Goal: Task Accomplishment & Management: Use online tool/utility

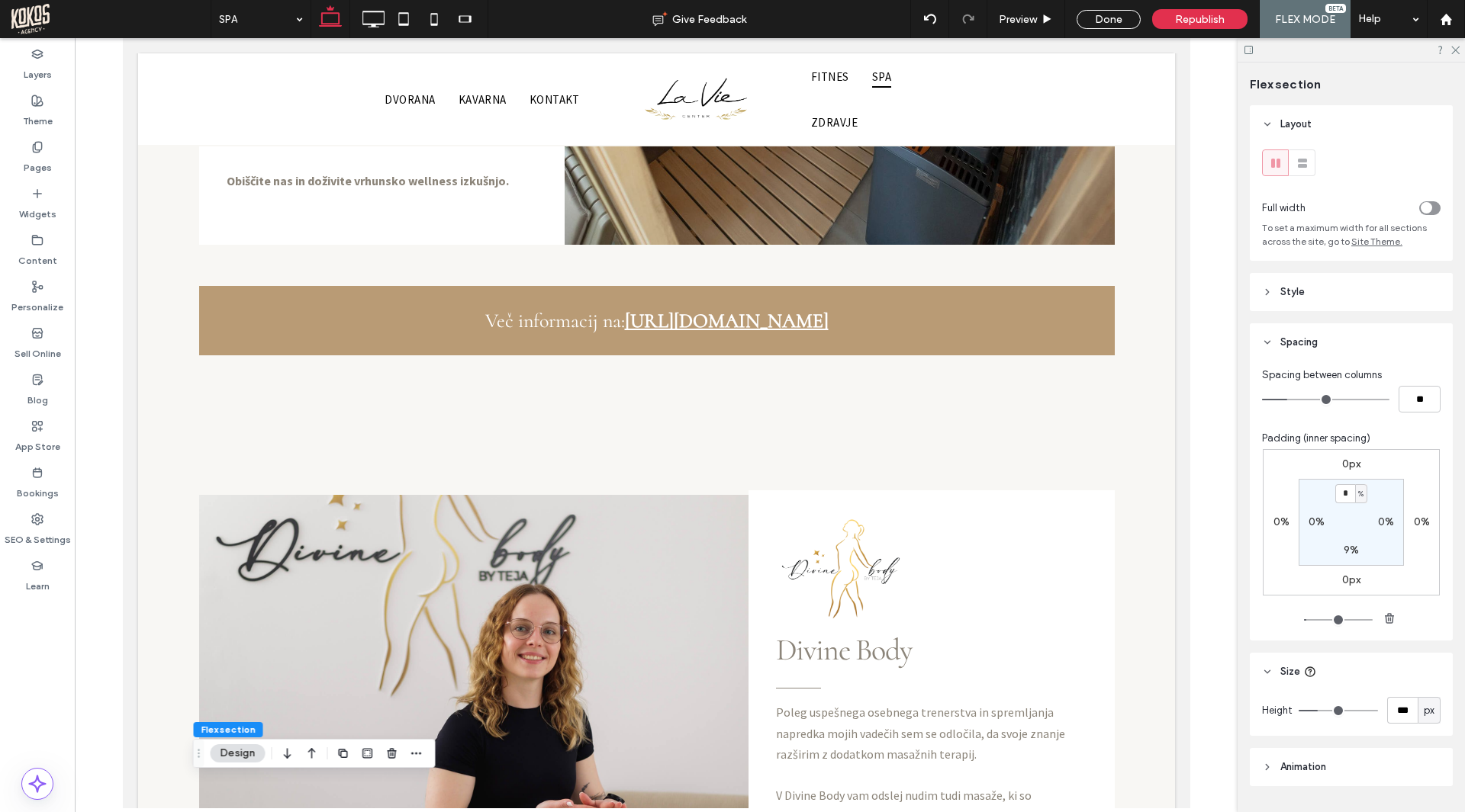
scroll to position [1388, 0]
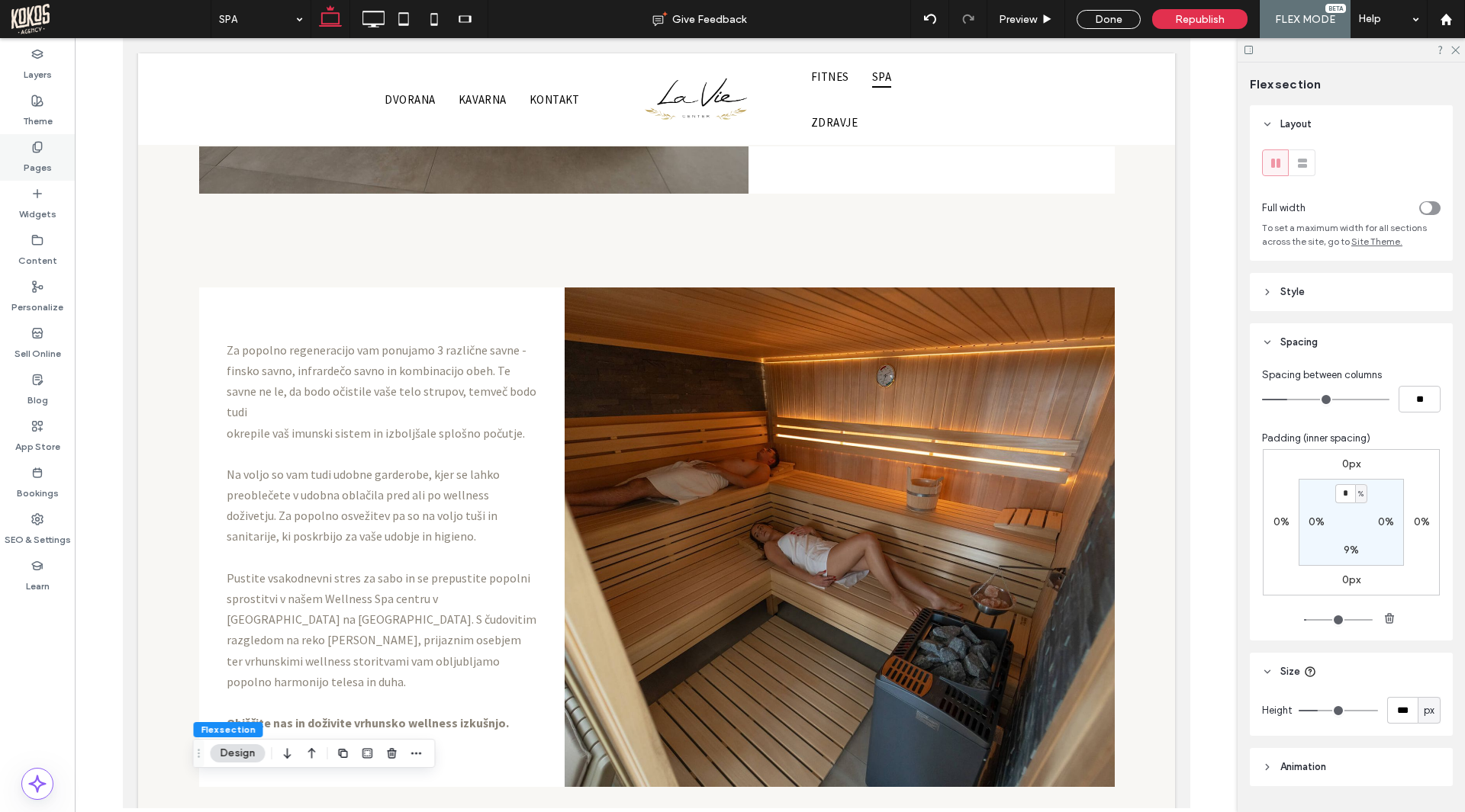
click at [38, 161] on label "Pages" at bounding box center [37, 164] width 28 height 21
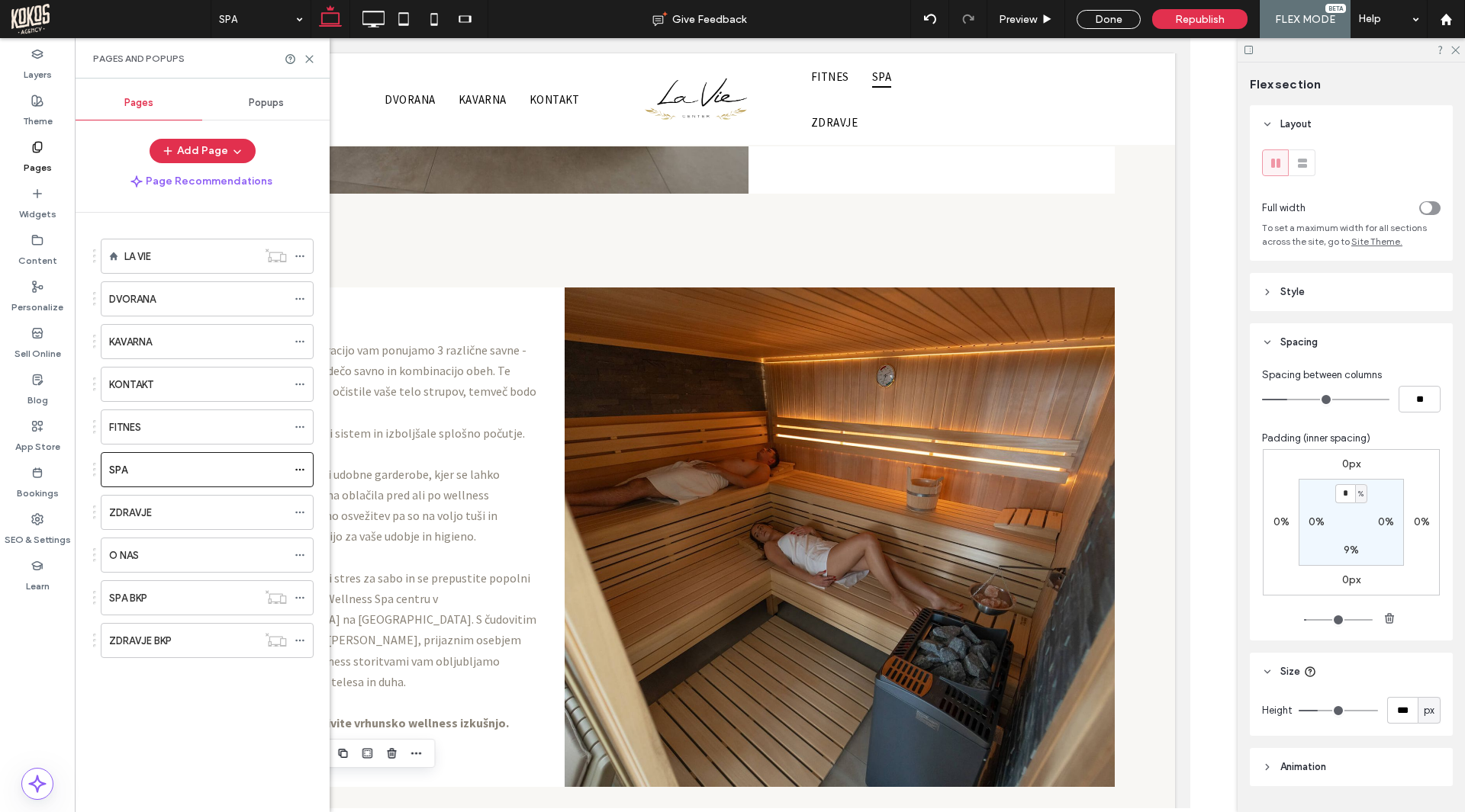
click at [230, 515] on div "ZDRAVJE" at bounding box center [198, 513] width 177 height 16
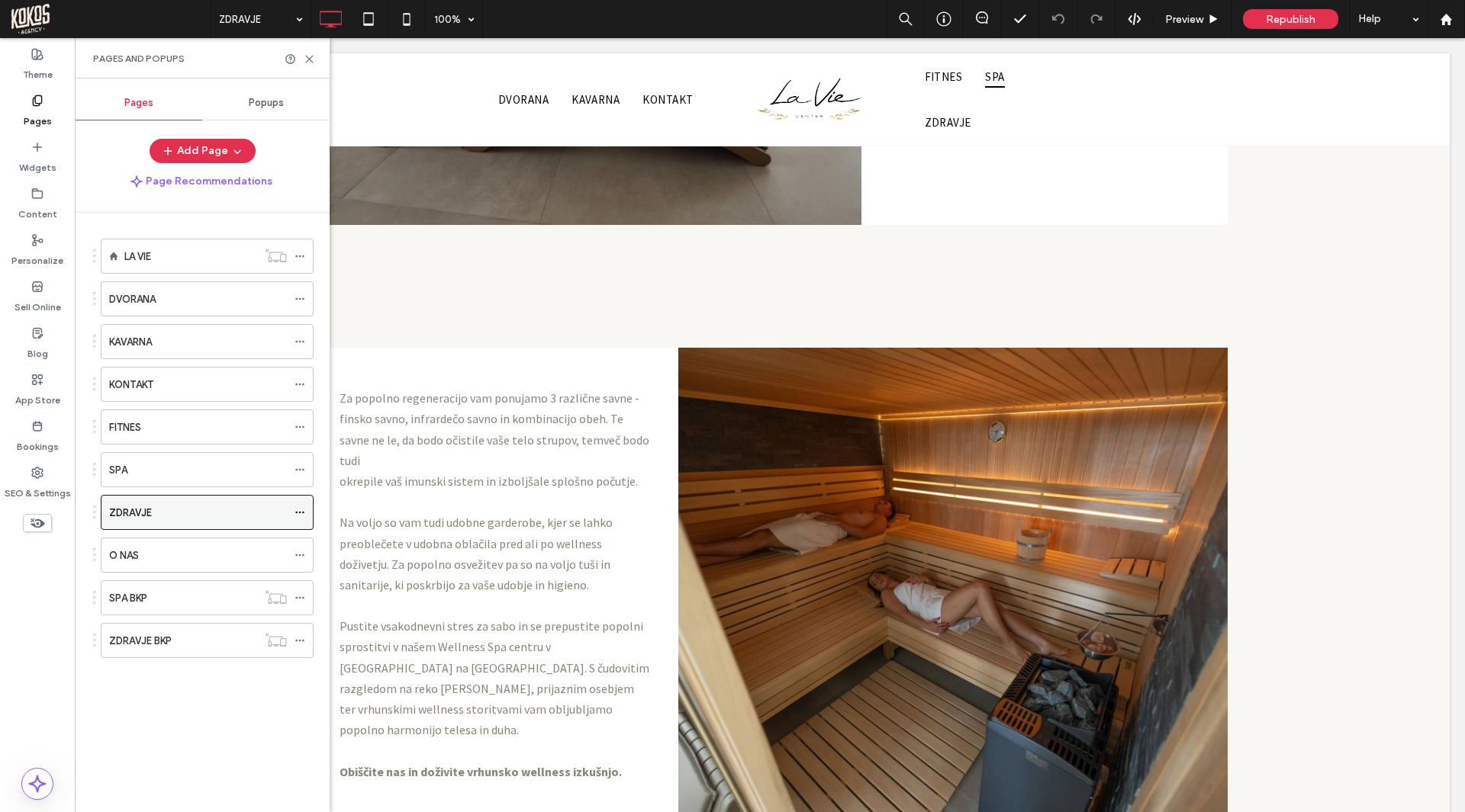
click at [302, 511] on icon at bounding box center [300, 512] width 11 height 11
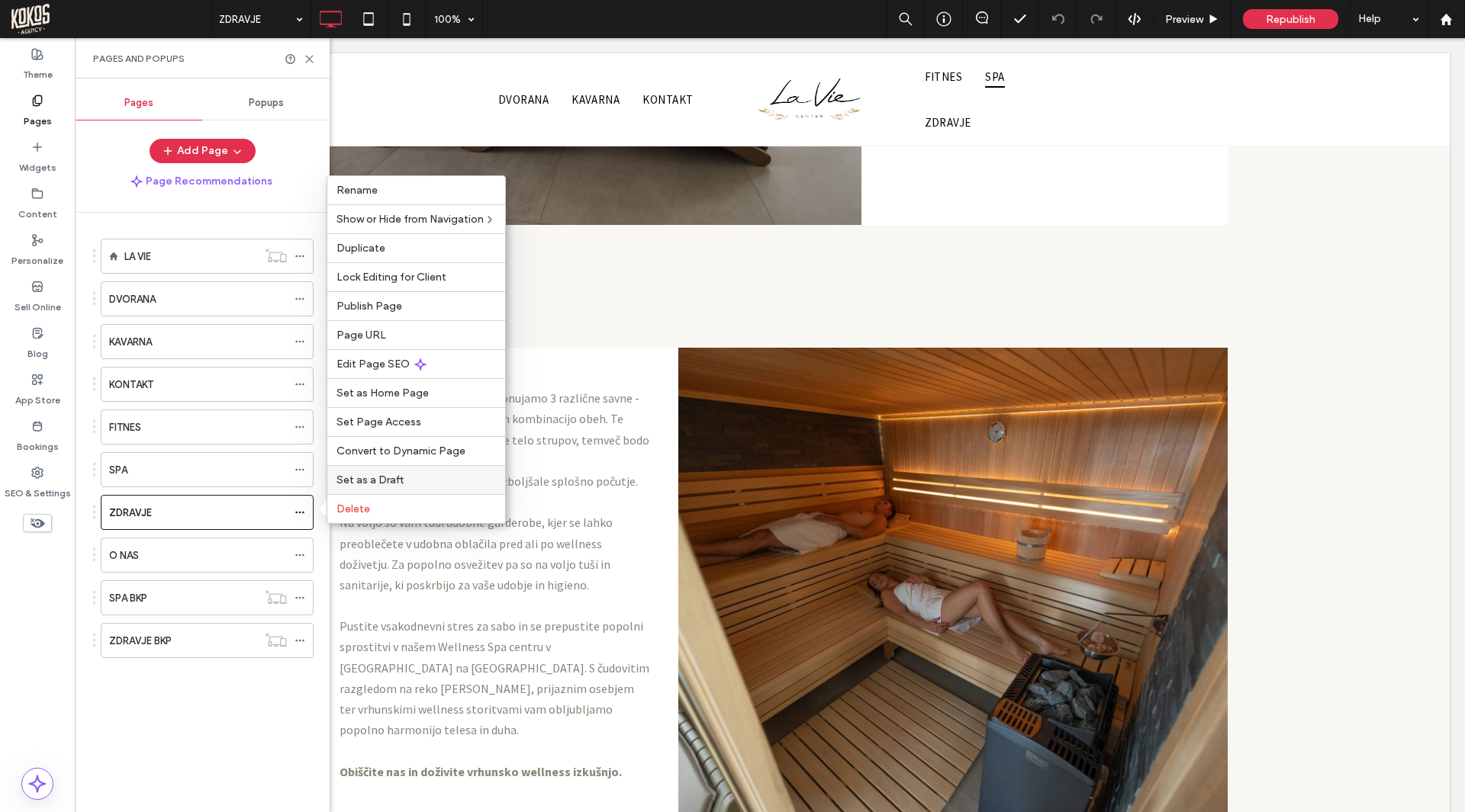
click at [370, 484] on span "Set as a Draft" at bounding box center [369, 480] width 67 height 13
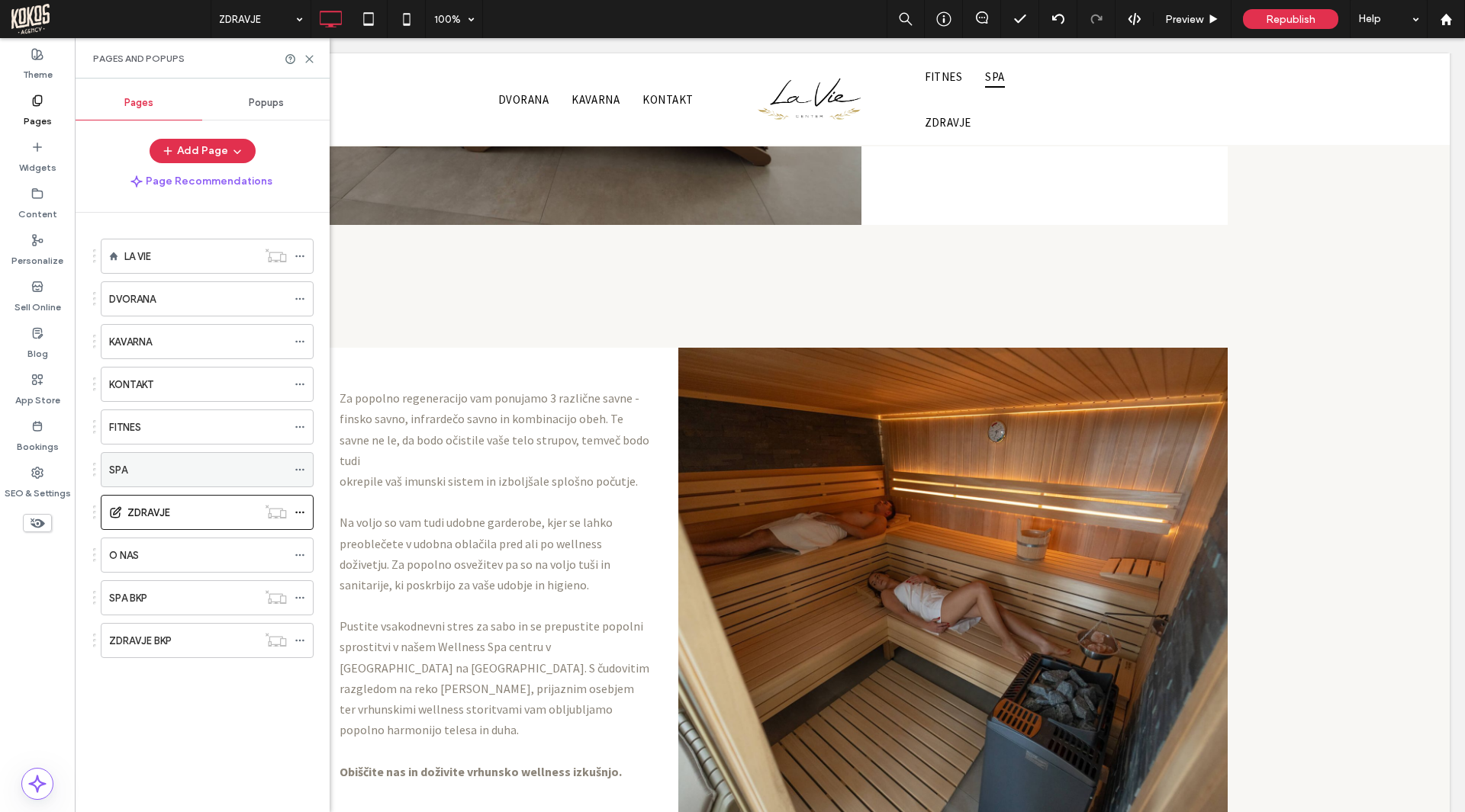
click at [301, 470] on icon at bounding box center [300, 470] width 11 height 11
click at [302, 470] on icon at bounding box center [300, 470] width 11 height 11
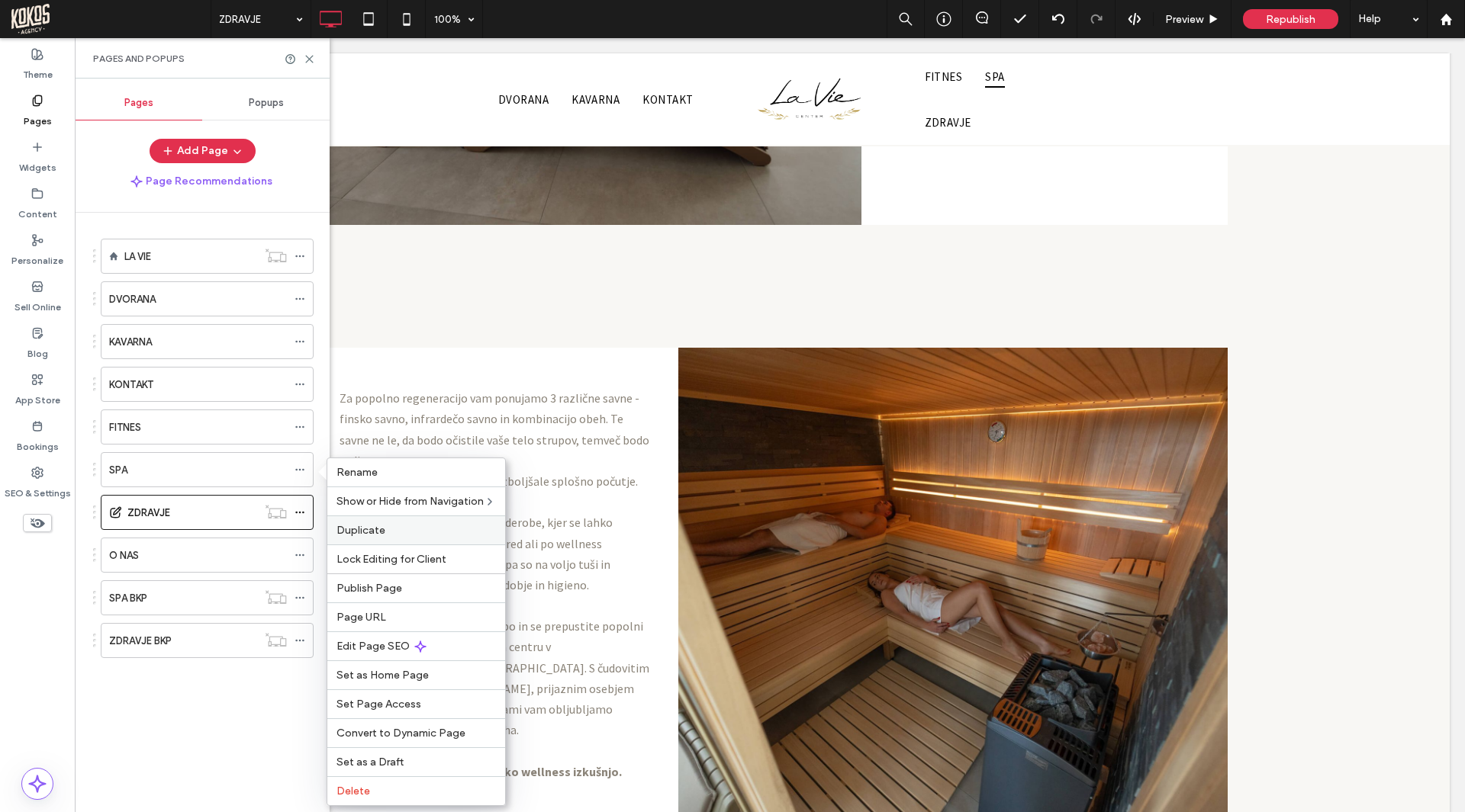
click at [371, 532] on span "Duplicate" at bounding box center [360, 530] width 49 height 13
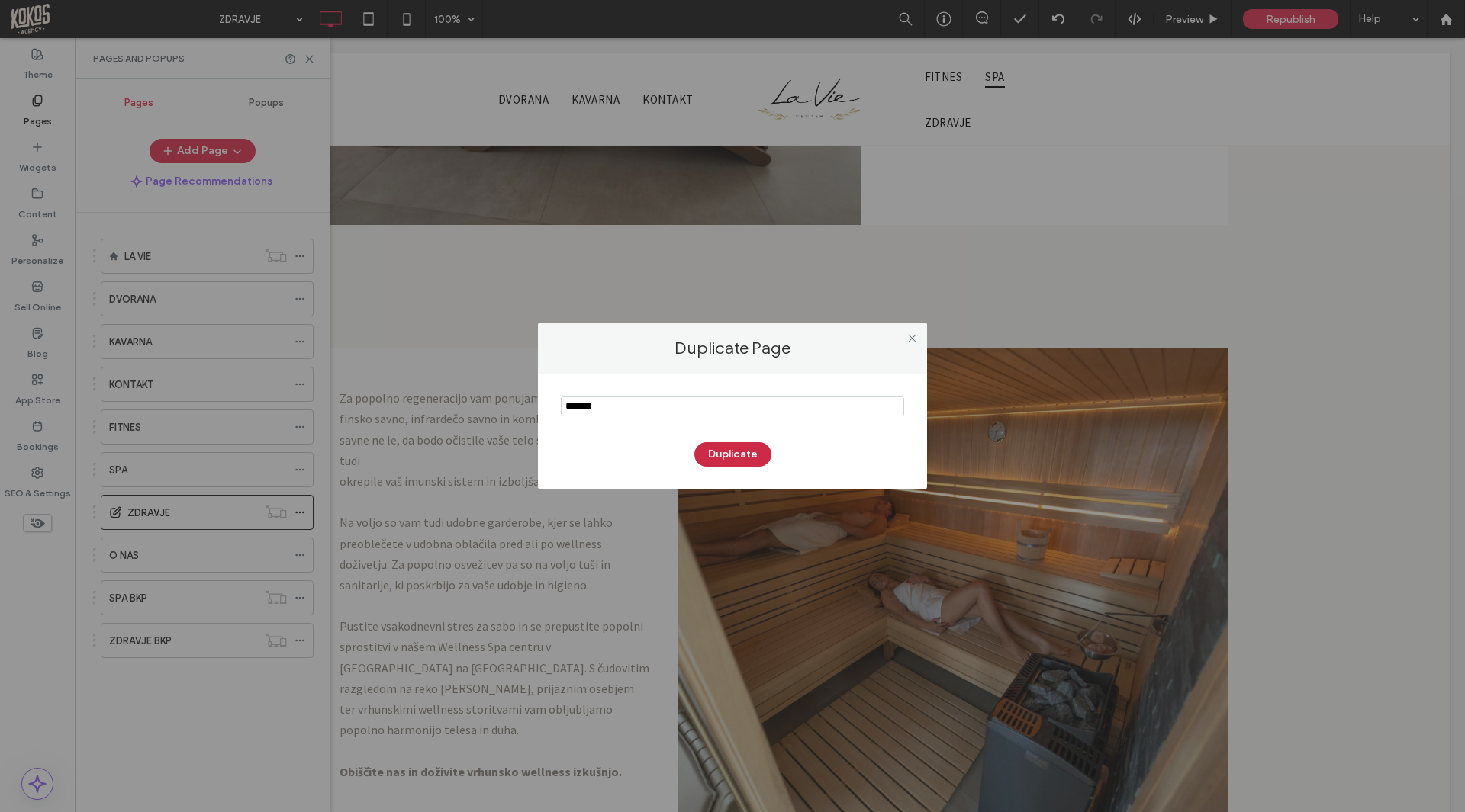
type input "*******"
click at [753, 455] on button "Duplicate" at bounding box center [732, 454] width 77 height 24
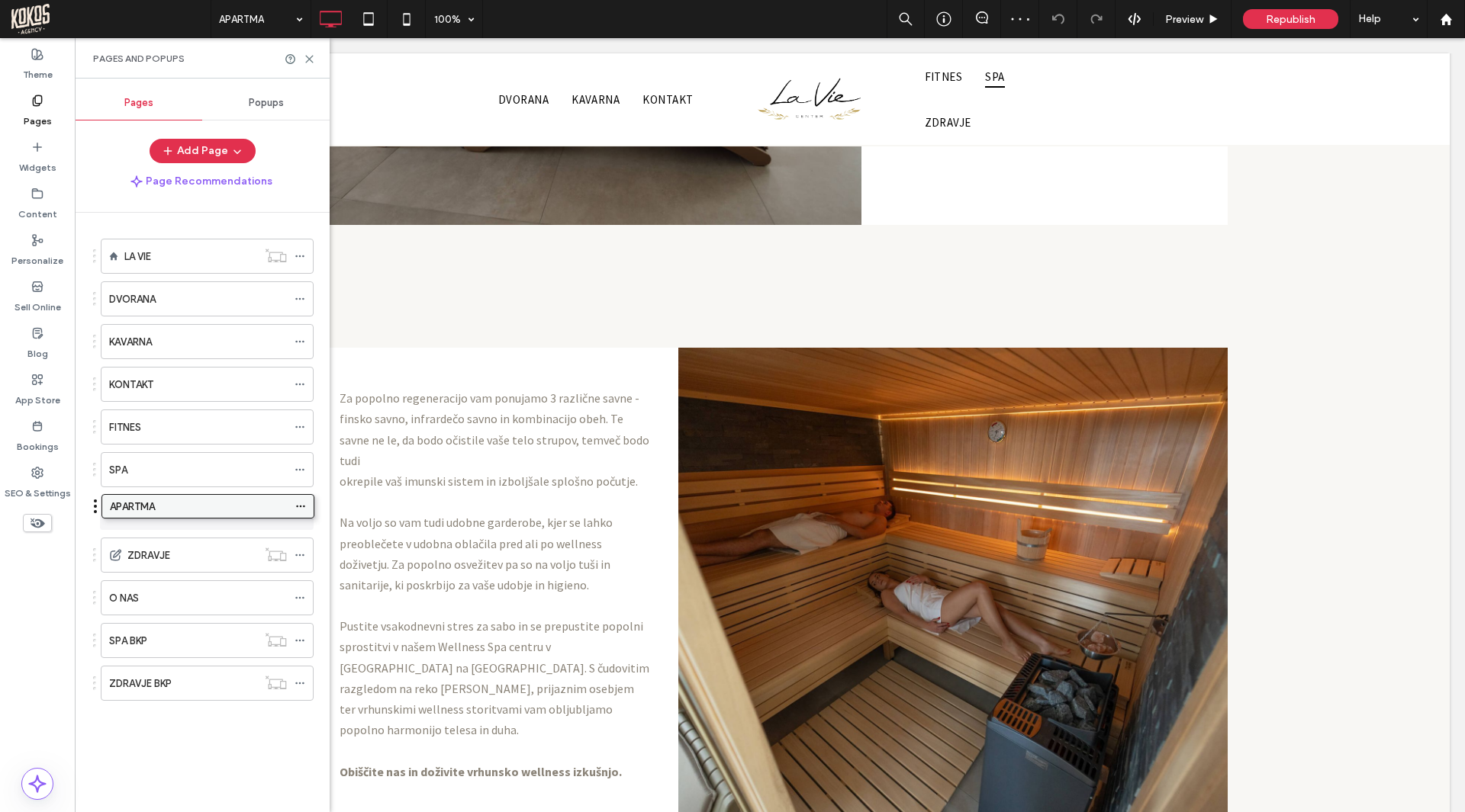
drag, startPoint x: 138, startPoint y: 657, endPoint x: 132, endPoint y: 518, distance: 139.1
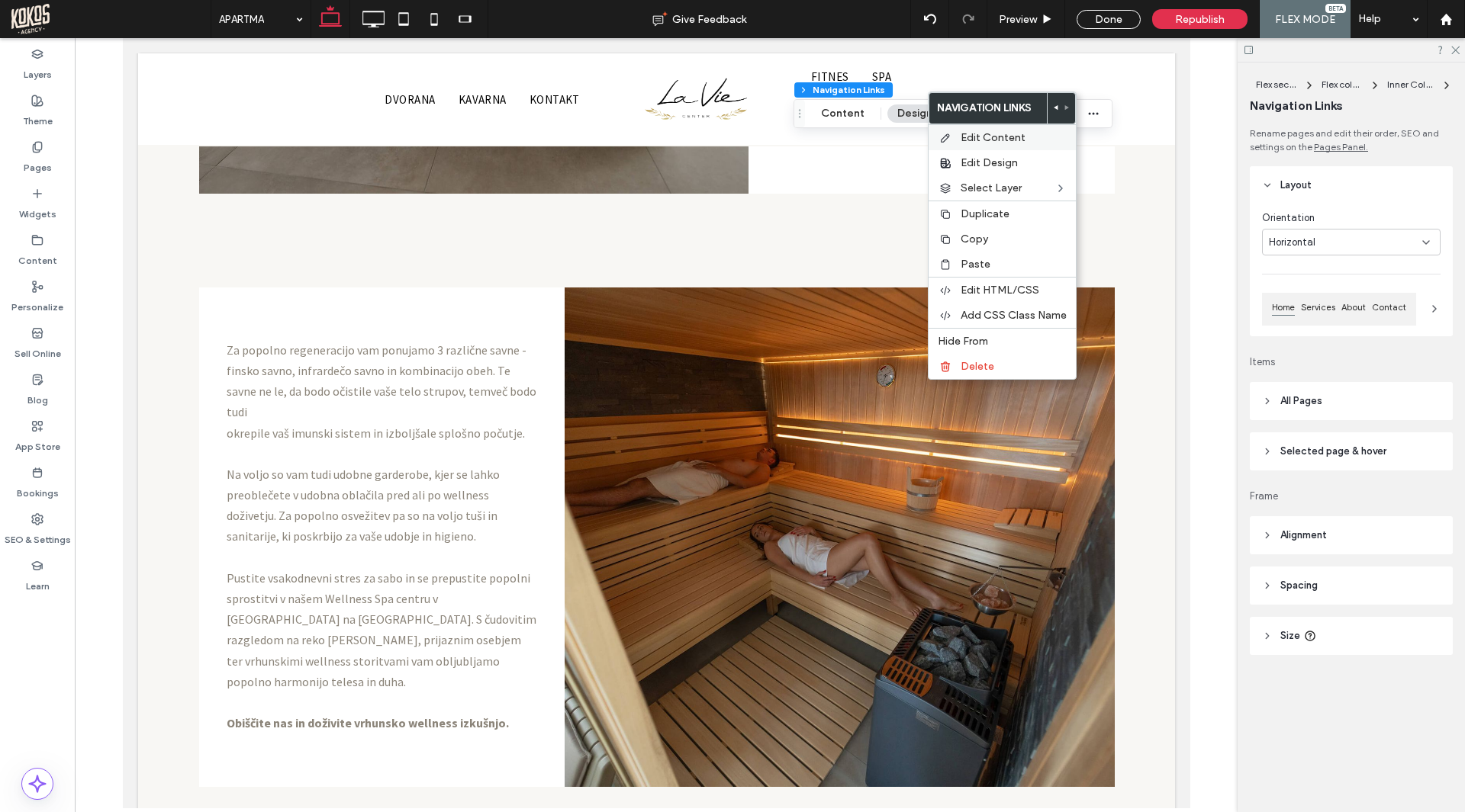
click at [1011, 138] on span "Edit Content" at bounding box center [993, 138] width 65 height 13
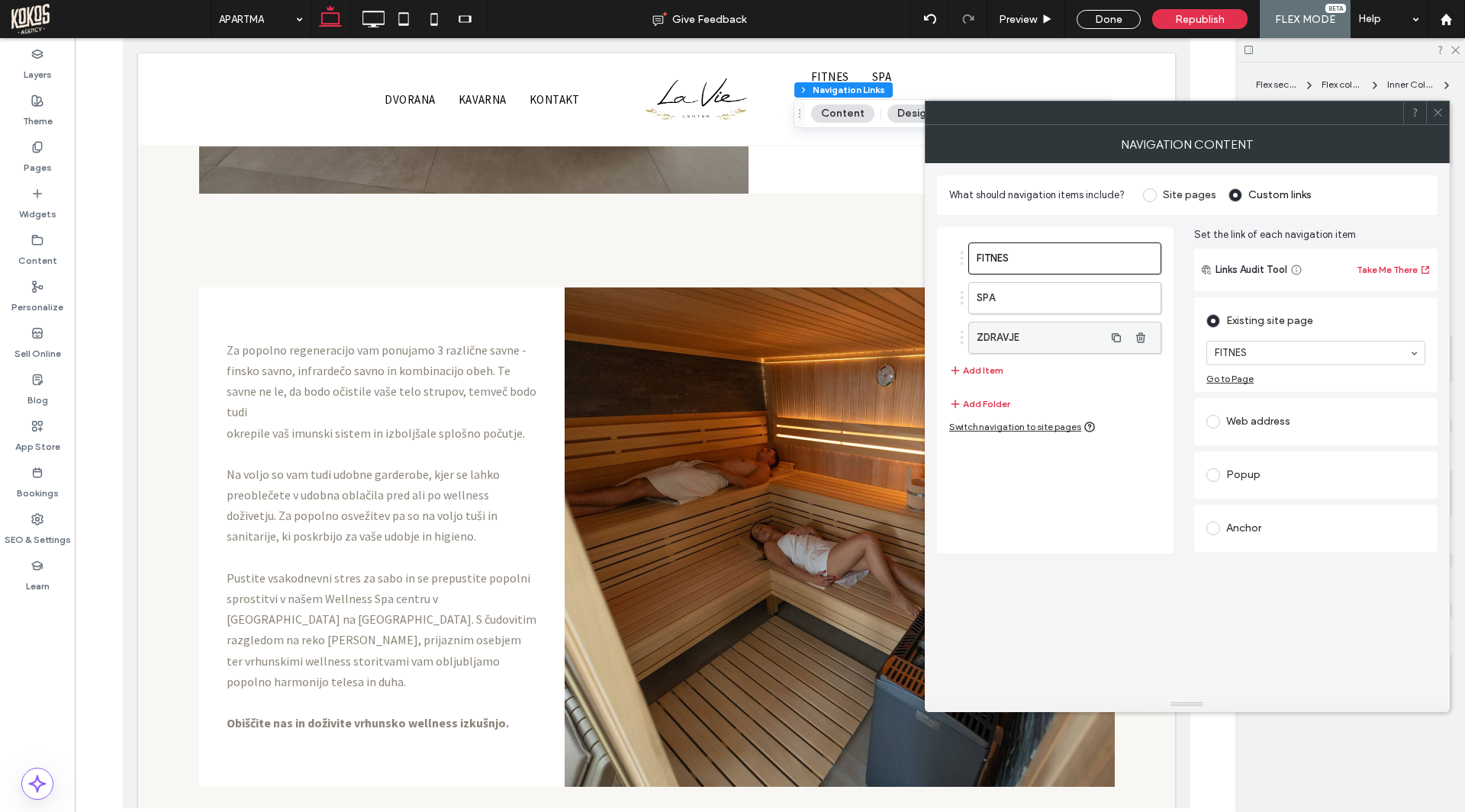
click at [1039, 338] on label "ZDRAVJE" at bounding box center [1040, 338] width 127 height 31
type input "*"
click at [1438, 113] on icon at bounding box center [1437, 113] width 11 height 11
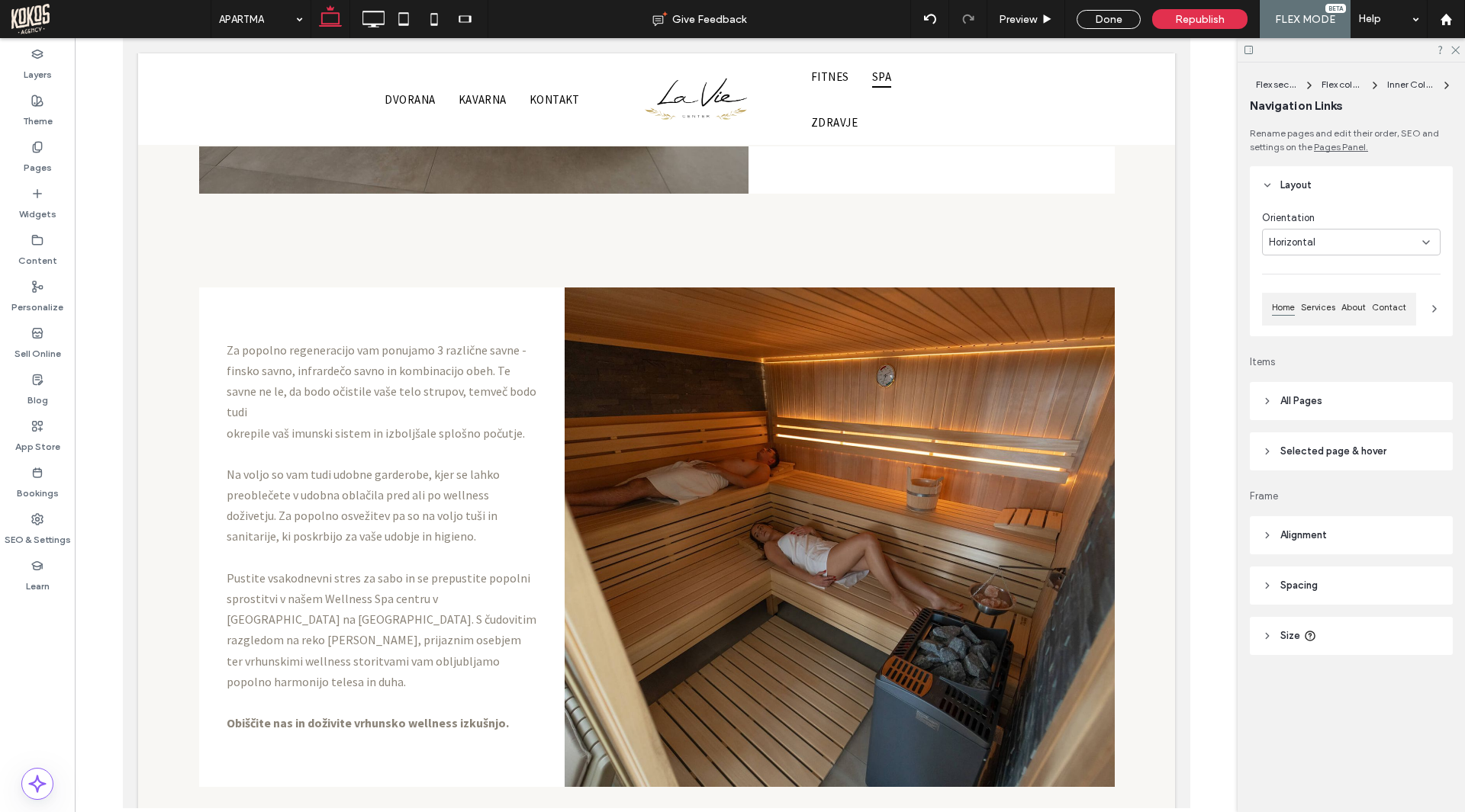
type input "****"
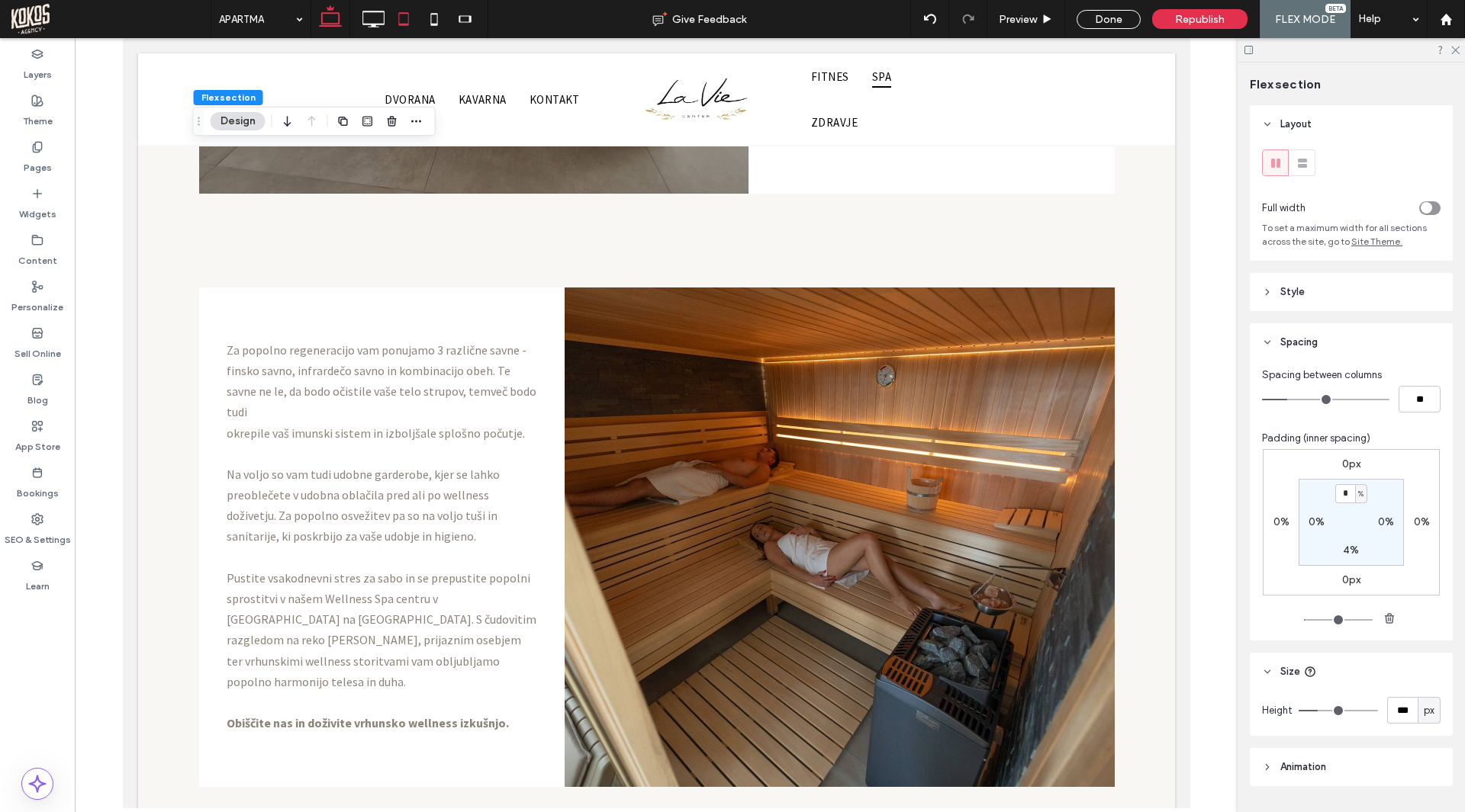
click at [402, 20] on icon at bounding box center [403, 19] width 31 height 31
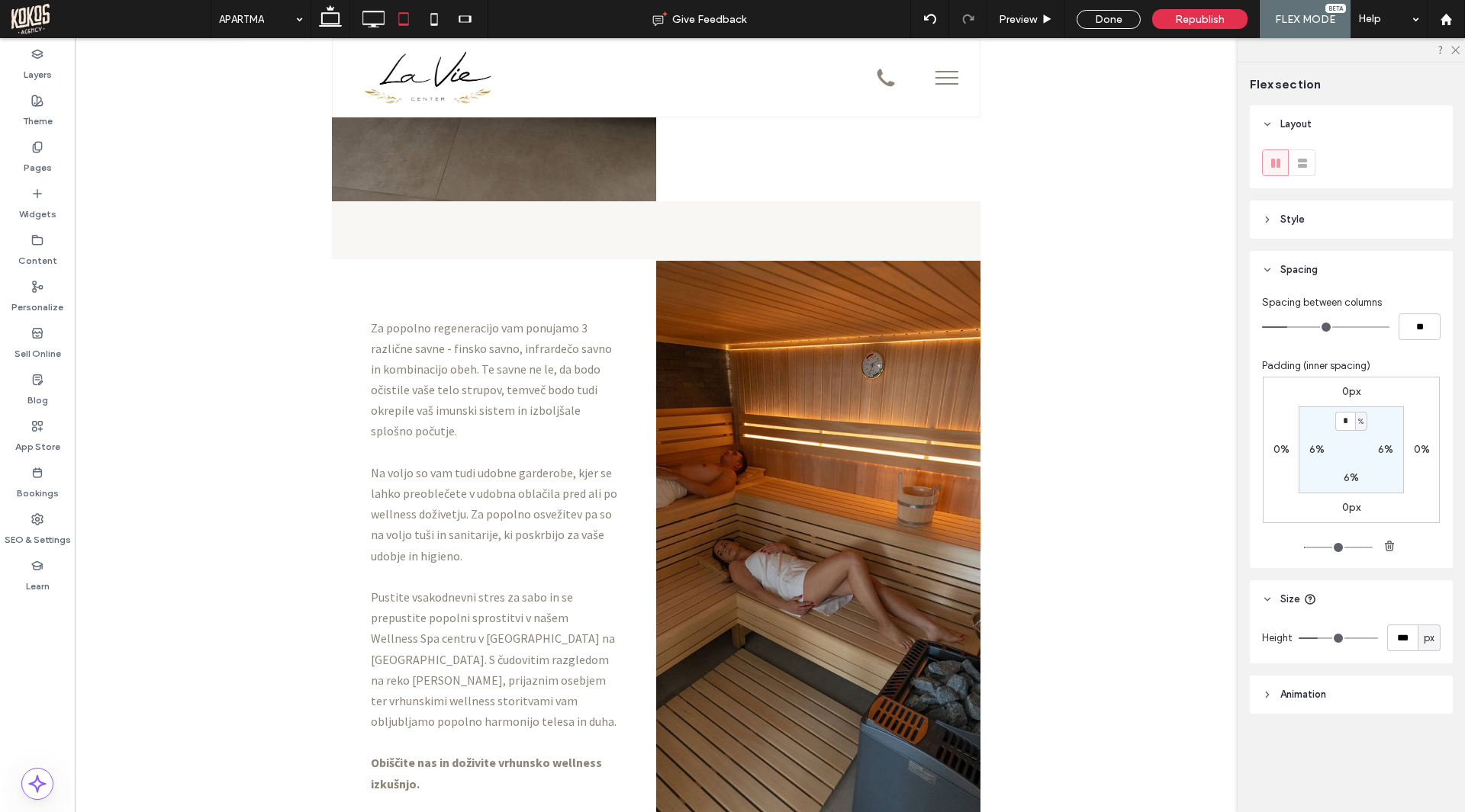
type input "*"
click at [1093, 19] on div "Done" at bounding box center [1108, 19] width 64 height 19
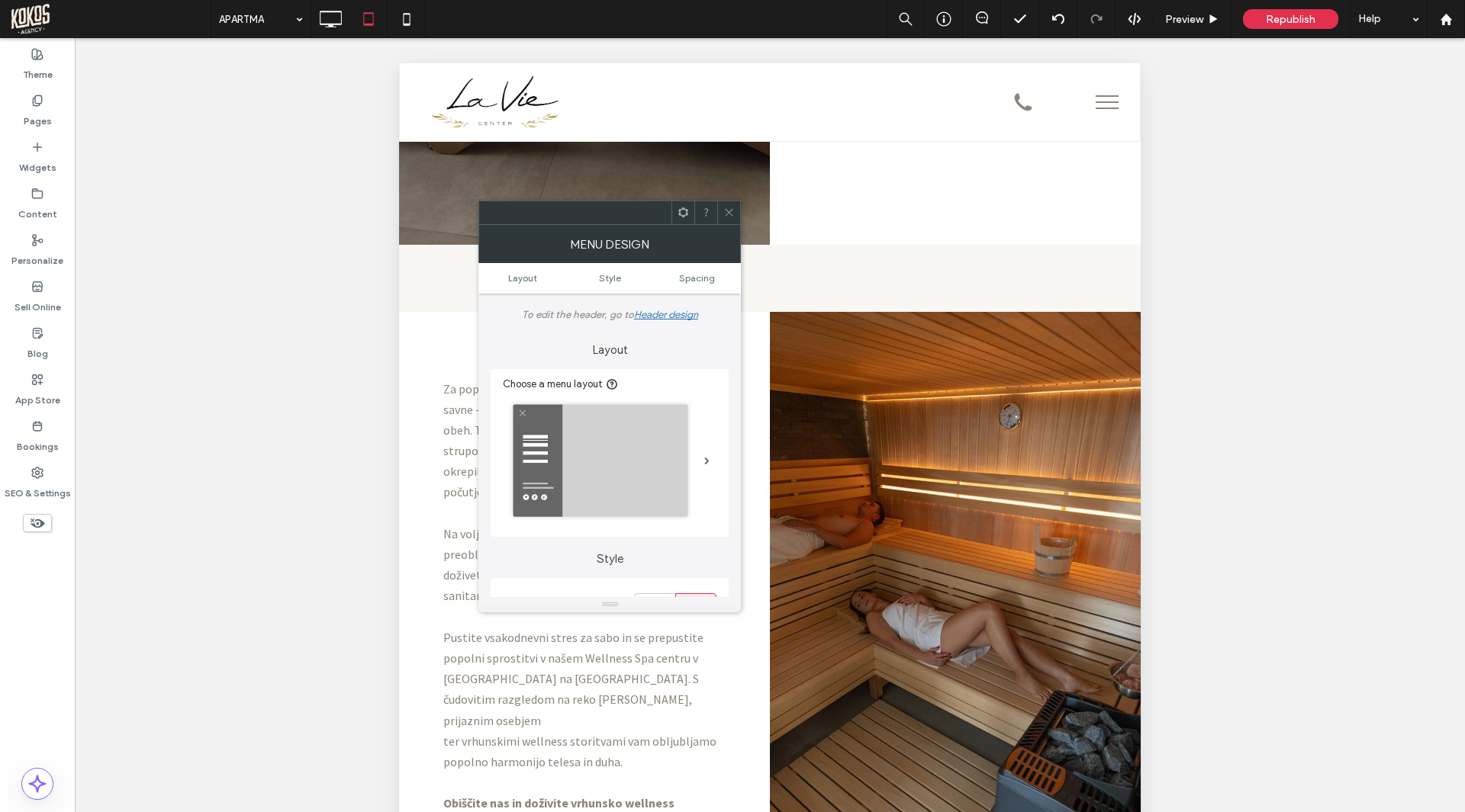
click at [731, 209] on icon at bounding box center [729, 212] width 11 height 11
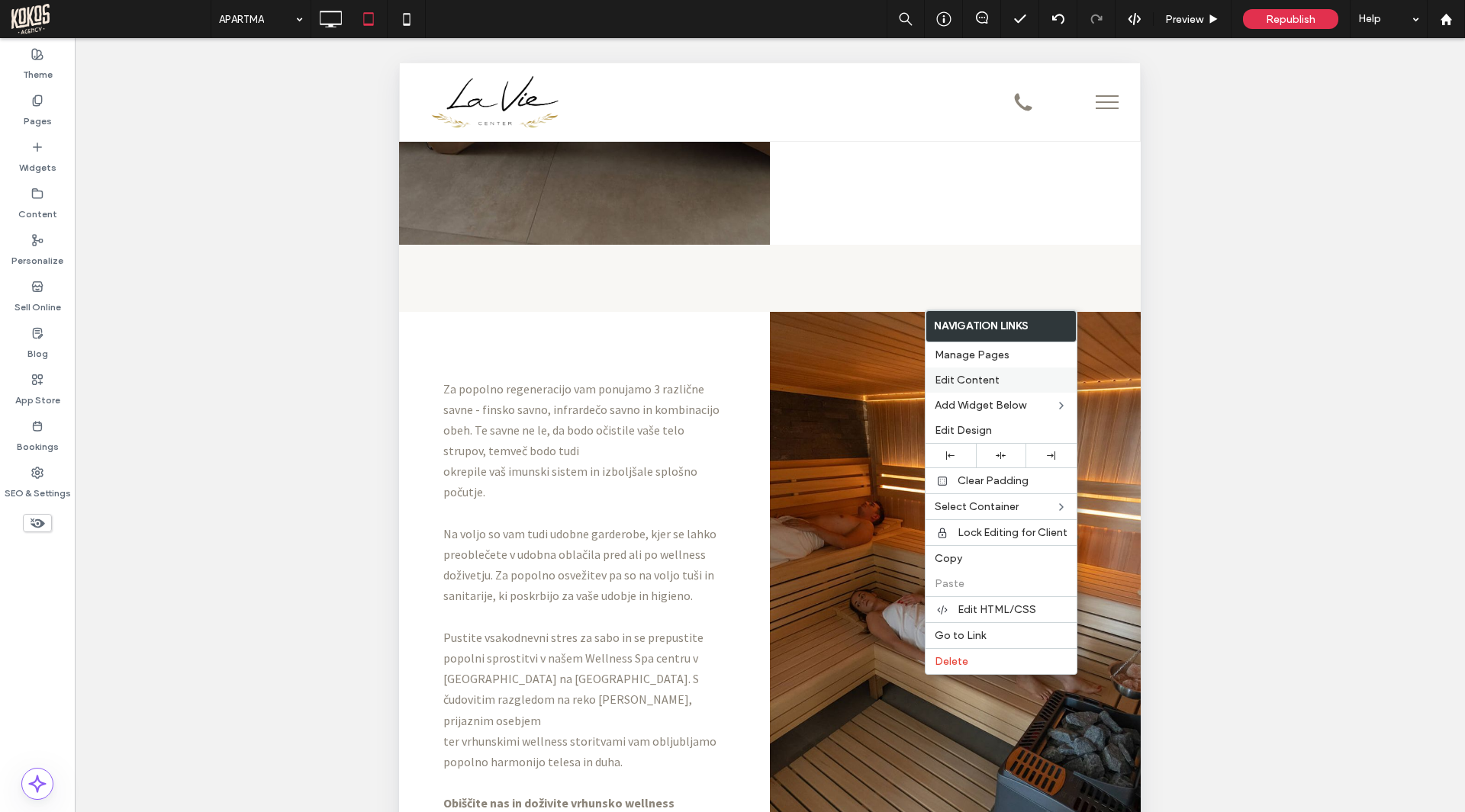
click at [1010, 379] on label "Edit Content" at bounding box center [1001, 380] width 133 height 13
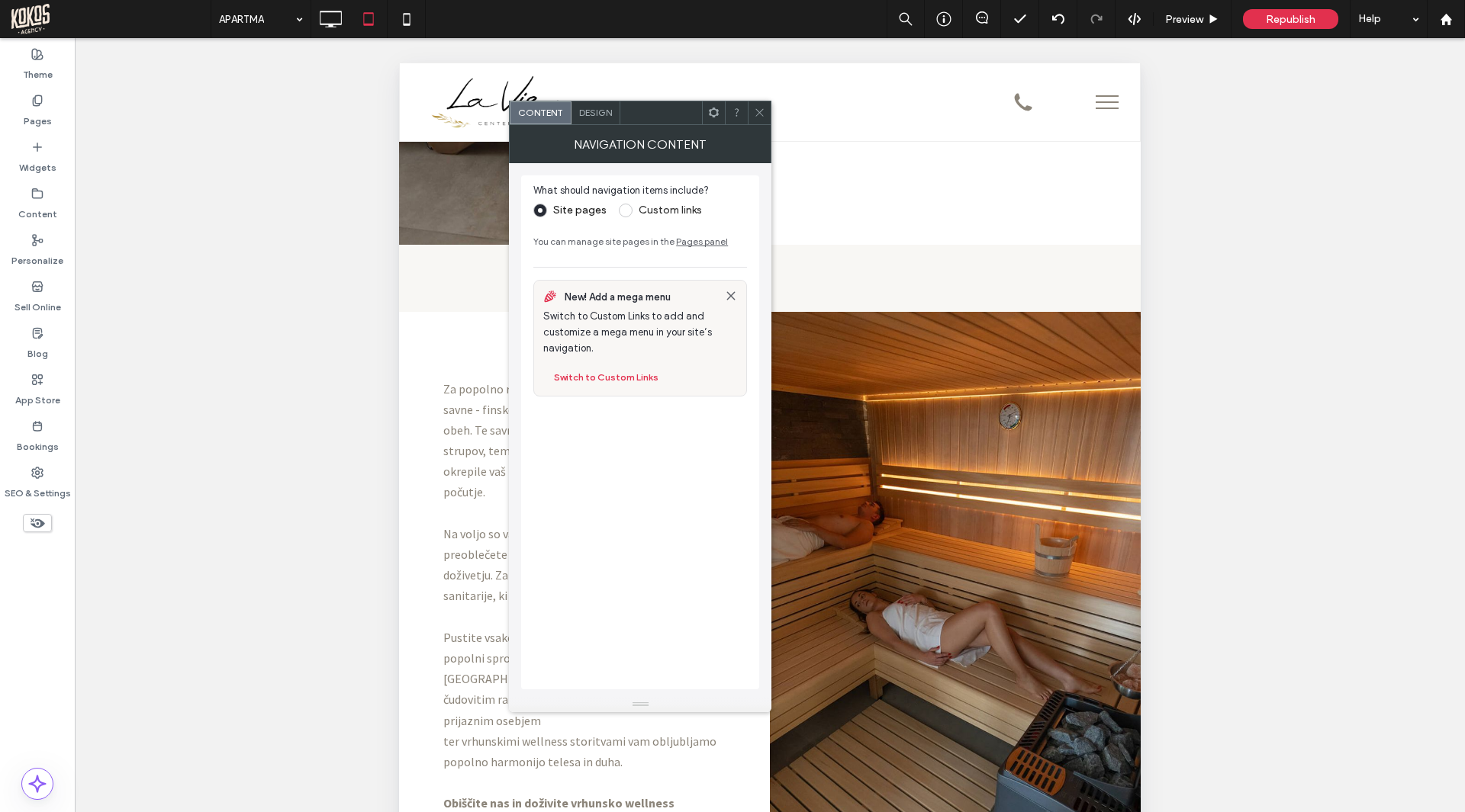
click at [756, 116] on icon at bounding box center [760, 113] width 11 height 11
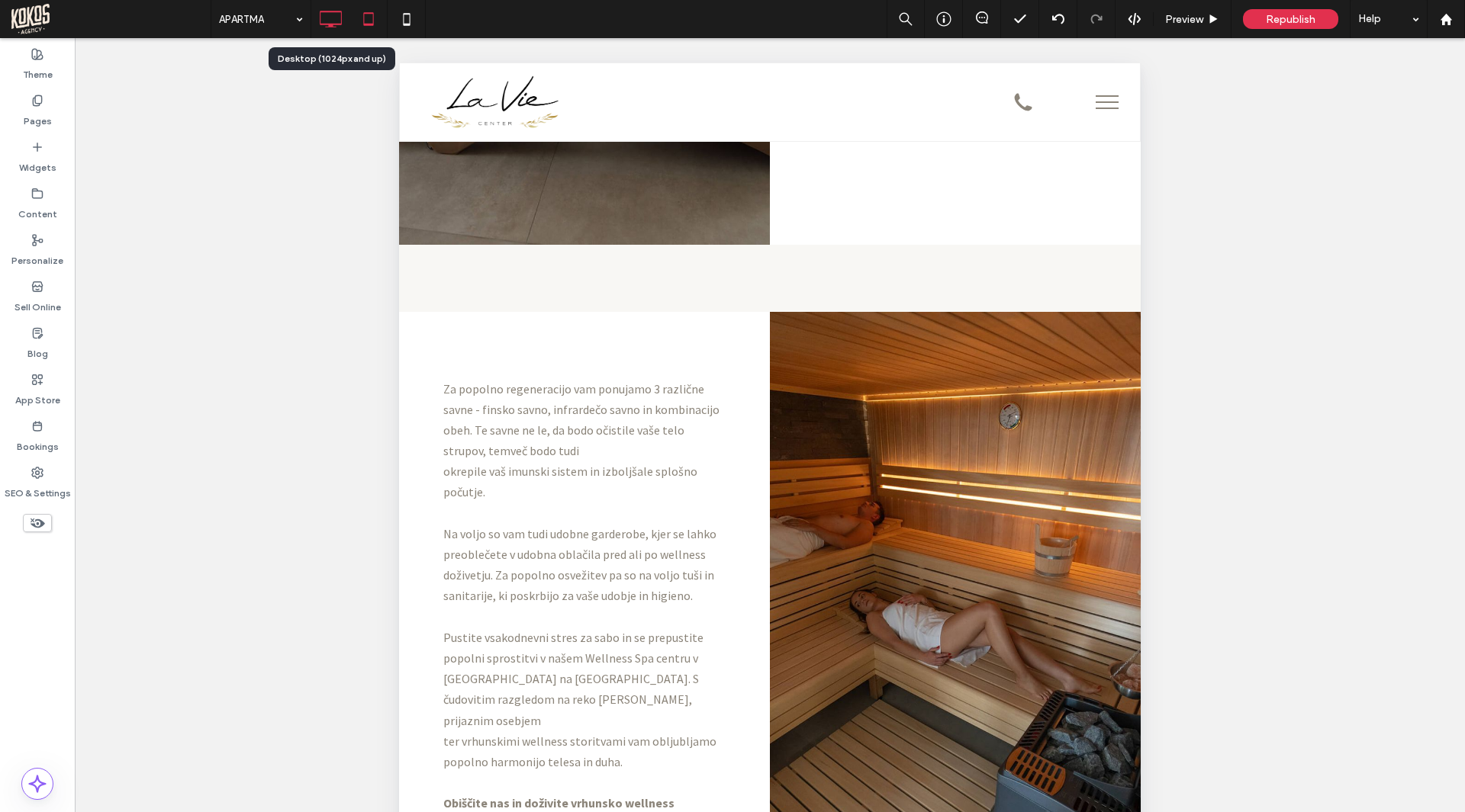
click at [337, 18] on icon at bounding box center [330, 19] width 31 height 31
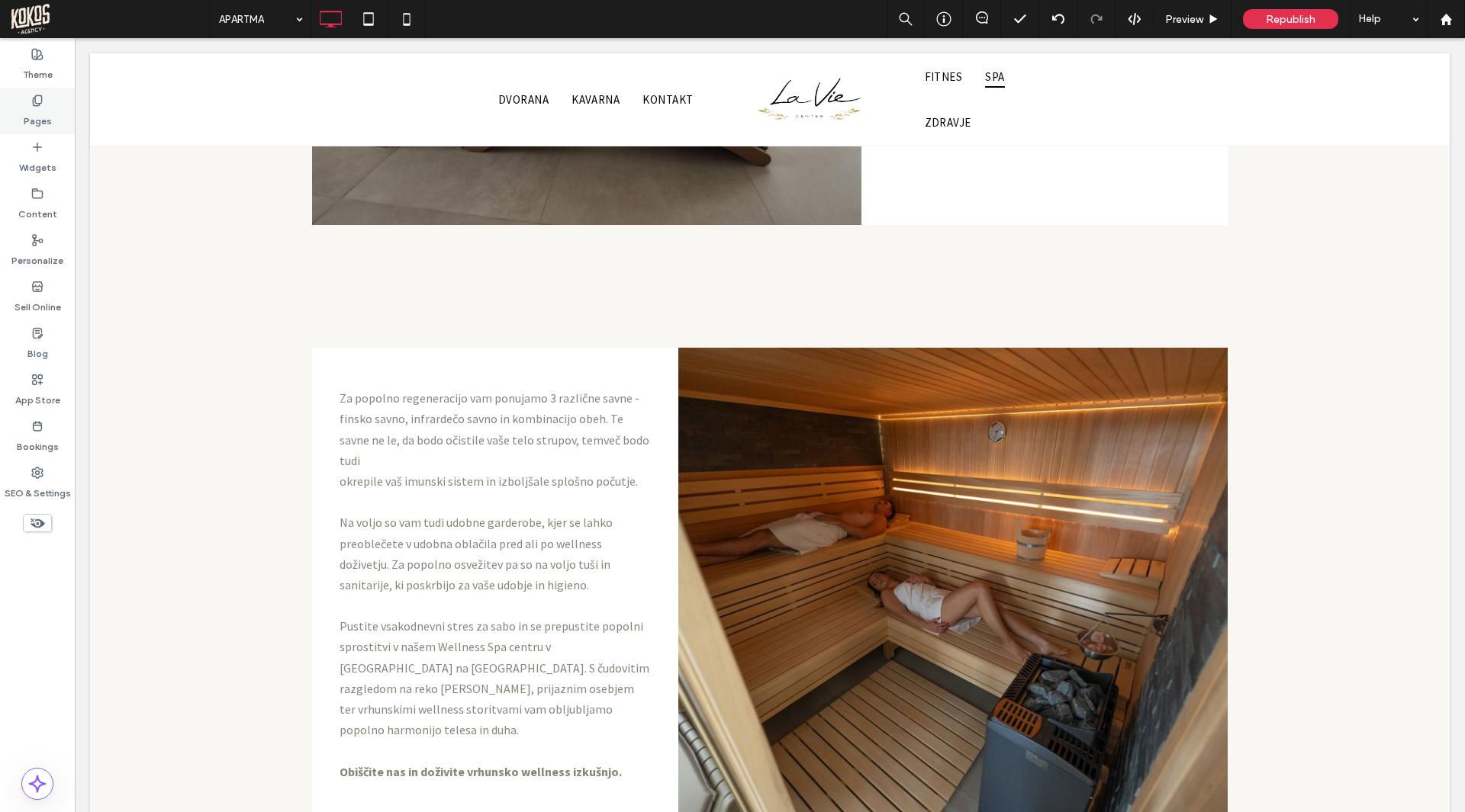
click at [33, 111] on label "Pages" at bounding box center [37, 117] width 28 height 21
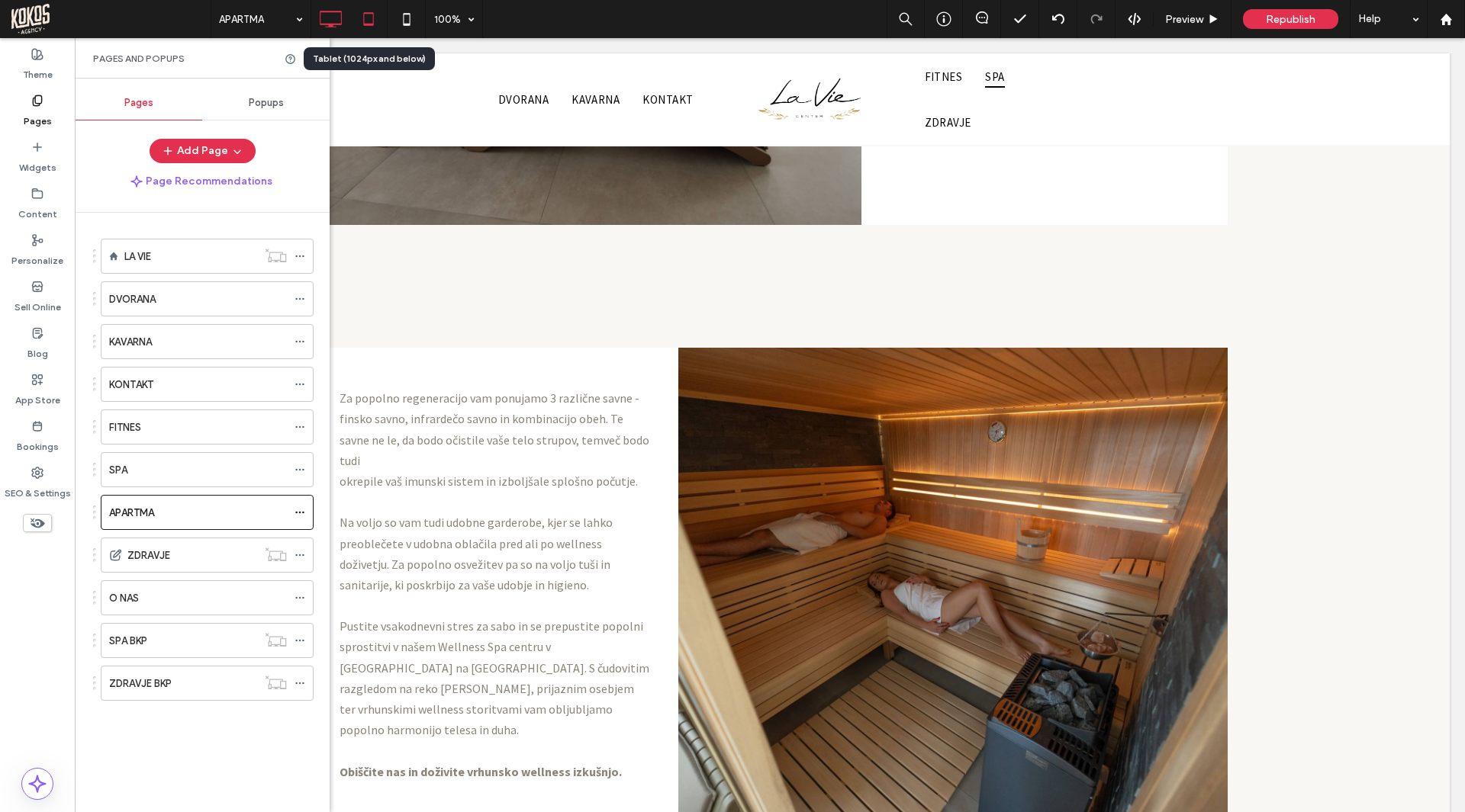
drag, startPoint x: 374, startPoint y: 12, endPoint x: 374, endPoint y: 29, distance: 17.0
click at [374, 13] on icon at bounding box center [368, 19] width 31 height 31
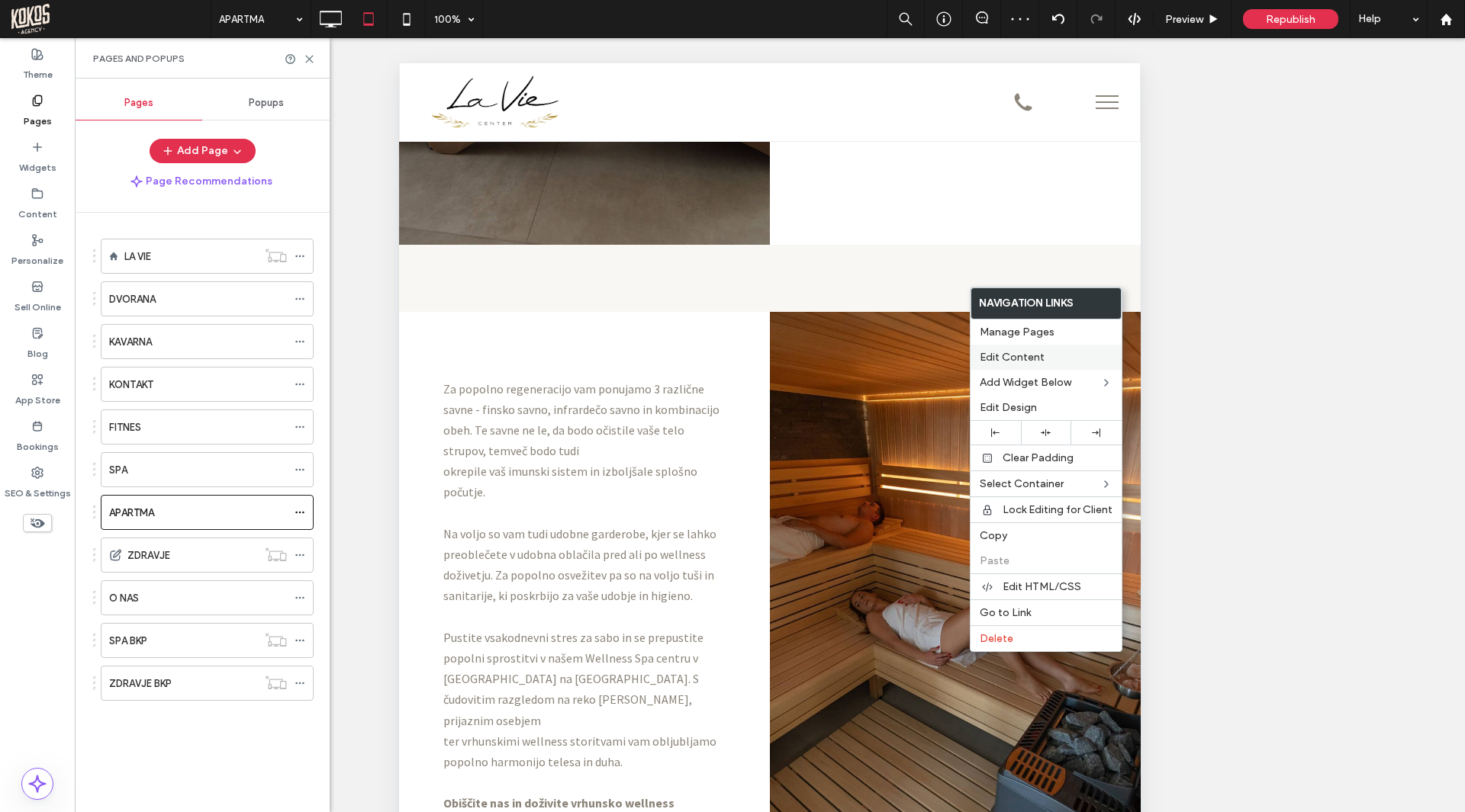
click at [1048, 360] on label "Edit Content" at bounding box center [1046, 357] width 133 height 13
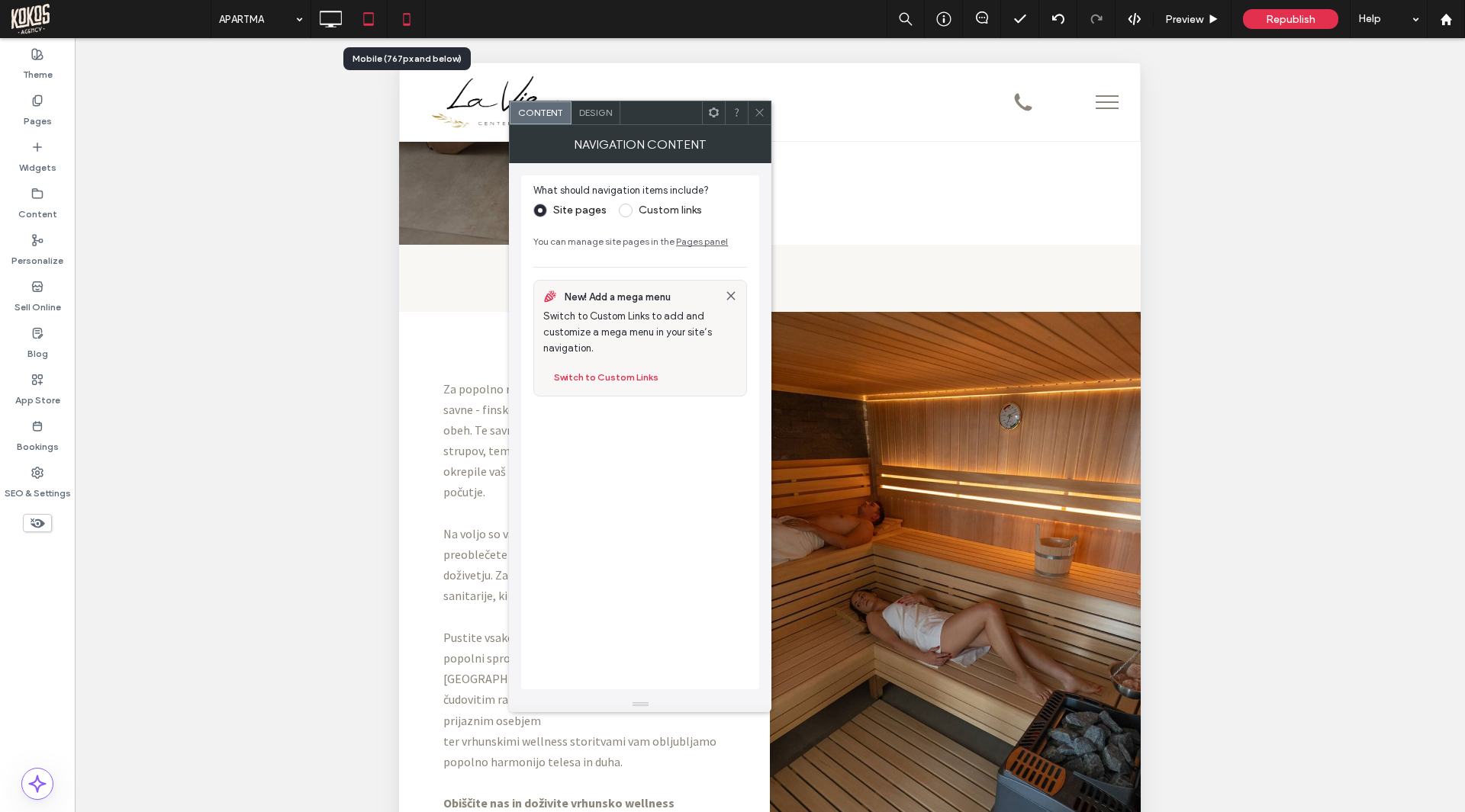
click at [399, 16] on icon at bounding box center [407, 19] width 31 height 31
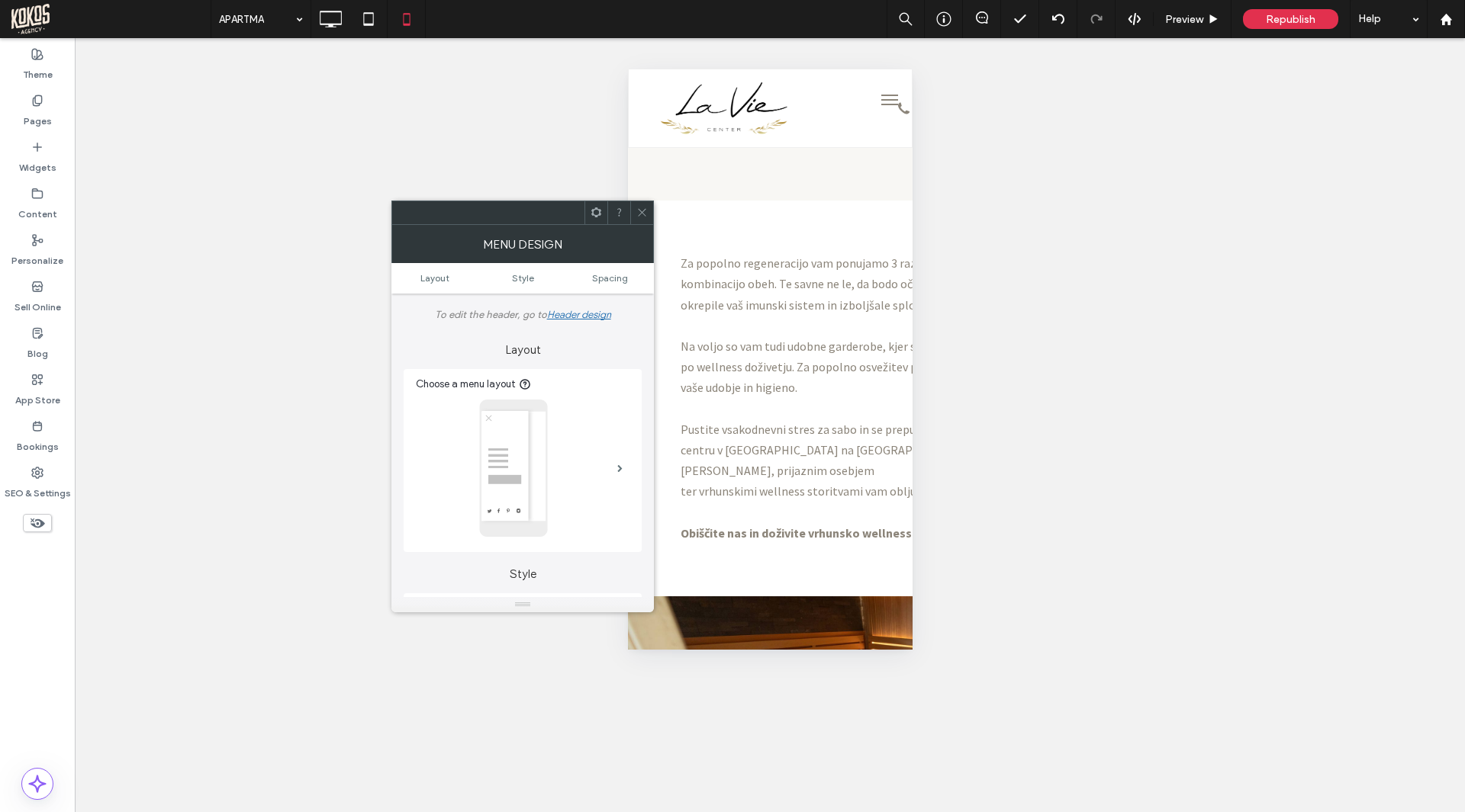
click at [637, 208] on icon at bounding box center [642, 212] width 11 height 11
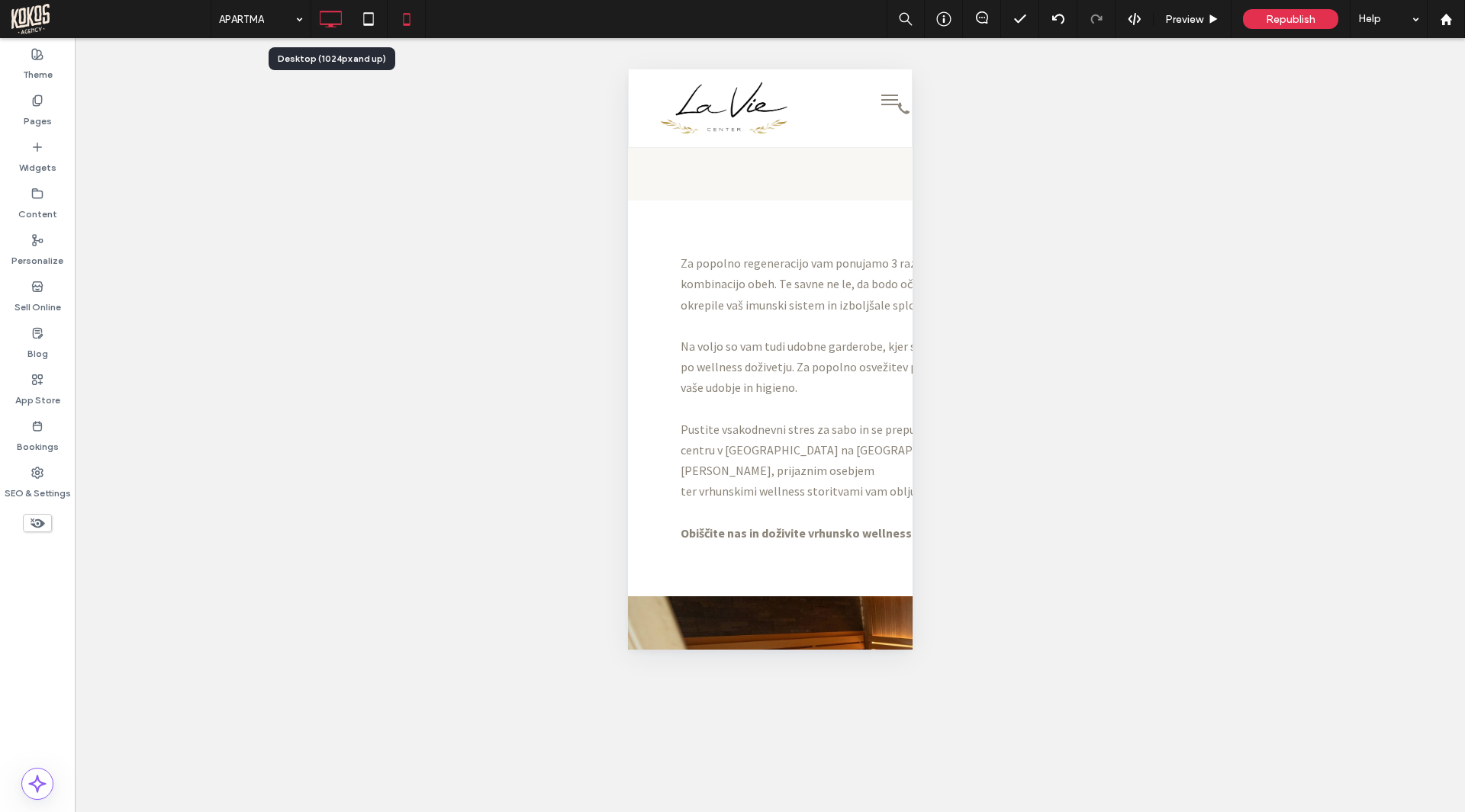
click at [319, 15] on icon at bounding box center [330, 19] width 31 height 31
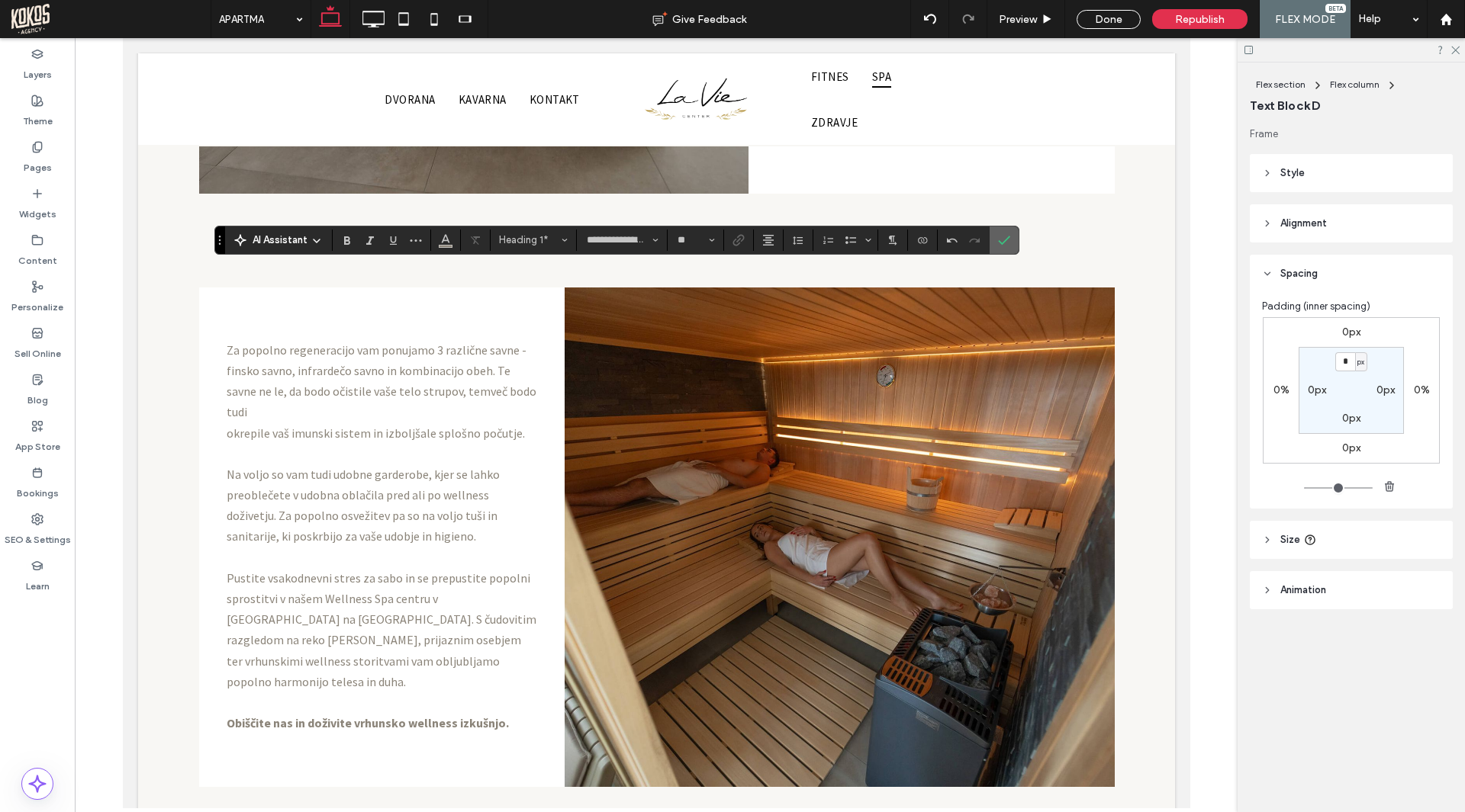
click at [1005, 238] on icon "Confirm" at bounding box center [1003, 240] width 12 height 12
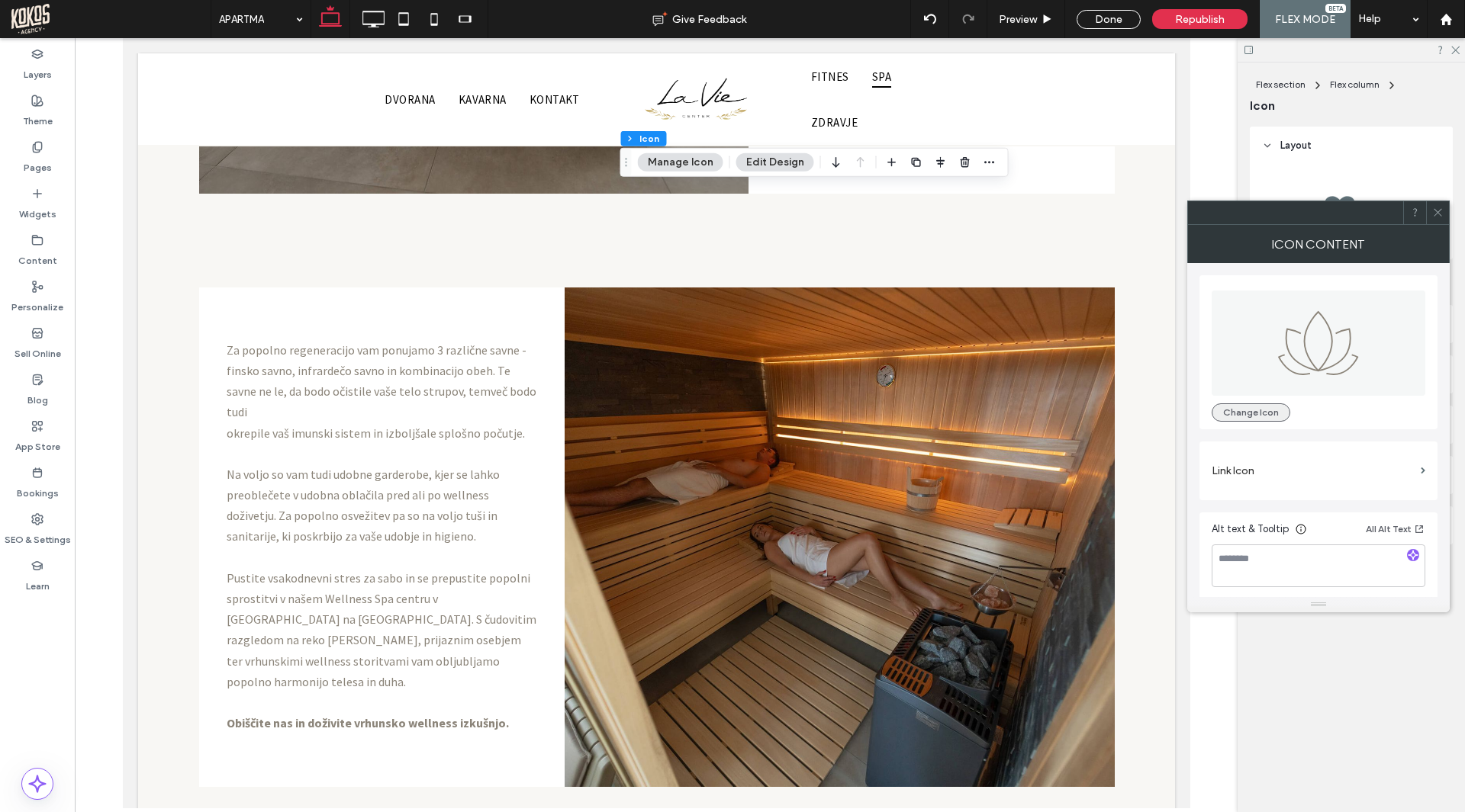
click at [1267, 413] on button "Change Icon" at bounding box center [1250, 412] width 79 height 19
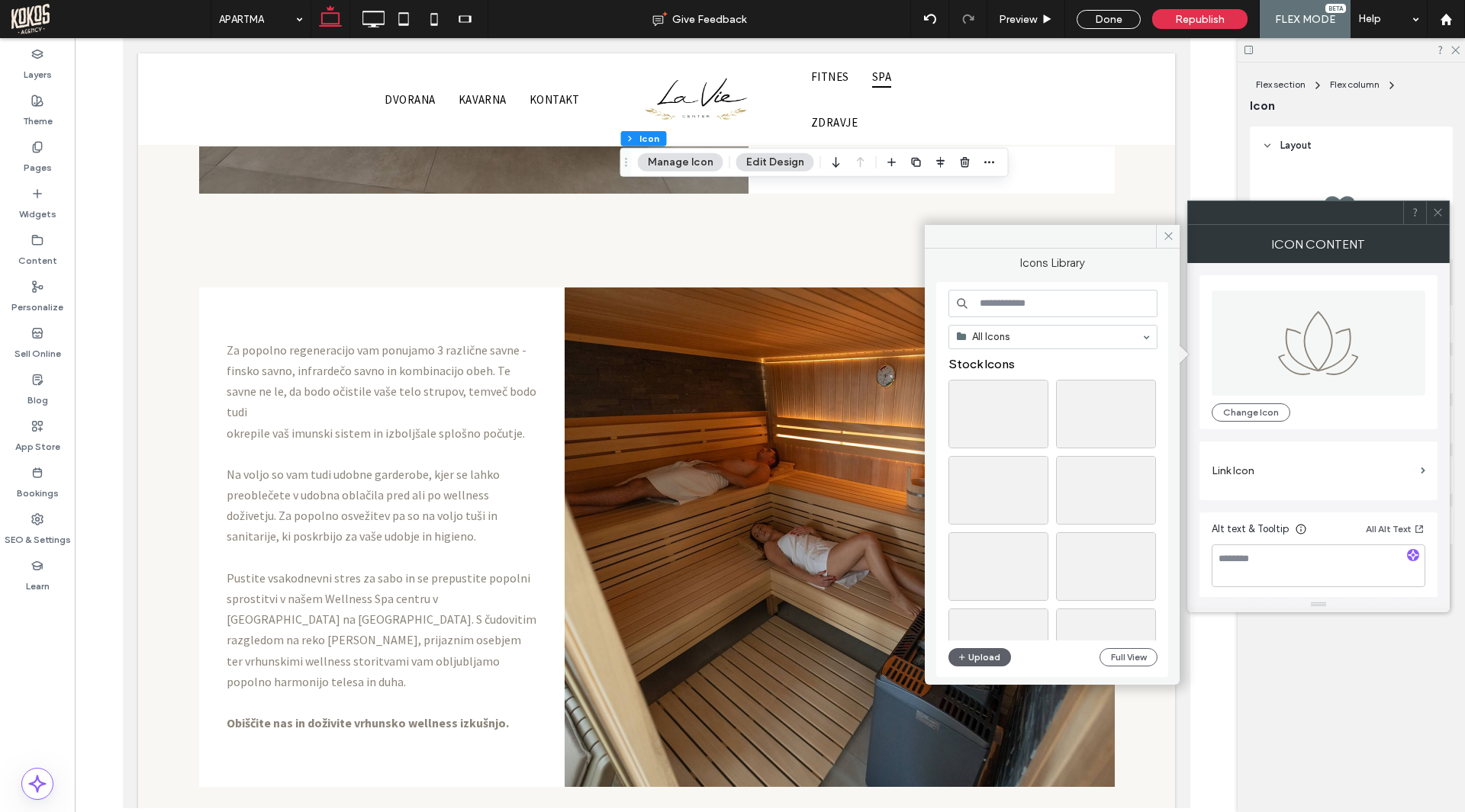
click at [1089, 306] on input at bounding box center [1053, 304] width 209 height 28
type input "*********"
click at [1107, 449] on div "Select" at bounding box center [1105, 446] width 100 height 69
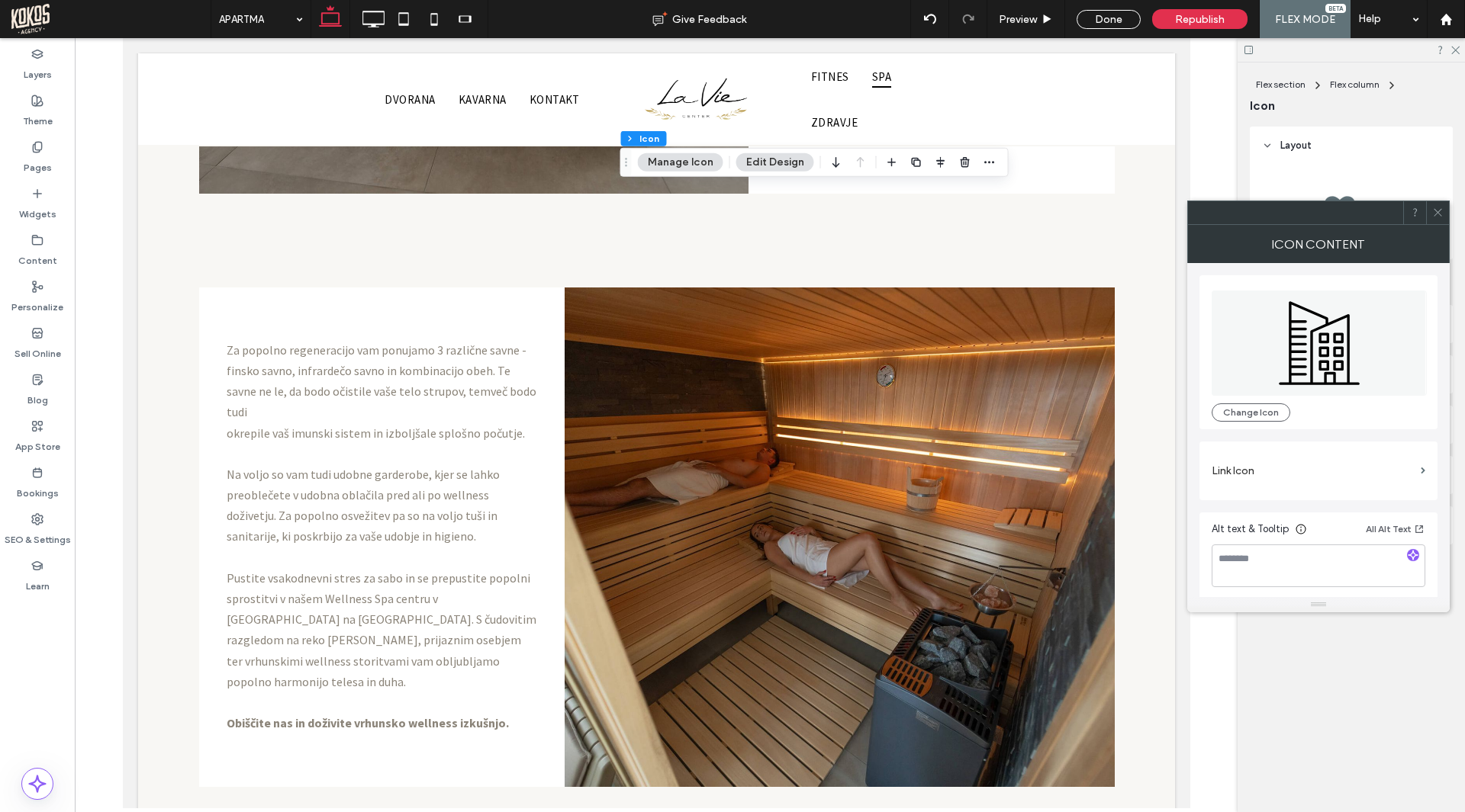
click at [1433, 203] on span at bounding box center [1437, 213] width 11 height 23
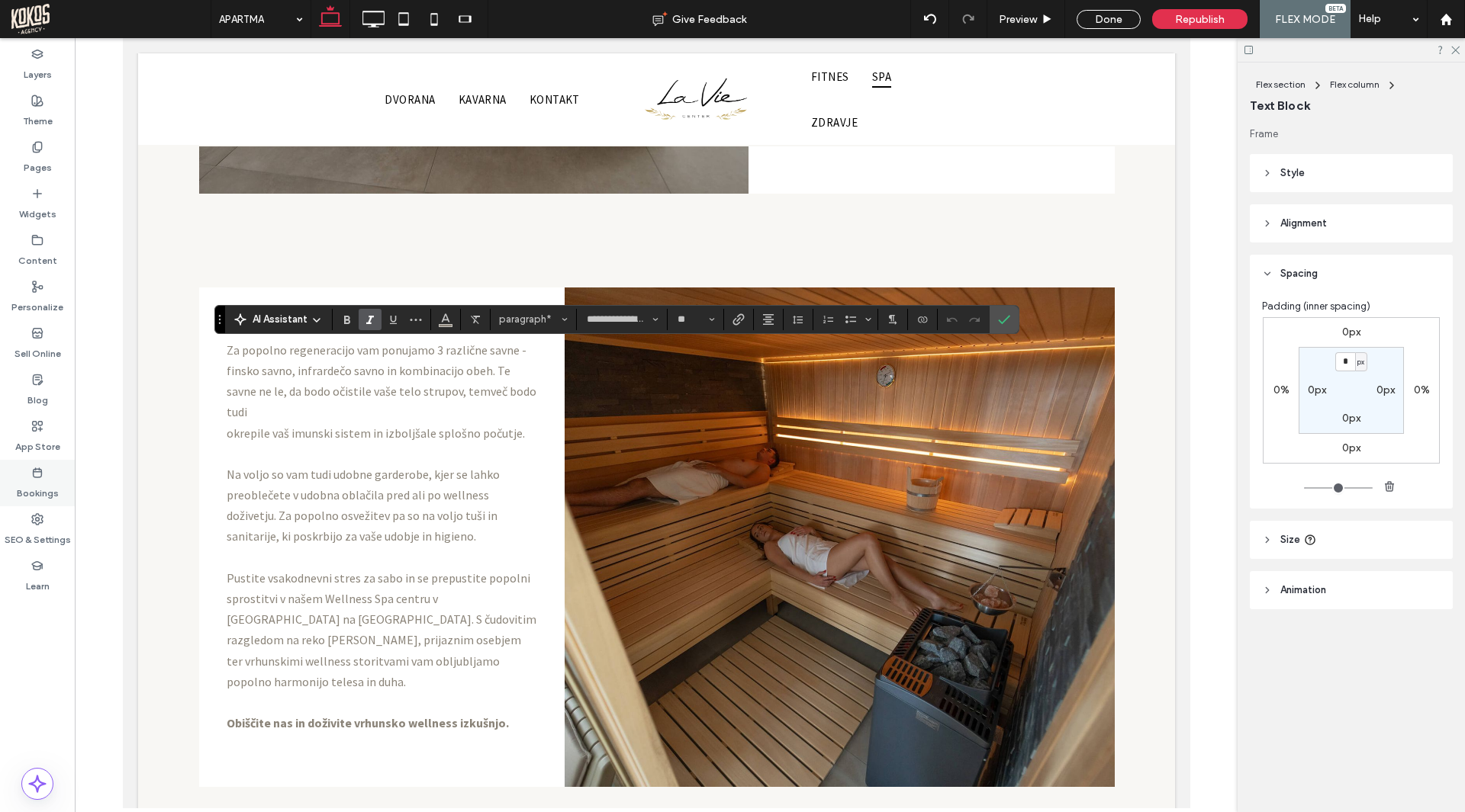
type input "**********"
type input "**"
click at [1007, 317] on use "Confirm" at bounding box center [1003, 319] width 12 height 9
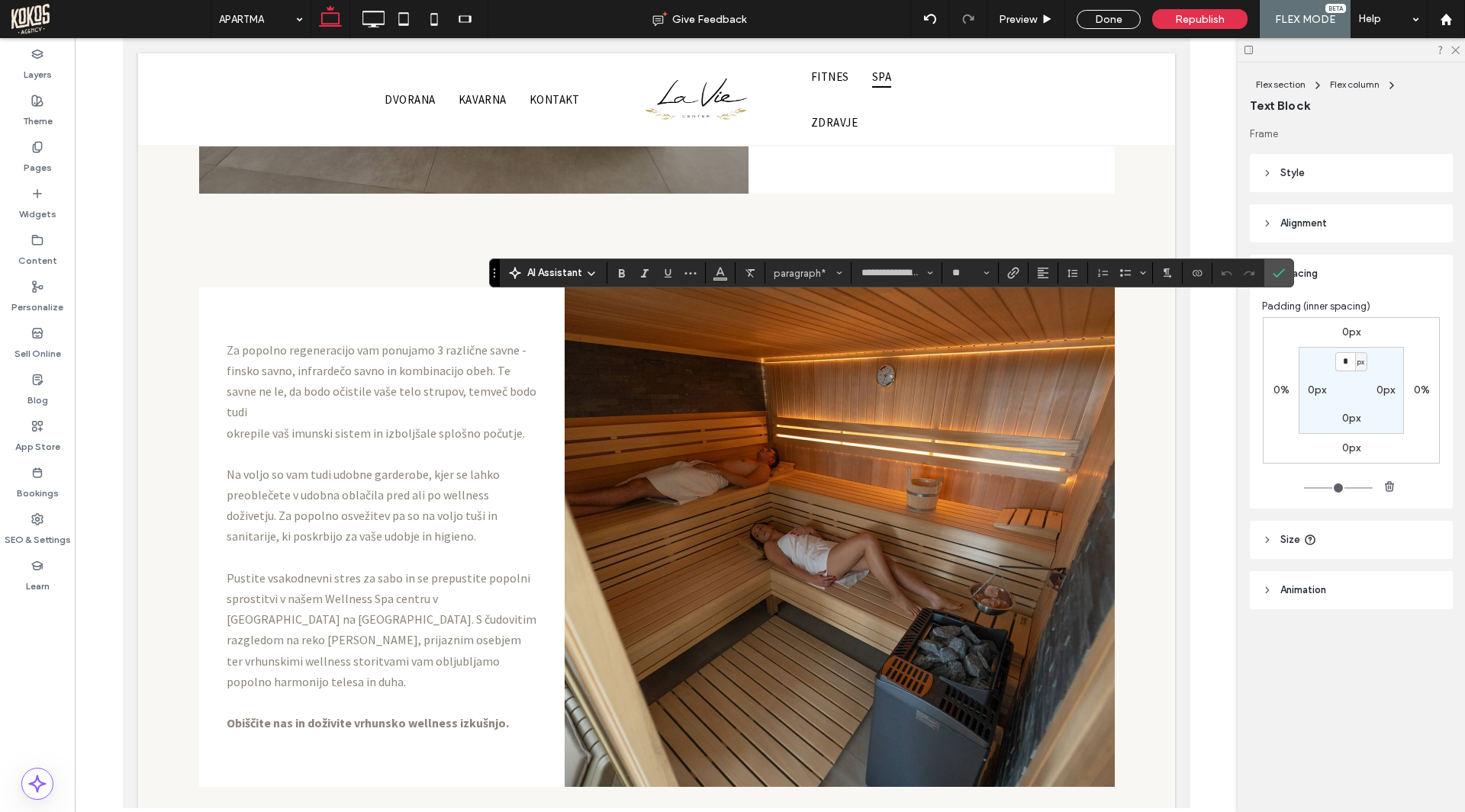
type input "**********"
type input "**"
type input "**********"
type input "**"
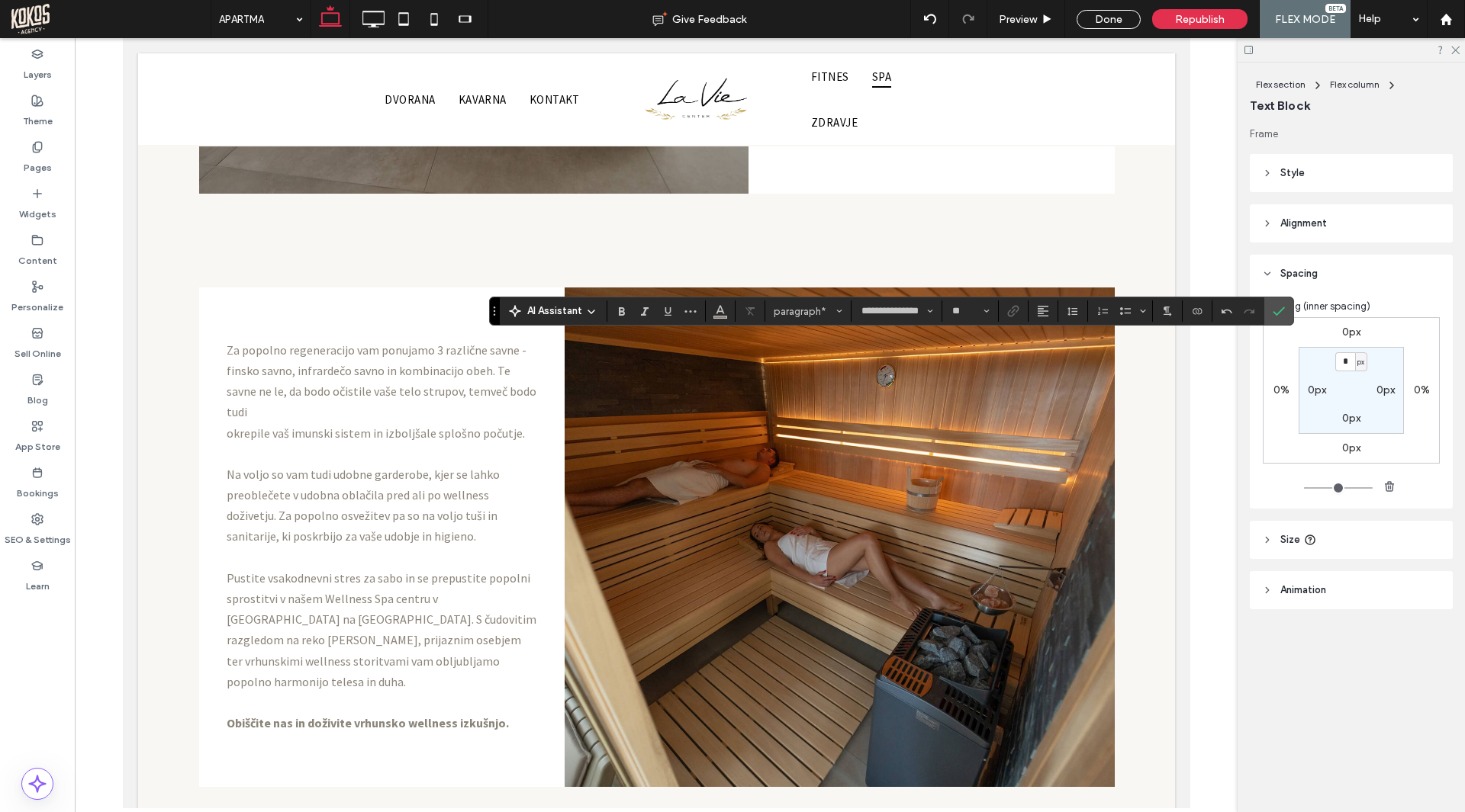
click at [1281, 308] on icon "Confirm" at bounding box center [1278, 311] width 12 height 12
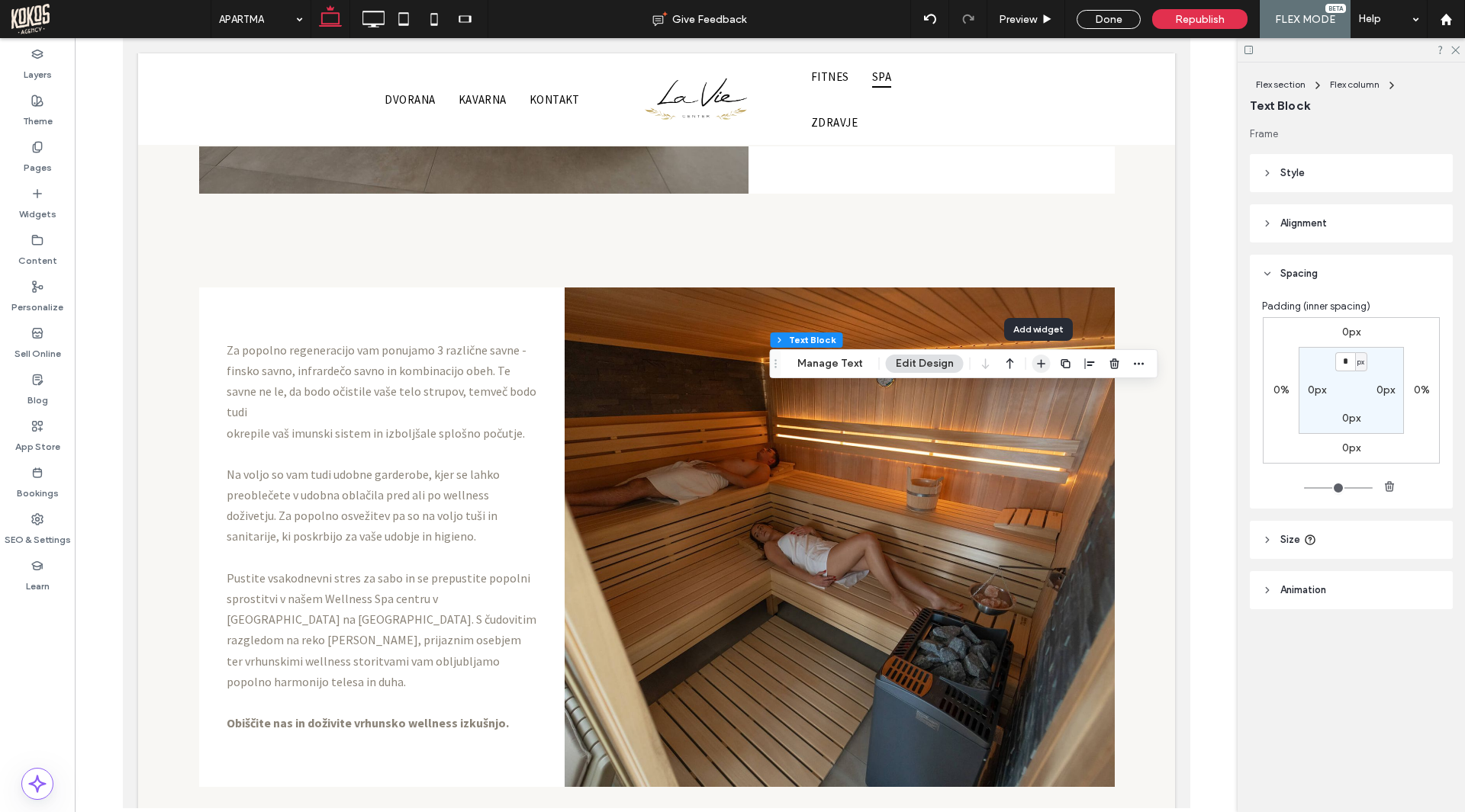
click at [1039, 360] on icon "button" at bounding box center [1041, 363] width 12 height 12
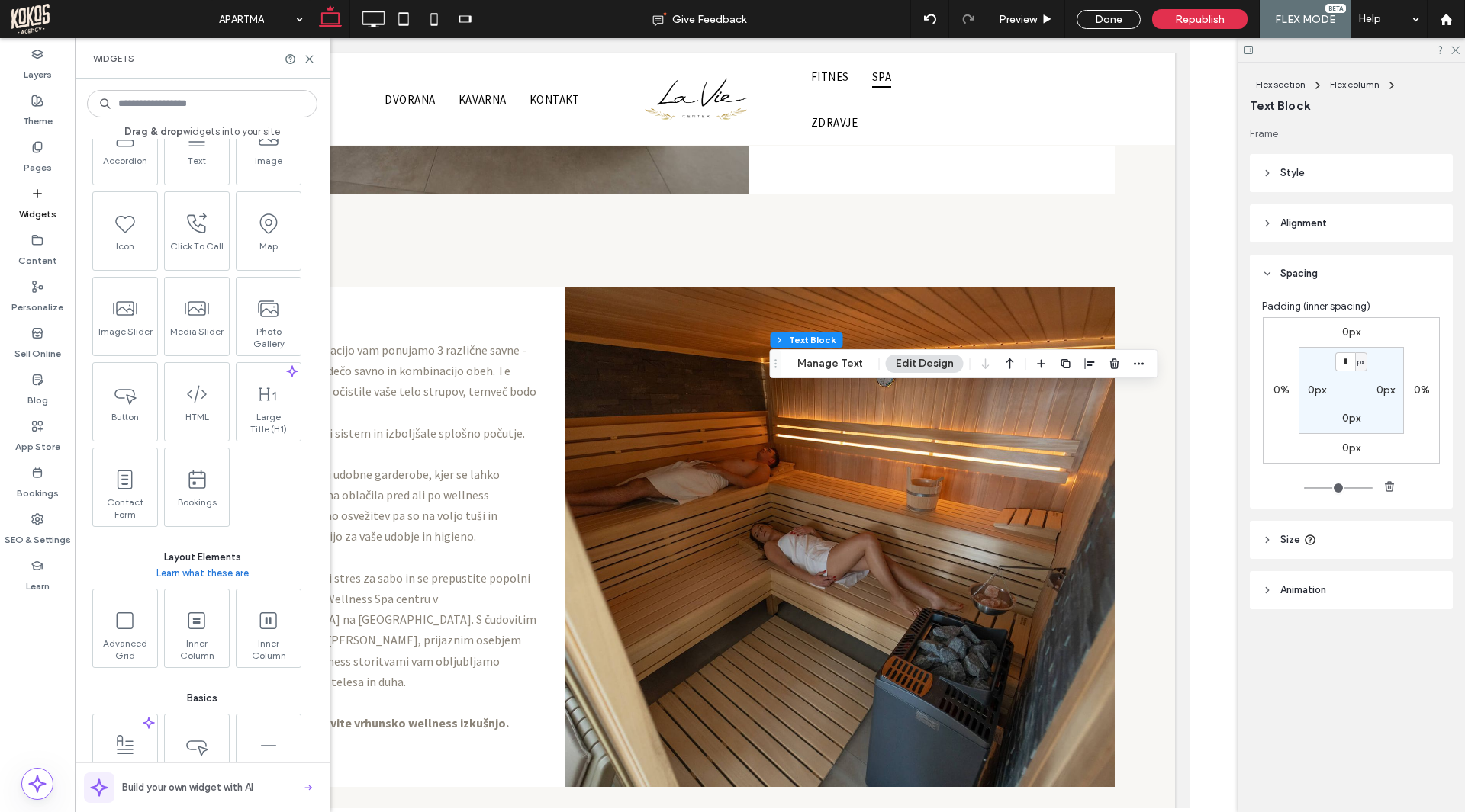
scroll to position [305, 0]
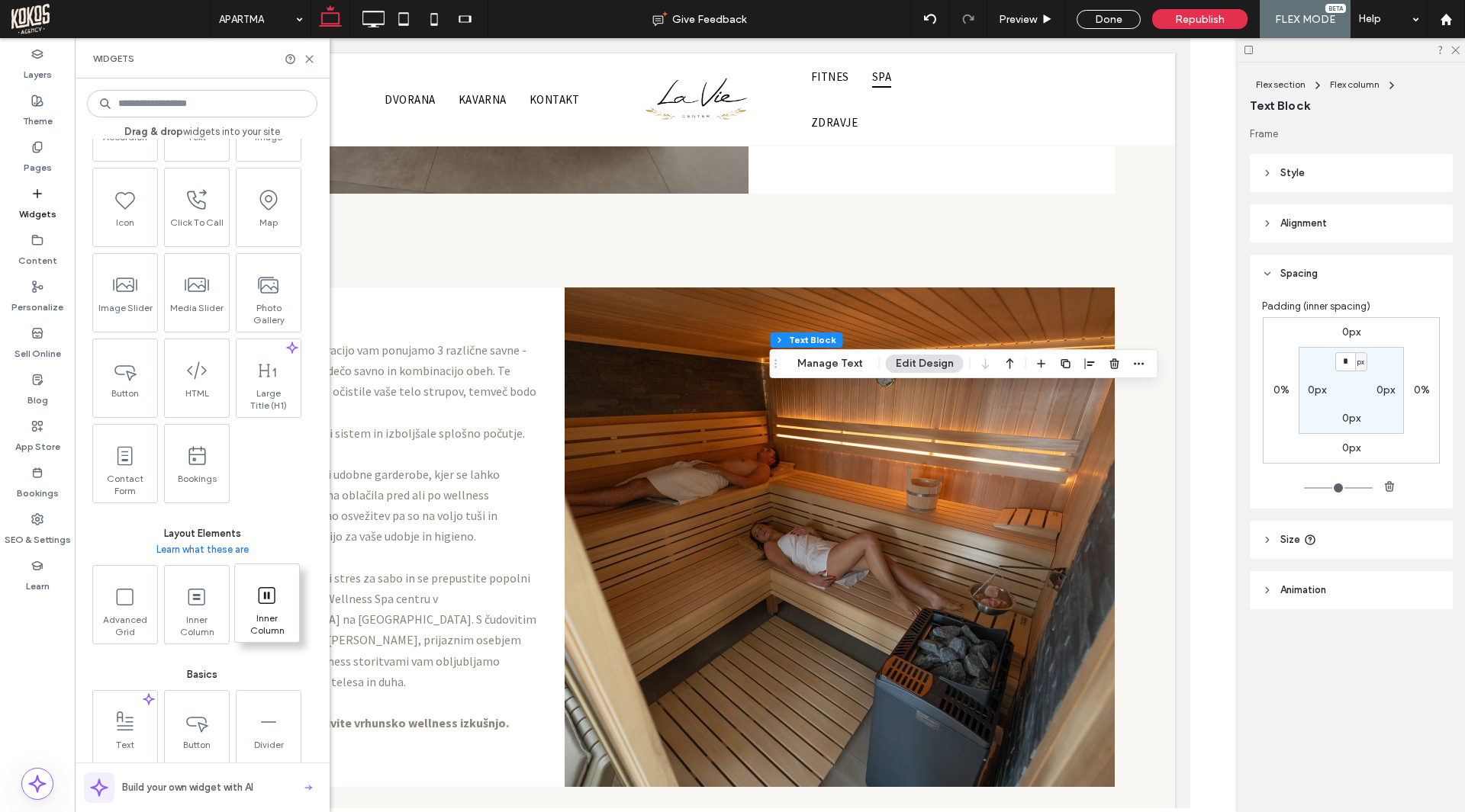
click at [270, 602] on icon at bounding box center [267, 596] width 24 height 24
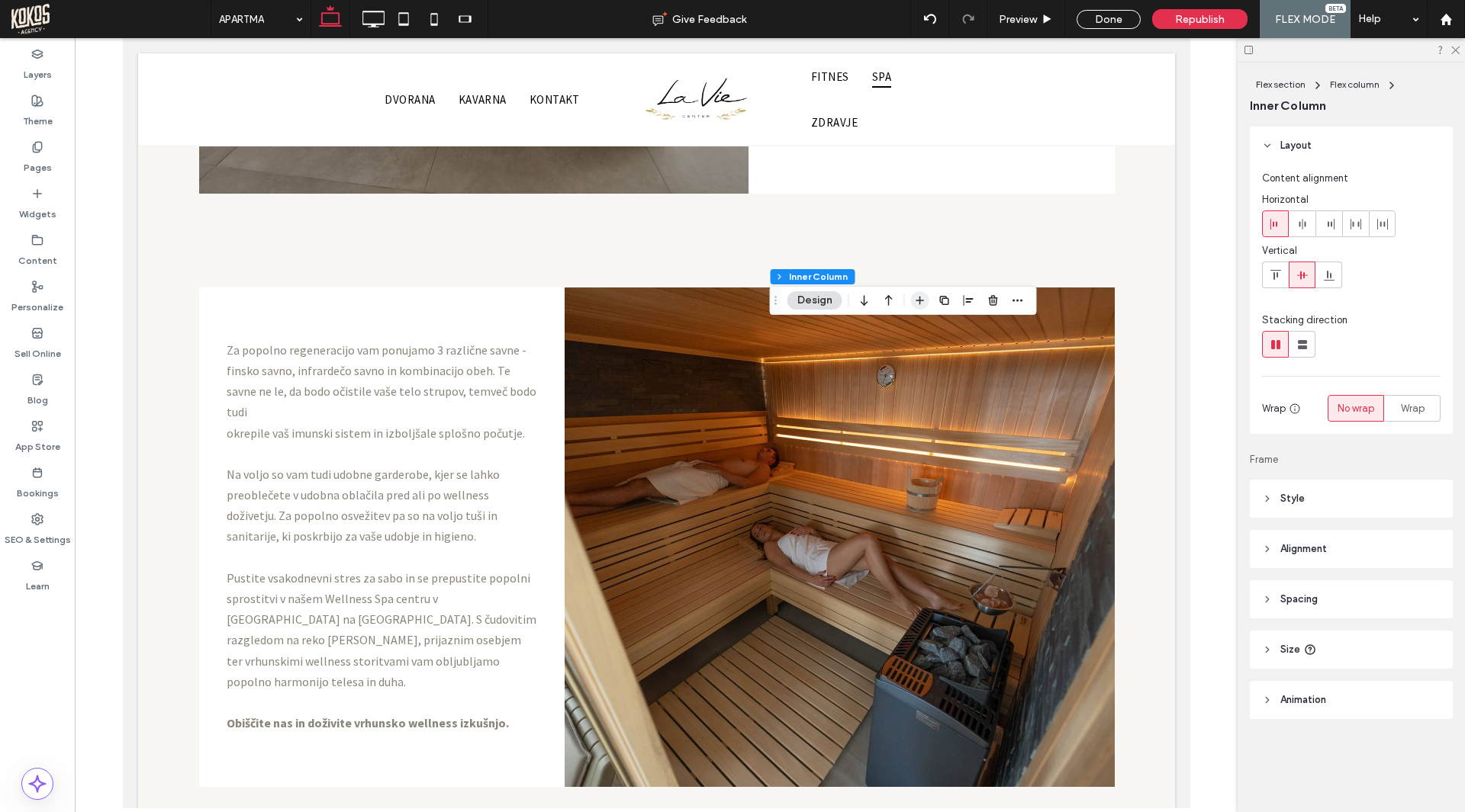
click at [922, 300] on use "button" at bounding box center [919, 300] width 8 height 8
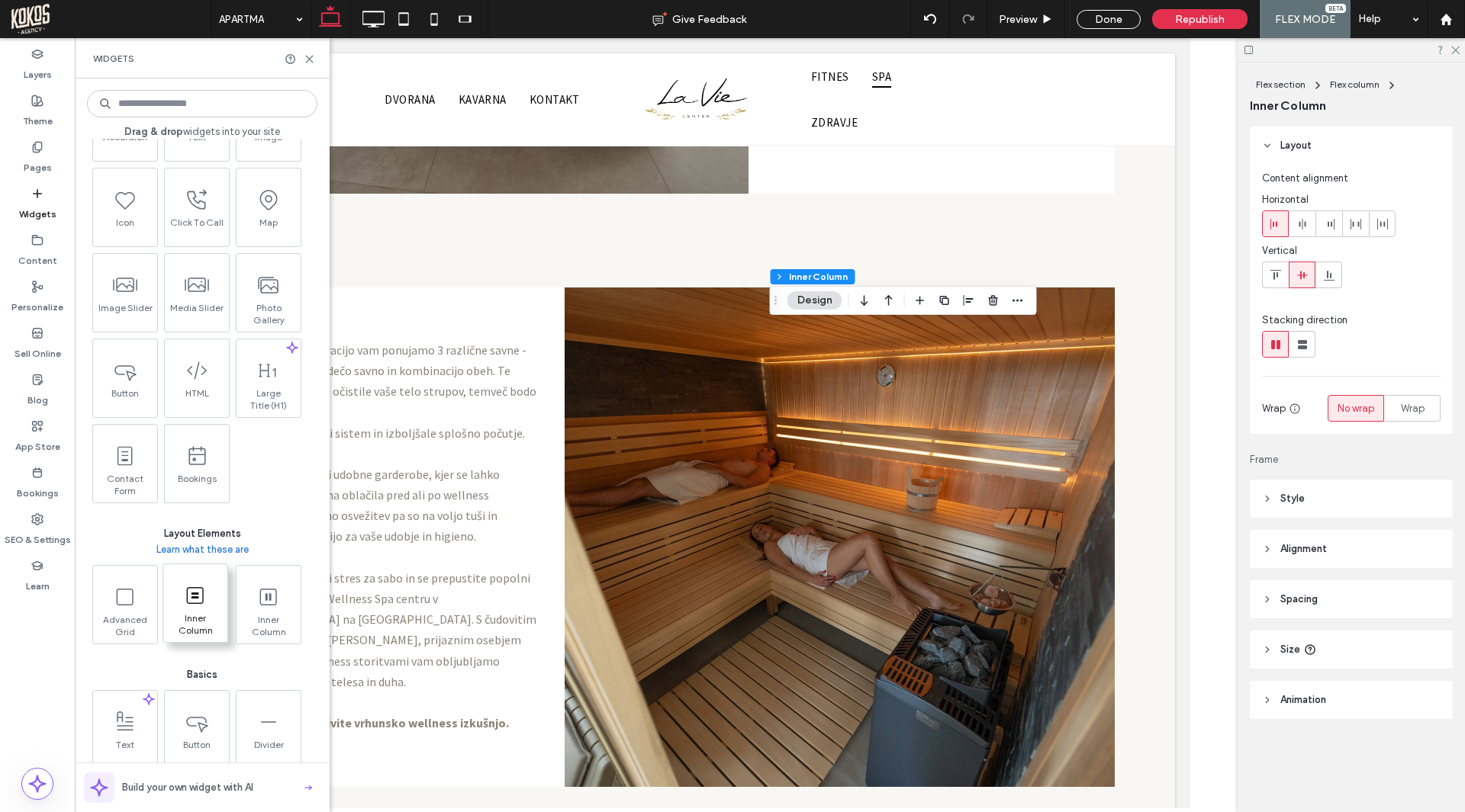
click at [207, 593] on icon at bounding box center [195, 596] width 24 height 24
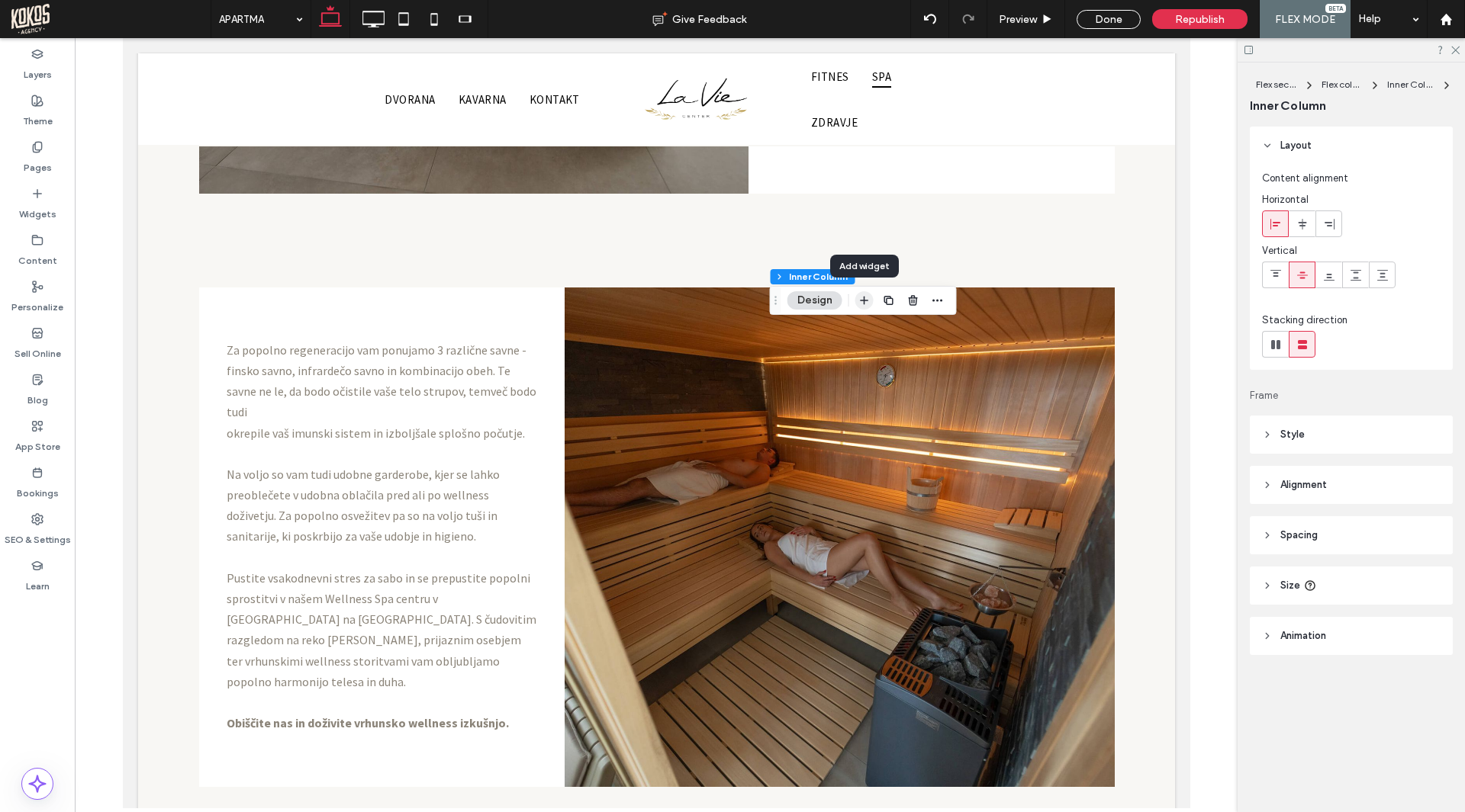
click at [867, 305] on icon "button" at bounding box center [864, 300] width 12 height 12
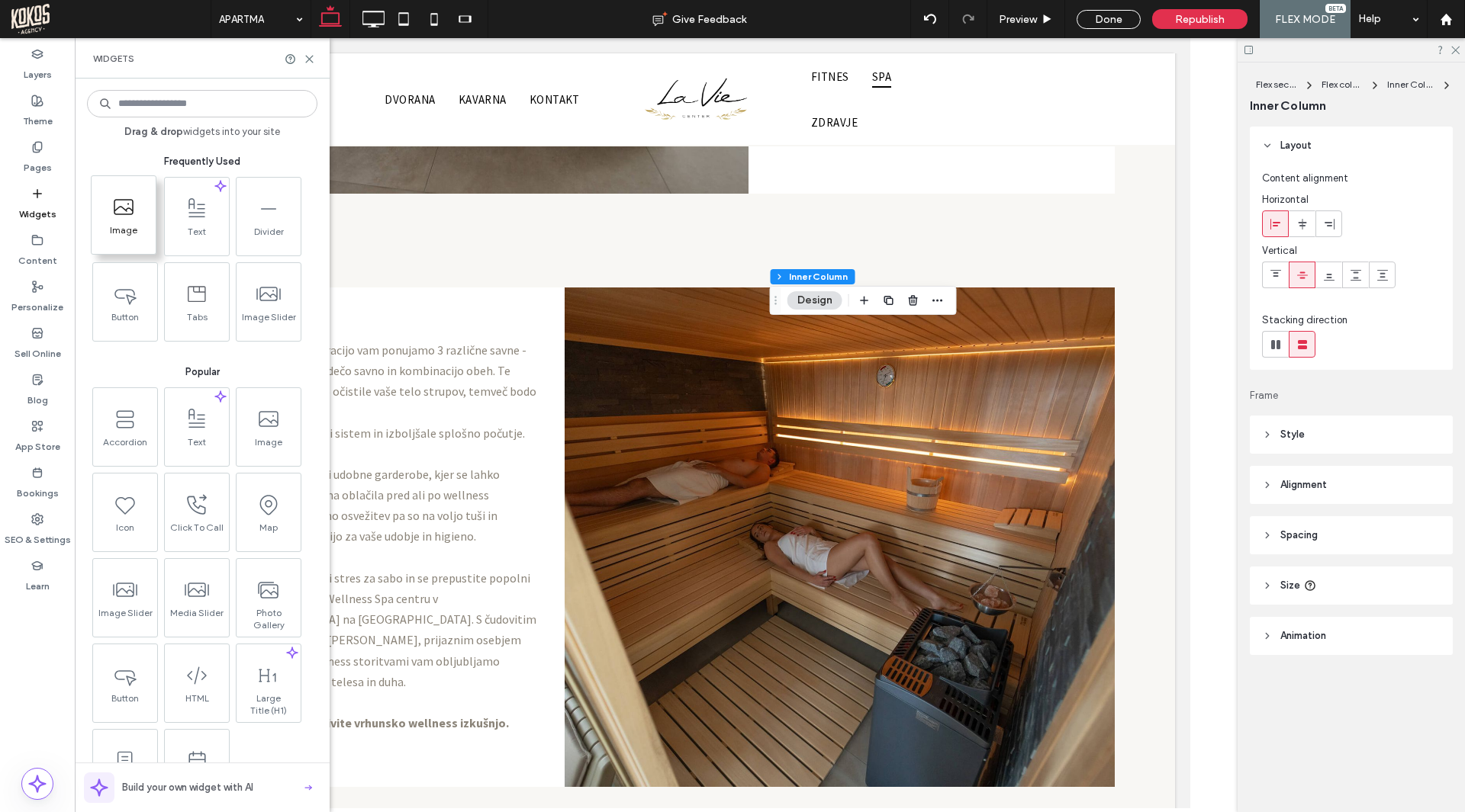
click at [126, 227] on span "Image" at bounding box center [123, 235] width 64 height 21
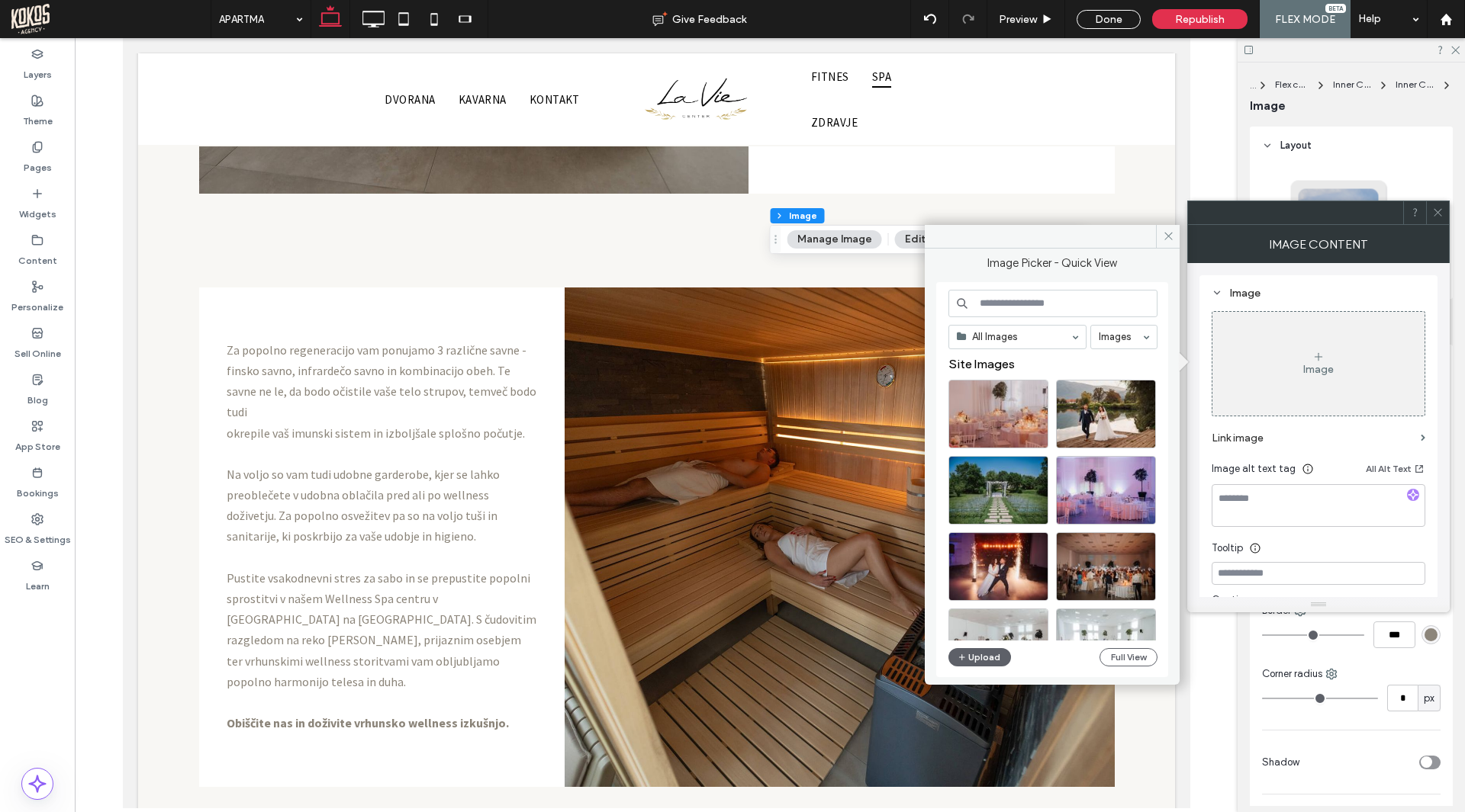
drag, startPoint x: 1165, startPoint y: 233, endPoint x: 1195, endPoint y: 230, distance: 30.1
click at [1165, 233] on icon at bounding box center [1169, 236] width 11 height 11
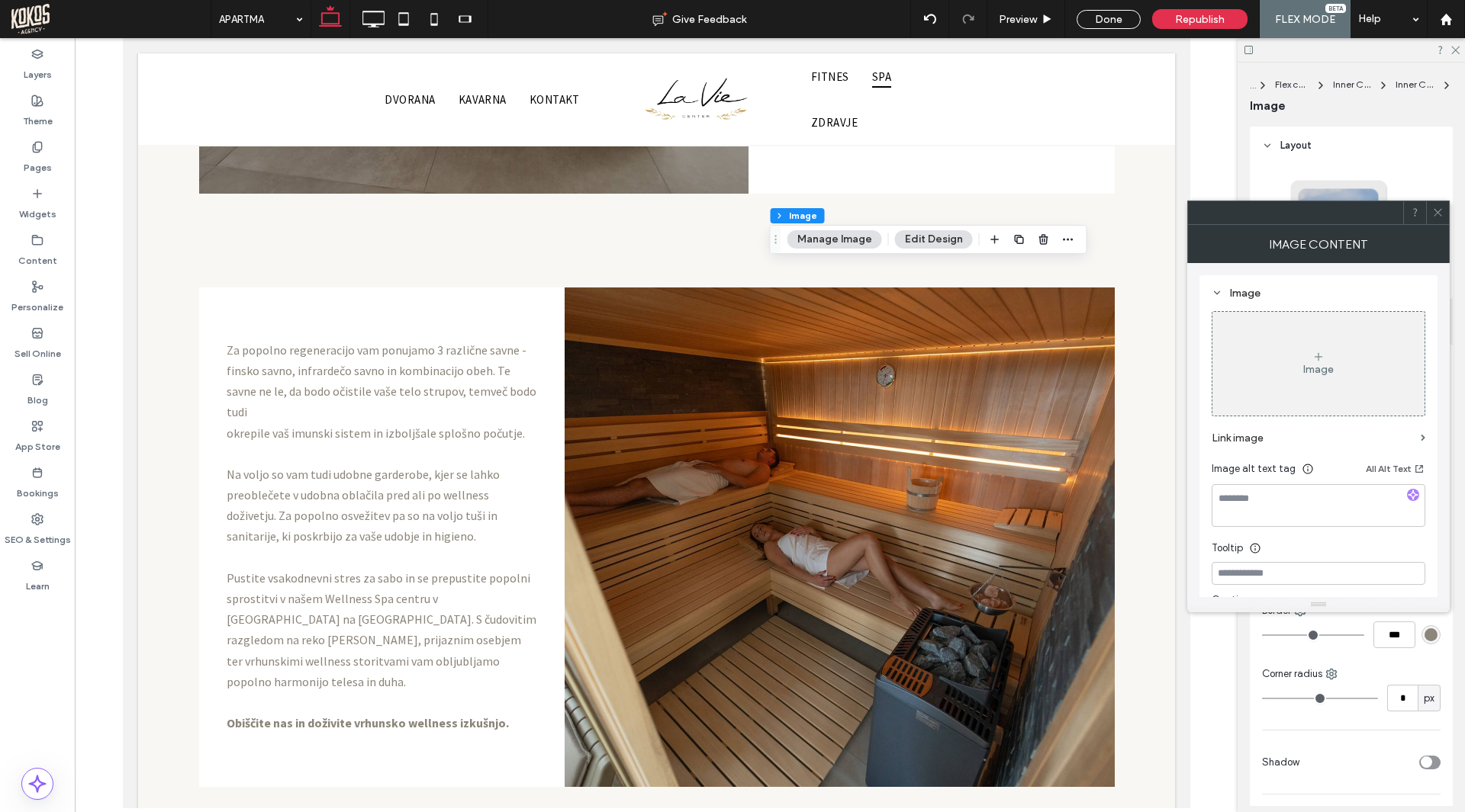
click at [1438, 206] on icon at bounding box center [1437, 212] width 11 height 11
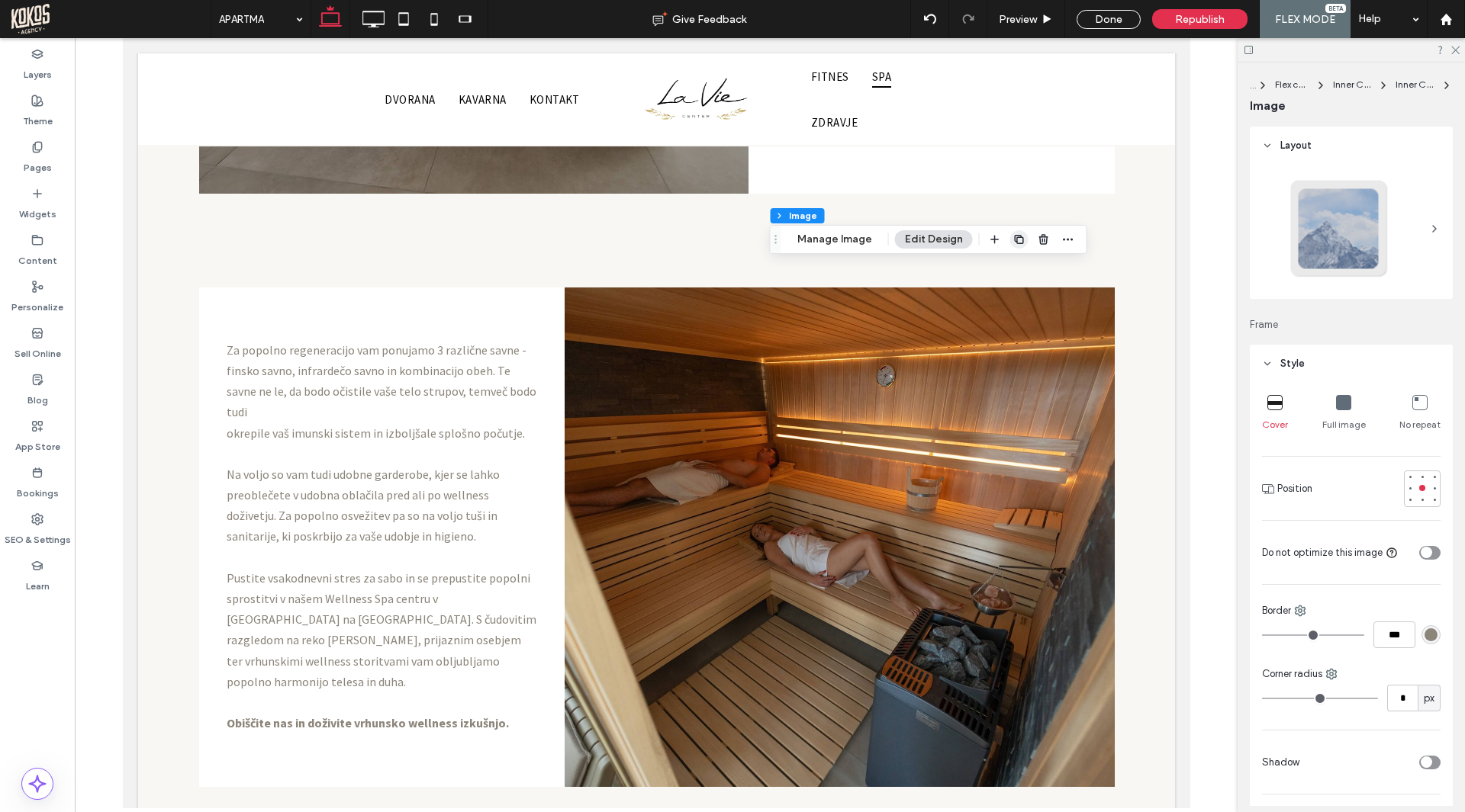
click at [1016, 242] on icon "button" at bounding box center [1019, 239] width 12 height 12
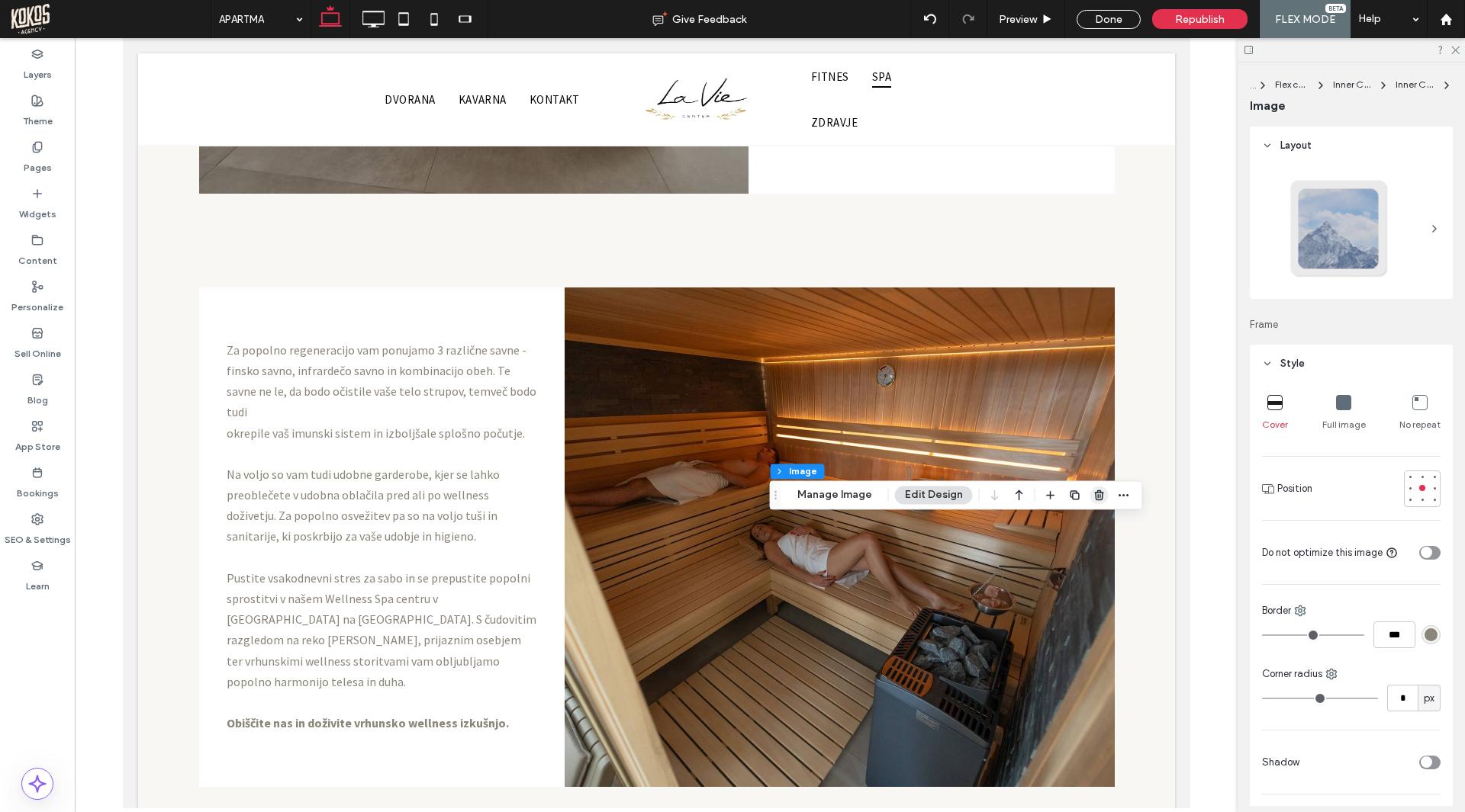
click at [1097, 488] on span "button" at bounding box center [1099, 495] width 19 height 19
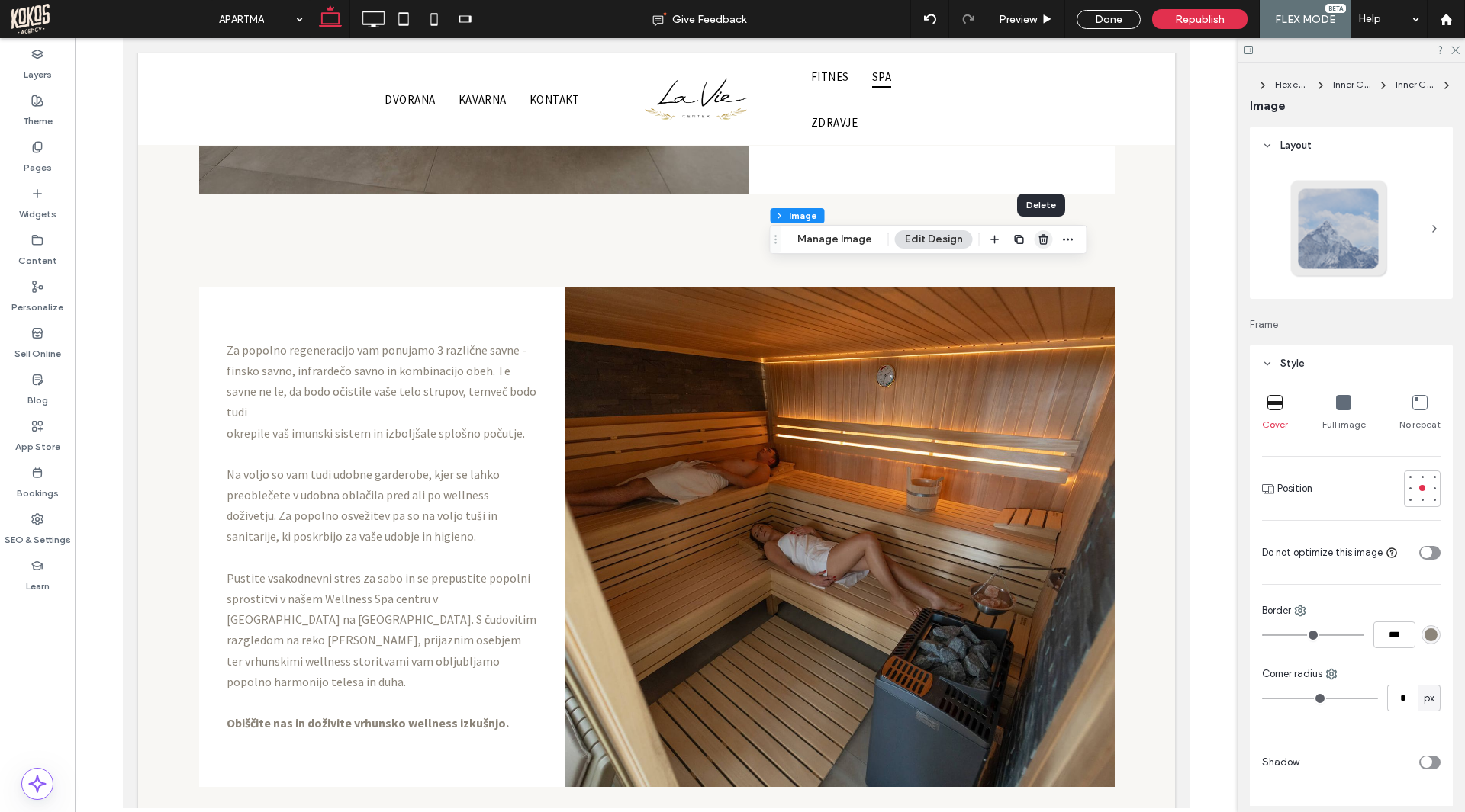
click at [1038, 244] on use "button" at bounding box center [1042, 239] width 9 height 10
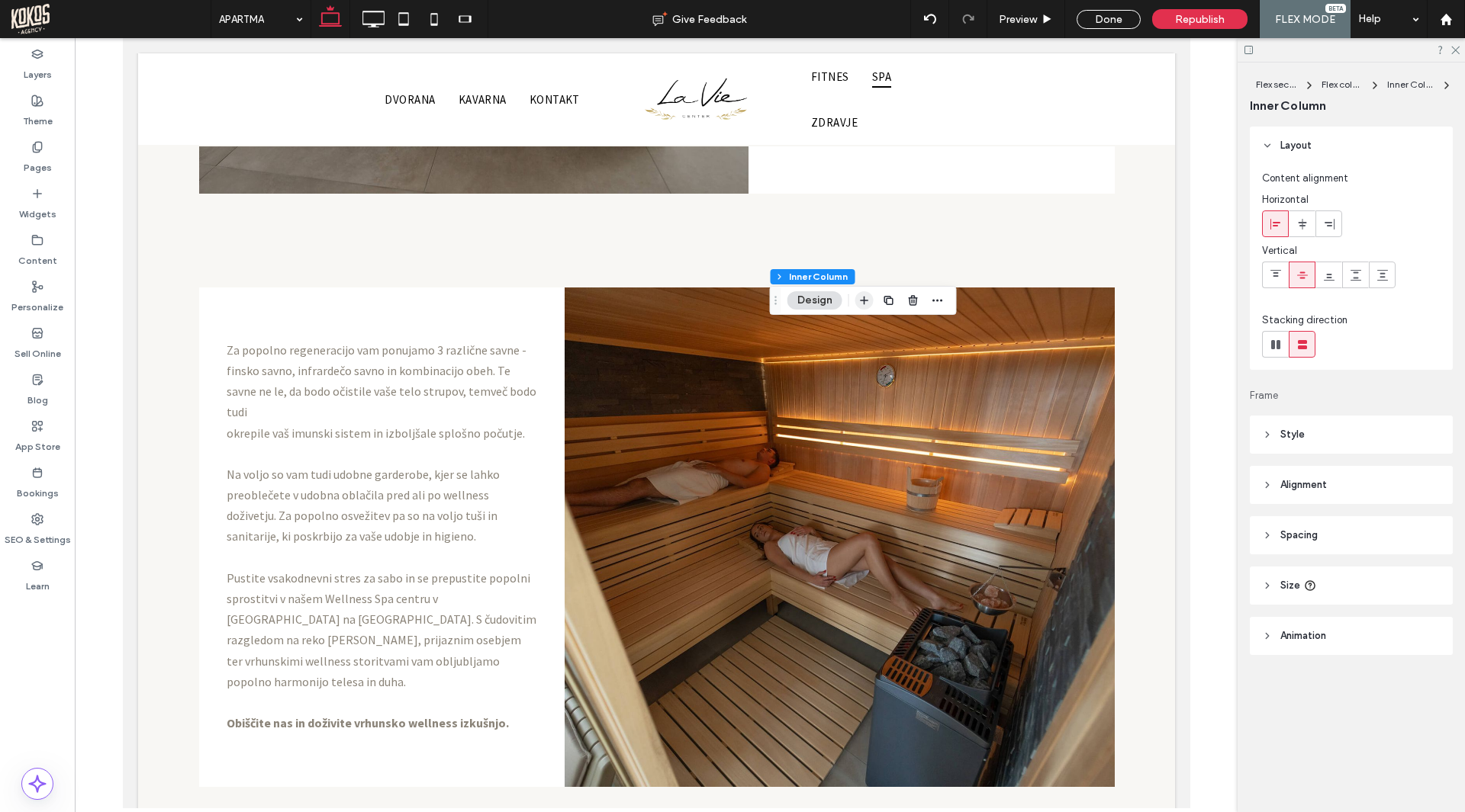
click at [861, 296] on icon "button" at bounding box center [864, 300] width 12 height 12
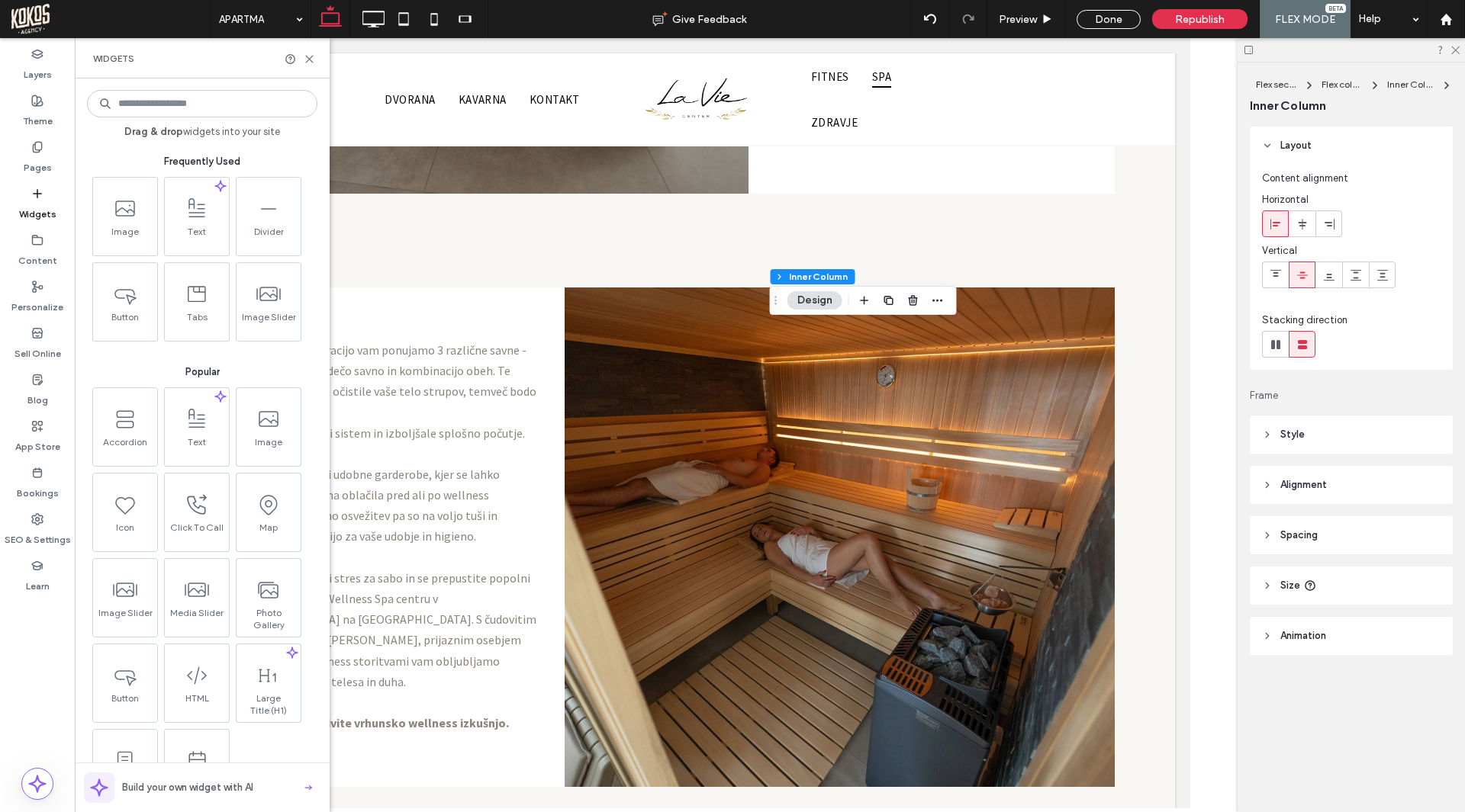
click at [215, 107] on input at bounding box center [202, 104] width 230 height 28
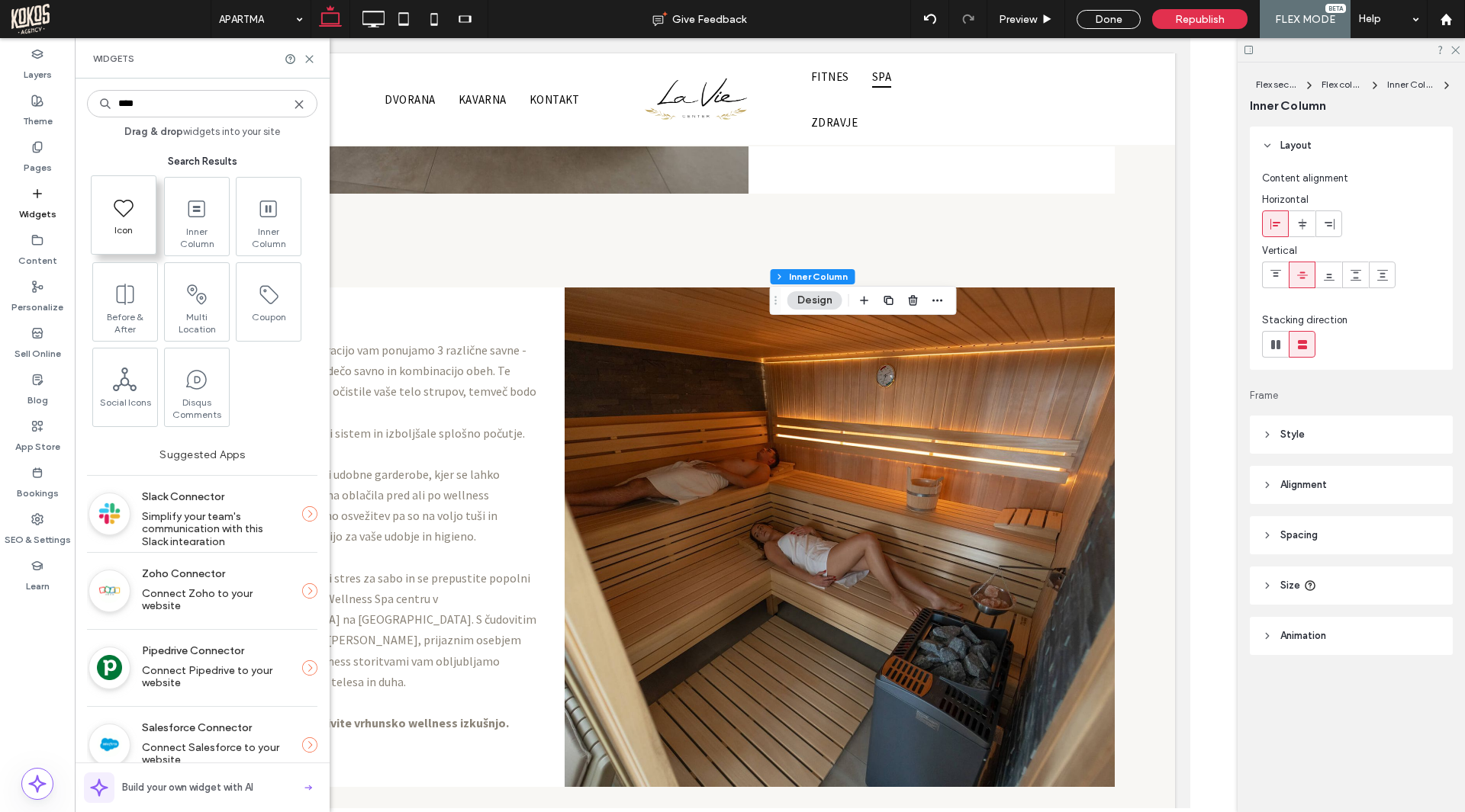
type input "****"
click at [125, 225] on span "Icon" at bounding box center [123, 235] width 64 height 21
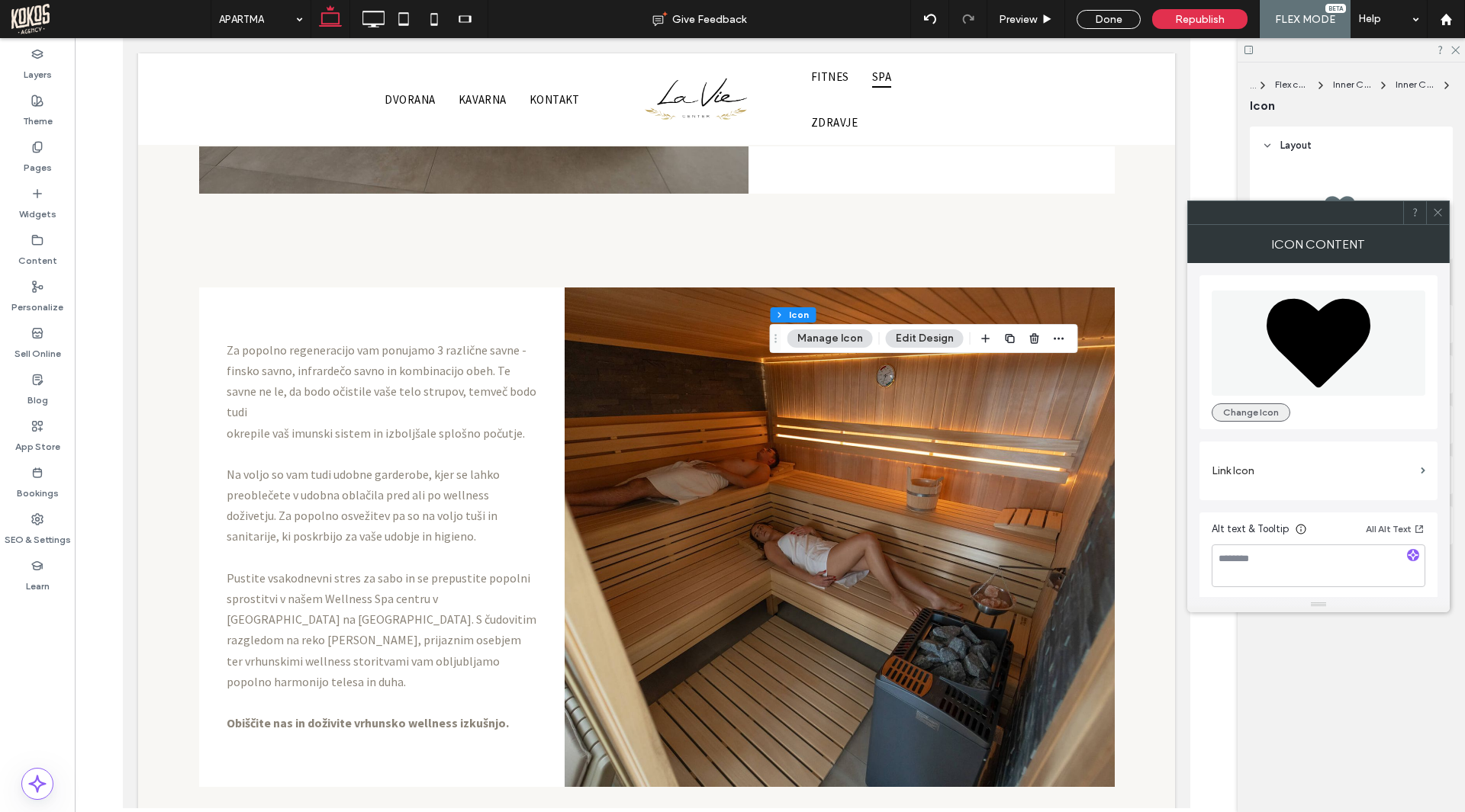
click at [1274, 406] on button "Change Icon" at bounding box center [1250, 412] width 79 height 19
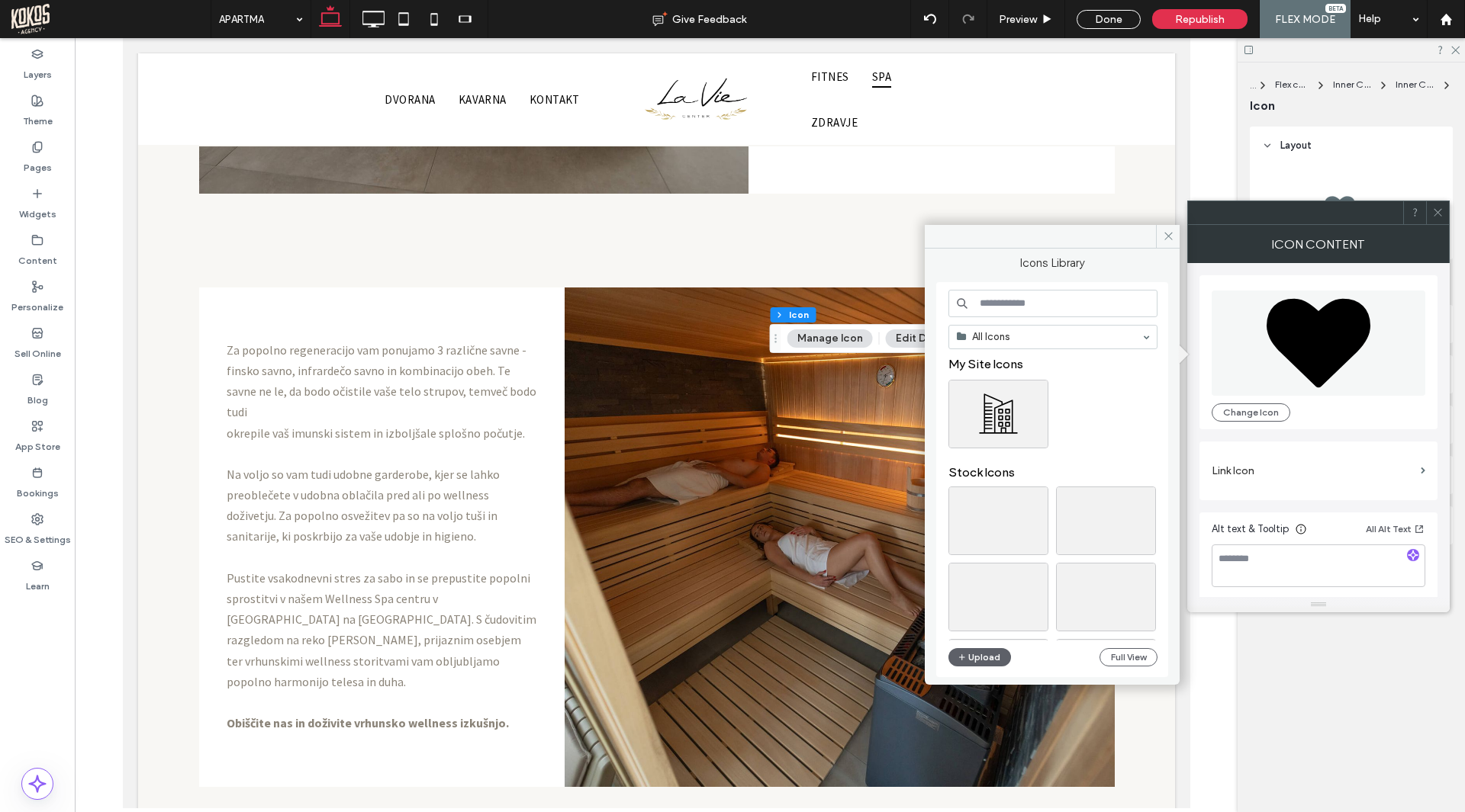
click at [1010, 305] on input at bounding box center [1053, 304] width 209 height 28
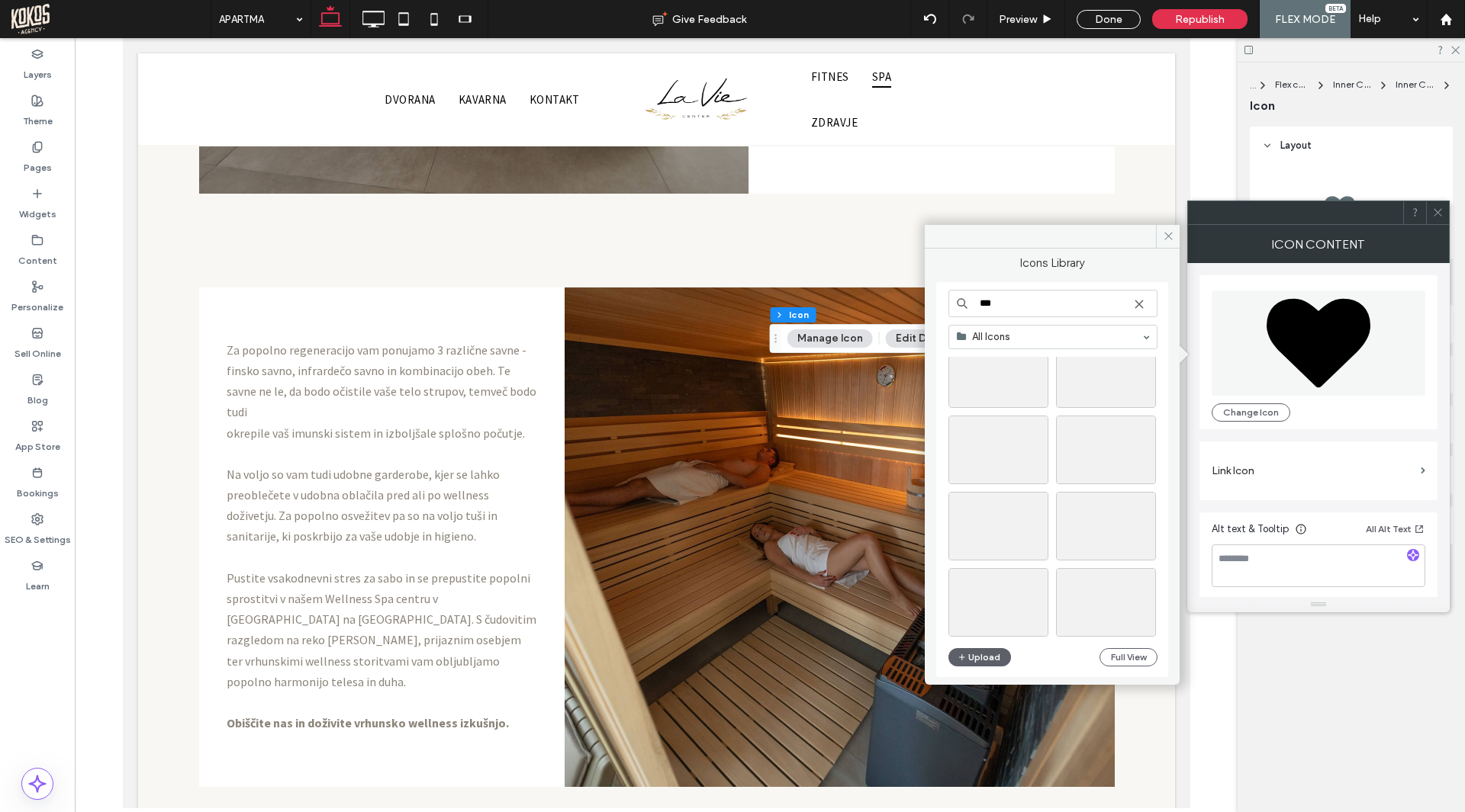
scroll to position [610, 0]
type input "***"
click at [1009, 413] on div "Select" at bounding box center [998, 414] width 100 height 69
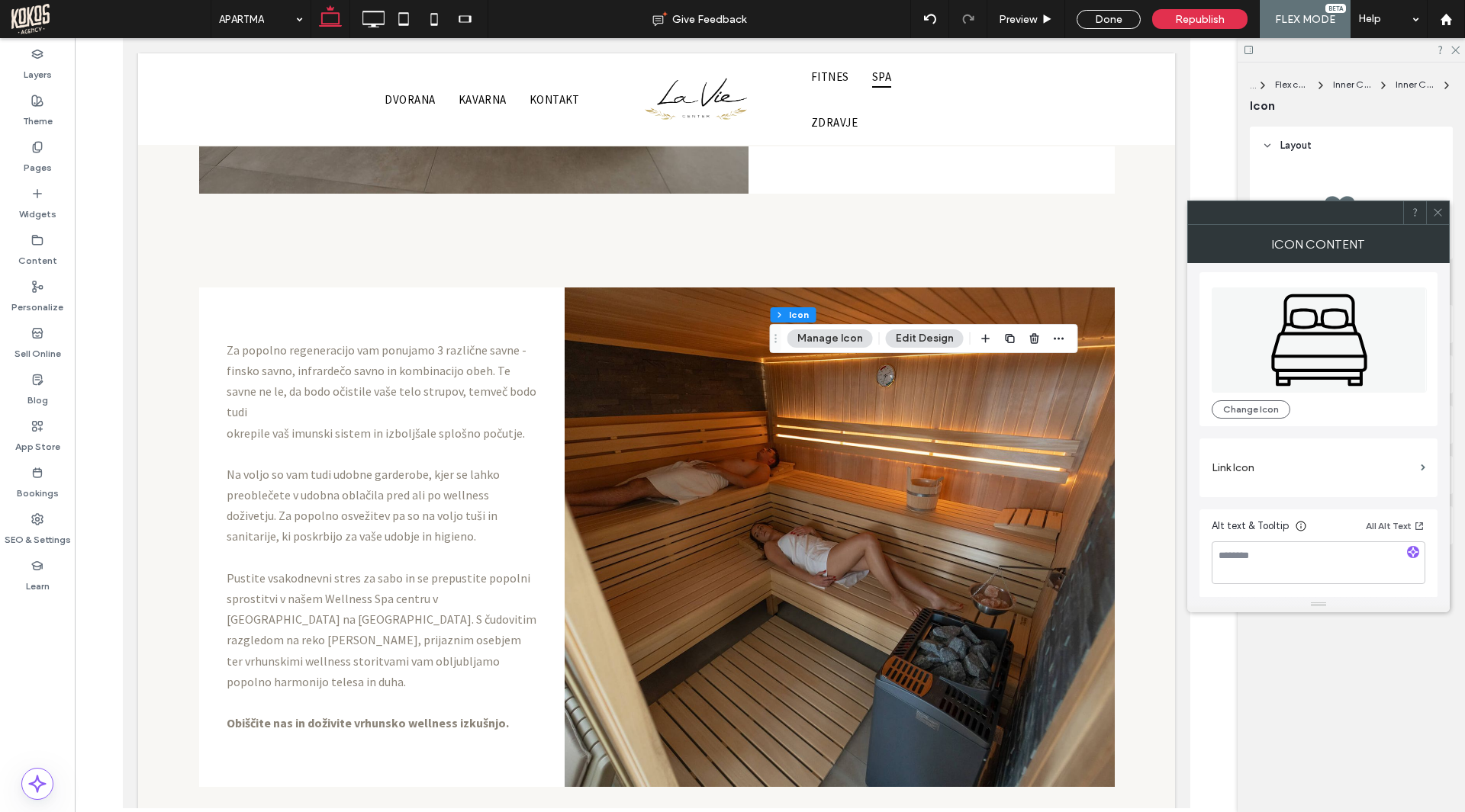
scroll to position [4, 0]
drag, startPoint x: 1443, startPoint y: 218, endPoint x: 1417, endPoint y: 283, distance: 70.0
click at [1442, 219] on div at bounding box center [1437, 213] width 23 height 23
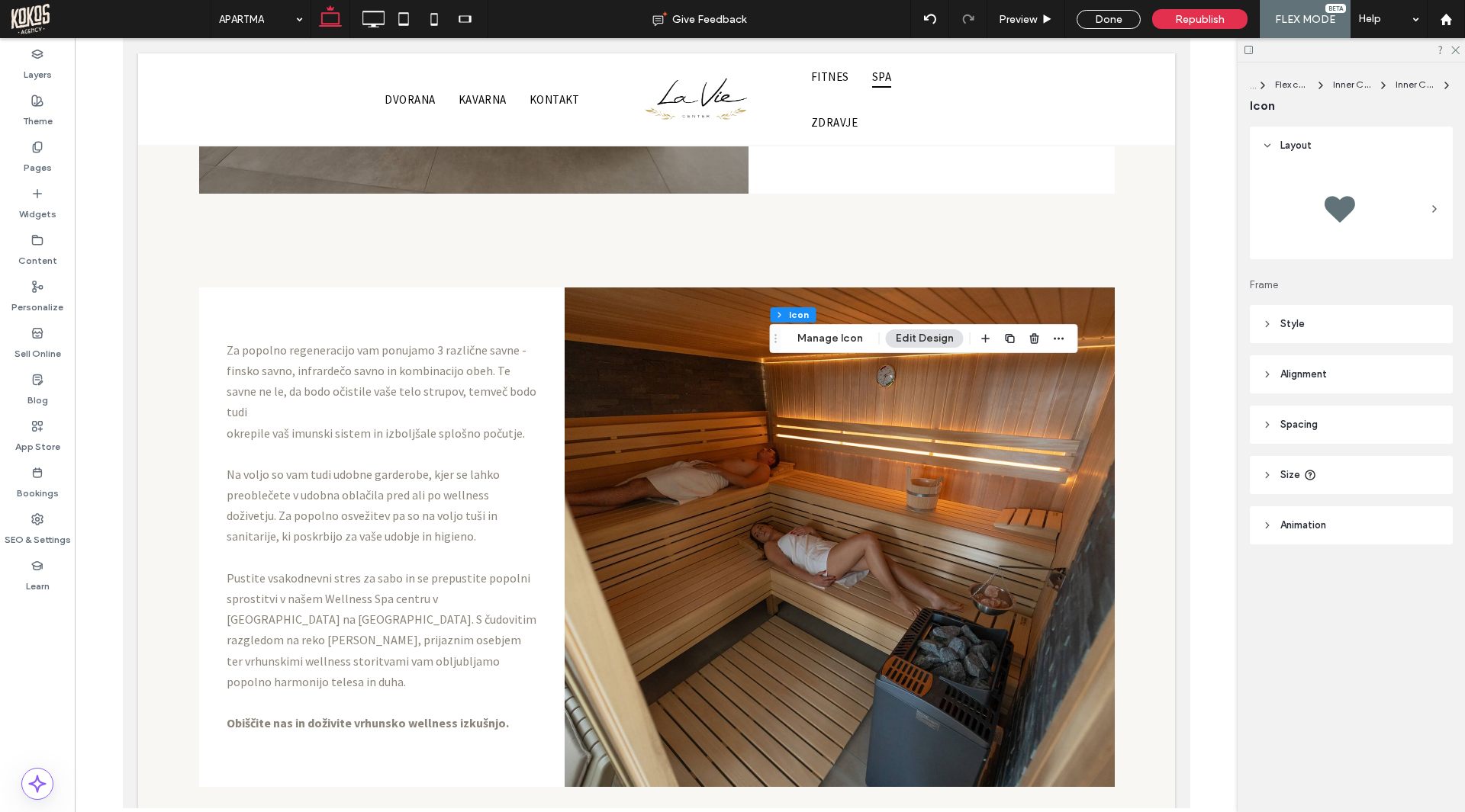
click at [1298, 321] on span "Style" at bounding box center [1293, 324] width 24 height 15
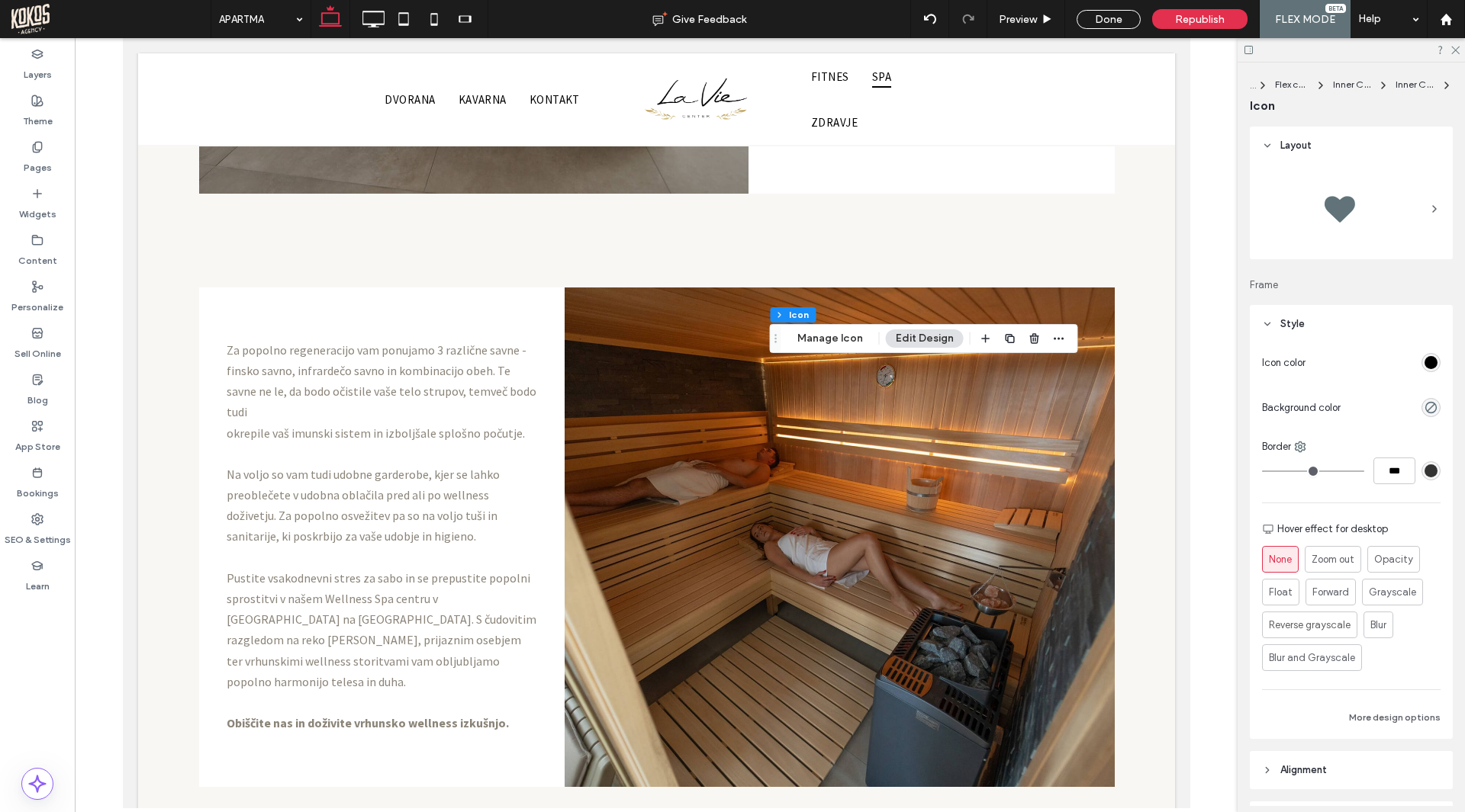
click at [1429, 356] on div "rgb(0, 0, 0)" at bounding box center [1431, 363] width 19 height 19
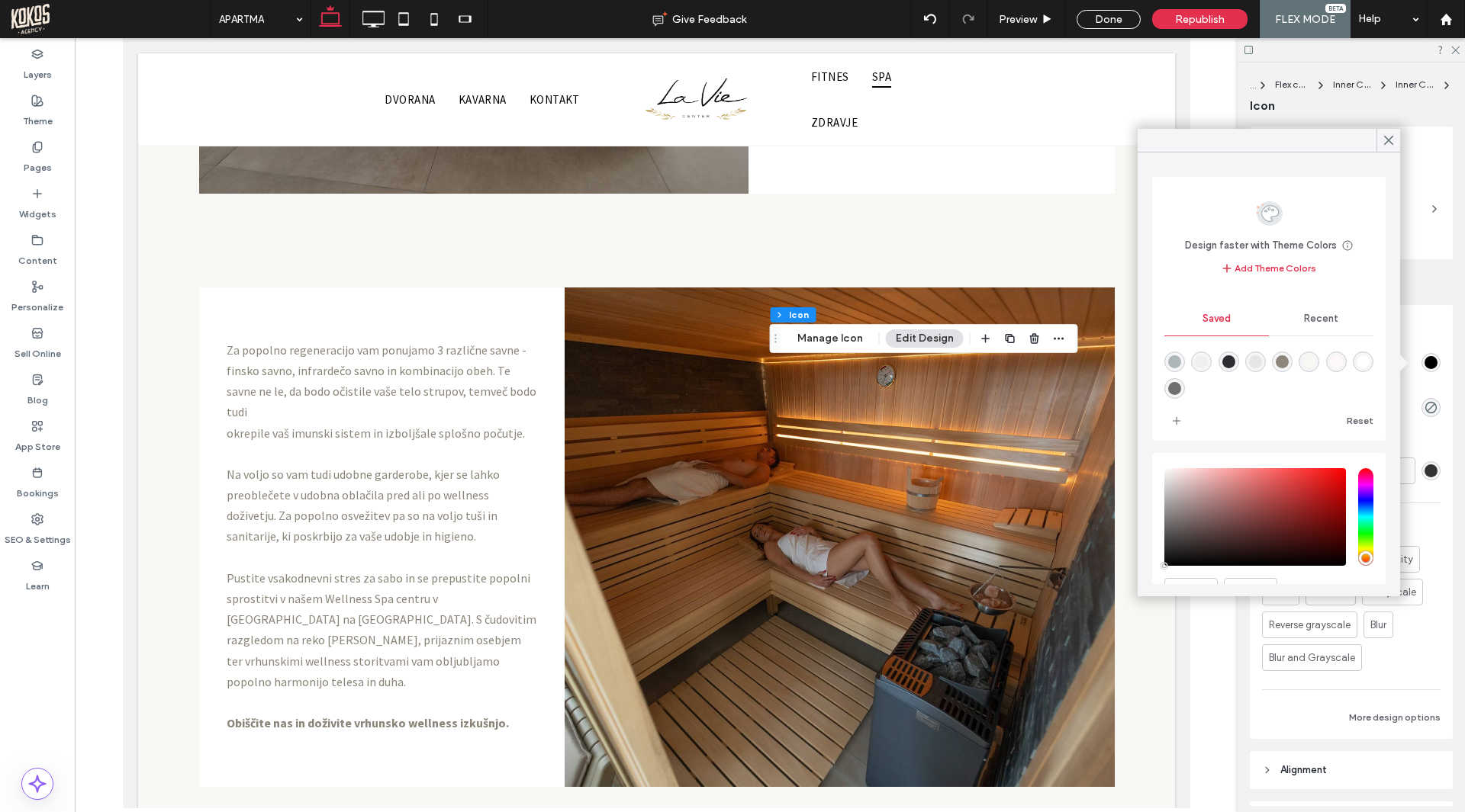
click at [1174, 359] on div "rgba(173,183,186,1)" at bounding box center [1174, 362] width 13 height 13
type input "*******"
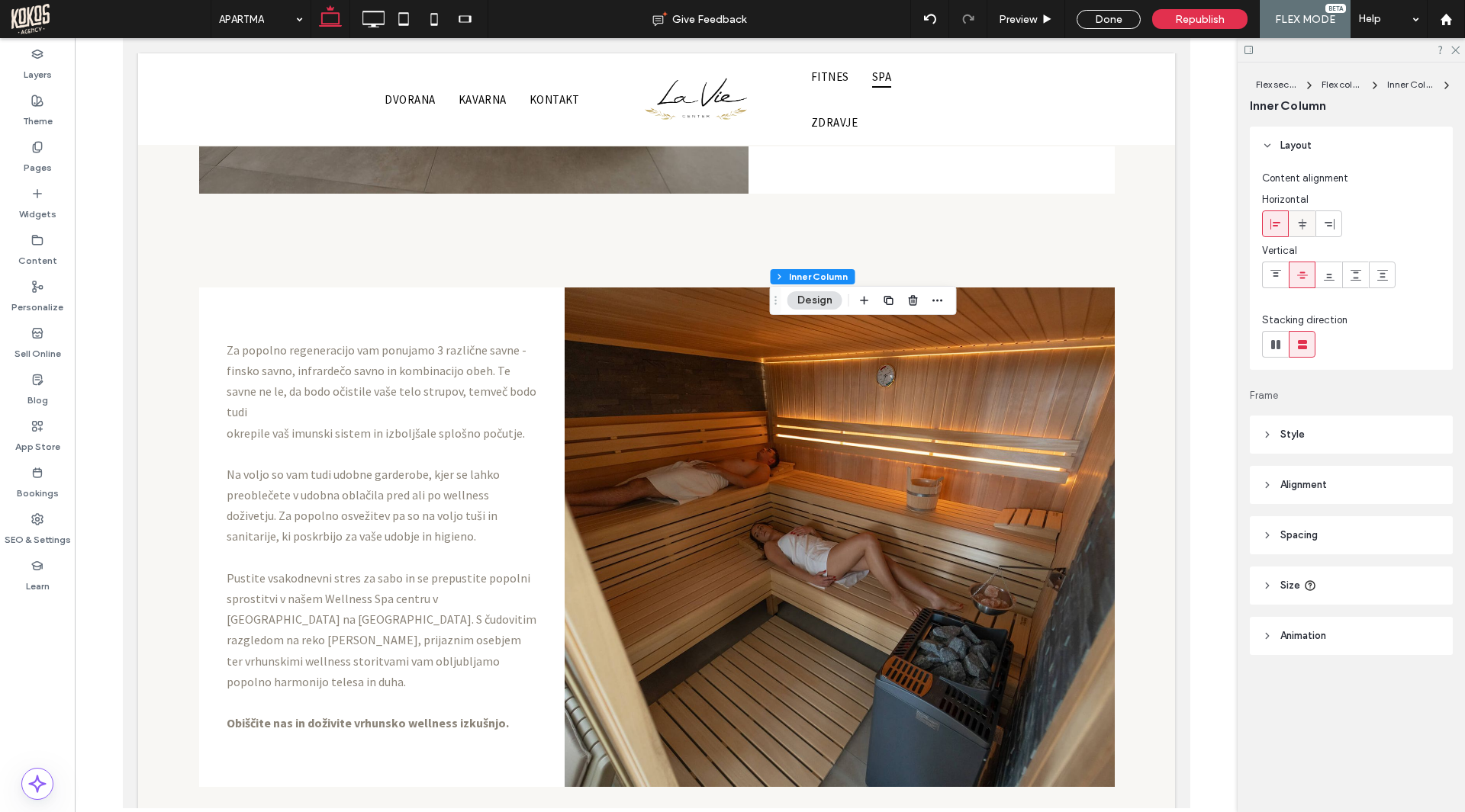
click at [1302, 226] on use at bounding box center [1301, 223] width 8 height 11
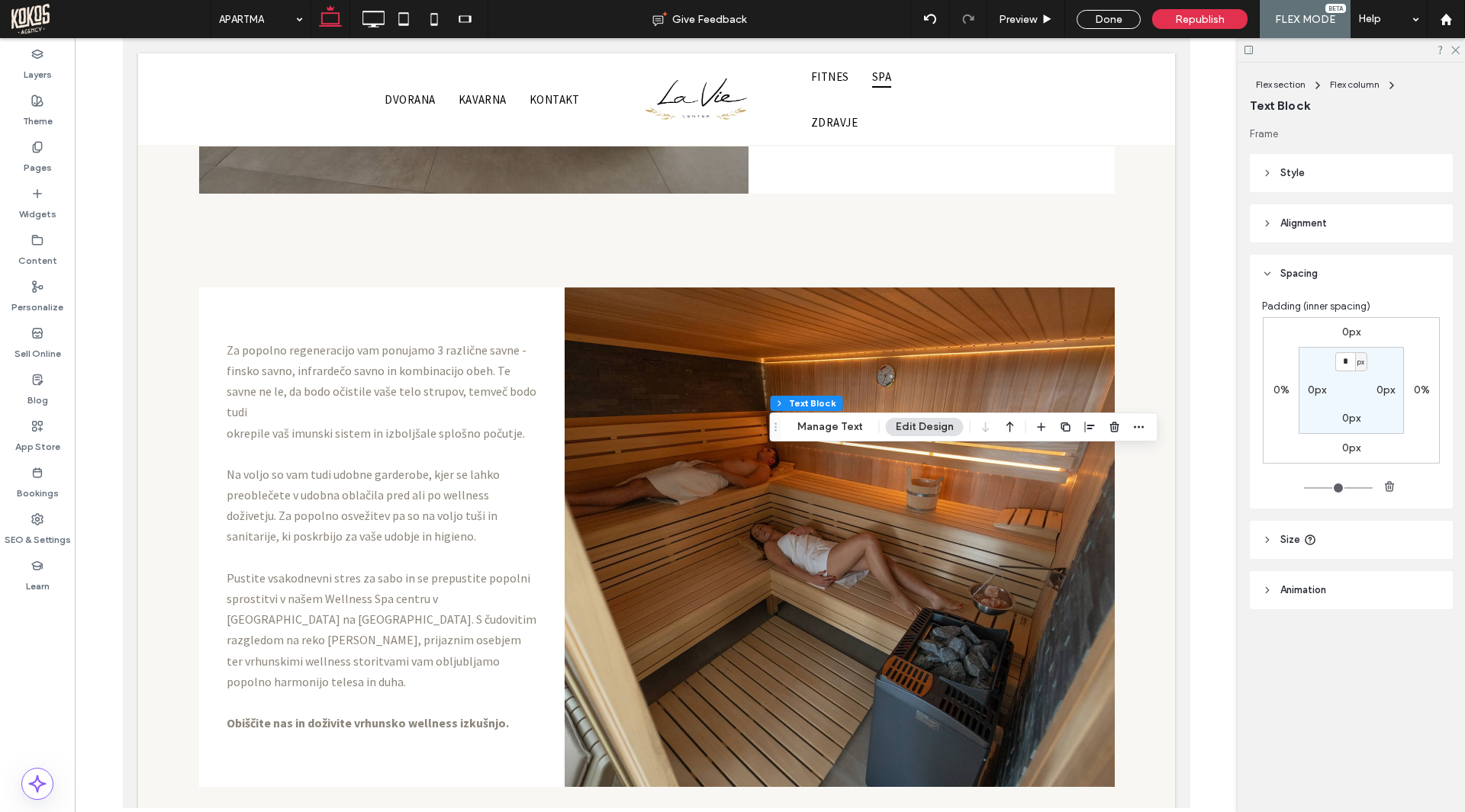
click at [1059, 427] on icon "button" at bounding box center [1065, 427] width 12 height 12
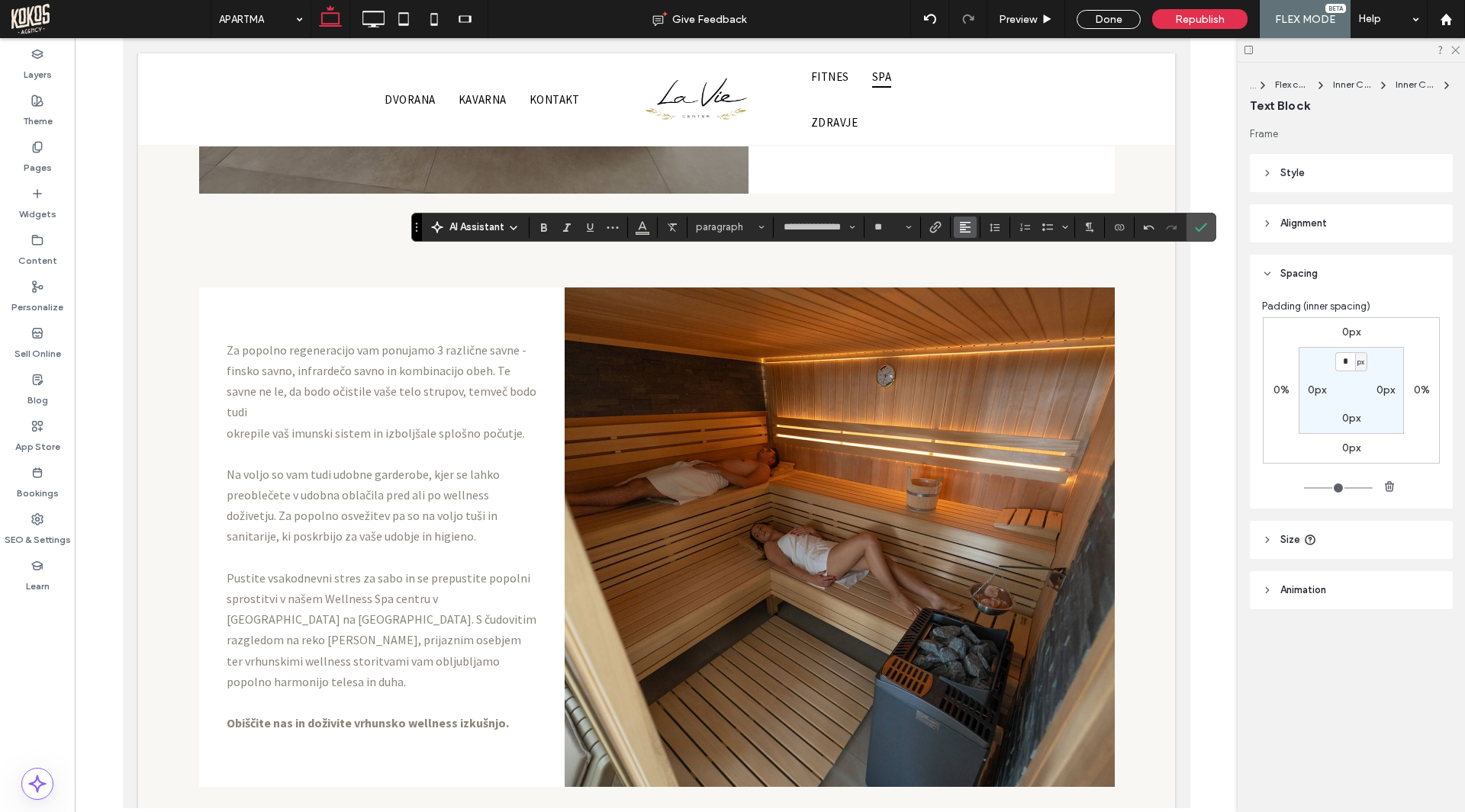
click at [969, 224] on icon "Alignment" at bounding box center [965, 227] width 12 height 12
click at [980, 270] on use "ui.textEditor.alignment.center" at bounding box center [976, 274] width 11 height 11
click at [999, 224] on icon "Line Height" at bounding box center [994, 227] width 12 height 12
click at [1010, 288] on div "1.5" at bounding box center [1019, 294] width 37 height 11
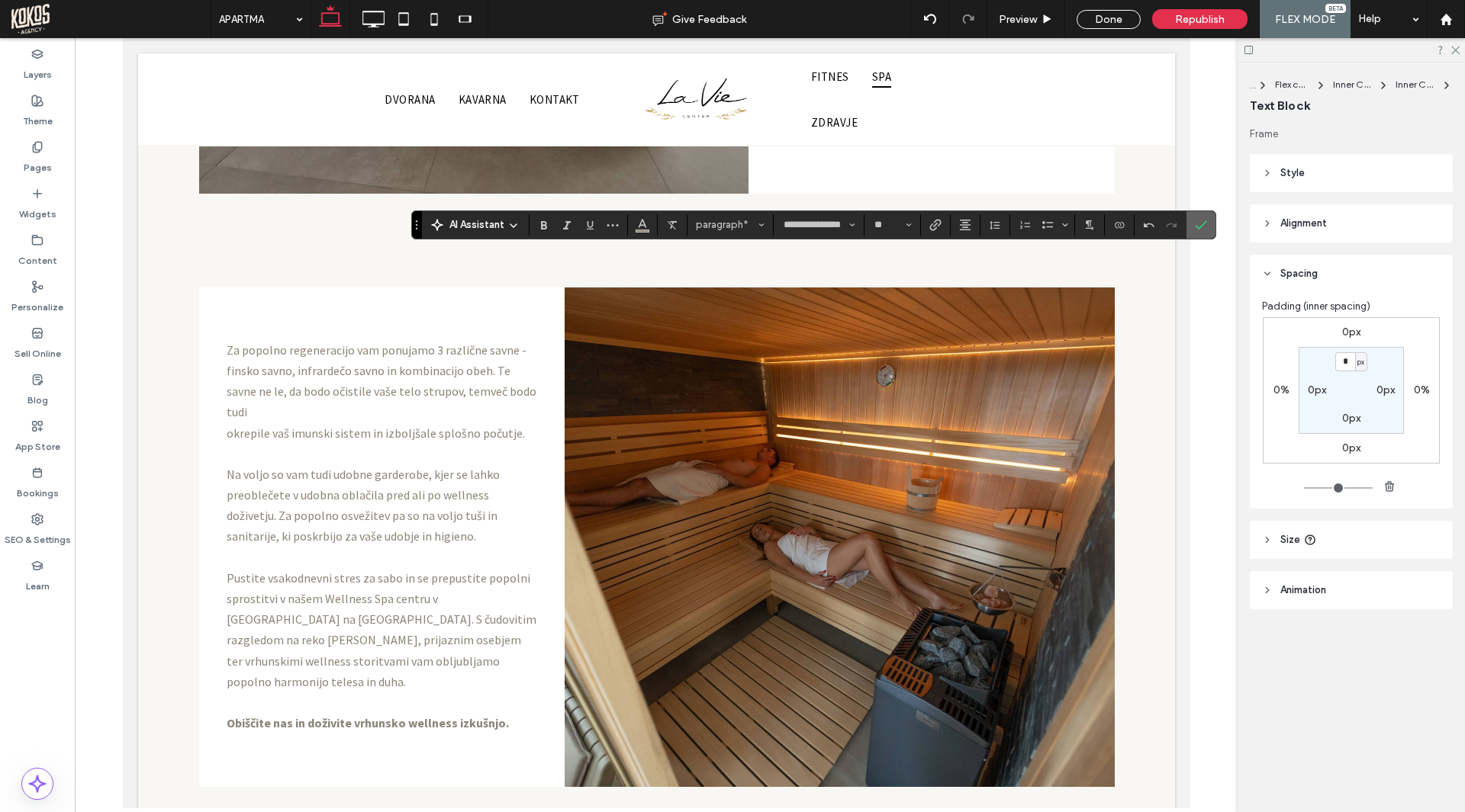
click at [1203, 219] on icon "Confirm" at bounding box center [1200, 224] width 12 height 12
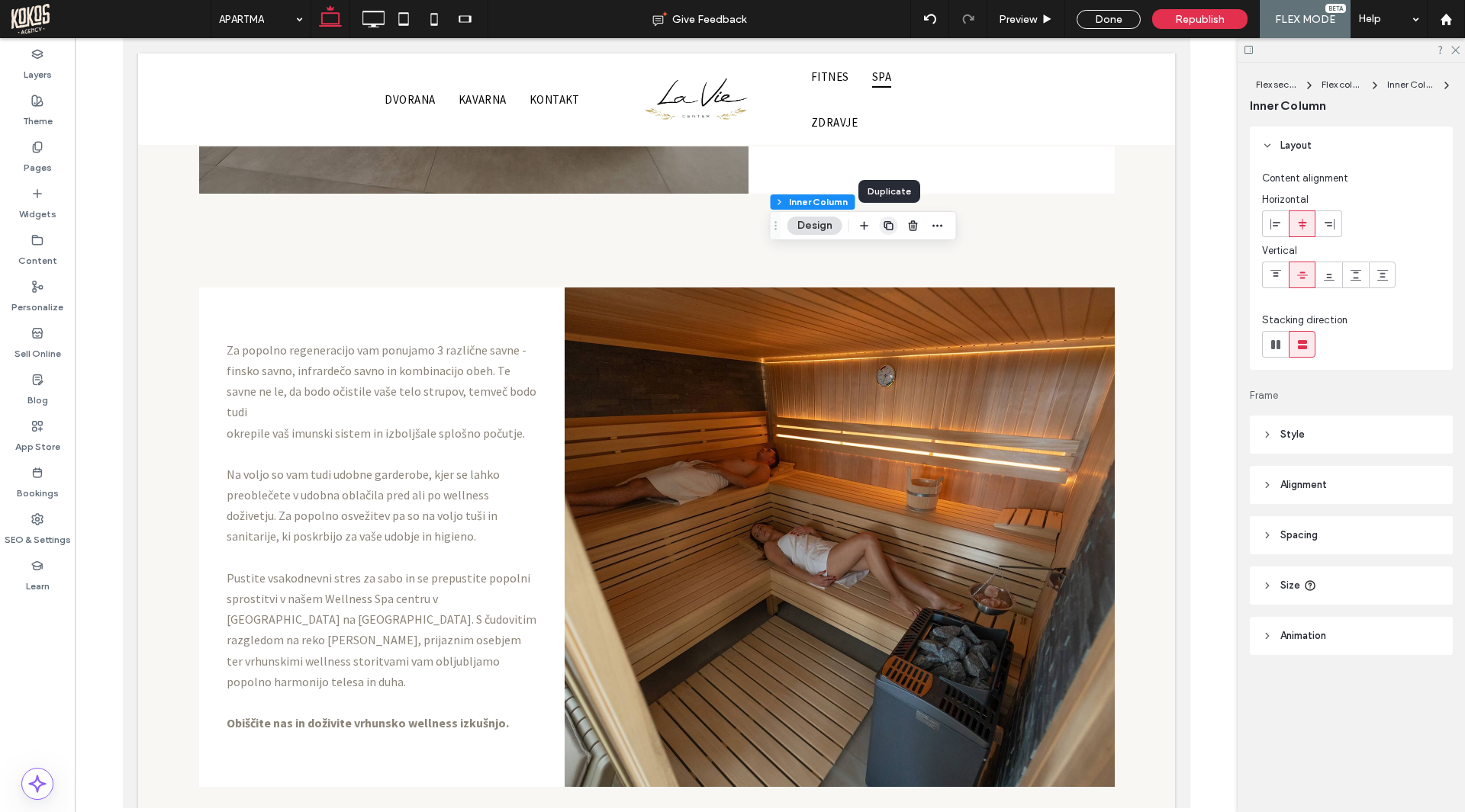
click at [888, 222] on use "button" at bounding box center [888, 225] width 9 height 9
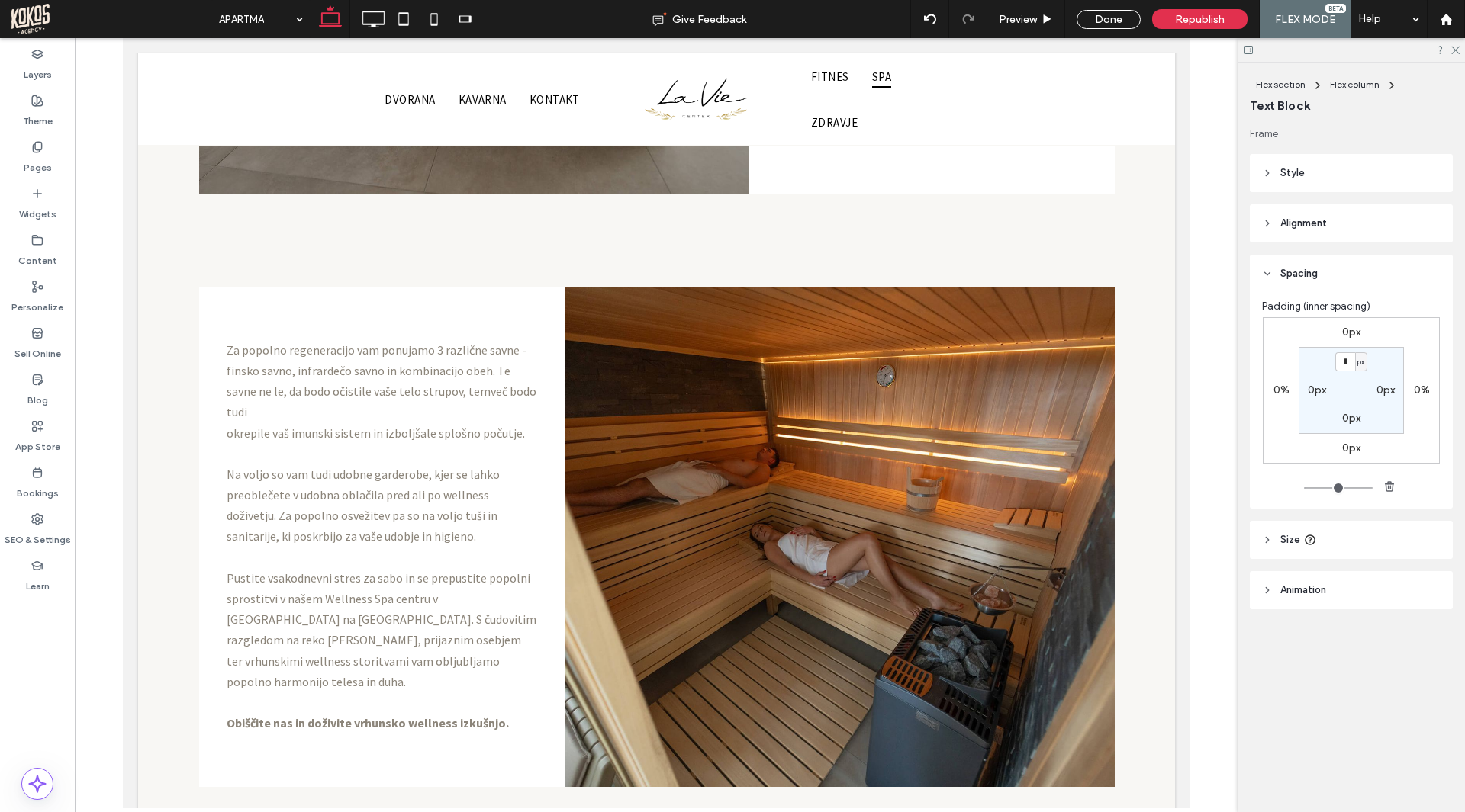
type input "**********"
type input "**"
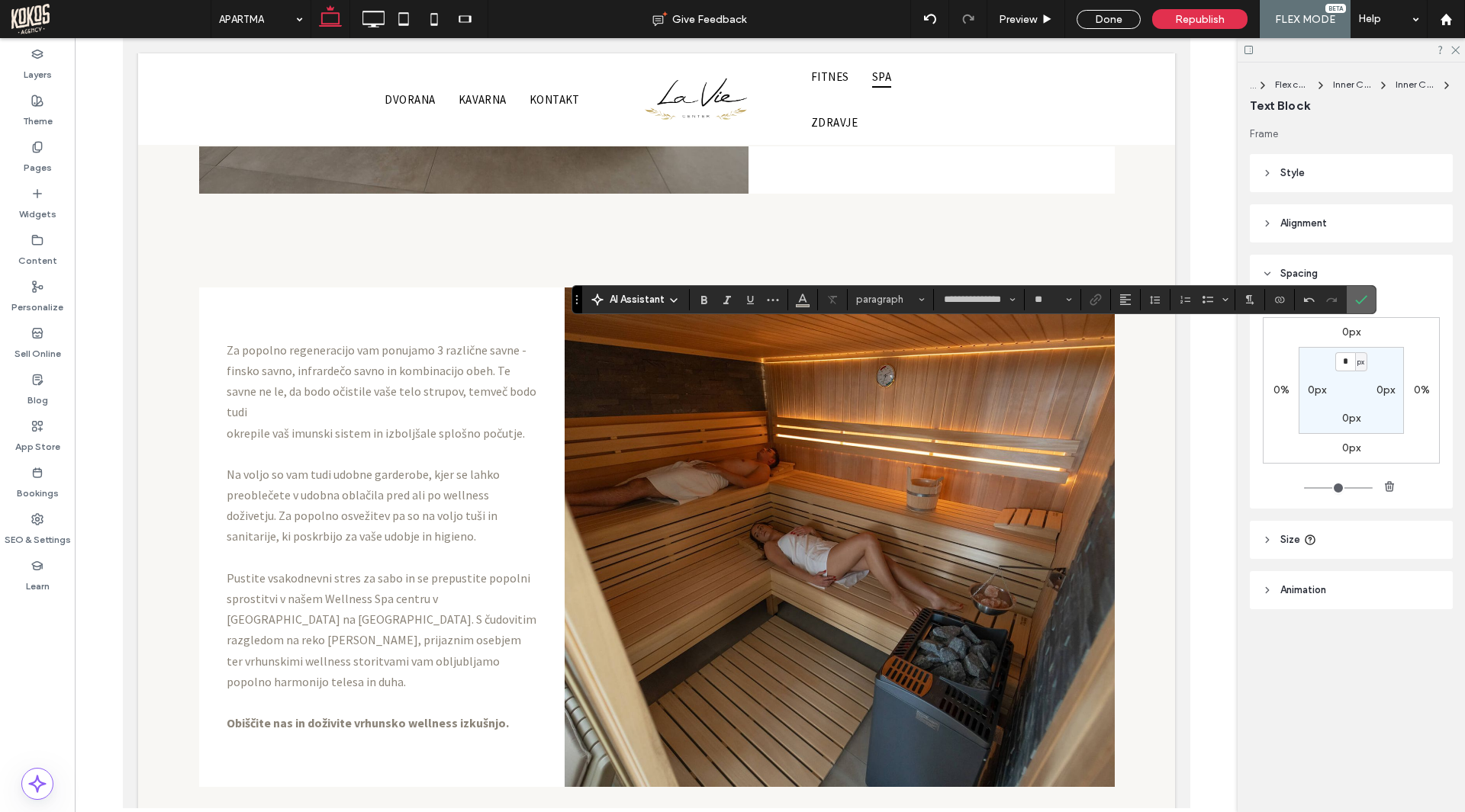
click at [1359, 300] on icon "Confirm" at bounding box center [1361, 300] width 12 height 12
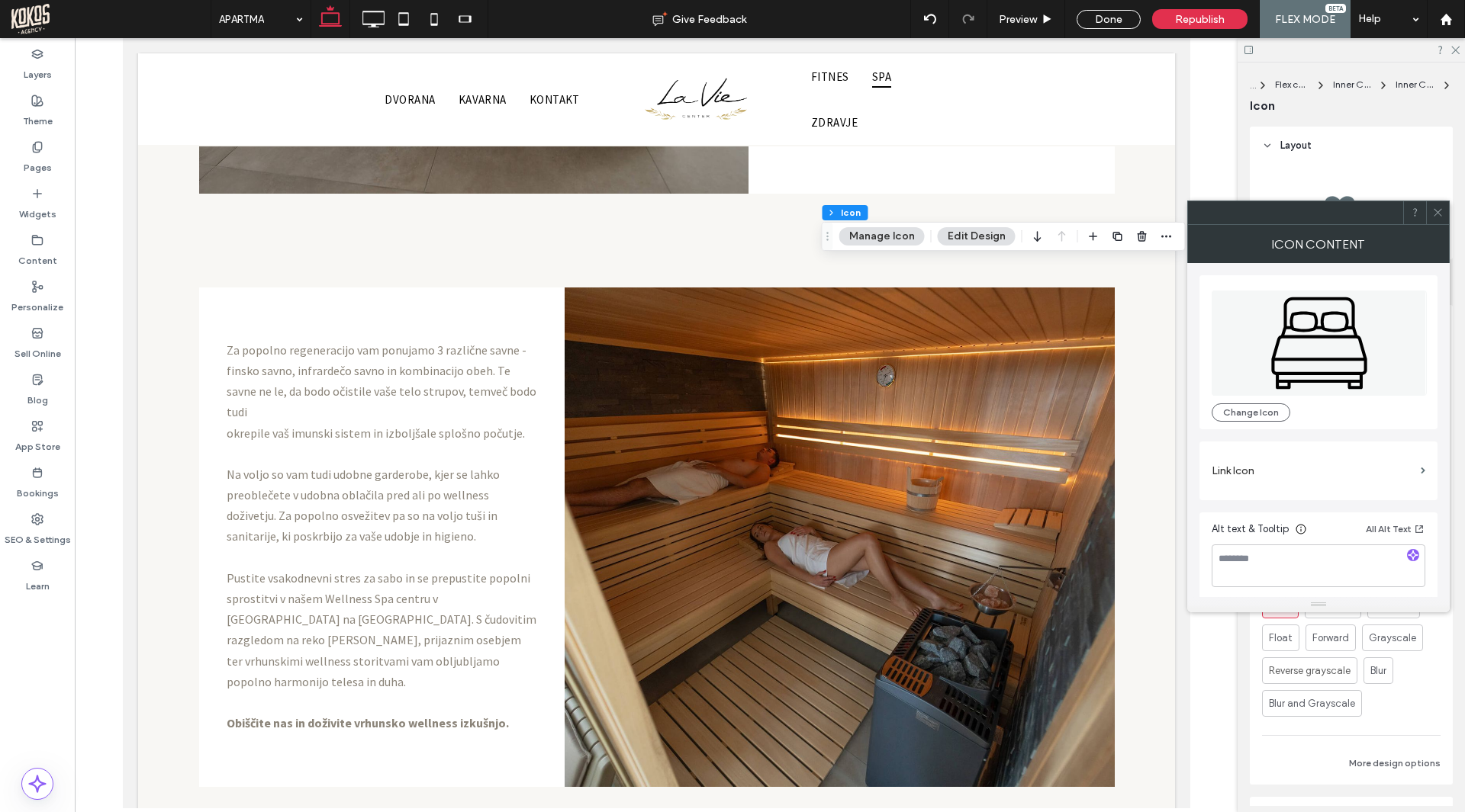
click at [1312, 331] on icon at bounding box center [1319, 343] width 215 height 105
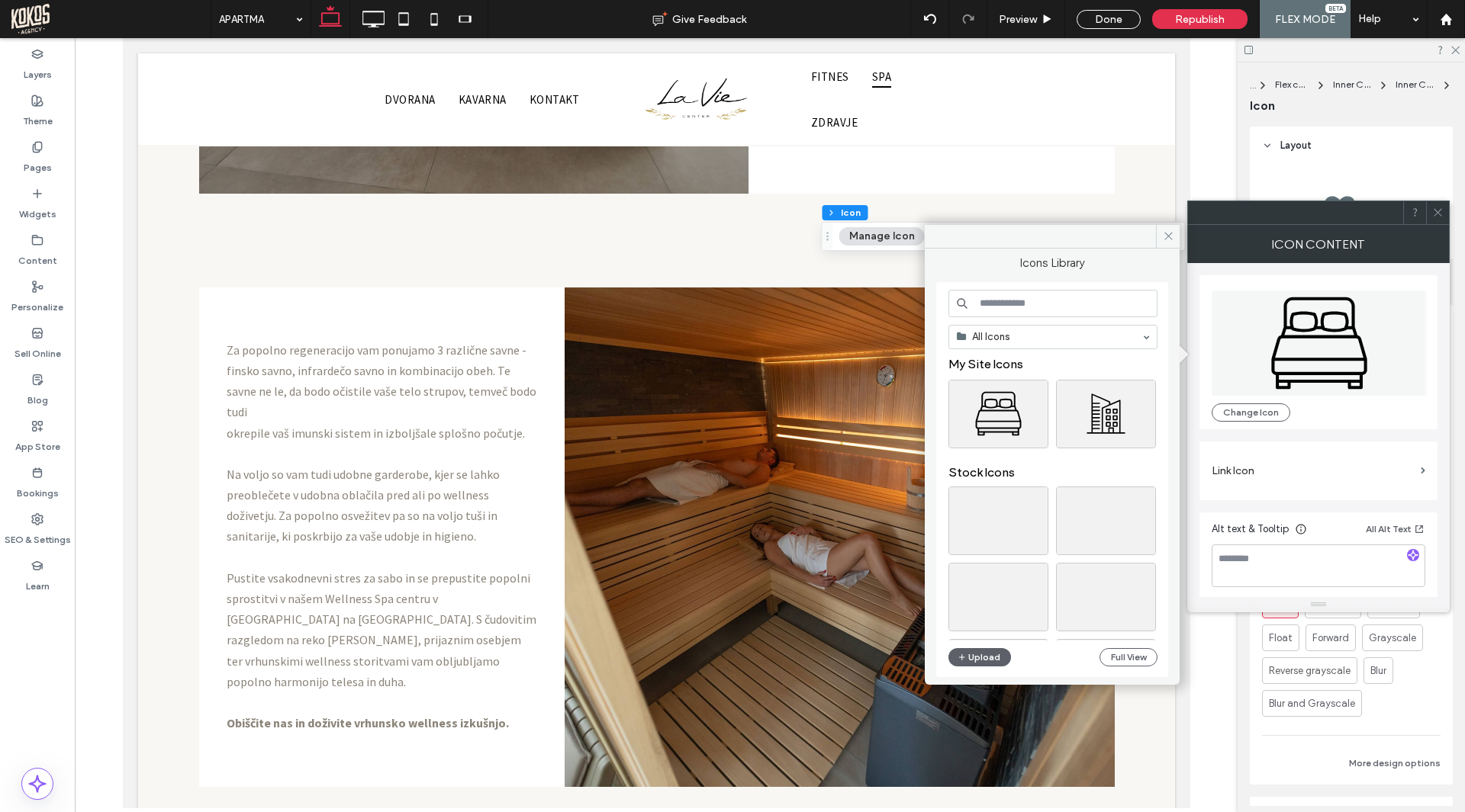
click at [1069, 304] on input at bounding box center [1053, 304] width 209 height 28
type input "*********"
click at [1092, 240] on div at bounding box center [1052, 236] width 255 height 23
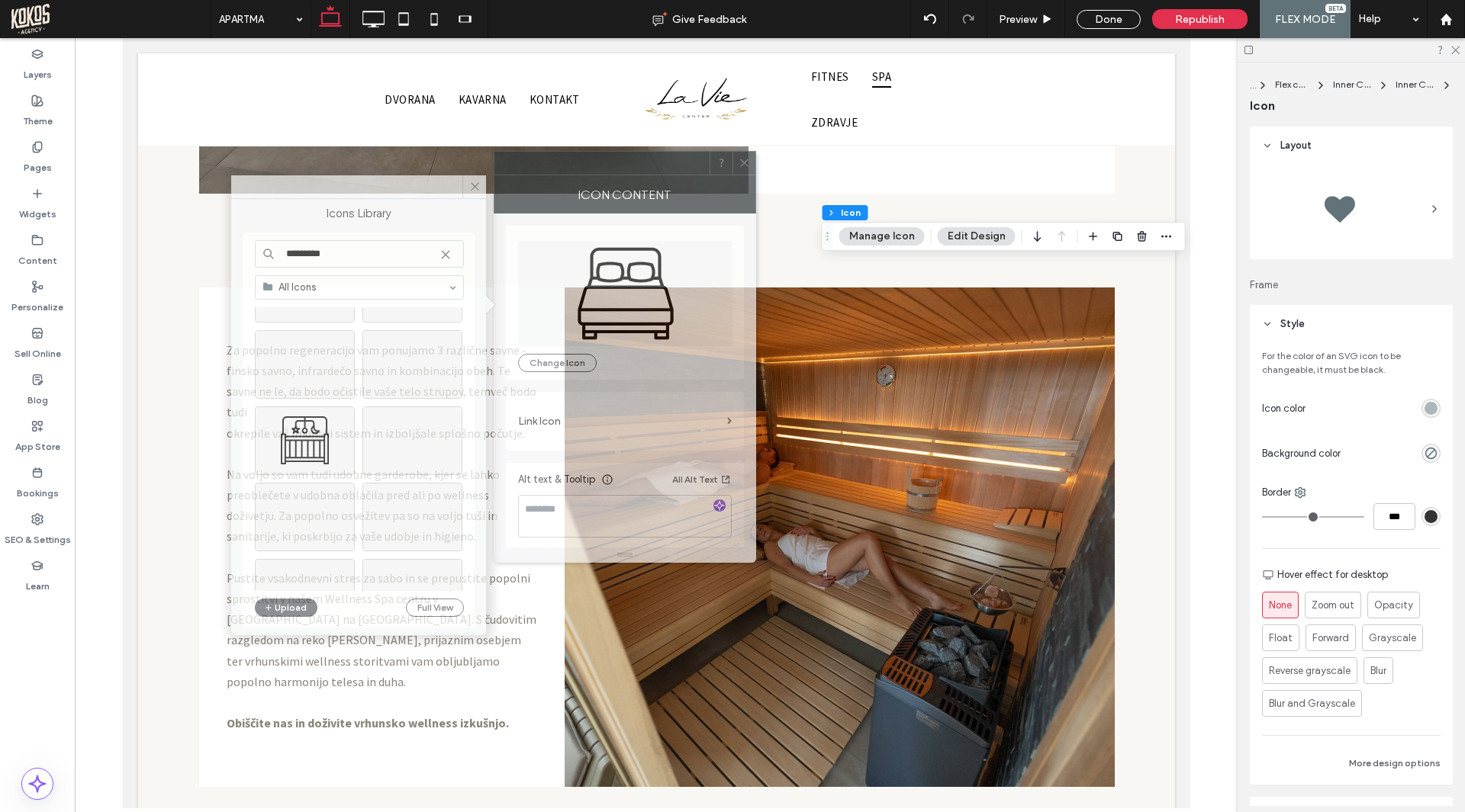
drag, startPoint x: 1135, startPoint y: 231, endPoint x: 547, endPoint y: 172, distance: 591.0
click at [547, 172] on div at bounding box center [602, 163] width 215 height 23
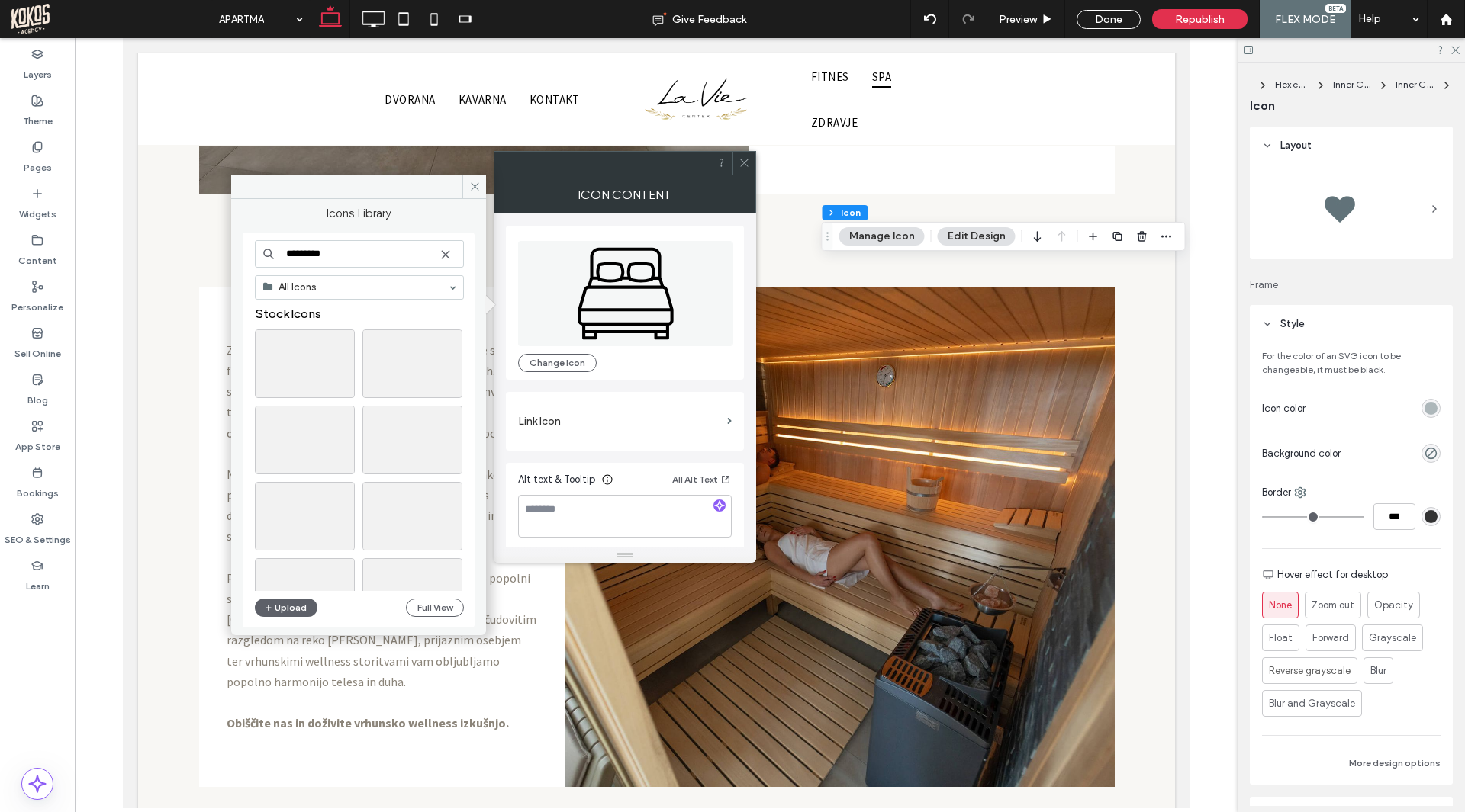
scroll to position [0, 0]
click at [312, 368] on div "Select" at bounding box center [304, 364] width 100 height 69
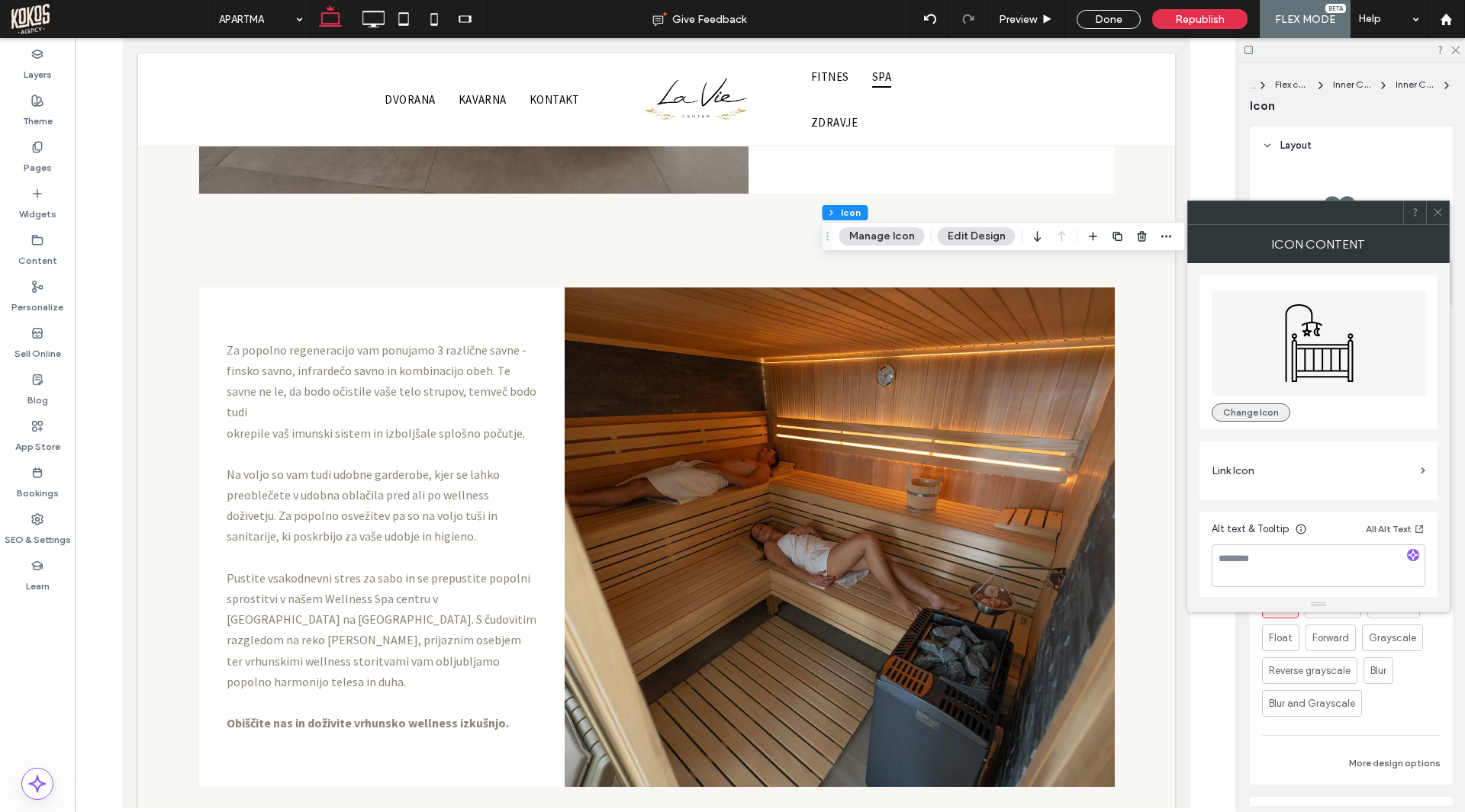
click at [1252, 410] on button "Change Icon" at bounding box center [1250, 412] width 79 height 19
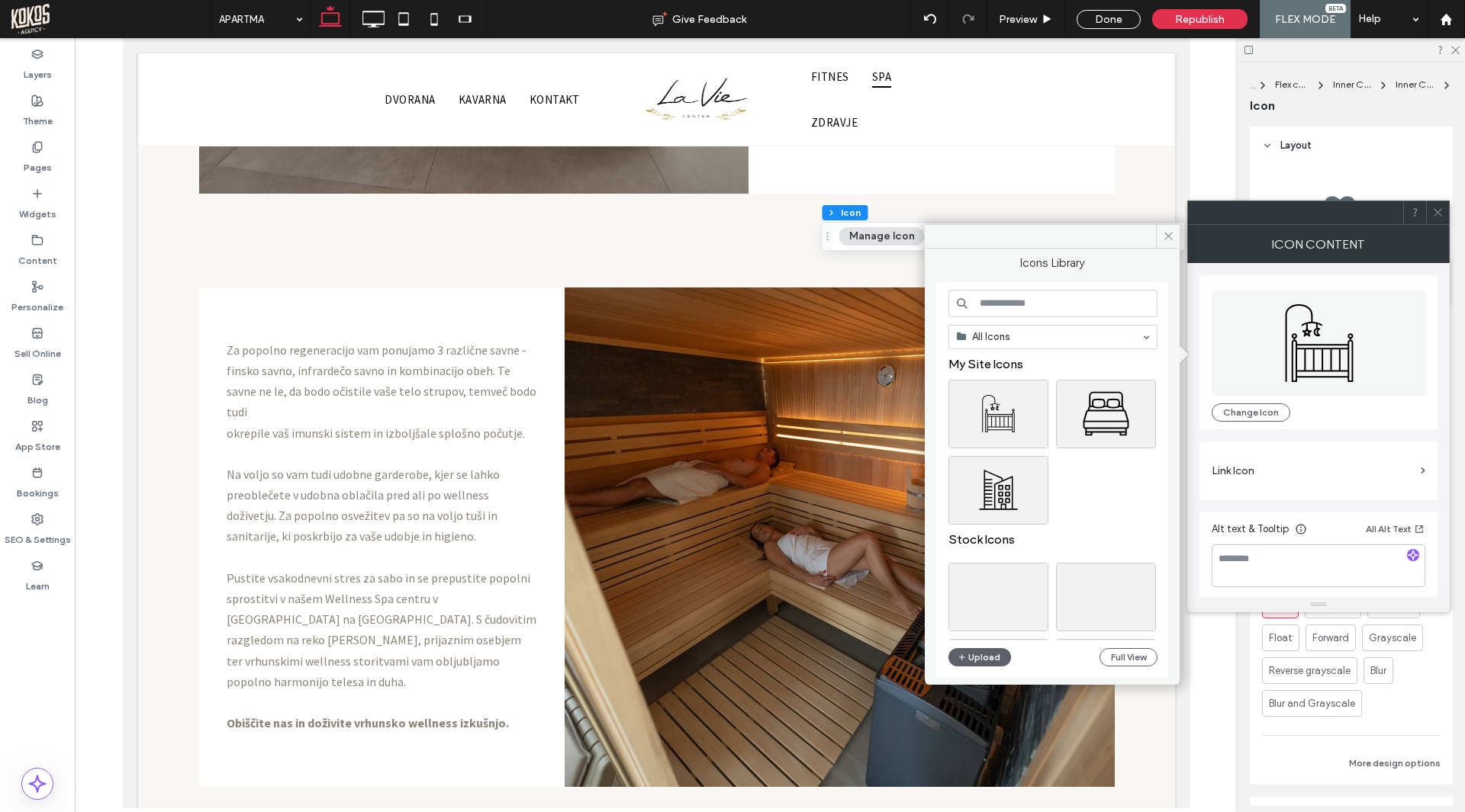
click at [1008, 304] on input at bounding box center [1053, 304] width 209 height 28
type input "*"
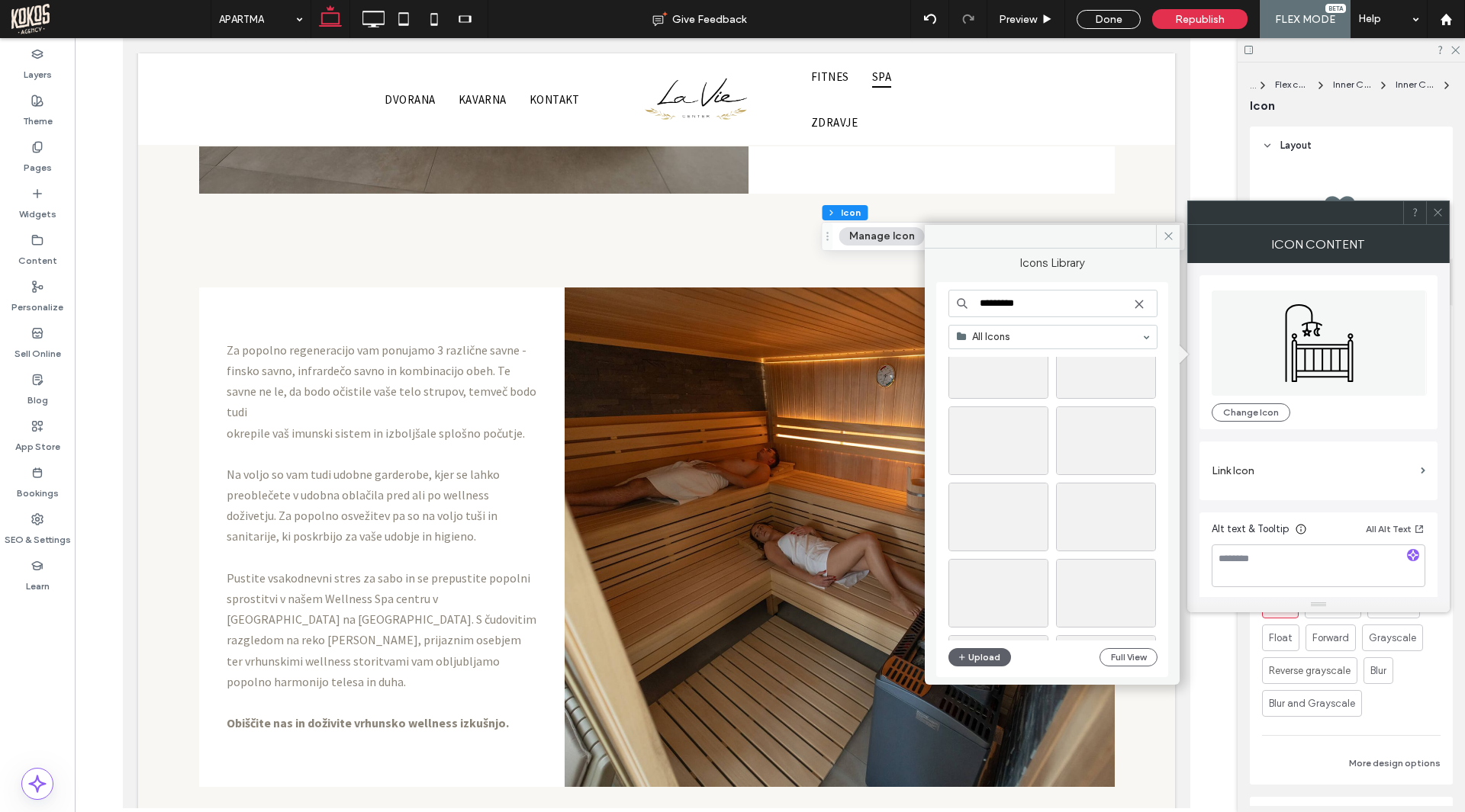
scroll to position [76, 0]
type input "*********"
click at [1015, 495] on div "Select" at bounding box center [998, 490] width 100 height 69
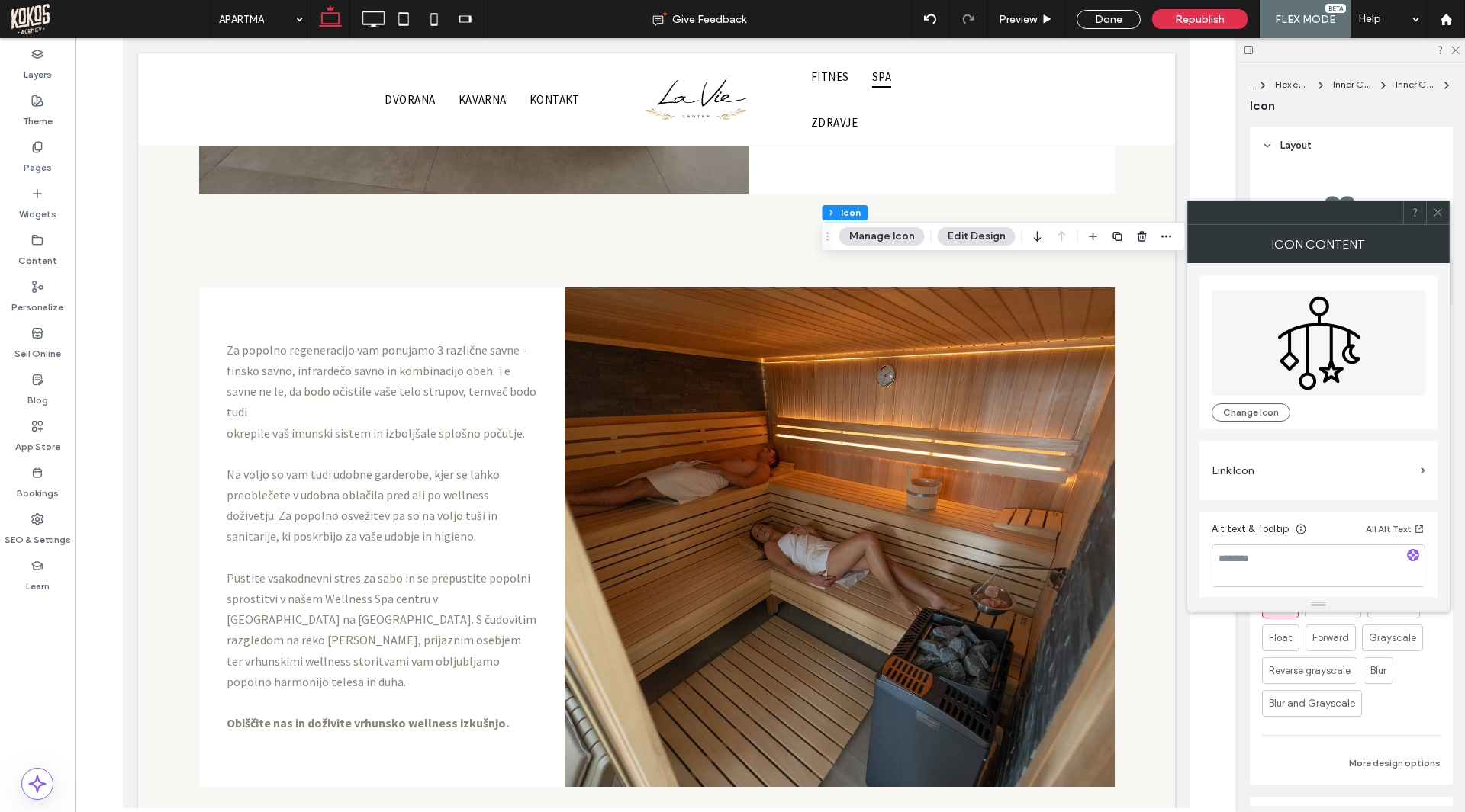
click at [1438, 209] on icon at bounding box center [1437, 212] width 11 height 11
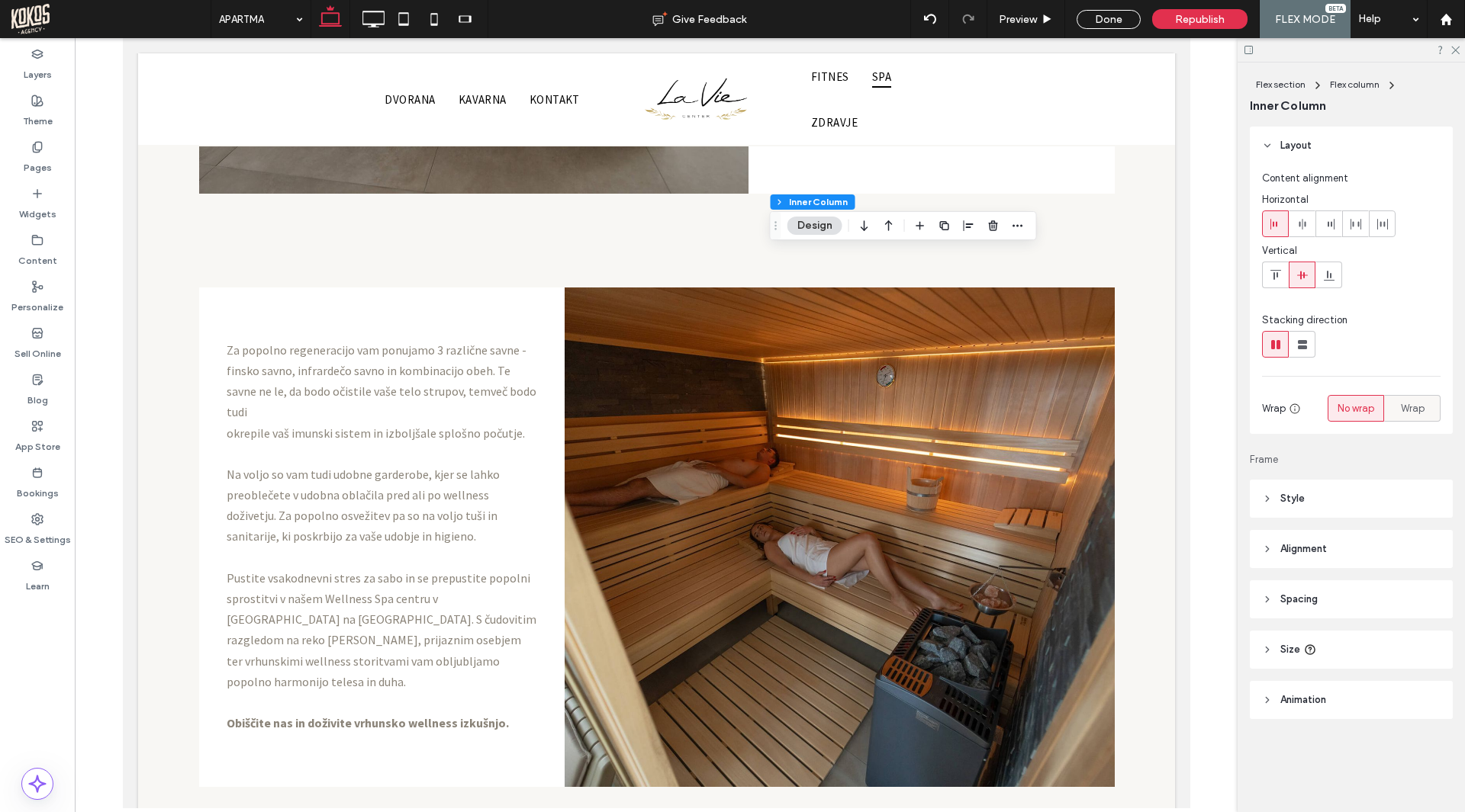
click at [1426, 401] on div "Wrap" at bounding box center [1412, 408] width 36 height 25
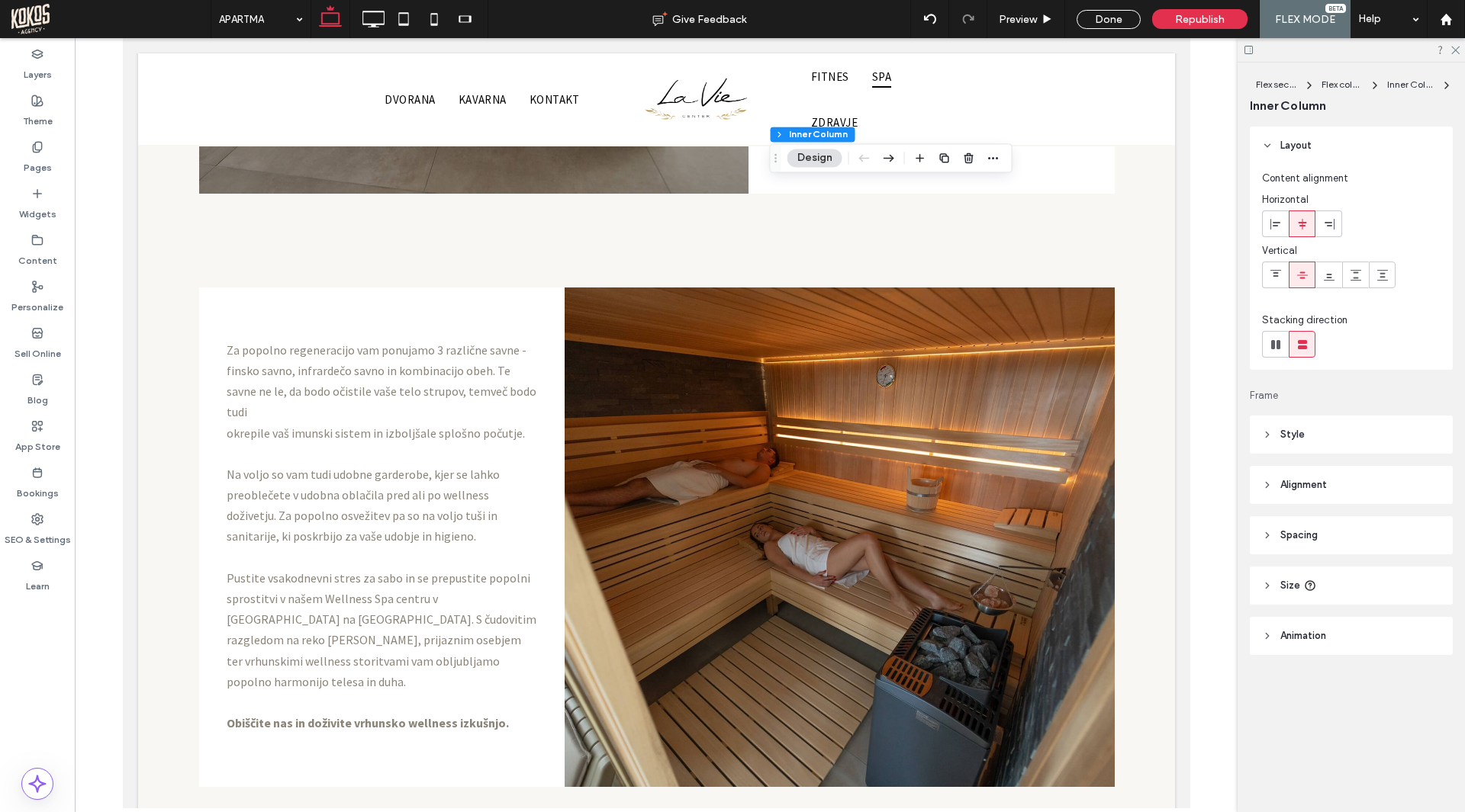
click at [1294, 585] on span "Size" at bounding box center [1290, 585] width 19 height 15
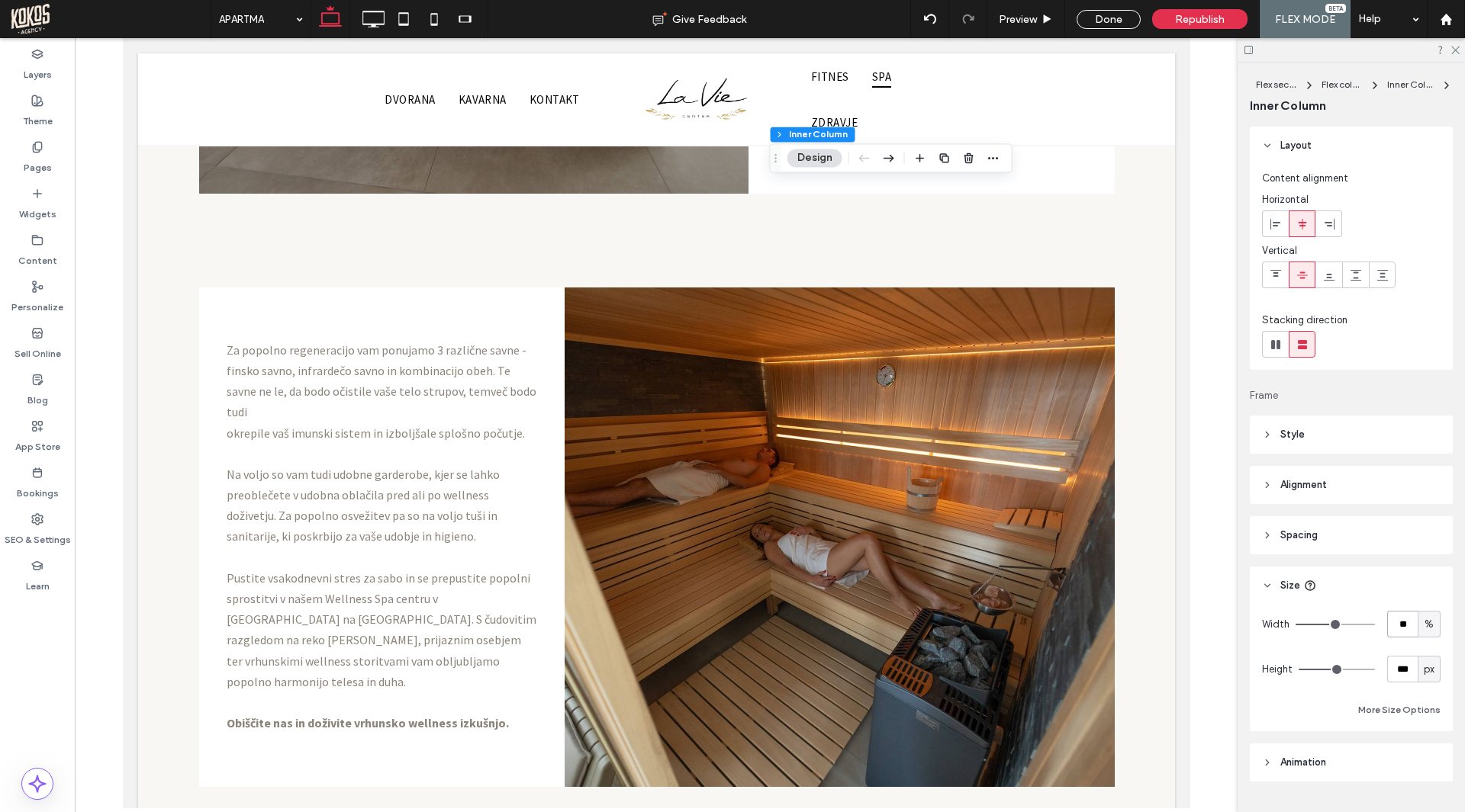
click at [1390, 626] on input "**" at bounding box center [1402, 623] width 31 height 27
type input "**"
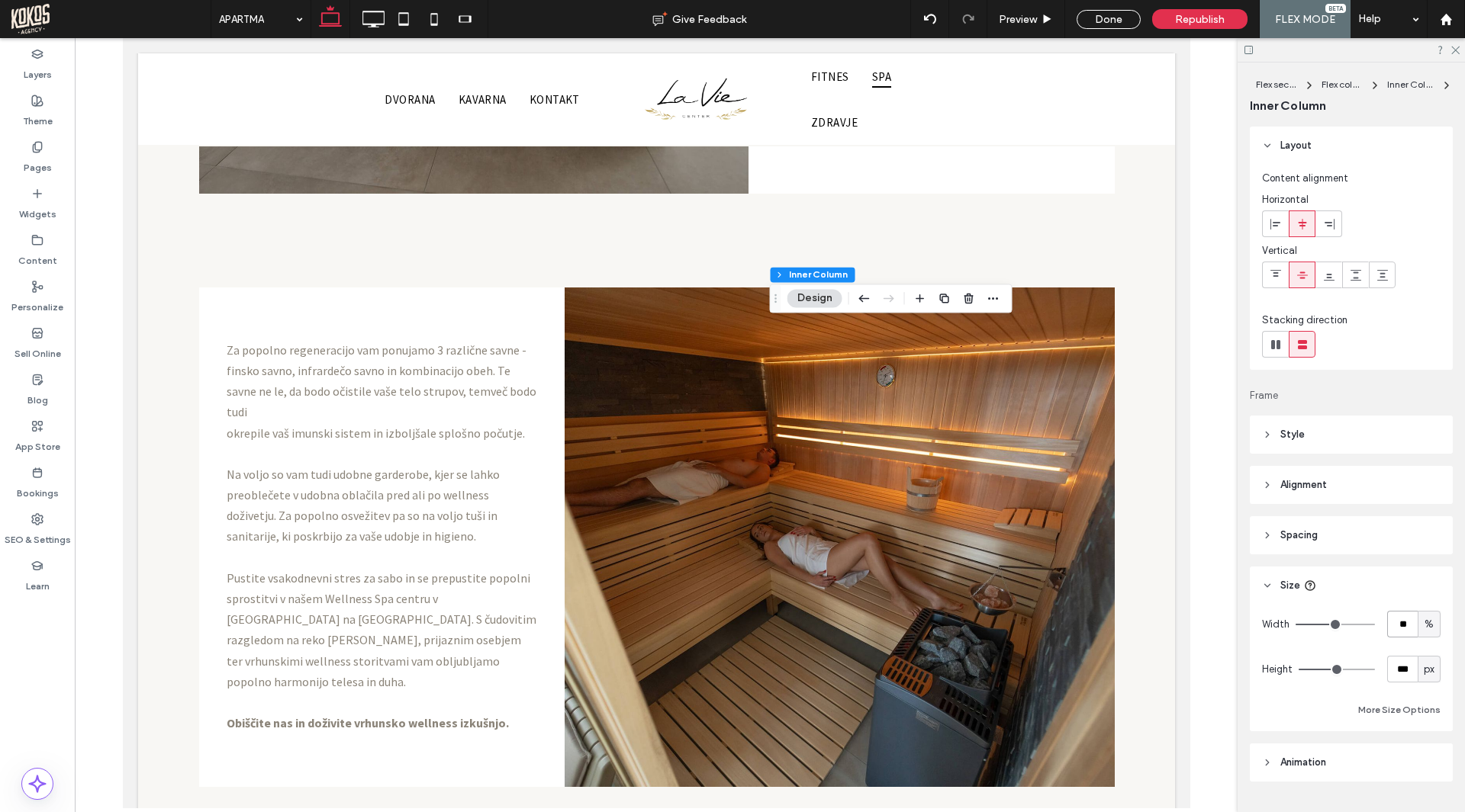
click at [1395, 630] on input "**" at bounding box center [1402, 623] width 31 height 27
type input "**"
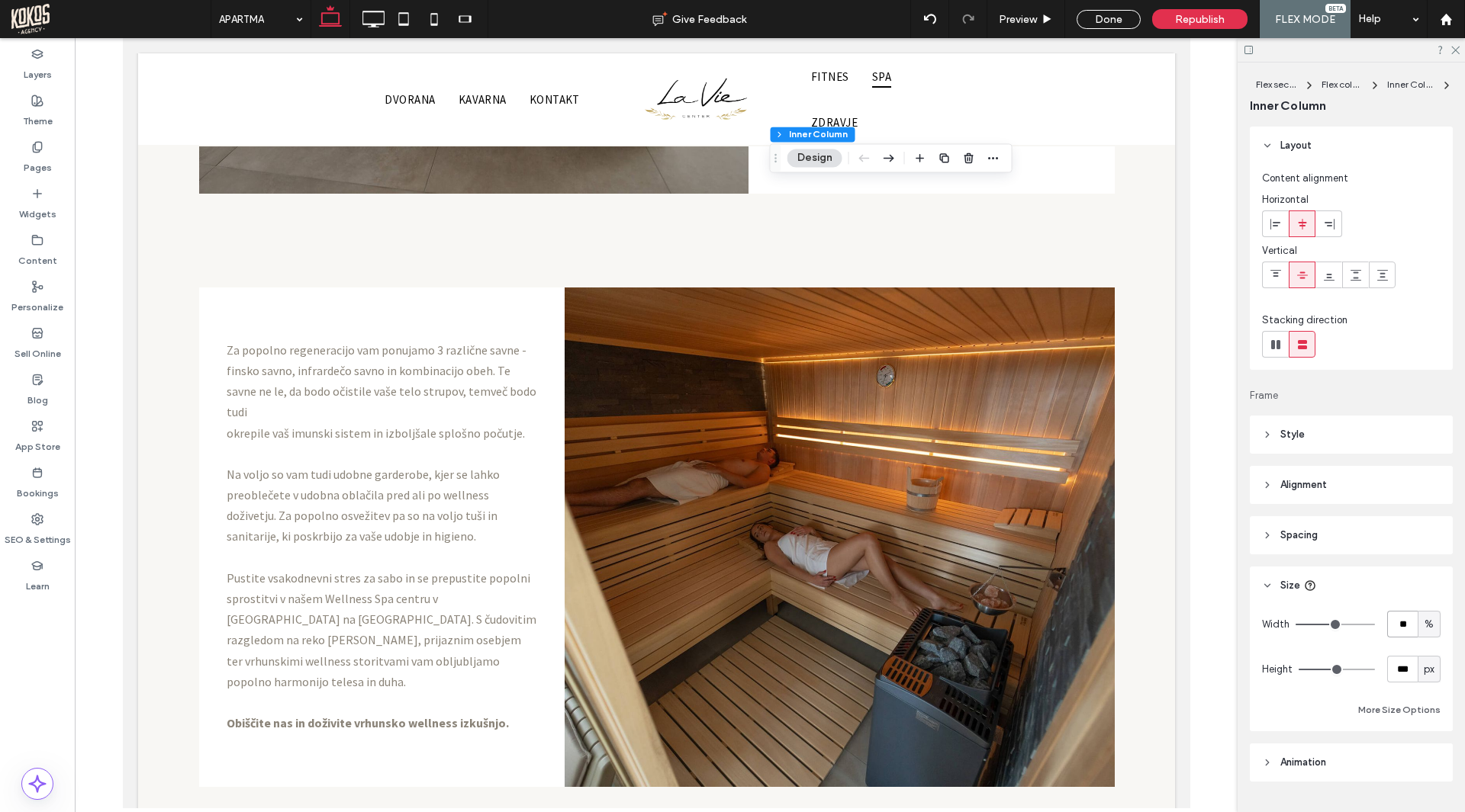
click at [1399, 625] on input "**" at bounding box center [1402, 623] width 31 height 27
type input "**"
click at [1394, 626] on input "**" at bounding box center [1402, 623] width 31 height 27
type input "**"
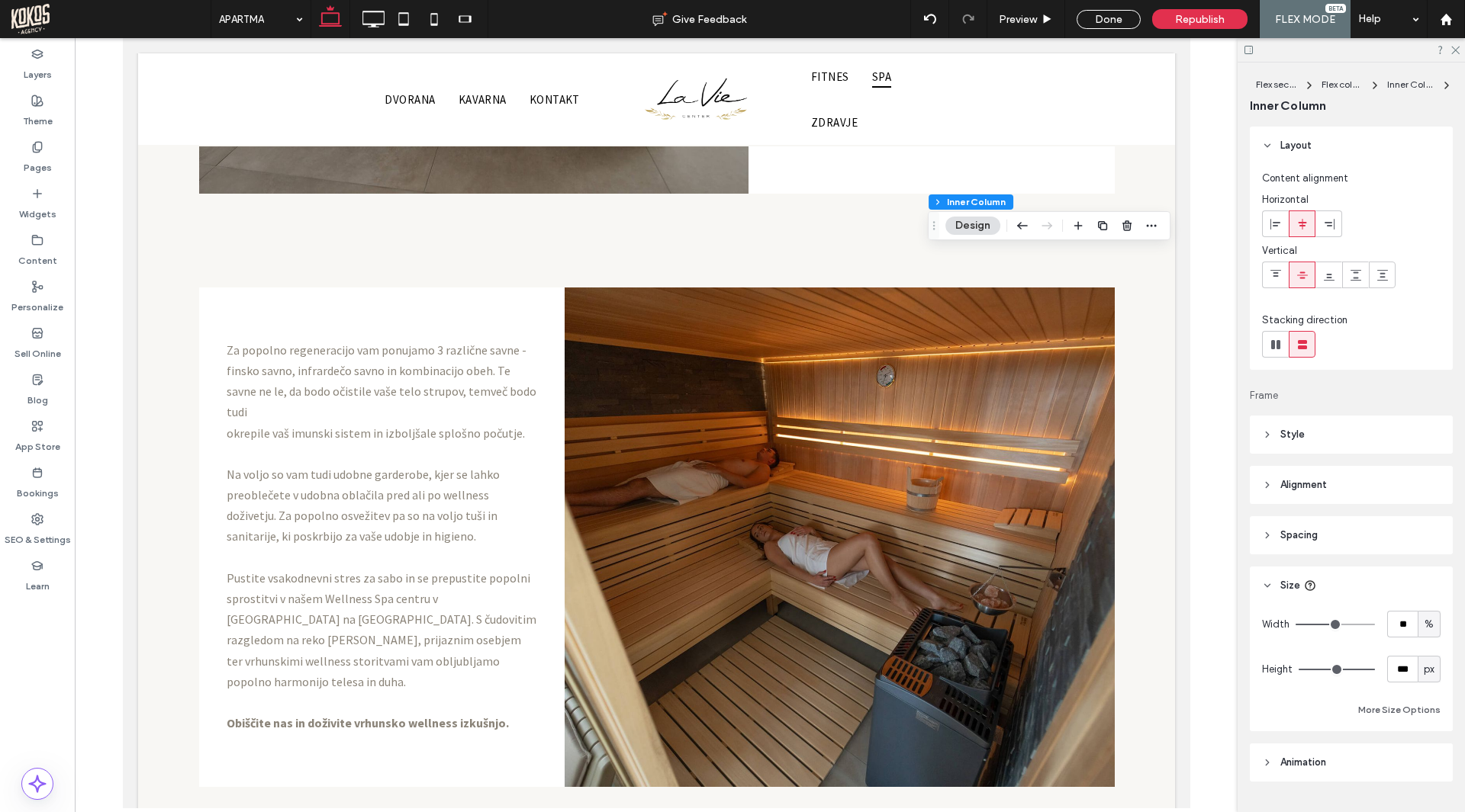
type input "**"
click at [1100, 223] on icon "button" at bounding box center [1102, 225] width 12 height 12
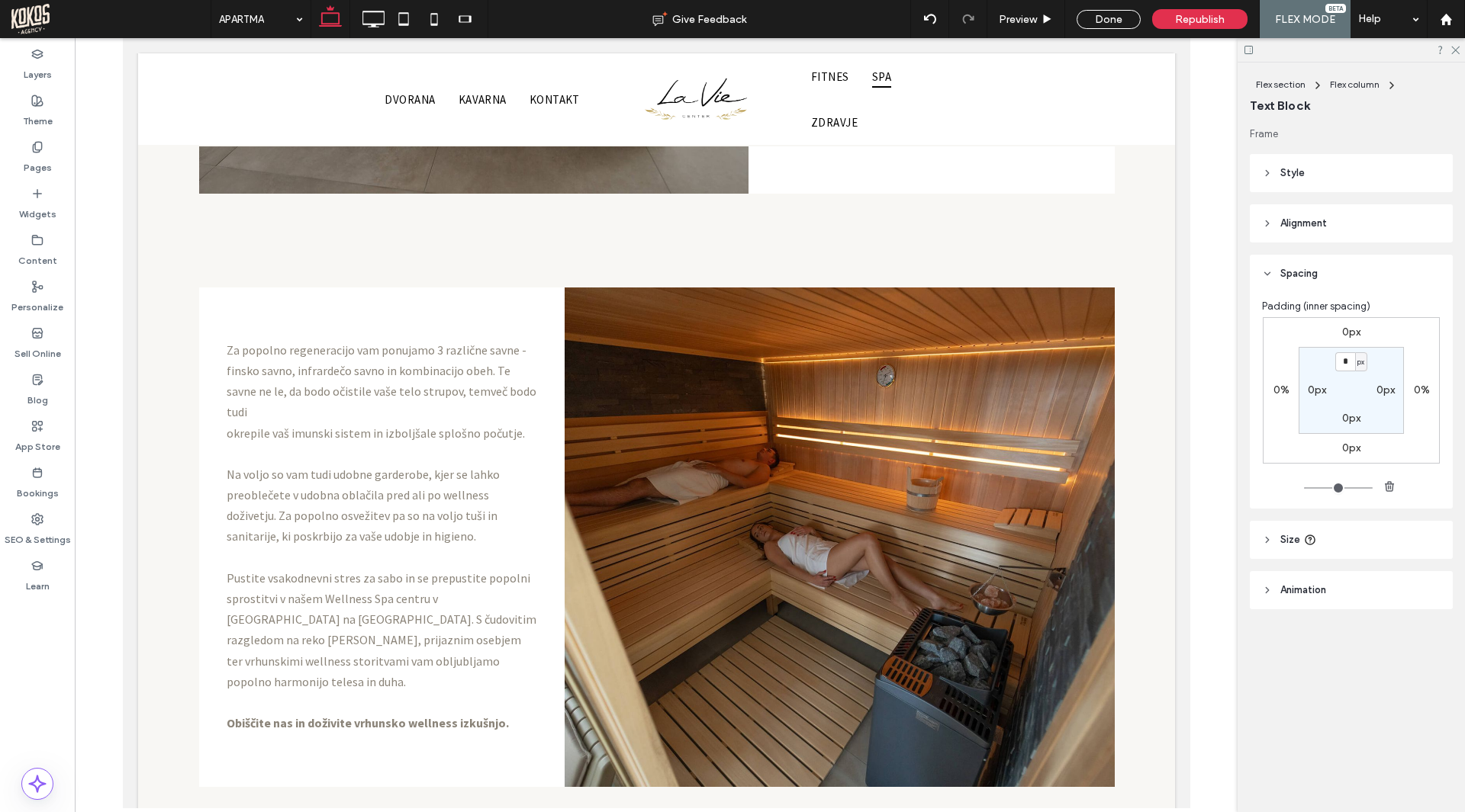
type input "**********"
type input "**"
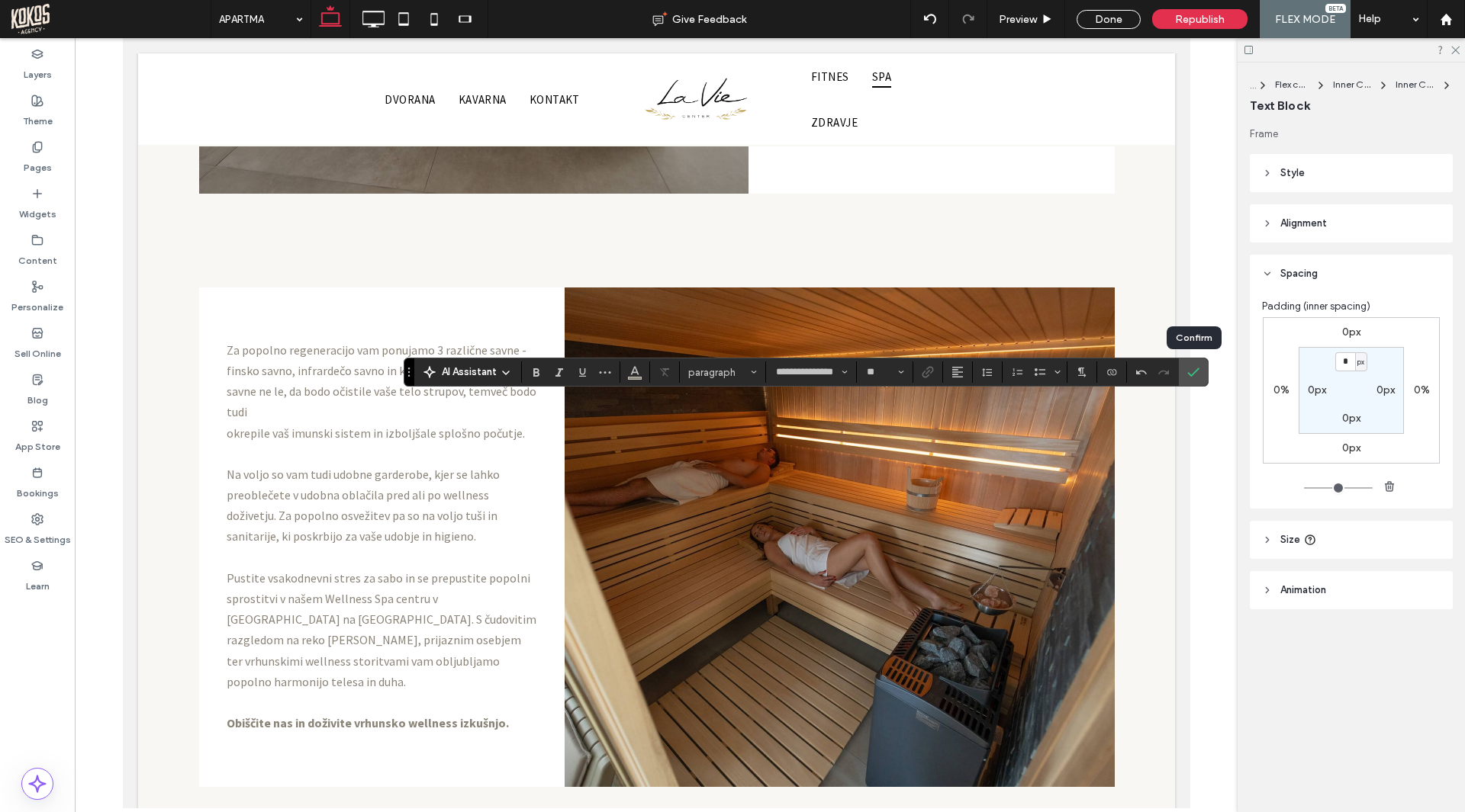
click at [1199, 373] on icon "Confirm" at bounding box center [1193, 372] width 12 height 12
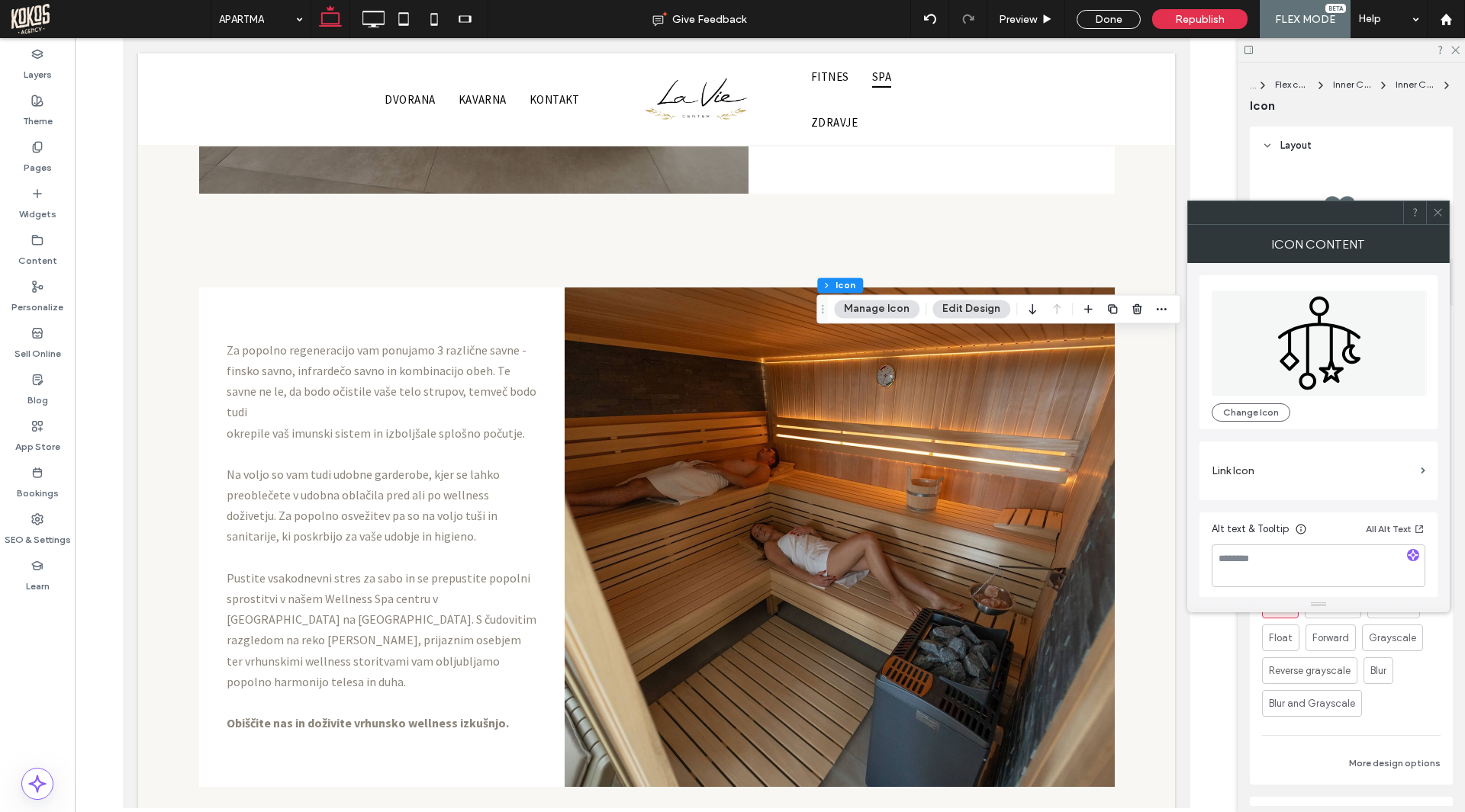
click at [1268, 335] on icon at bounding box center [1319, 343] width 215 height 105
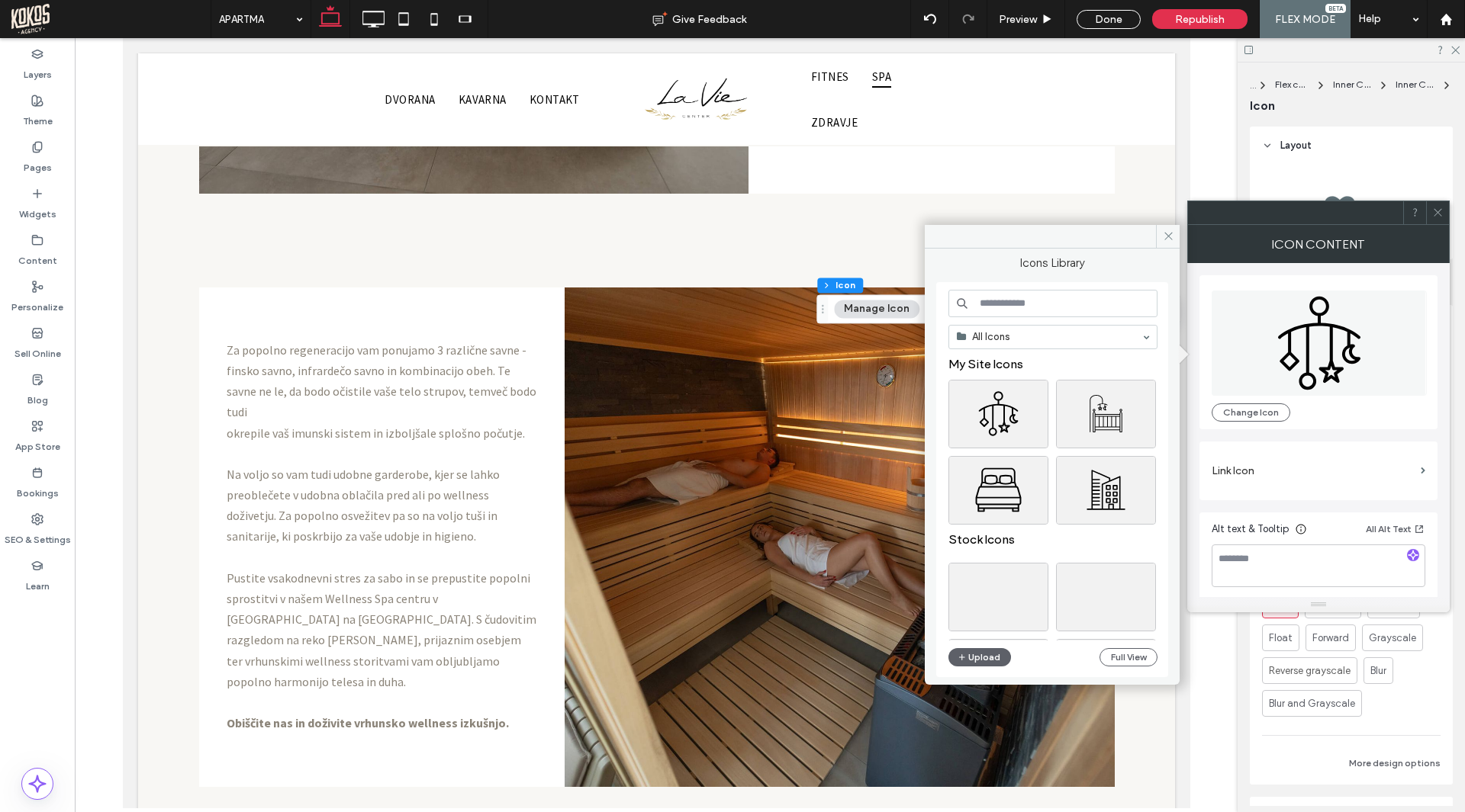
click at [1015, 299] on input at bounding box center [1053, 304] width 209 height 28
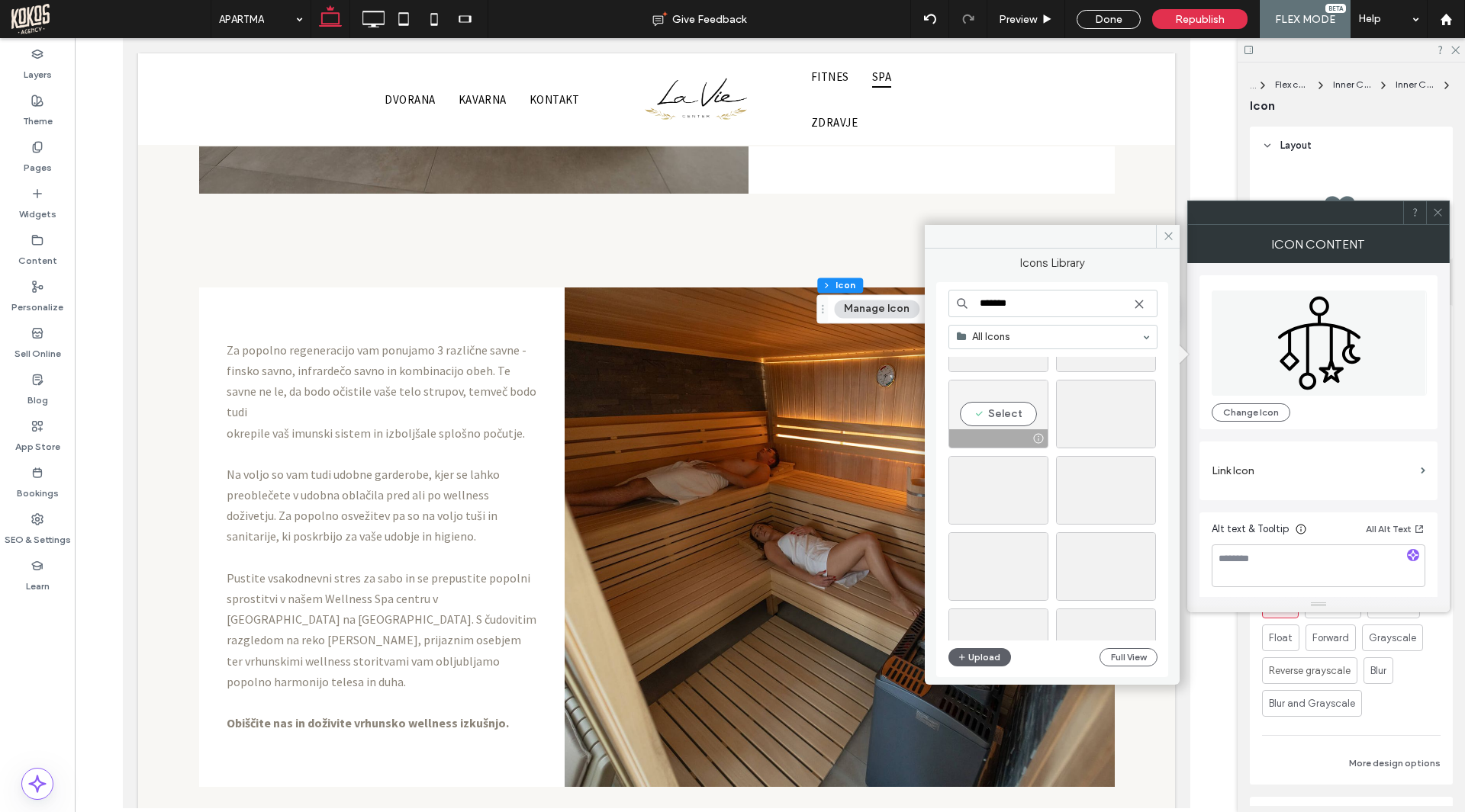
type input "*******"
click at [994, 424] on div "Select" at bounding box center [998, 414] width 100 height 69
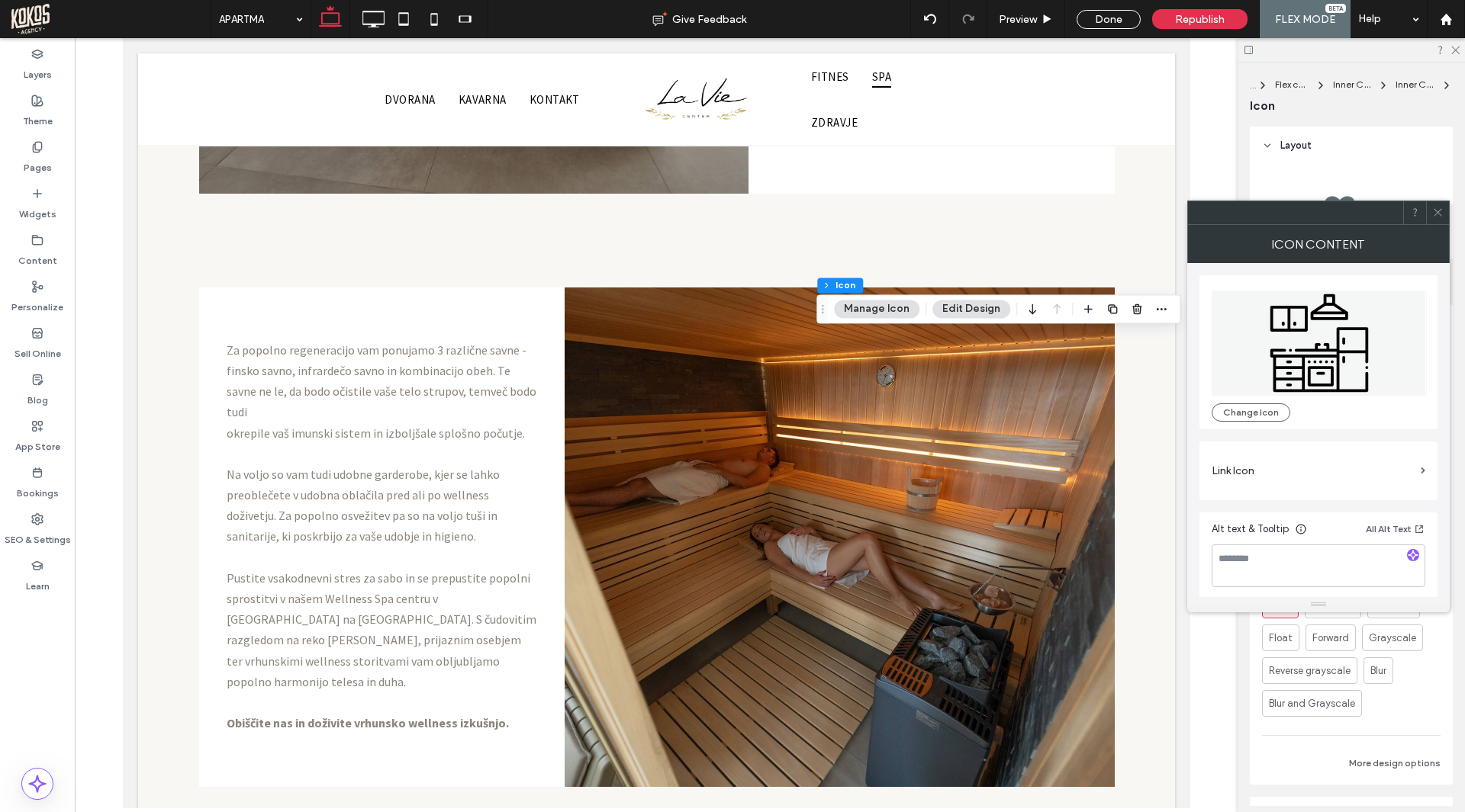
click at [1369, 321] on icon at bounding box center [1319, 343] width 215 height 105
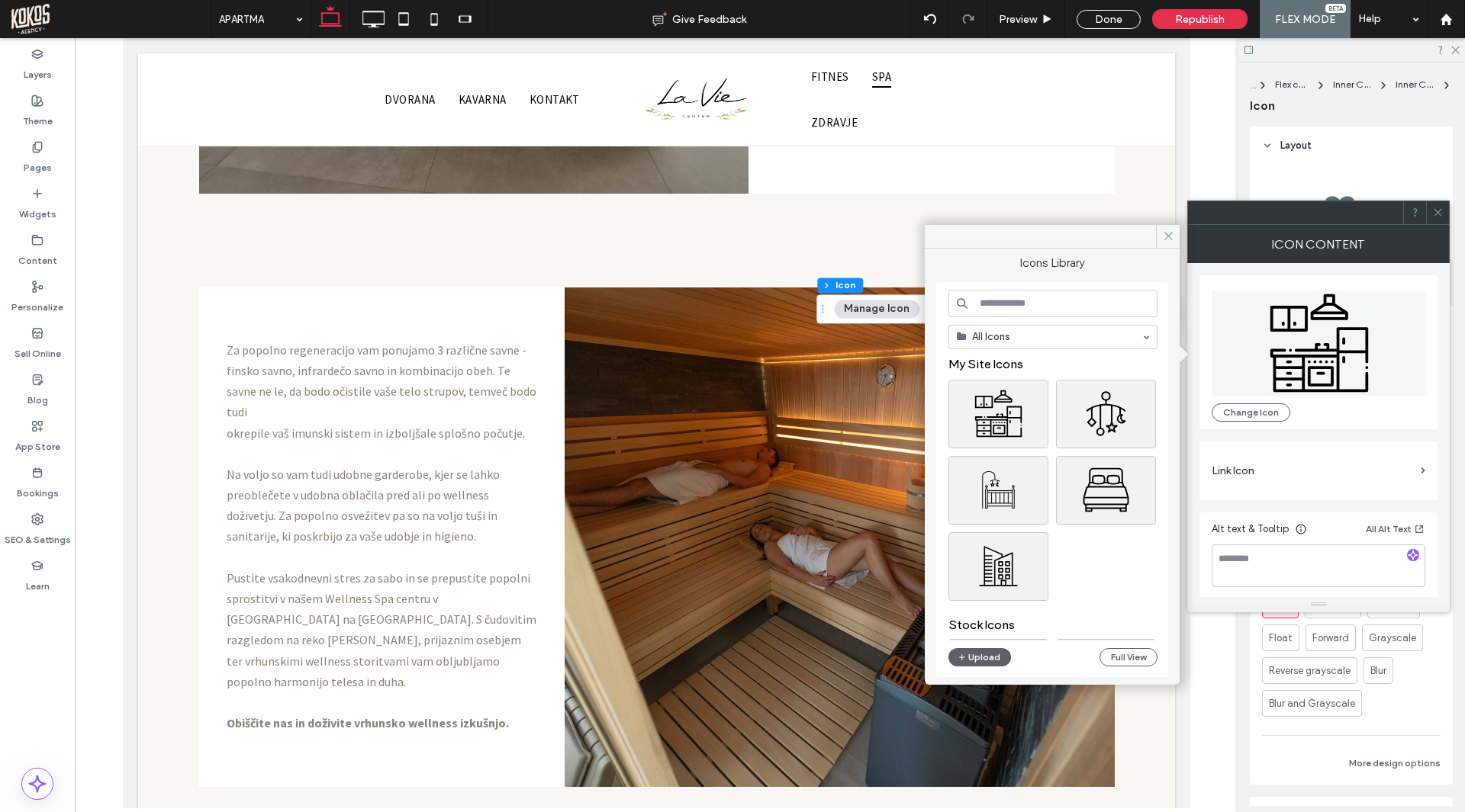
click at [1030, 297] on input at bounding box center [1053, 304] width 209 height 28
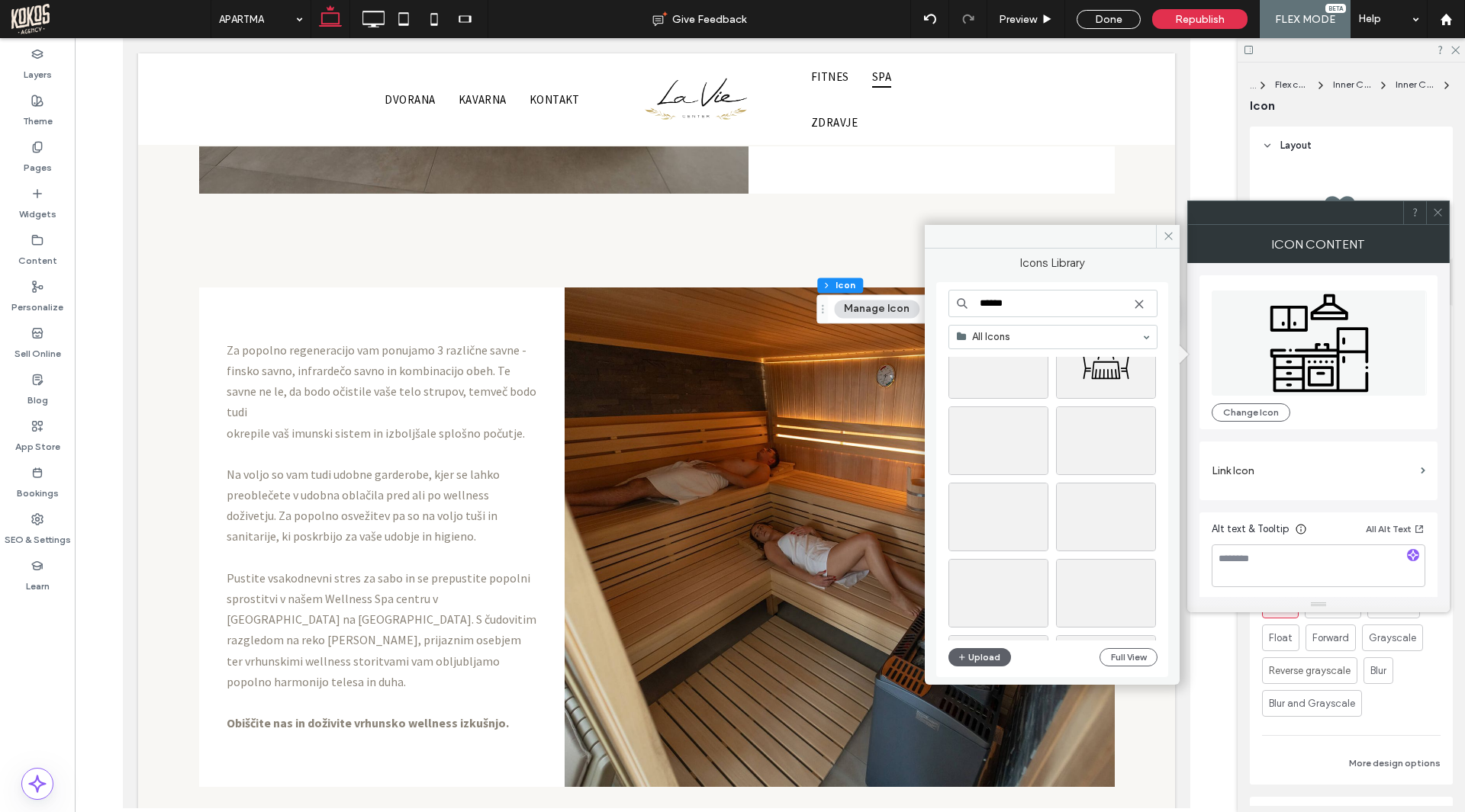
scroll to position [1296, 0]
drag, startPoint x: 1021, startPoint y: 317, endPoint x: 1013, endPoint y: 308, distance: 12.0
click at [1014, 310] on div "****** All Icons Upload Full View" at bounding box center [1053, 480] width 209 height 380
drag, startPoint x: 1013, startPoint y: 304, endPoint x: 998, endPoint y: 305, distance: 15.0
click at [979, 306] on input "******" at bounding box center [1053, 304] width 209 height 28
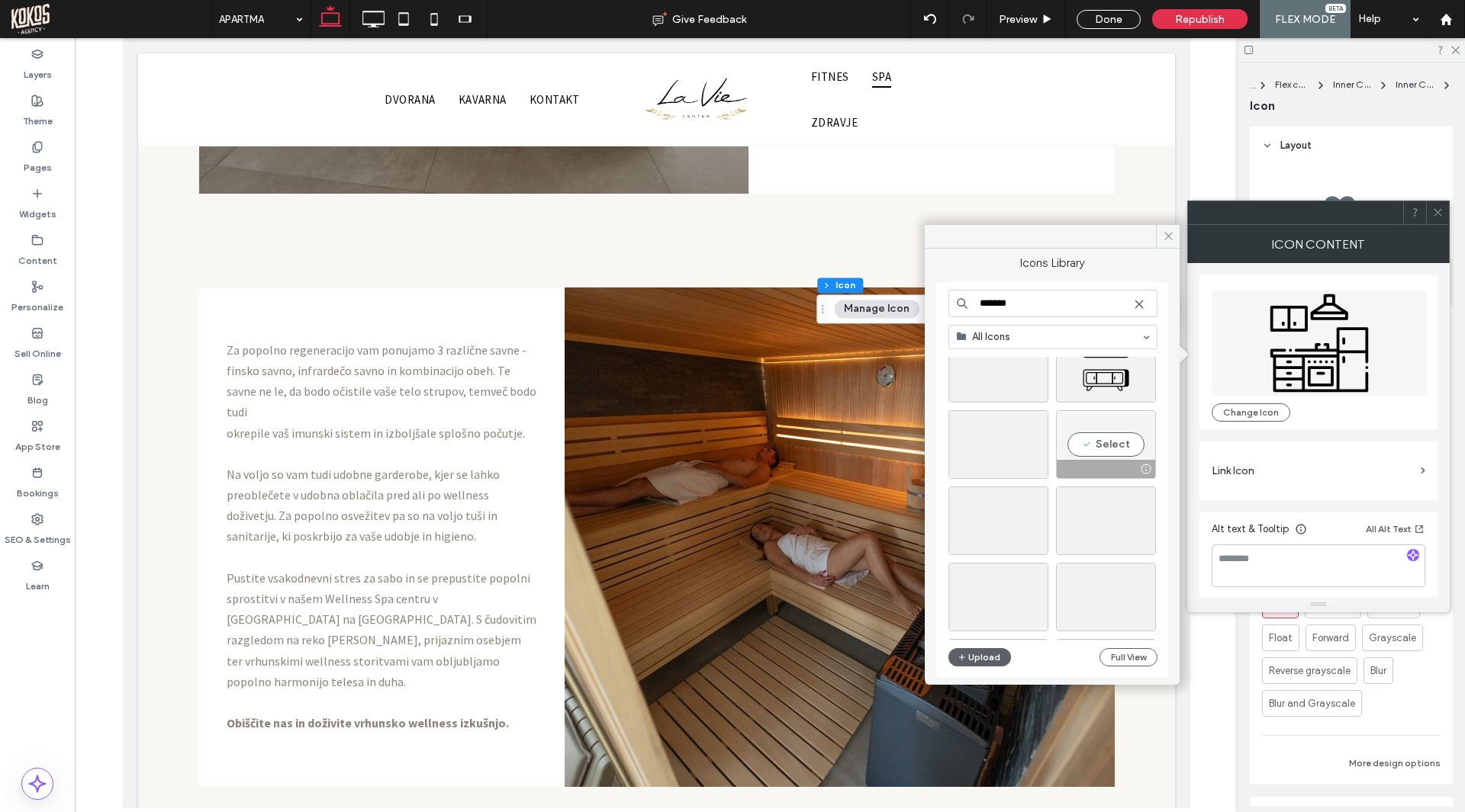
scroll to position [381, 0]
type input "*******"
click at [1004, 448] on div "Select" at bounding box center [998, 444] width 100 height 69
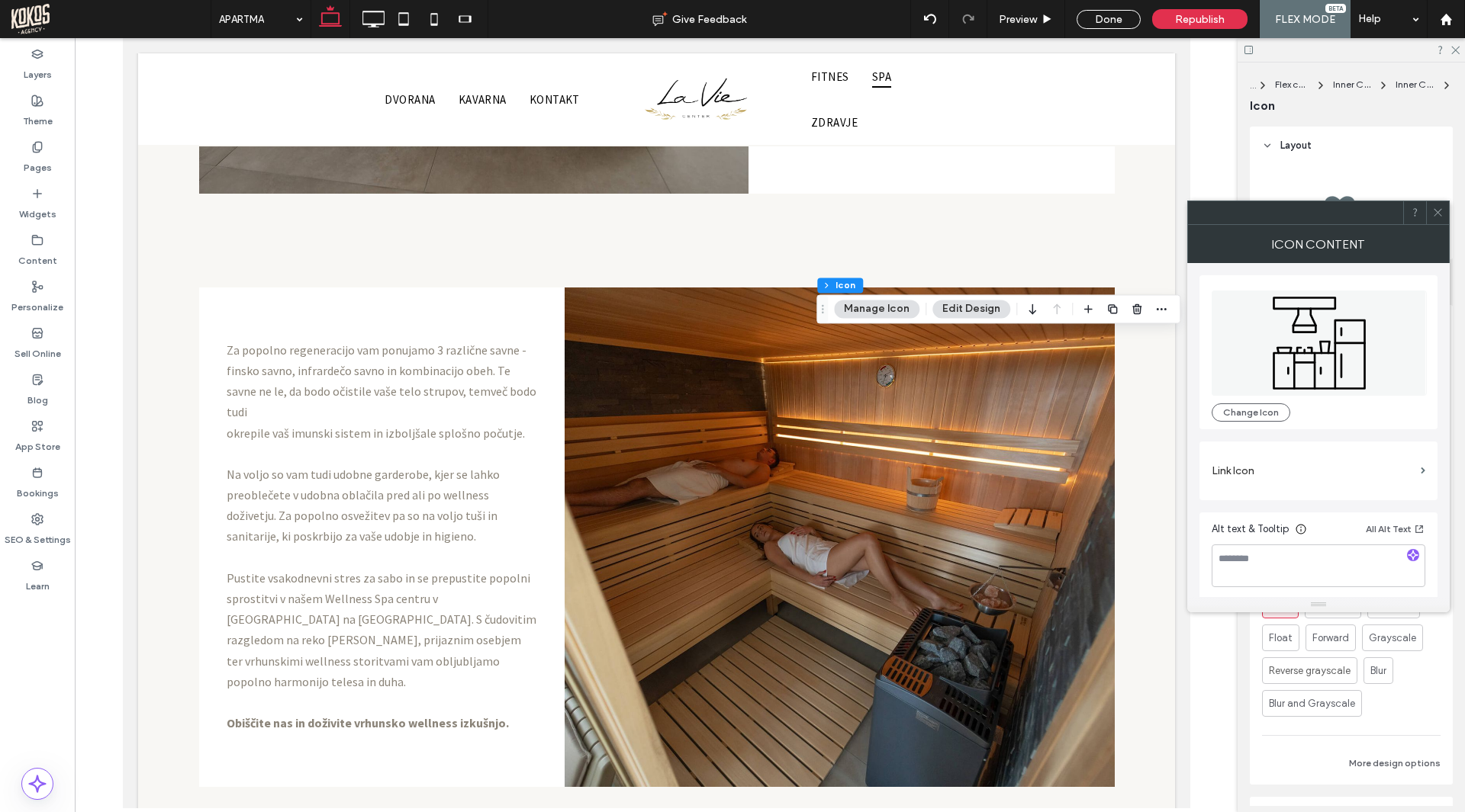
click at [1442, 209] on icon at bounding box center [1437, 212] width 11 height 11
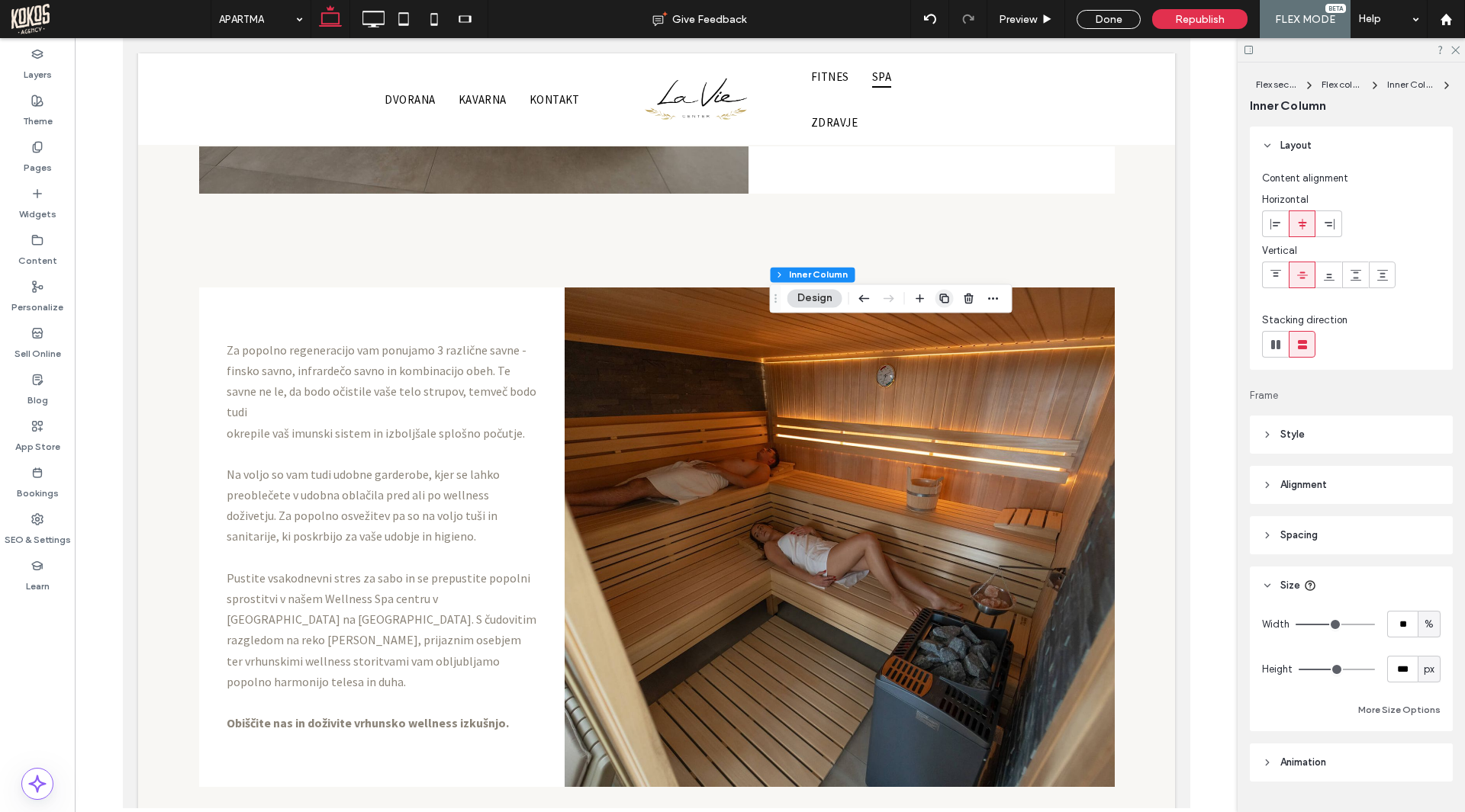
click at [941, 300] on use "button" at bounding box center [943, 298] width 9 height 9
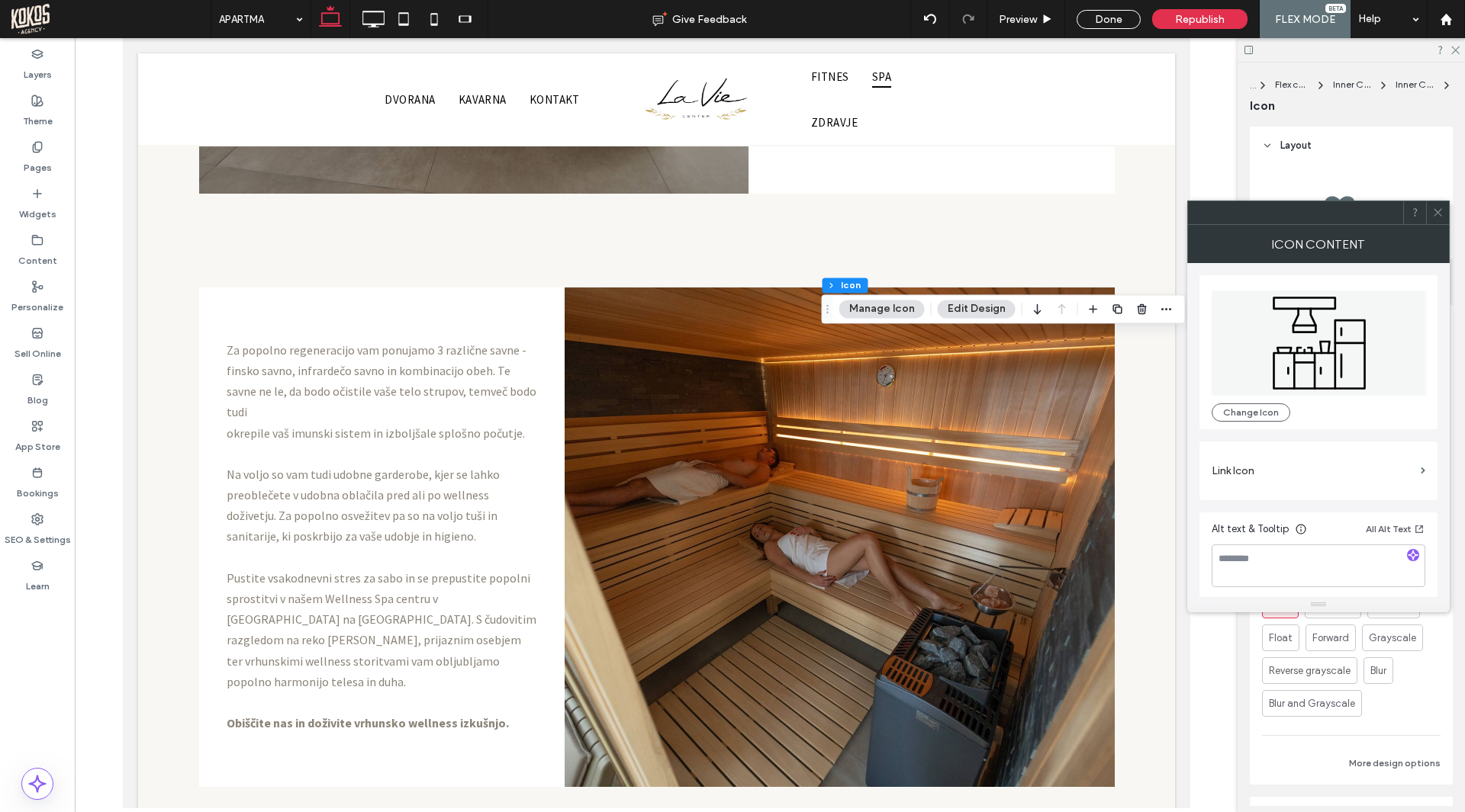
click at [1325, 324] on icon at bounding box center [1319, 343] width 215 height 105
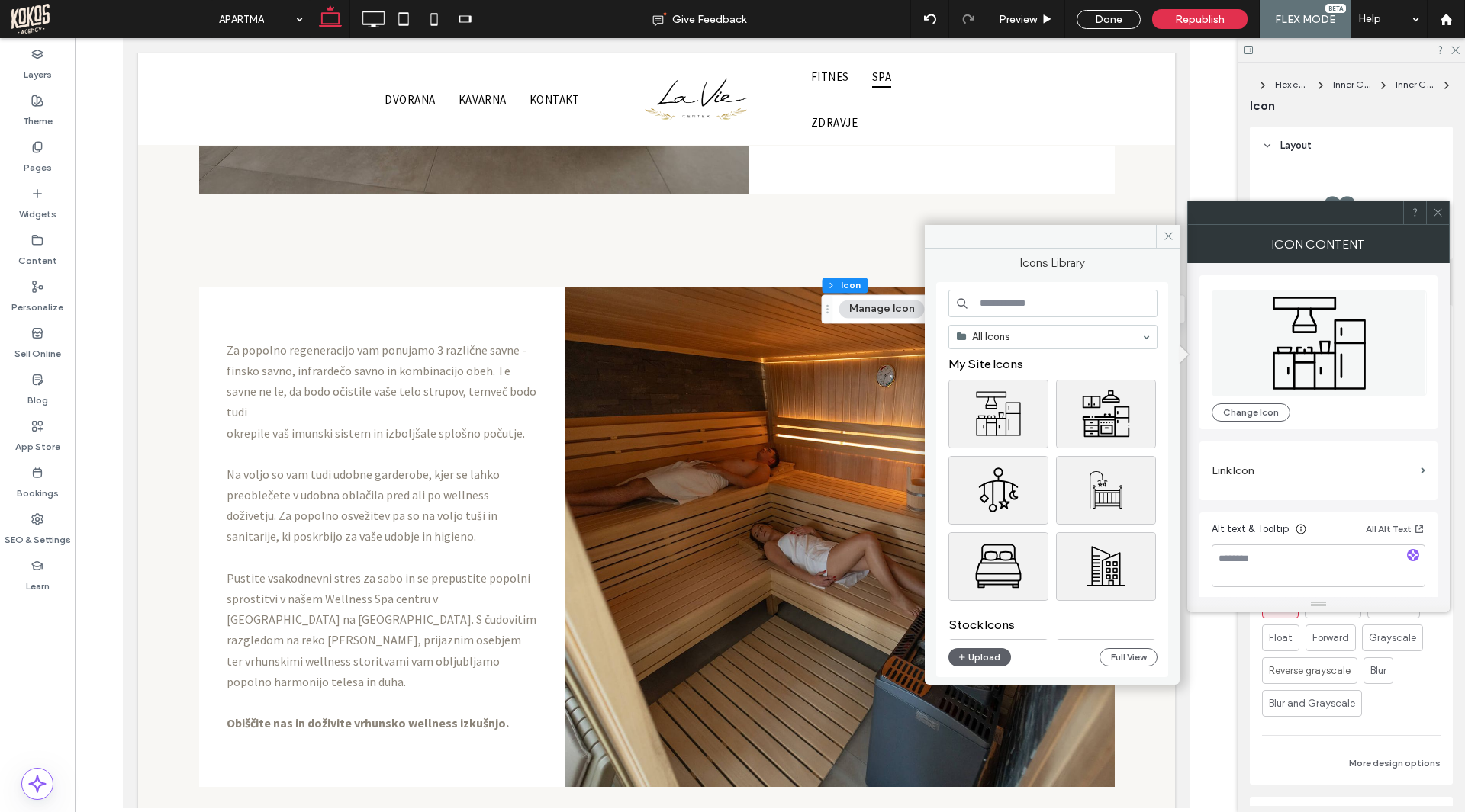
click at [1024, 307] on input at bounding box center [1053, 304] width 209 height 28
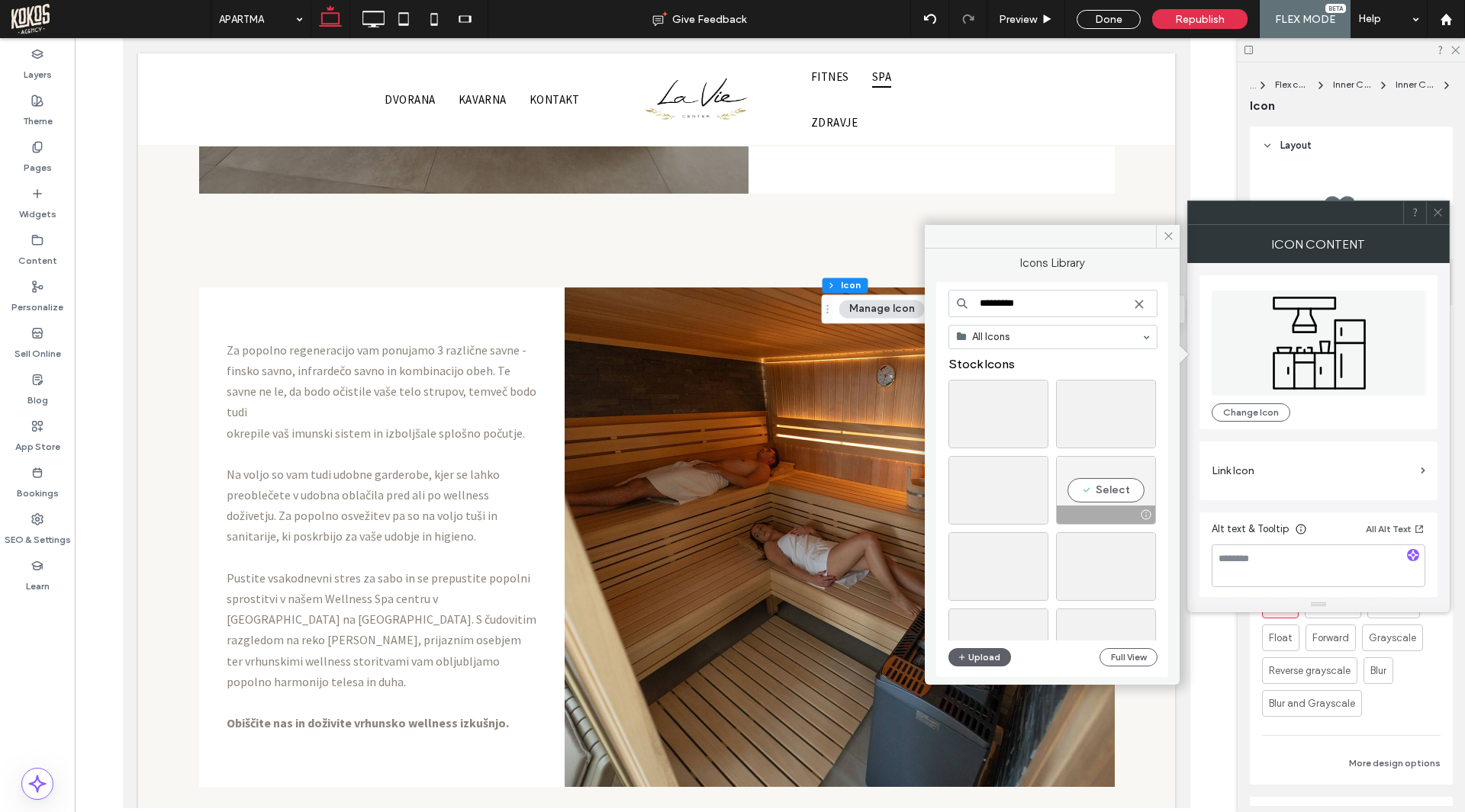
type input "*********"
click at [1124, 487] on div "Select" at bounding box center [1105, 490] width 100 height 69
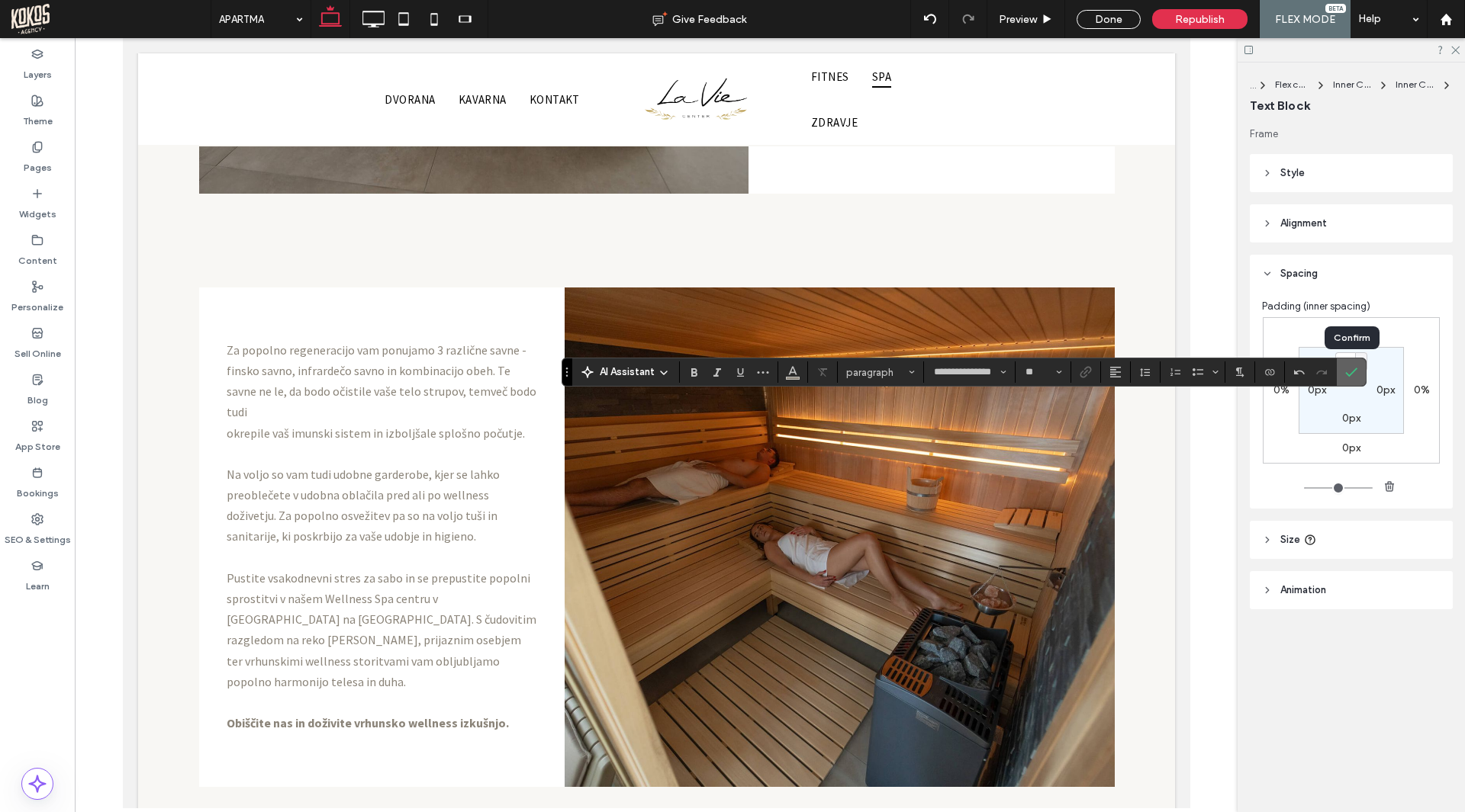
click at [1348, 372] on icon "Confirm" at bounding box center [1351, 372] width 12 height 12
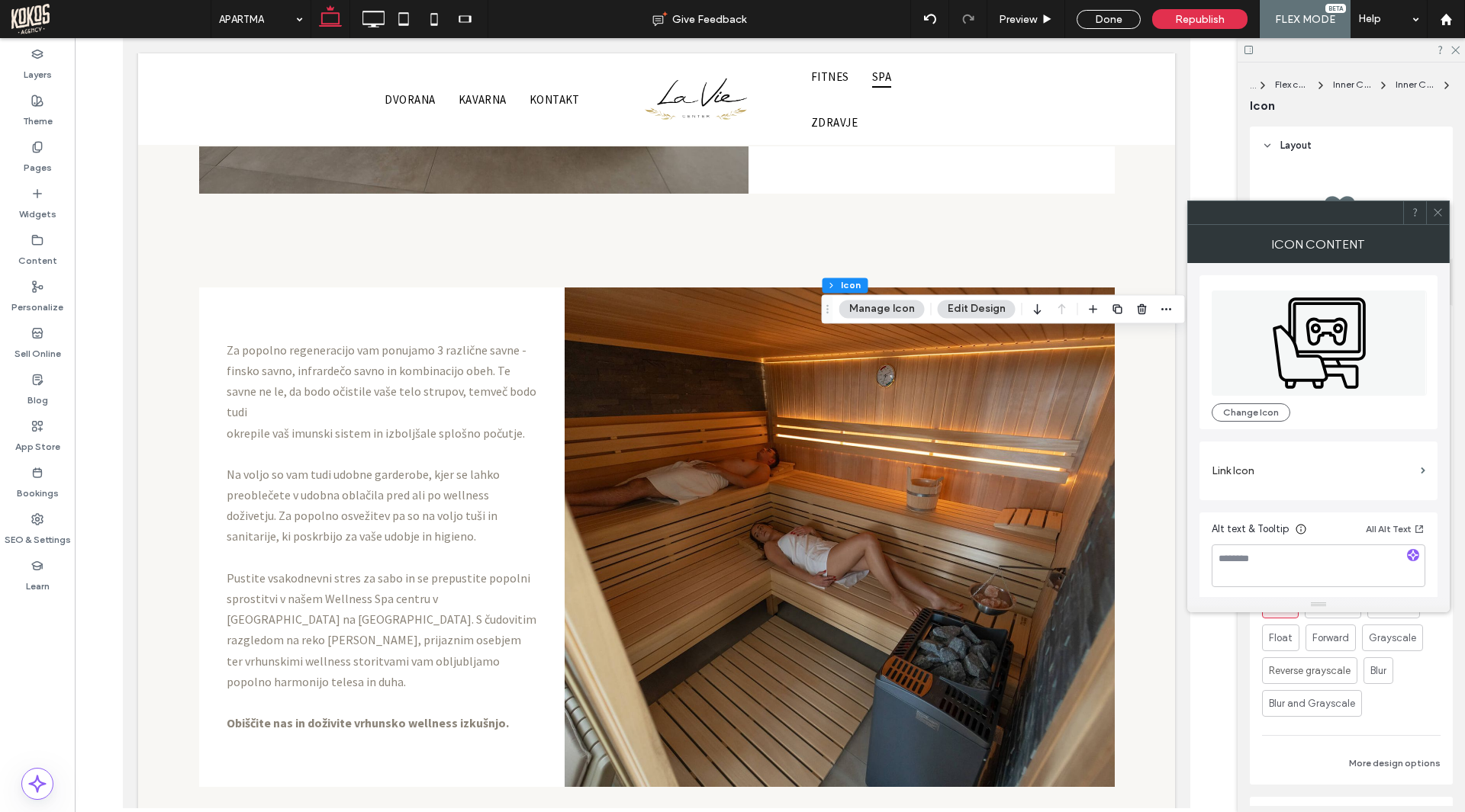
click at [1305, 330] on icon at bounding box center [1319, 343] width 215 height 105
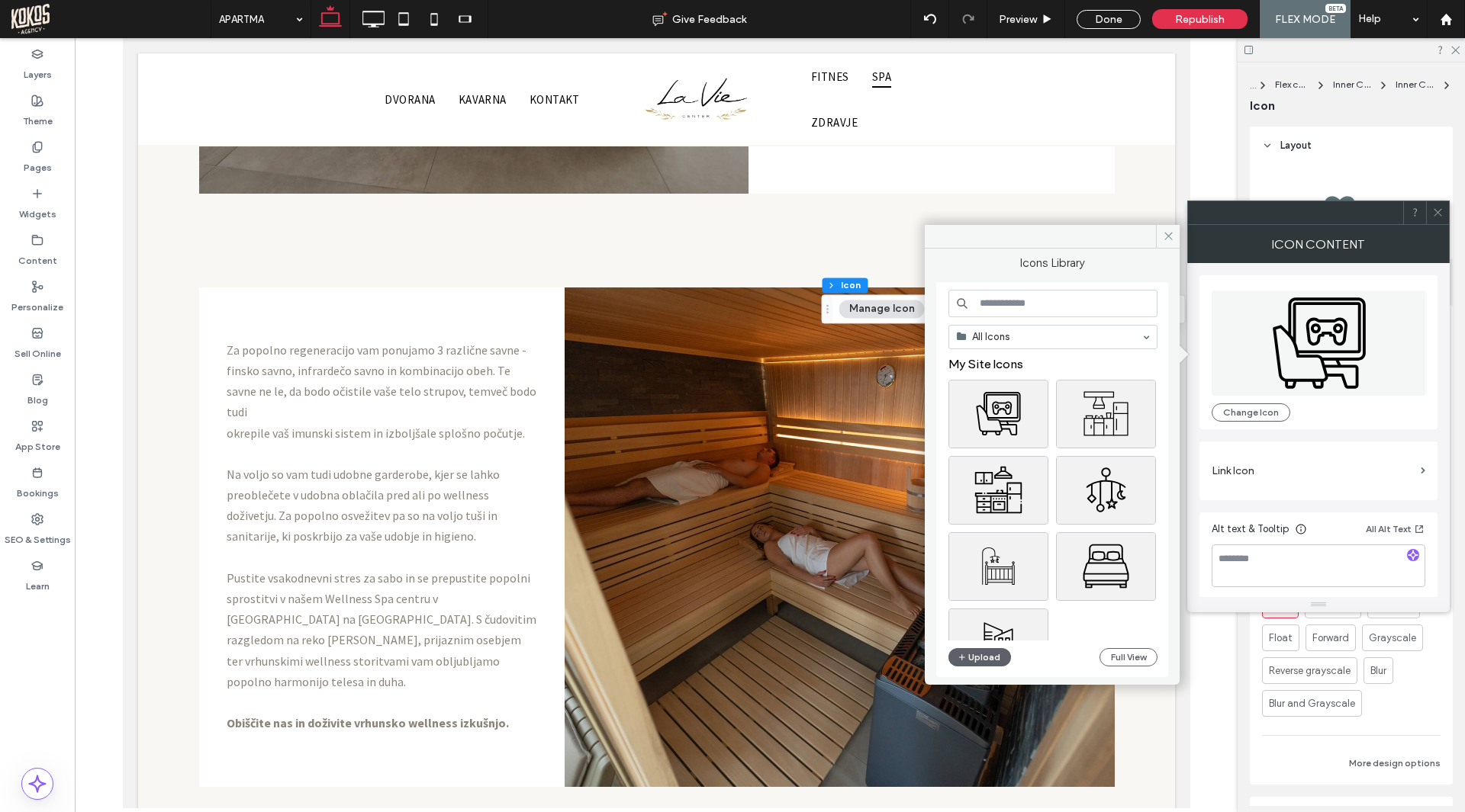
click at [1043, 308] on input at bounding box center [1053, 304] width 209 height 28
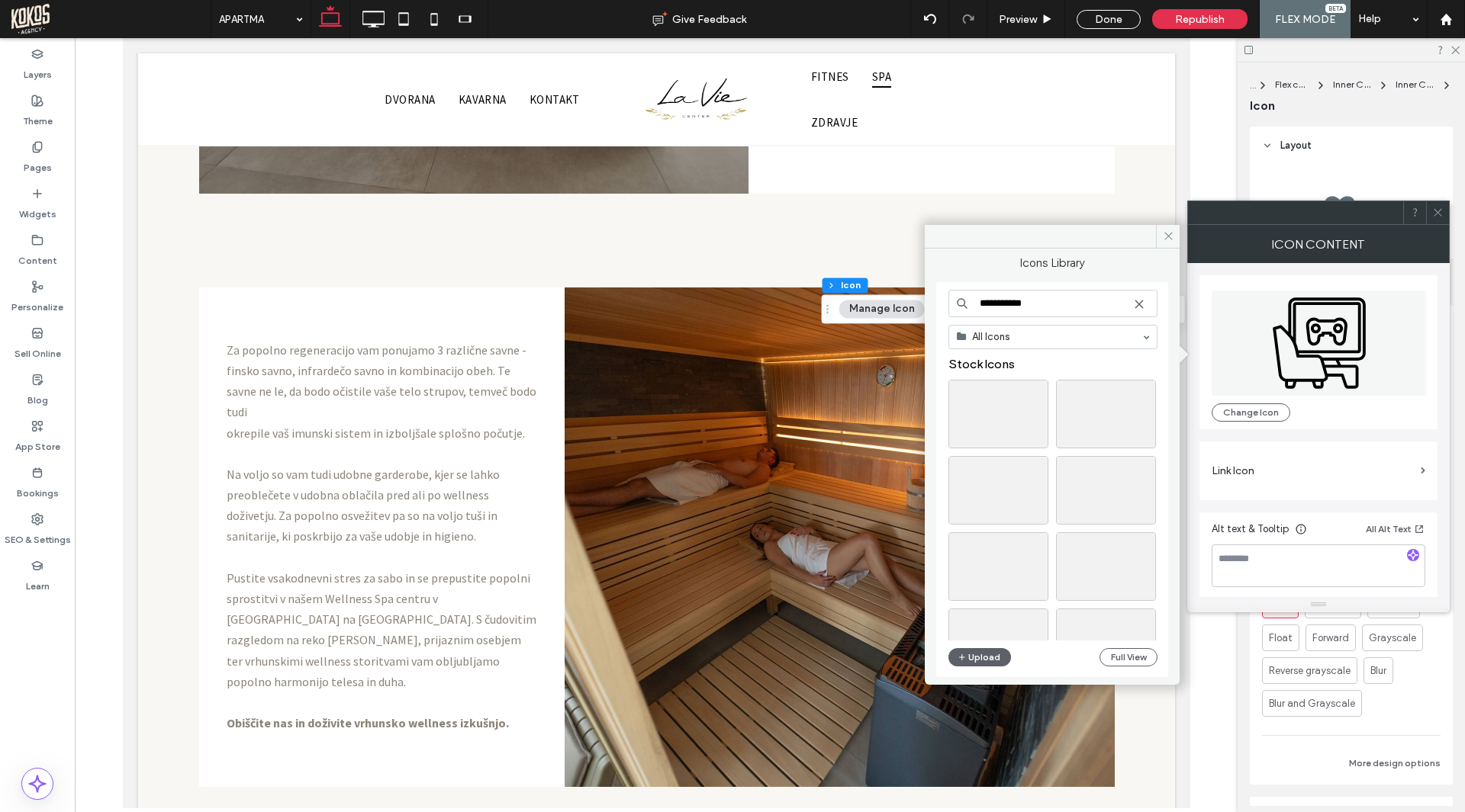
click at [1005, 306] on input "**********" at bounding box center [1053, 304] width 209 height 28
type input "**********"
click at [1006, 490] on div "Select" at bounding box center [998, 490] width 100 height 69
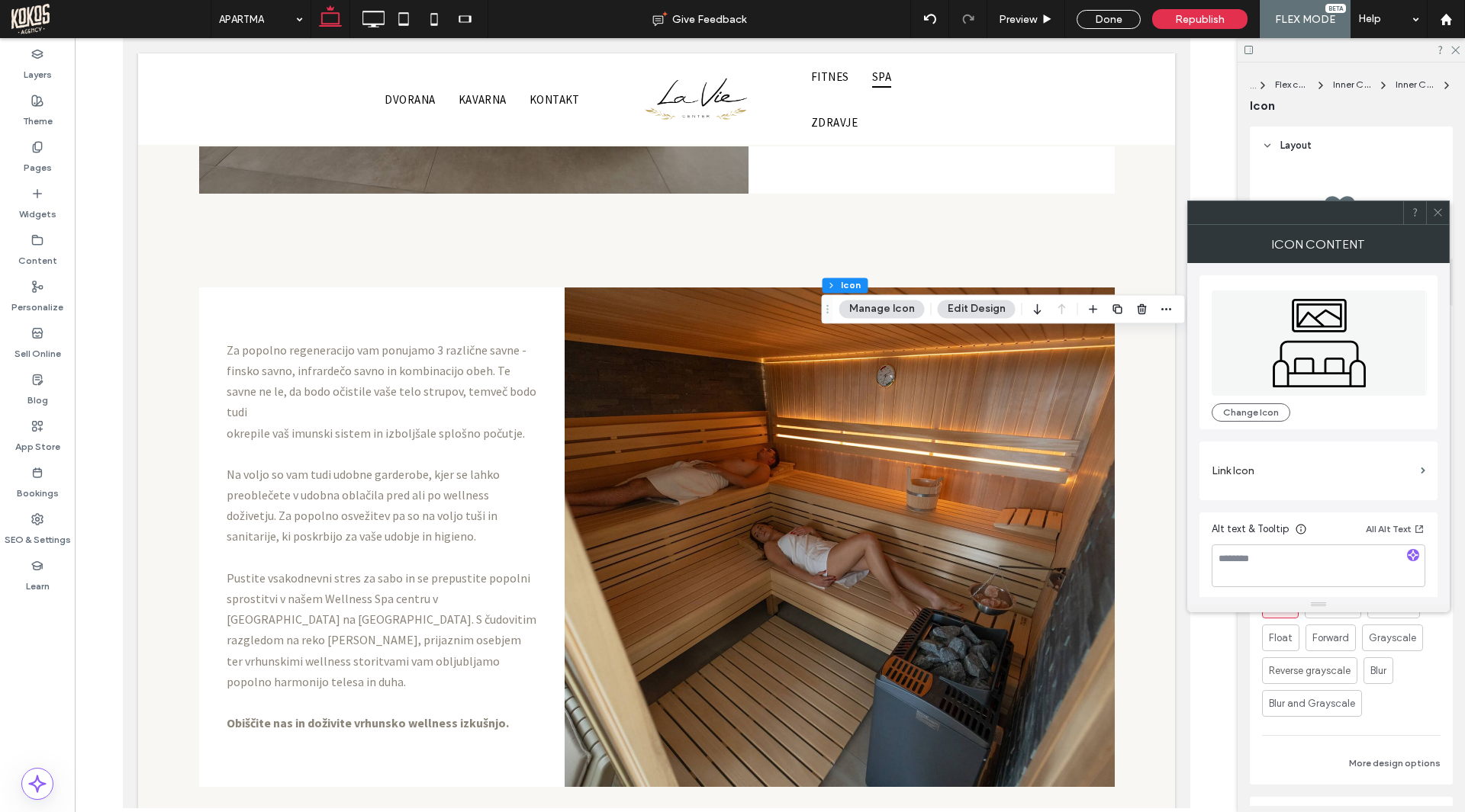
click at [1441, 210] on icon at bounding box center [1437, 212] width 11 height 11
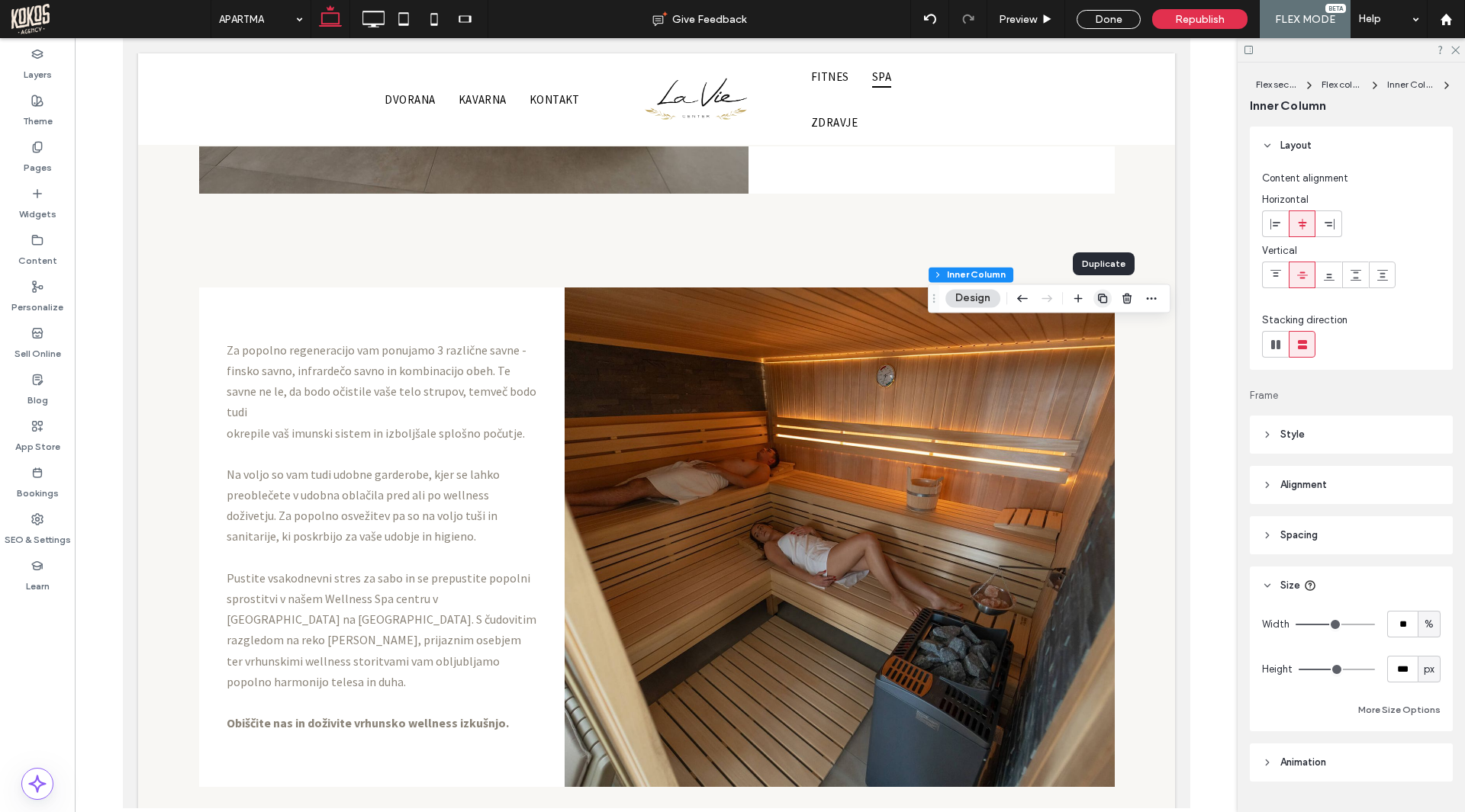
click at [1104, 295] on icon "button" at bounding box center [1102, 298] width 12 height 12
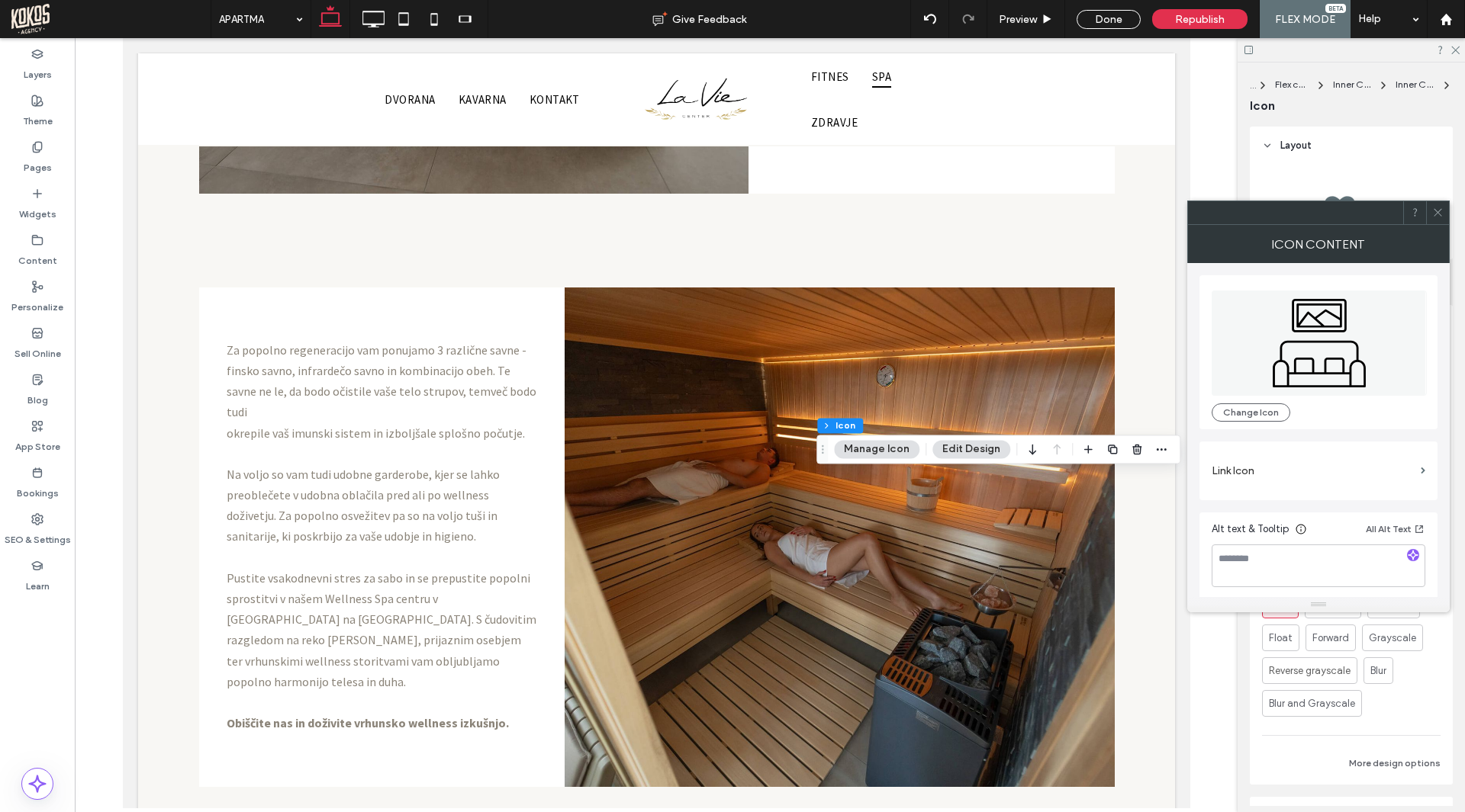
click at [1330, 347] on icon at bounding box center [1319, 343] width 215 height 105
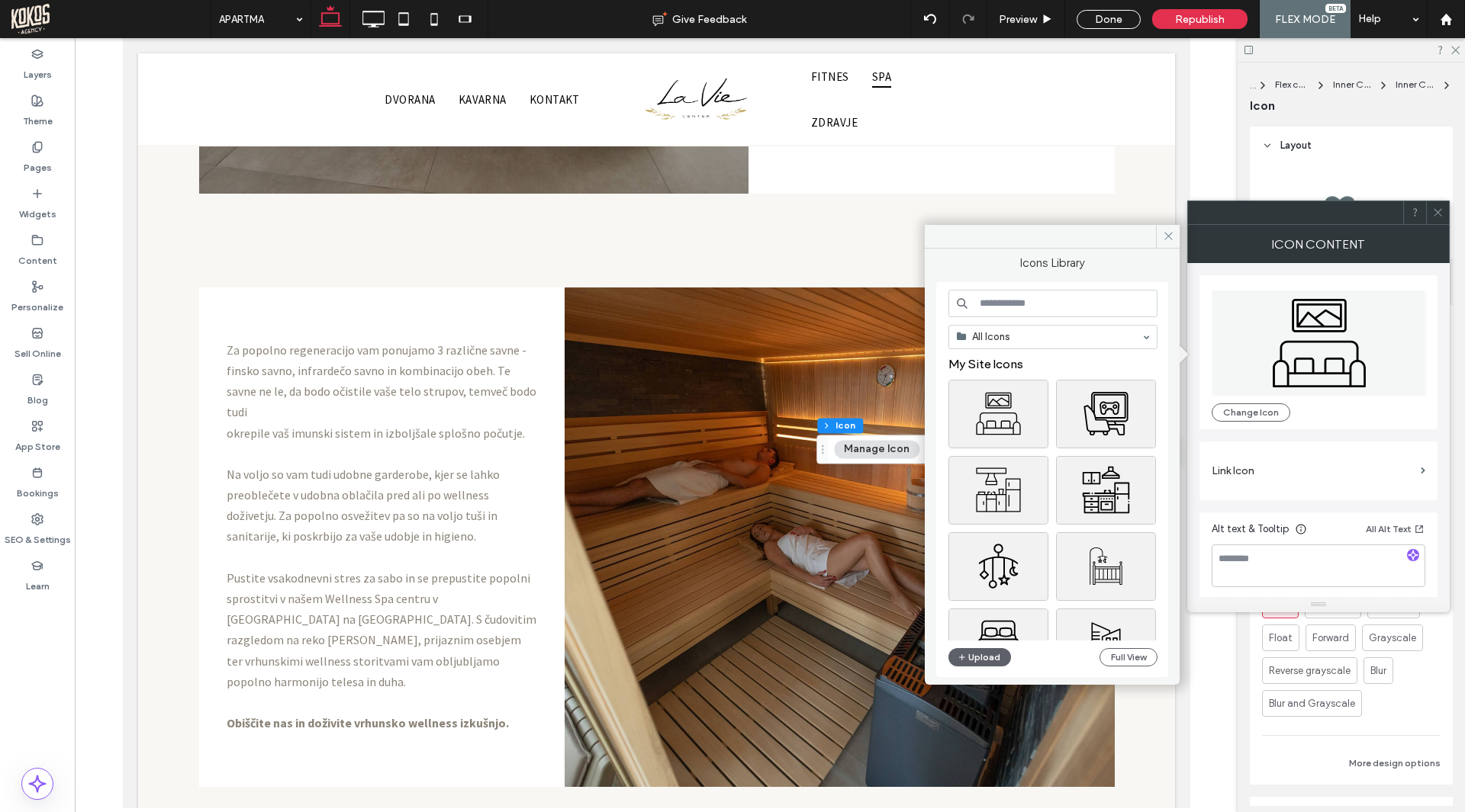
click at [1057, 307] on input at bounding box center [1053, 304] width 209 height 28
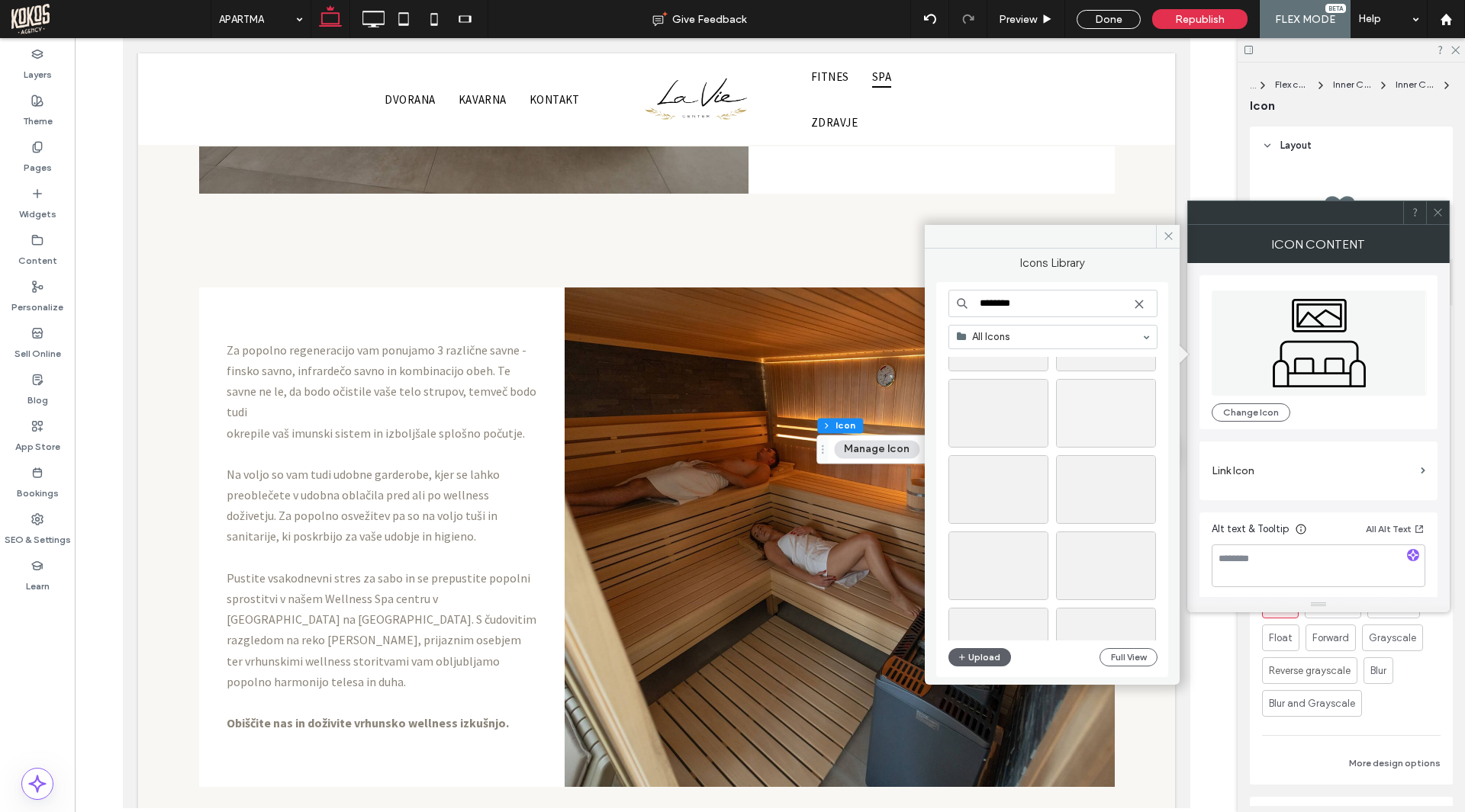
scroll to position [839, 0]
type input "********"
click at [1118, 415] on div "Select" at bounding box center [1105, 414] width 100 height 69
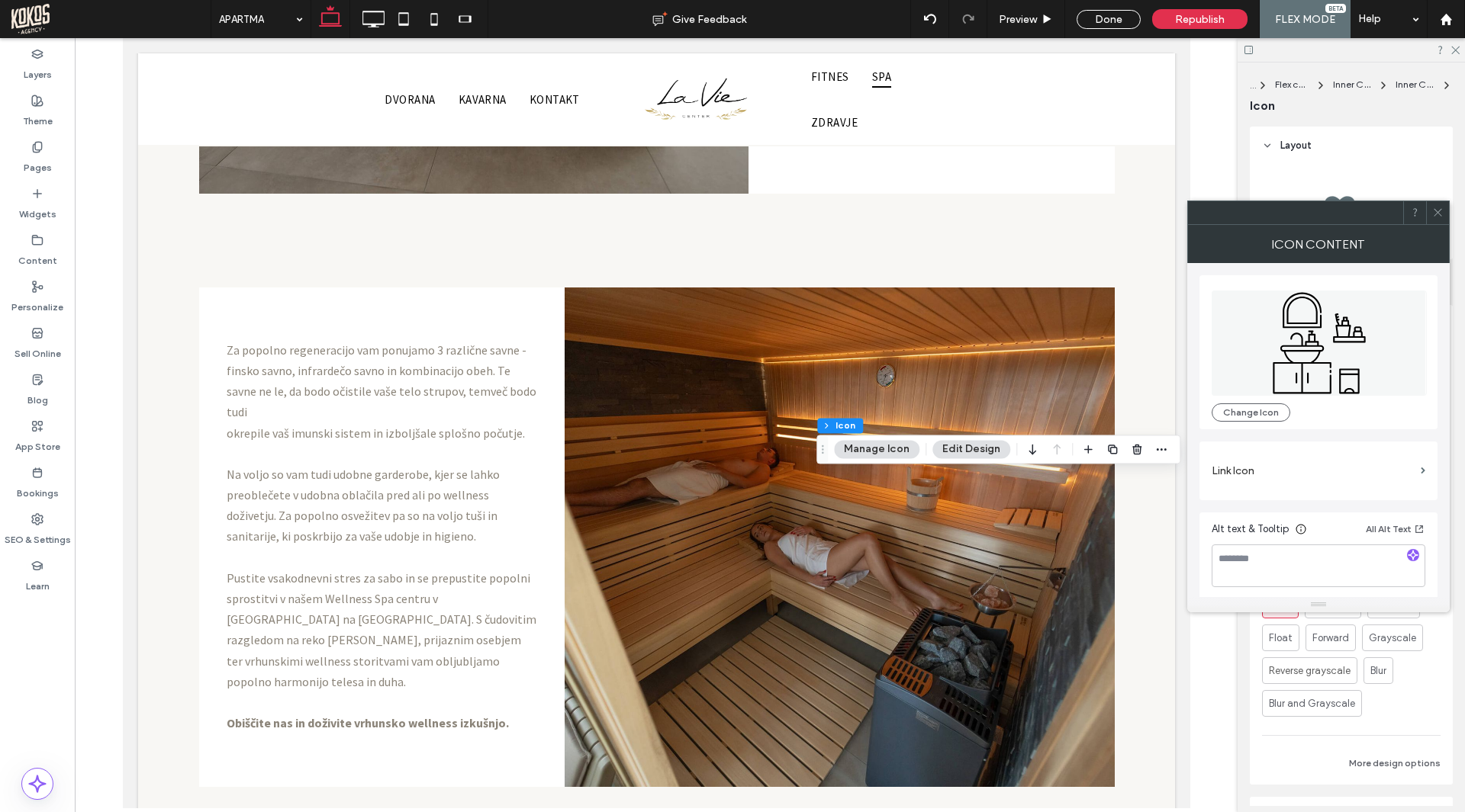
click at [1438, 210] on icon at bounding box center [1437, 212] width 11 height 11
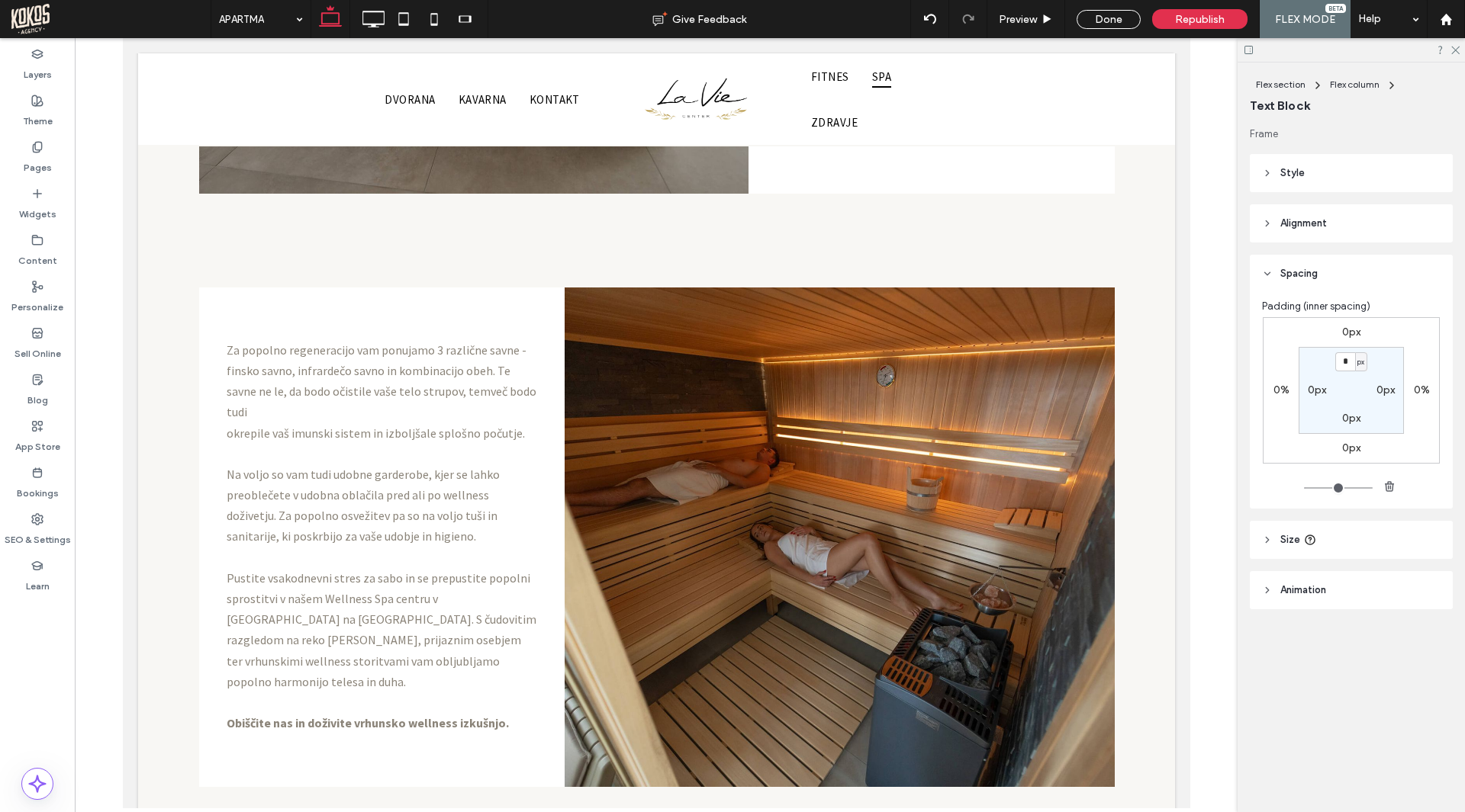
type input "**********"
type input "**"
type input "**********"
type input "**"
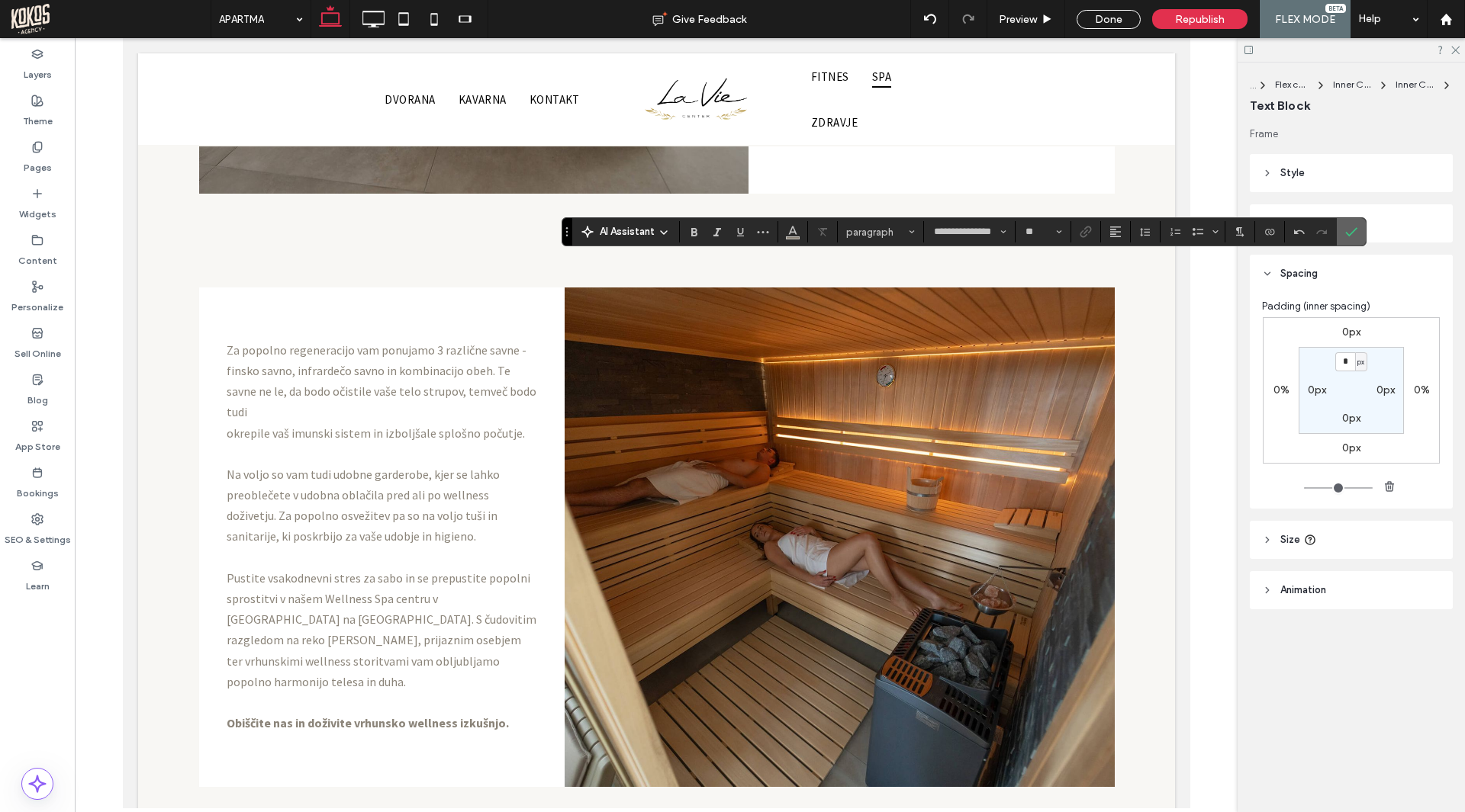
click at [1349, 225] on span "Confirm" at bounding box center [1348, 232] width 6 height 28
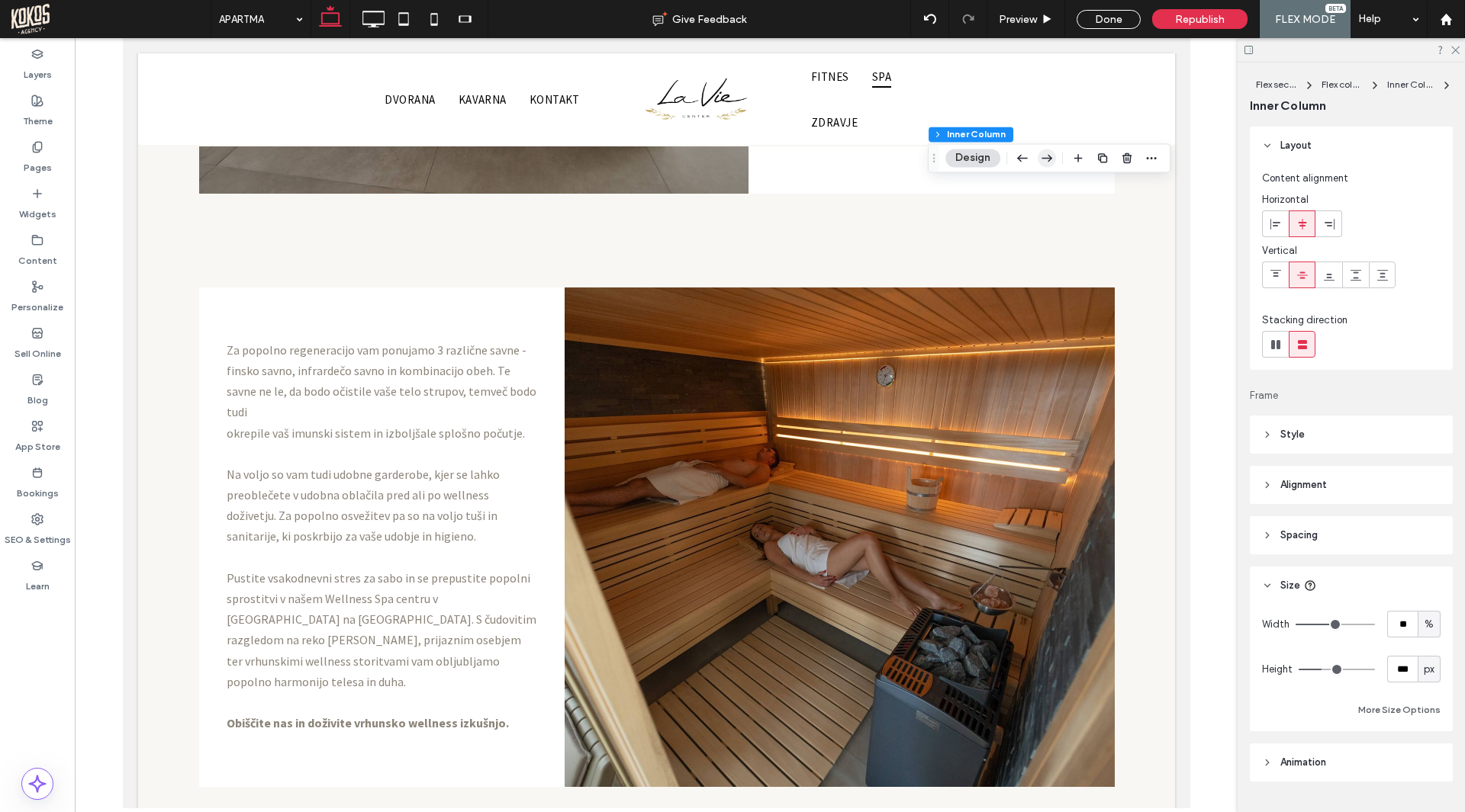
click at [1046, 156] on icon "button" at bounding box center [1046, 158] width 19 height 28
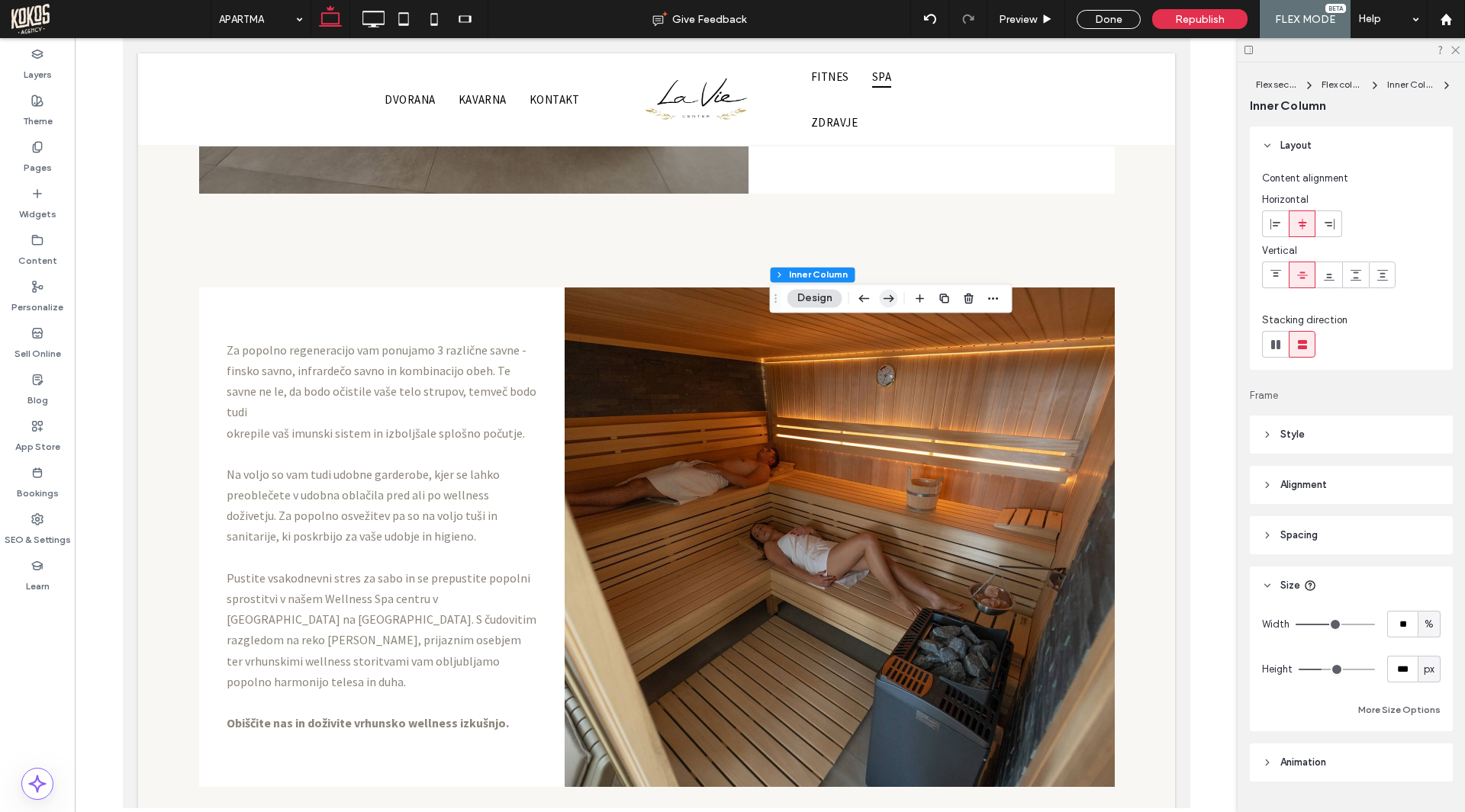
click at [887, 304] on icon "button" at bounding box center [888, 298] width 19 height 28
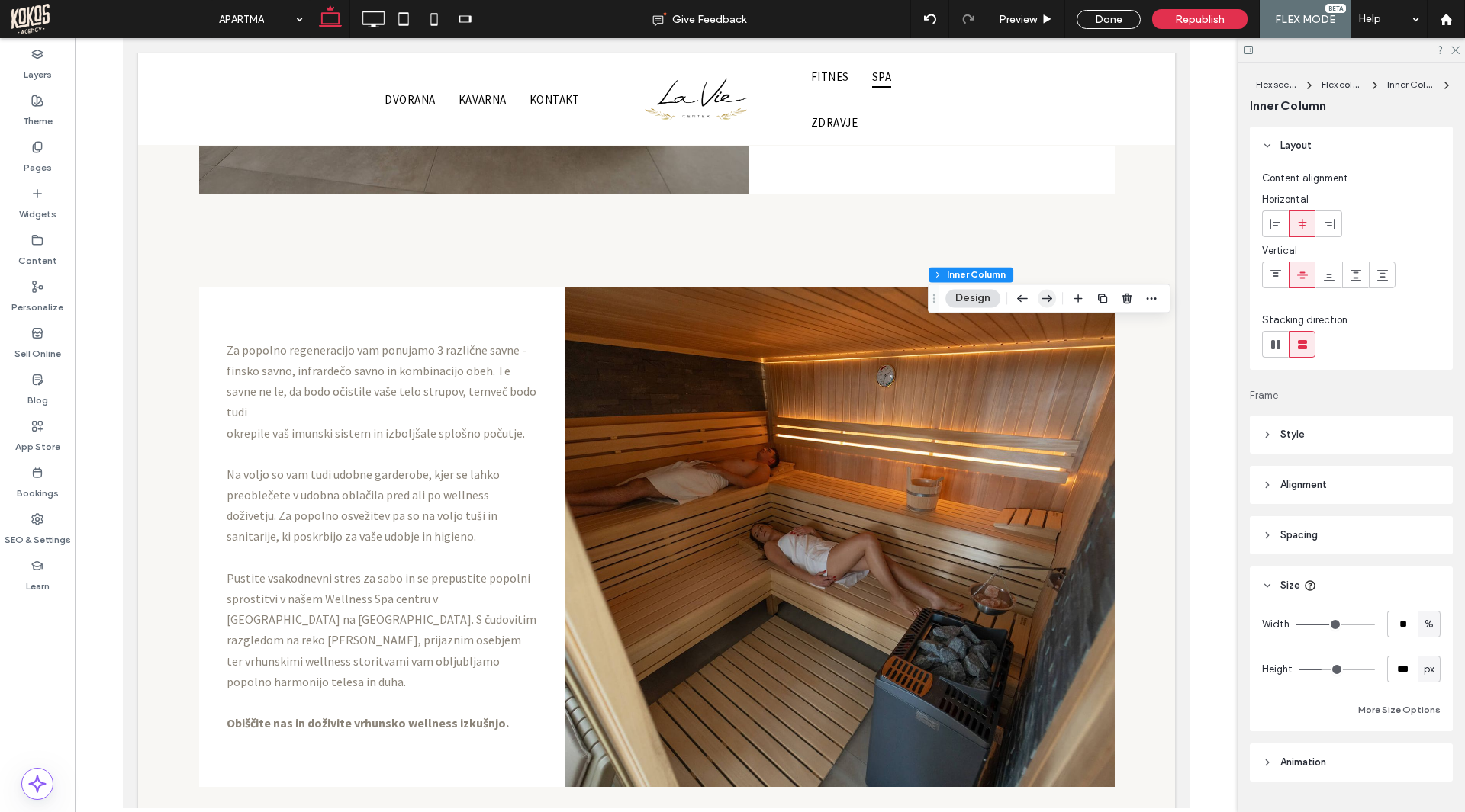
click at [1038, 301] on icon "button" at bounding box center [1046, 298] width 19 height 28
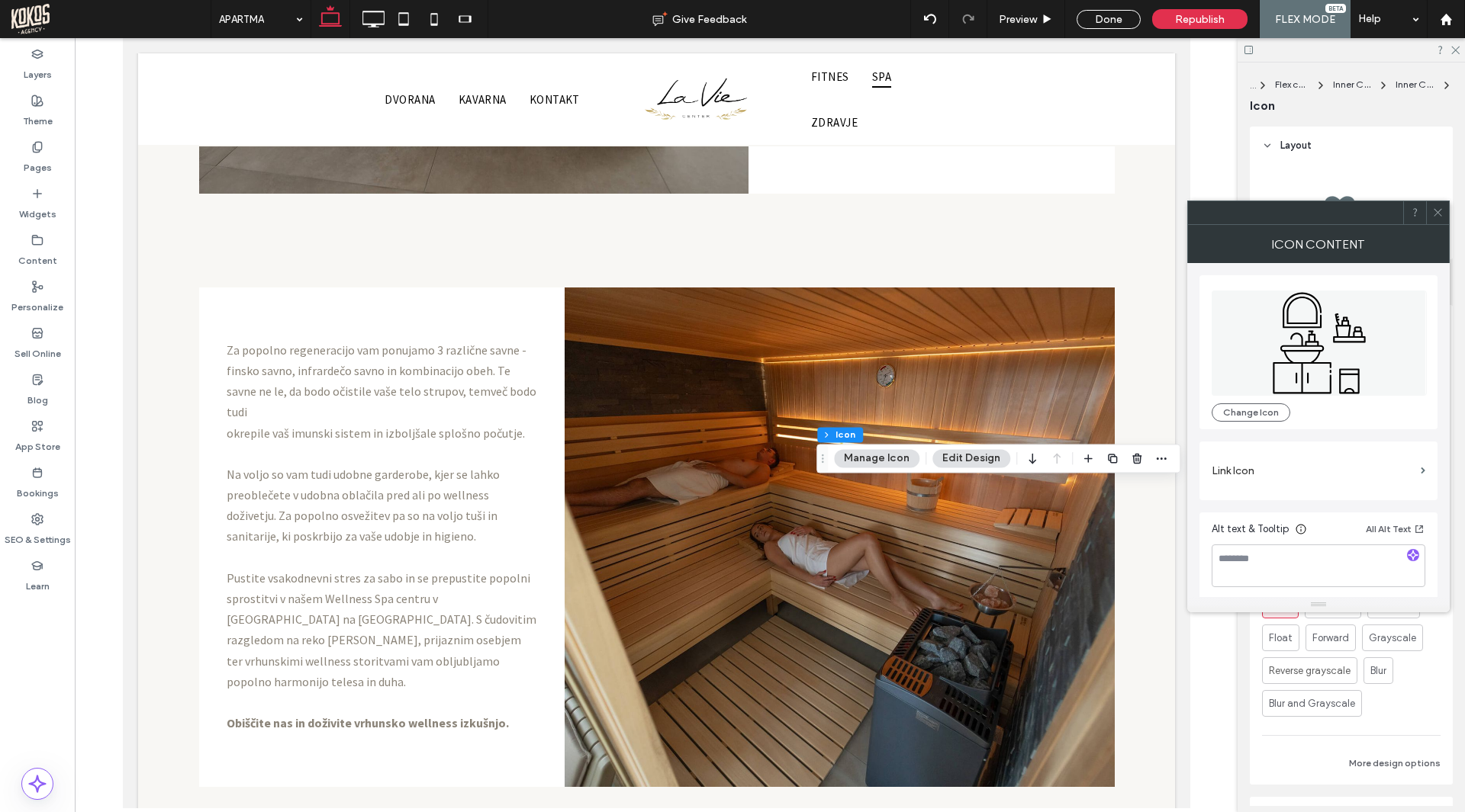
click at [1289, 342] on icon at bounding box center [1319, 343] width 215 height 105
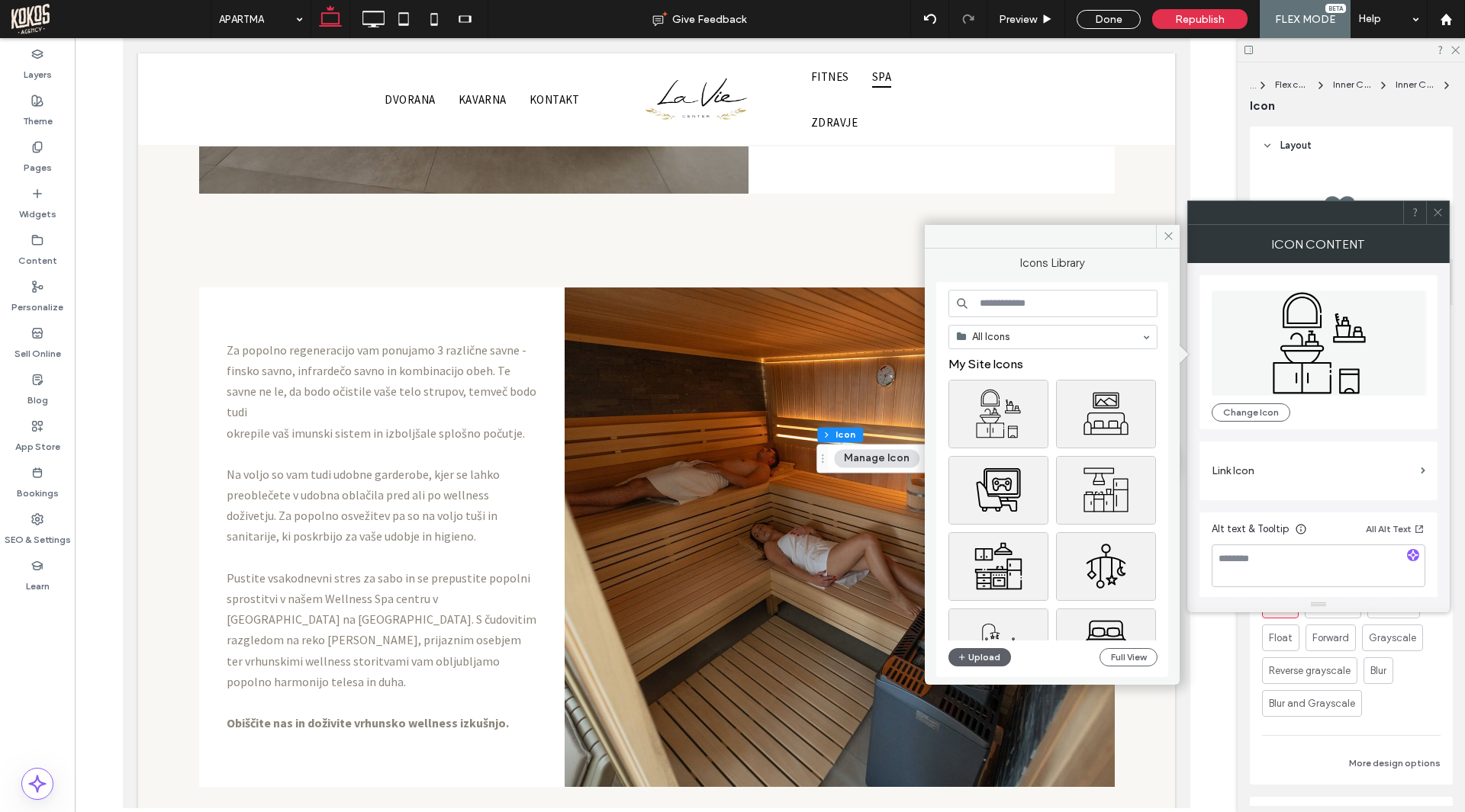
click at [1041, 308] on input at bounding box center [1053, 304] width 209 height 28
type input "********"
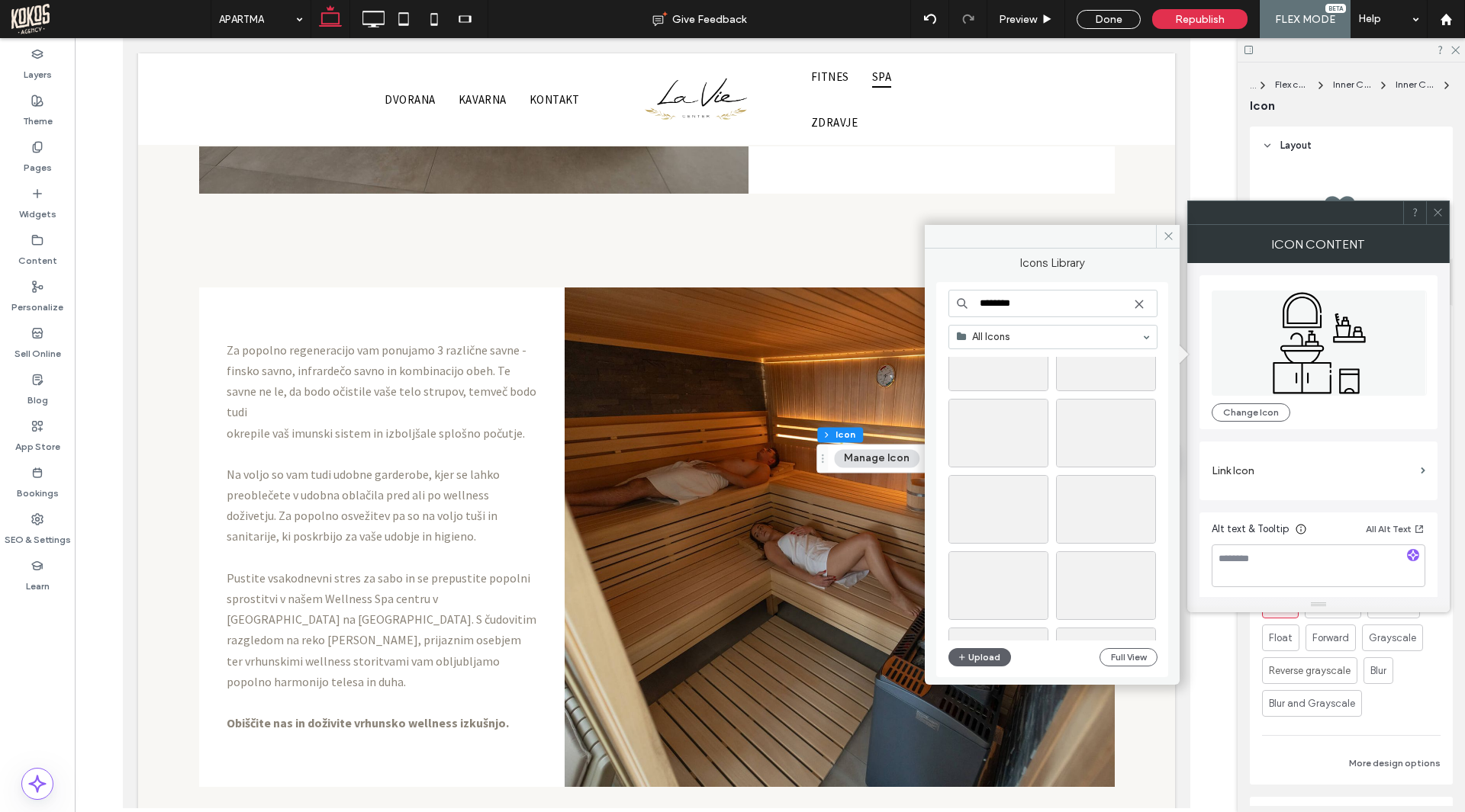
scroll to position [2987, 0]
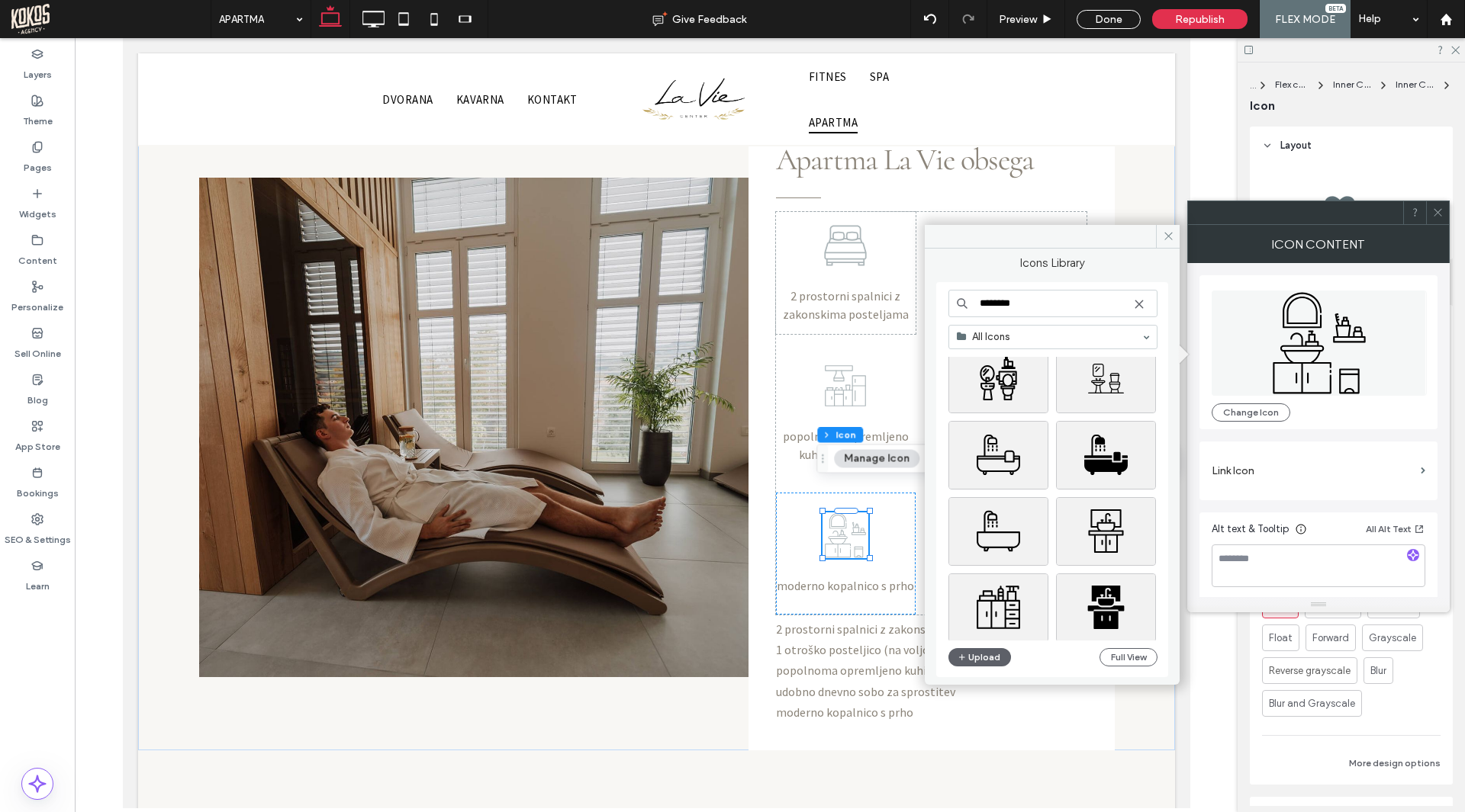
scroll to position [4879, 0]
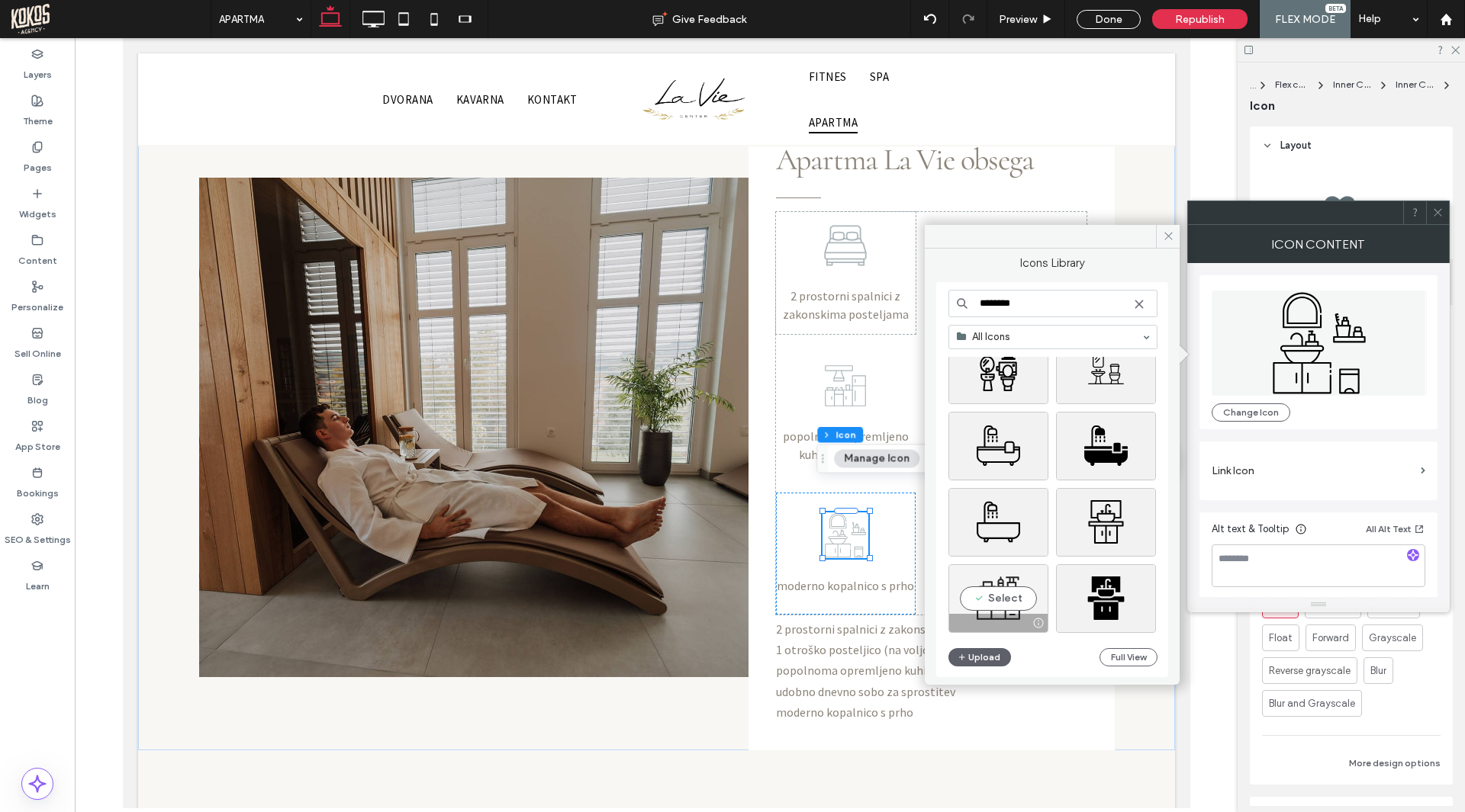
type input "********"
click at [1008, 594] on div "Select" at bounding box center [998, 598] width 100 height 69
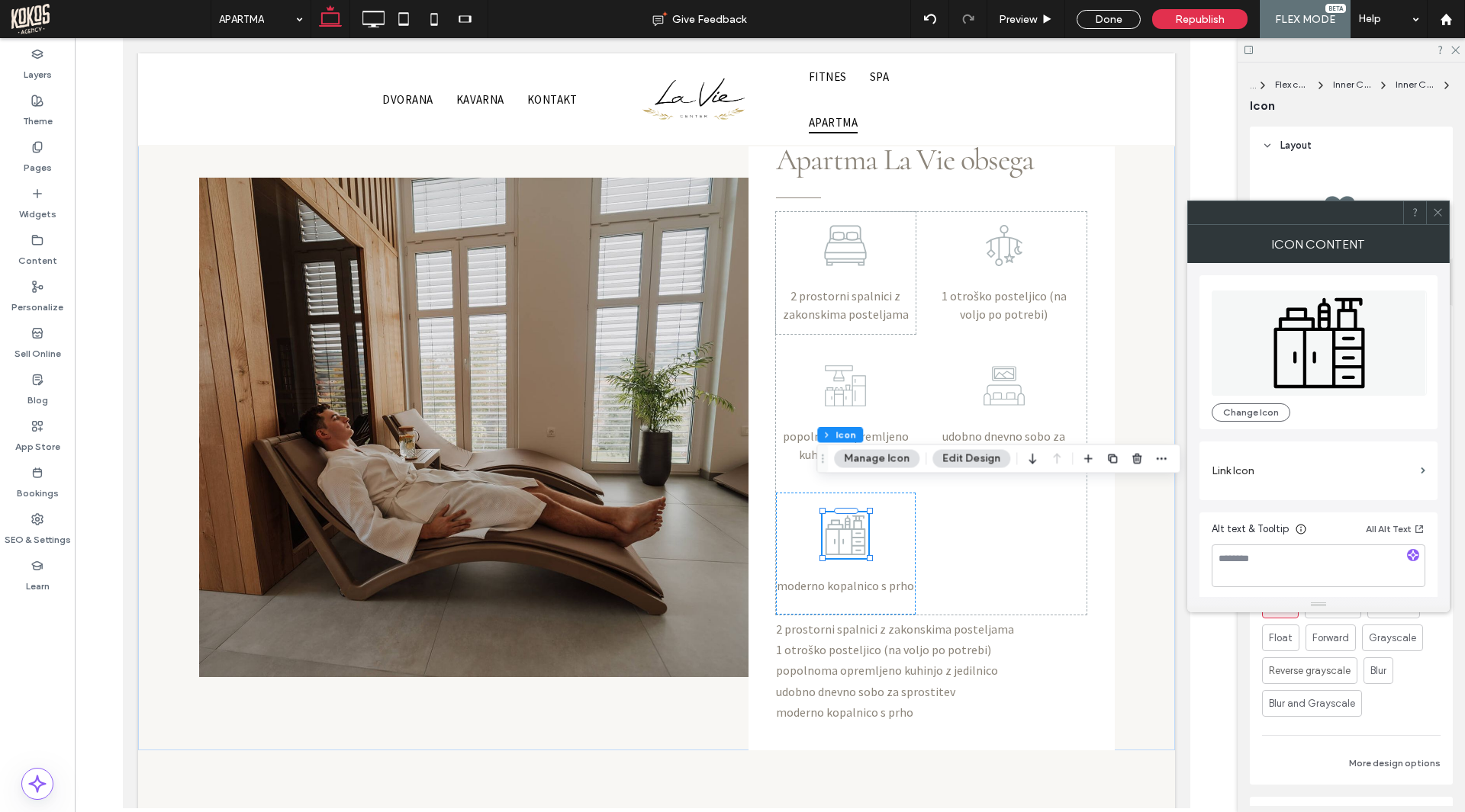
click at [1318, 359] on icon at bounding box center [1319, 343] width 215 height 105
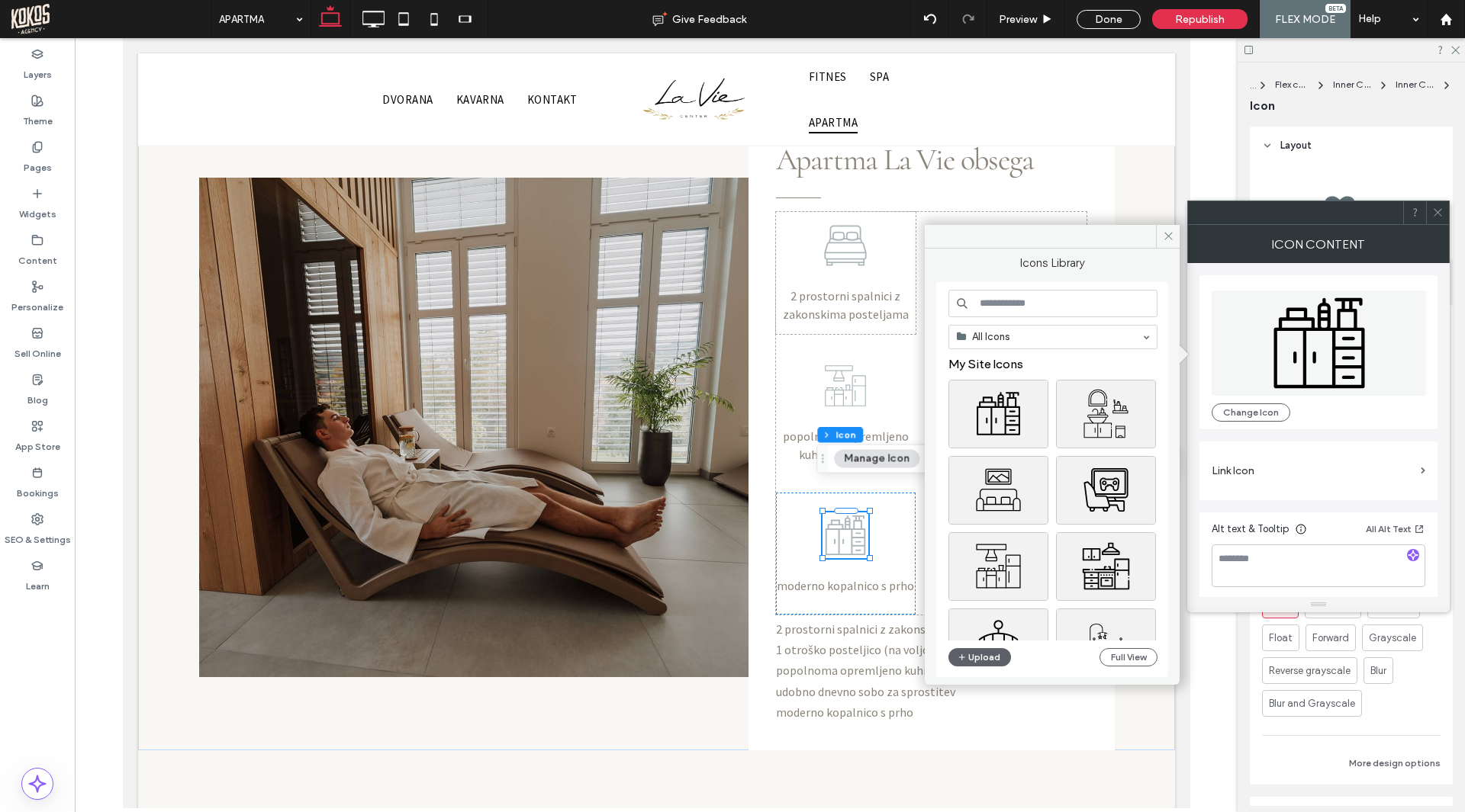
click at [1050, 300] on input at bounding box center [1053, 304] width 209 height 28
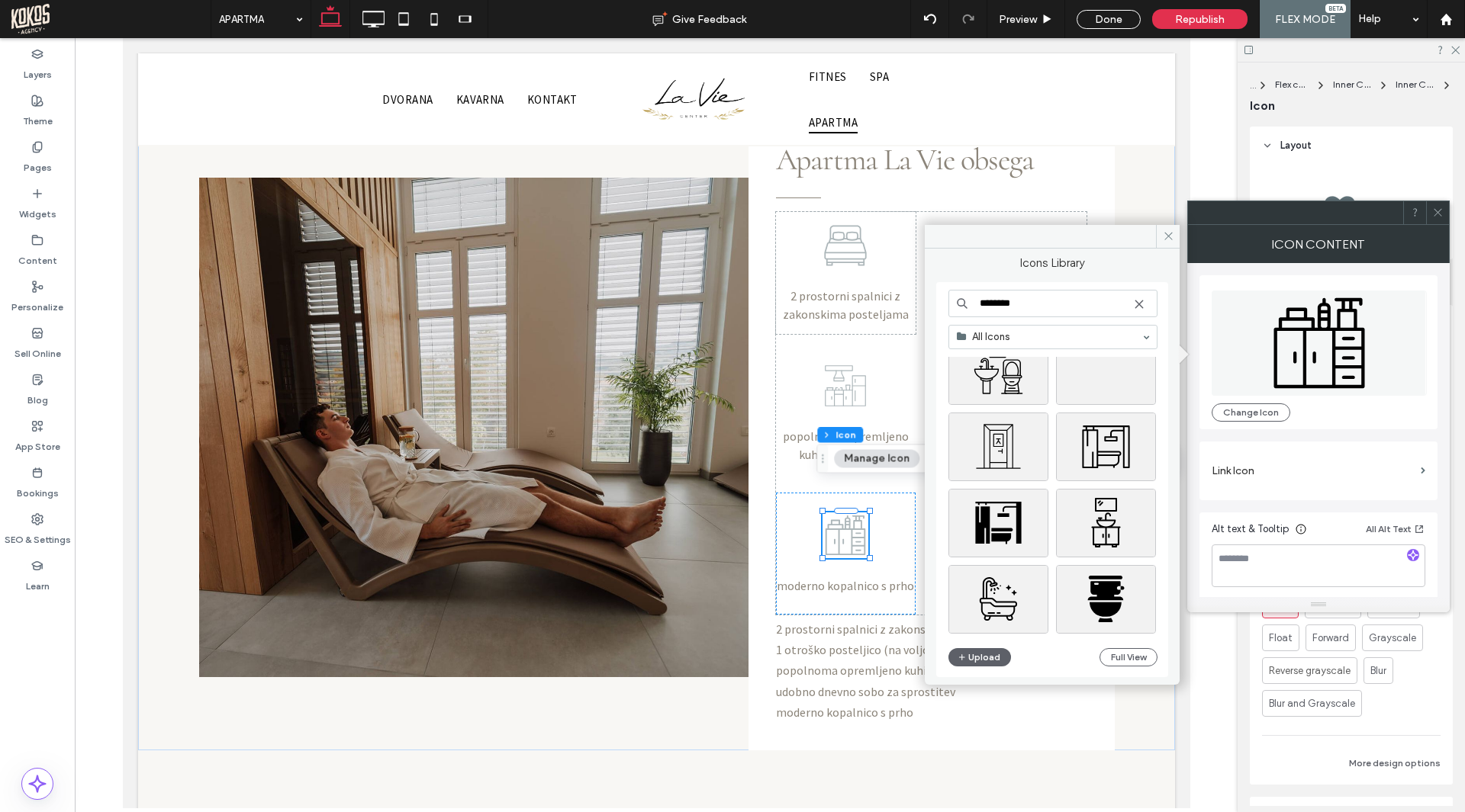
scroll to position [9683, 0]
type input "********"
click at [1104, 518] on div "Select" at bounding box center [1105, 522] width 100 height 69
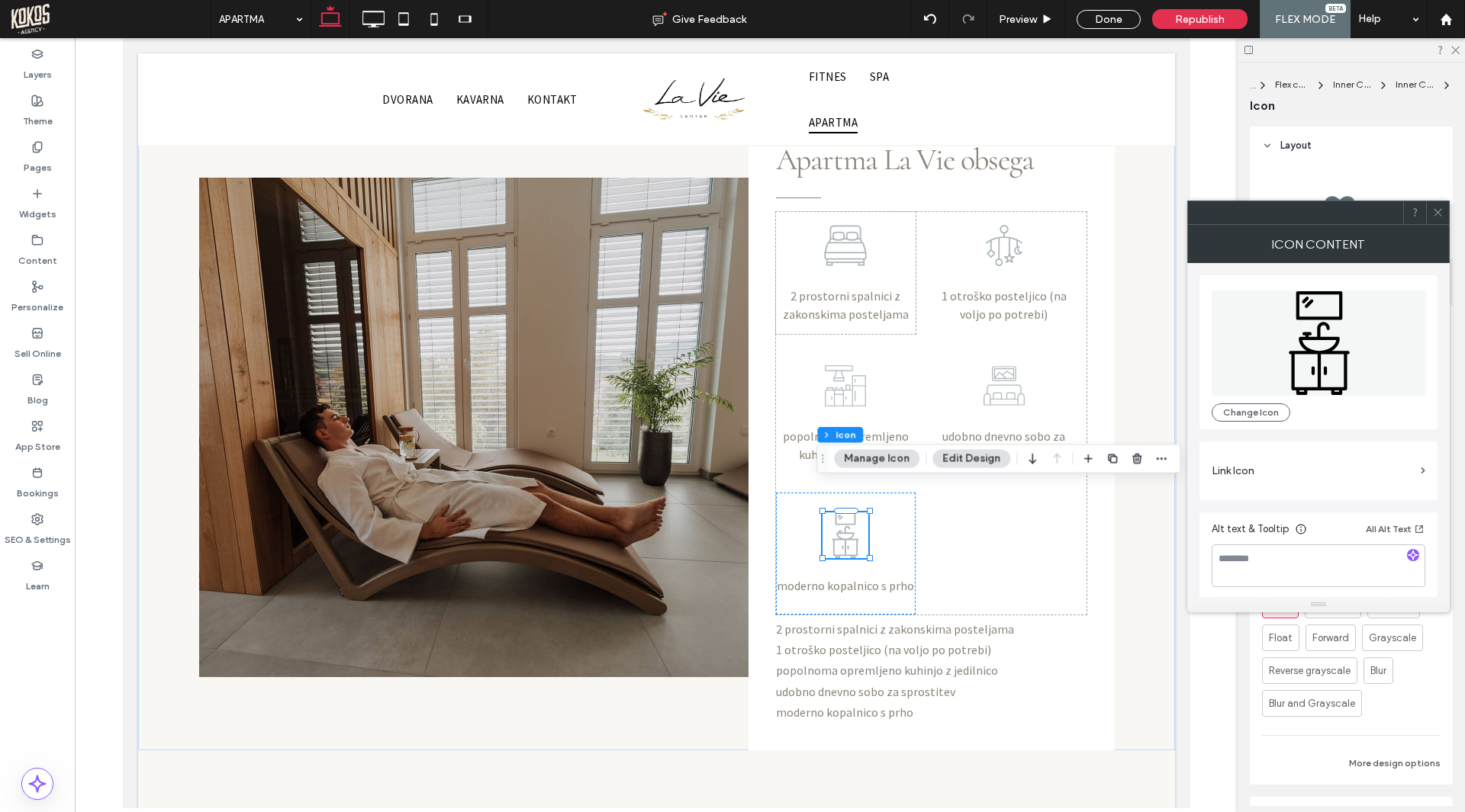
click at [1437, 214] on icon at bounding box center [1437, 212] width 11 height 11
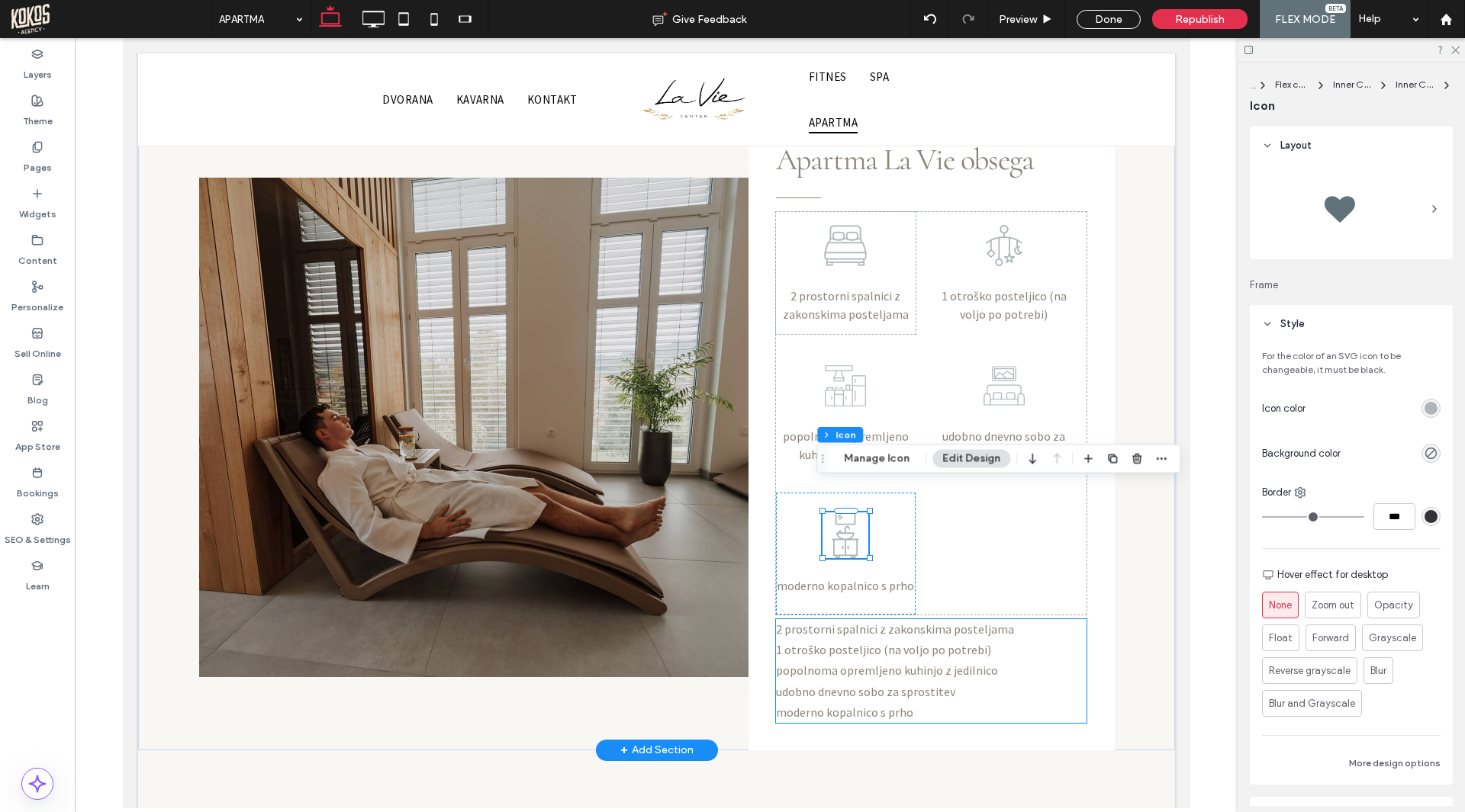
click at [965, 663] on span "popolnoma opremljeno kuhinjo z jedilnico" at bounding box center [886, 670] width 222 height 15
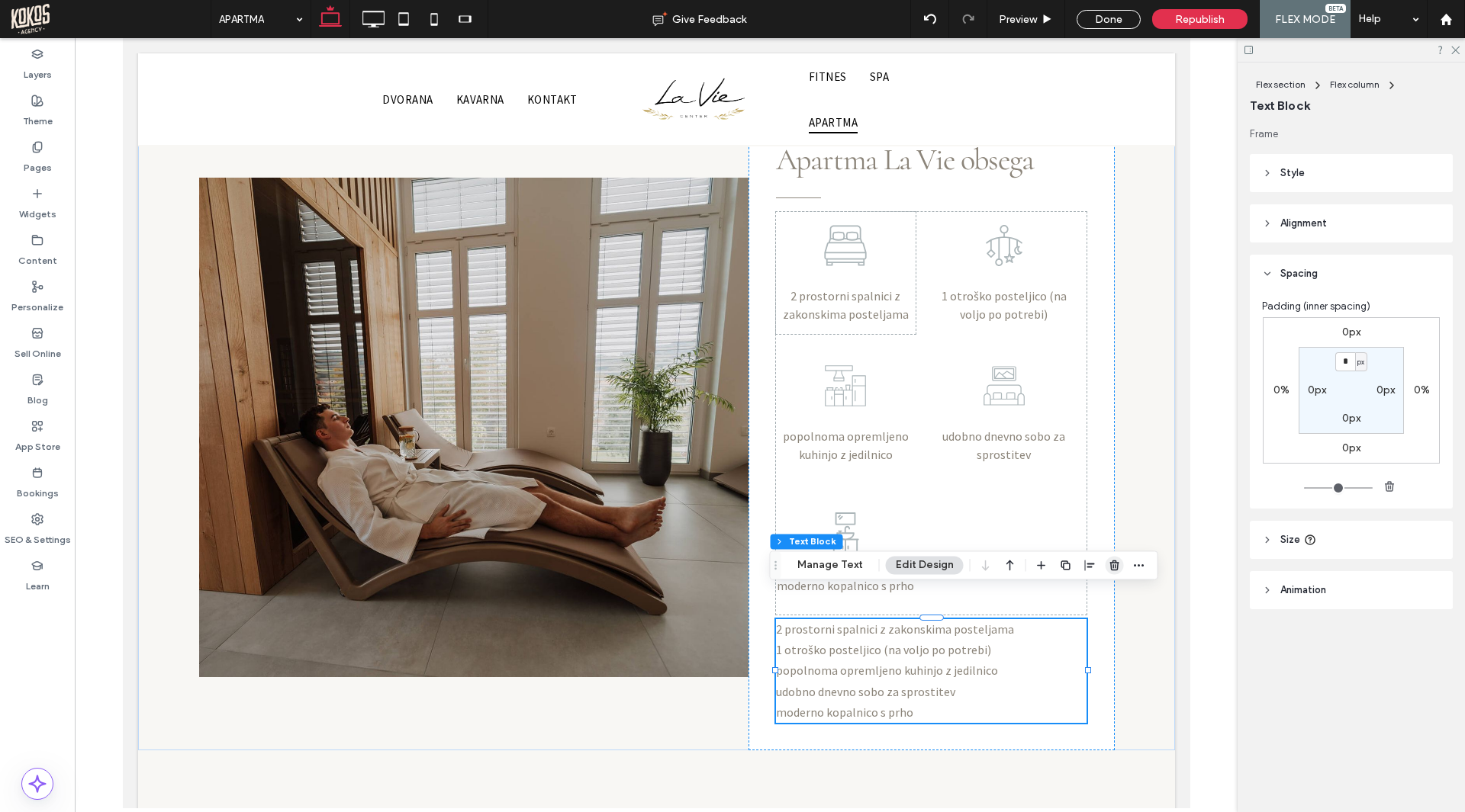
click at [1116, 563] on icon "button" at bounding box center [1114, 564] width 12 height 12
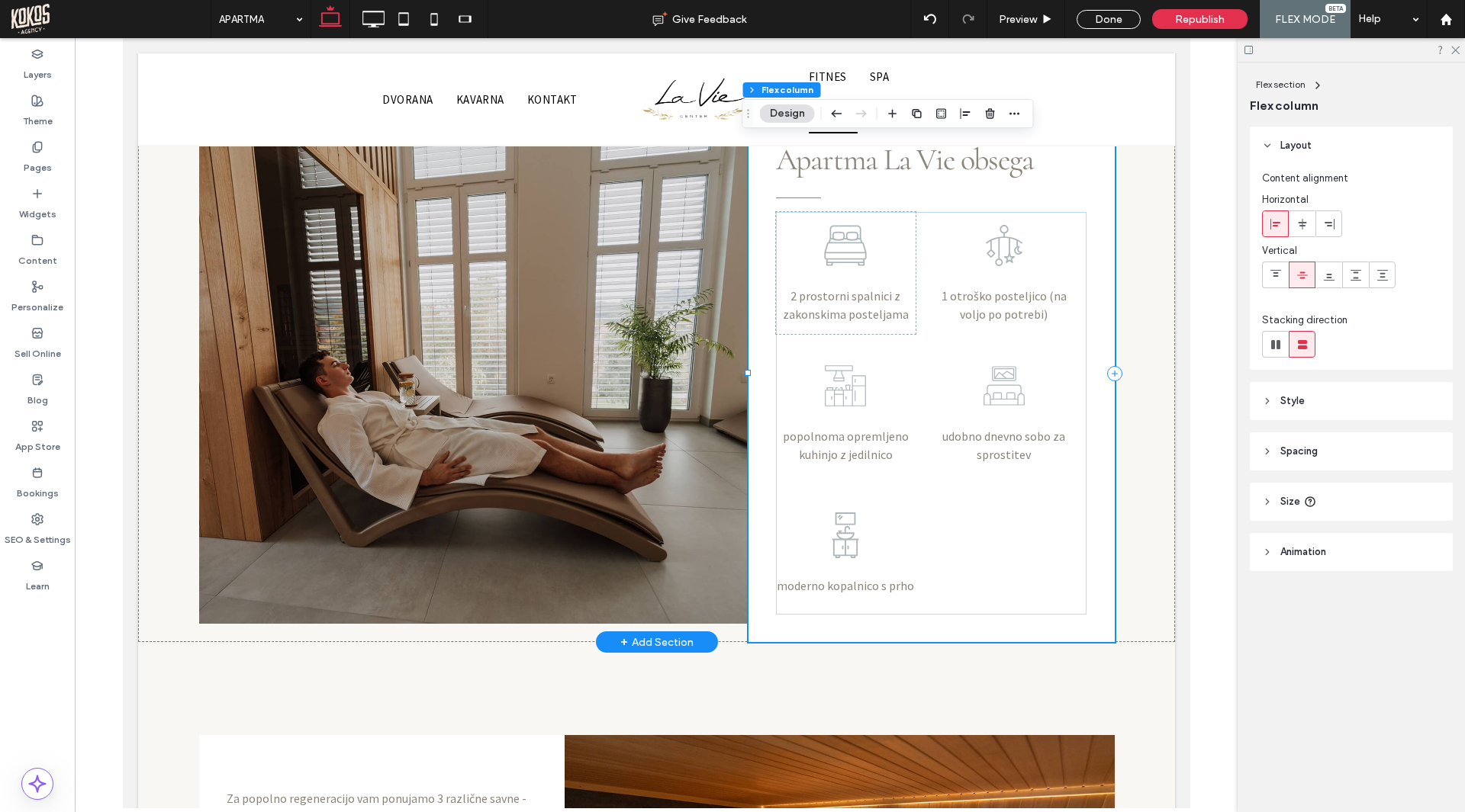
click at [1096, 397] on div "2 prostorni spalnici z zakonskima posteljama 1 otroško posteljico (na voljo po …" at bounding box center [931, 373] width 366 height 537
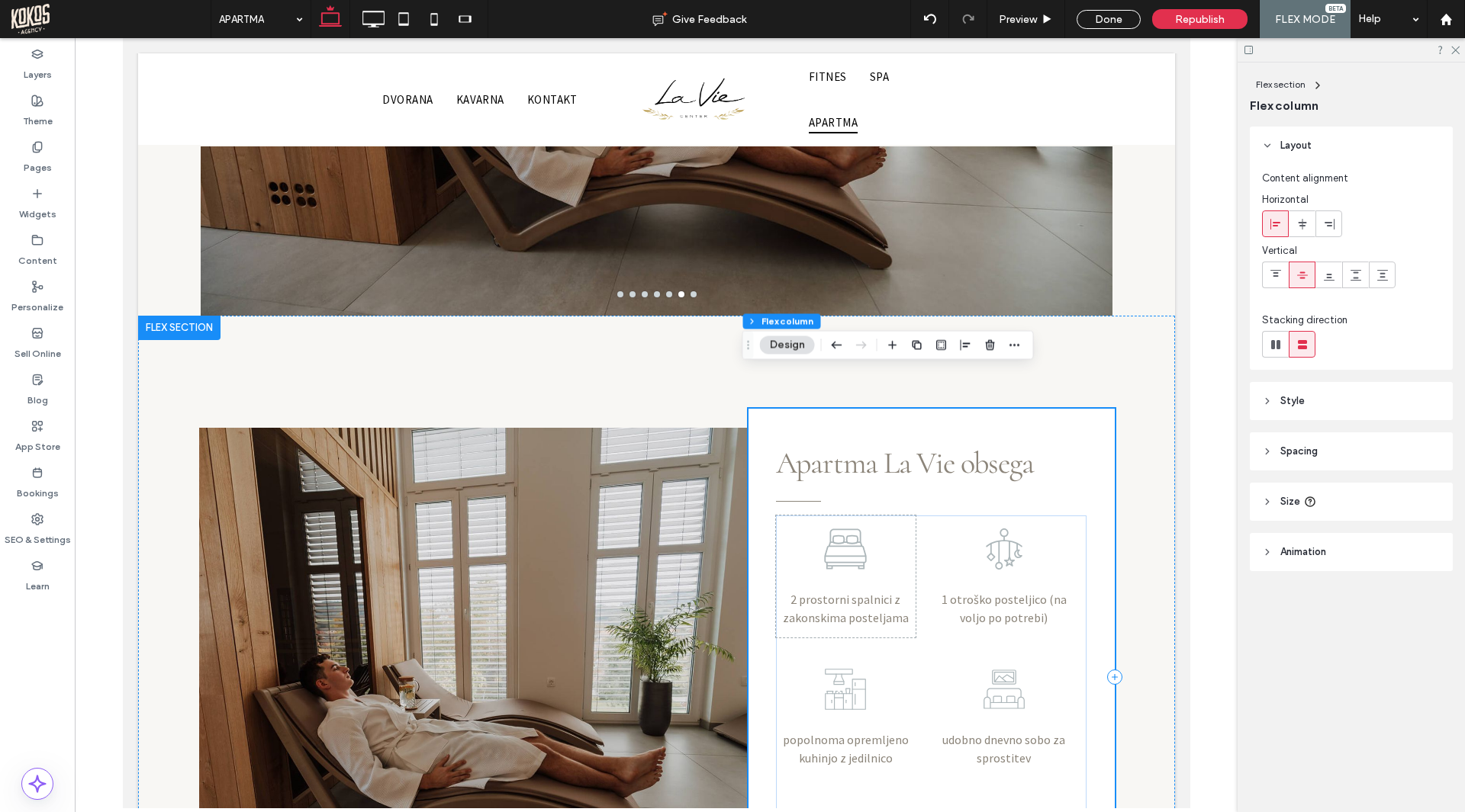
scroll to position [726, 0]
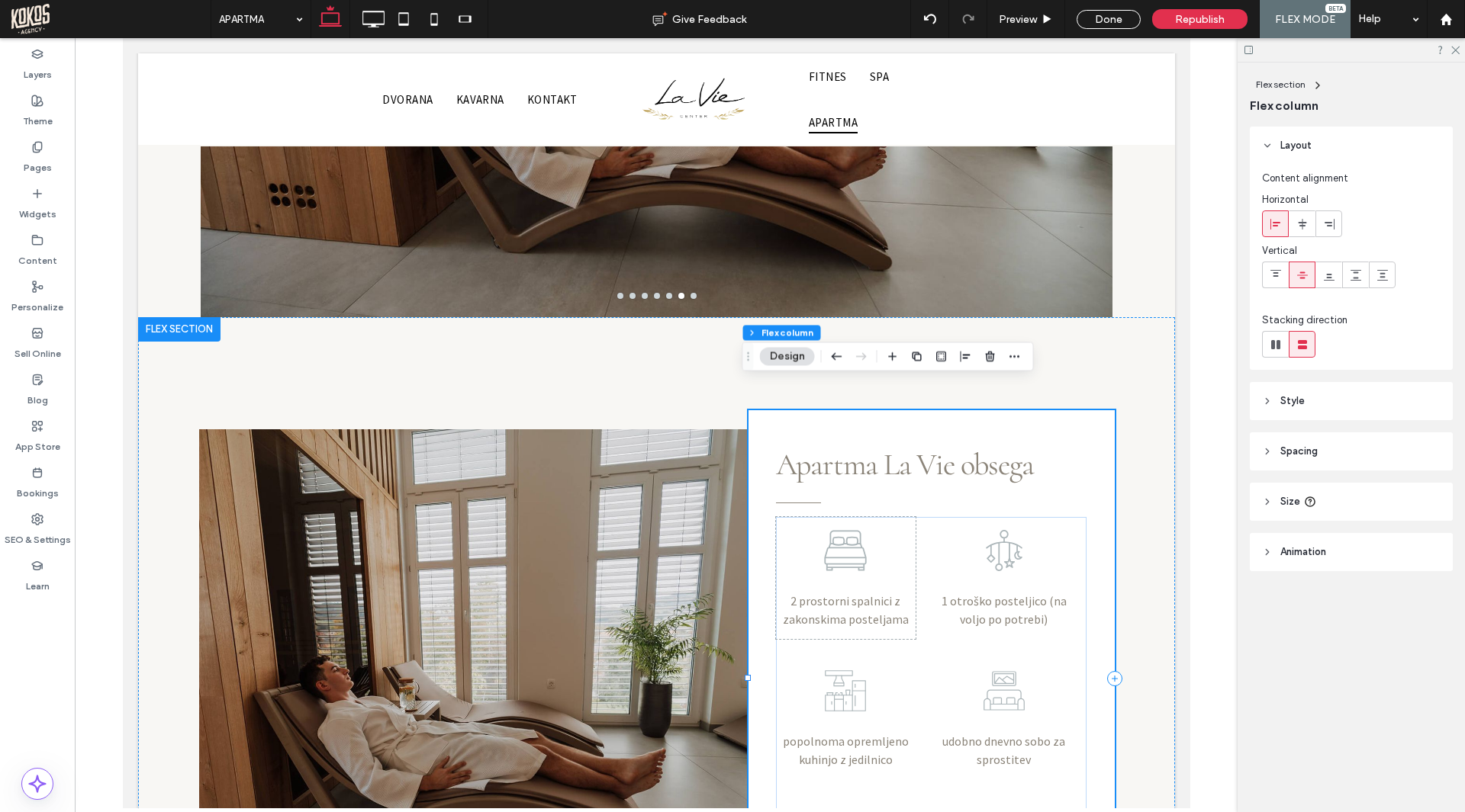
click at [1086, 461] on div "2 prostorni spalnici z zakonskima posteljama 1 otroško posteljico (na voljo po …" at bounding box center [931, 678] width 366 height 537
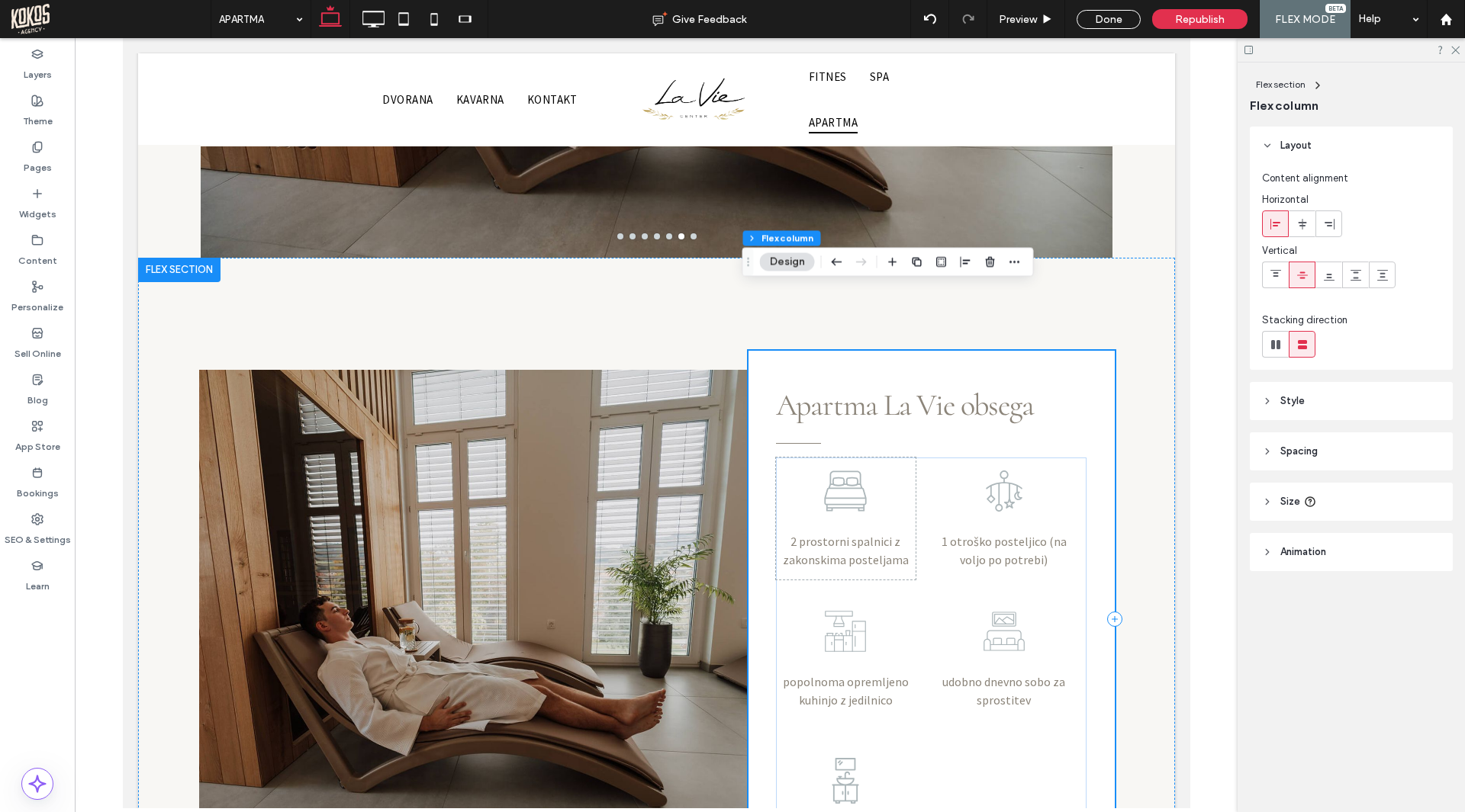
scroll to position [954, 0]
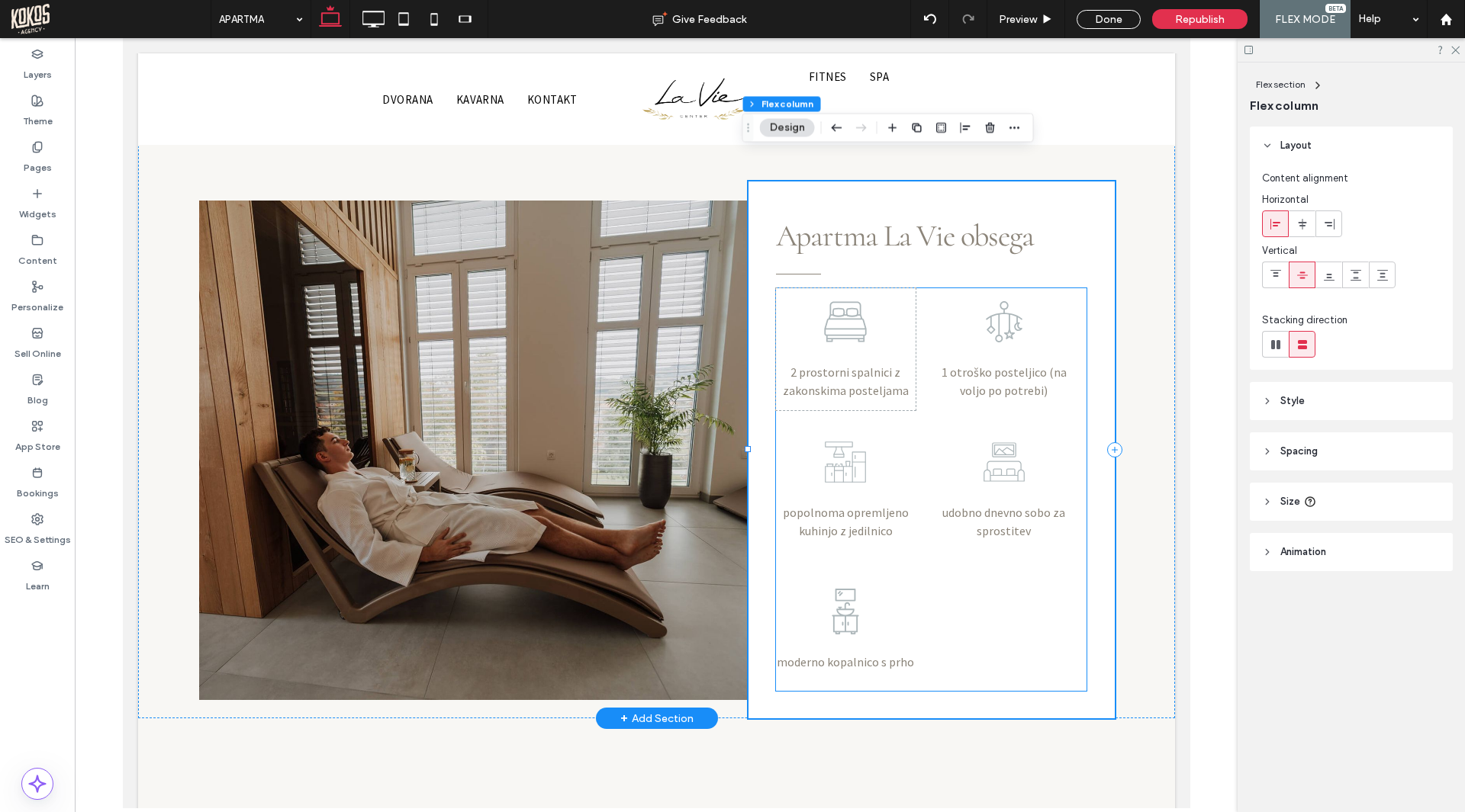
click at [875, 364] on span "2 prostorni spalnici z zakonskima posteljama" at bounding box center [844, 380] width 126 height 33
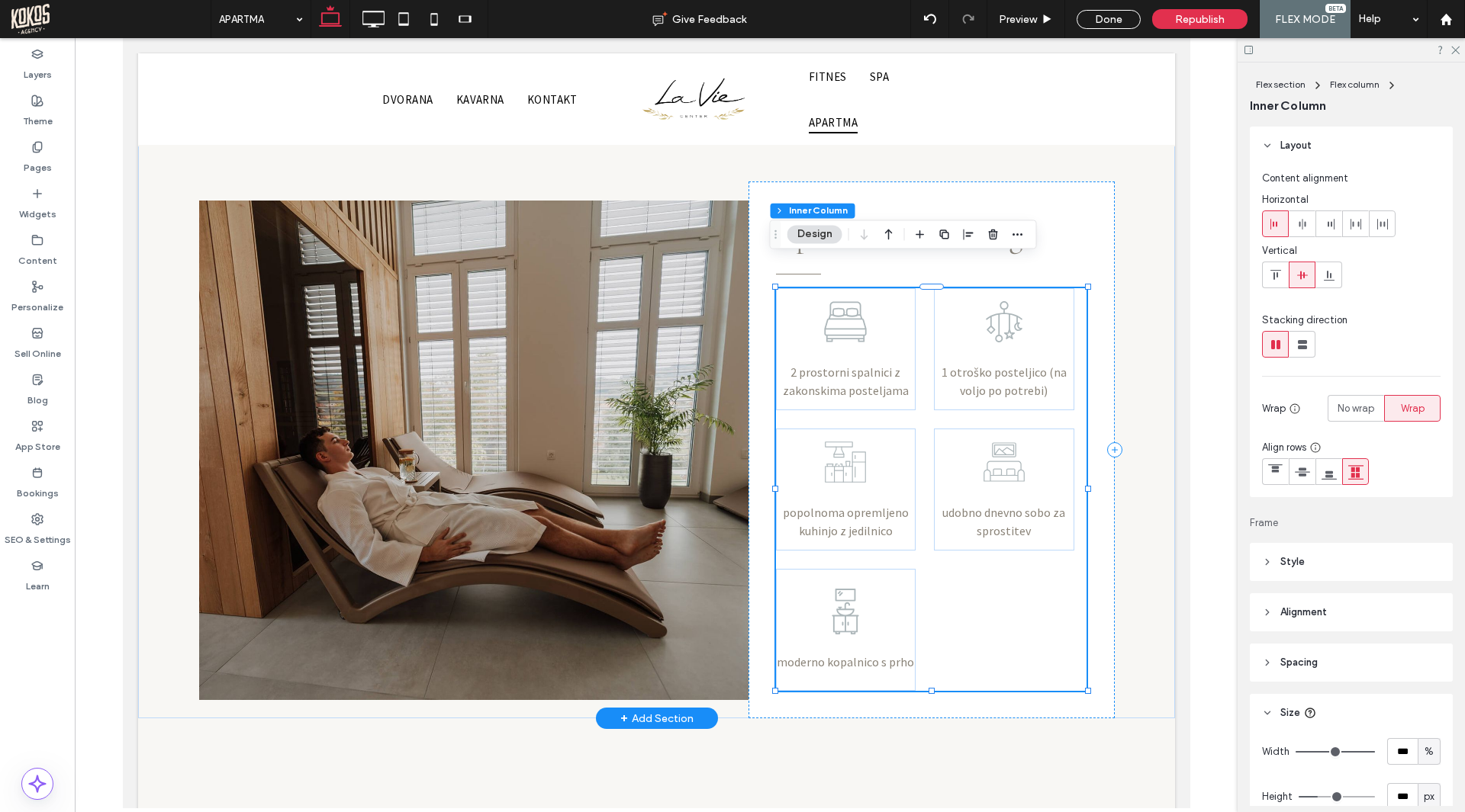
click at [875, 364] on span "2 prostorni spalnici z zakonskima posteljama" at bounding box center [844, 380] width 126 height 33
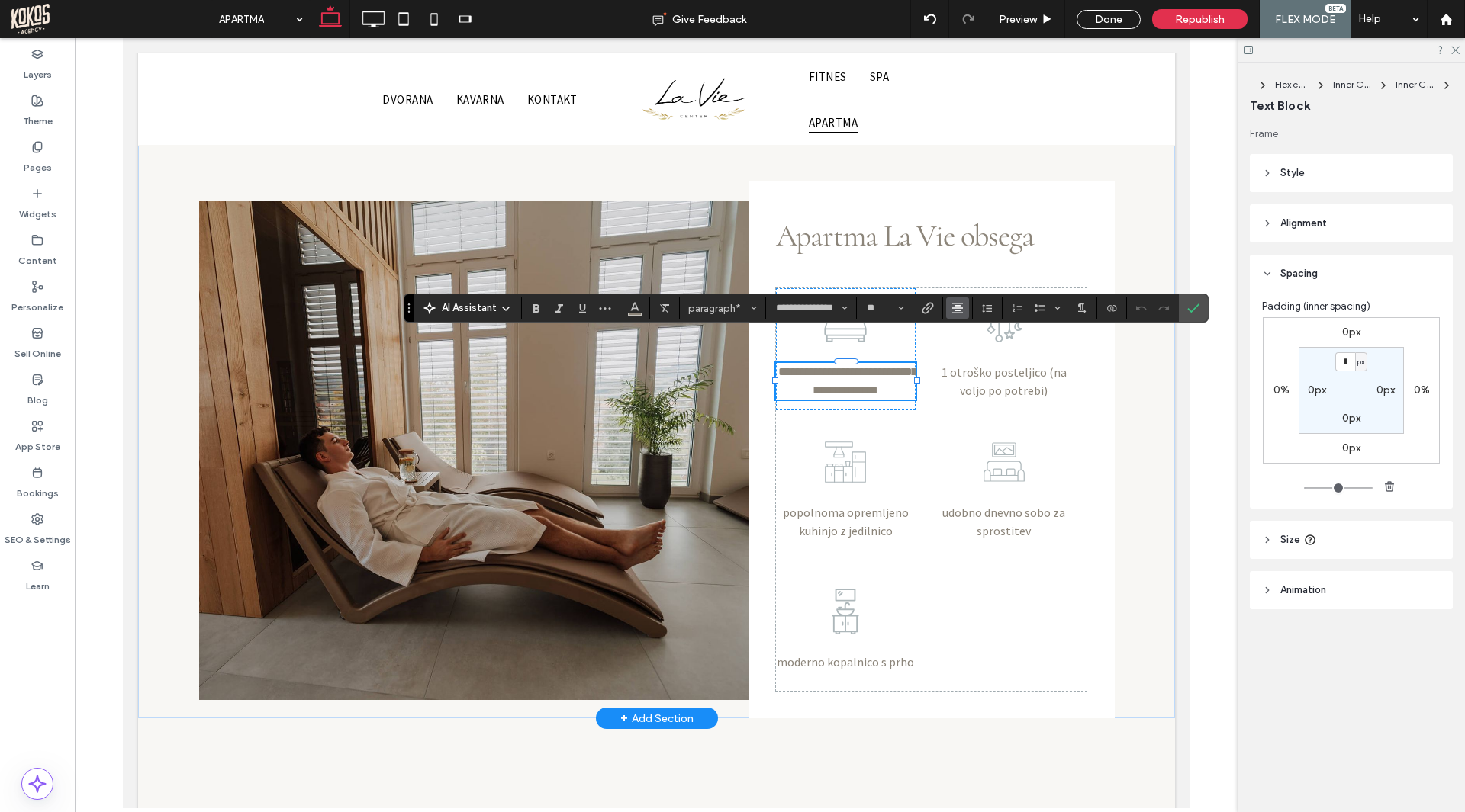
click at [952, 314] on icon "Alignment" at bounding box center [957, 308] width 12 height 12
click at [981, 303] on icon "Line Height" at bounding box center [986, 308] width 12 height 12
click at [1011, 347] on label "Single" at bounding box center [1020, 354] width 89 height 21
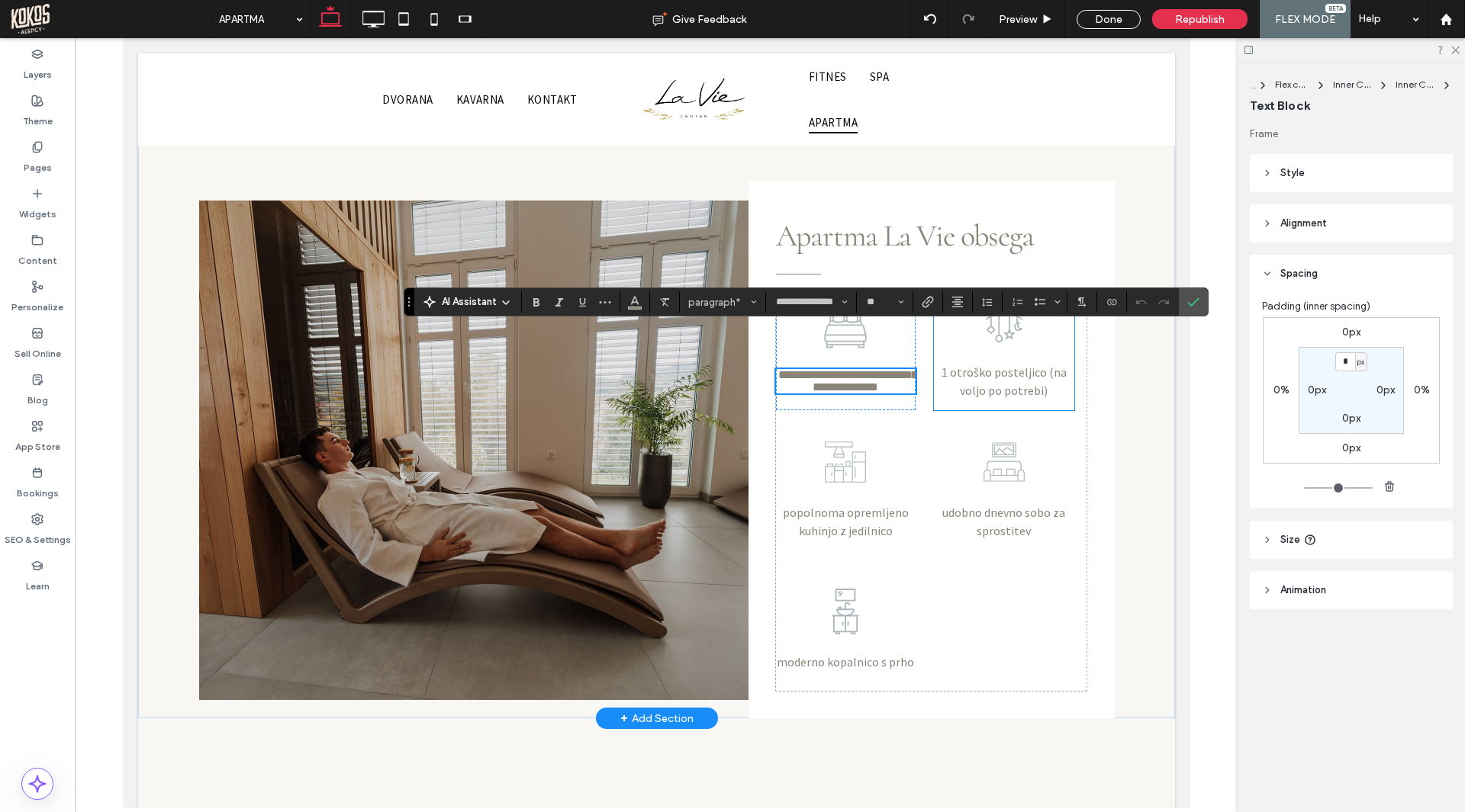
scroll to position [961, 0]
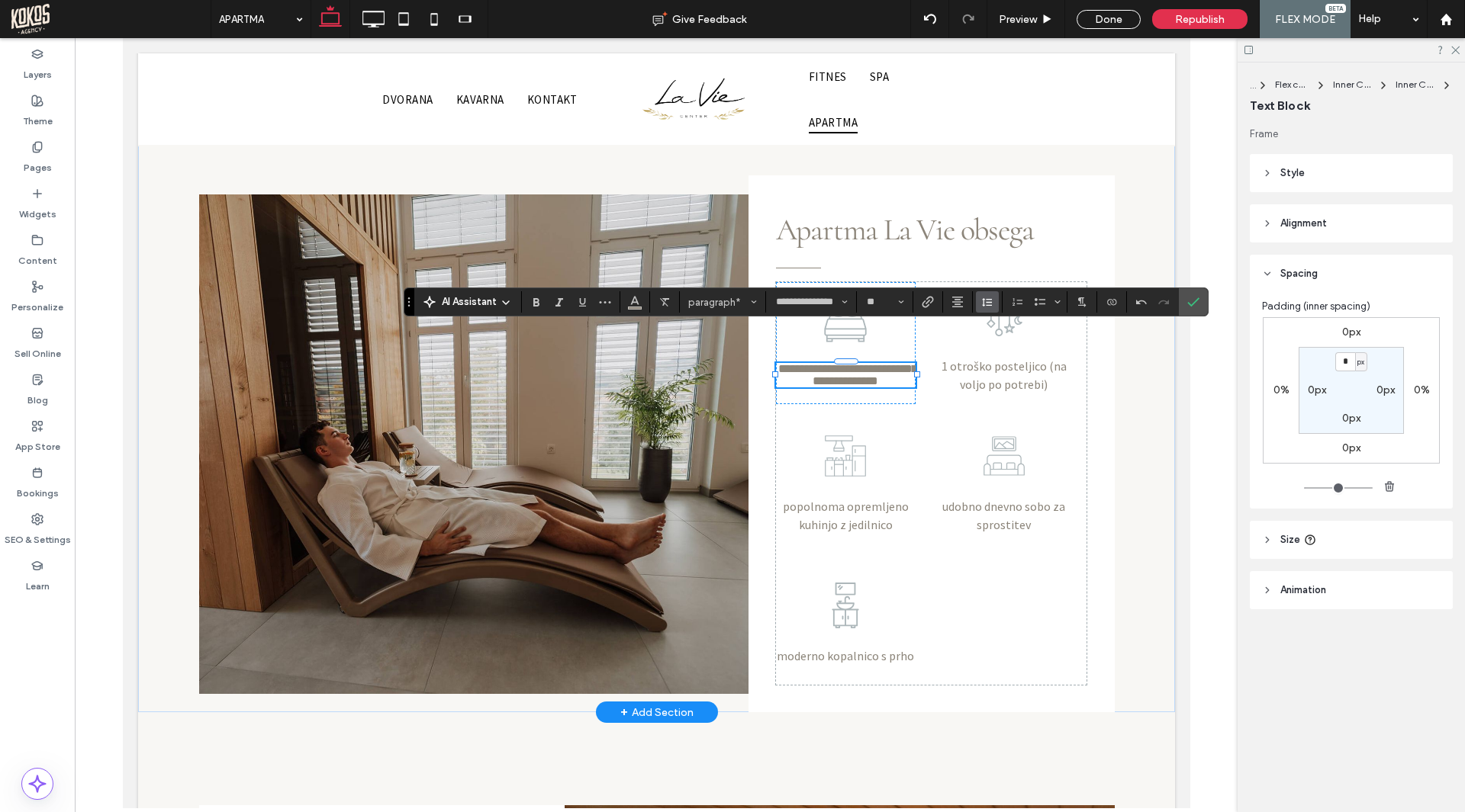
click at [989, 305] on icon "Line Height" at bounding box center [986, 301] width 12 height 12
type input "***"
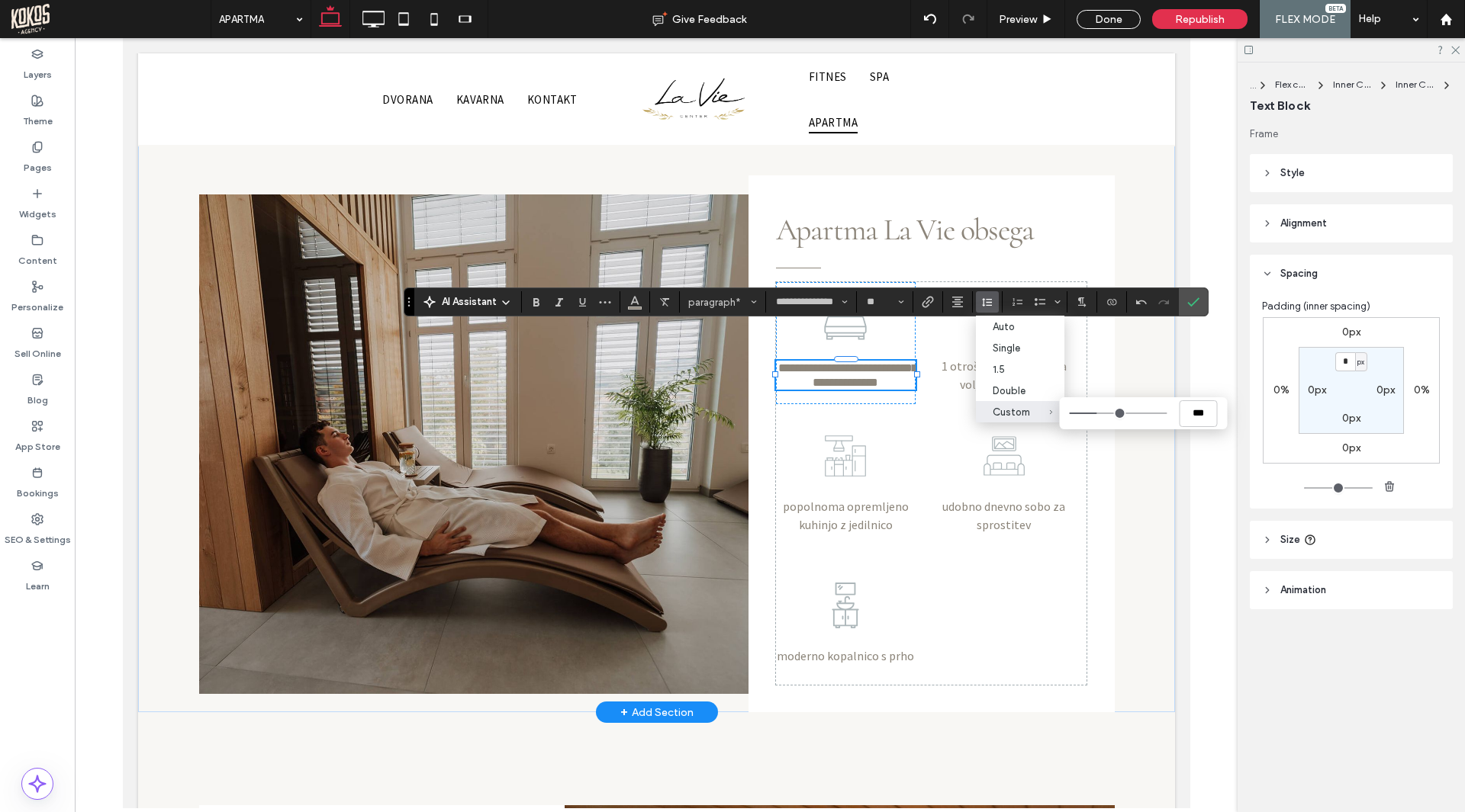
type input "***"
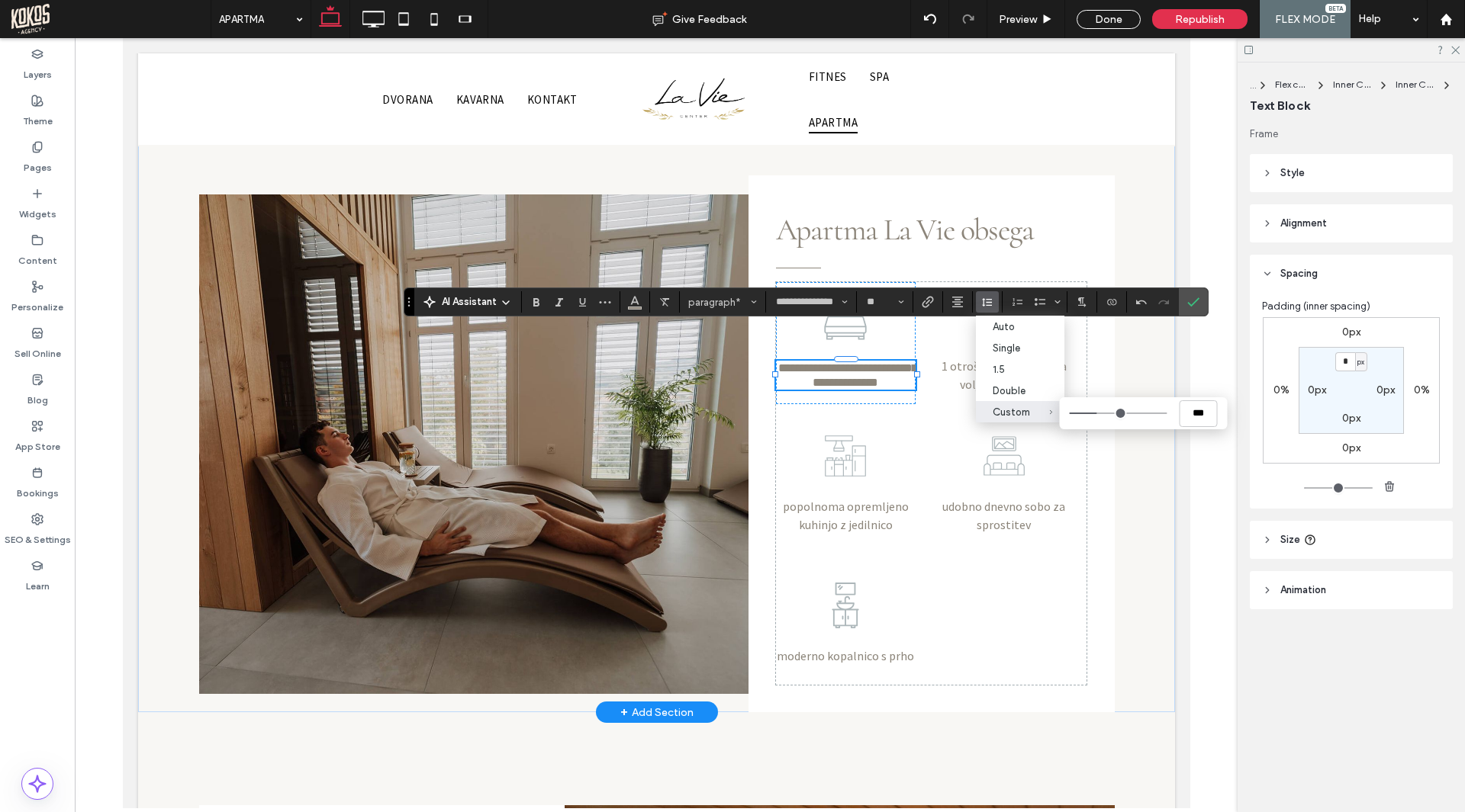
click at [1098, 414] on input "Custom ***" at bounding box center [1118, 414] width 98 height 2
click at [1194, 300] on icon "Confirm" at bounding box center [1193, 301] width 12 height 12
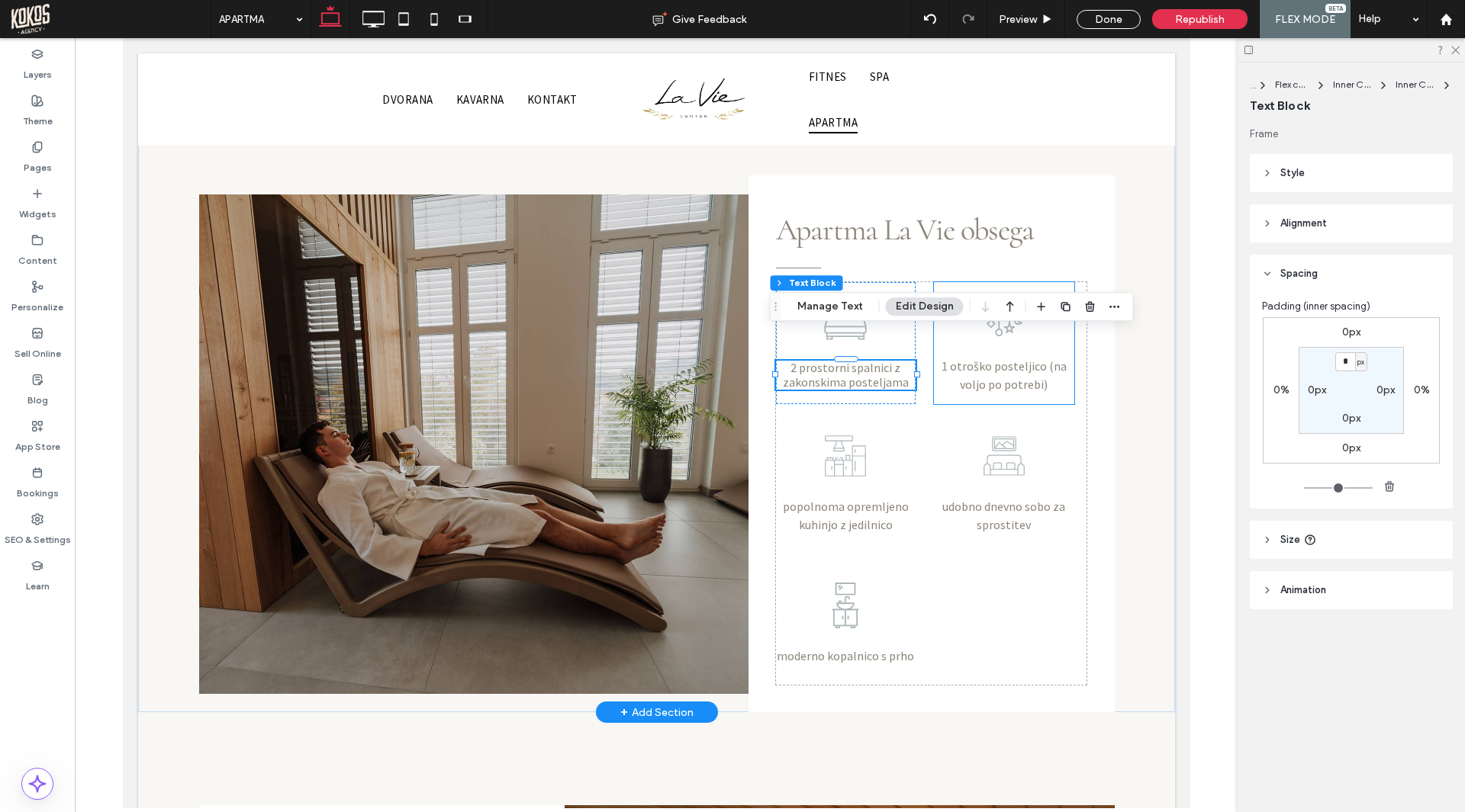
click at [1010, 359] on span "1 otroško posteljico (na voljo po potrebi)" at bounding box center [1003, 375] width 125 height 33
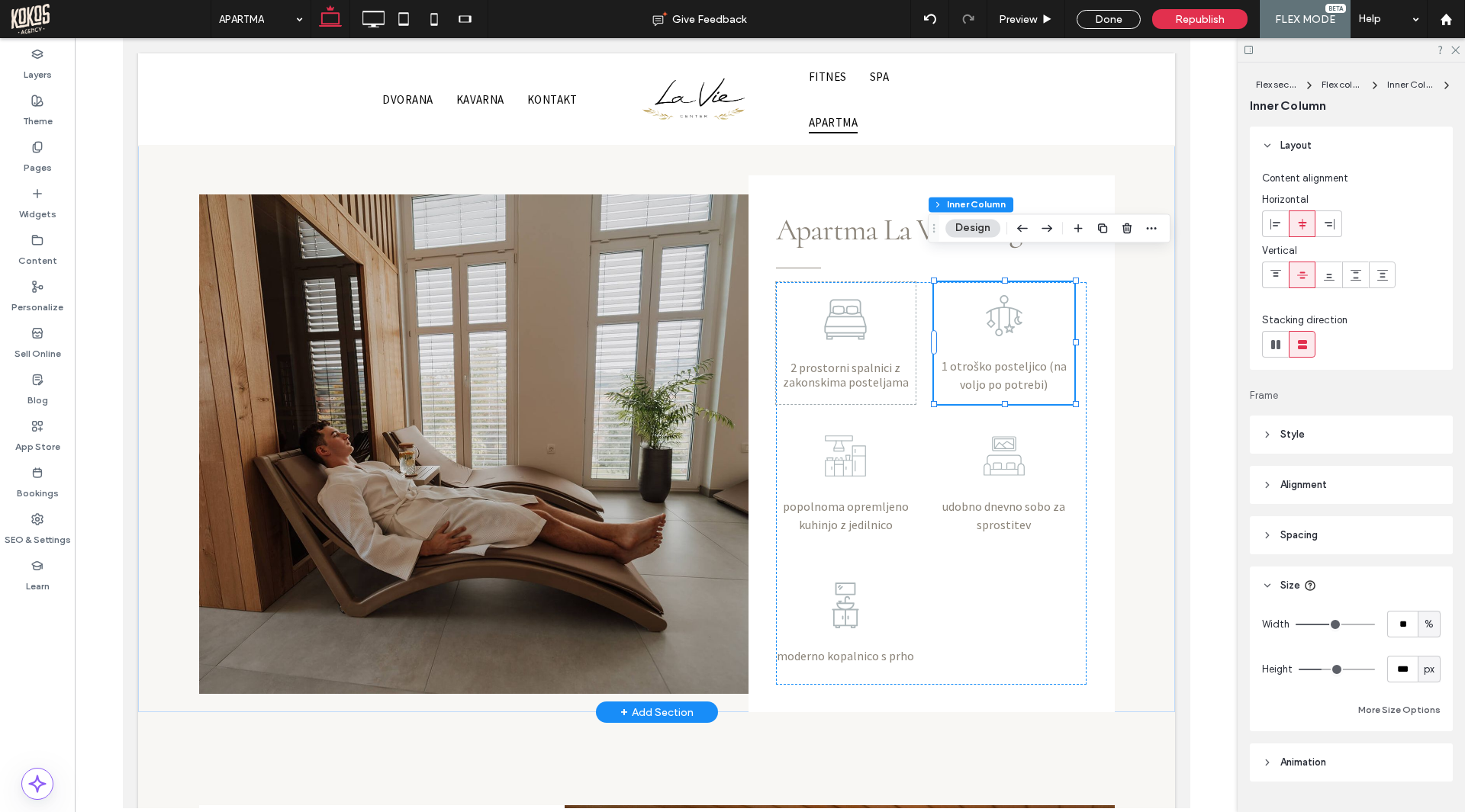
click at [1010, 359] on span "1 otroško posteljico (na voljo po potrebi)" at bounding box center [1003, 375] width 125 height 33
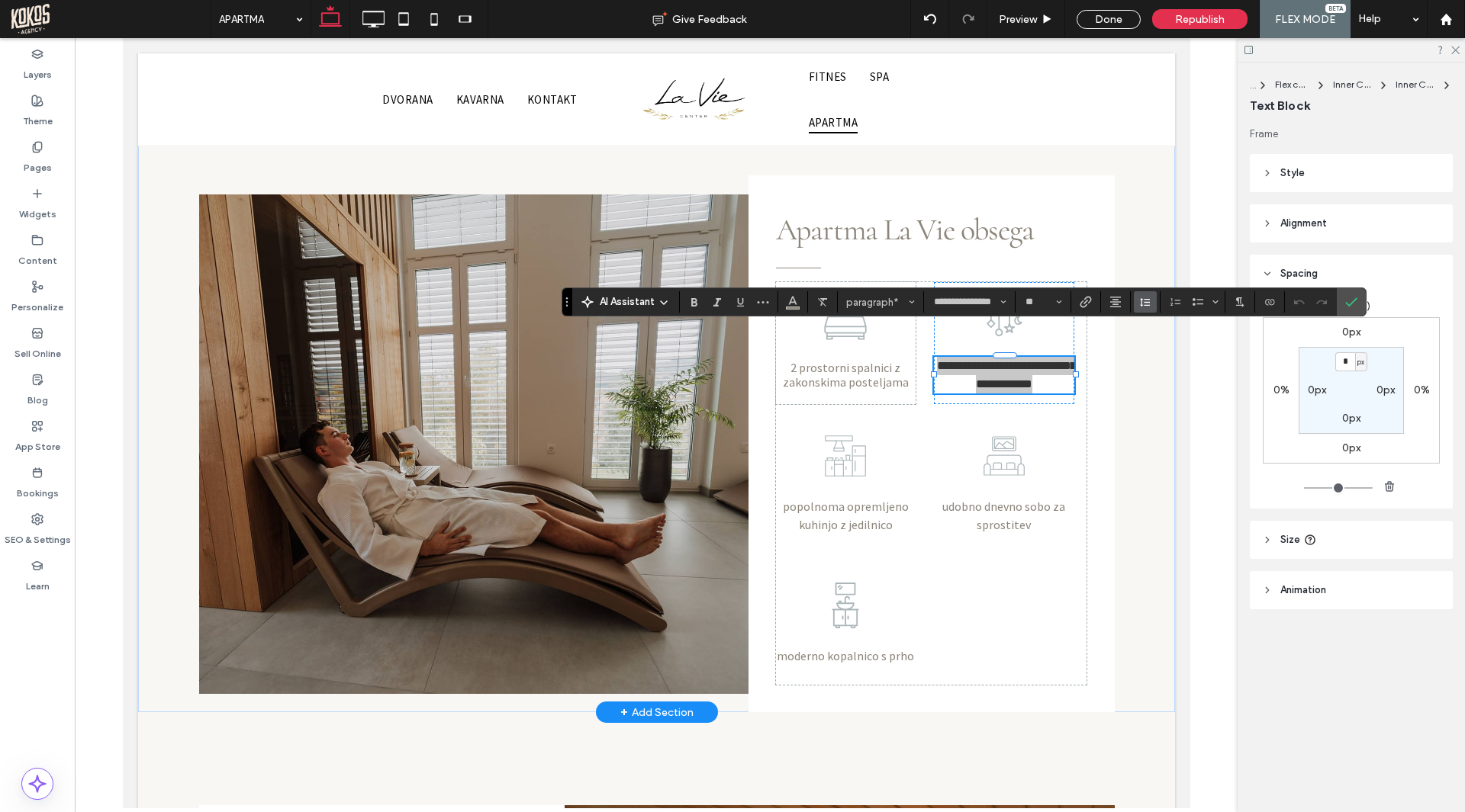
click at [1141, 300] on use "Line Height" at bounding box center [1144, 302] width 10 height 8
type input "***"
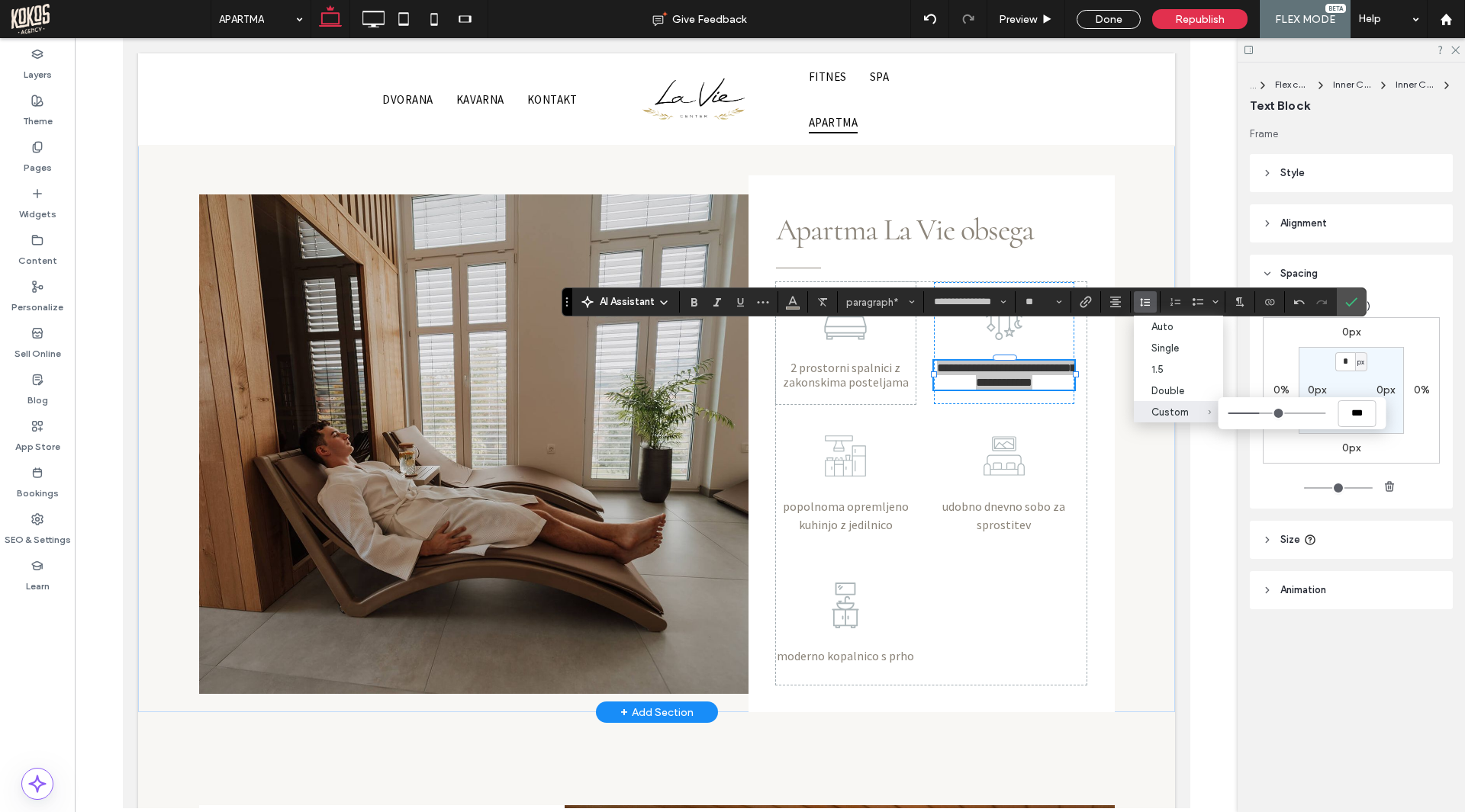
type input "***"
click at [1257, 413] on input "Custom ***" at bounding box center [1277, 414] width 98 height 2
click at [1350, 295] on icon "Confirm" at bounding box center [1351, 301] width 12 height 12
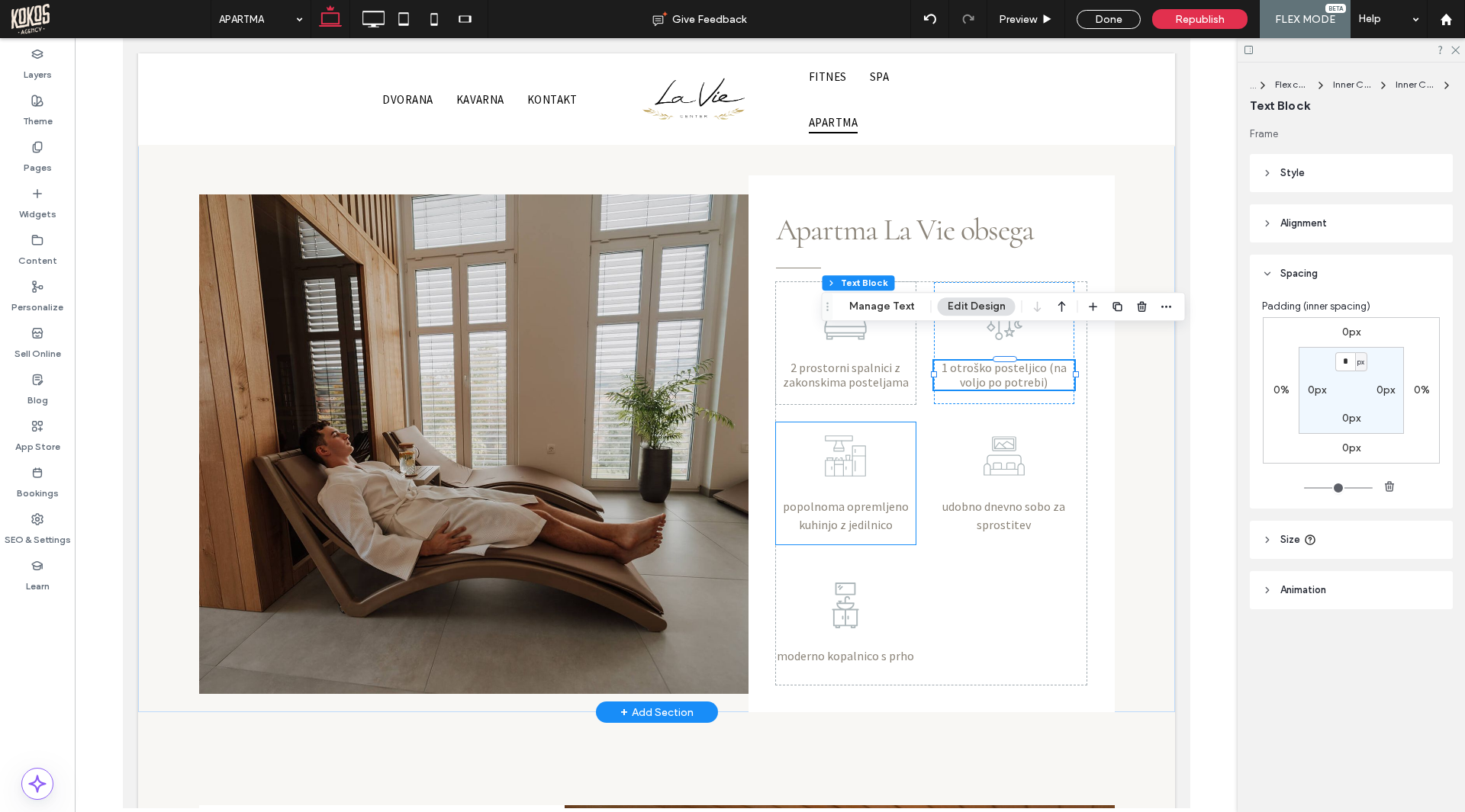
click at [832, 499] on span "popolnoma opremljeno kuhinjo z jedilnico" at bounding box center [844, 515] width 126 height 33
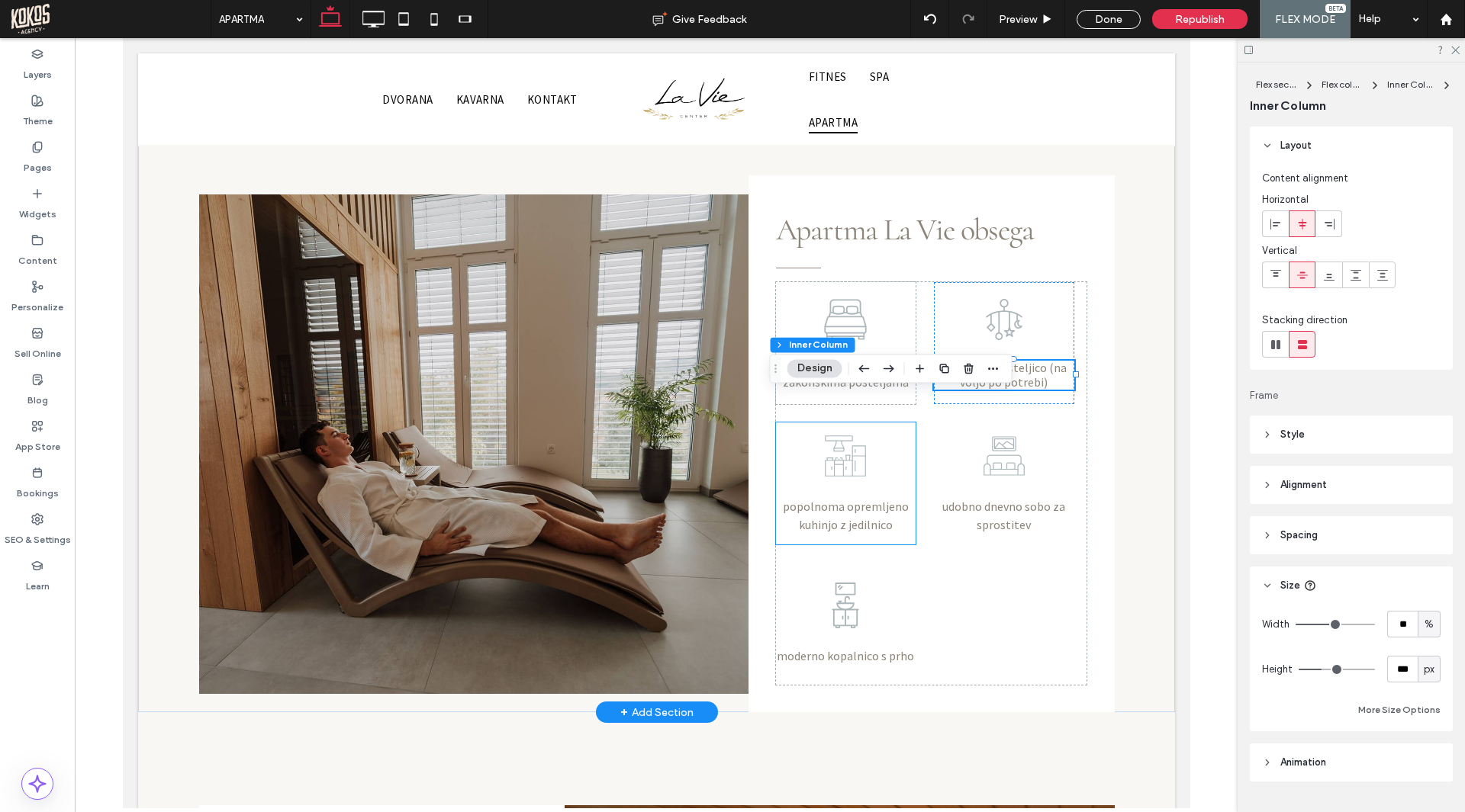
click at [832, 499] on span "popolnoma opremljeno kuhinjo z jedilnico" at bounding box center [844, 515] width 126 height 33
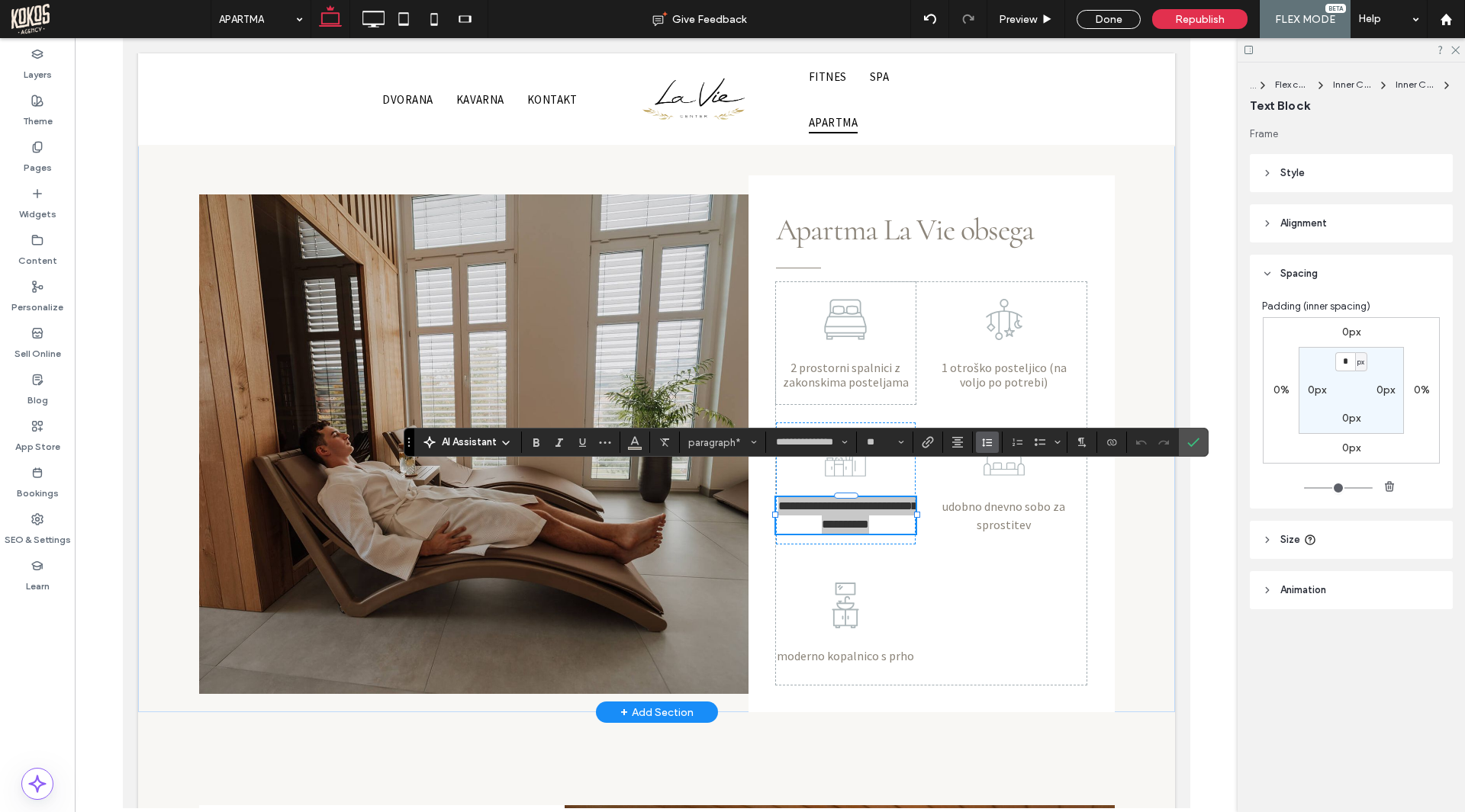
click at [992, 443] on icon "Line Height" at bounding box center [986, 442] width 12 height 12
type input "***"
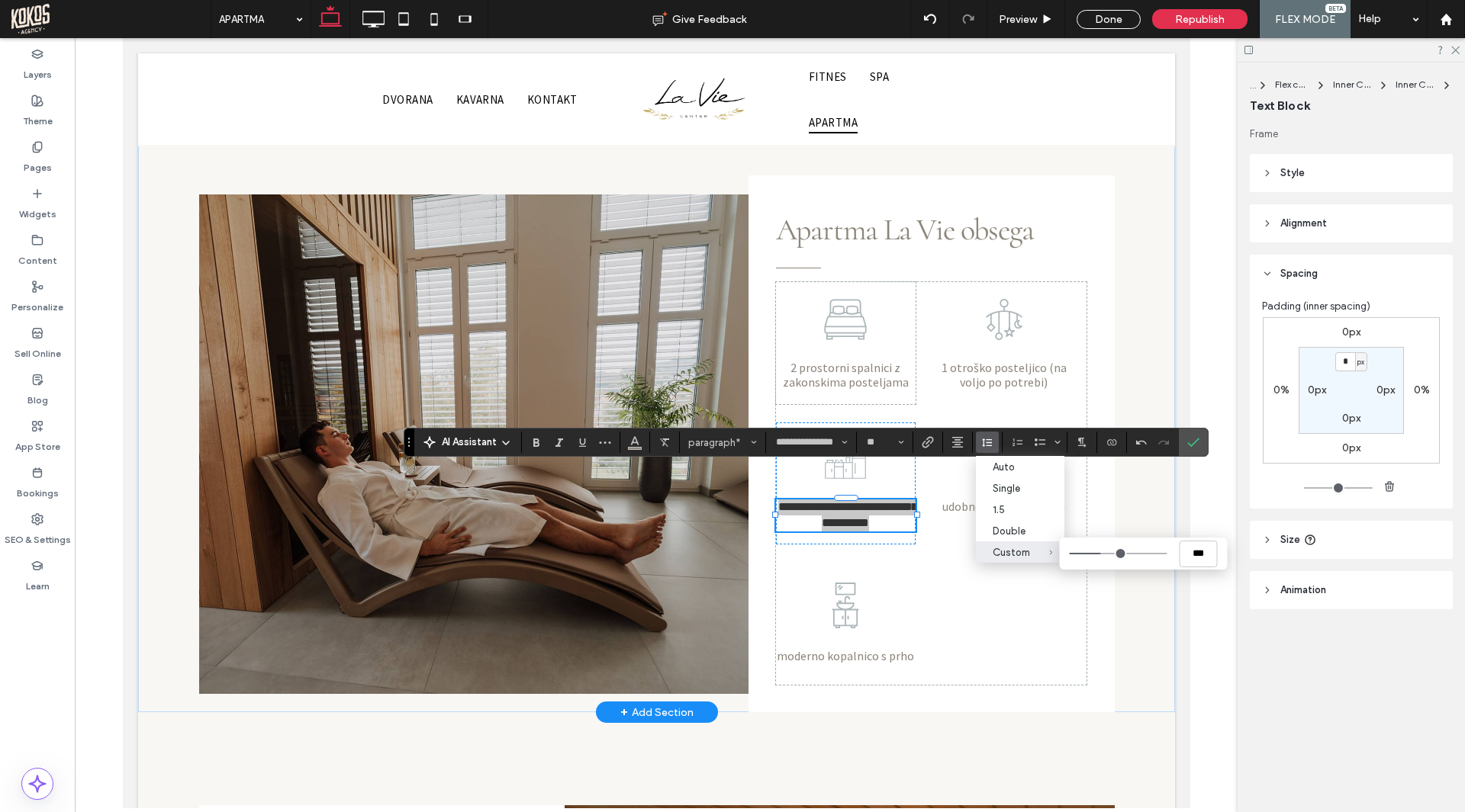
type input "***"
drag, startPoint x: 1108, startPoint y: 554, endPoint x: 1097, endPoint y: 553, distance: 11.0
type input "***"
click at [1097, 553] on input "Custom ***" at bounding box center [1118, 554] width 98 height 2
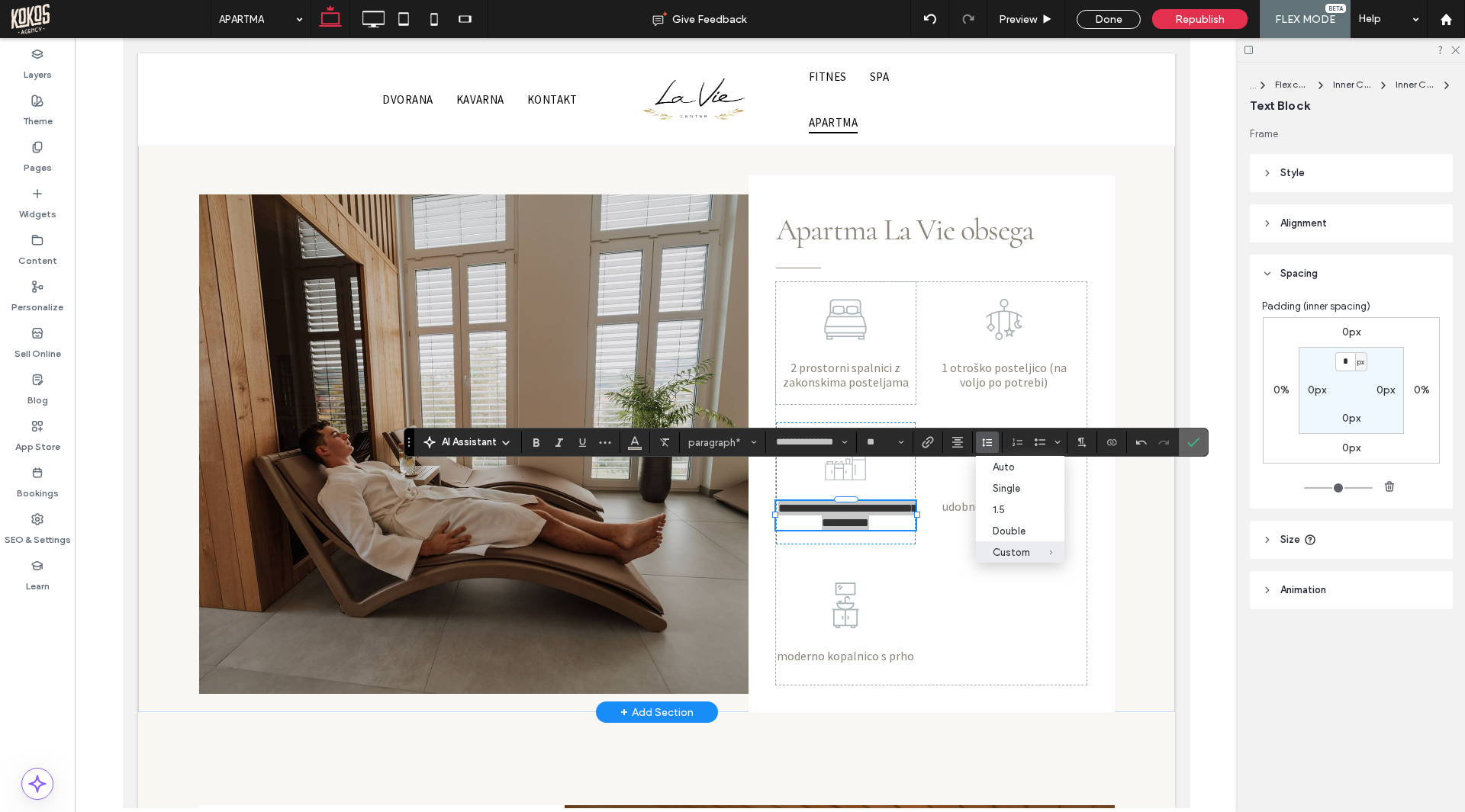
click at [1197, 435] on span "Confirm" at bounding box center [1193, 442] width 12 height 26
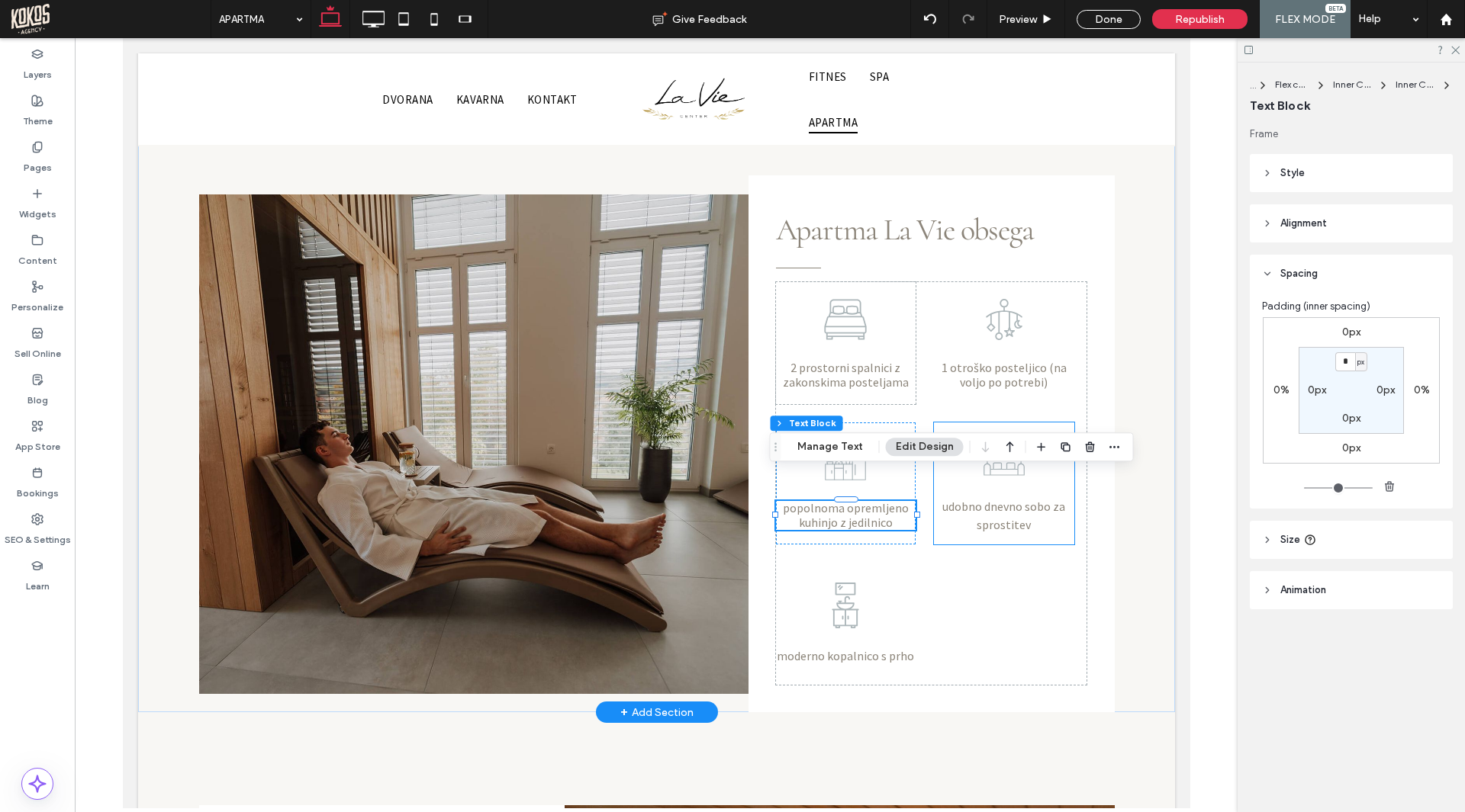
click at [979, 499] on span "udobno dnevno sobo za sprostitev" at bounding box center [1003, 515] width 123 height 33
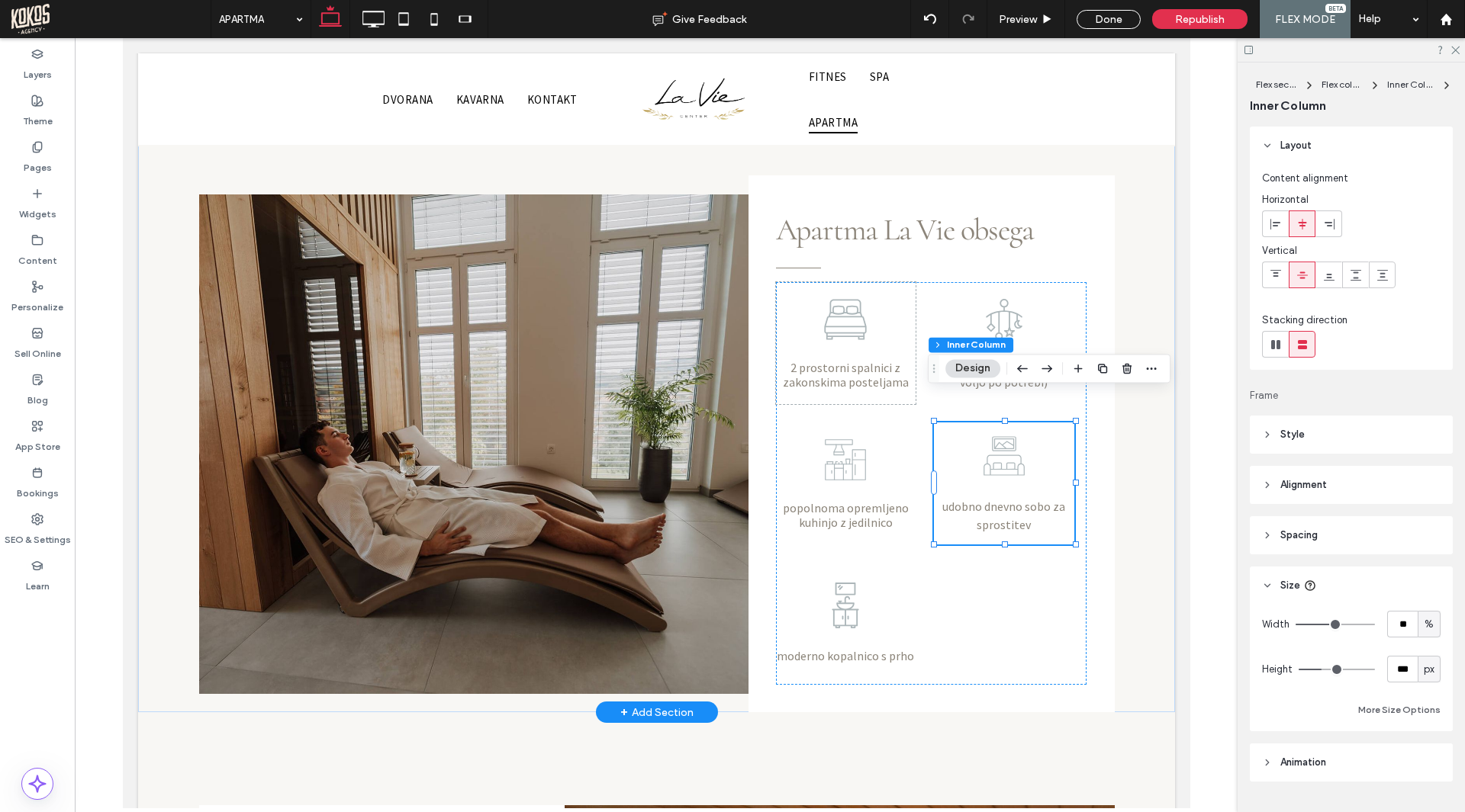
click at [979, 499] on span "udobno dnevno sobo za sprostitev" at bounding box center [1003, 515] width 123 height 33
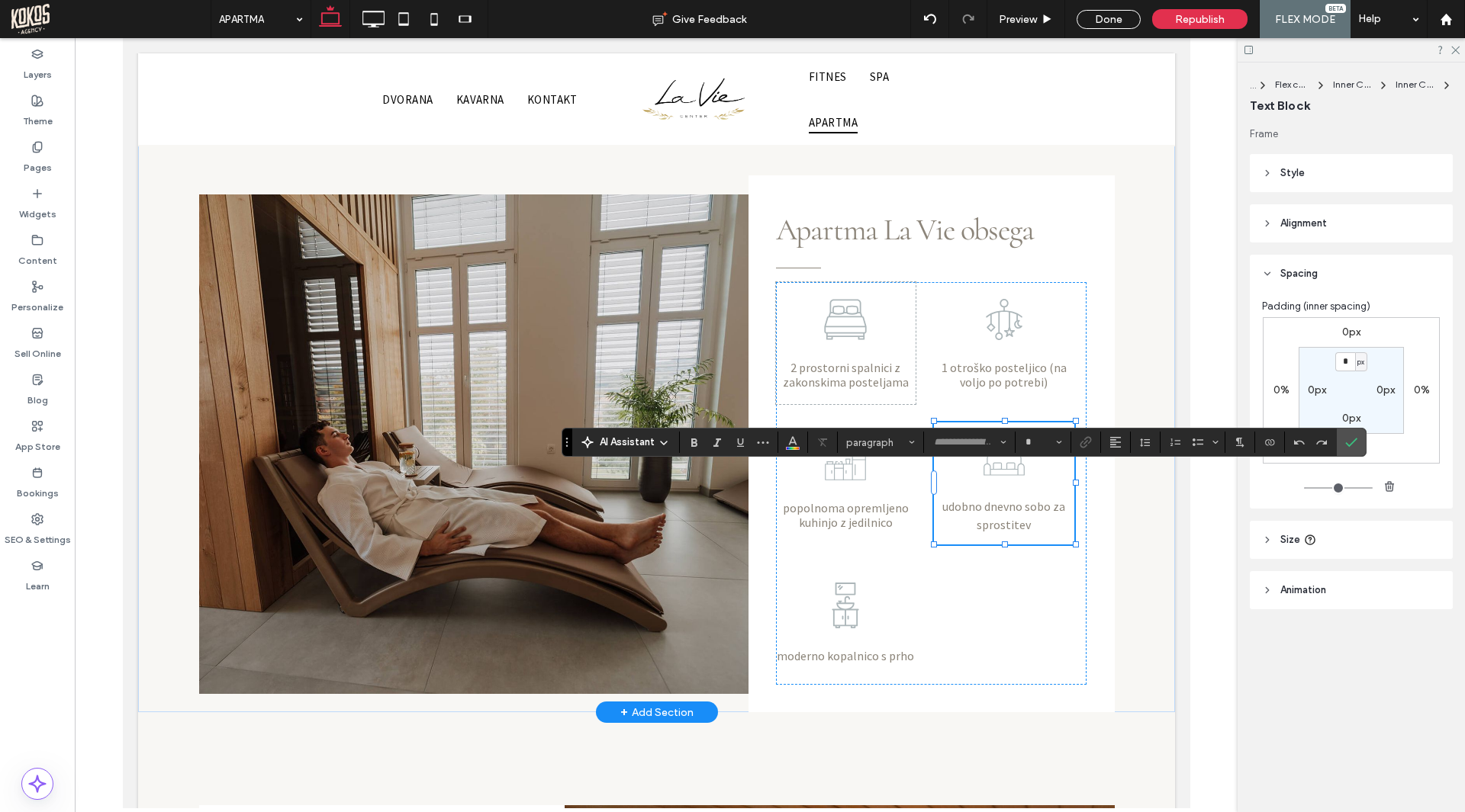
type input "**********"
type input "**"
click at [1142, 443] on use "Line Height" at bounding box center [1144, 443] width 10 height 8
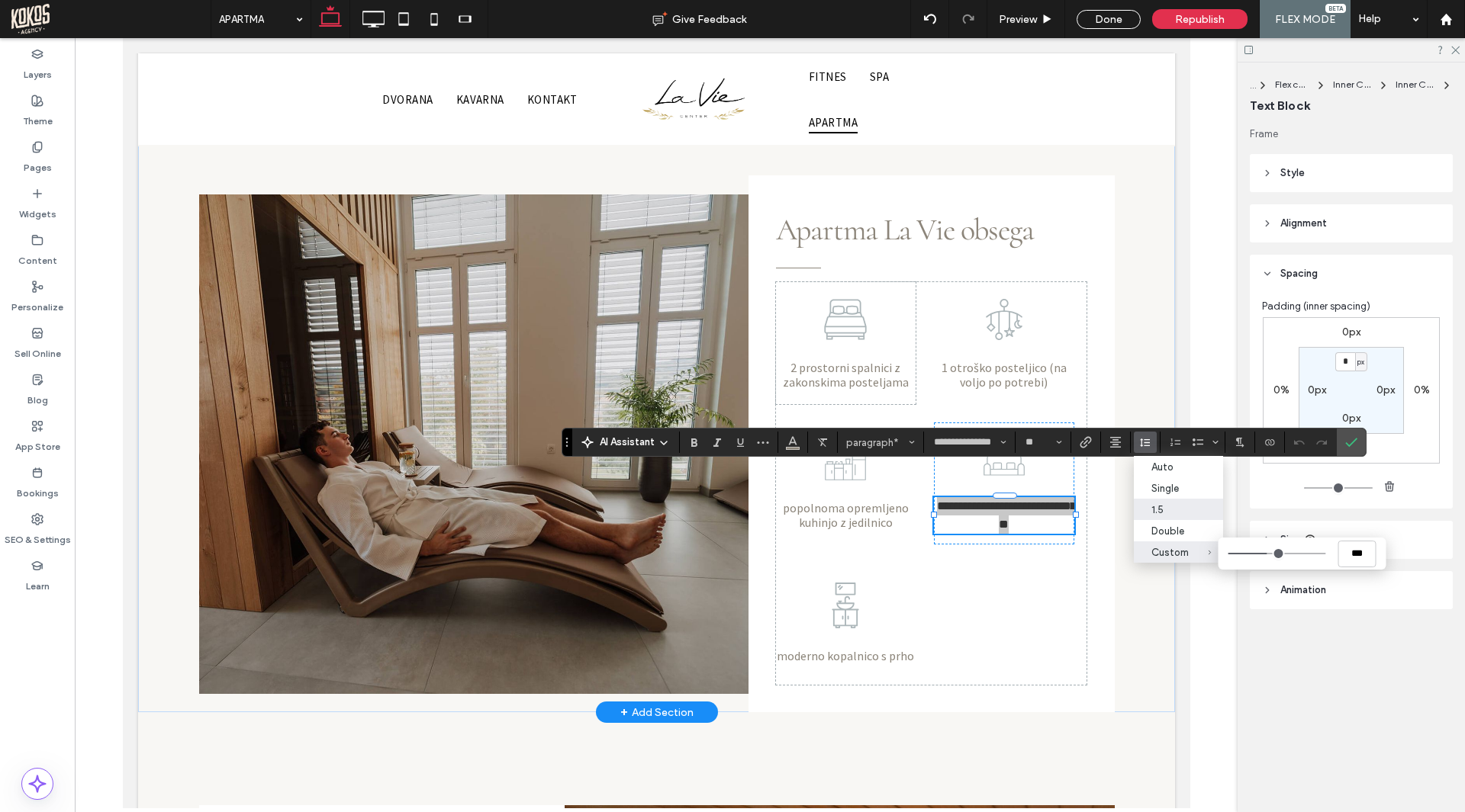
type input "***"
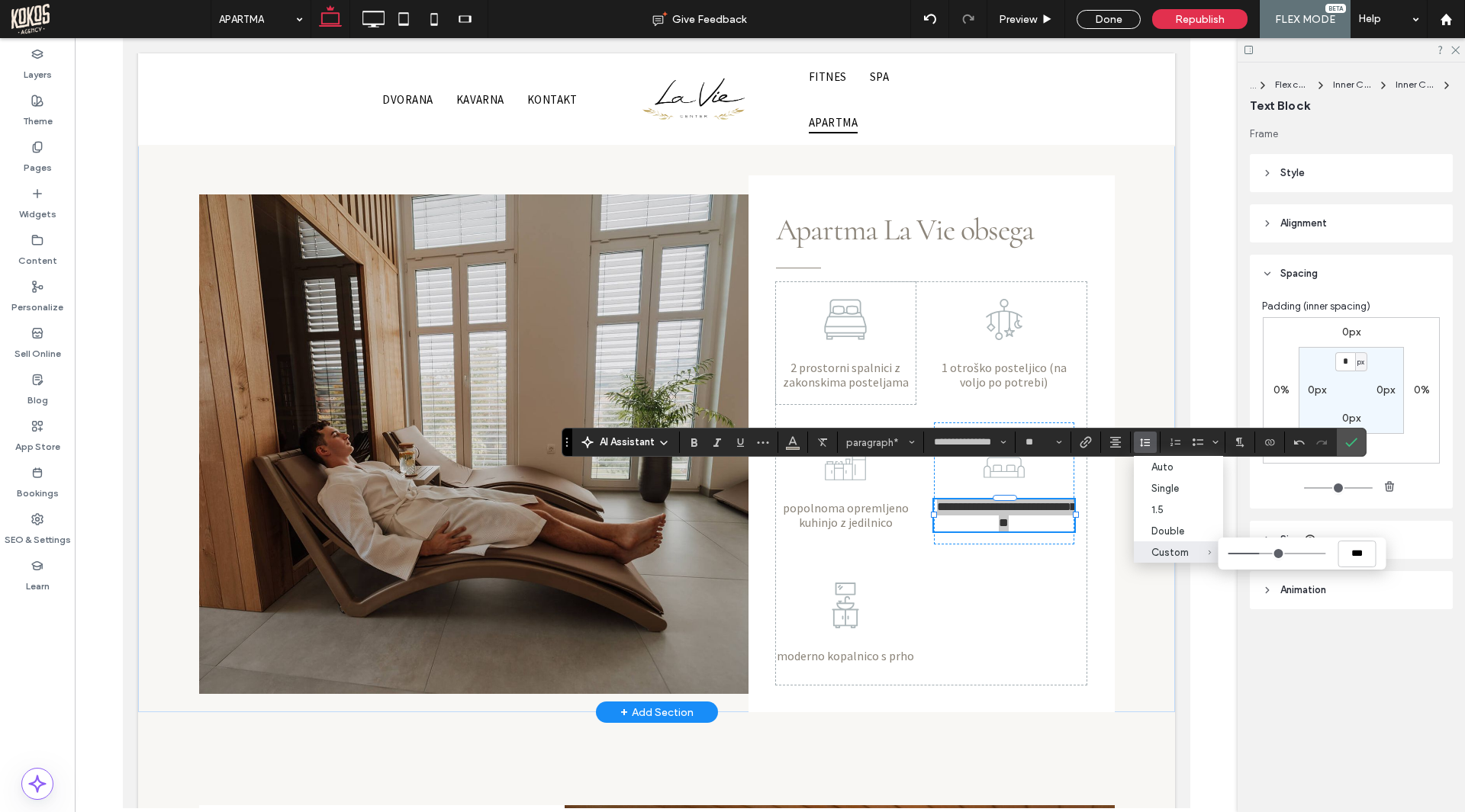
type input "***"
drag, startPoint x: 1265, startPoint y: 553, endPoint x: 1255, endPoint y: 554, distance: 10.0
type input "***"
click at [1255, 554] on input "Custom ***" at bounding box center [1277, 554] width 98 height 2
click at [1349, 440] on icon "Confirm" at bounding box center [1351, 442] width 12 height 12
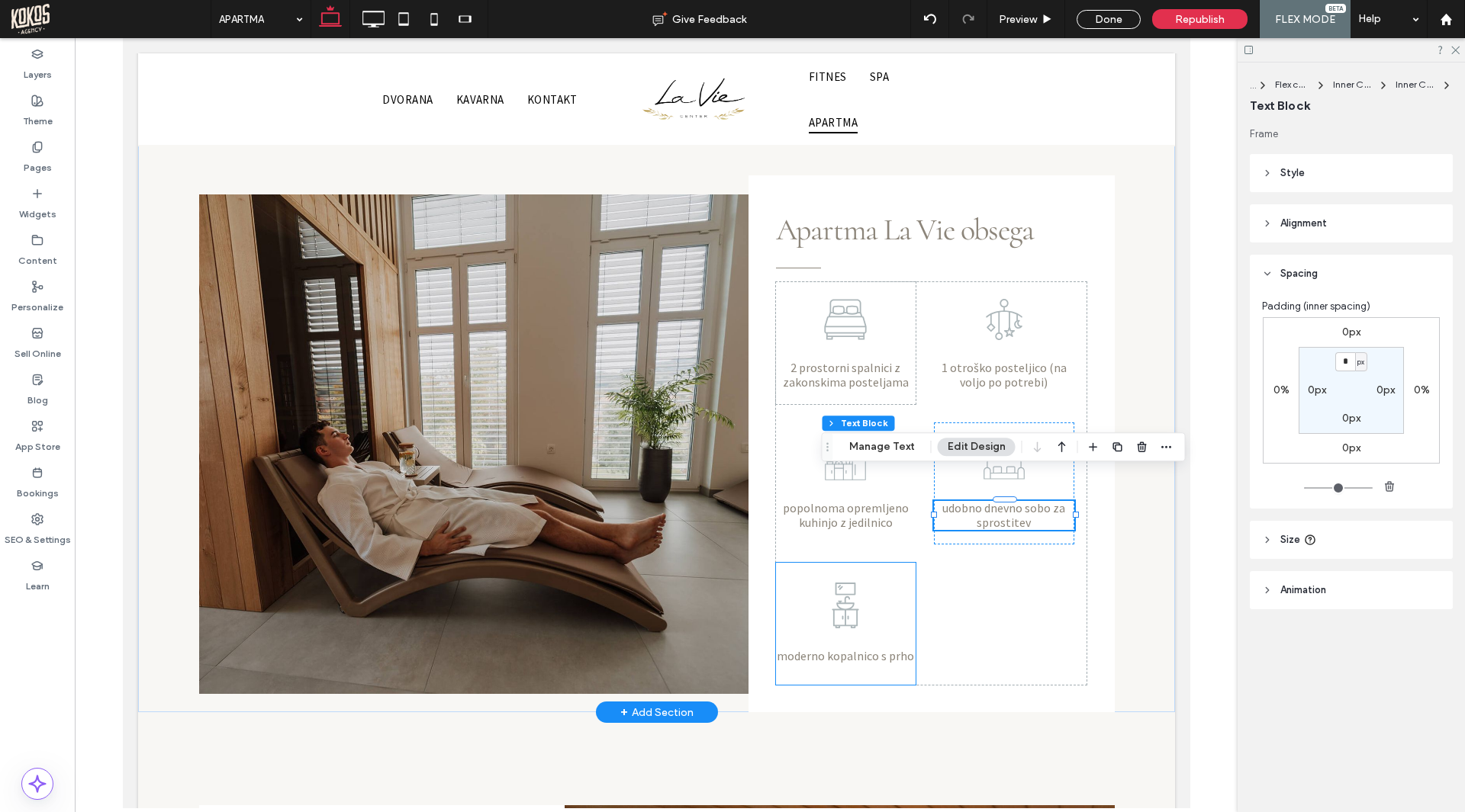
click at [858, 647] on p "moderno kopalnico s prho" at bounding box center [845, 656] width 140 height 19
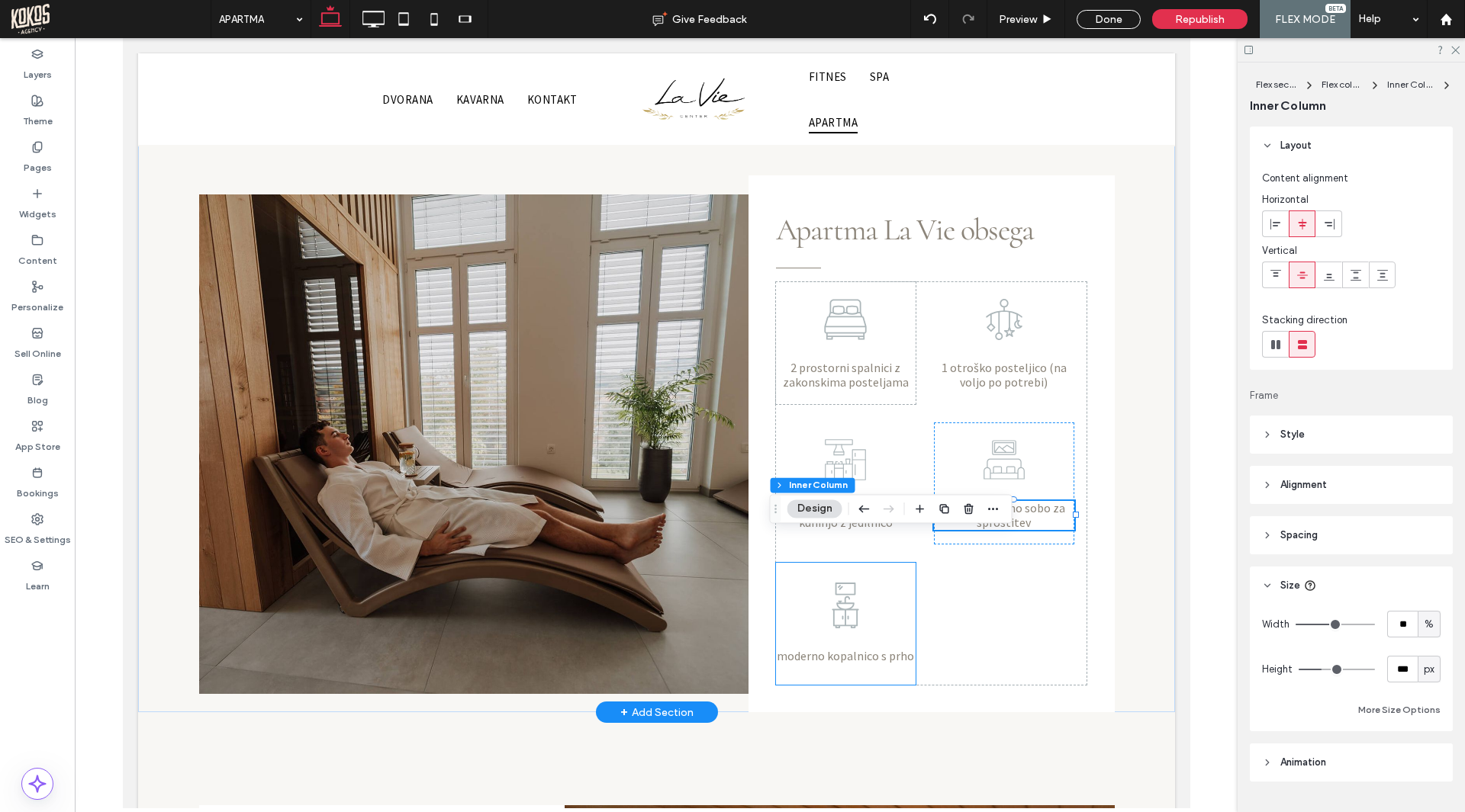
click at [858, 647] on p "moderno kopalnico s prho" at bounding box center [845, 656] width 140 height 19
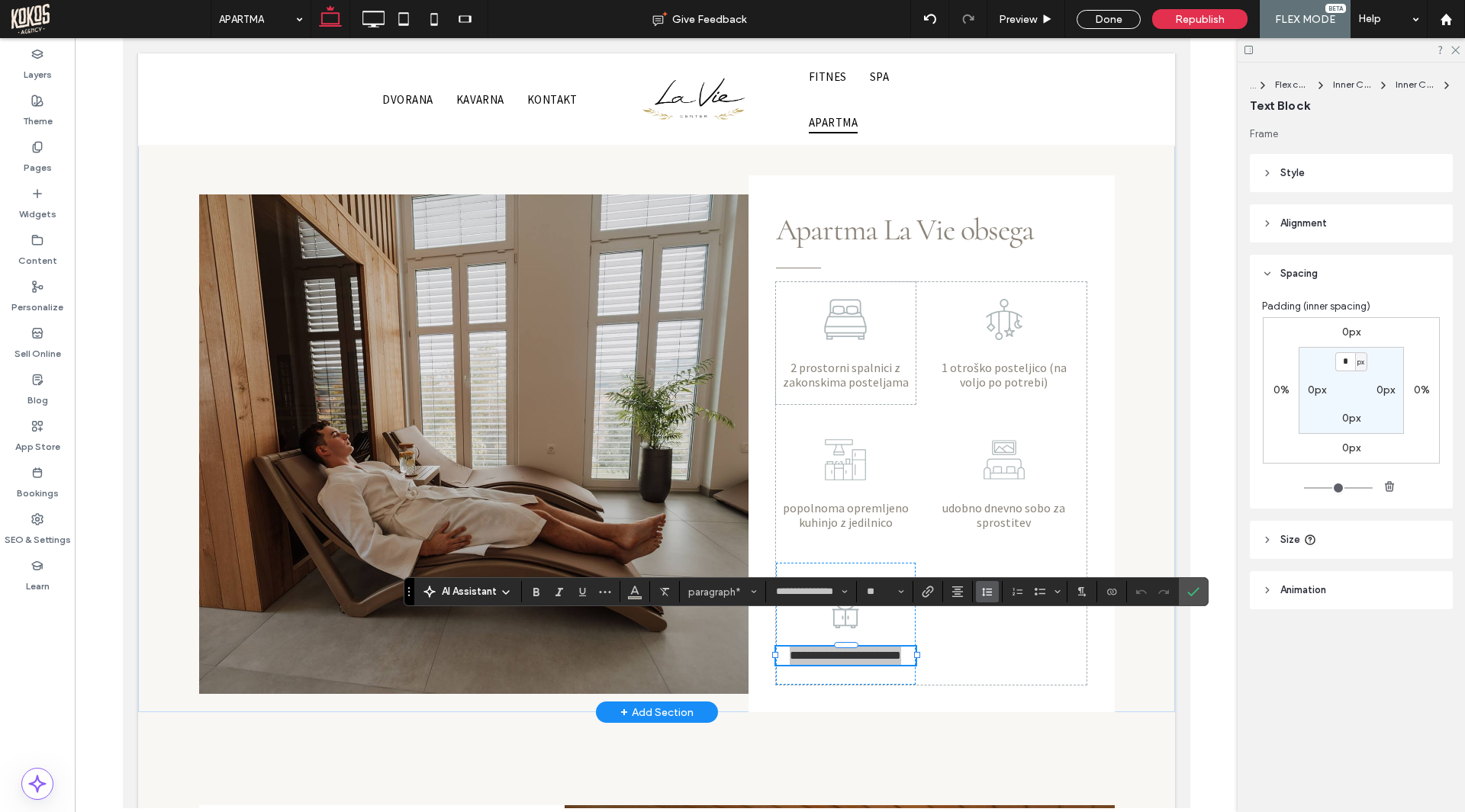
click at [990, 597] on icon "Line Height" at bounding box center [986, 591] width 12 height 12
type input "***"
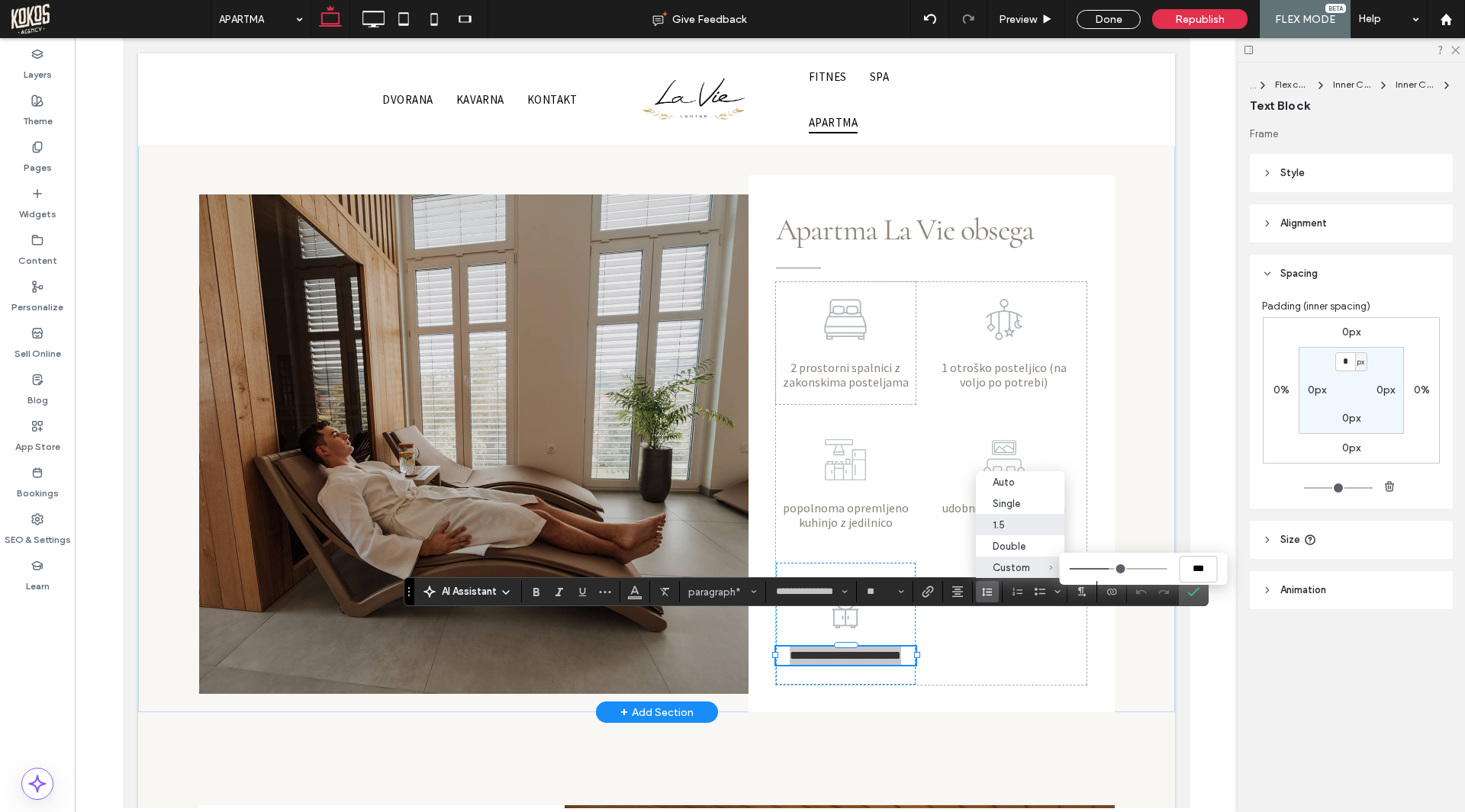
type input "***"
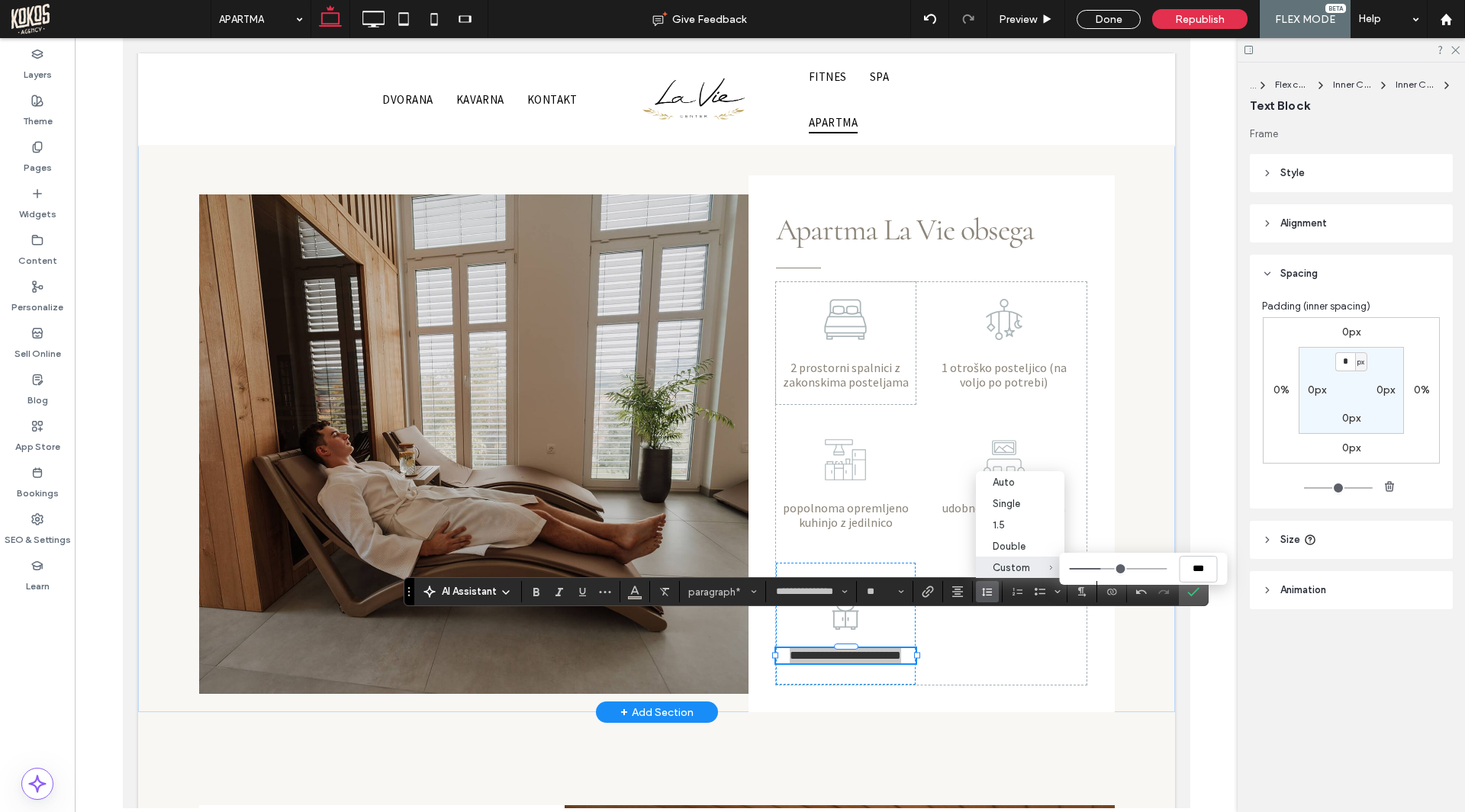
type input "***"
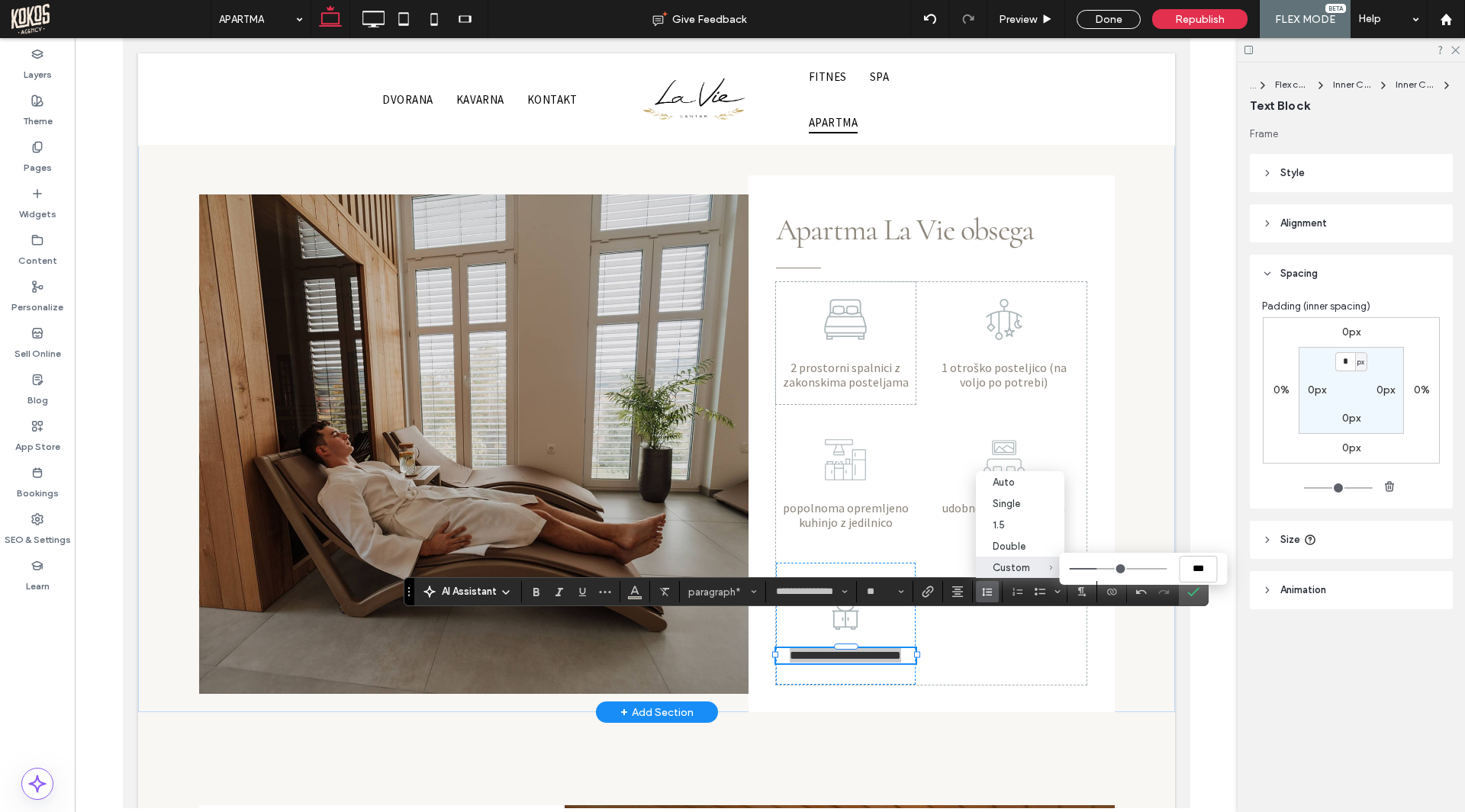
drag, startPoint x: 1113, startPoint y: 565, endPoint x: 1099, endPoint y: 568, distance: 14.3
type input "***"
click at [1099, 568] on input "Custom ***" at bounding box center [1118, 569] width 98 height 2
click at [1110, 520] on div "**********" at bounding box center [656, 397] width 1037 height 630
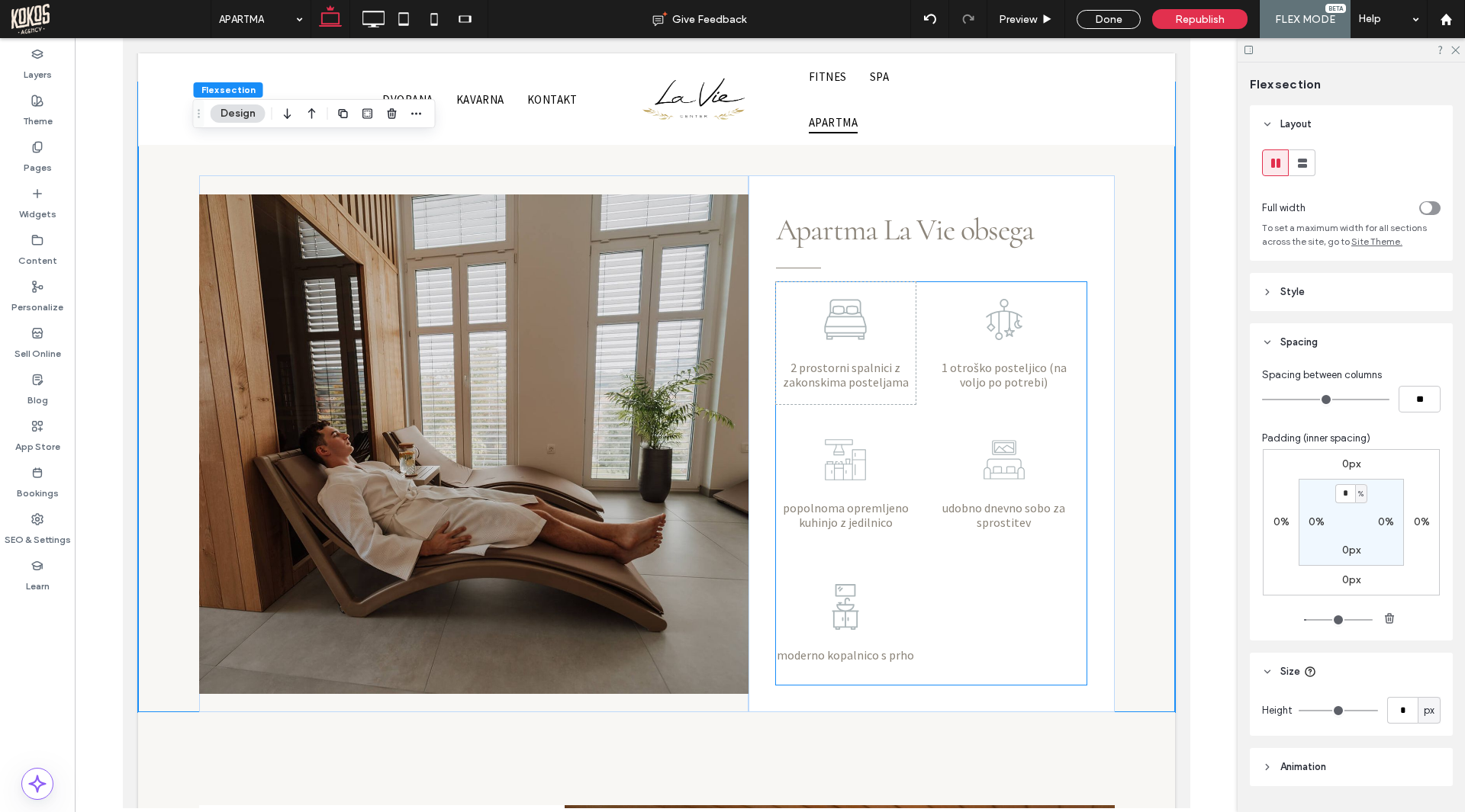
click at [933, 423] on div "udobno dnevno sobo za sprostitev" at bounding box center [1003, 483] width 140 height 122
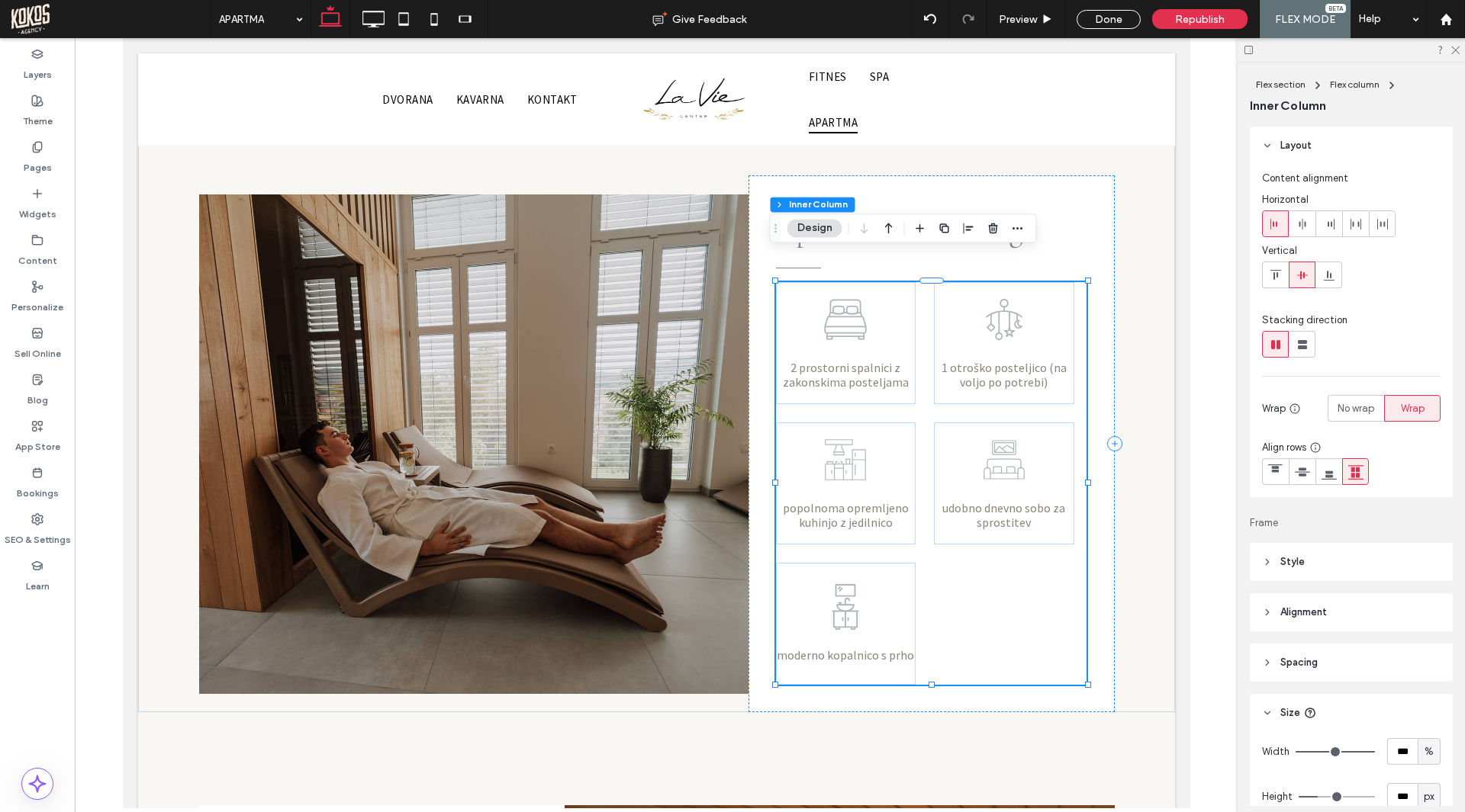
click at [918, 392] on div "2 prostorni spalnici z zakonskima posteljama 1 otroško posteljico (na voljo po …" at bounding box center [931, 483] width 311 height 402
click at [1288, 661] on span "Spacing" at bounding box center [1299, 662] width 37 height 15
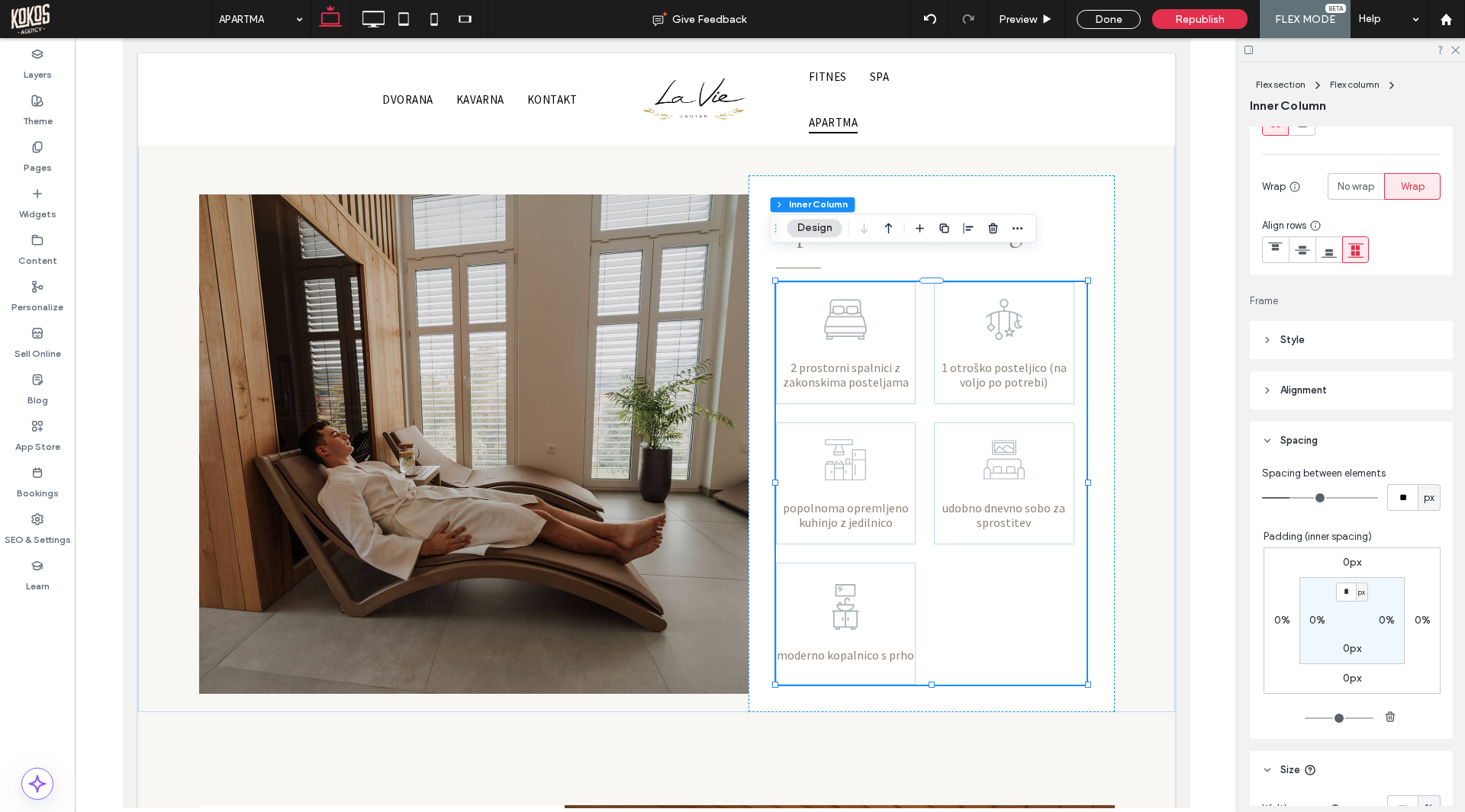
scroll to position [229, 0]
type input "**"
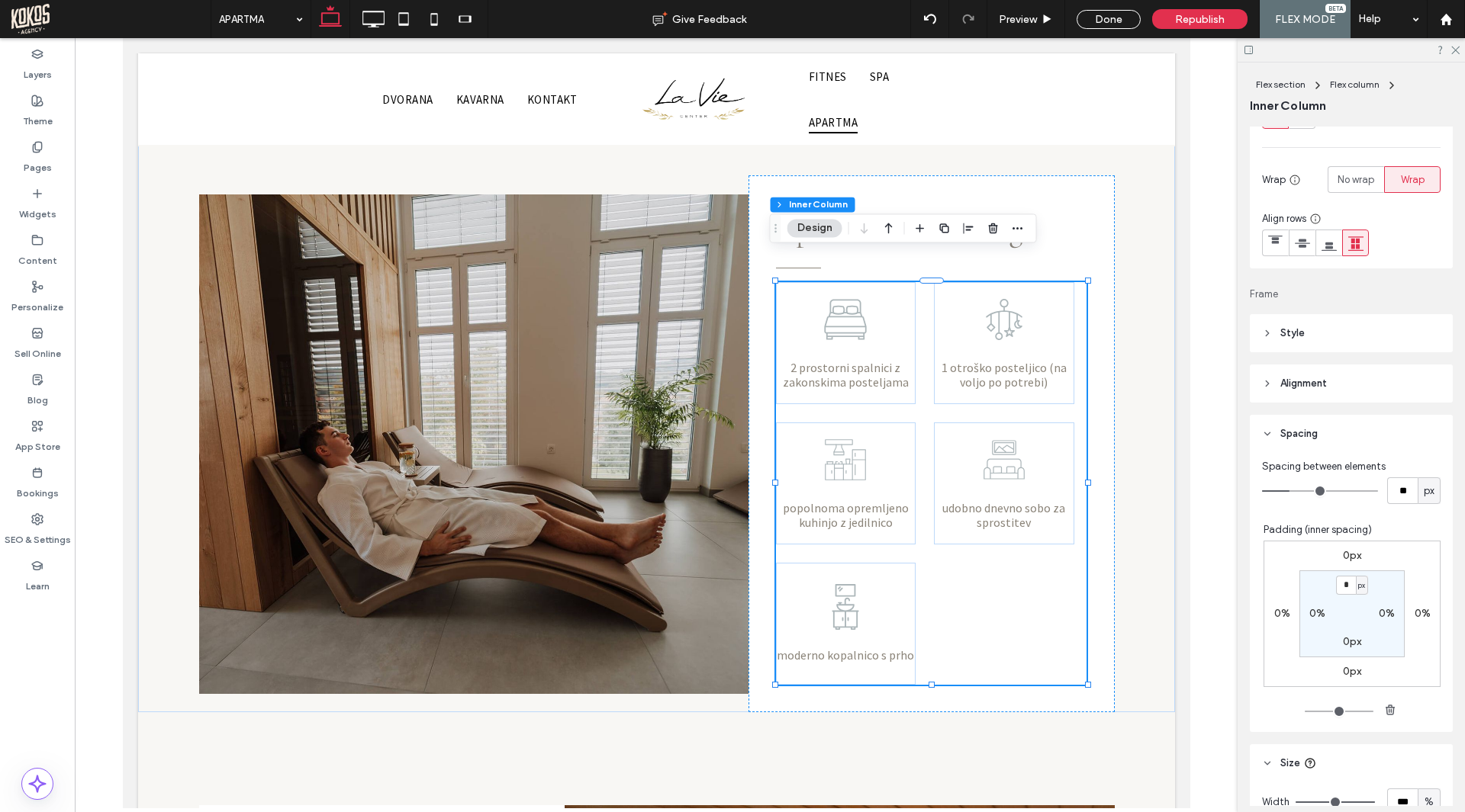
type input "**"
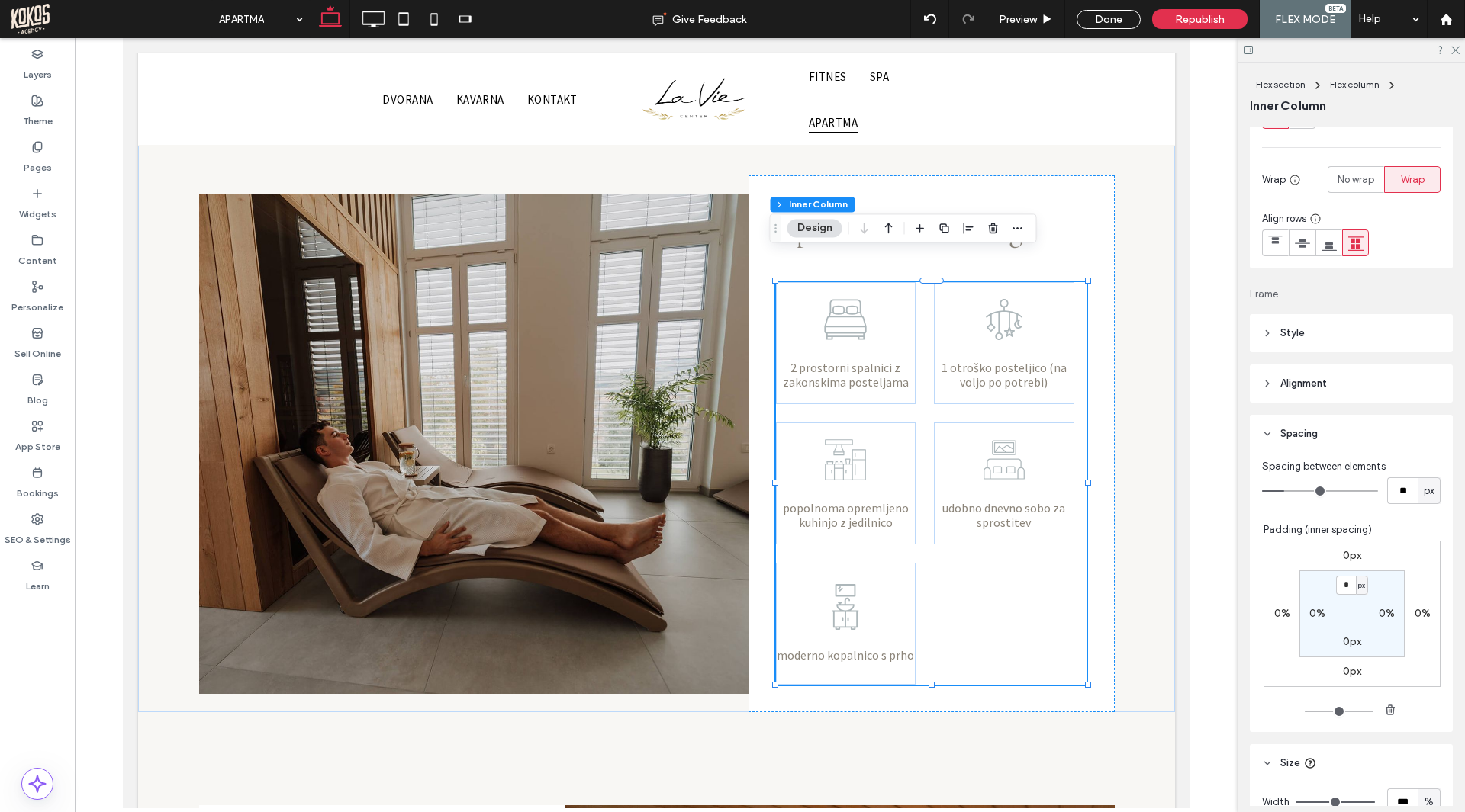
type input "**"
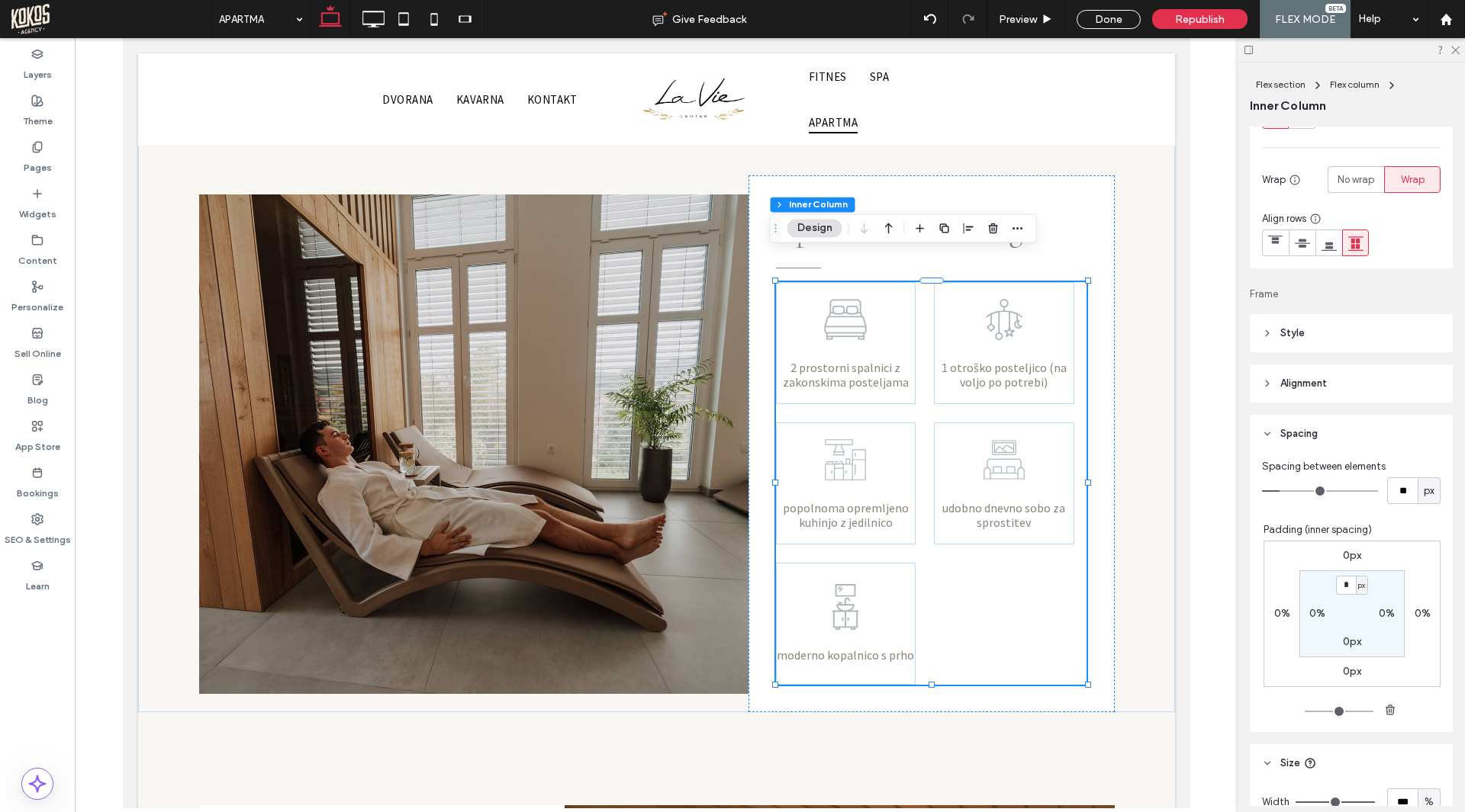
type input "**"
click at [1282, 492] on input "range" at bounding box center [1319, 491] width 116 height 2
click at [1046, 602] on div "2 prostorni spalnici z zakonskima posteljama 1 otroško posteljico (na voljo po …" at bounding box center [931, 483] width 311 height 402
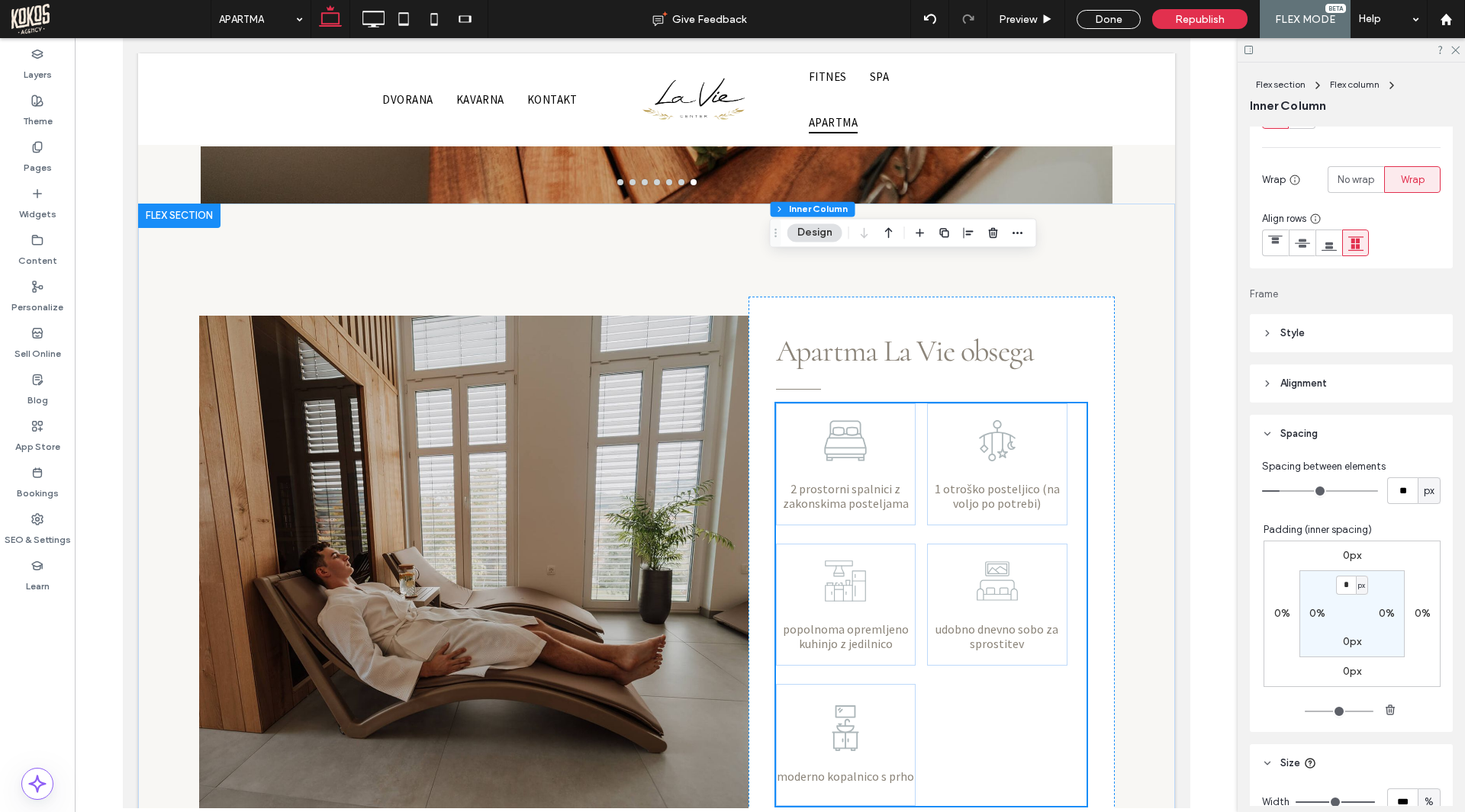
scroll to position [732, 0]
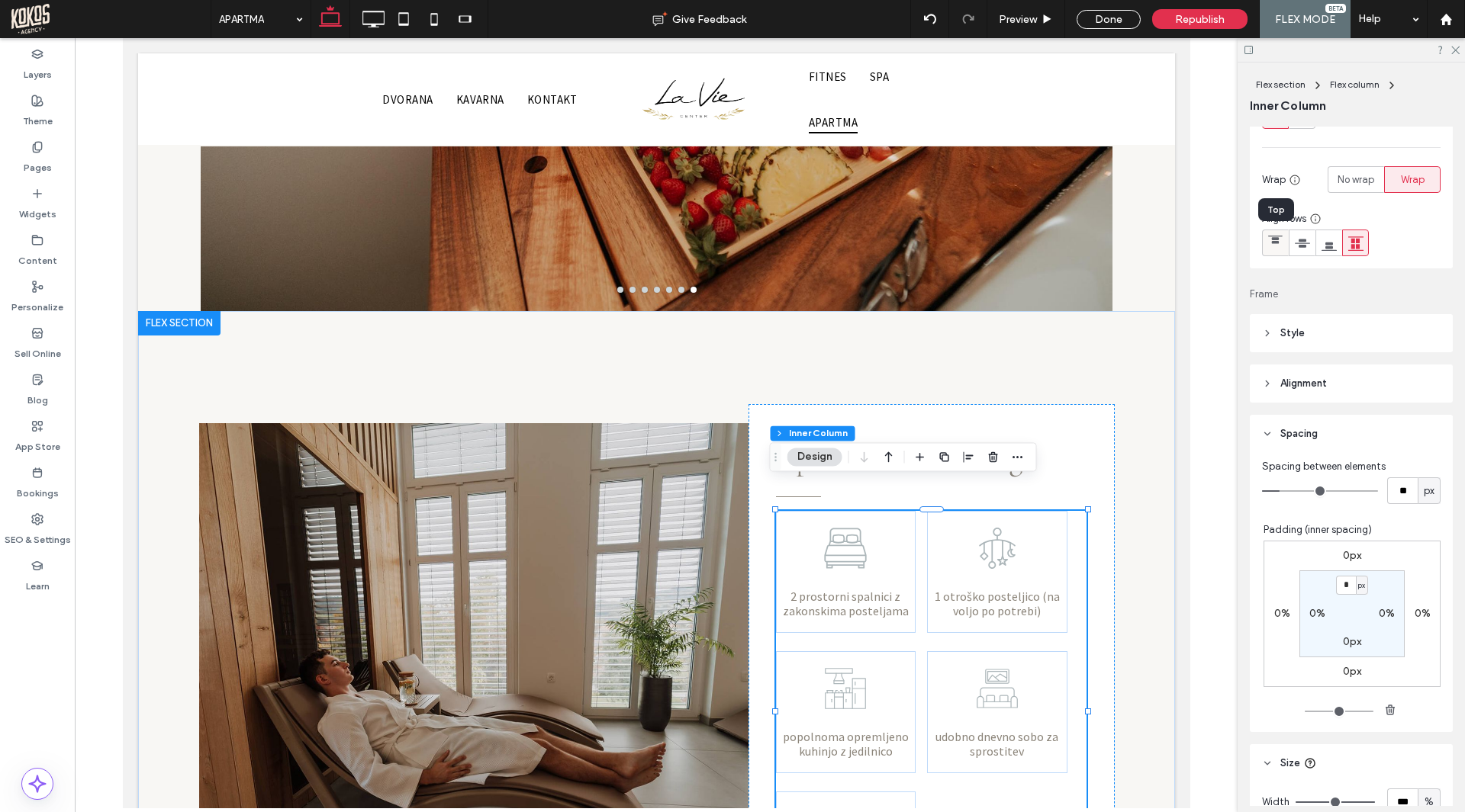
click at [1278, 243] on use at bounding box center [1275, 240] width 15 height 8
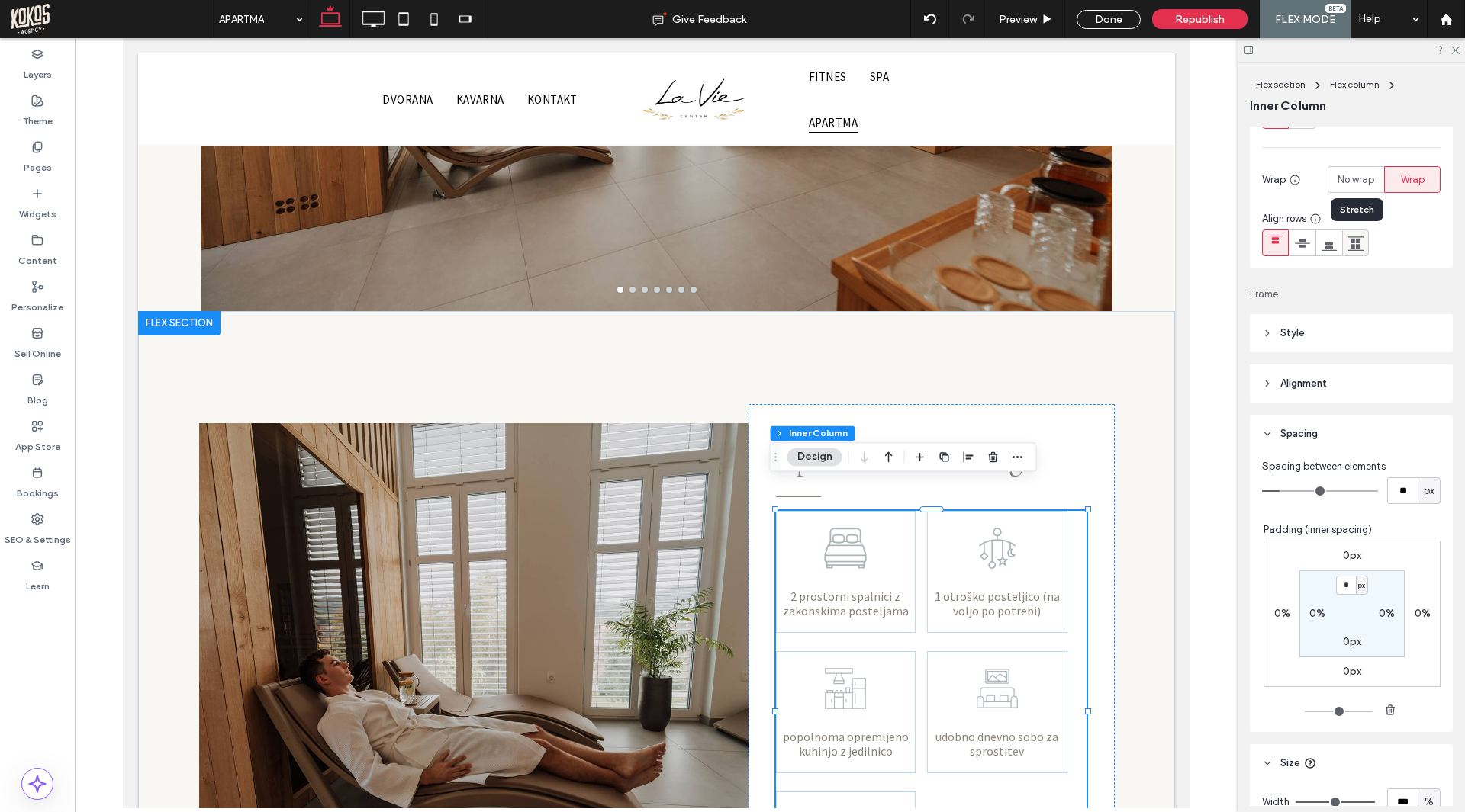
click at [1351, 245] on use at bounding box center [1355, 244] width 15 height 15
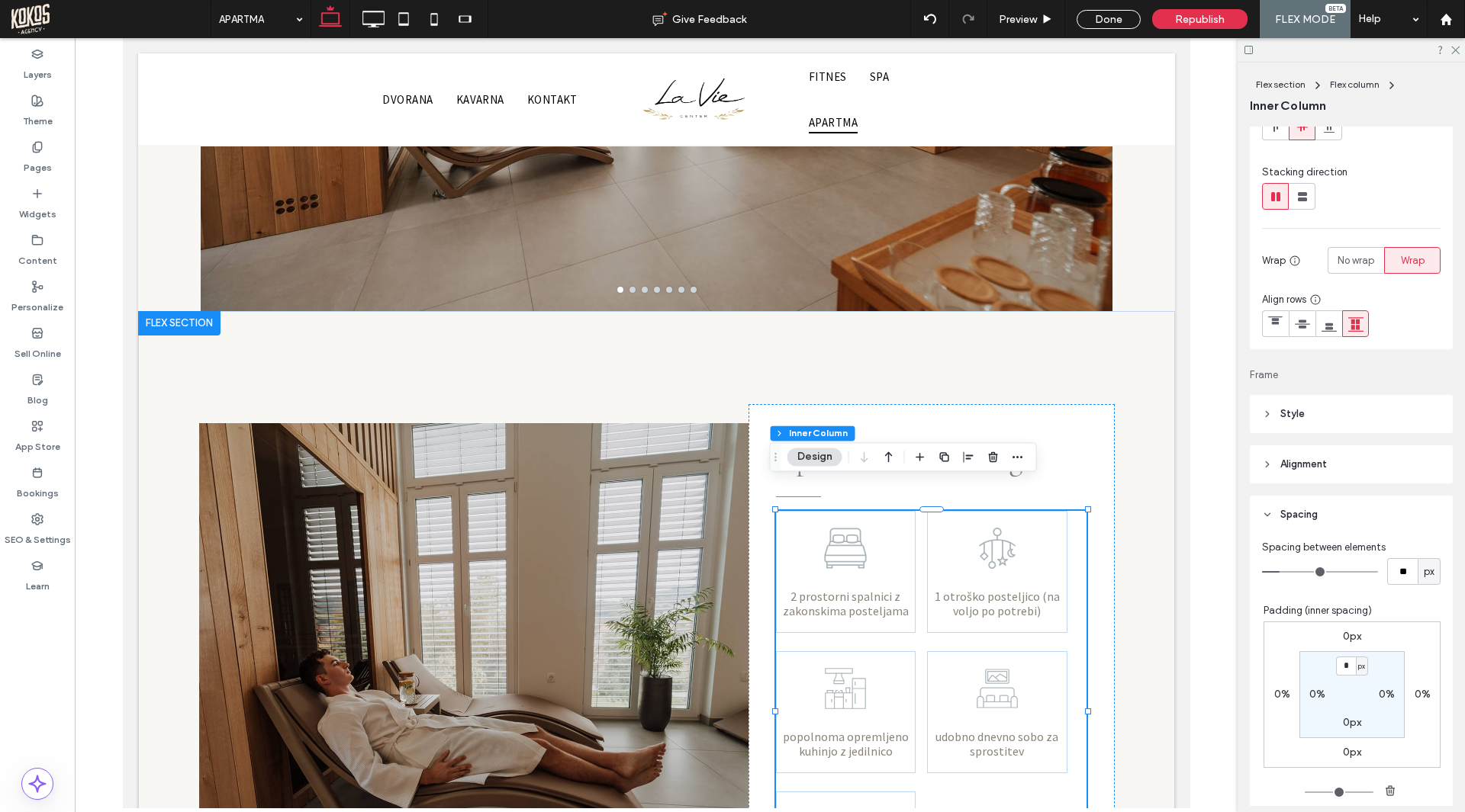
scroll to position [0, 0]
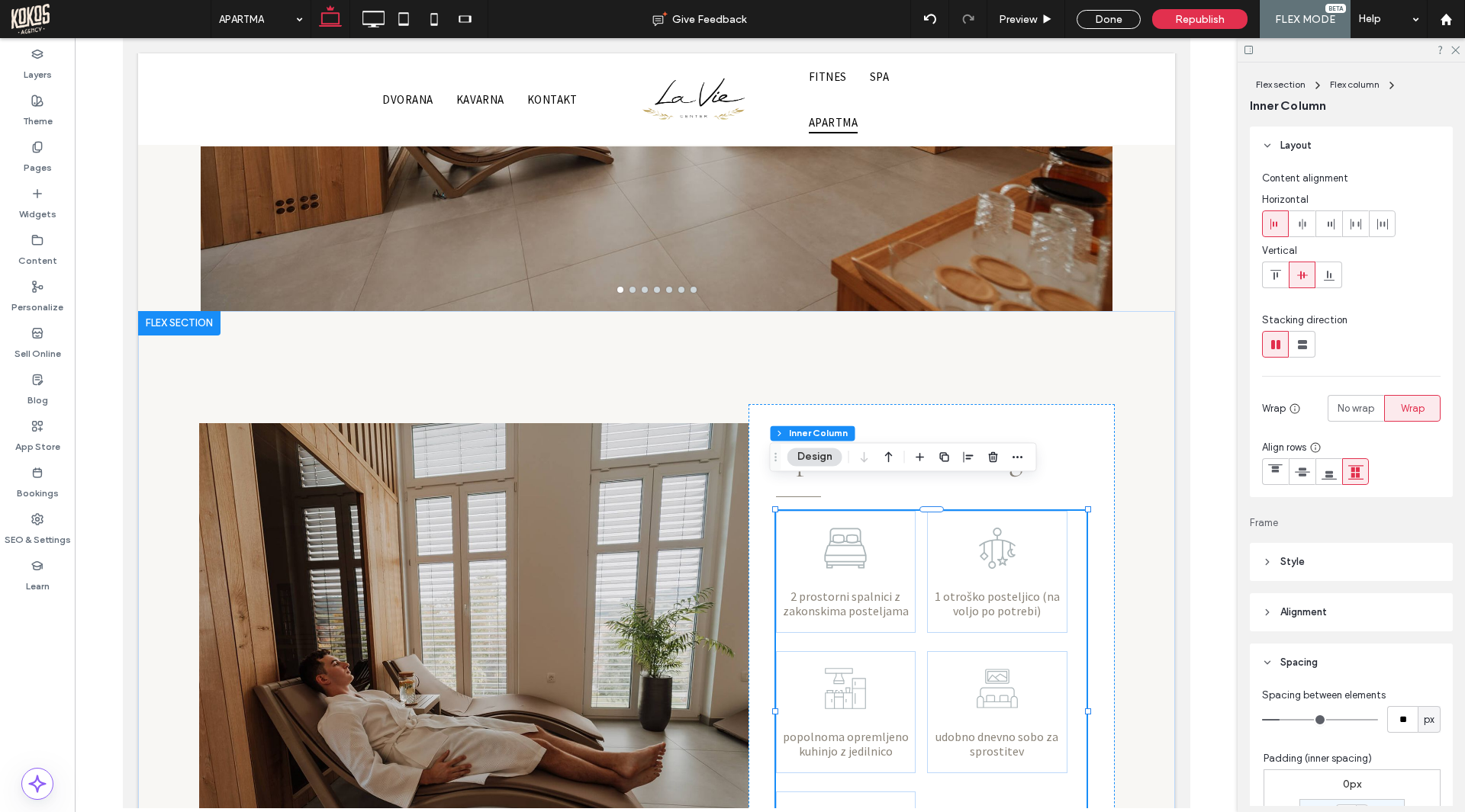
click at [1276, 226] on use at bounding box center [1273, 223] width 6 height 11
click at [1275, 273] on icon at bounding box center [1275, 275] width 12 height 12
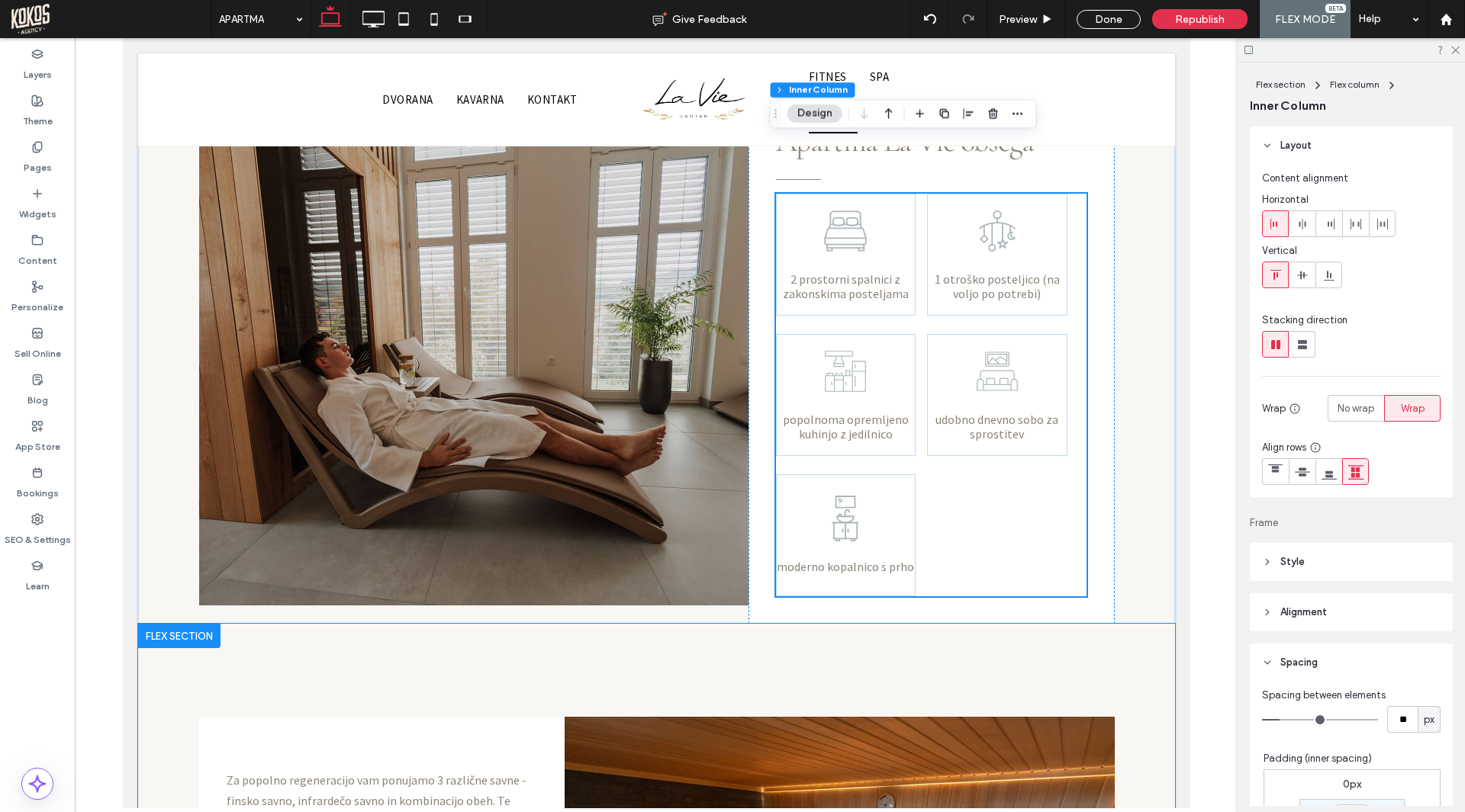
scroll to position [1266, 0]
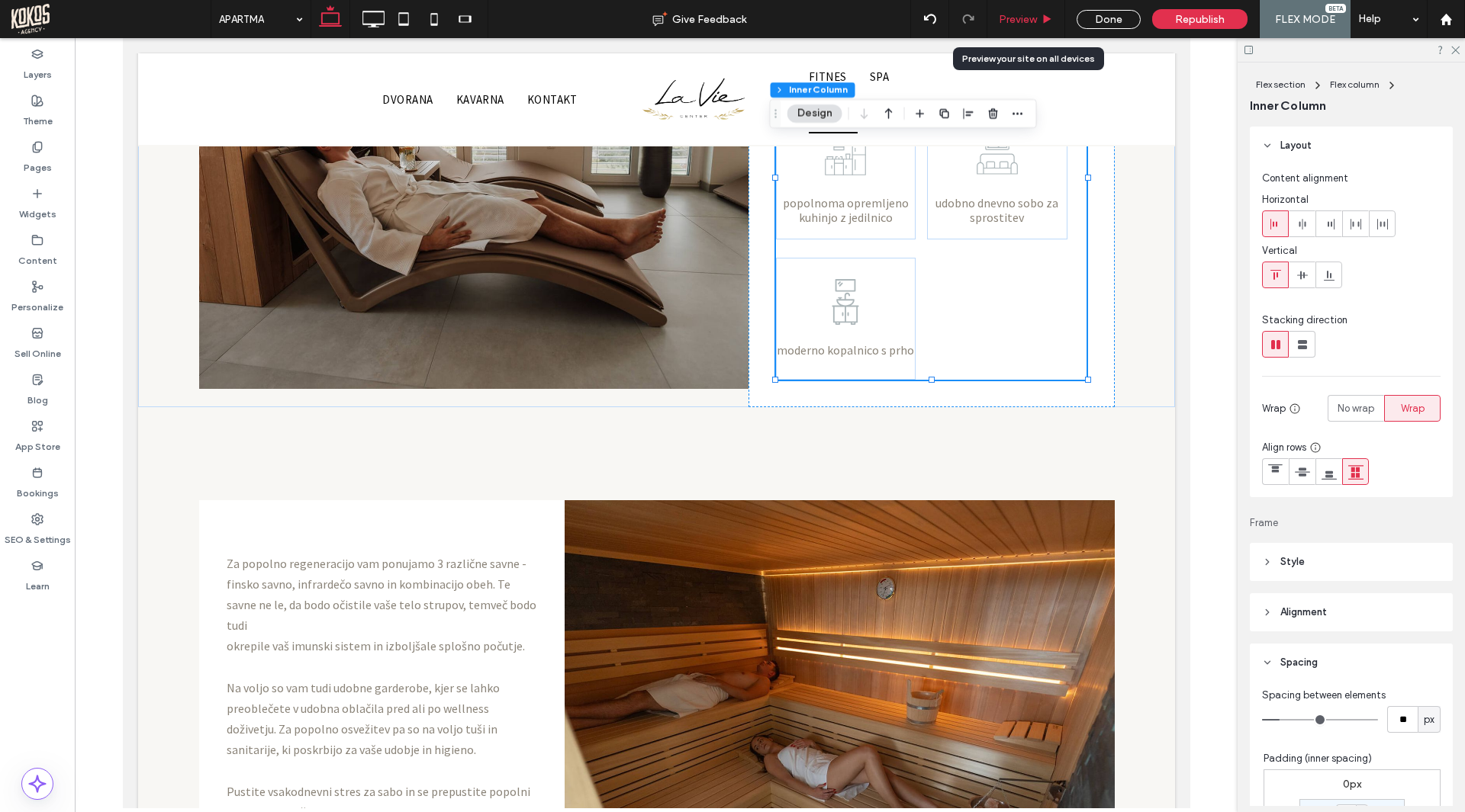
drag, startPoint x: 1037, startPoint y: 21, endPoint x: 935, endPoint y: 338, distance: 333.0
click at [1037, 21] on span "Preview" at bounding box center [1017, 19] width 38 height 13
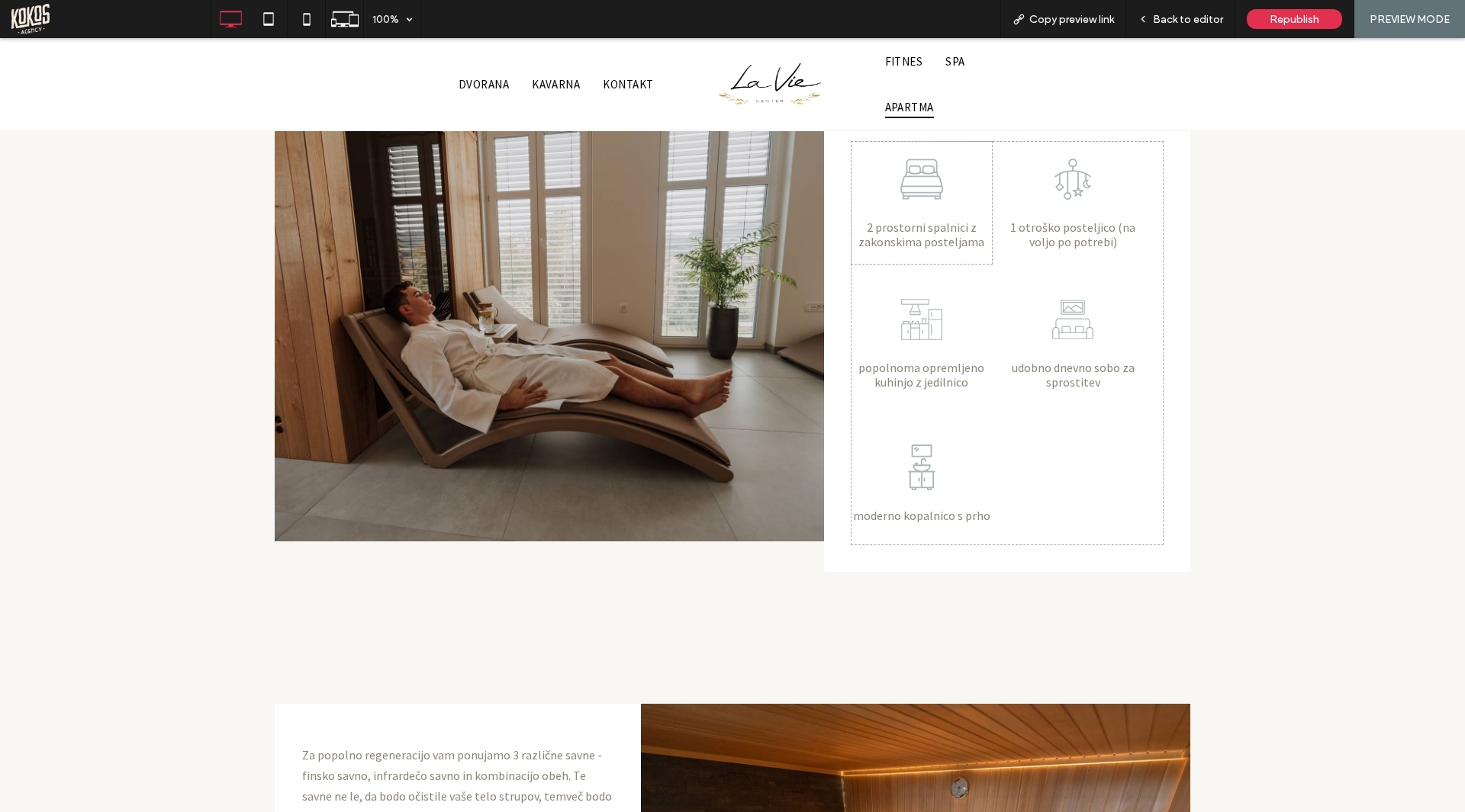
scroll to position [937, 0]
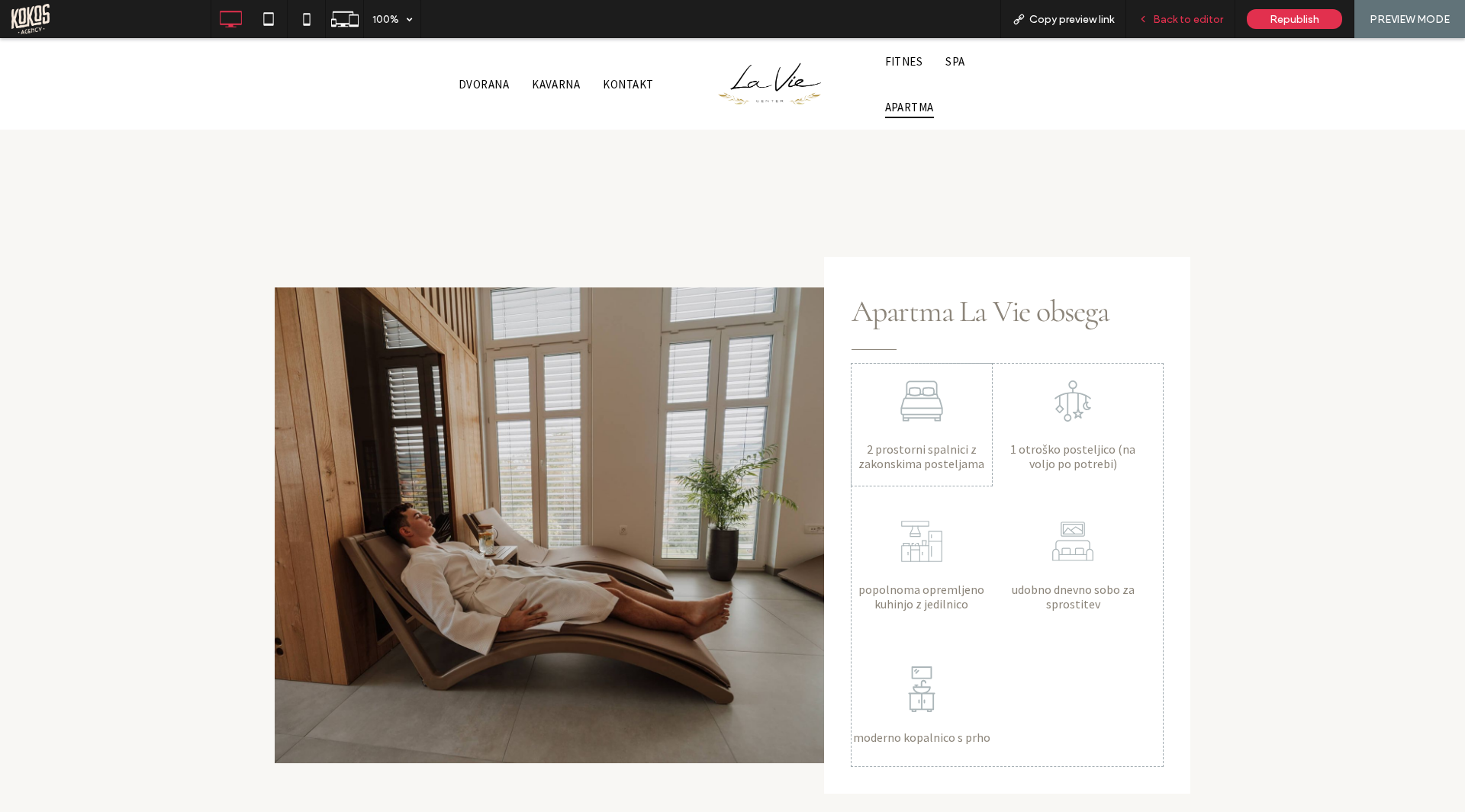
click at [1183, 23] on span "Back to editor" at bounding box center [1187, 19] width 70 height 13
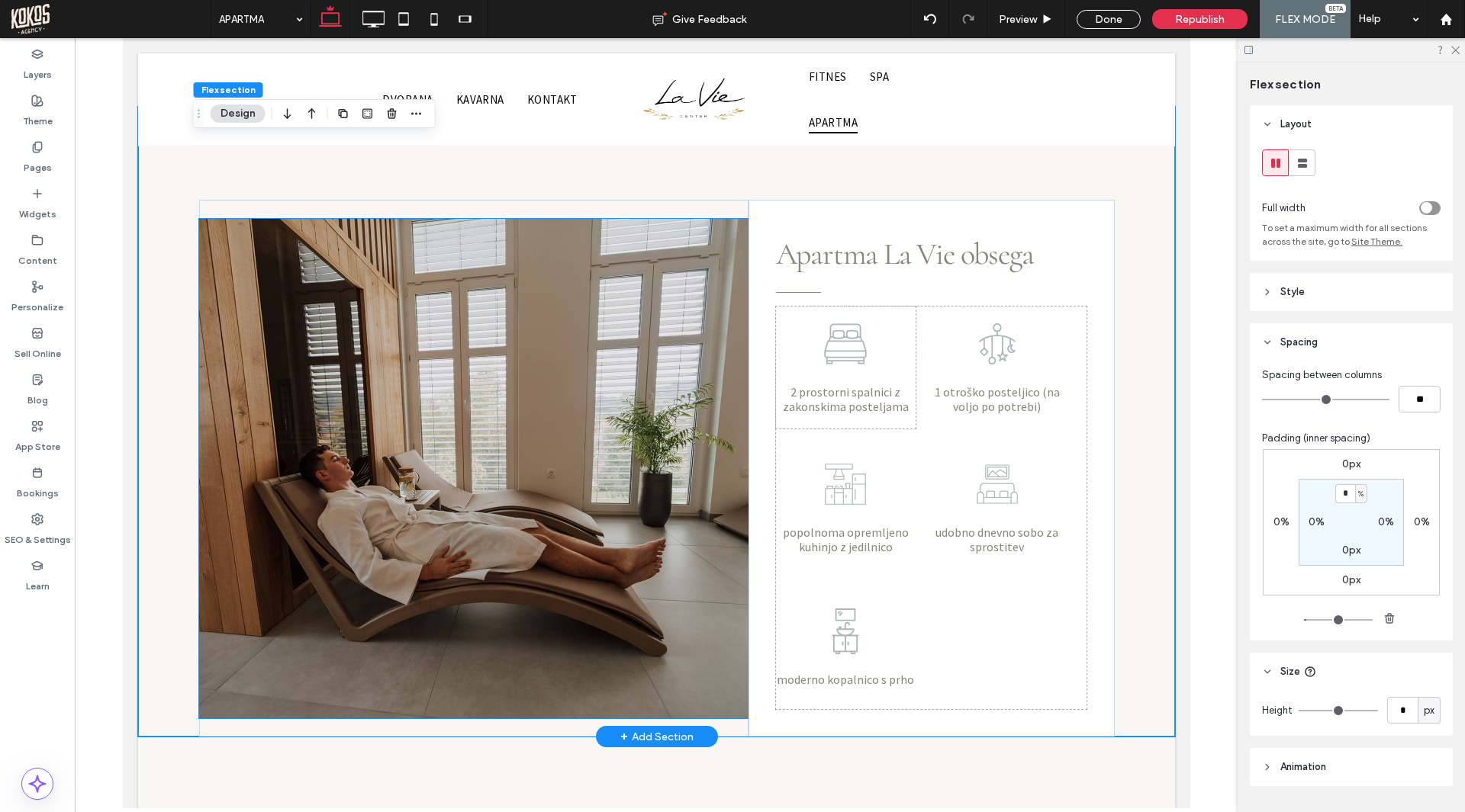
click at [621, 227] on img at bounding box center [473, 468] width 549 height 500
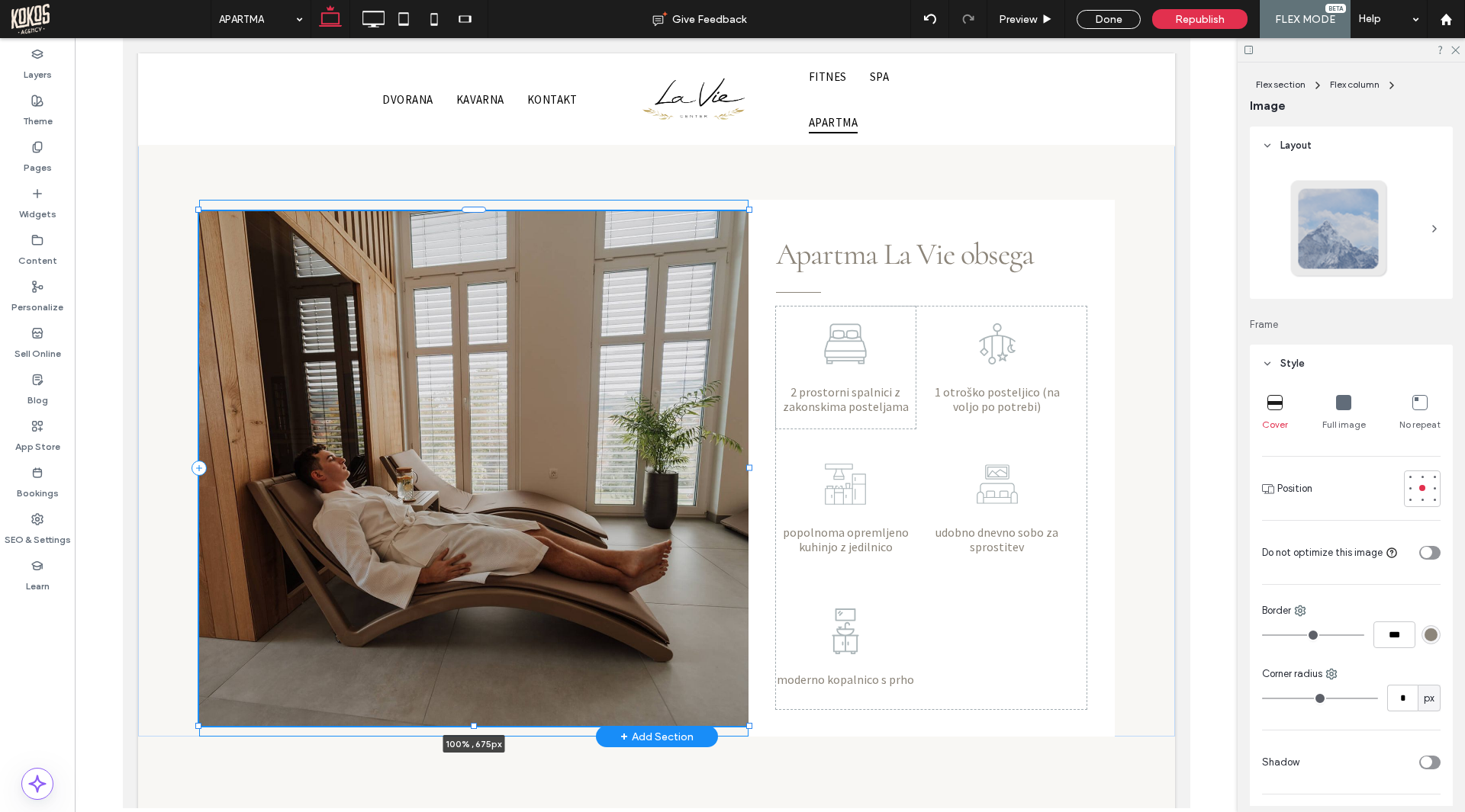
click at [470, 722] on div at bounding box center [473, 725] width 6 height 6
type input "***"
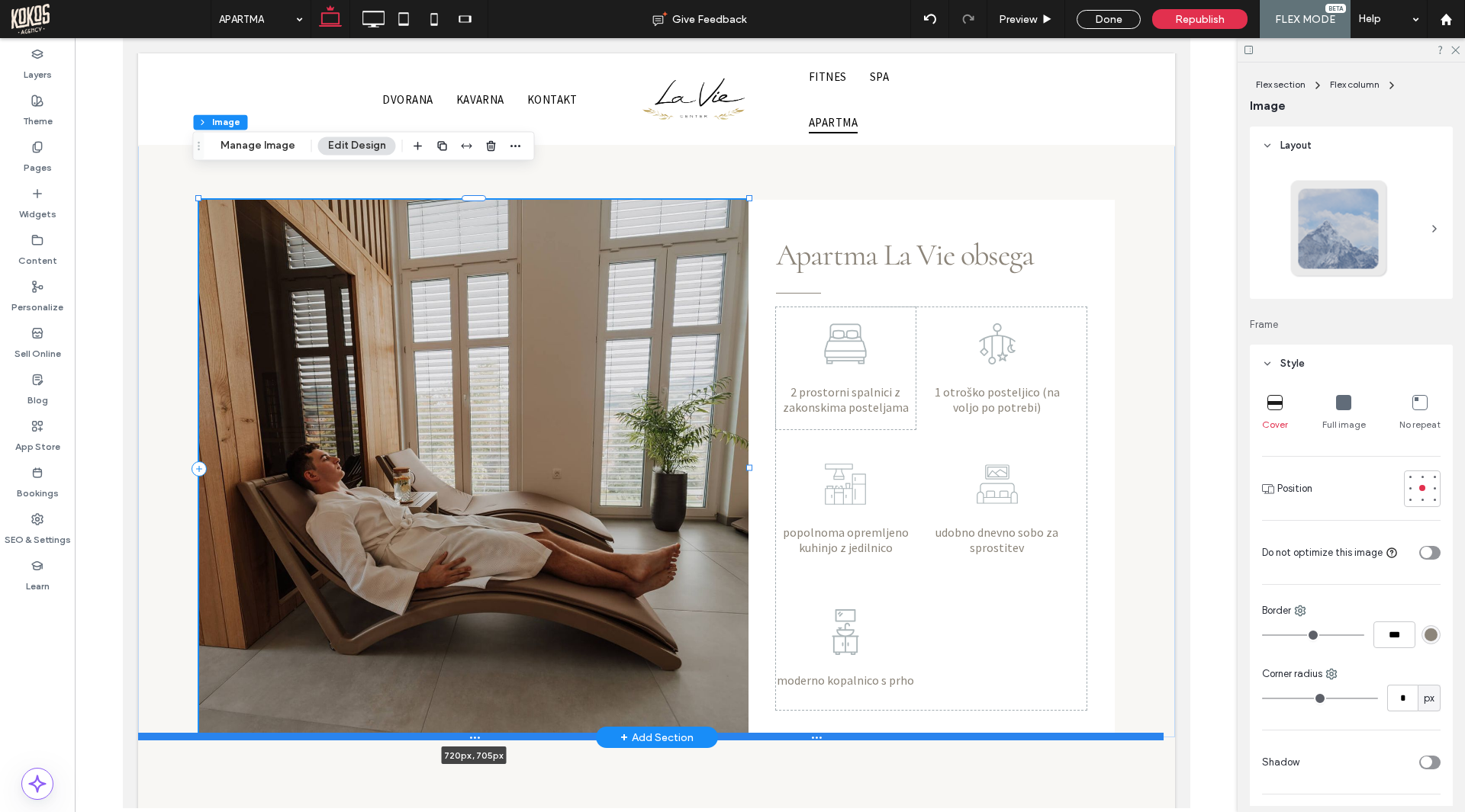
drag, startPoint x: 469, startPoint y: 699, endPoint x: 478, endPoint y: 708, distance: 12.7
click at [478, 708] on div "2 prostorni spalnici z zakonskima posteljama 1 otroško posteljico (na voljo po …" at bounding box center [656, 422] width 1037 height 631
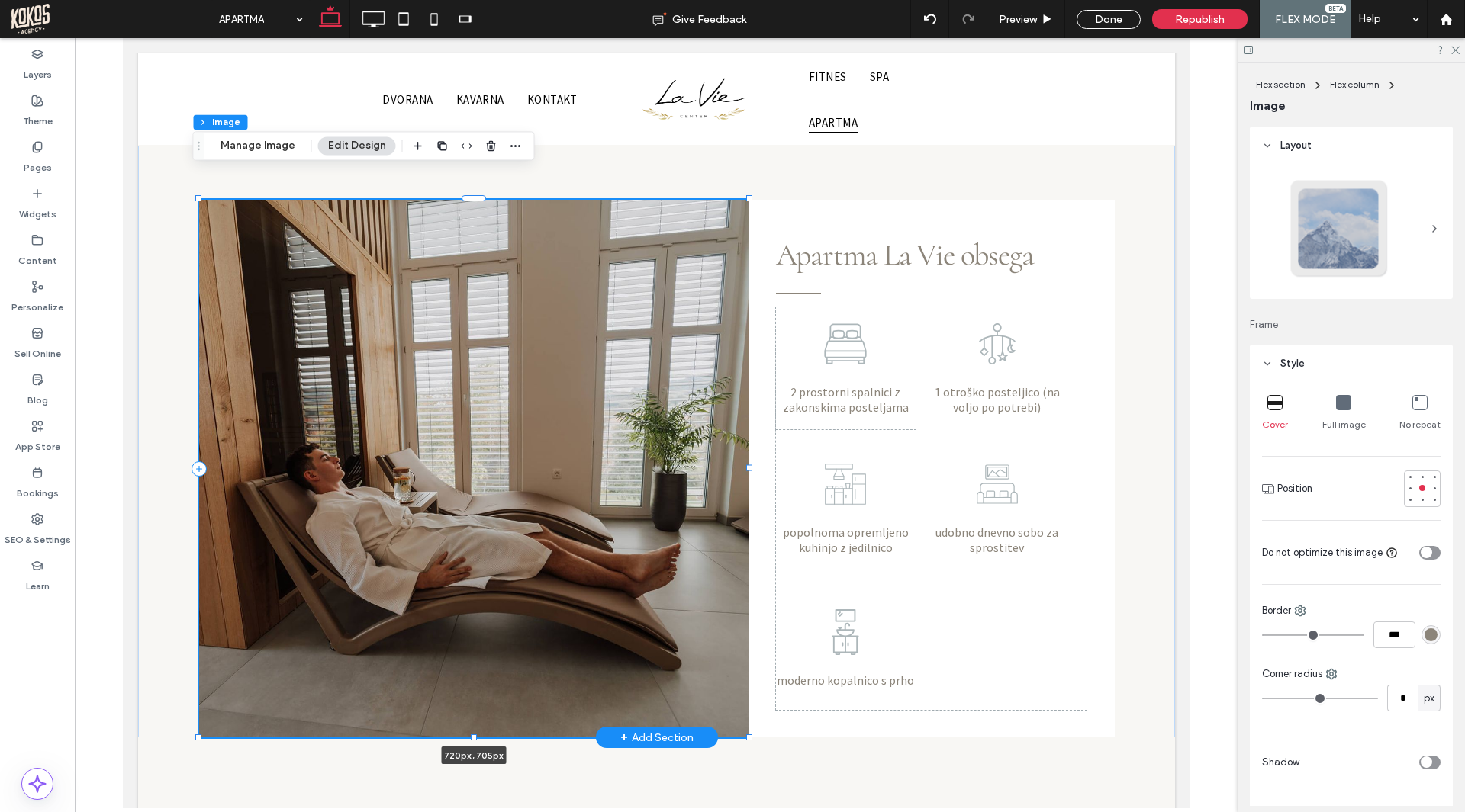
type input "***"
click at [1291, 359] on span "Style" at bounding box center [1293, 363] width 24 height 15
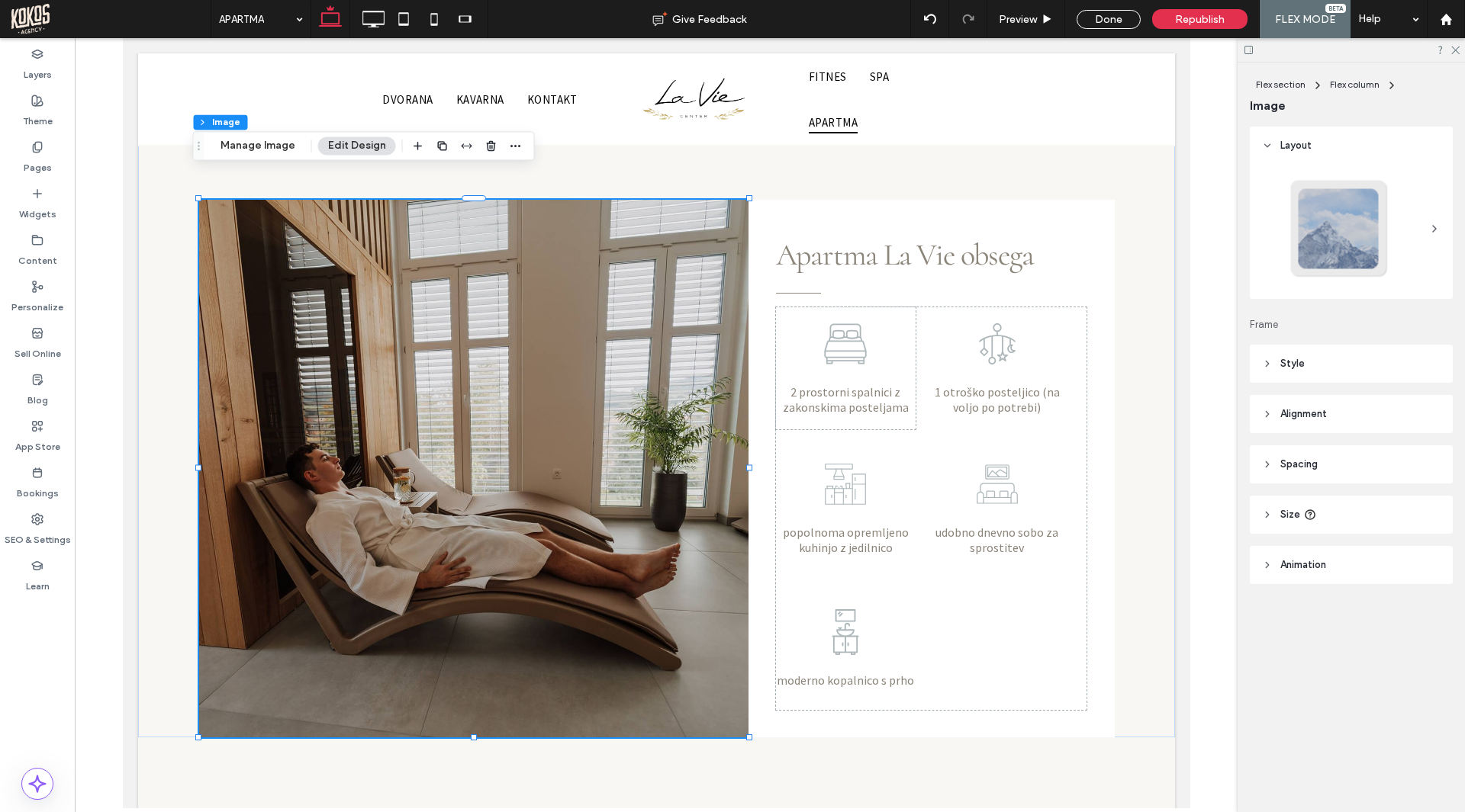
click at [1307, 419] on span "Alignment" at bounding box center [1303, 414] width 46 height 15
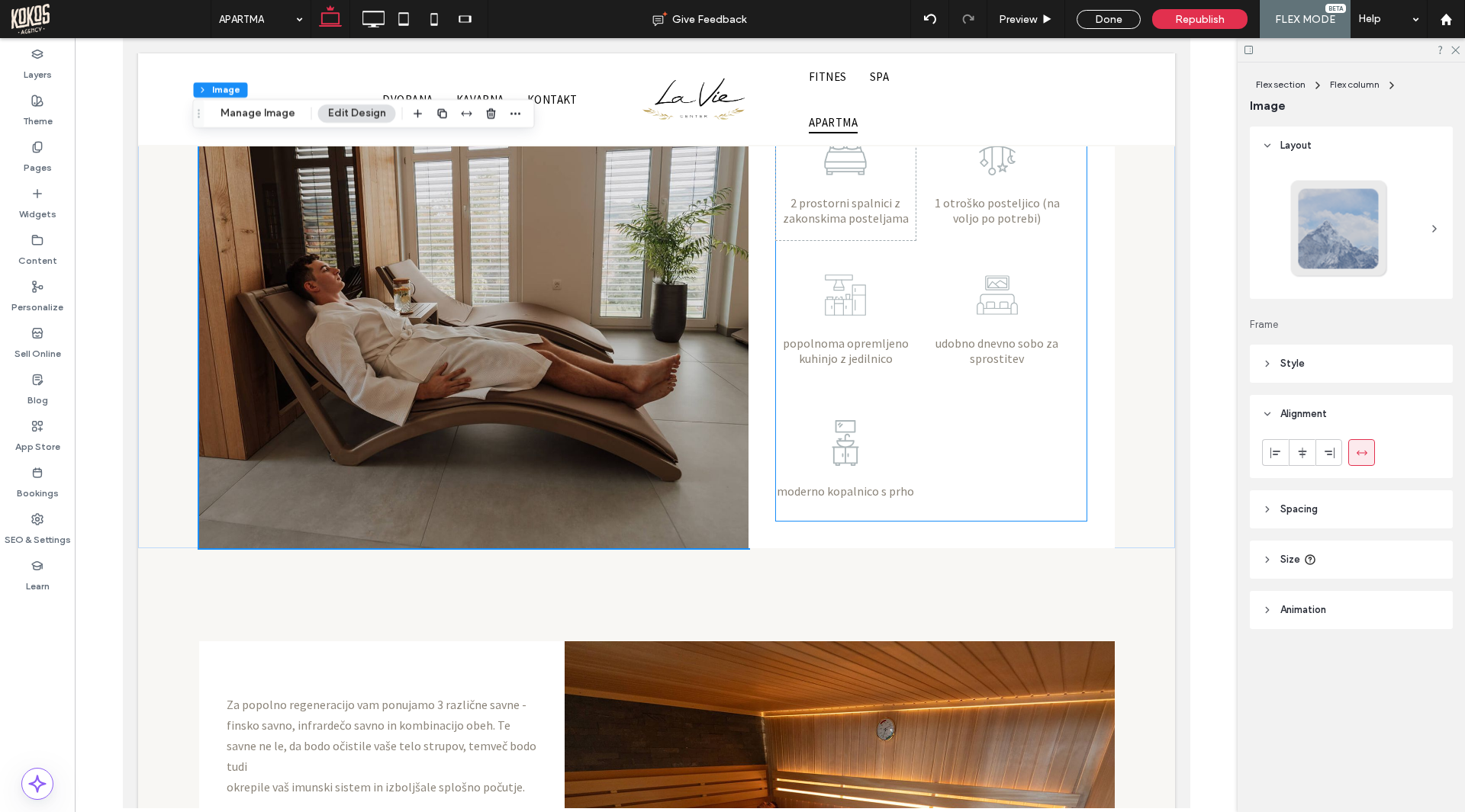
scroll to position [937, 0]
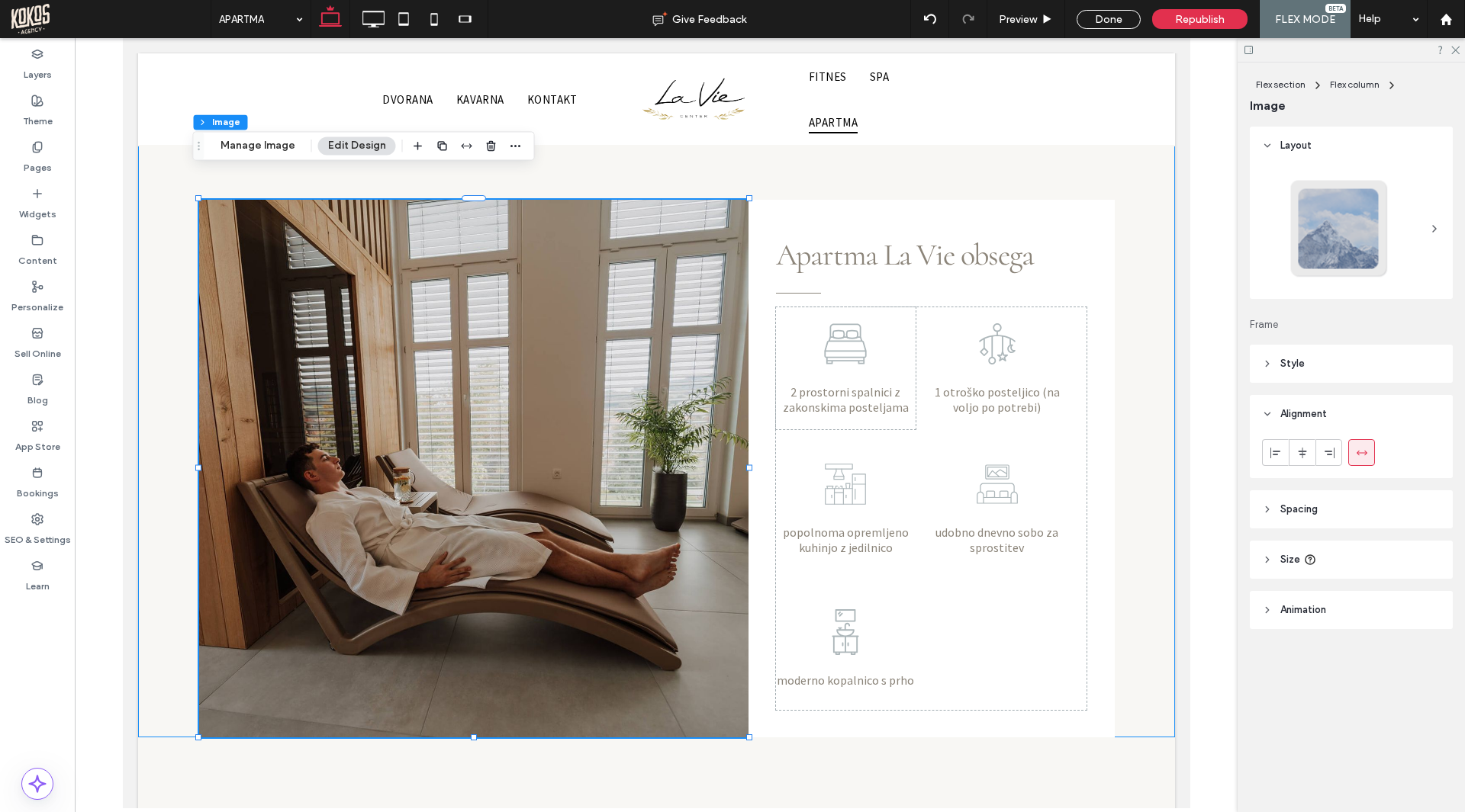
click at [1116, 395] on div "2 prostorni spalnici z zakonskima posteljama 1 otroško posteljico (na voljo po …" at bounding box center [656, 422] width 1037 height 631
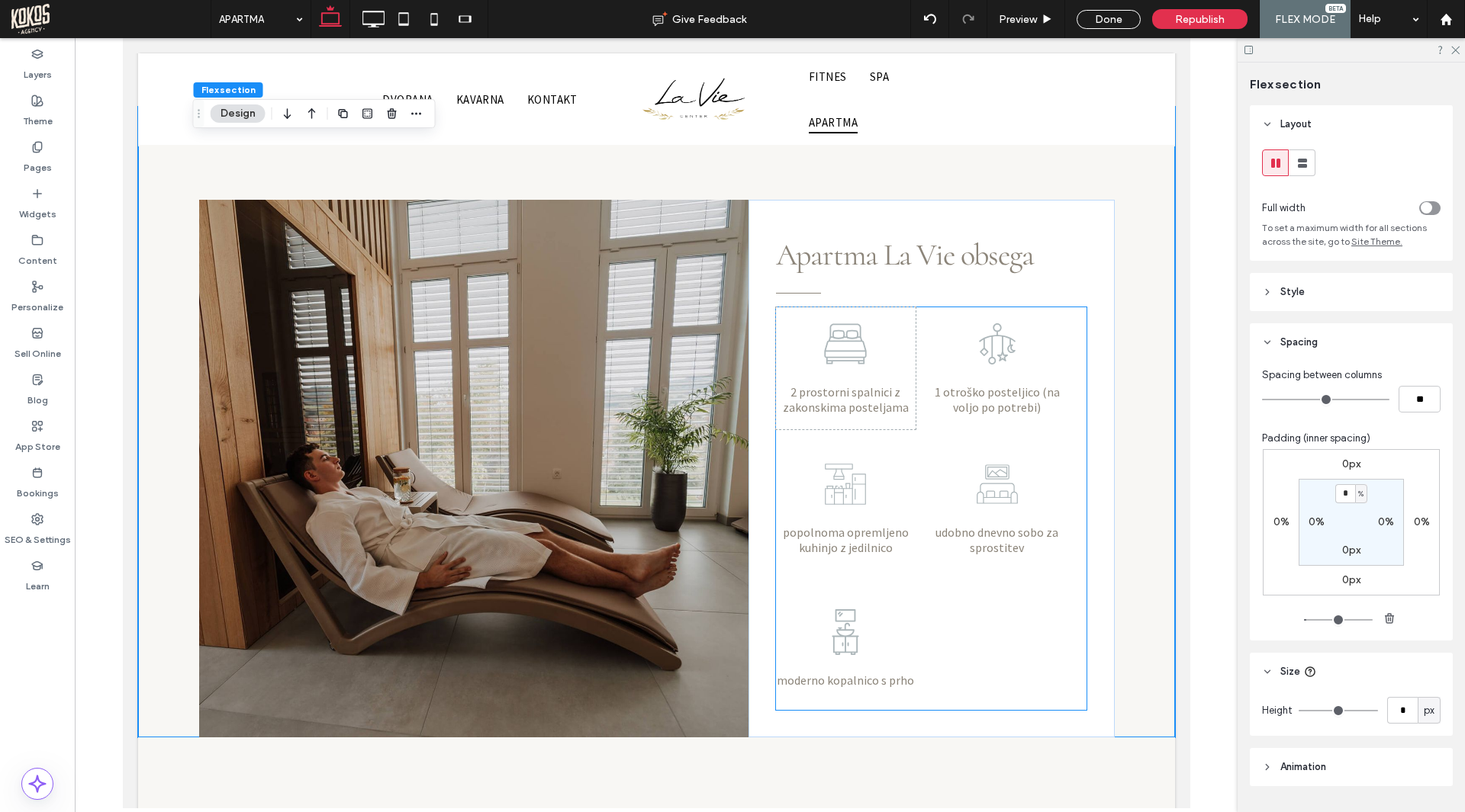
click at [995, 385] on span "1 otroško posteljico (na voljo po potrebi)" at bounding box center [996, 399] width 125 height 30
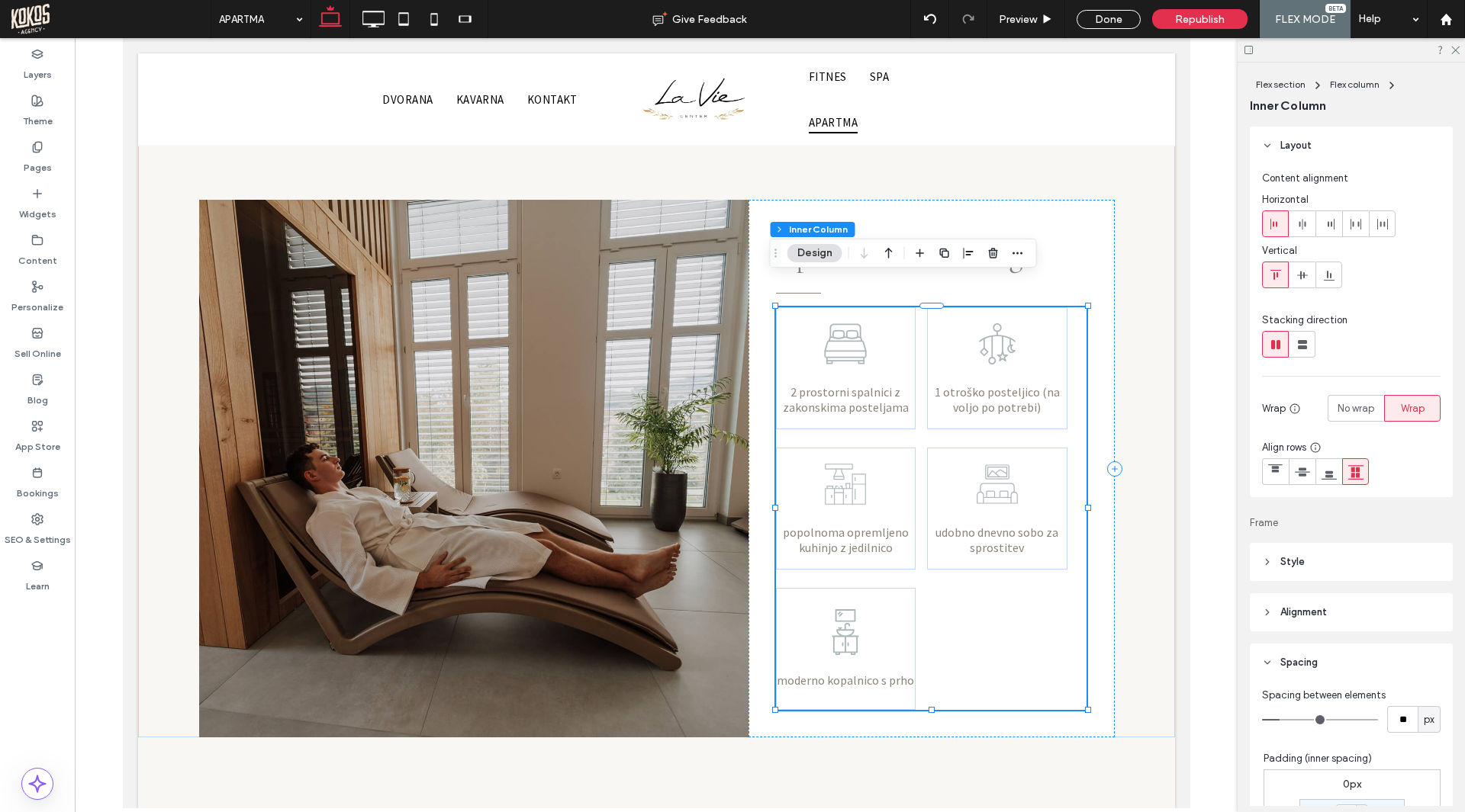
click at [992, 385] on span "1 otroško posteljico (na voljo po potrebi)" at bounding box center [996, 399] width 125 height 30
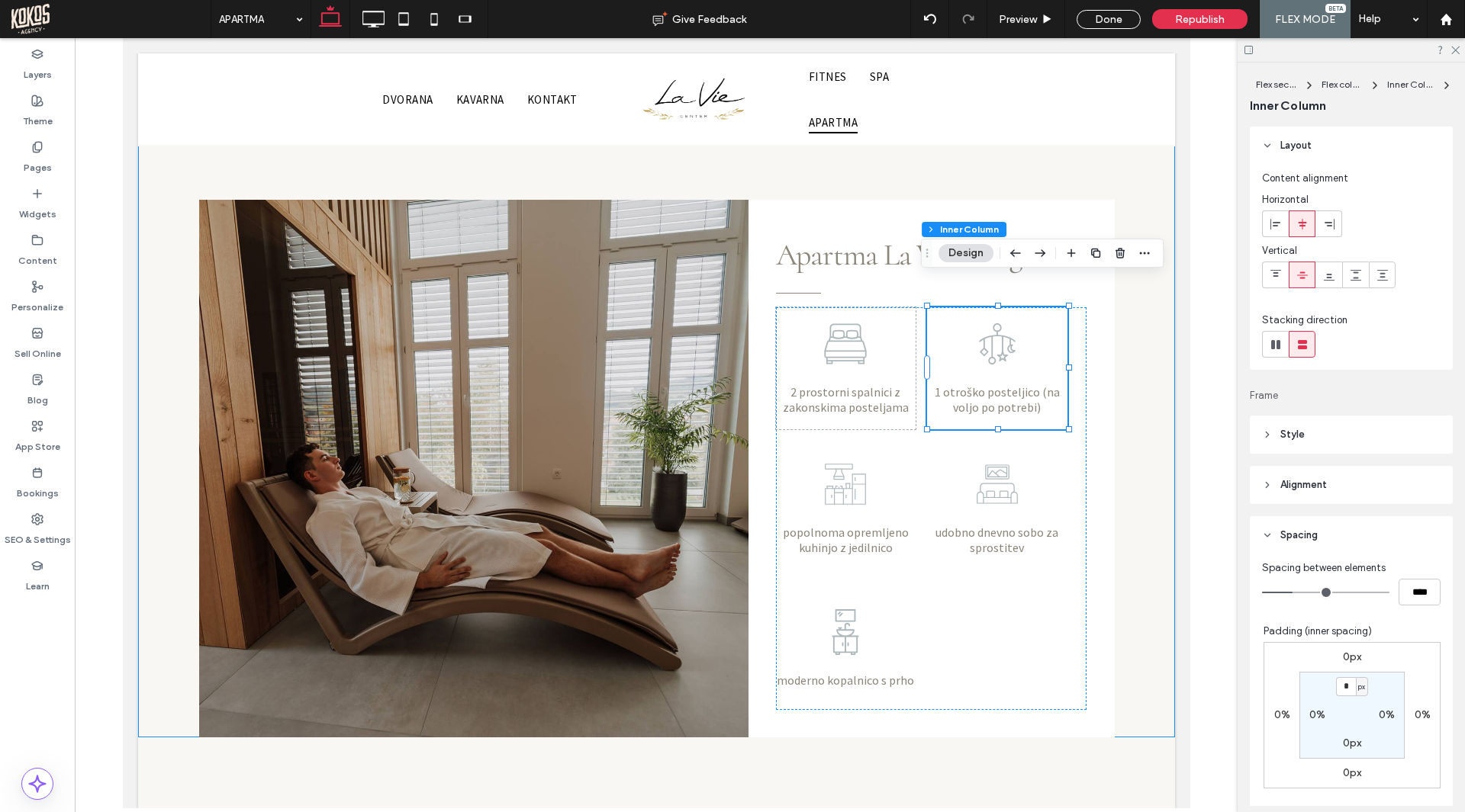
click at [1139, 433] on div "2 prostorni spalnici z zakonskima posteljama 1 otroško posteljico (na voljo po …" at bounding box center [656, 422] width 1037 height 631
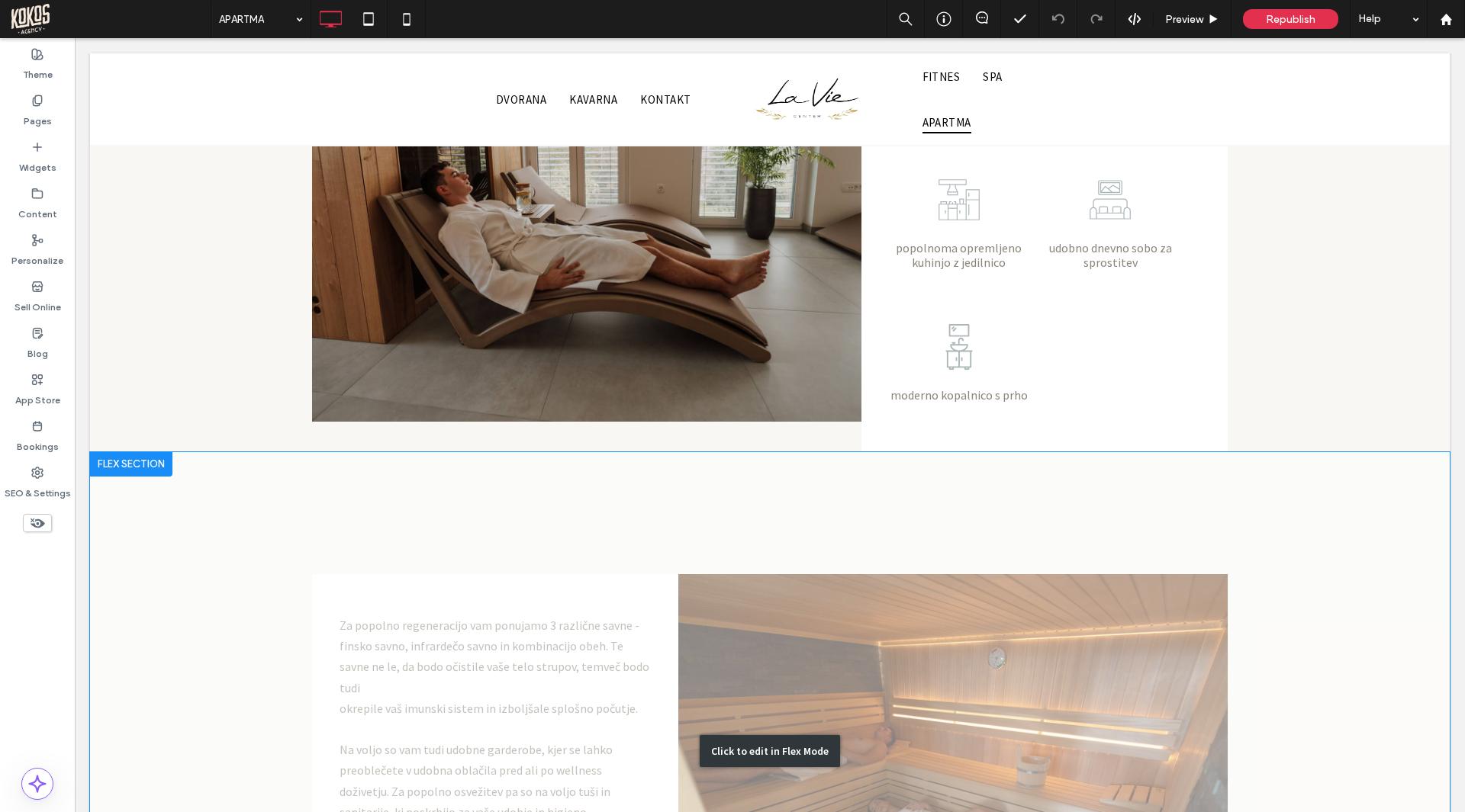
scroll to position [992, 0]
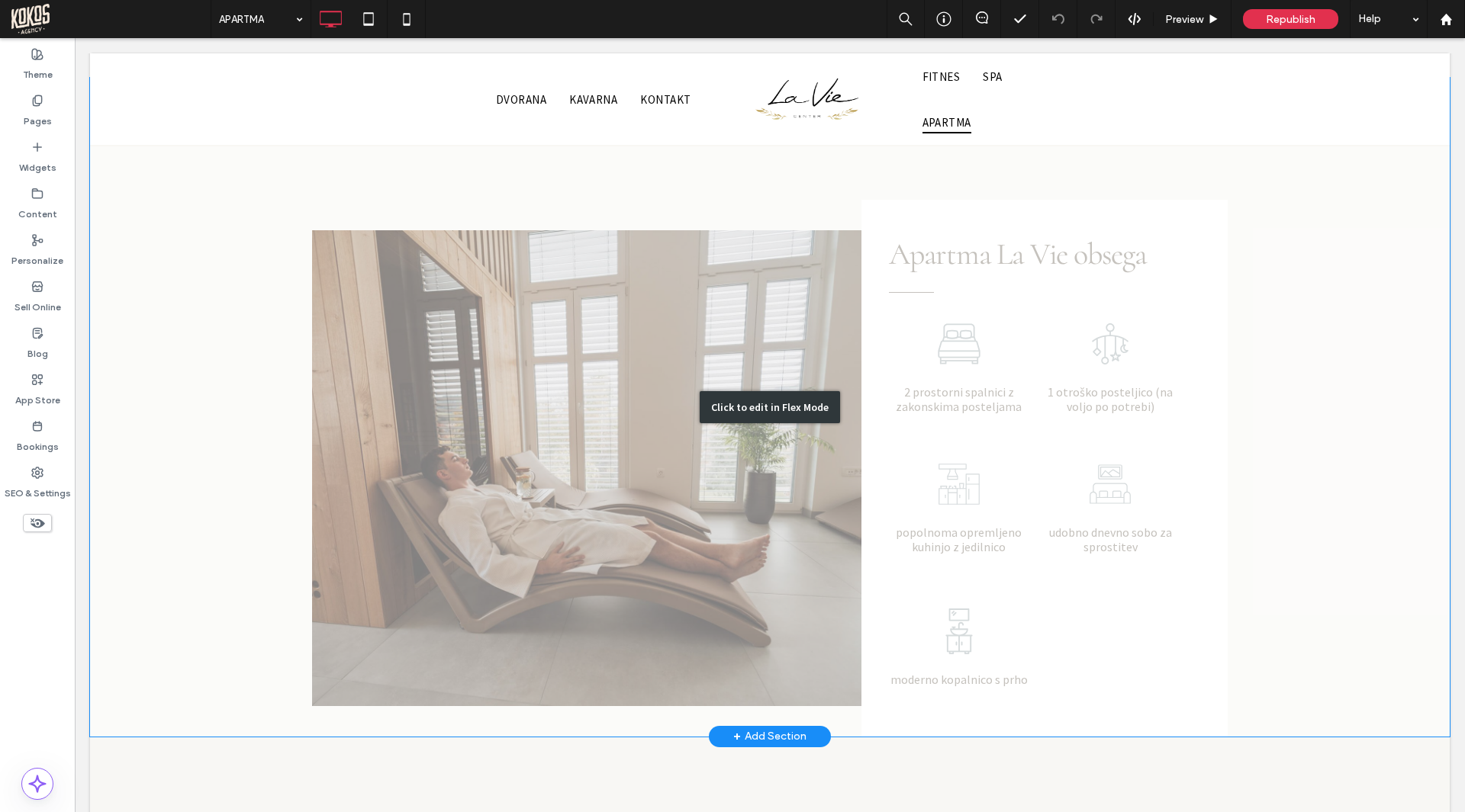
click at [1314, 390] on div "Click to edit in Flex Mode" at bounding box center [769, 407] width 1360 height 659
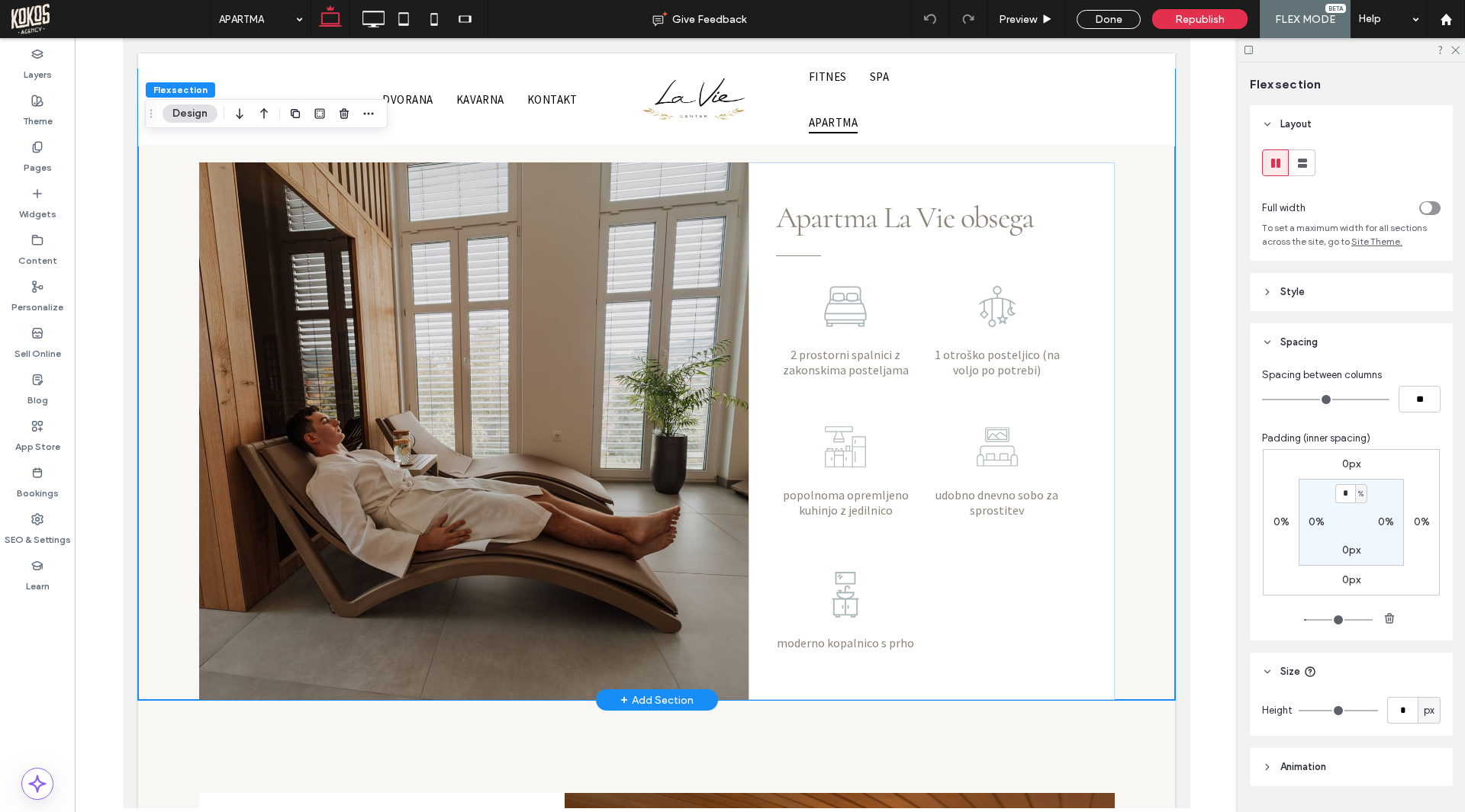
click at [1127, 415] on div "2 prostorni spalnici z zakonskima posteljama 1 otroško posteljico (na voljo po …" at bounding box center [656, 385] width 1037 height 631
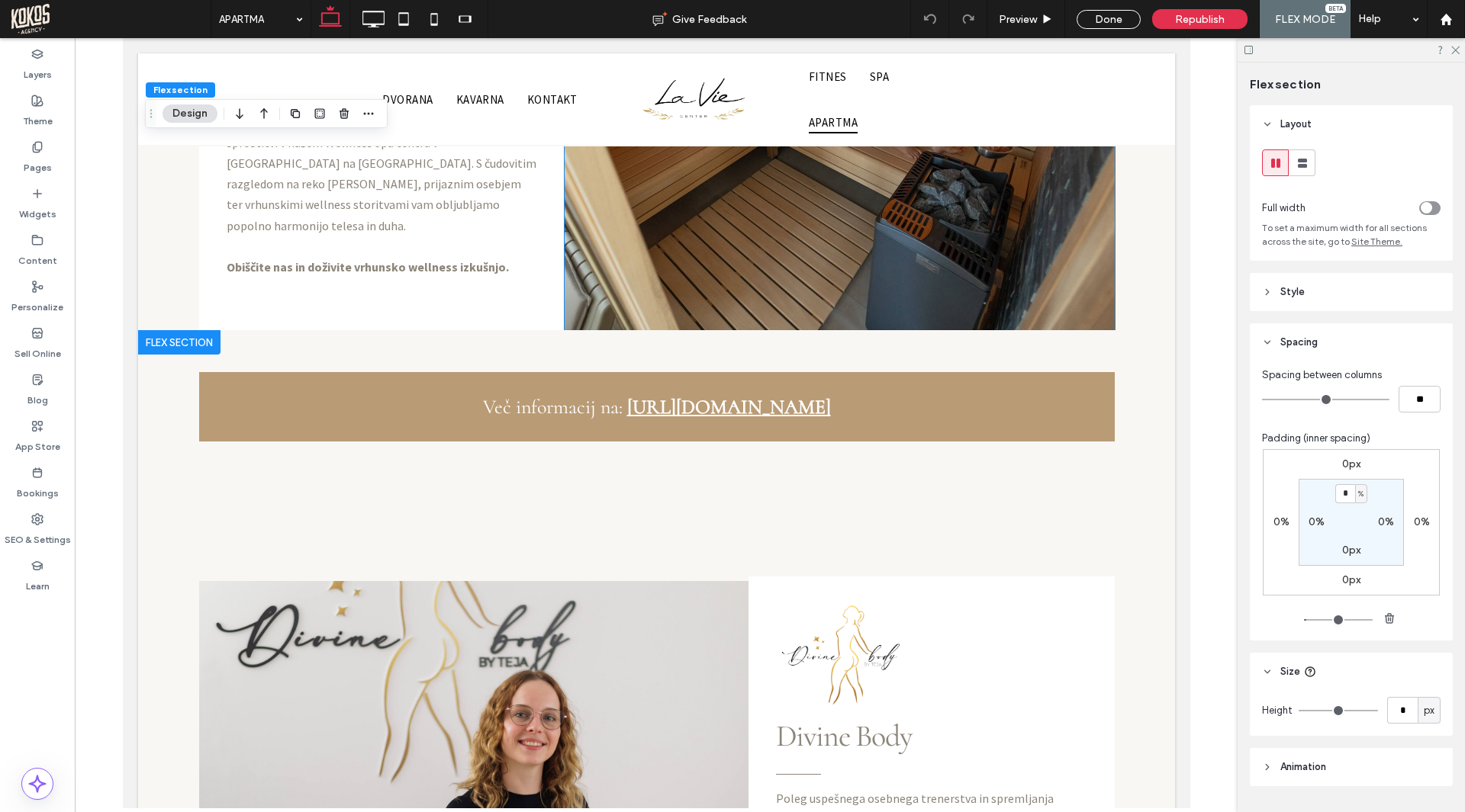
scroll to position [1965, 0]
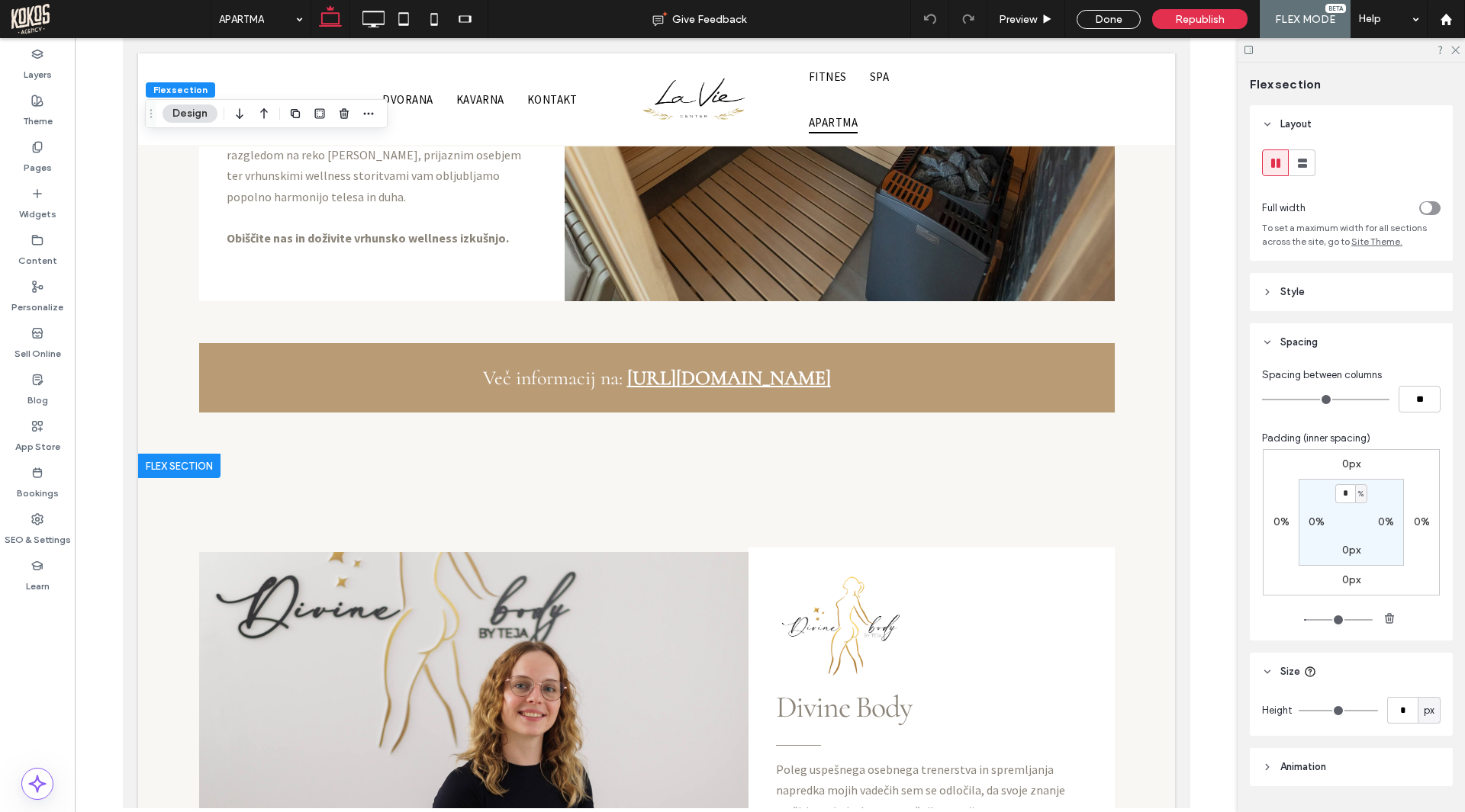
click at [158, 453] on div at bounding box center [179, 466] width 83 height 24
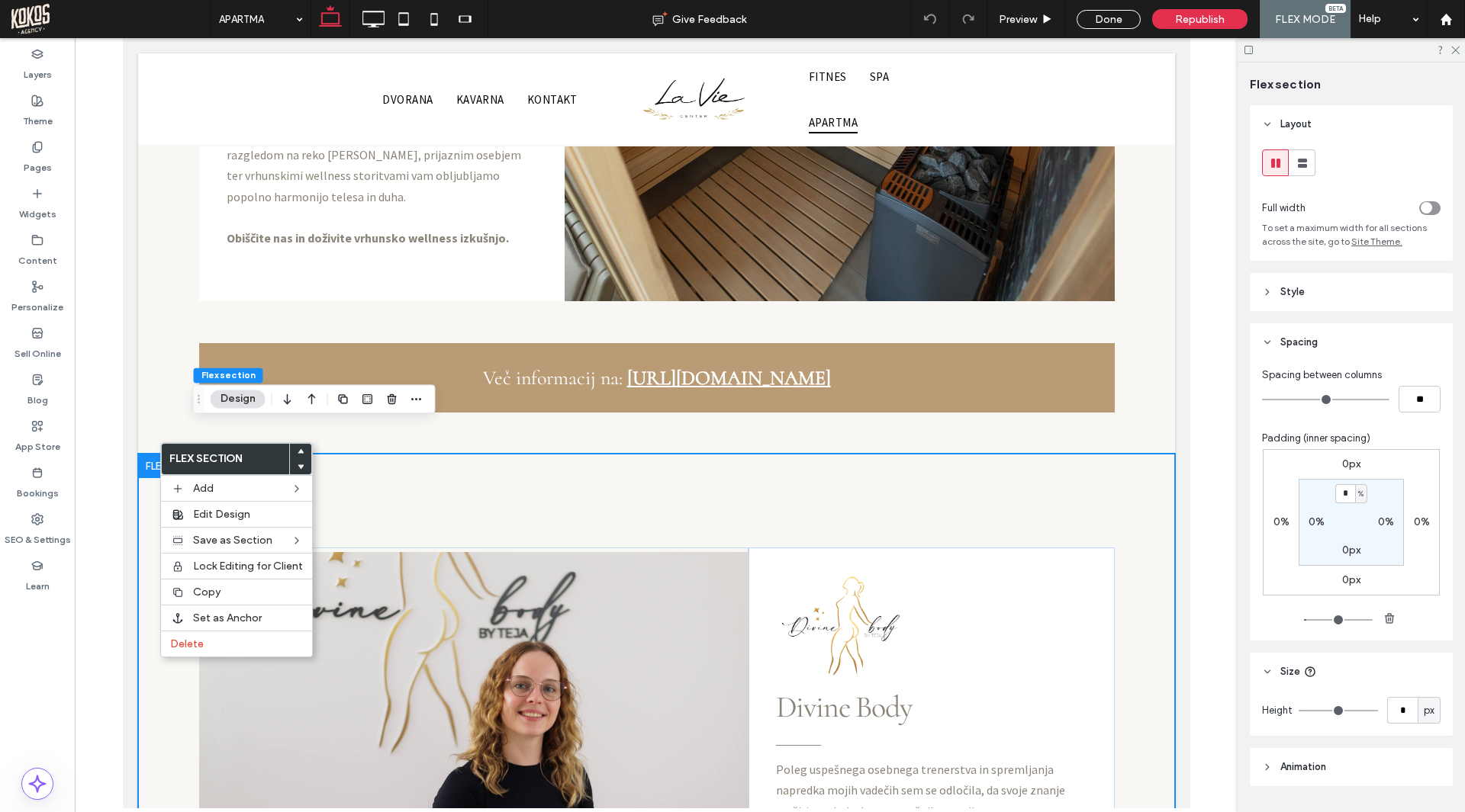
scroll to position [2183, 0]
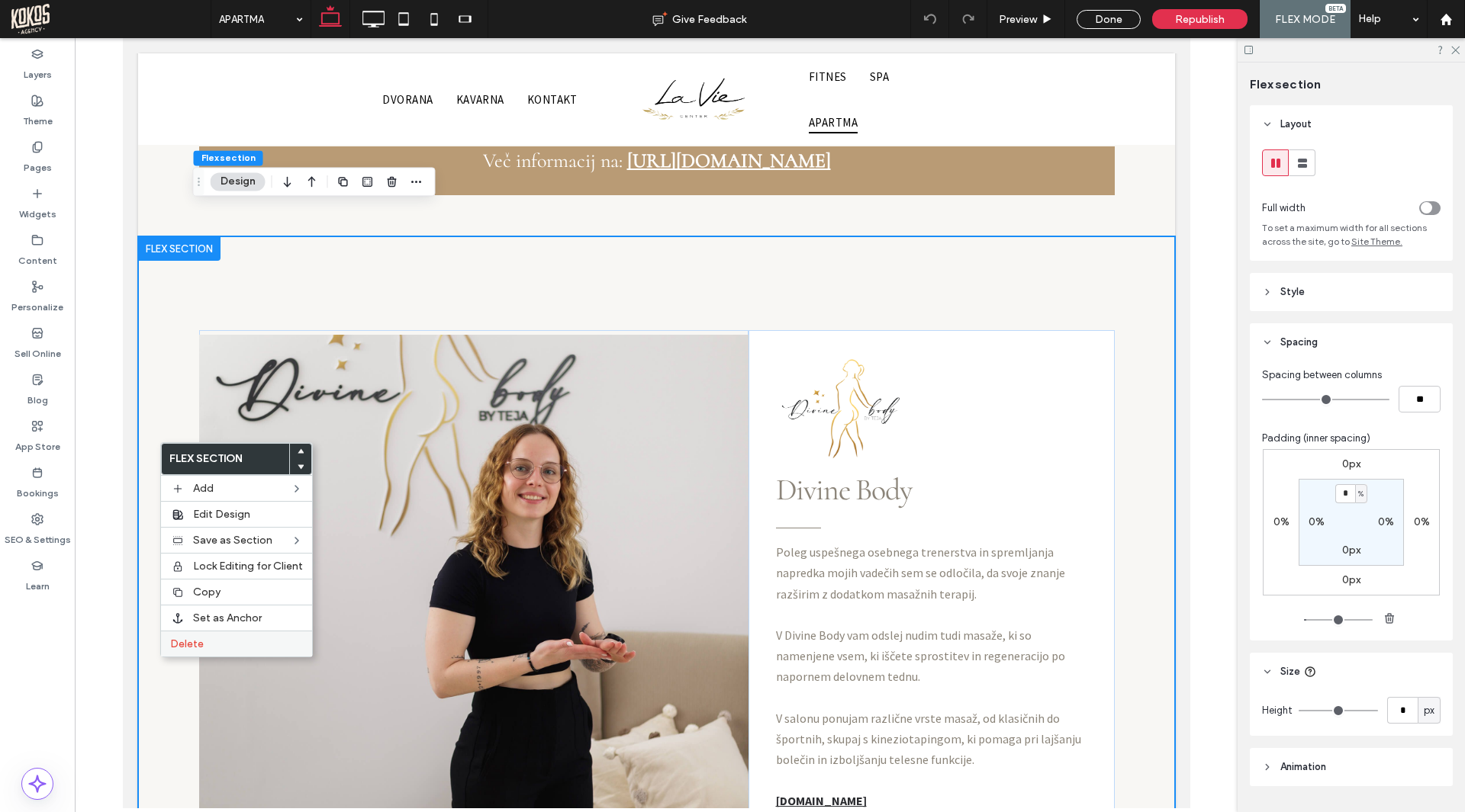
click at [211, 640] on label "Delete" at bounding box center [236, 644] width 133 height 13
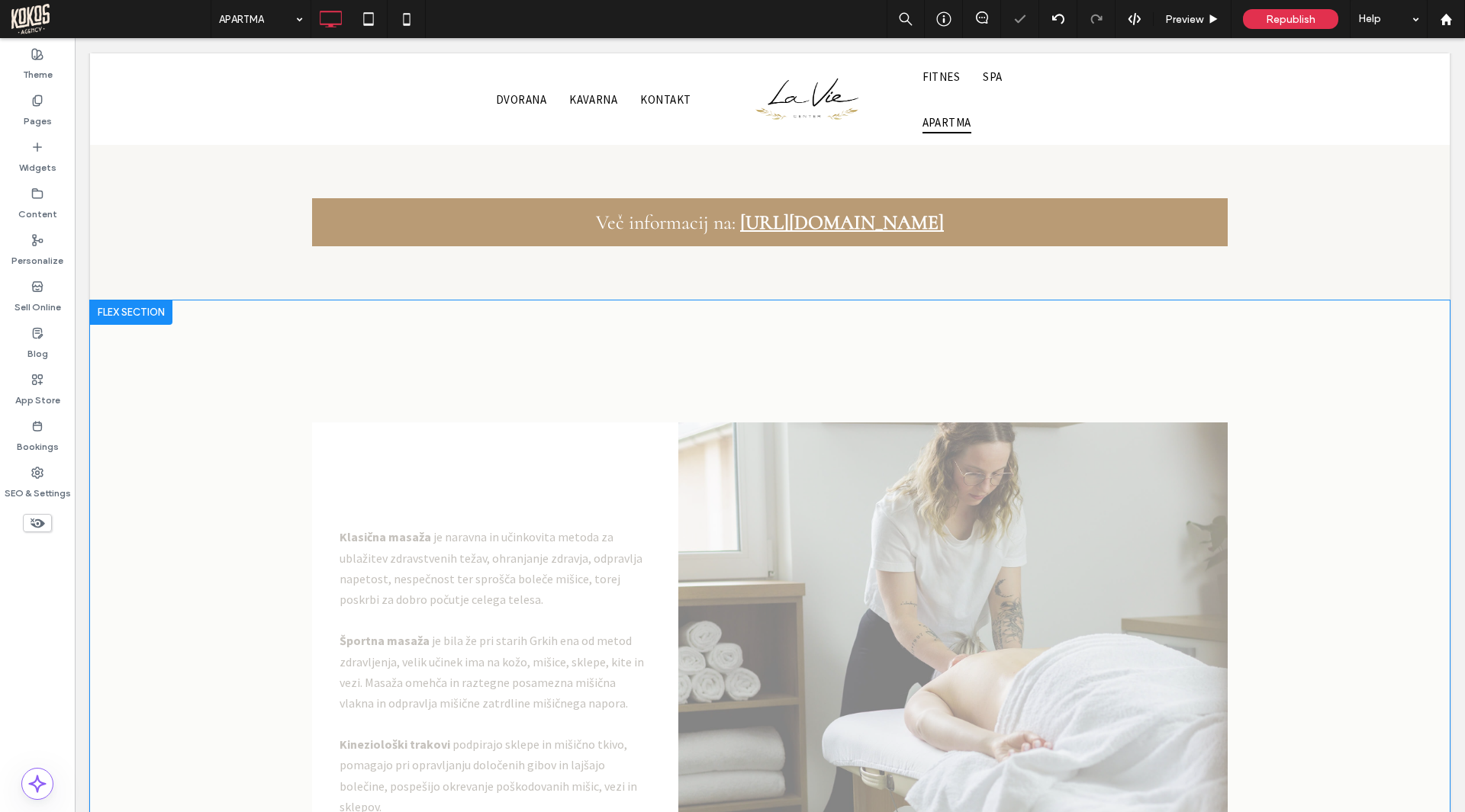
click at [147, 300] on div at bounding box center [131, 312] width 83 height 24
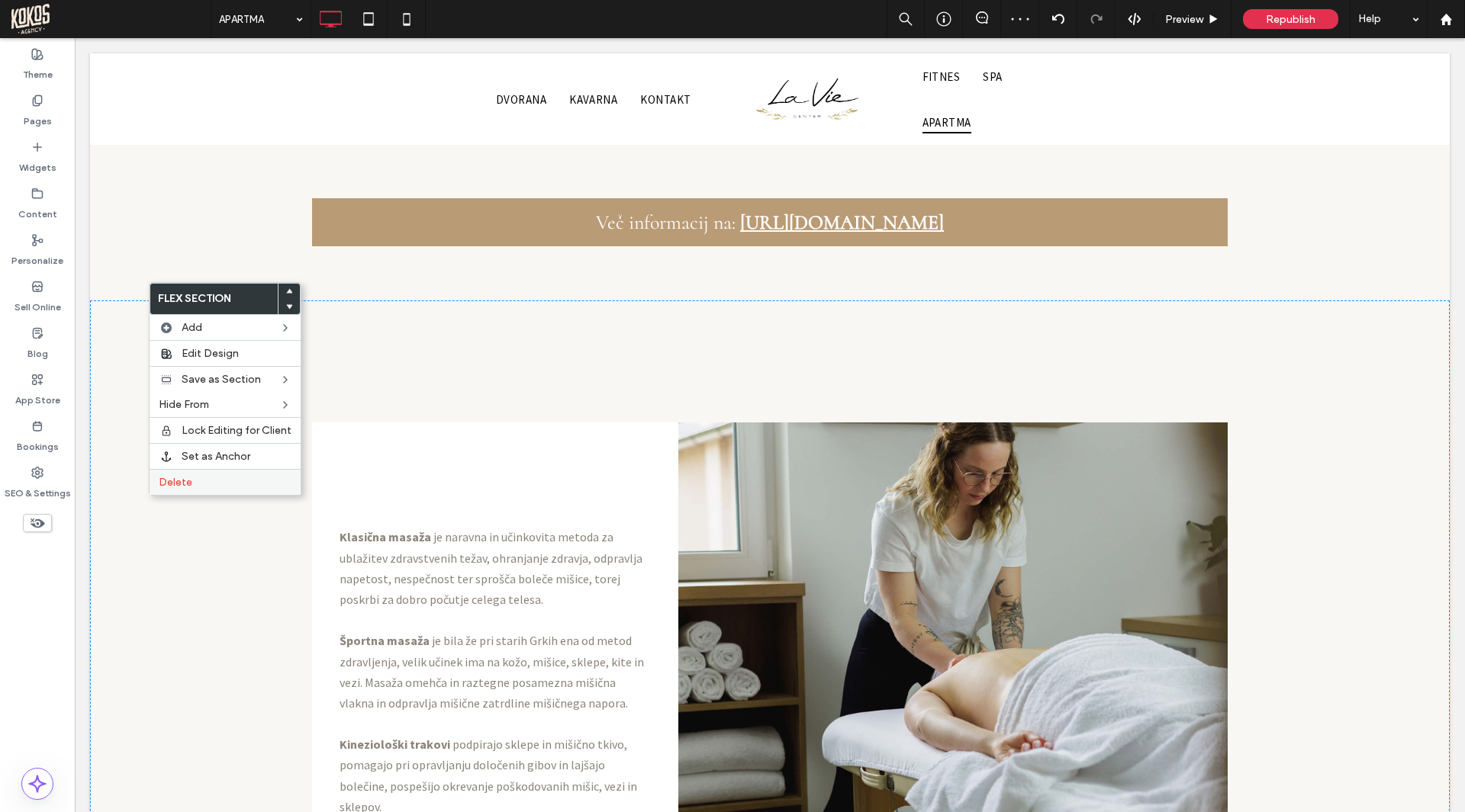
click at [203, 479] on label "Delete" at bounding box center [225, 483] width 133 height 13
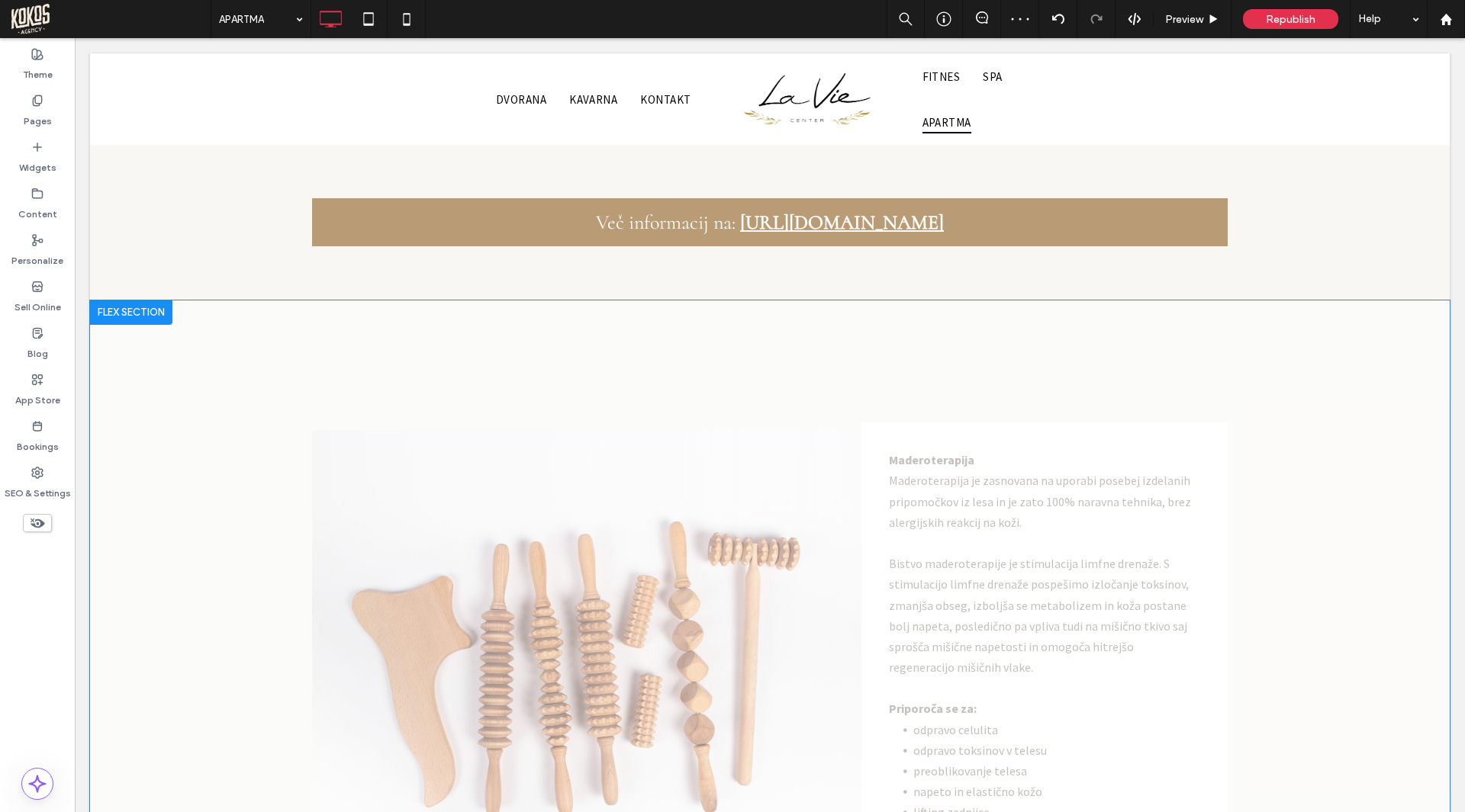
click at [134, 300] on div at bounding box center [131, 312] width 83 height 24
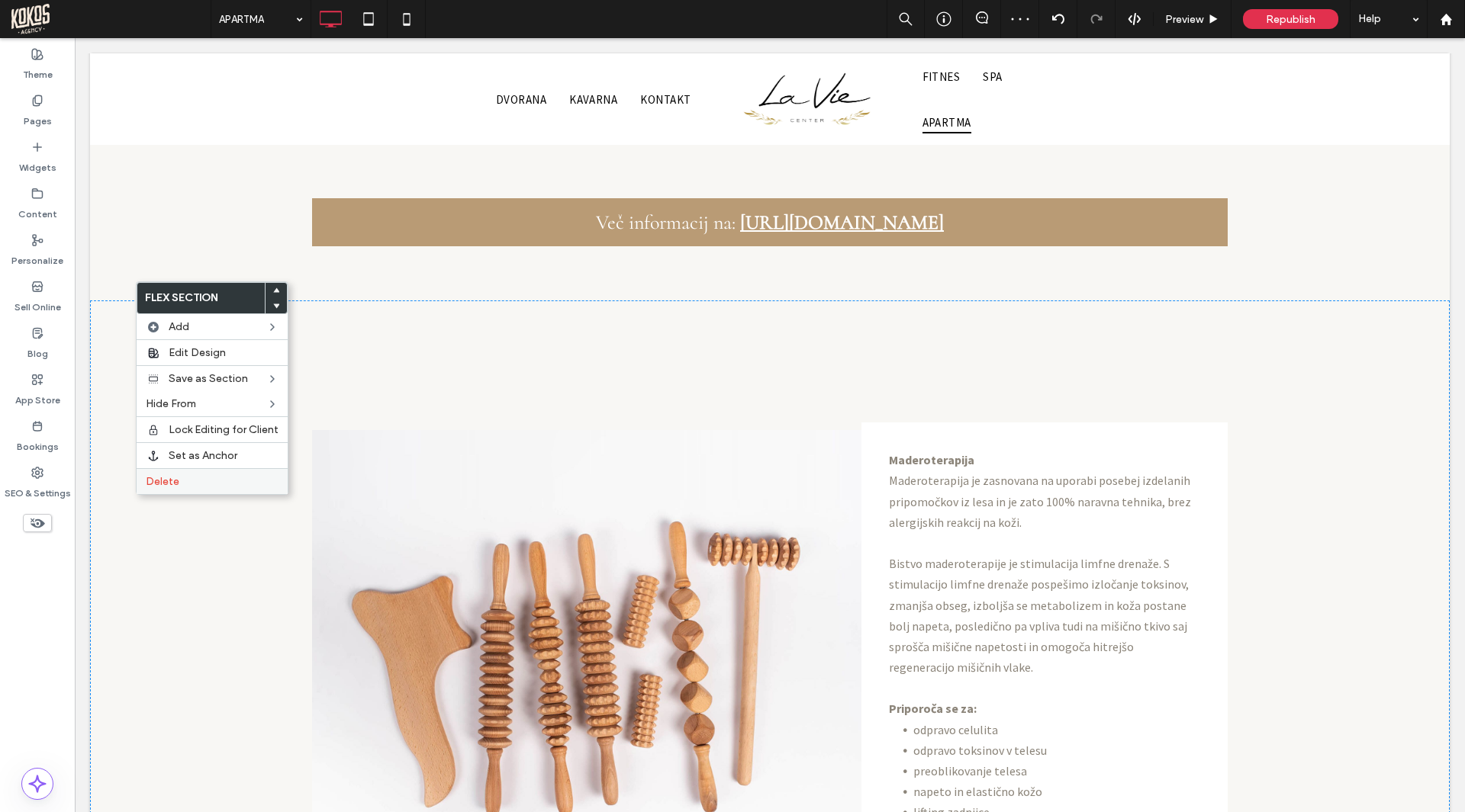
click at [194, 483] on label "Delete" at bounding box center [212, 482] width 133 height 13
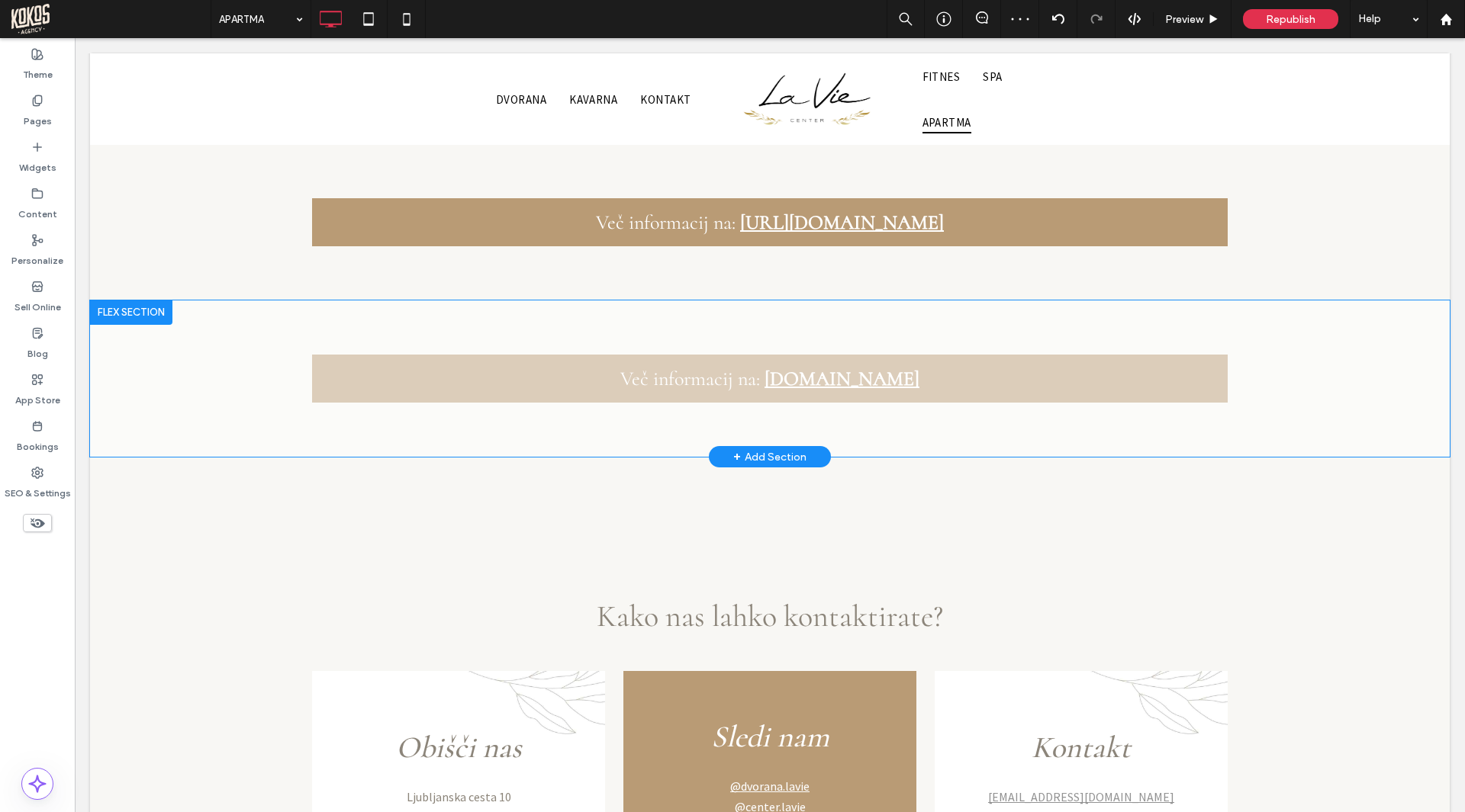
click at [138, 300] on div at bounding box center [131, 312] width 83 height 24
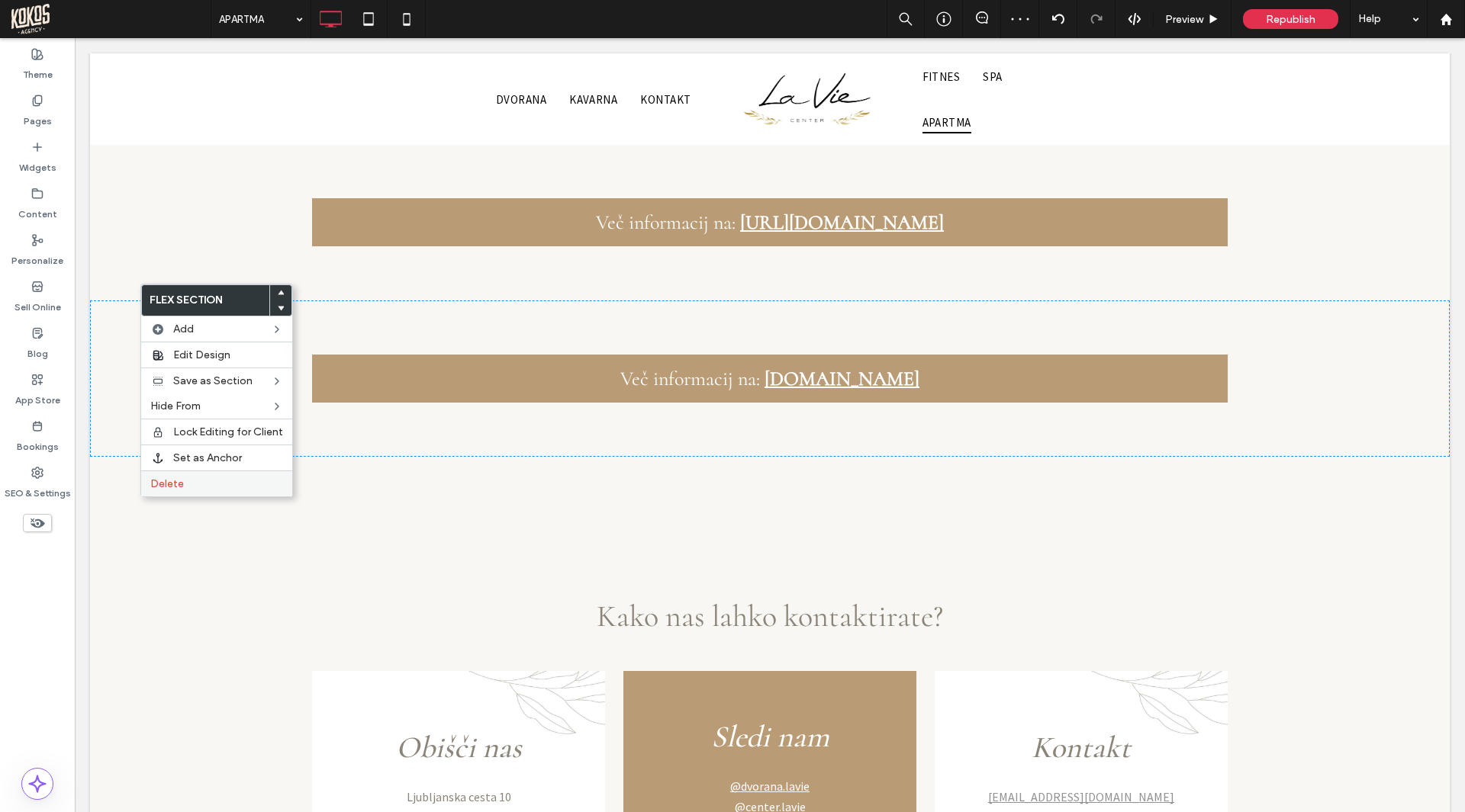
click at [195, 482] on label "Delete" at bounding box center [217, 484] width 133 height 13
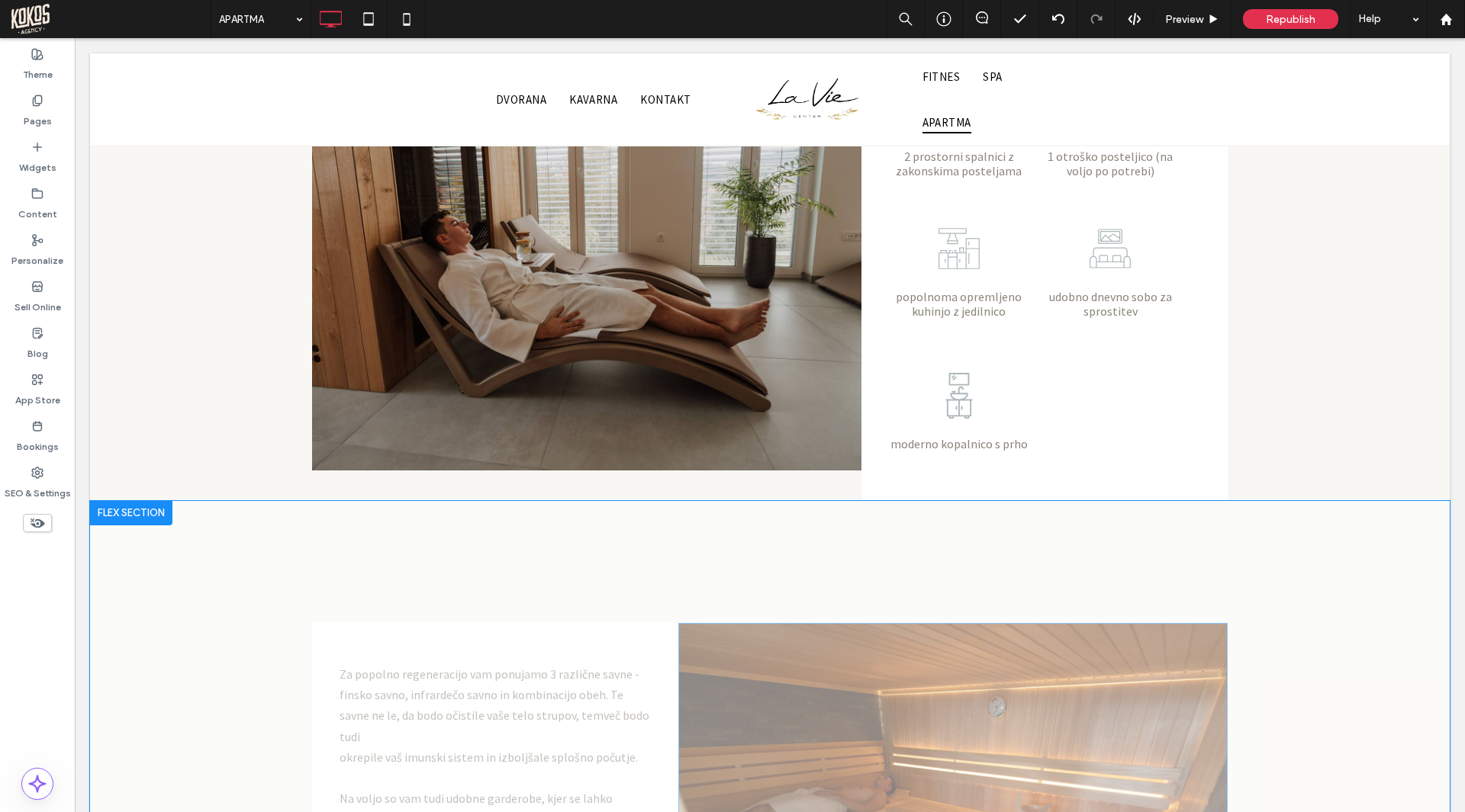
scroll to position [1115, 0]
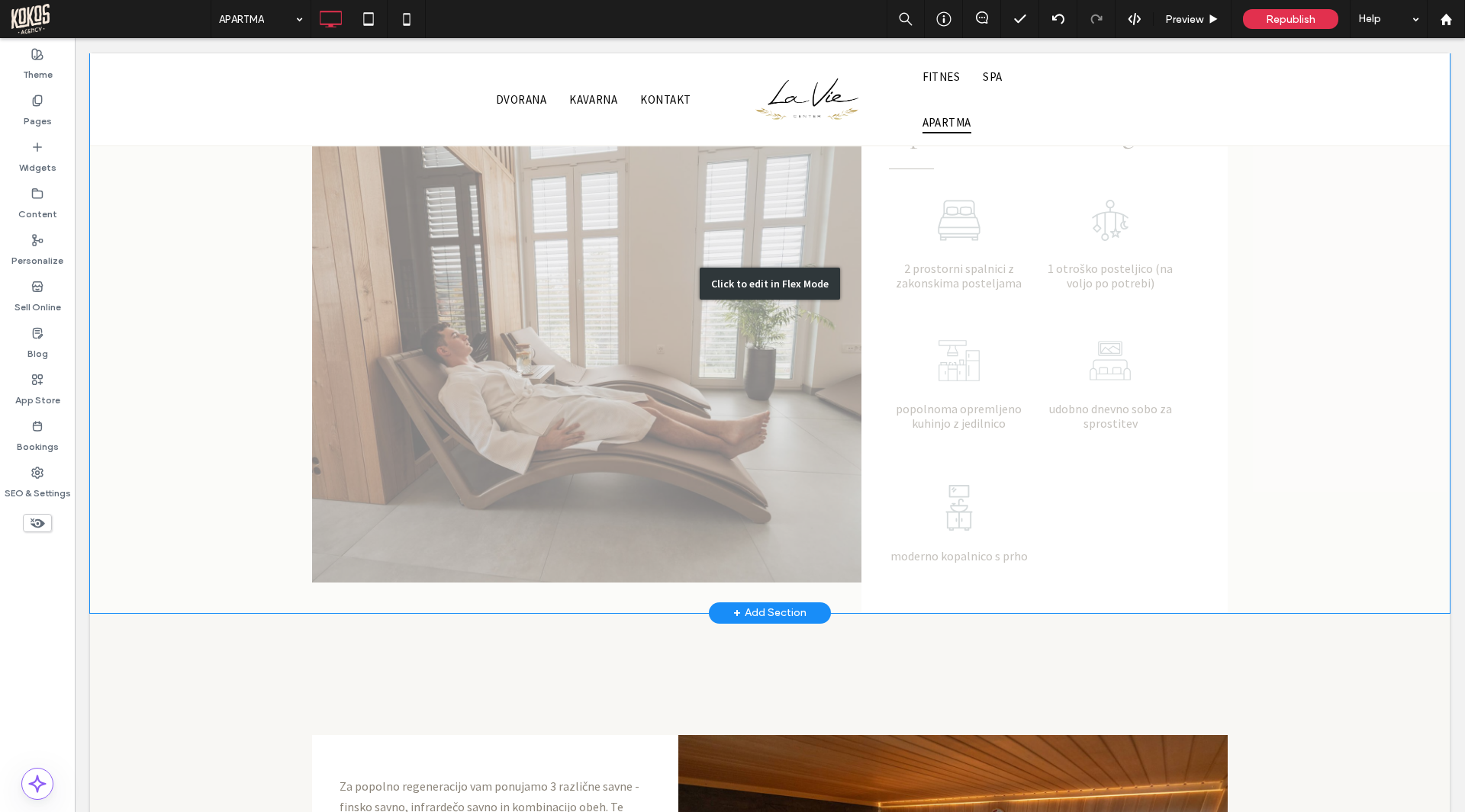
click at [1295, 360] on div "Click to edit in Flex Mode" at bounding box center [769, 283] width 1360 height 659
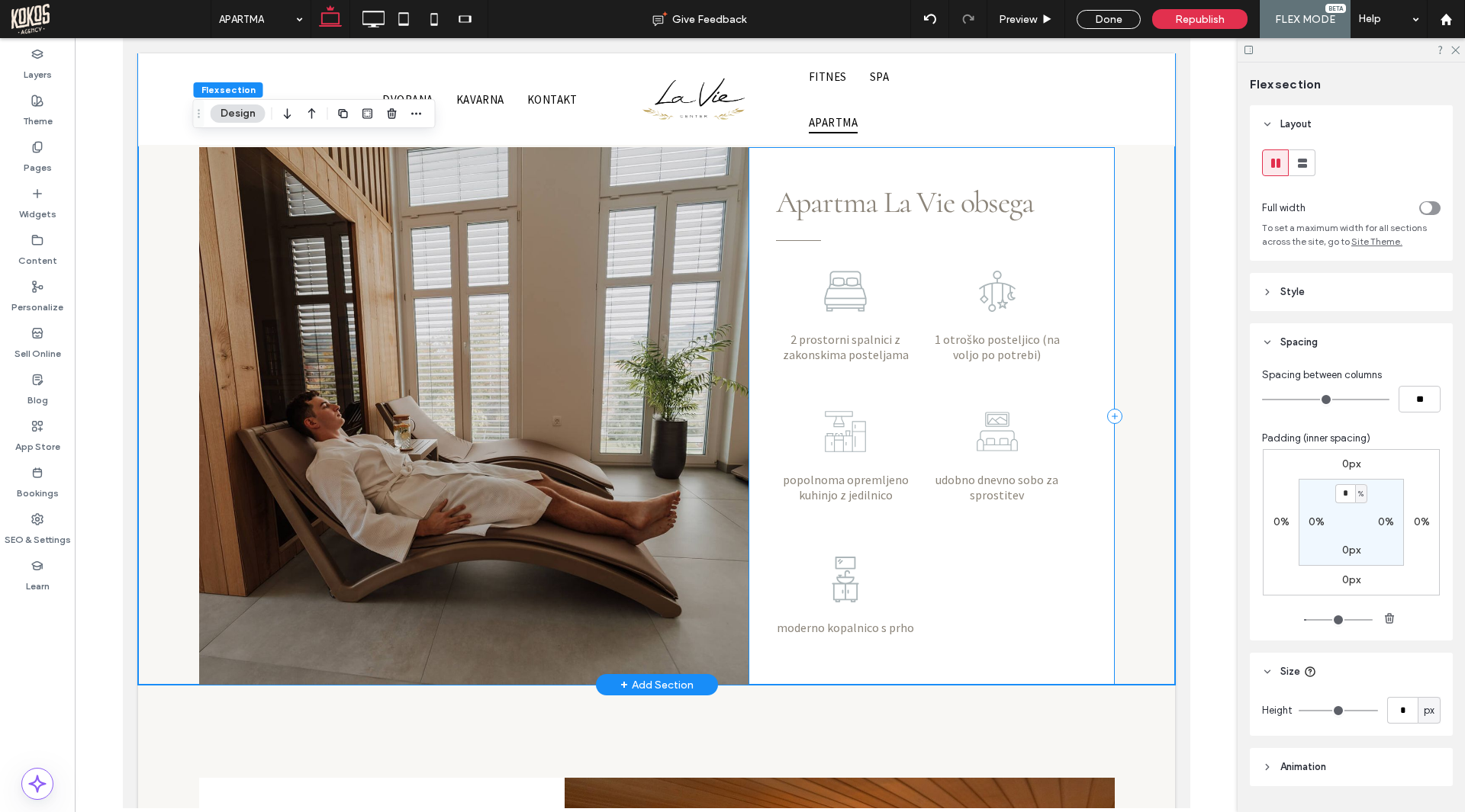
scroll to position [1039, 0]
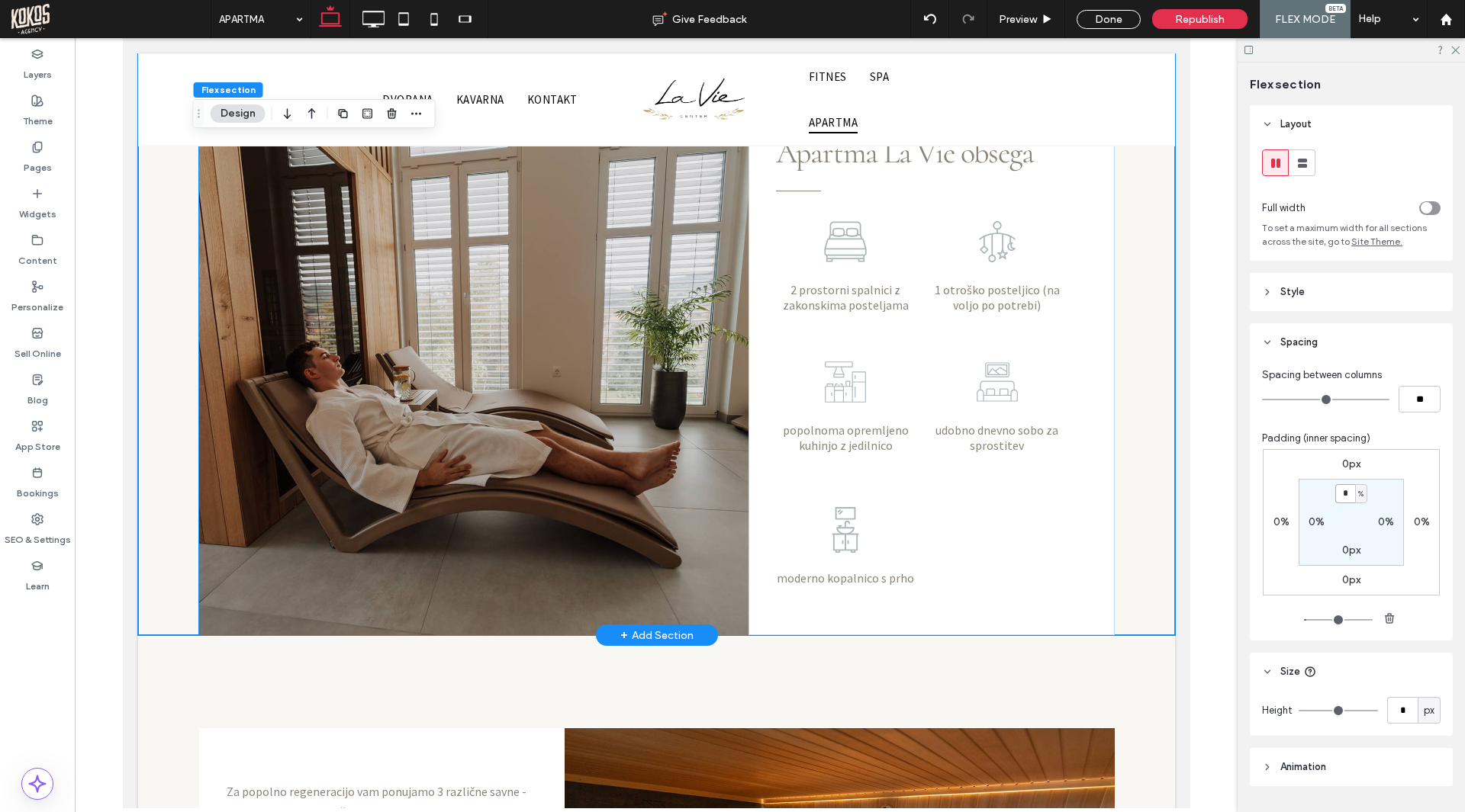
click at [466, 319] on img at bounding box center [473, 367] width 549 height 538
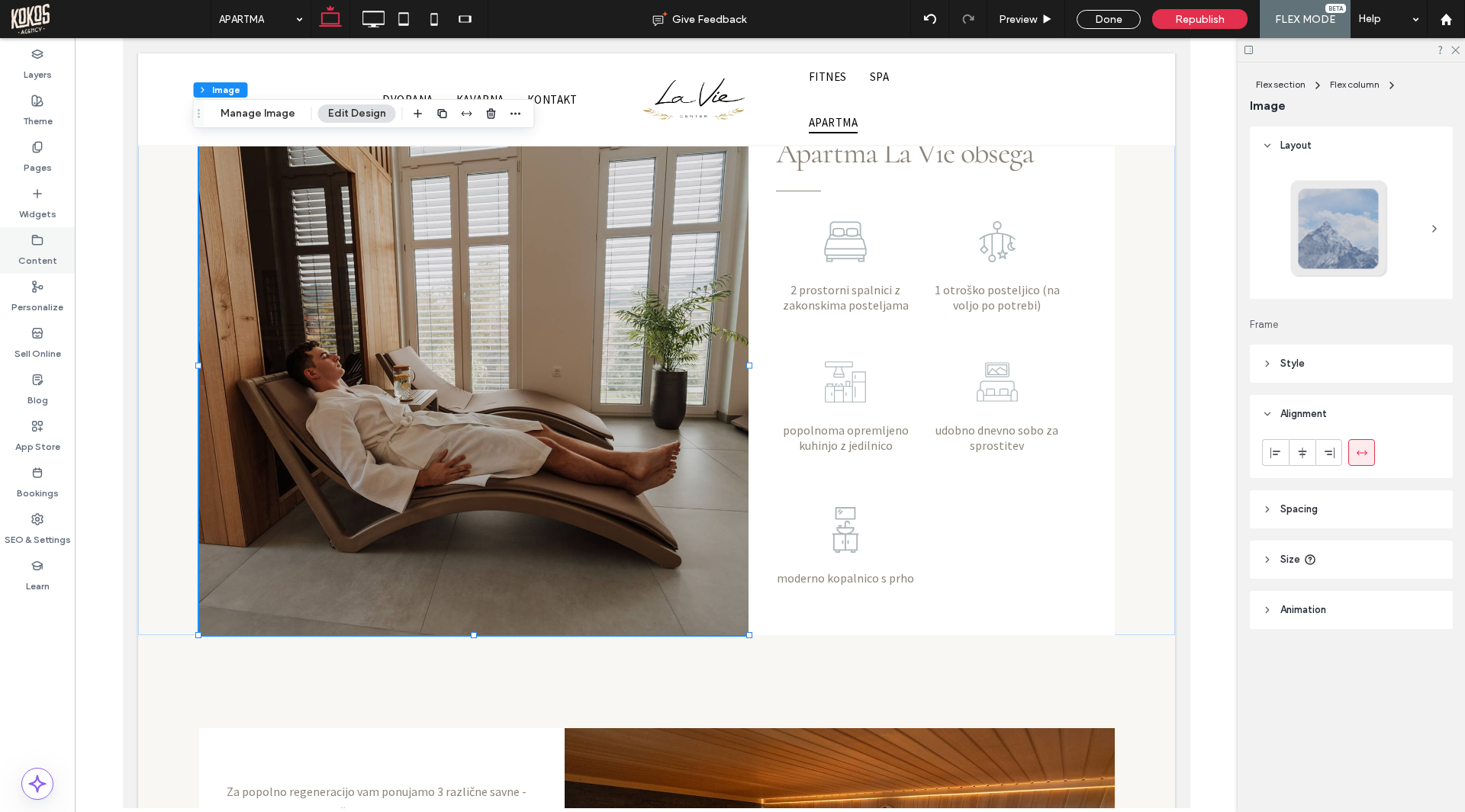
click at [39, 249] on label "Content" at bounding box center [38, 257] width 39 height 21
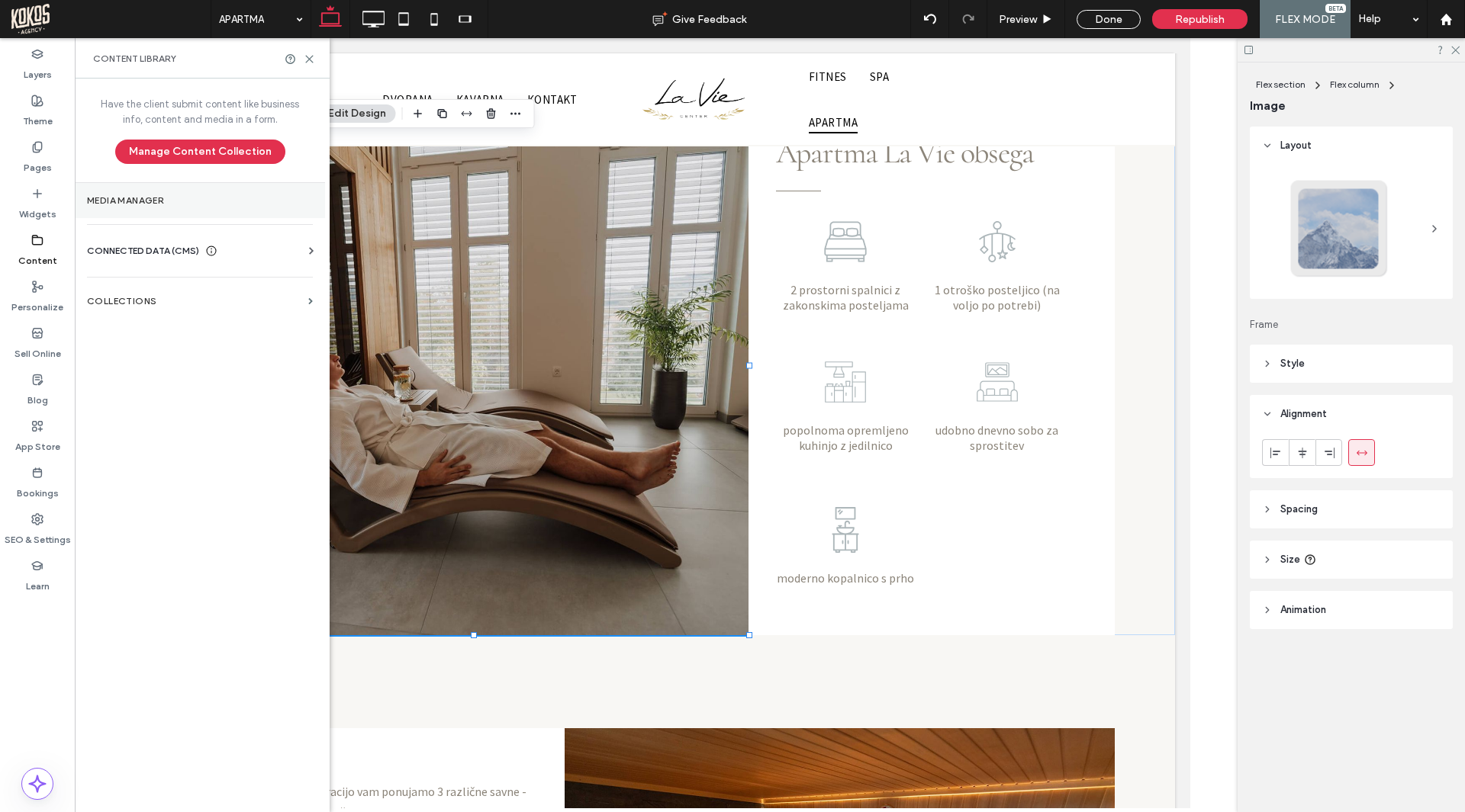
click at [190, 210] on section "Media Manager" at bounding box center [199, 200] width 250 height 35
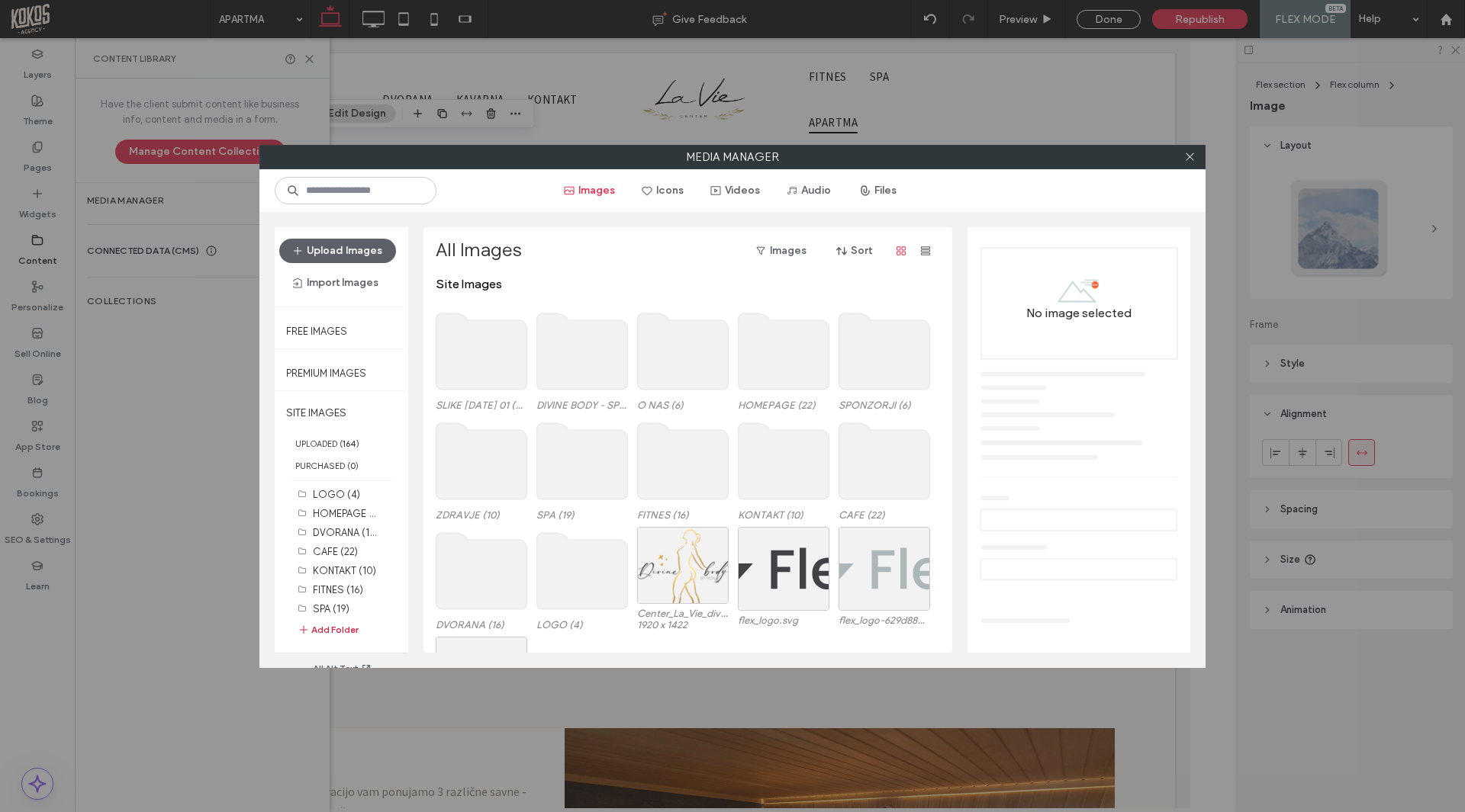
click at [339, 627] on button "Add Folder" at bounding box center [327, 630] width 61 height 15
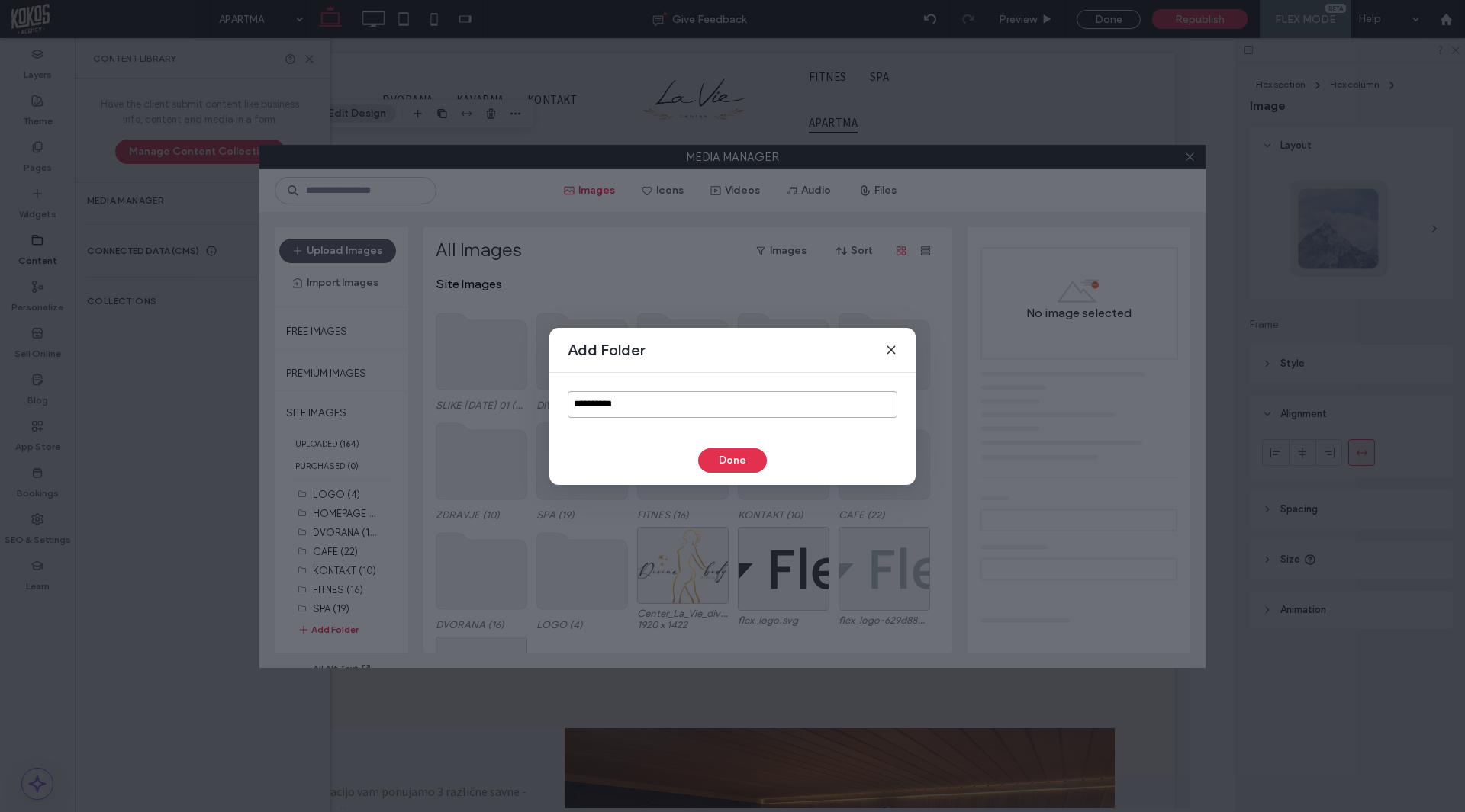
click at [636, 407] on input "**********" at bounding box center [732, 404] width 330 height 27
type input "**********"
click at [737, 462] on button "Done" at bounding box center [732, 461] width 69 height 24
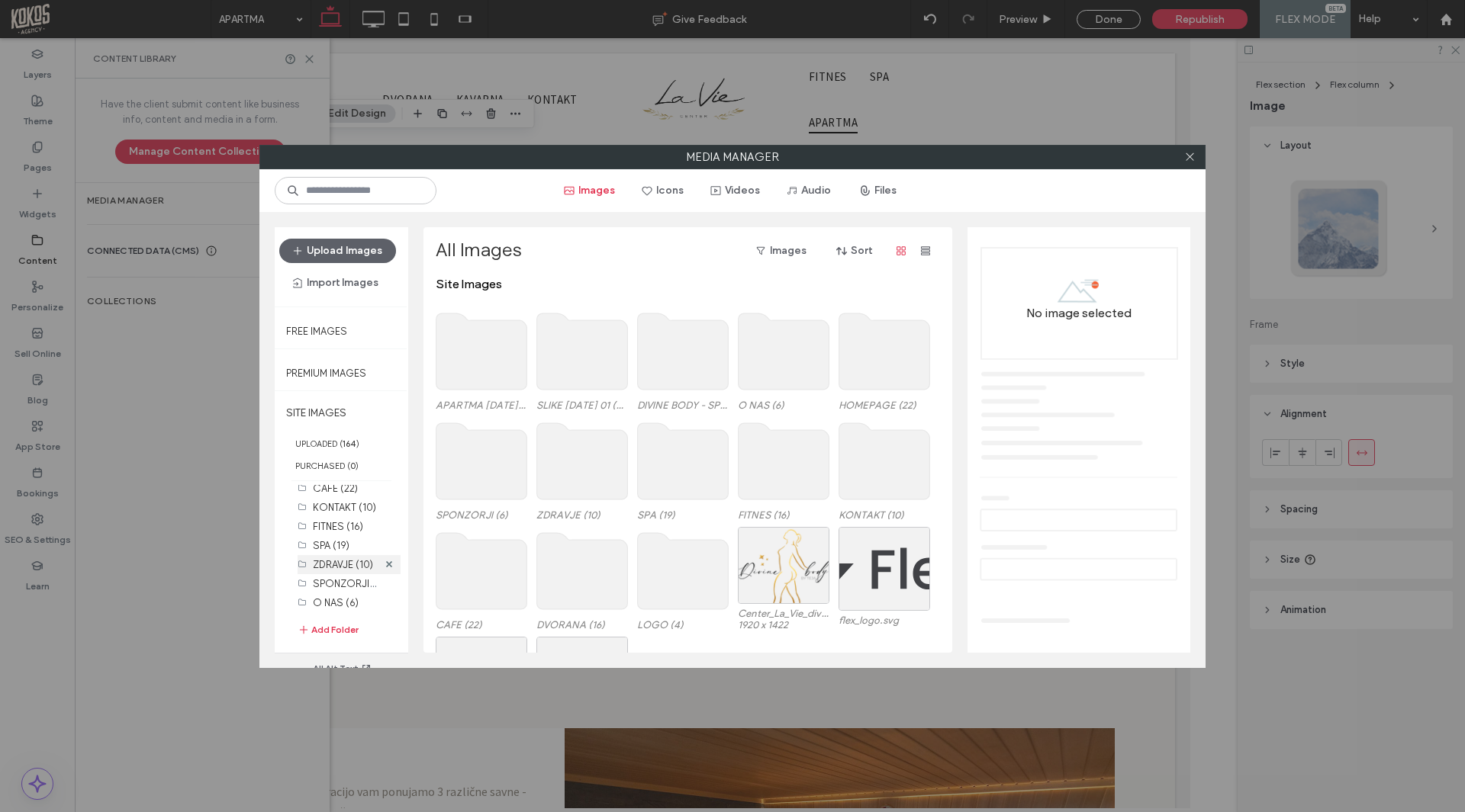
scroll to position [120, 0]
click at [347, 606] on label "APARTMA [DATE] (0)" at bounding box center [357, 603] width 89 height 15
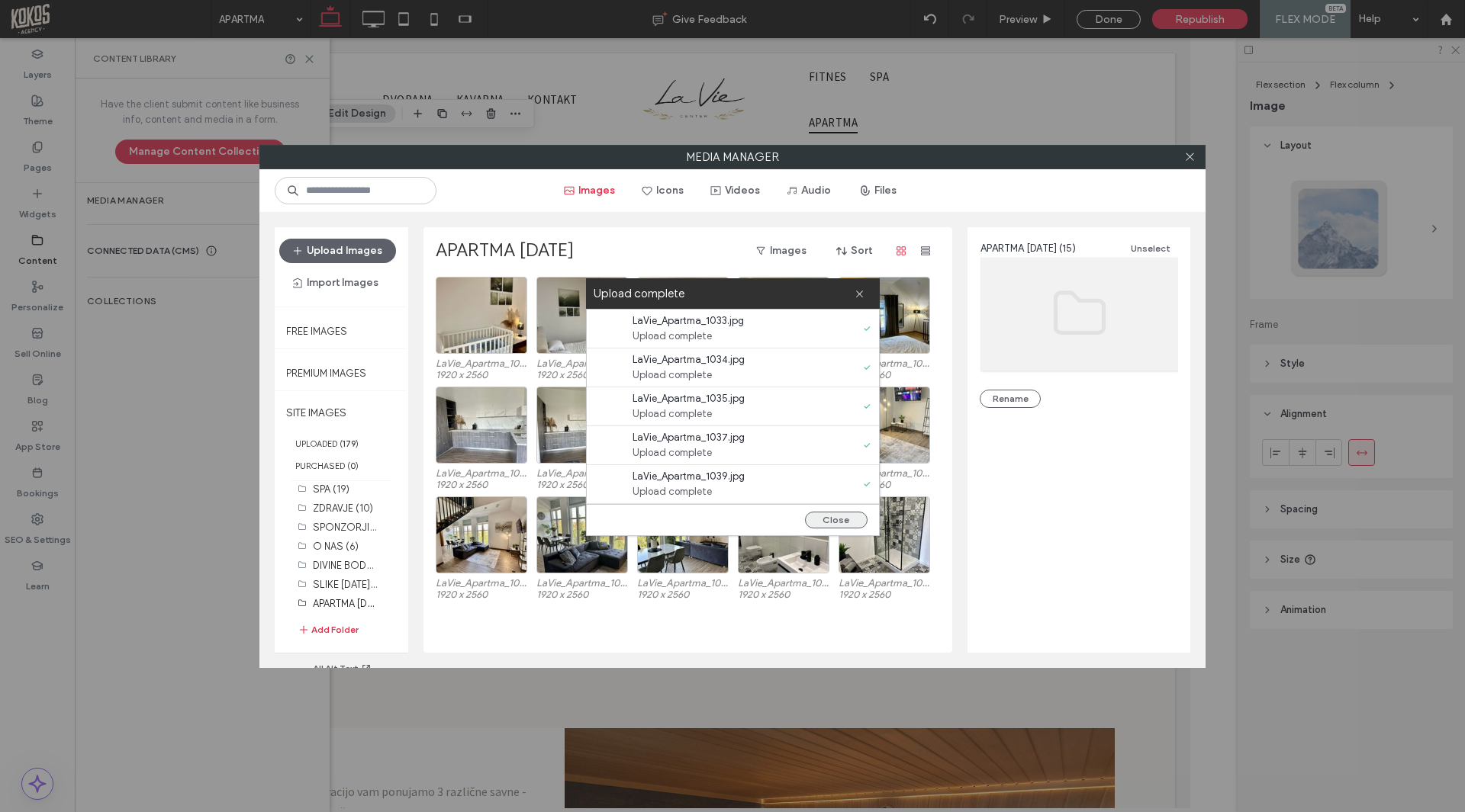
click at [841, 517] on button "Close" at bounding box center [836, 520] width 62 height 17
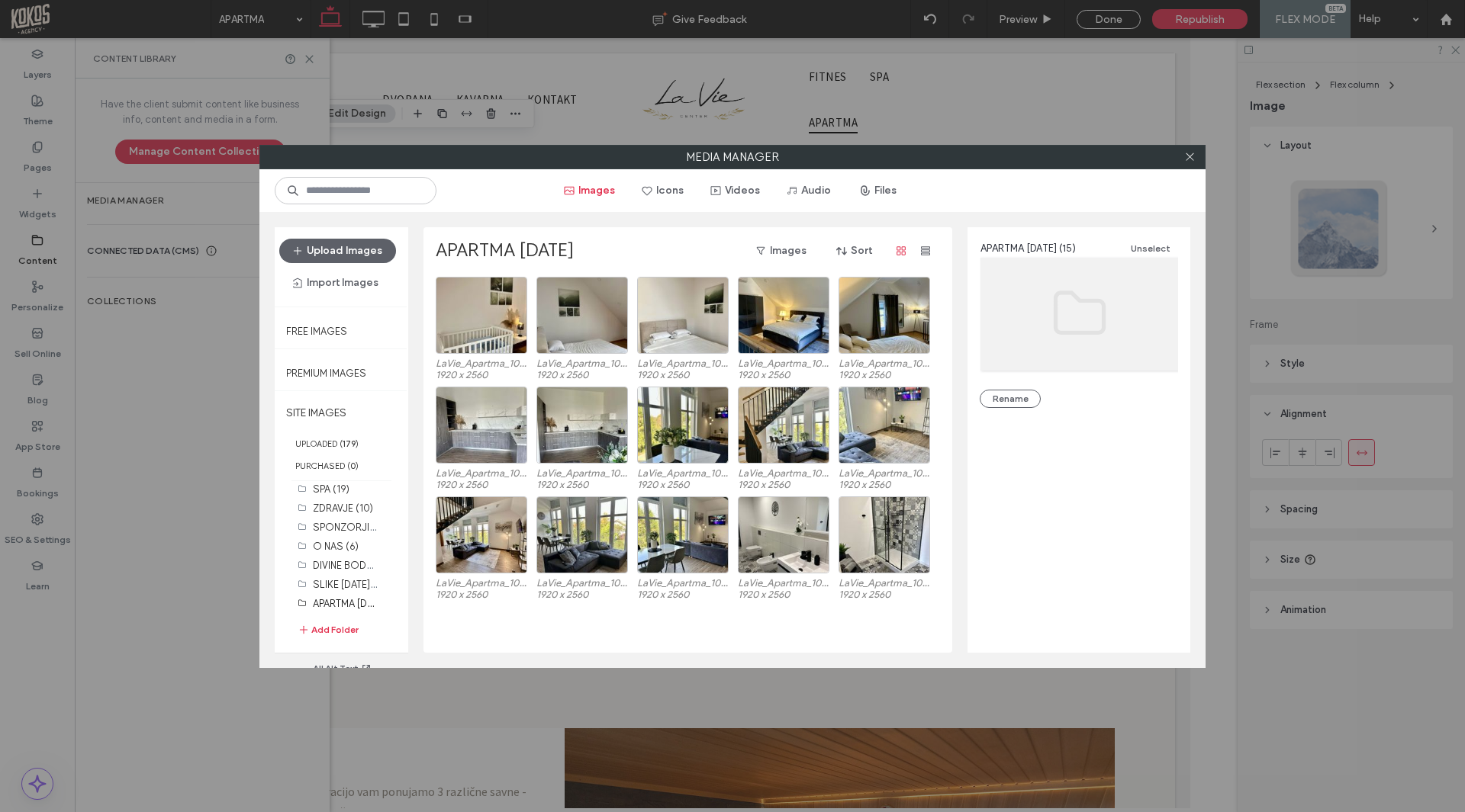
click at [1198, 159] on div at bounding box center [1189, 157] width 23 height 23
click at [1195, 154] on div at bounding box center [1189, 157] width 23 height 23
click at [1191, 156] on icon at bounding box center [1190, 157] width 11 height 11
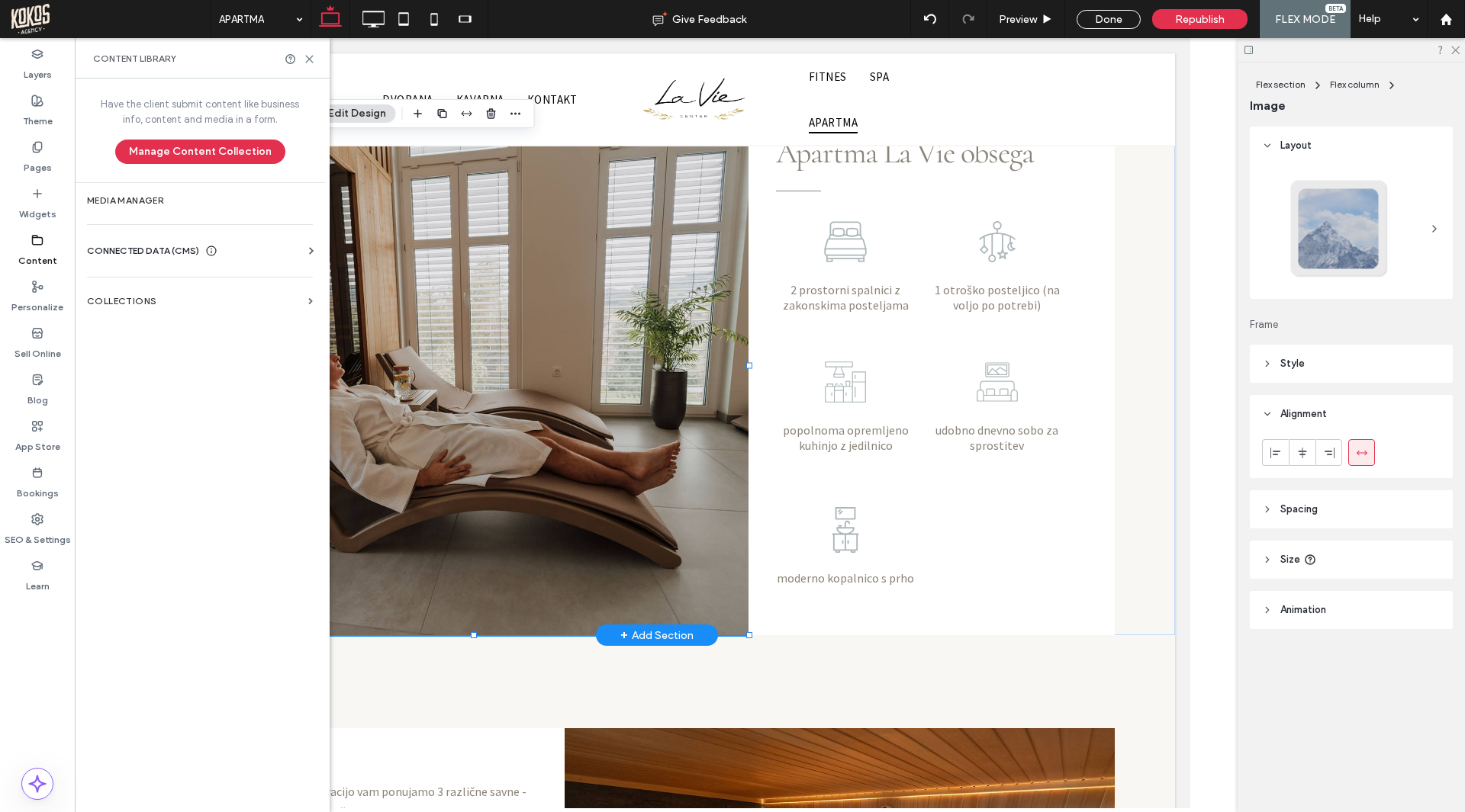
click at [612, 309] on img at bounding box center [473, 367] width 549 height 538
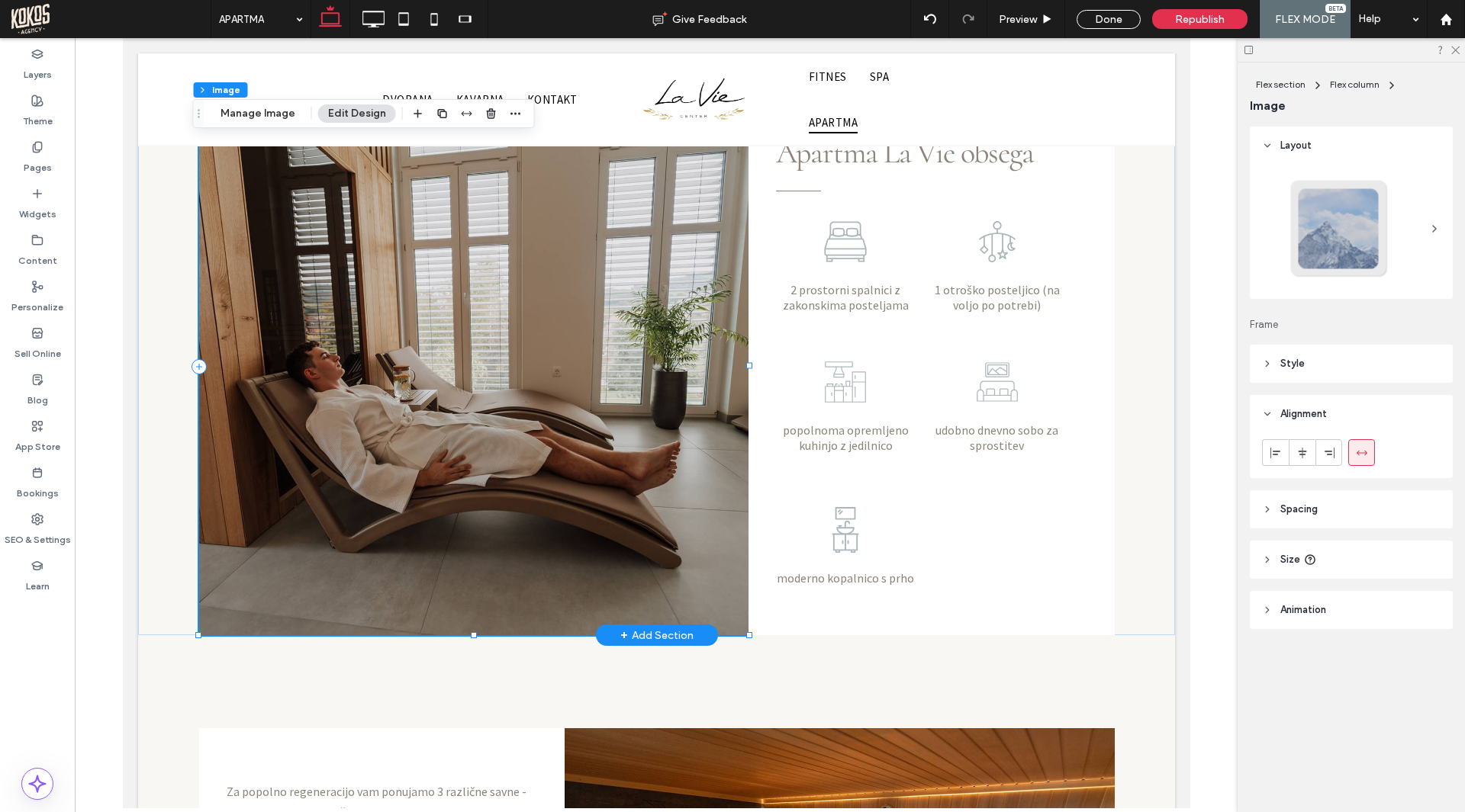
click at [527, 337] on img at bounding box center [473, 367] width 549 height 538
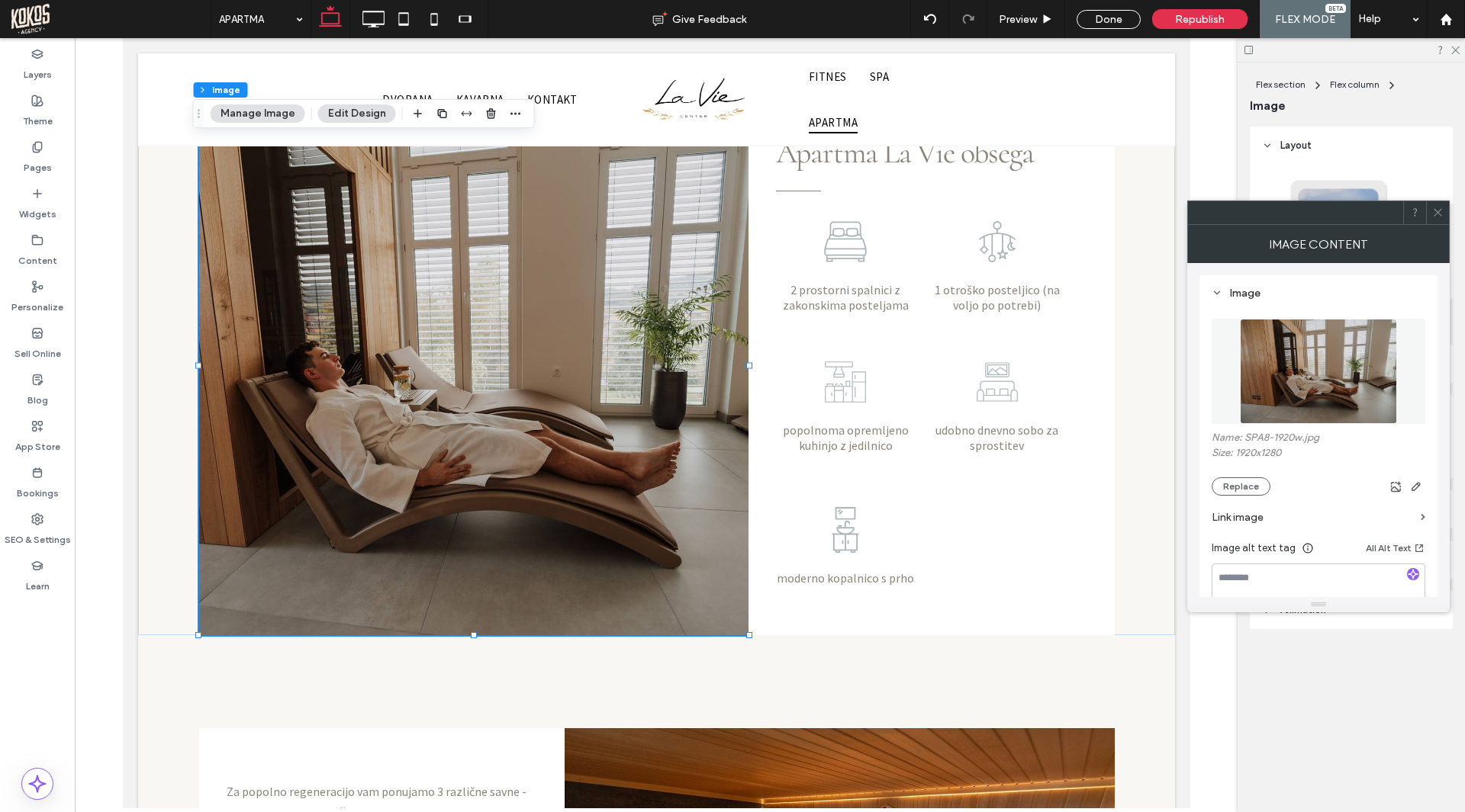
click at [1283, 371] on figure at bounding box center [1318, 372] width 214 height 105
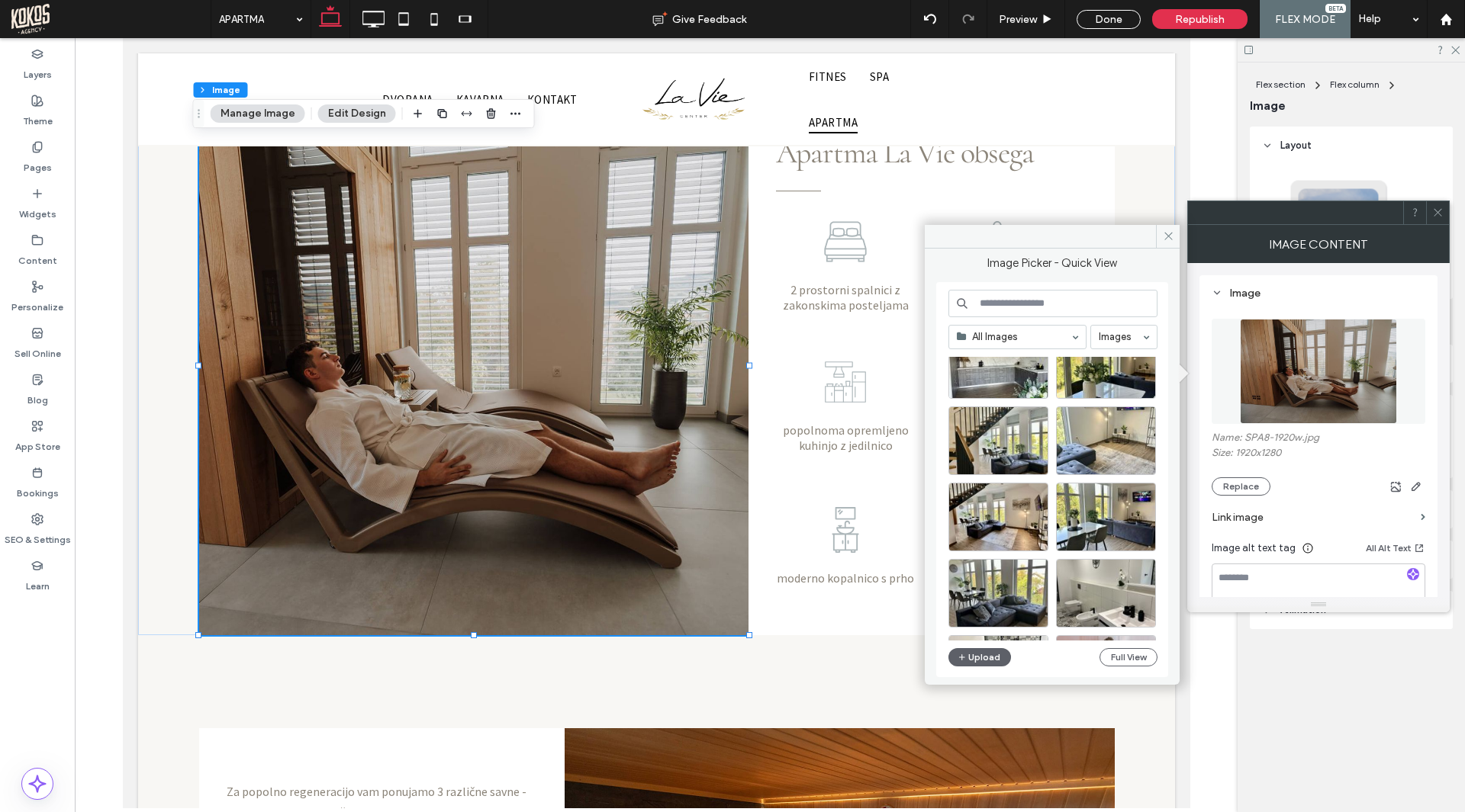
scroll to position [305, 0]
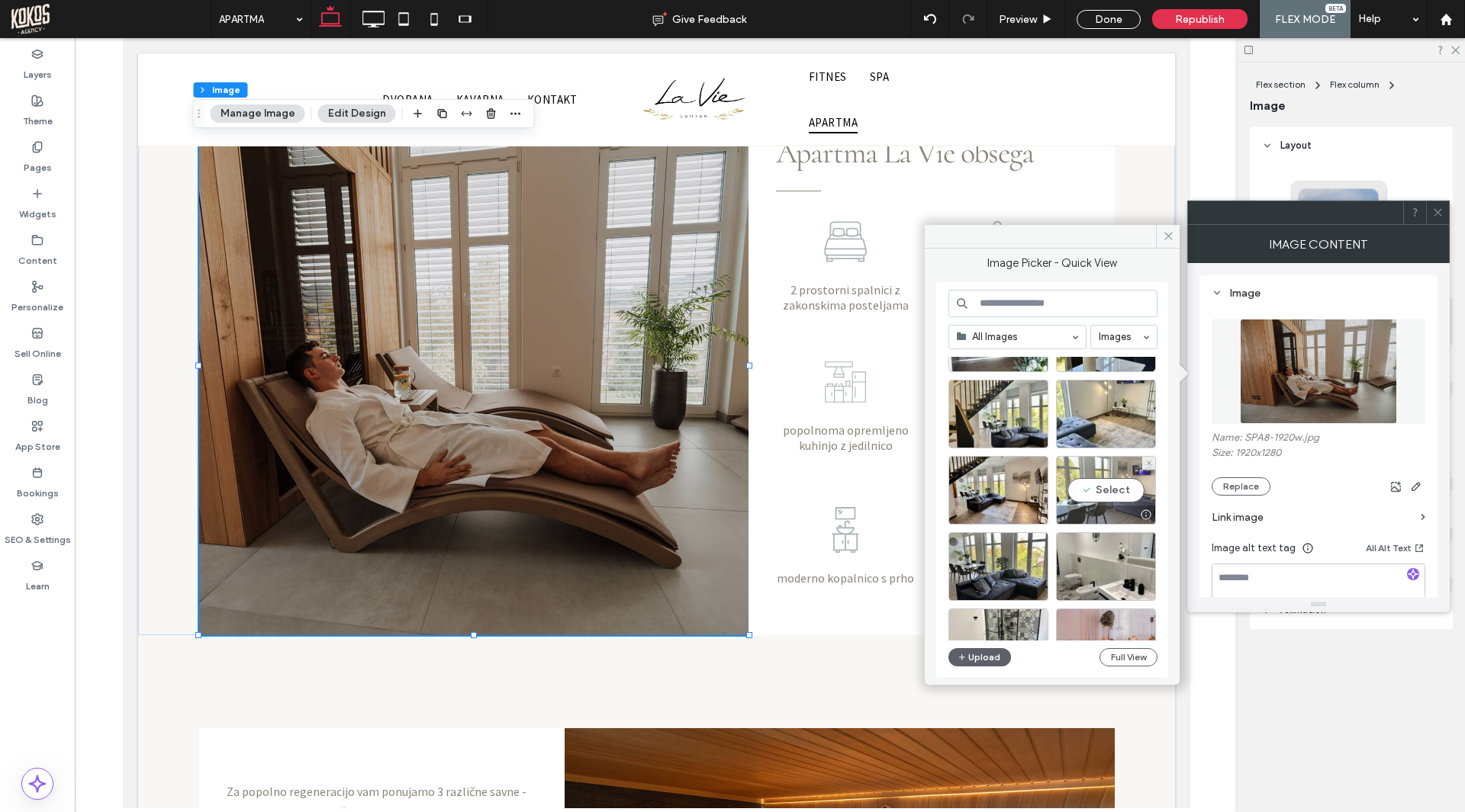
click at [1107, 492] on div "Select" at bounding box center [1105, 490] width 100 height 69
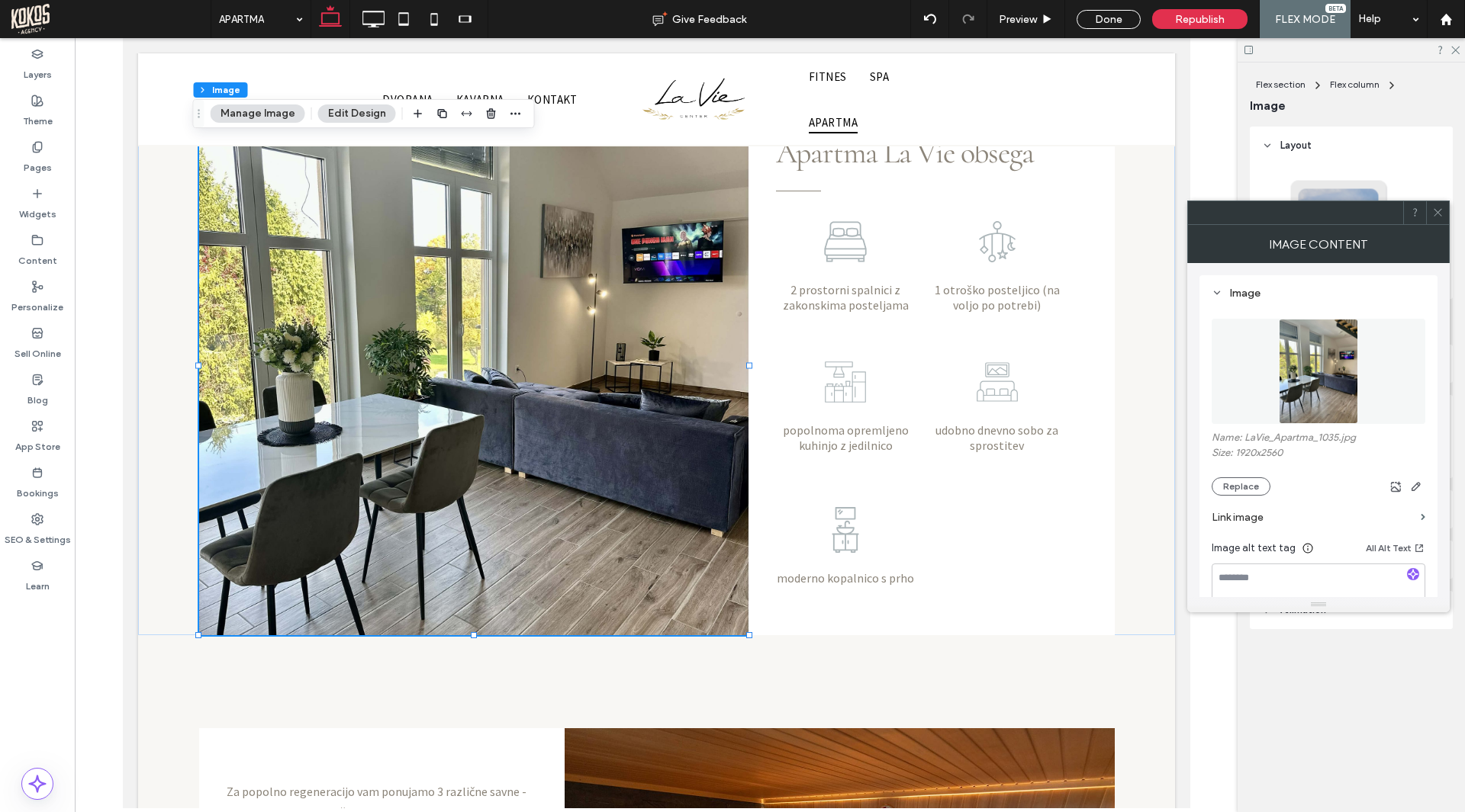
click at [1438, 212] on use at bounding box center [1437, 212] width 7 height 7
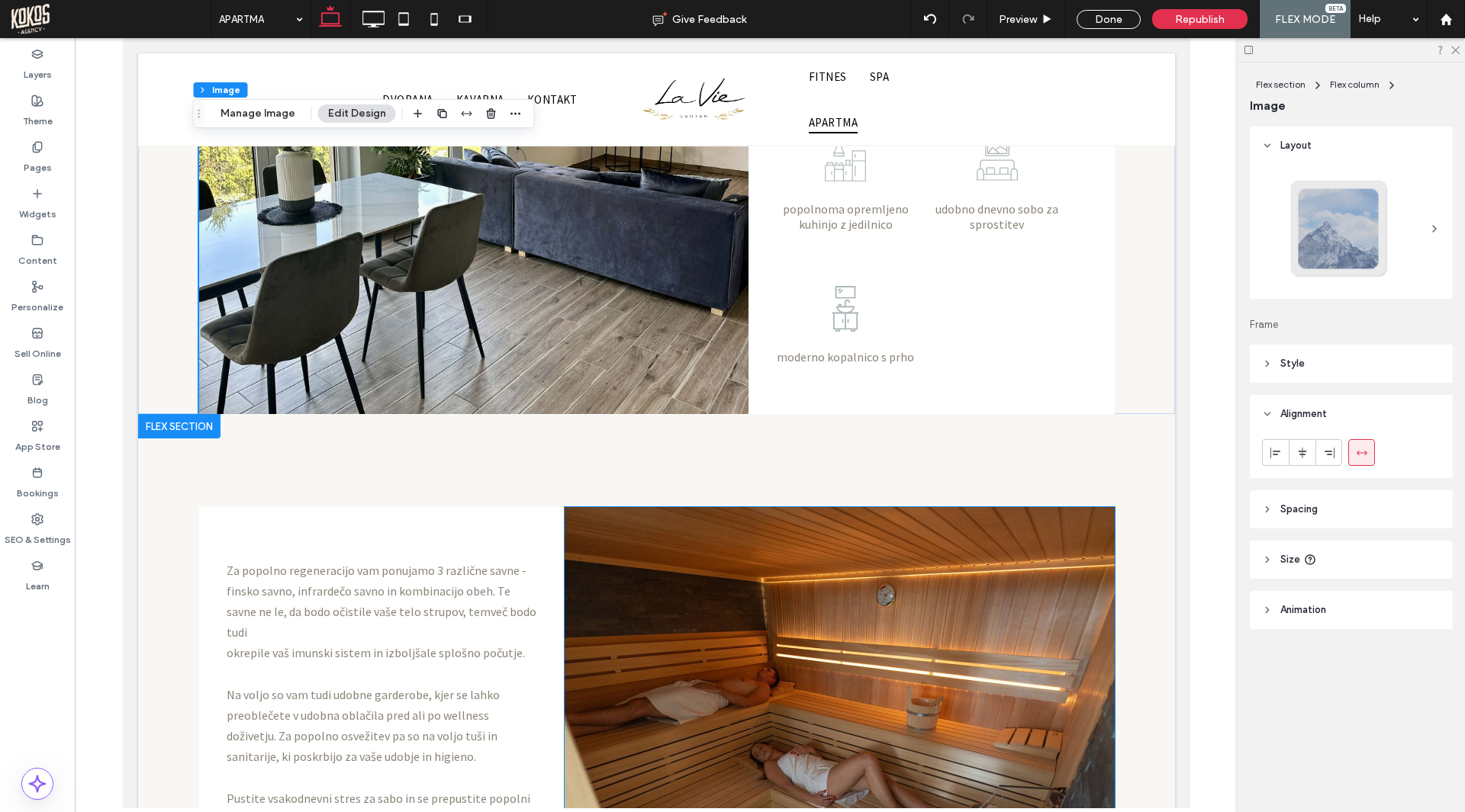
scroll to position [1420, 0]
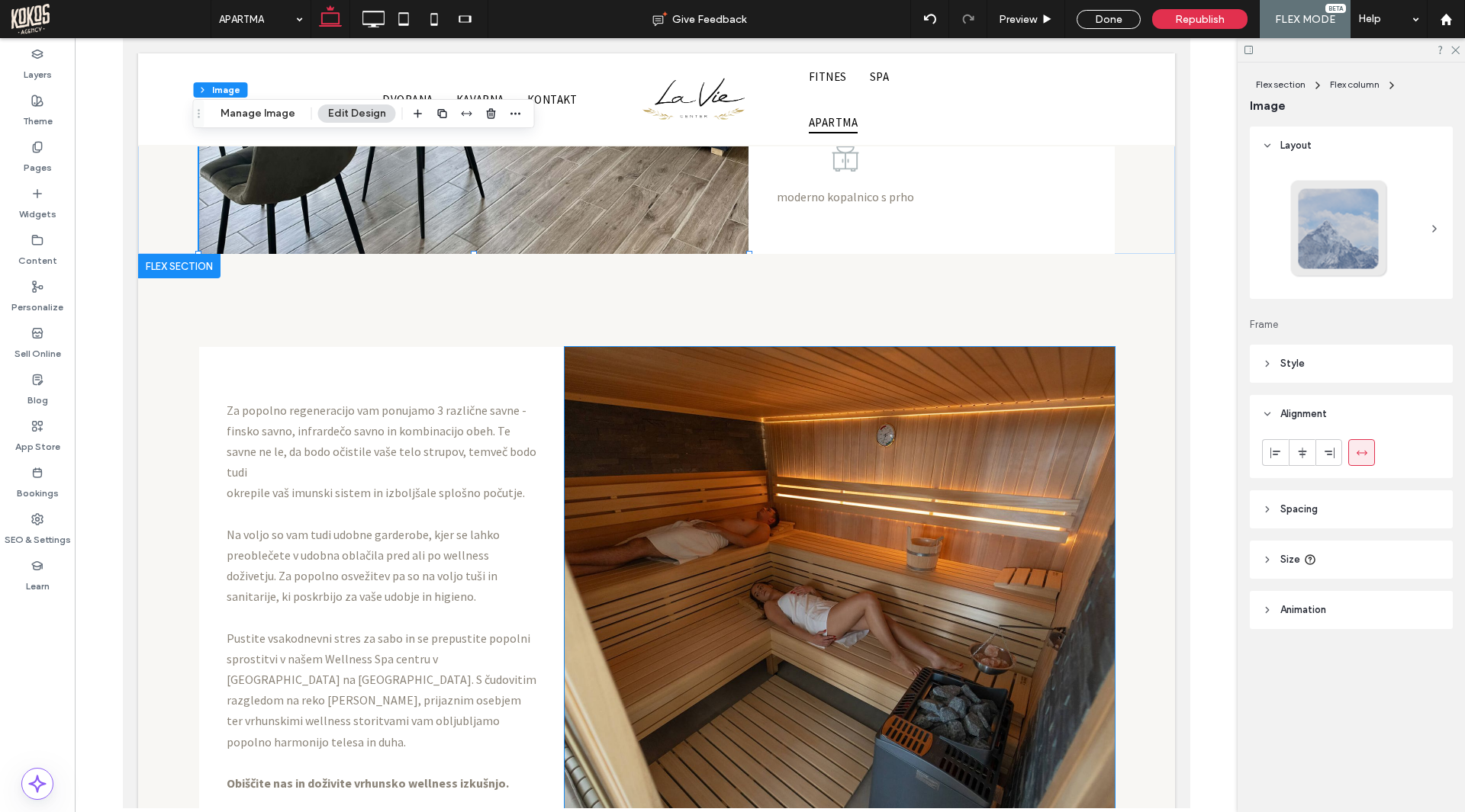
click at [773, 449] on img at bounding box center [838, 597] width 549 height 500
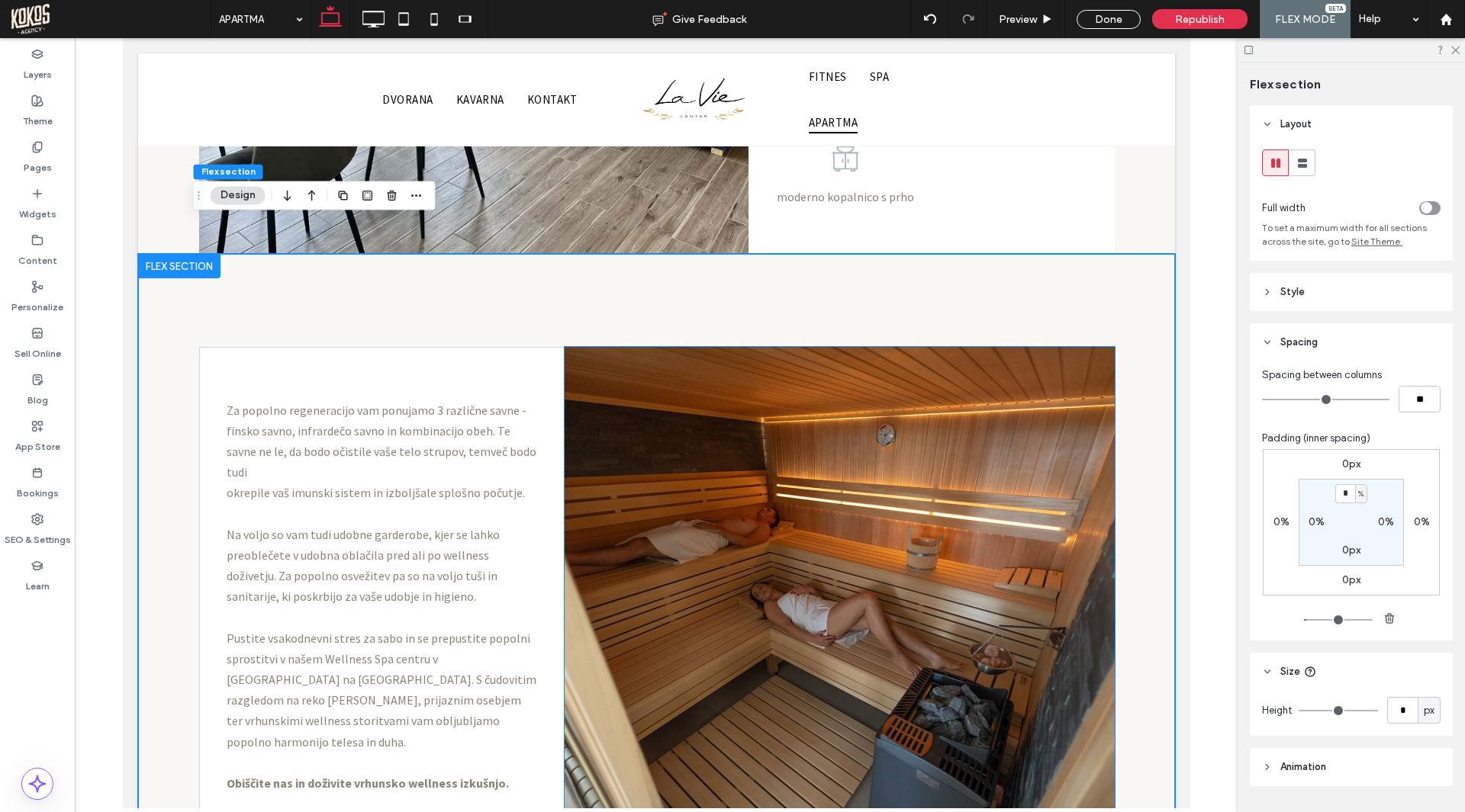
click at [773, 449] on img at bounding box center [838, 597] width 549 height 500
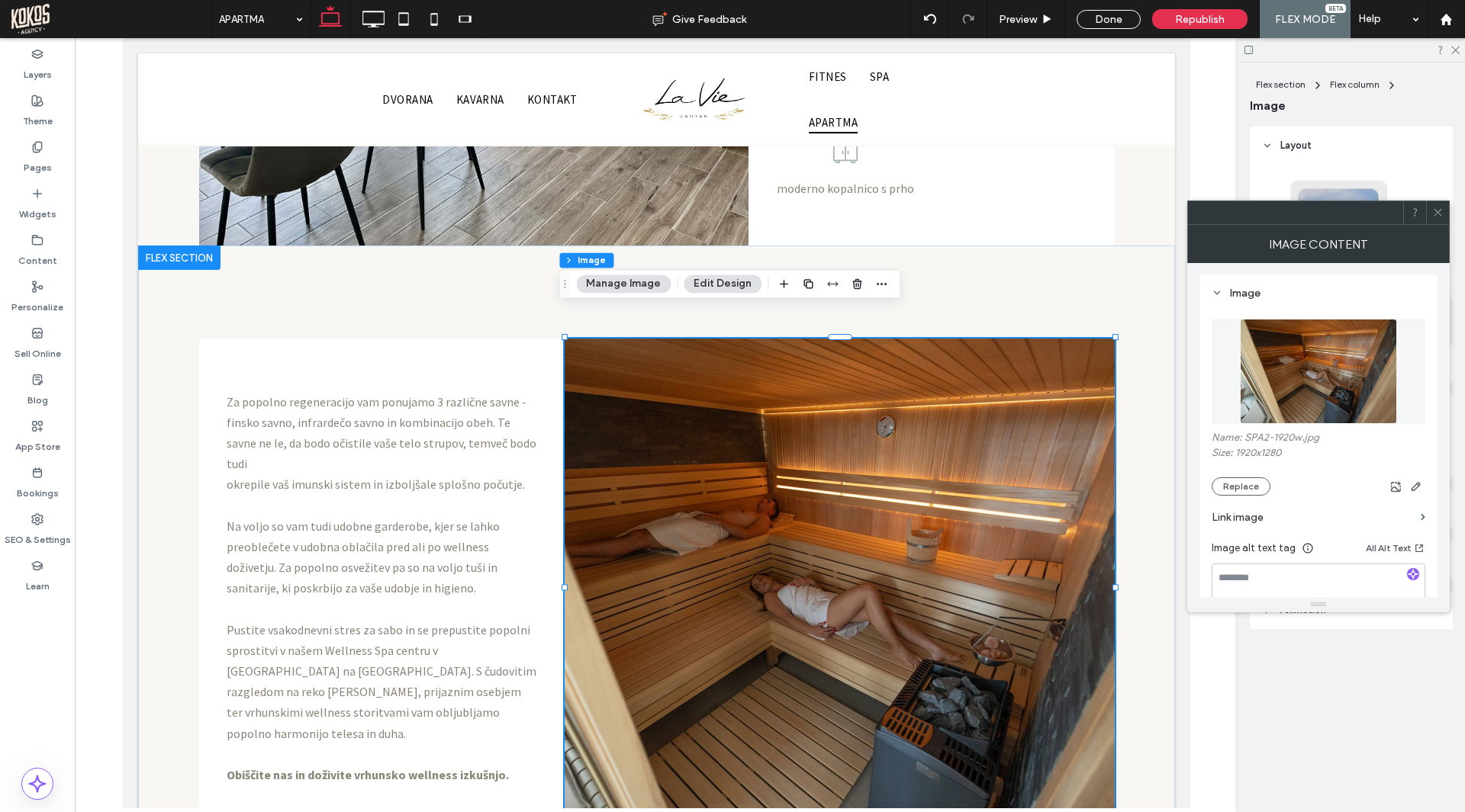
click at [1319, 386] on figure at bounding box center [1318, 372] width 214 height 105
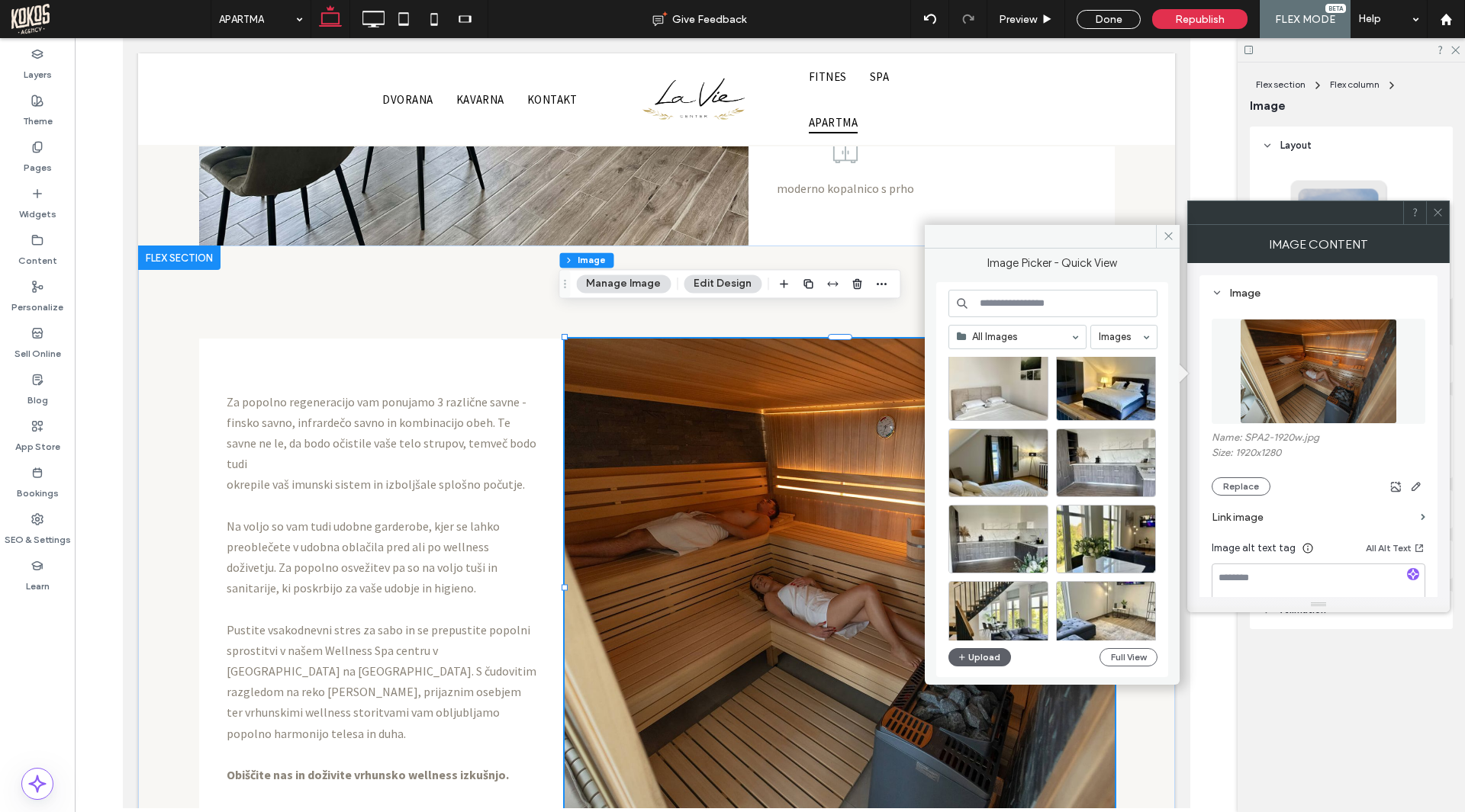
scroll to position [76, 0]
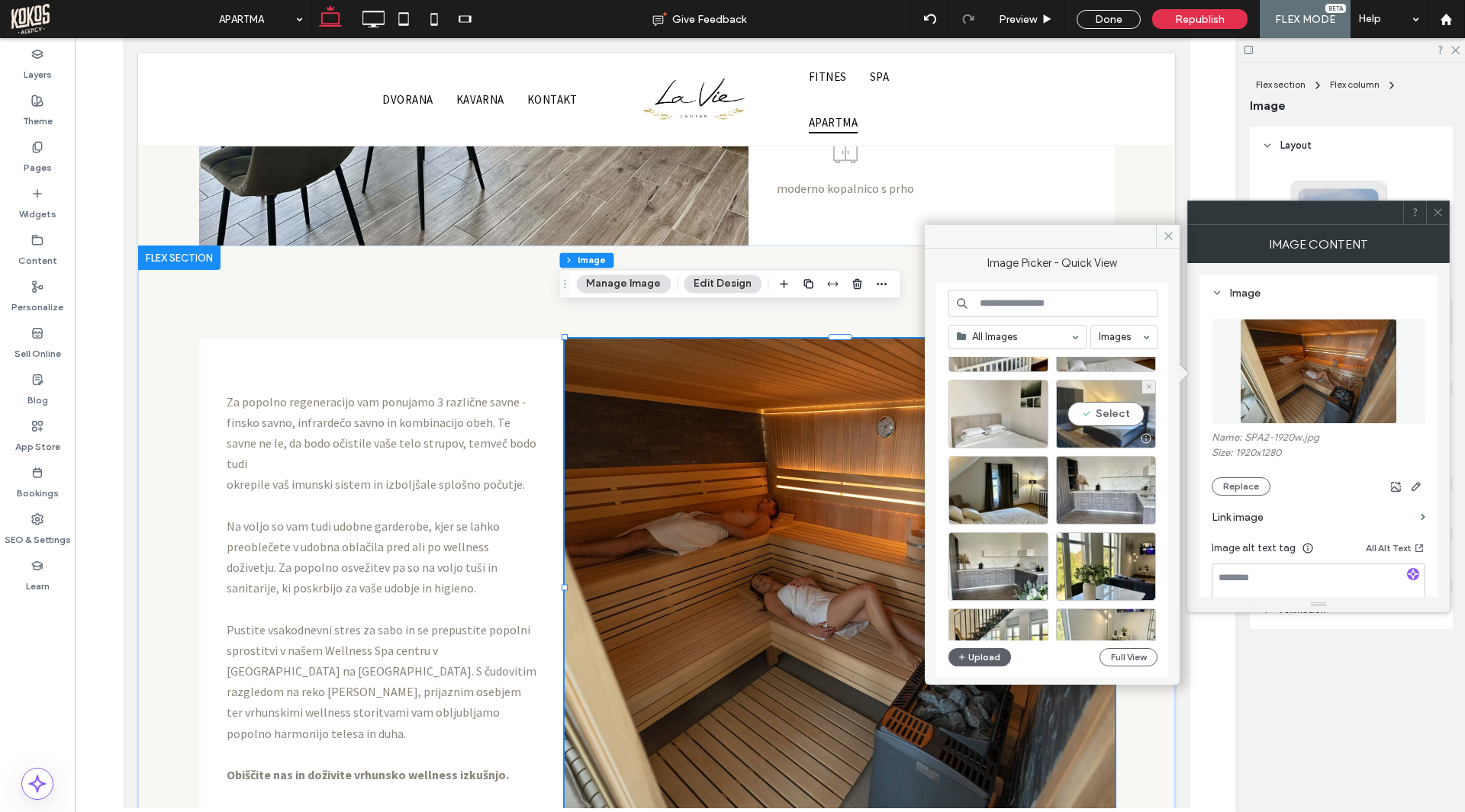
click at [1109, 426] on div "Select" at bounding box center [1105, 414] width 100 height 69
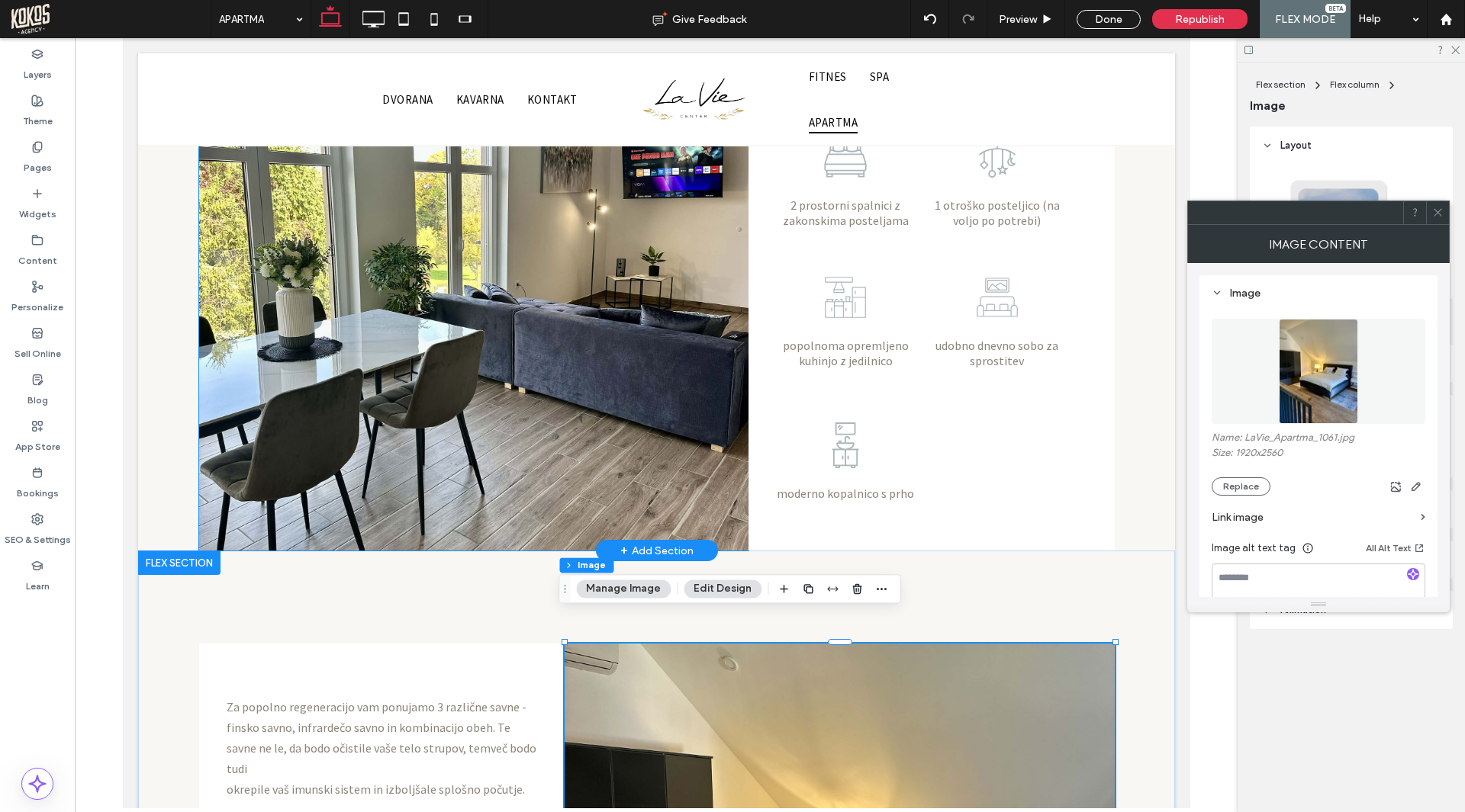
click at [583, 335] on img at bounding box center [473, 282] width 549 height 538
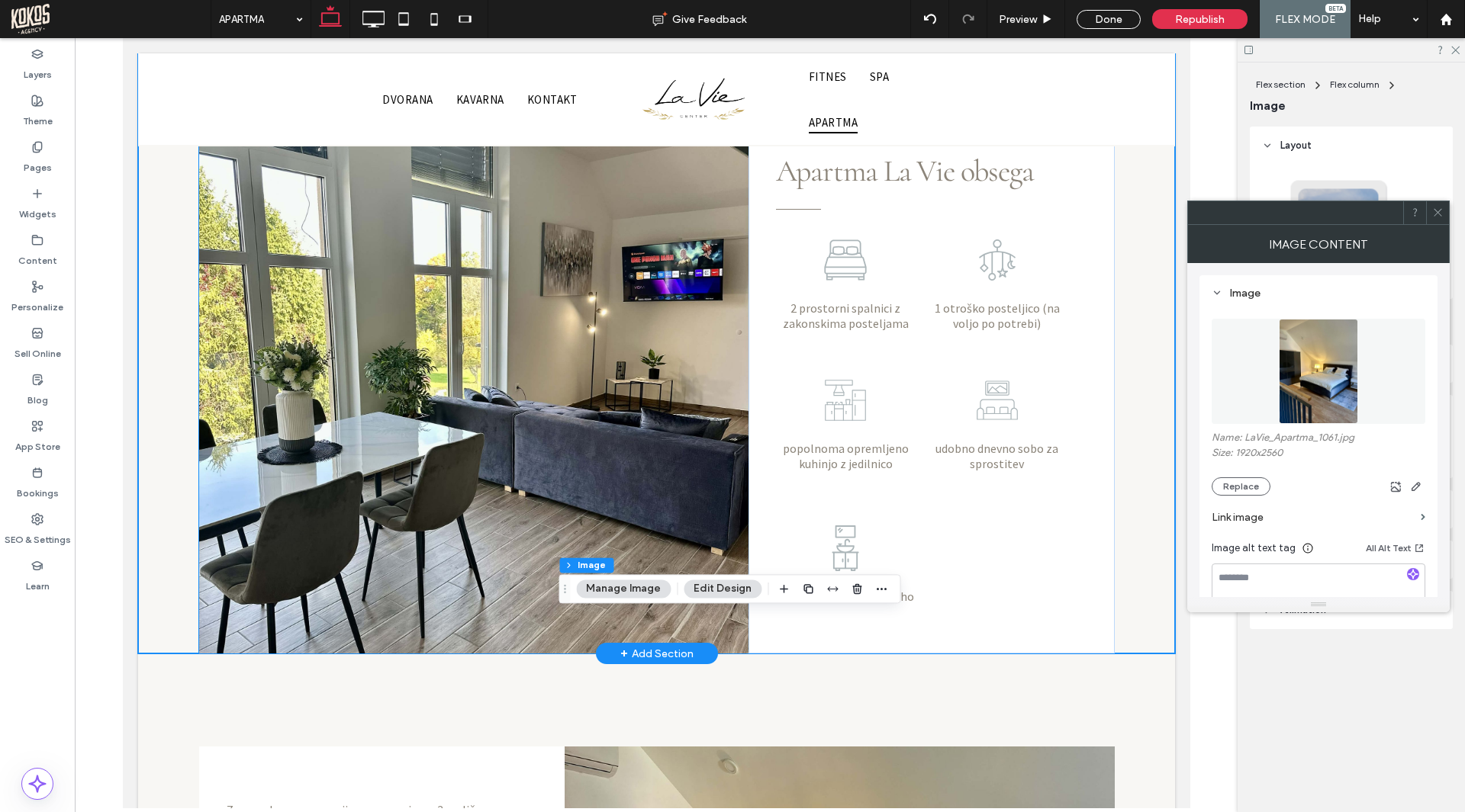
click at [582, 335] on img at bounding box center [473, 385] width 549 height 538
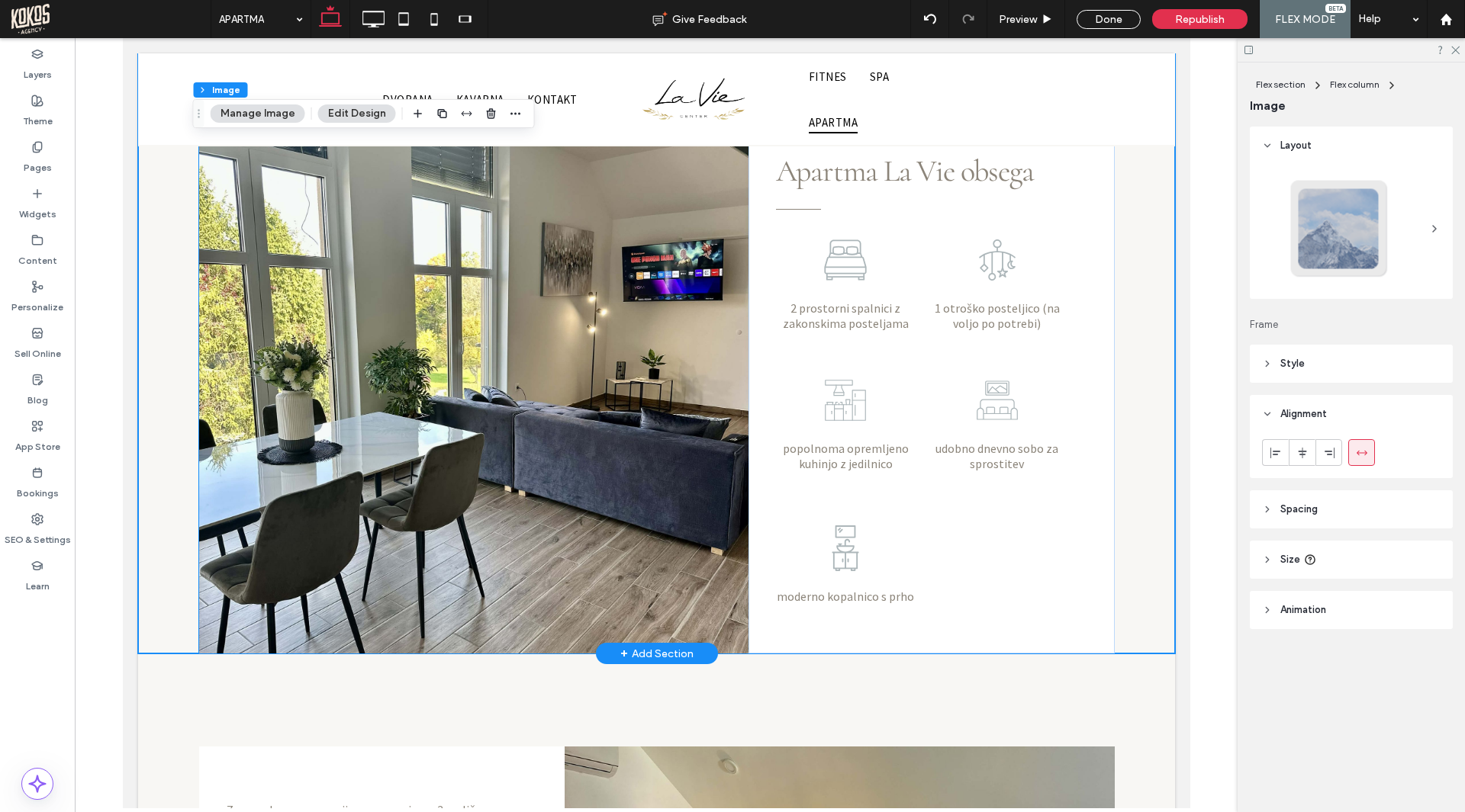
scroll to position [978, 0]
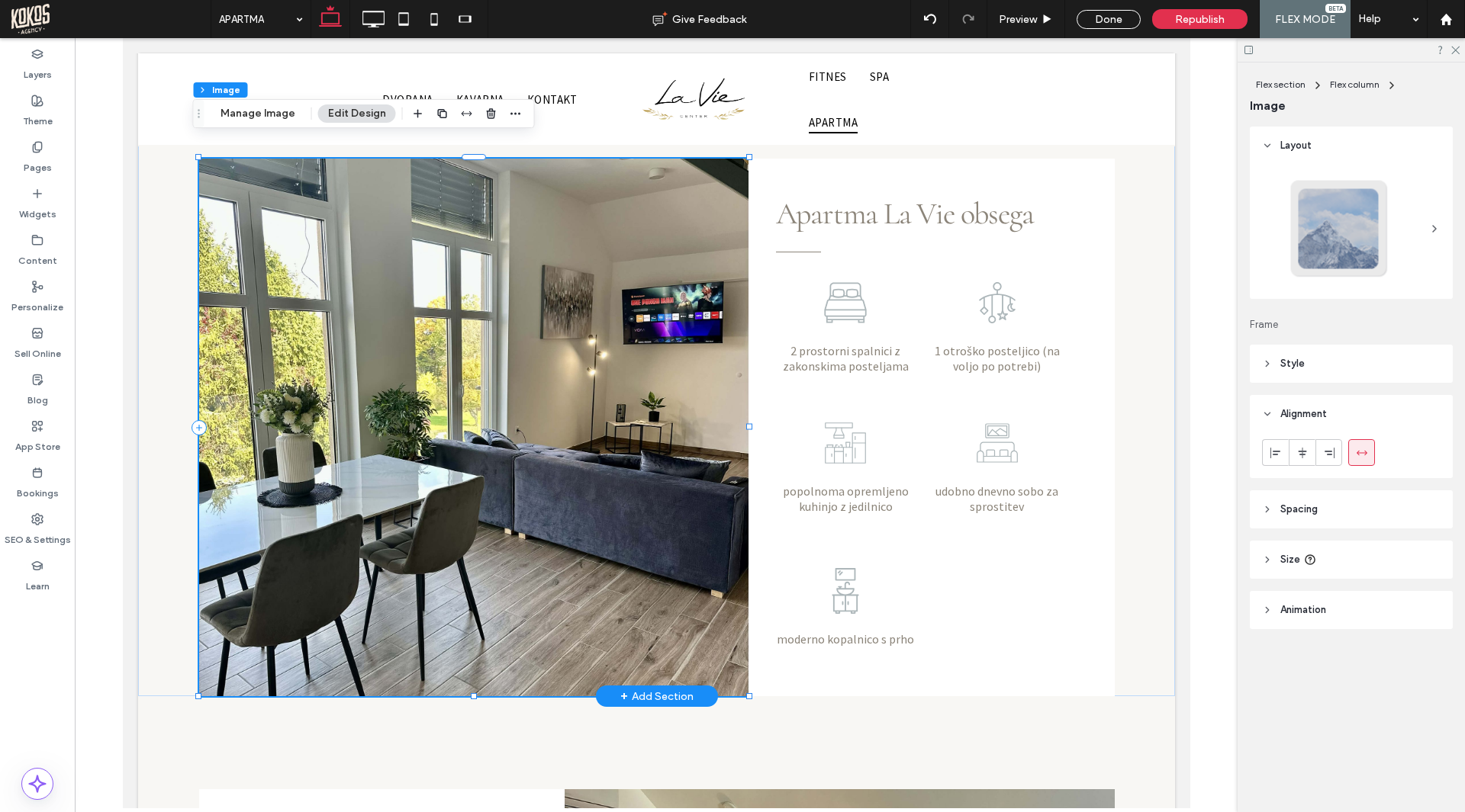
click at [591, 385] on img at bounding box center [473, 427] width 549 height 538
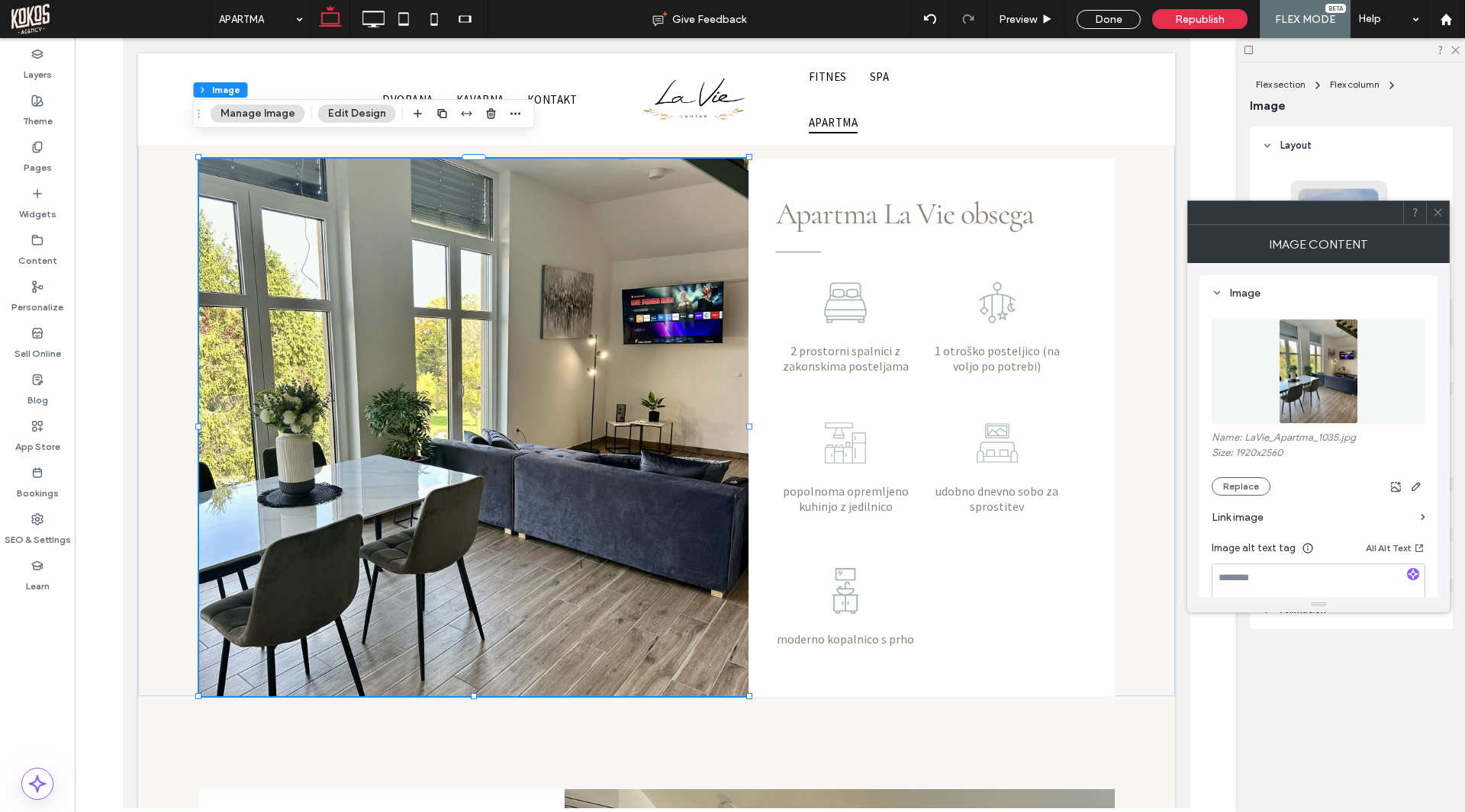
click at [1331, 362] on img at bounding box center [1318, 372] width 79 height 105
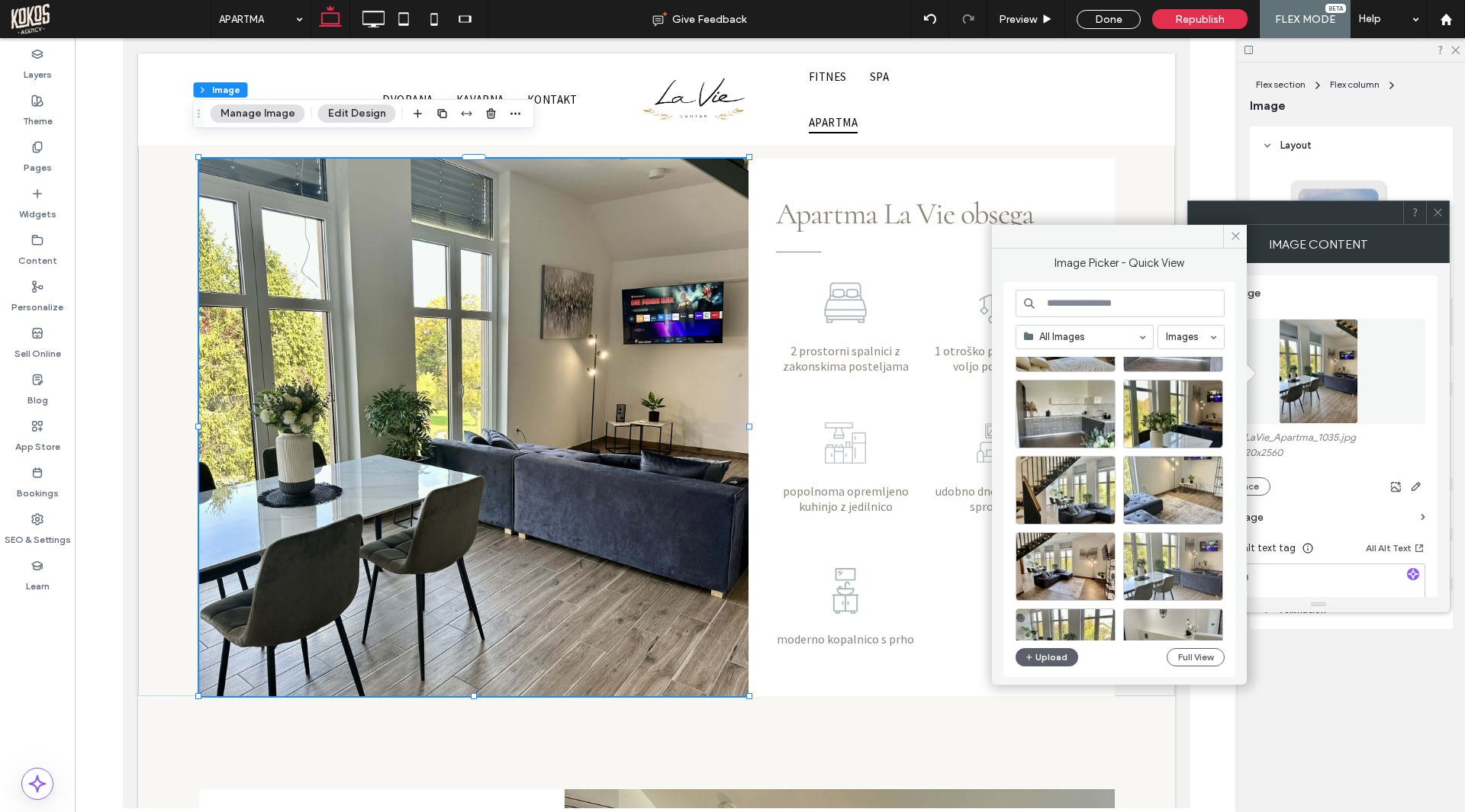
scroll to position [152, 0]
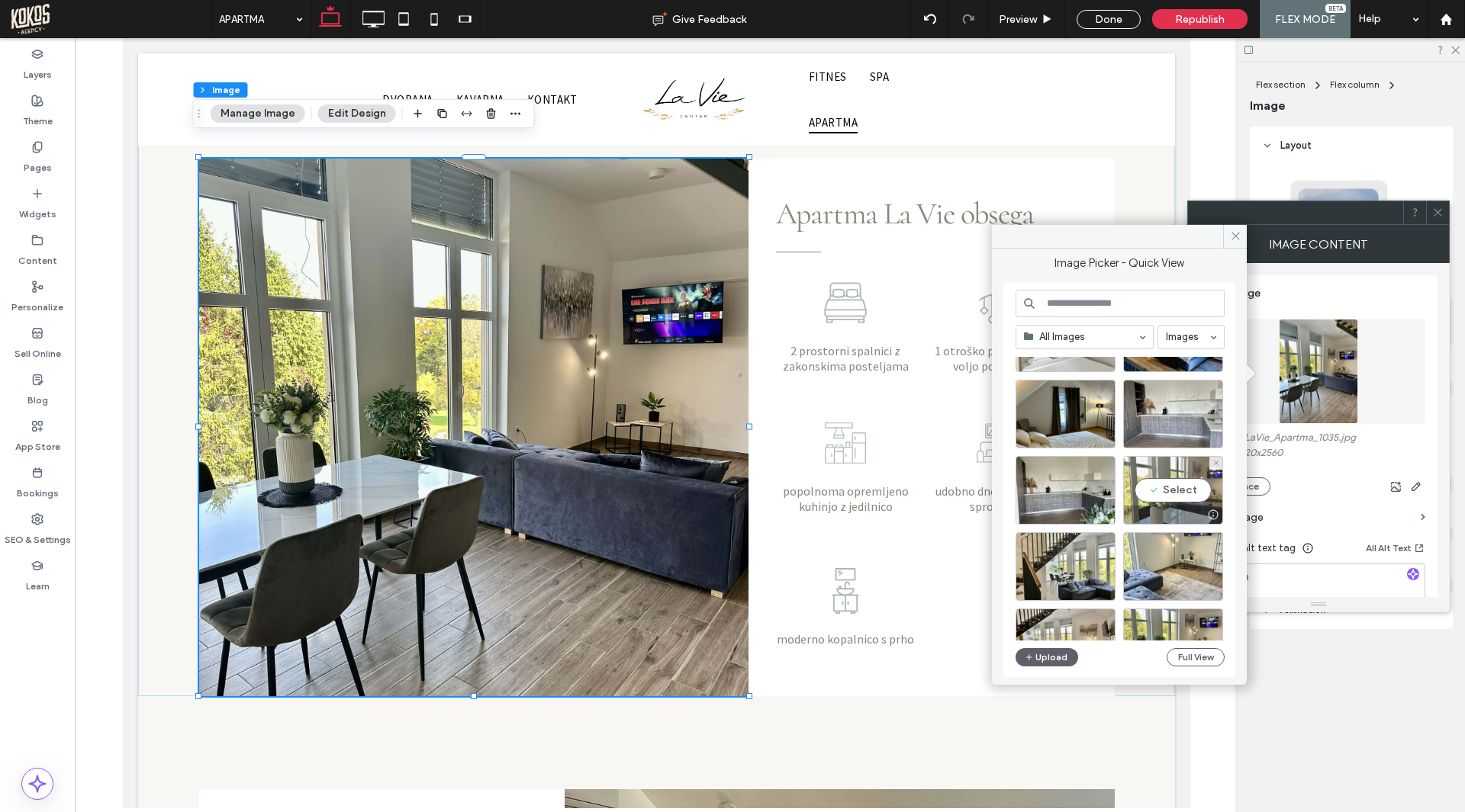
click at [1190, 491] on div "Select" at bounding box center [1173, 490] width 100 height 69
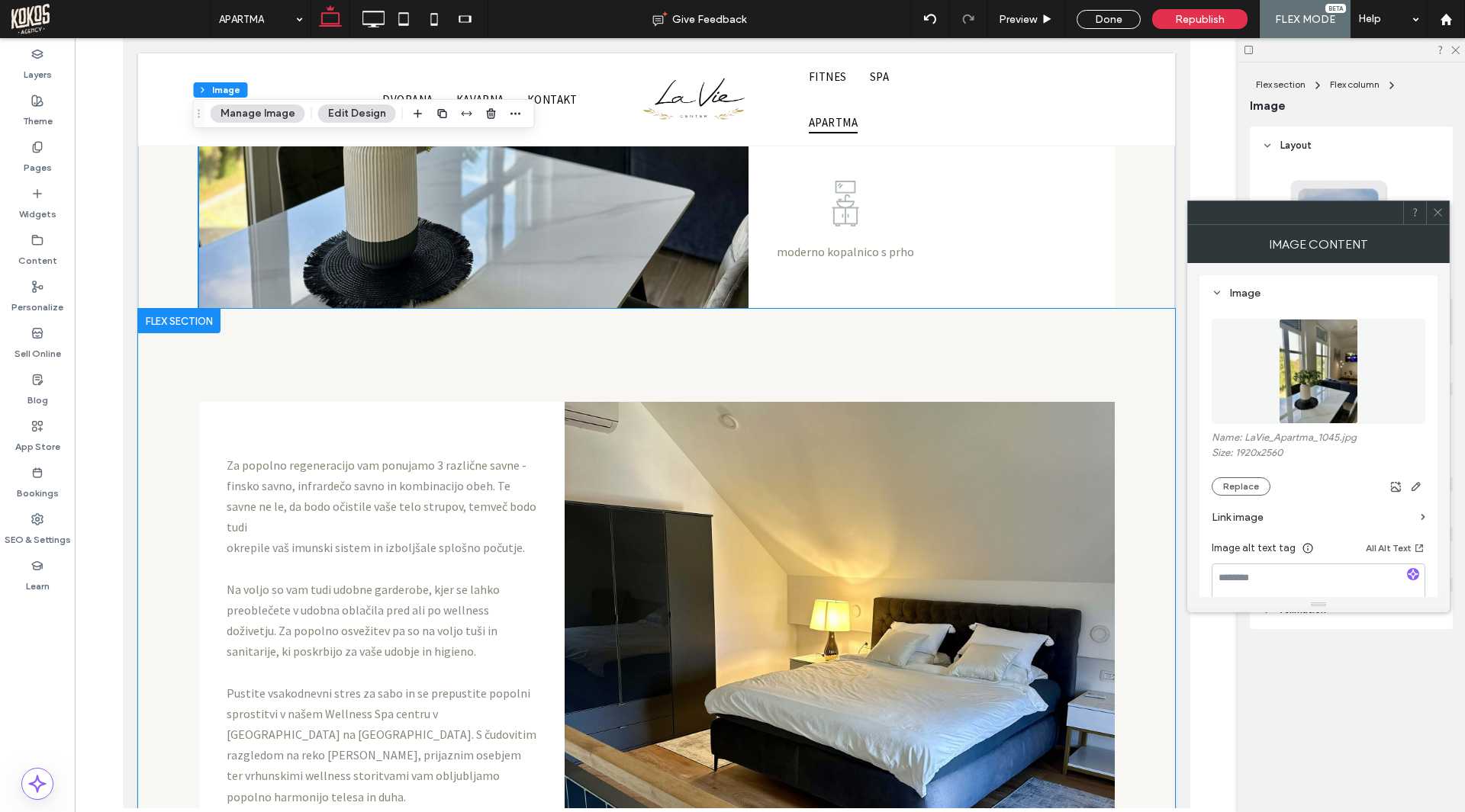
scroll to position [1588, 0]
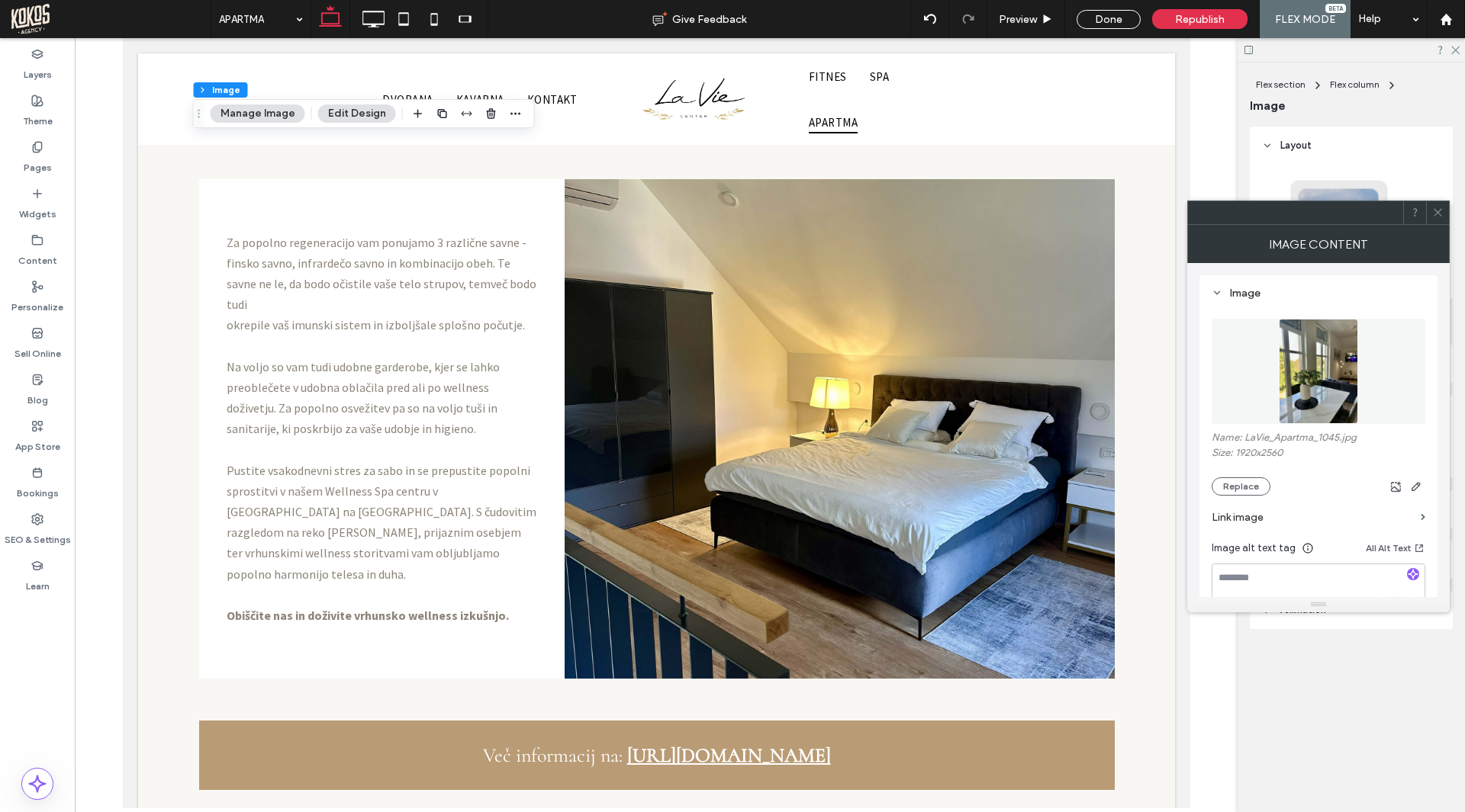
click at [1439, 209] on icon at bounding box center [1437, 212] width 11 height 11
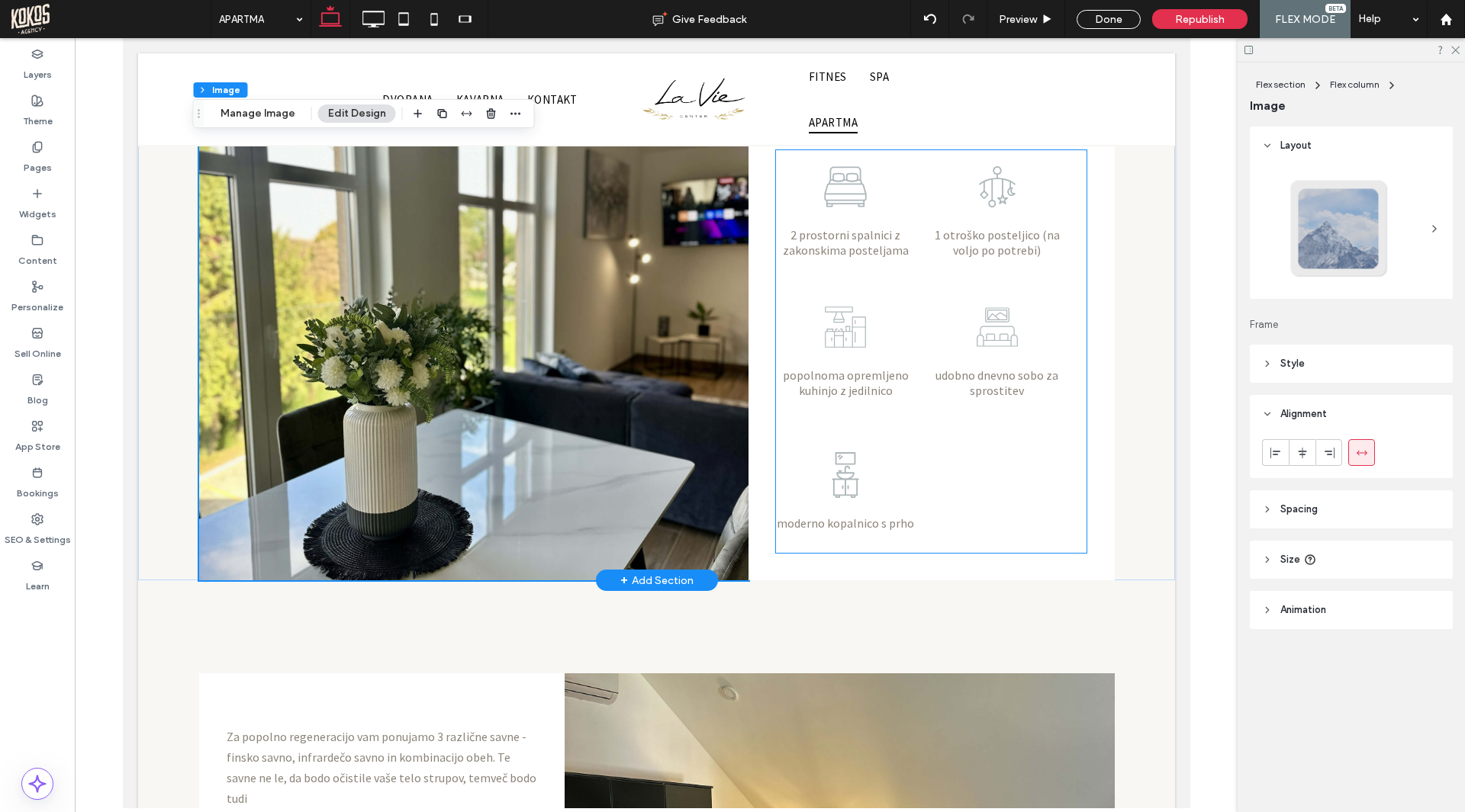
scroll to position [901, 0]
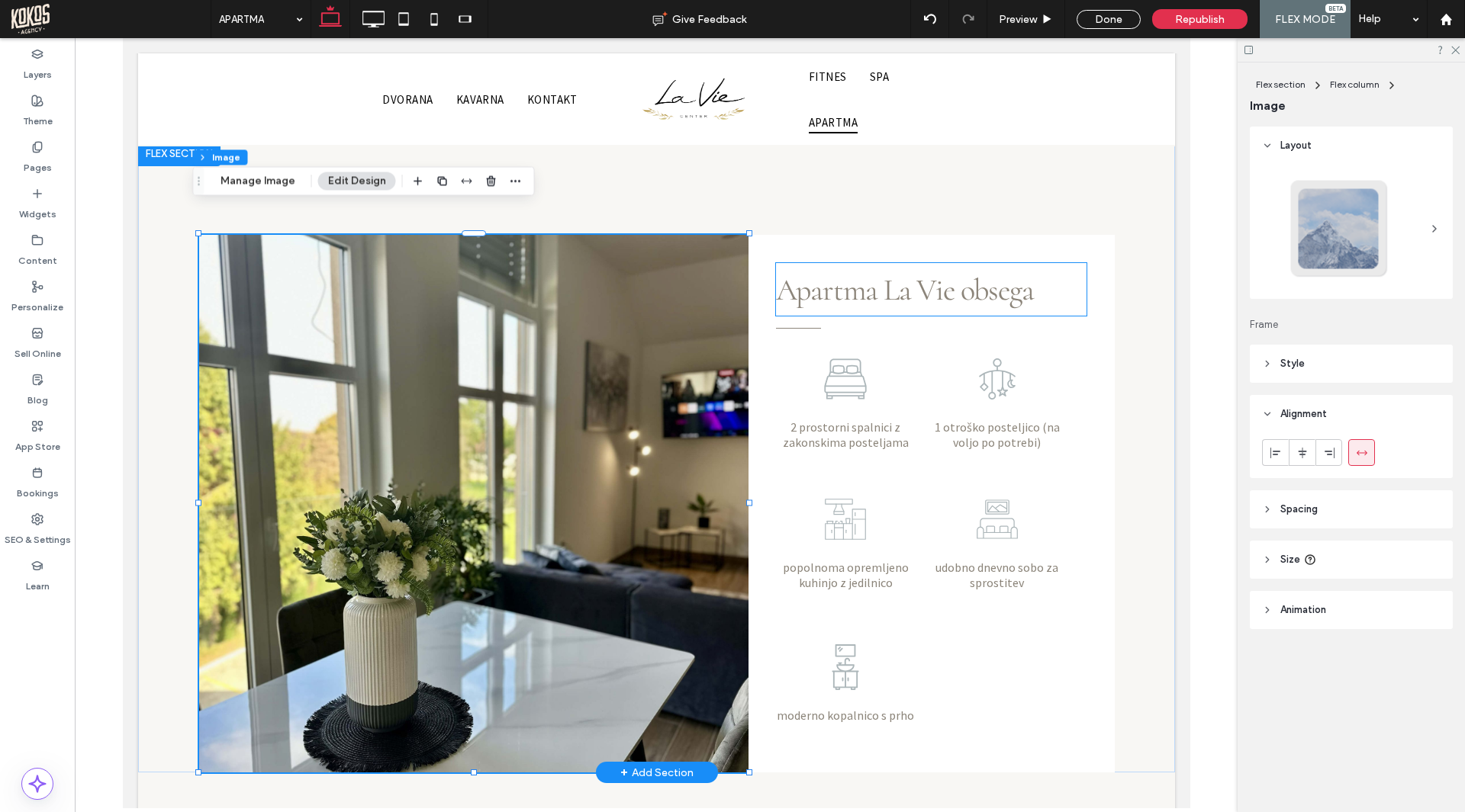
click at [949, 271] on span "Apartma La Vie obsega" at bounding box center [904, 289] width 258 height 36
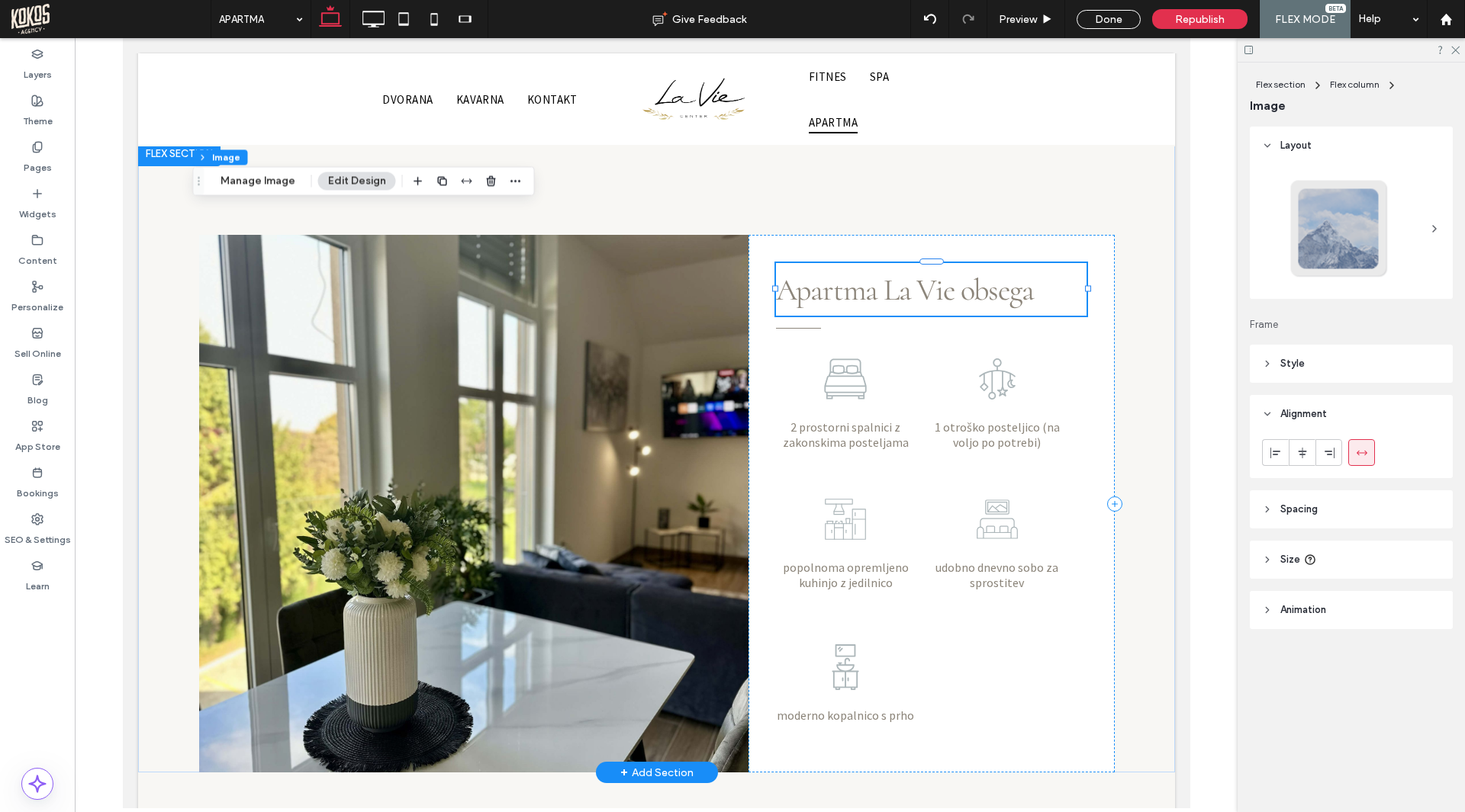
click at [949, 270] on div "Apartma La Vie obsega" at bounding box center [931, 289] width 311 height 53
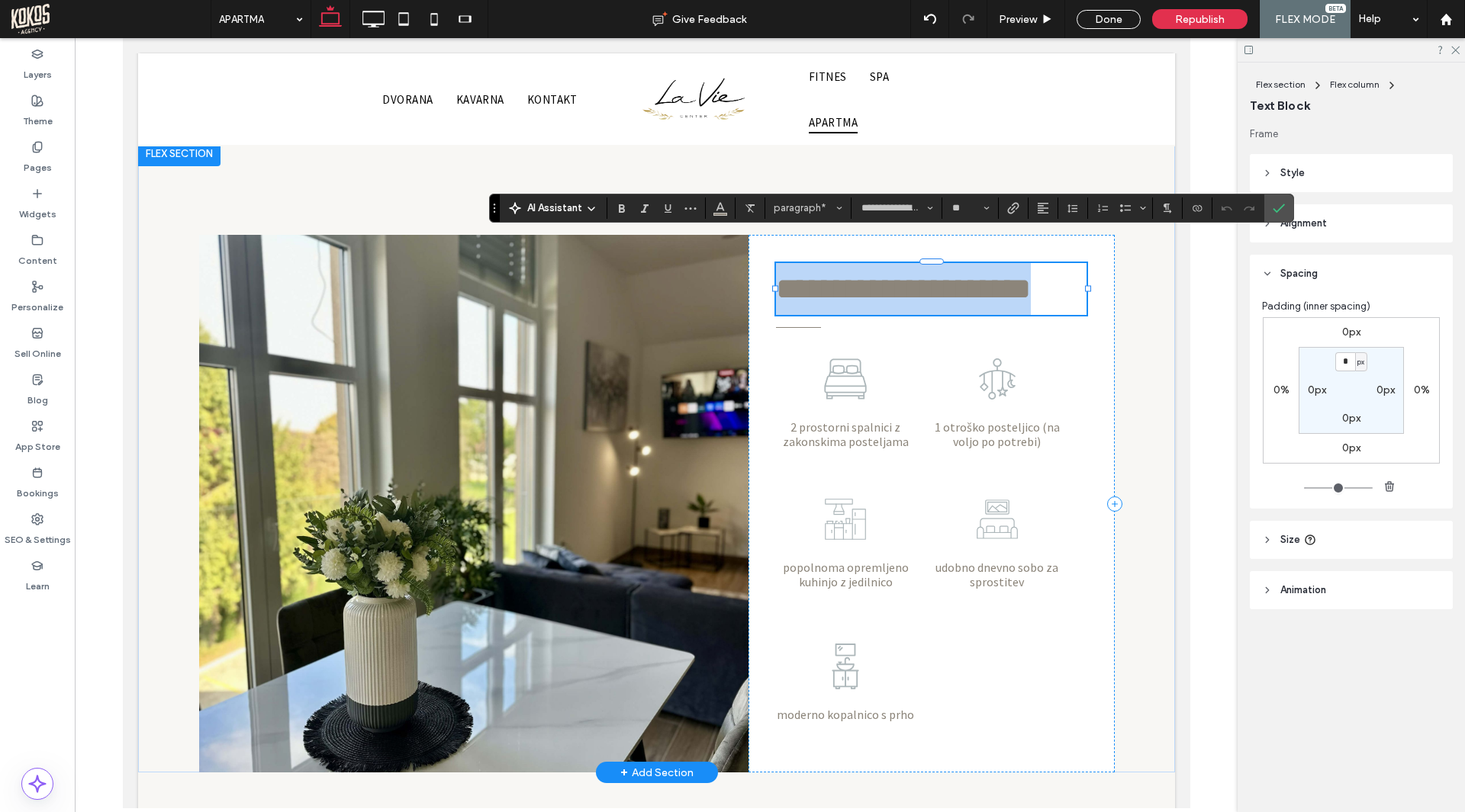
click at [944, 274] on span "**********" at bounding box center [902, 288] width 255 height 30
drag, startPoint x: 951, startPoint y: 261, endPoint x: 1033, endPoint y: 261, distance: 82.0
click at [1033, 263] on p "**********" at bounding box center [931, 289] width 311 height 52
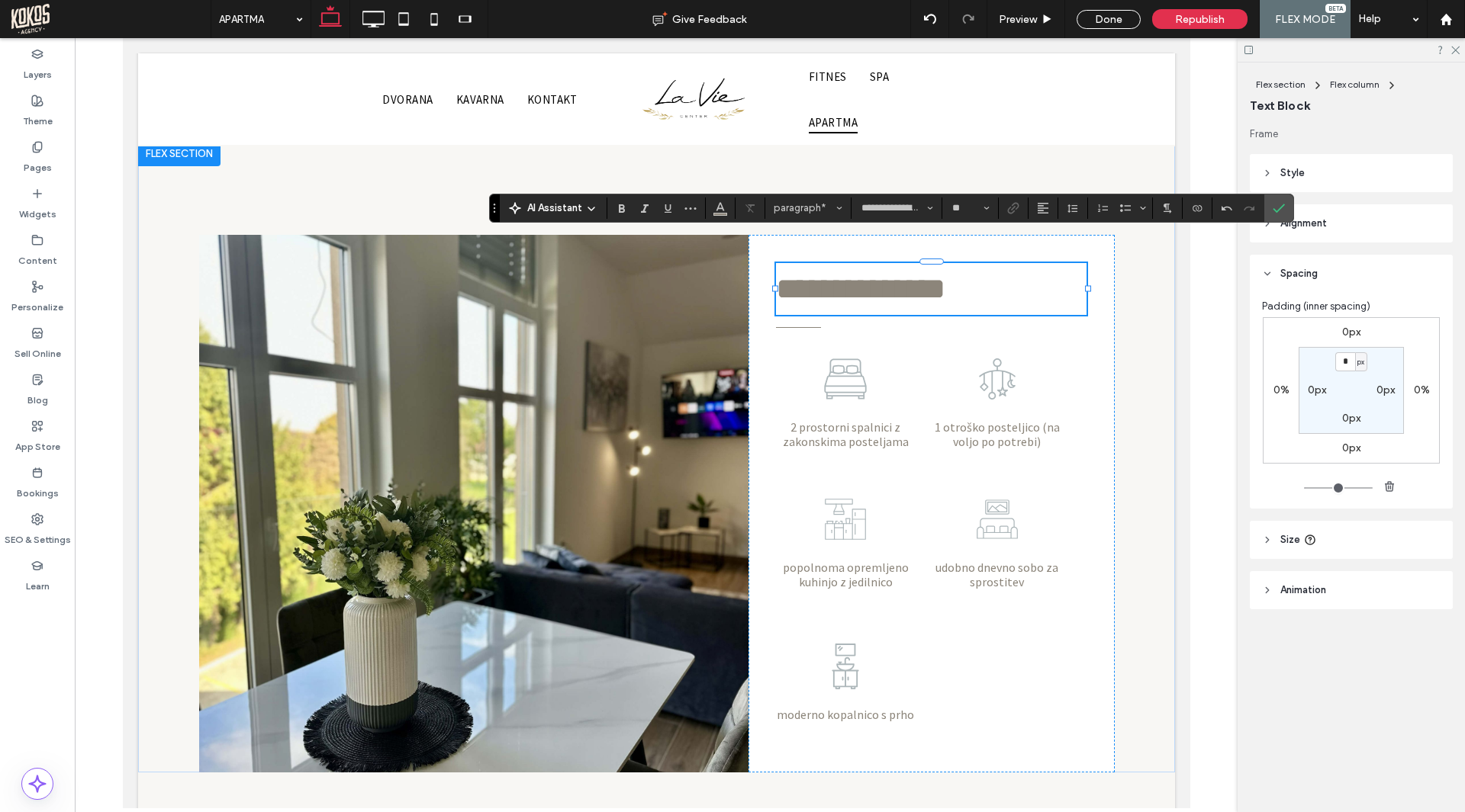
drag, startPoint x: 1286, startPoint y: 203, endPoint x: 1225, endPoint y: 222, distance: 63.9
click at [1285, 203] on label "Confirm" at bounding box center [1279, 208] width 23 height 28
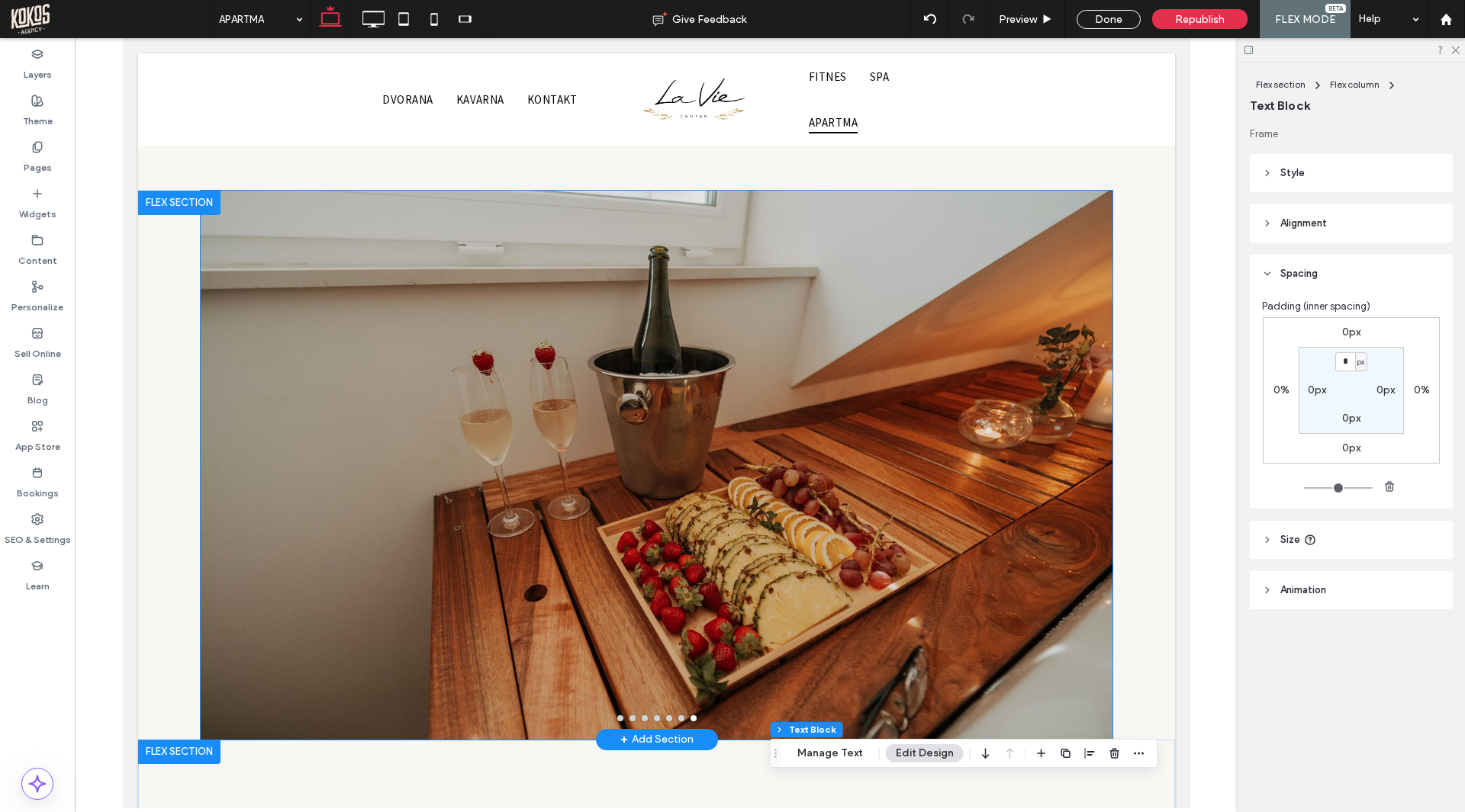
scroll to position [62, 0]
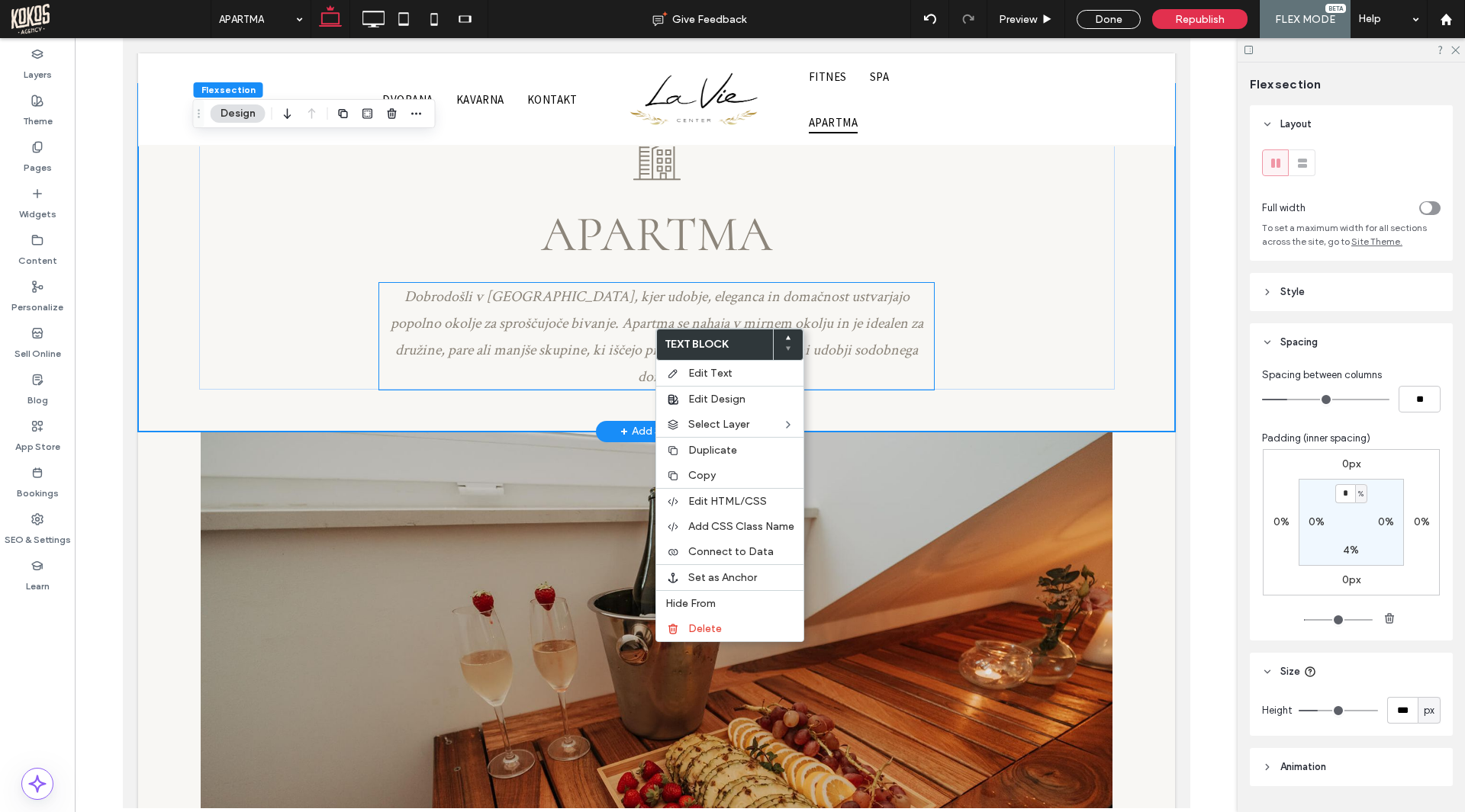
click at [660, 321] on span "Dobrodošli v [GEOGRAPHIC_DATA], kjer udobje, eleganca in domačnost ustvarjajo p…" at bounding box center [655, 336] width 532 height 100
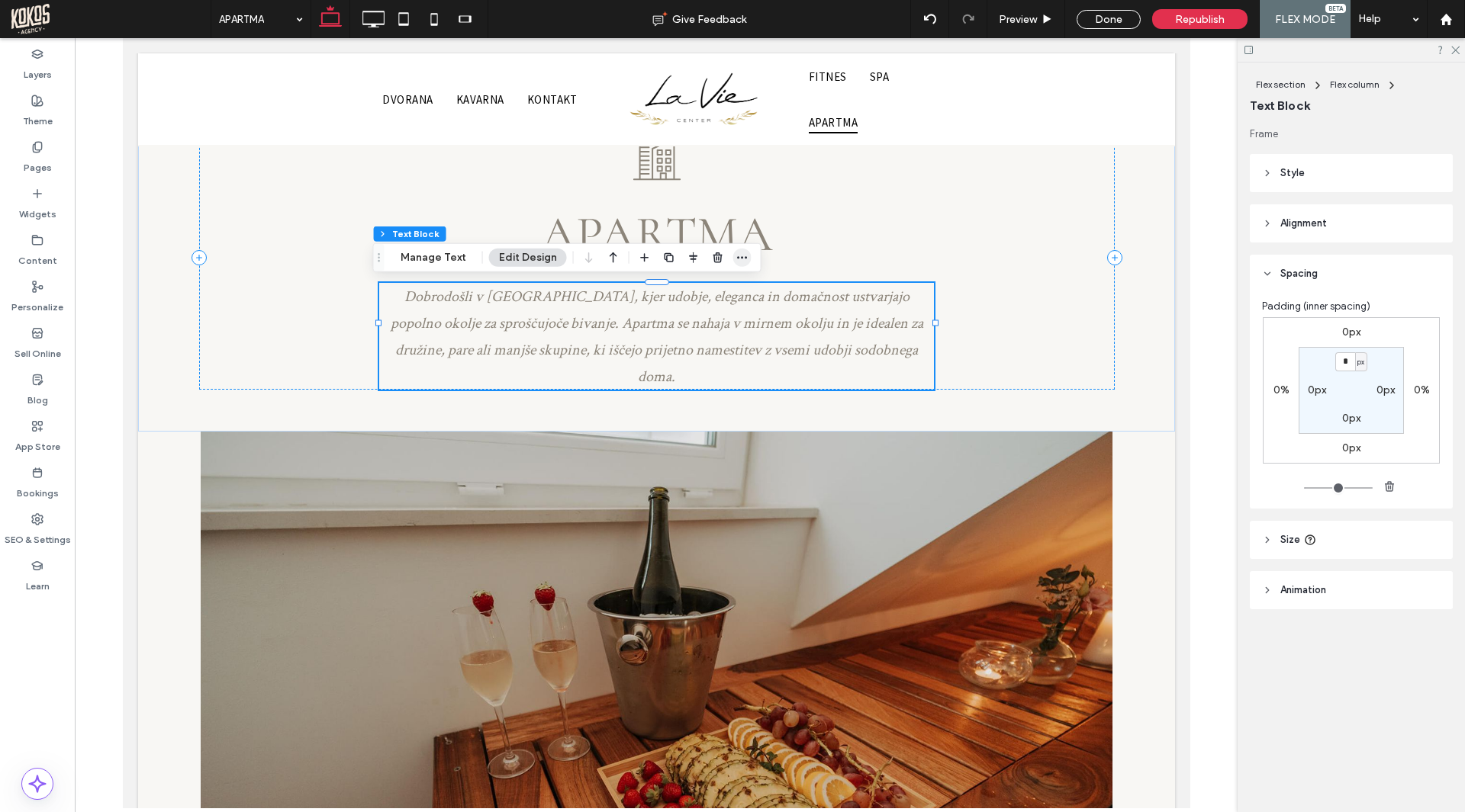
click at [739, 256] on icon "button" at bounding box center [742, 257] width 12 height 12
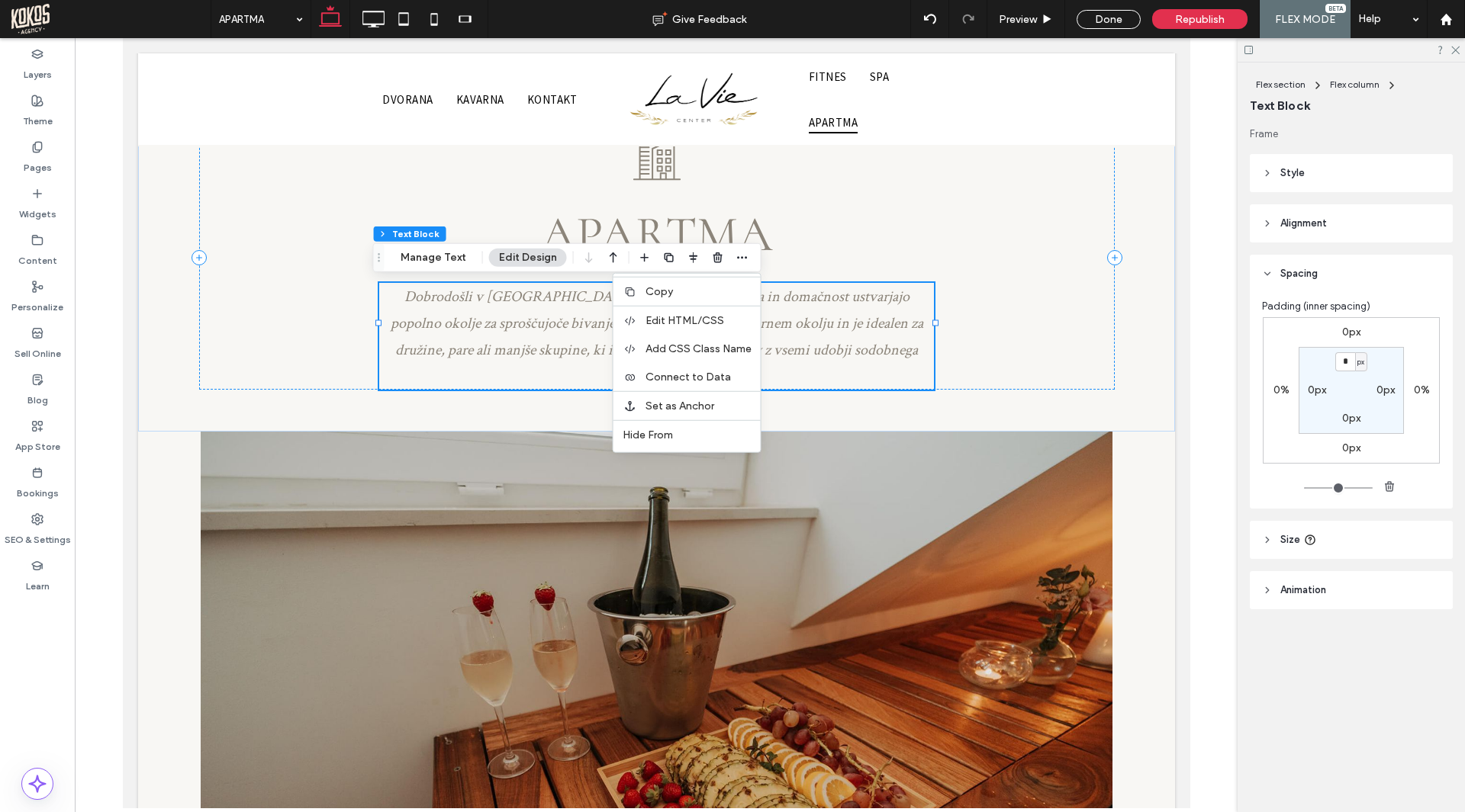
drag, startPoint x: 669, startPoint y: 286, endPoint x: 669, endPoint y: 296, distance: 10.0
click at [669, 287] on span "Copy" at bounding box center [659, 291] width 28 height 13
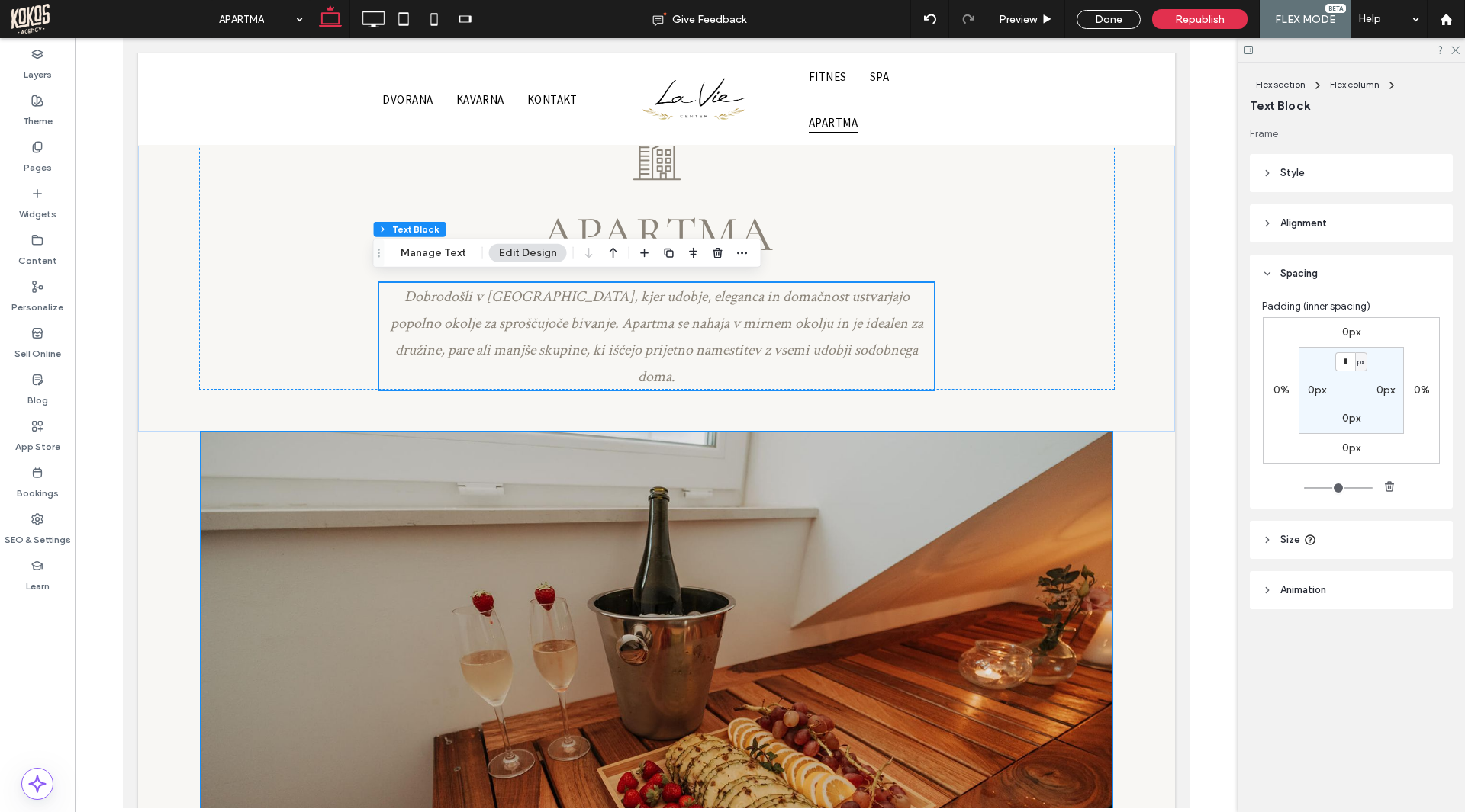
scroll to position [673, 0]
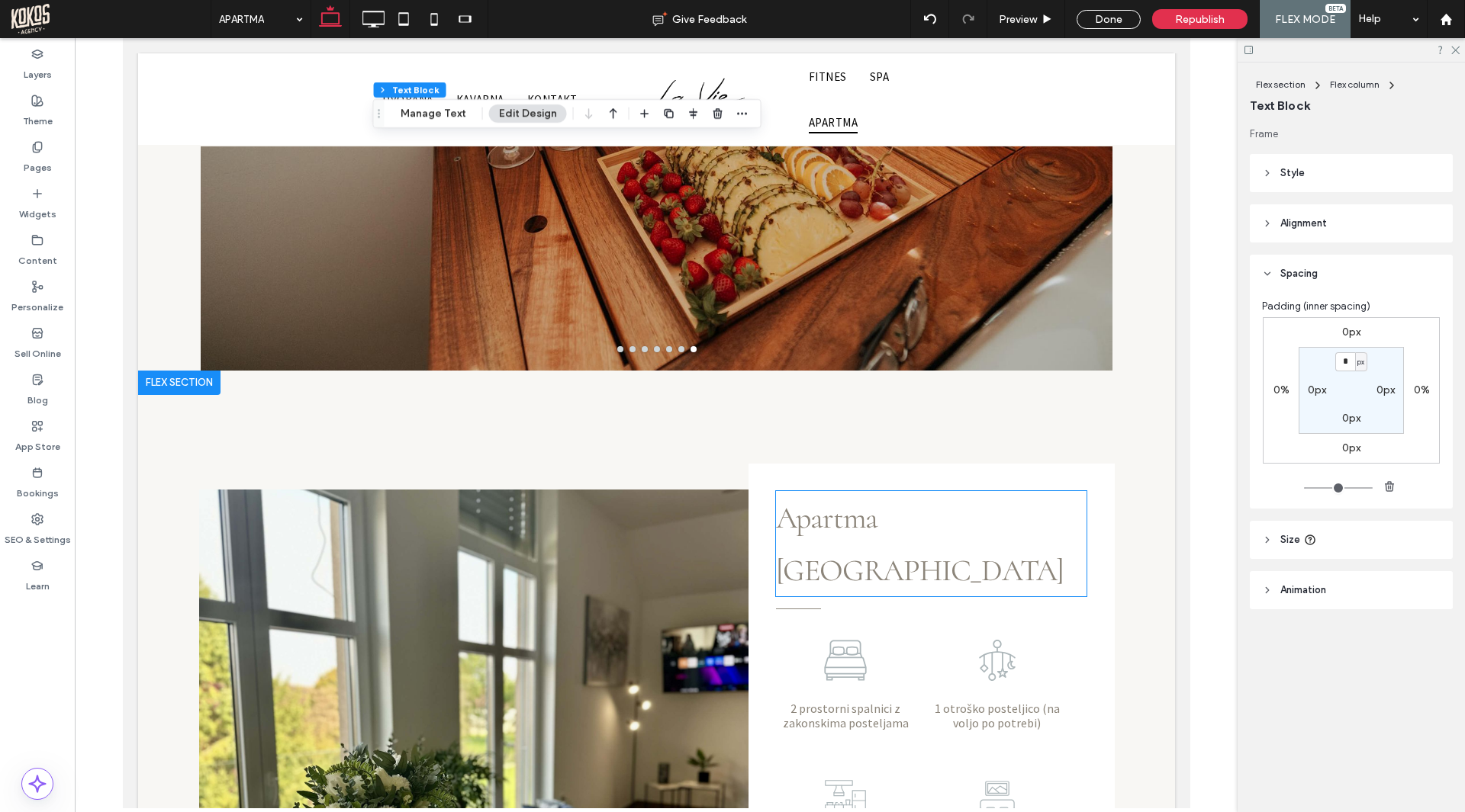
click at [858, 505] on span "Apartma [GEOGRAPHIC_DATA]" at bounding box center [919, 544] width 288 height 89
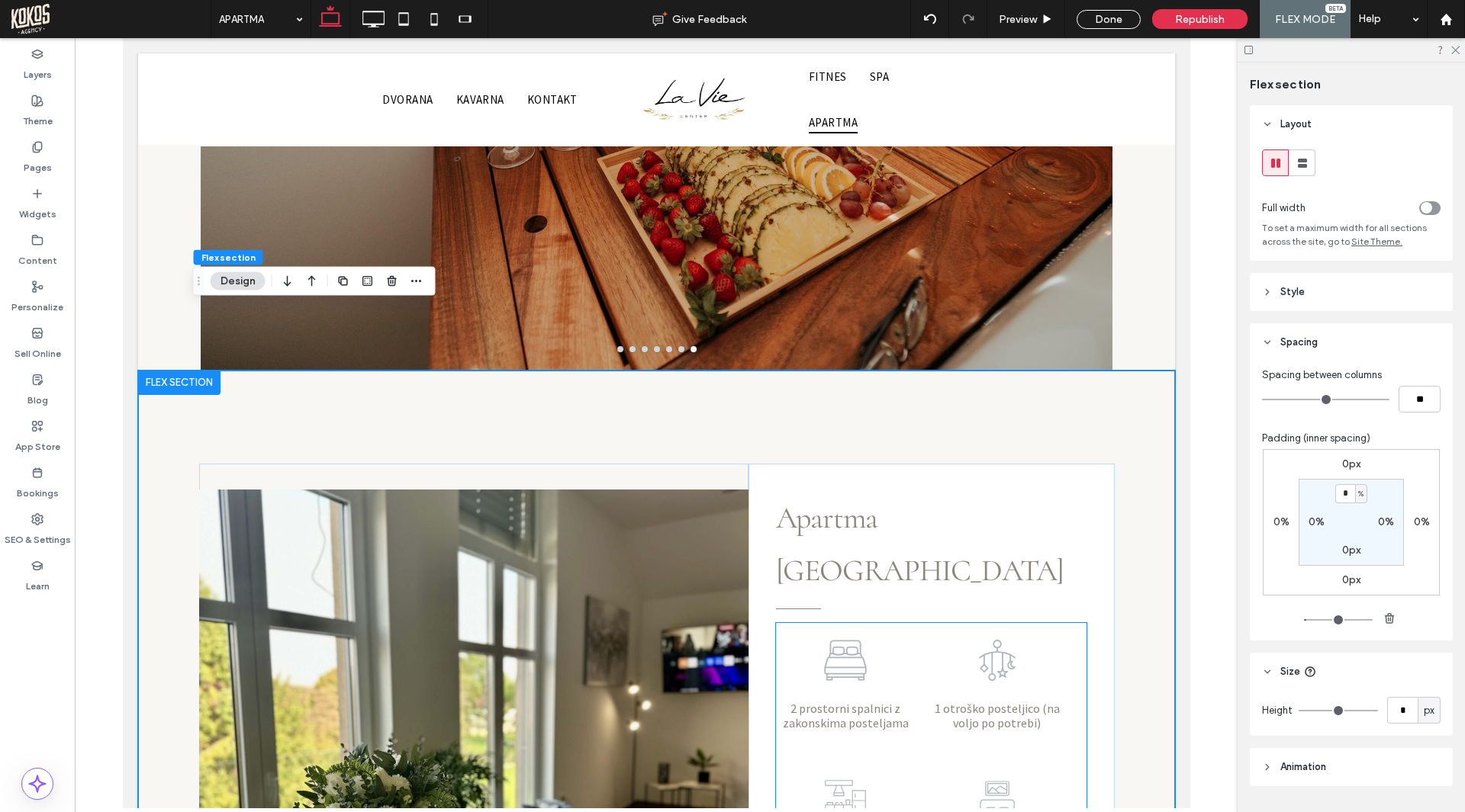
scroll to position [836, 0]
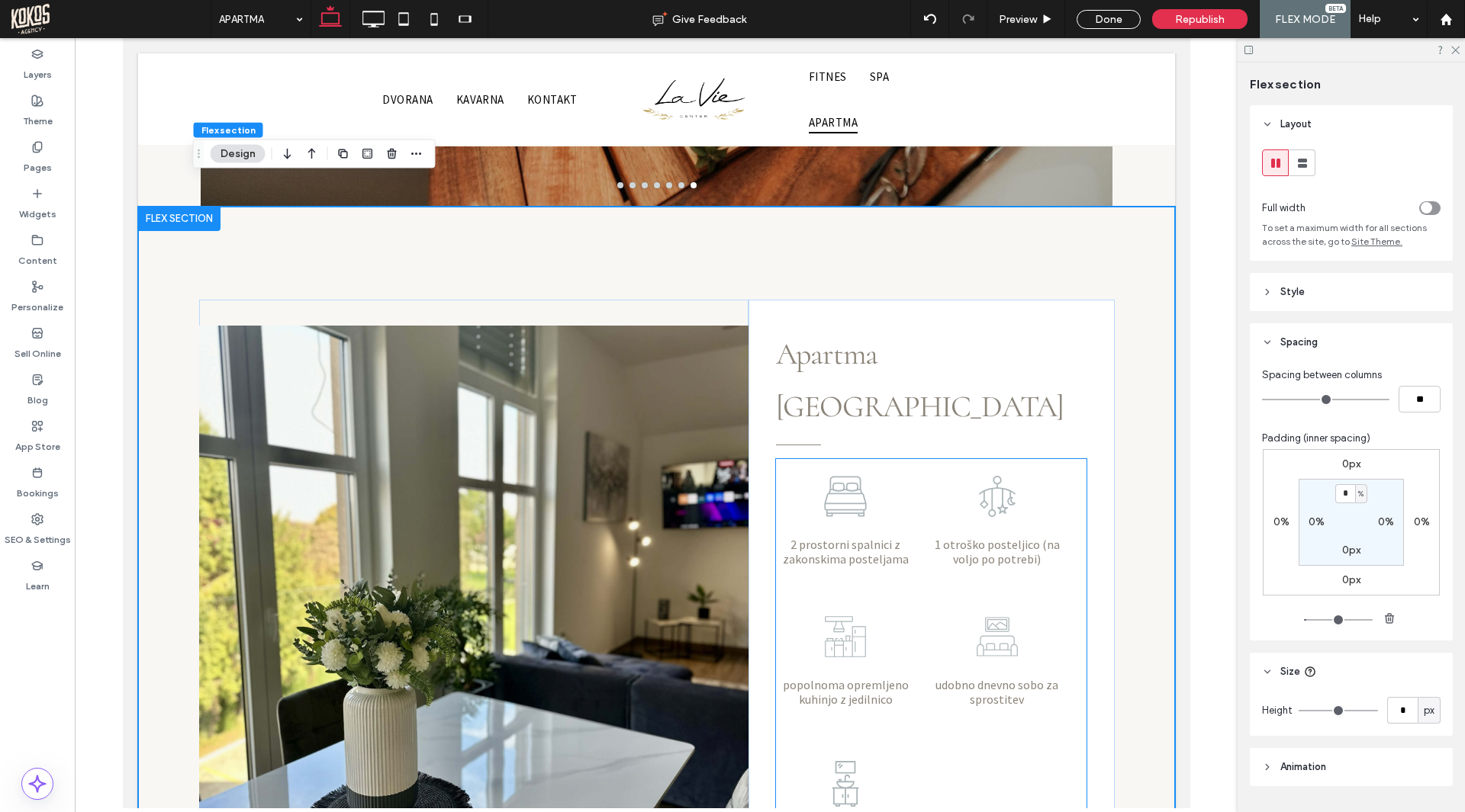
click at [837, 474] on icon at bounding box center [844, 496] width 46 height 46
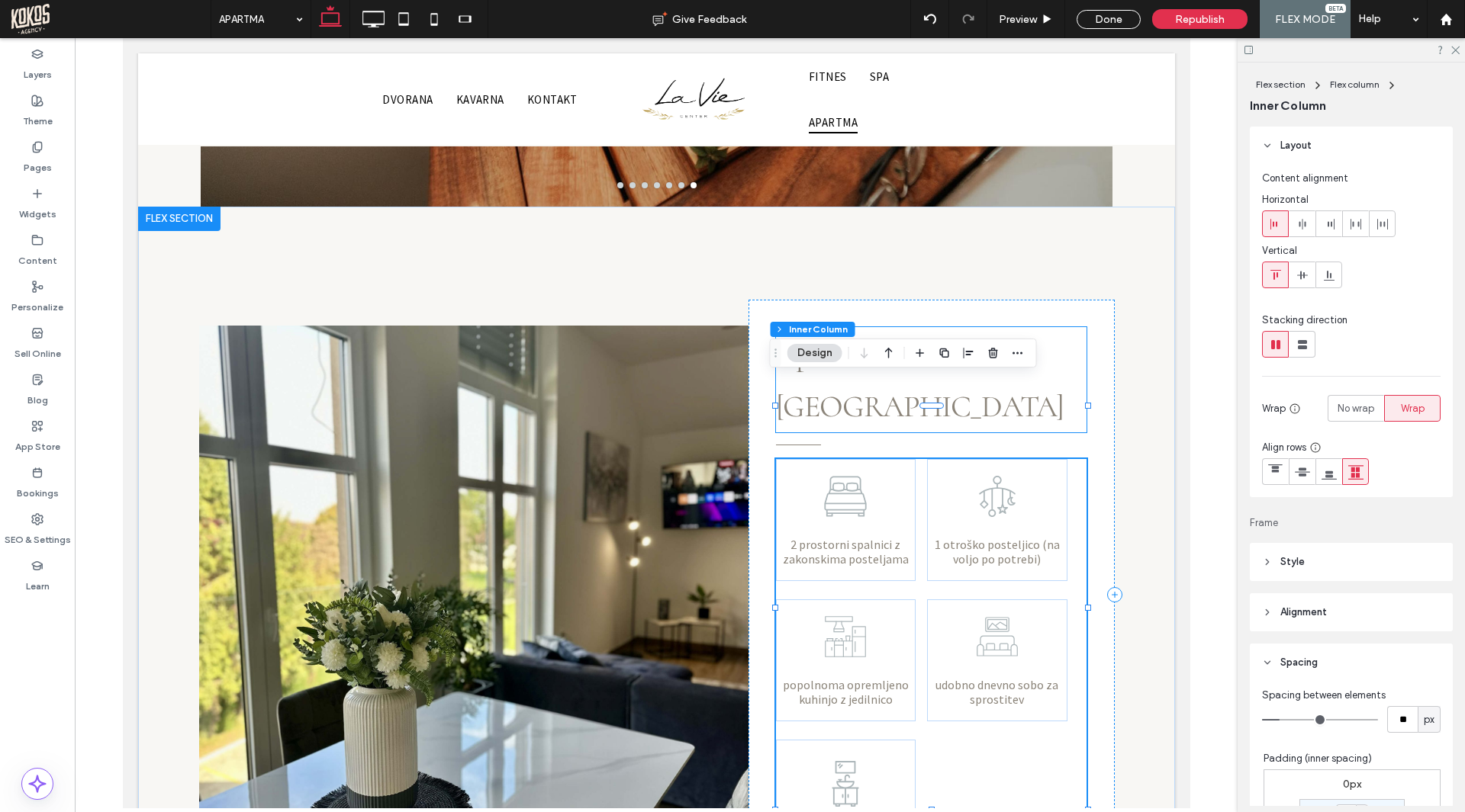
click at [969, 327] on p "Apartma [GEOGRAPHIC_DATA]" at bounding box center [931, 380] width 311 height 105
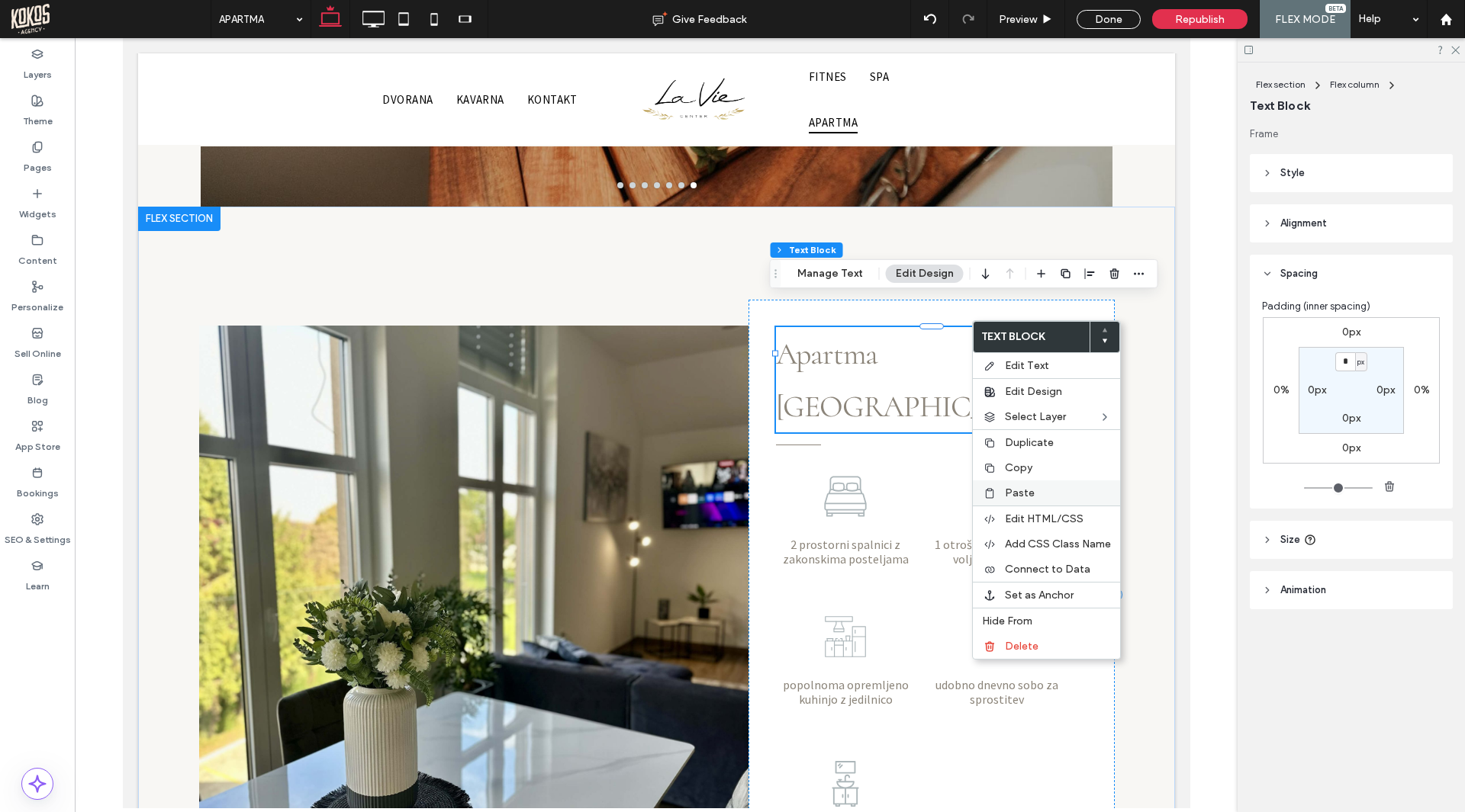
click at [1027, 493] on span "Paste" at bounding box center [1020, 493] width 30 height 13
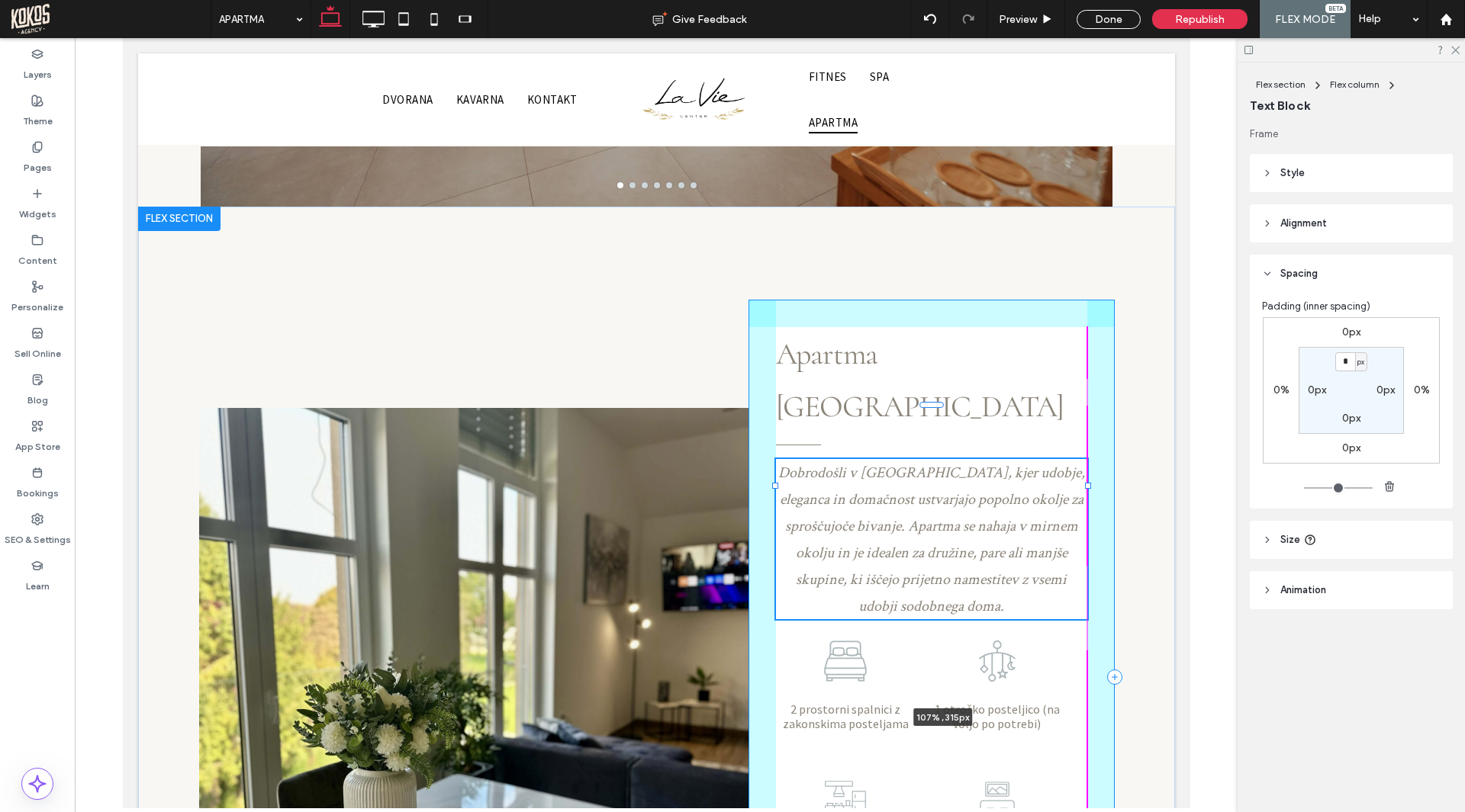
drag, startPoint x: 1033, startPoint y: 483, endPoint x: 1105, endPoint y: 480, distance: 72.1
click at [1105, 480] on div "Dobrodošli v [GEOGRAPHIC_DATA], kjer udobje, eleganca in domačnost ustvarjajo p…" at bounding box center [656, 630] width 915 height 847
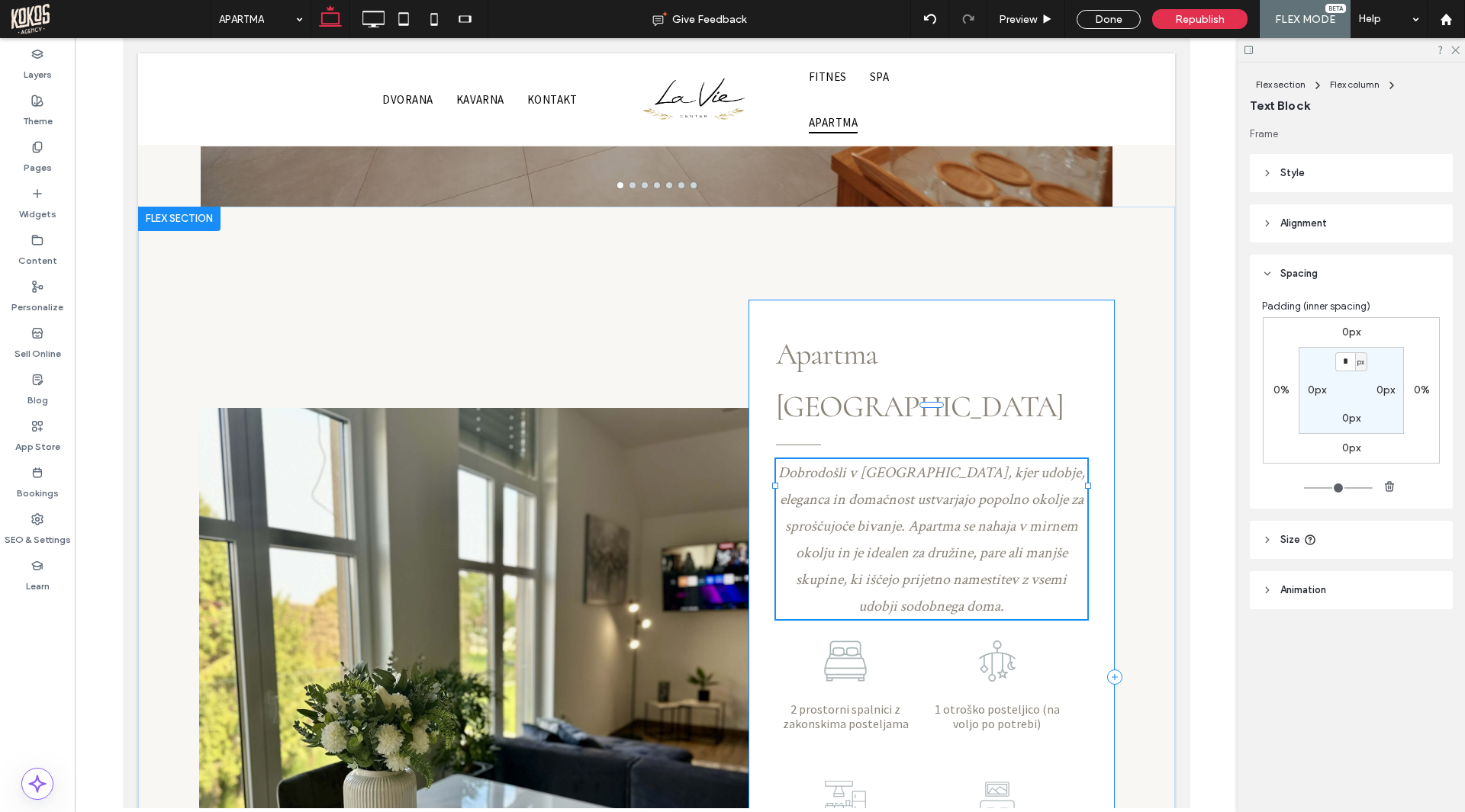
type input "***"
click at [999, 463] on span "Dobrodošli v [GEOGRAPHIC_DATA], kjer udobje, eleganca in domačnost ustvarjajo p…" at bounding box center [931, 539] width 307 height 153
type input "**********"
type input "**"
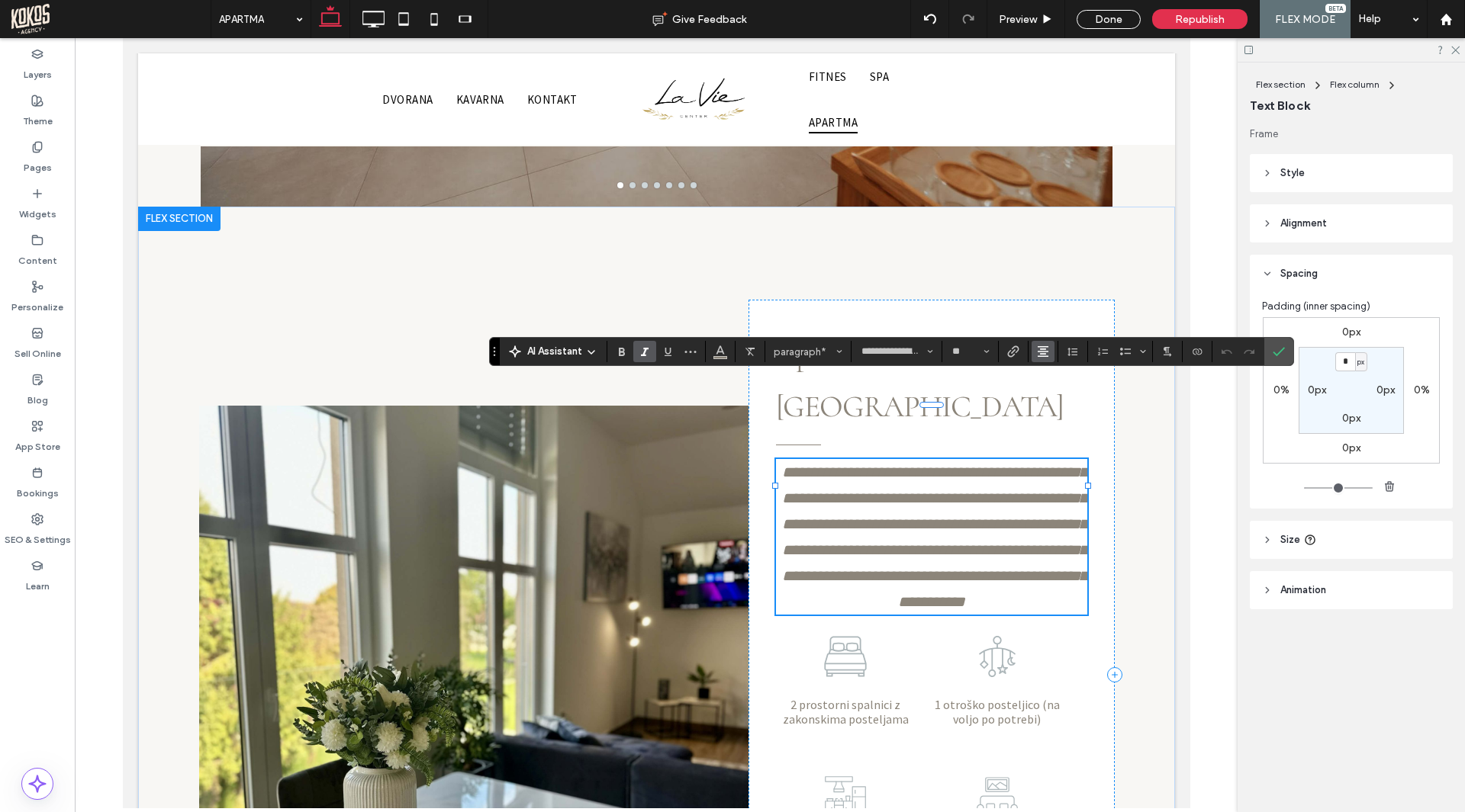
click at [1041, 350] on use "Alignment" at bounding box center [1042, 351] width 11 height 11
click at [1049, 376] on icon "ui.textEditor.alignment.left" at bounding box center [1054, 376] width 12 height 12
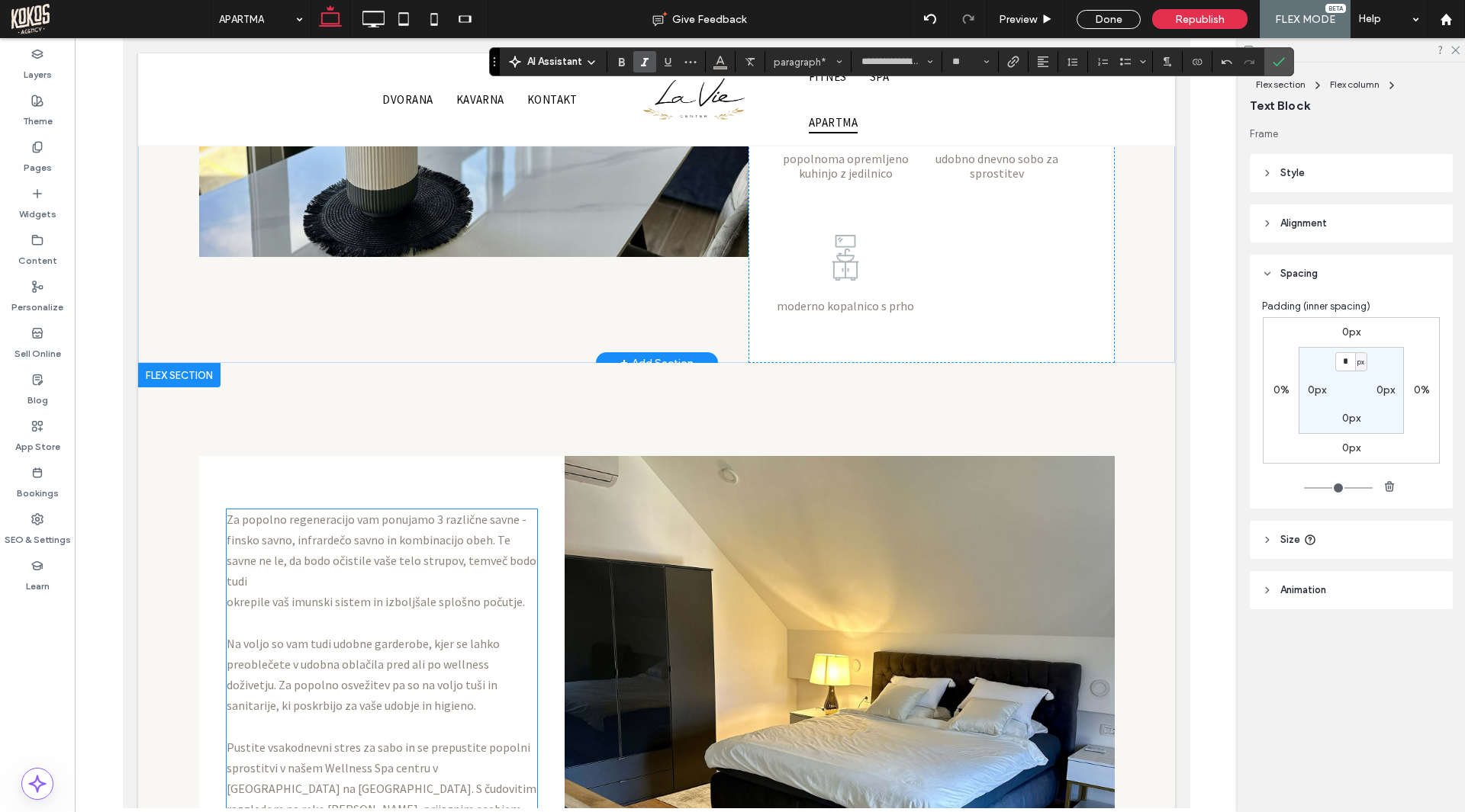
click at [428, 512] on span "Za popolno regeneracijo vam ponujamo 3 različne savne - finsko savno, infrardeč…" at bounding box center [381, 551] width 309 height 78
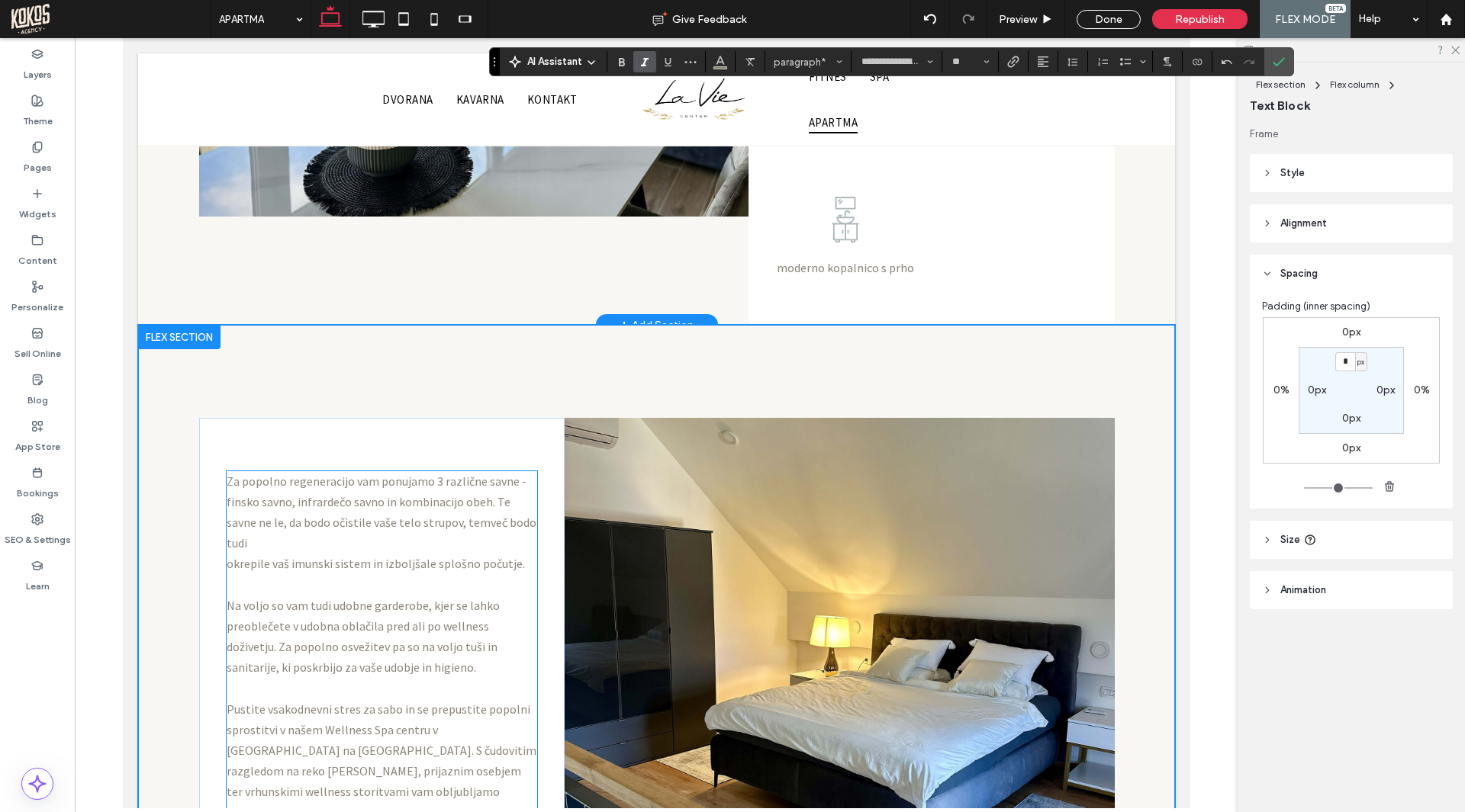
click at [428, 500] on div "Za popolno regeneracijo vam ponujamo 3 različne savne - finsko savno, infrardeč…" at bounding box center [381, 668] width 311 height 394
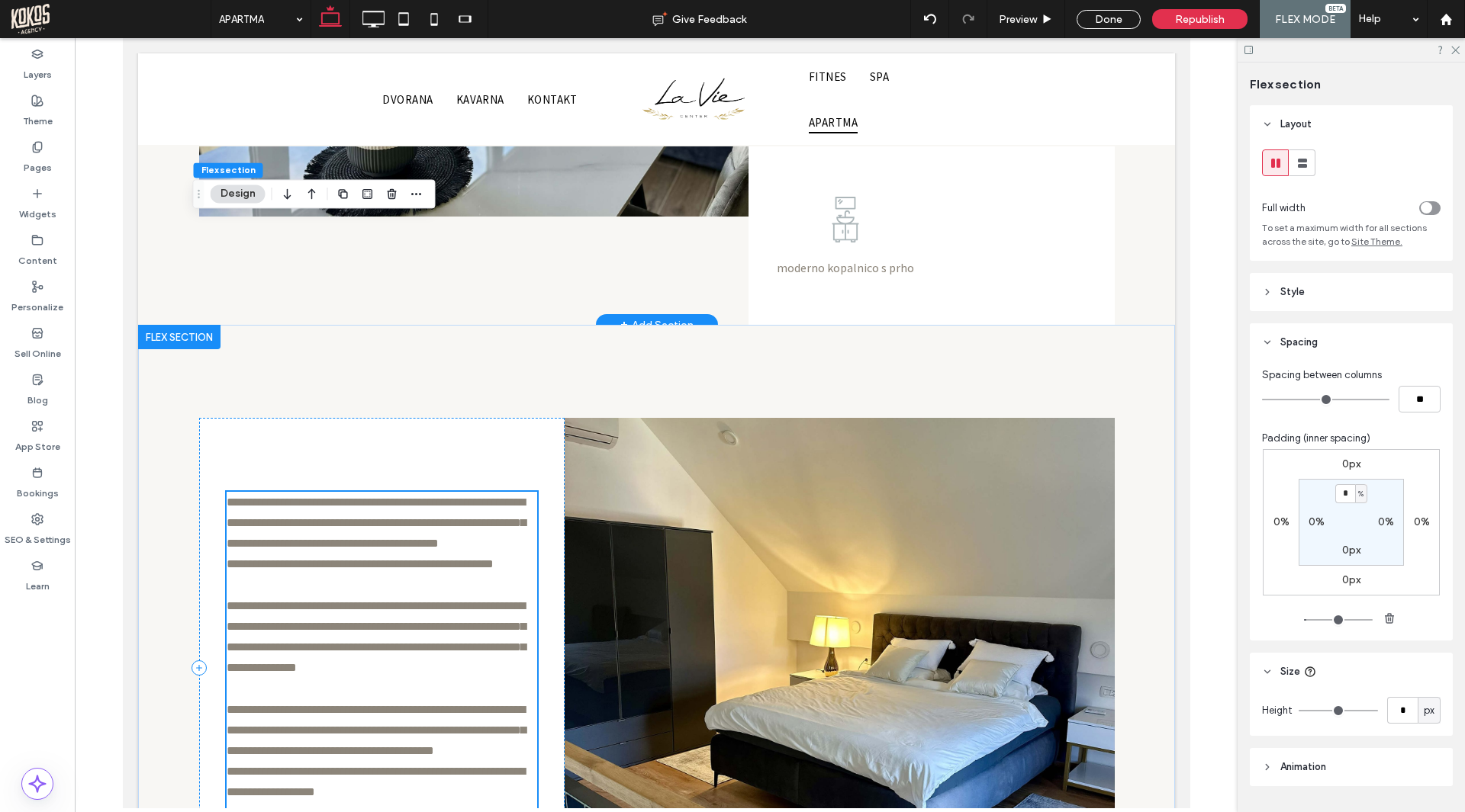
scroll to position [1592, 0]
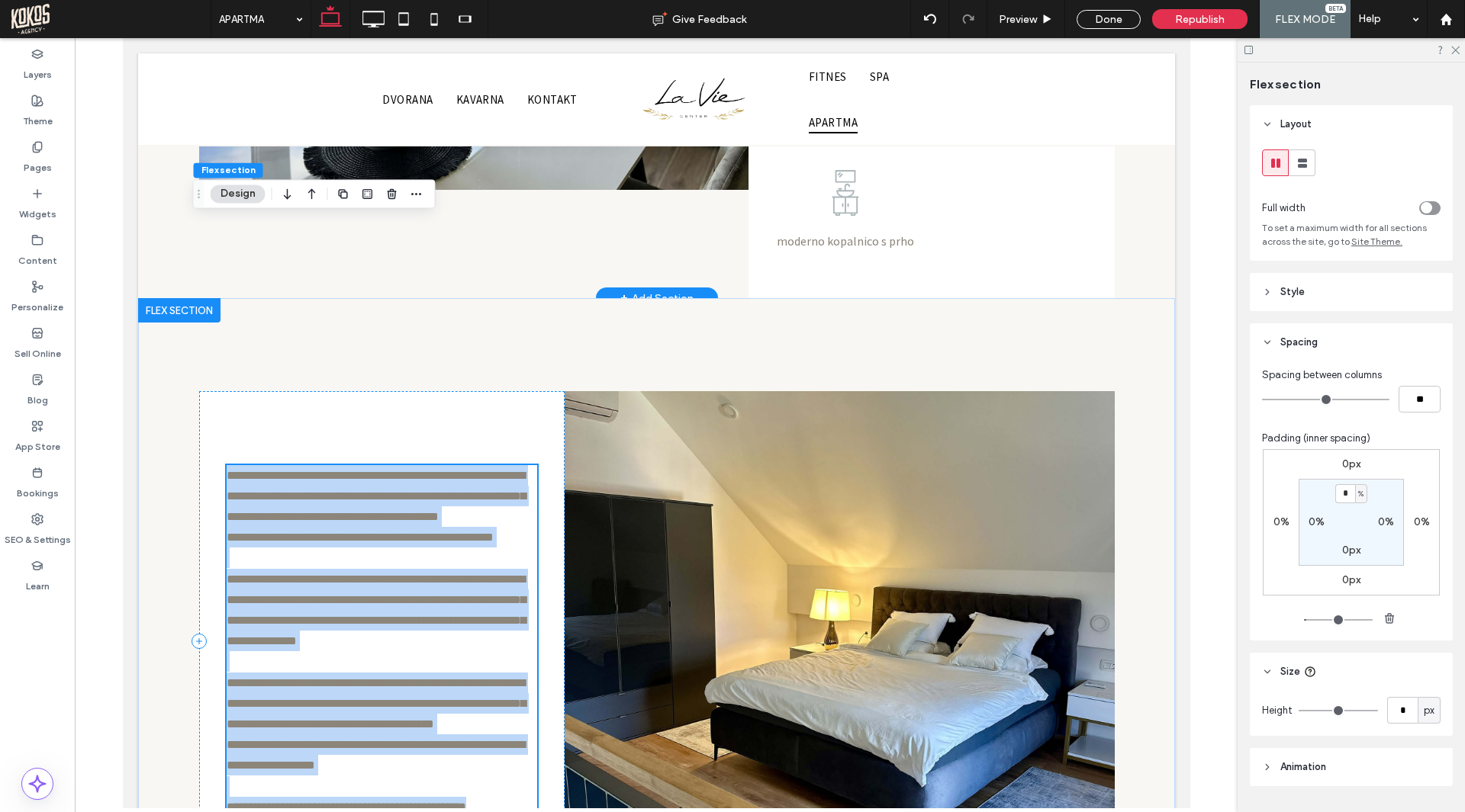
type input "**********"
type input "**"
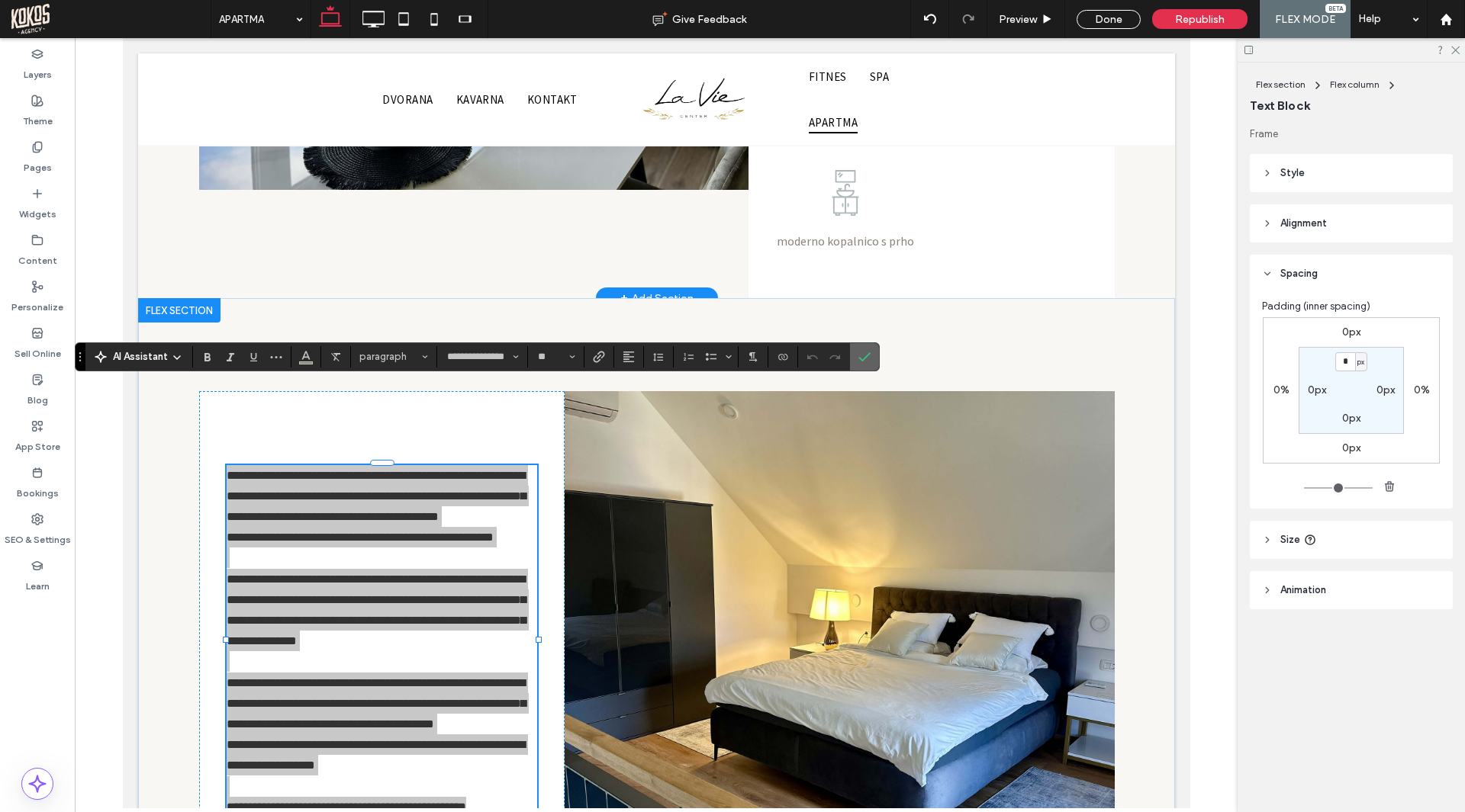
click at [866, 355] on icon "Confirm" at bounding box center [864, 356] width 12 height 12
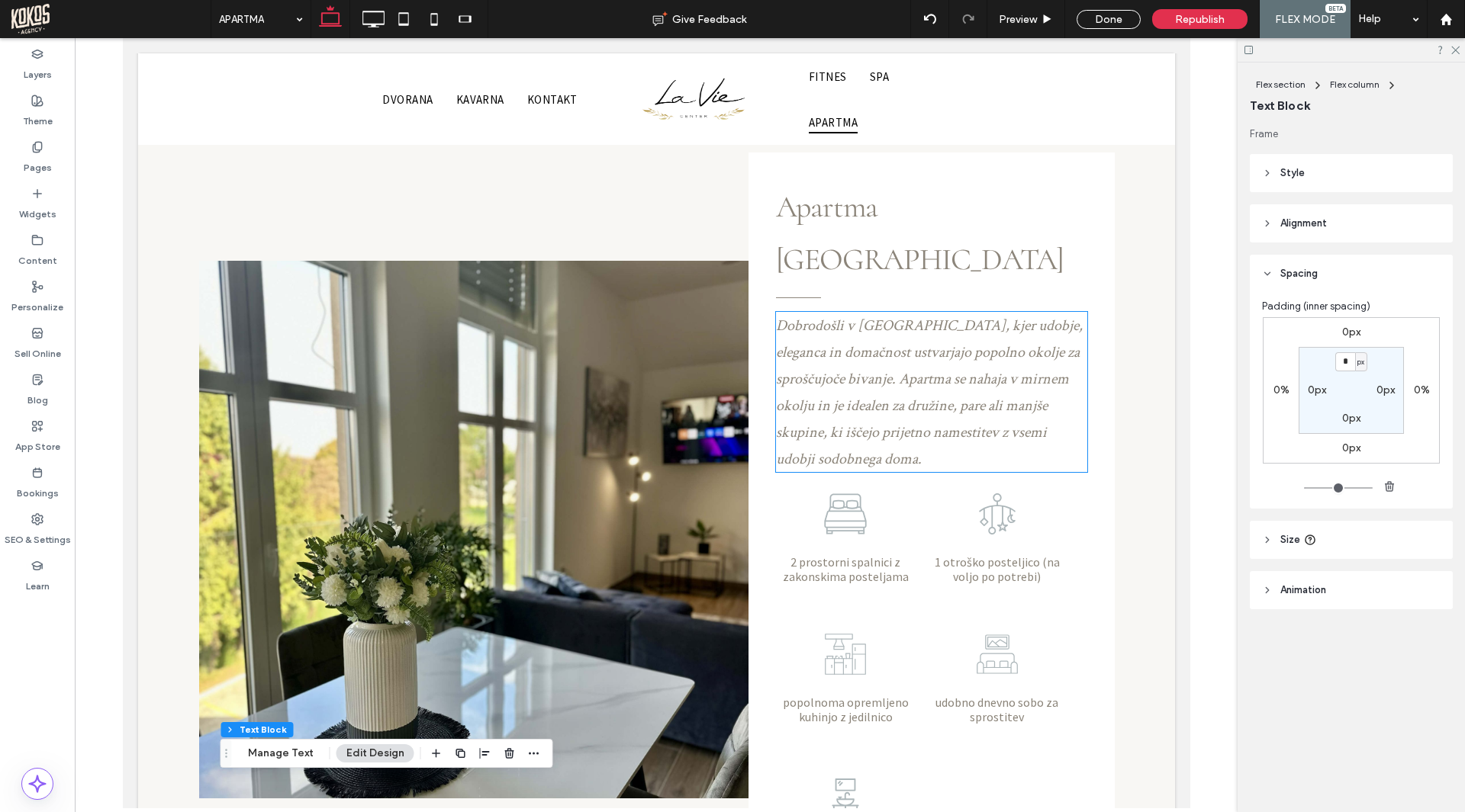
scroll to position [982, 0]
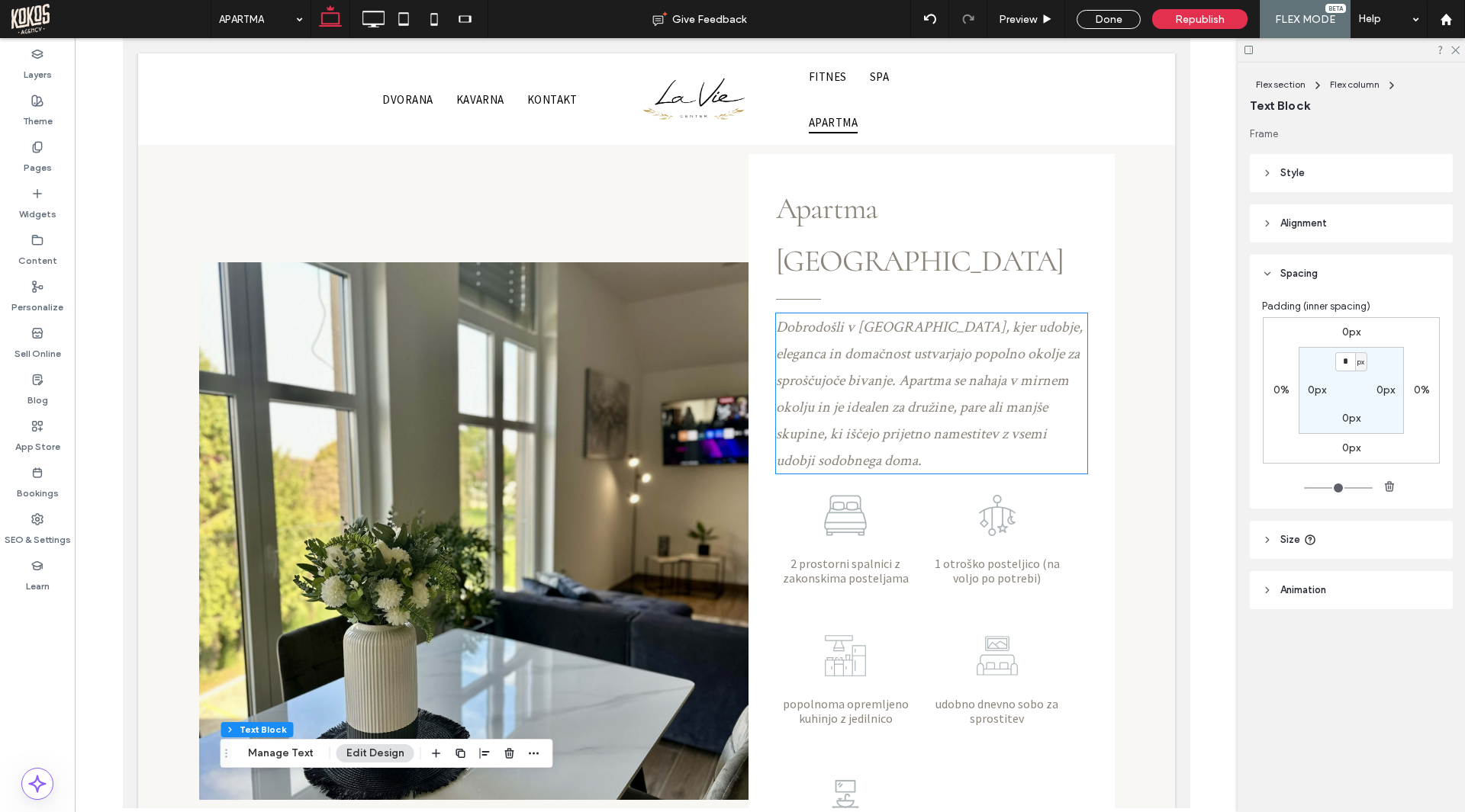
click at [956, 317] on span "Dobrodošli v [GEOGRAPHIC_DATA], kjer udobje, eleganca in domačnost ustvarjajo p…" at bounding box center [928, 393] width 307 height 153
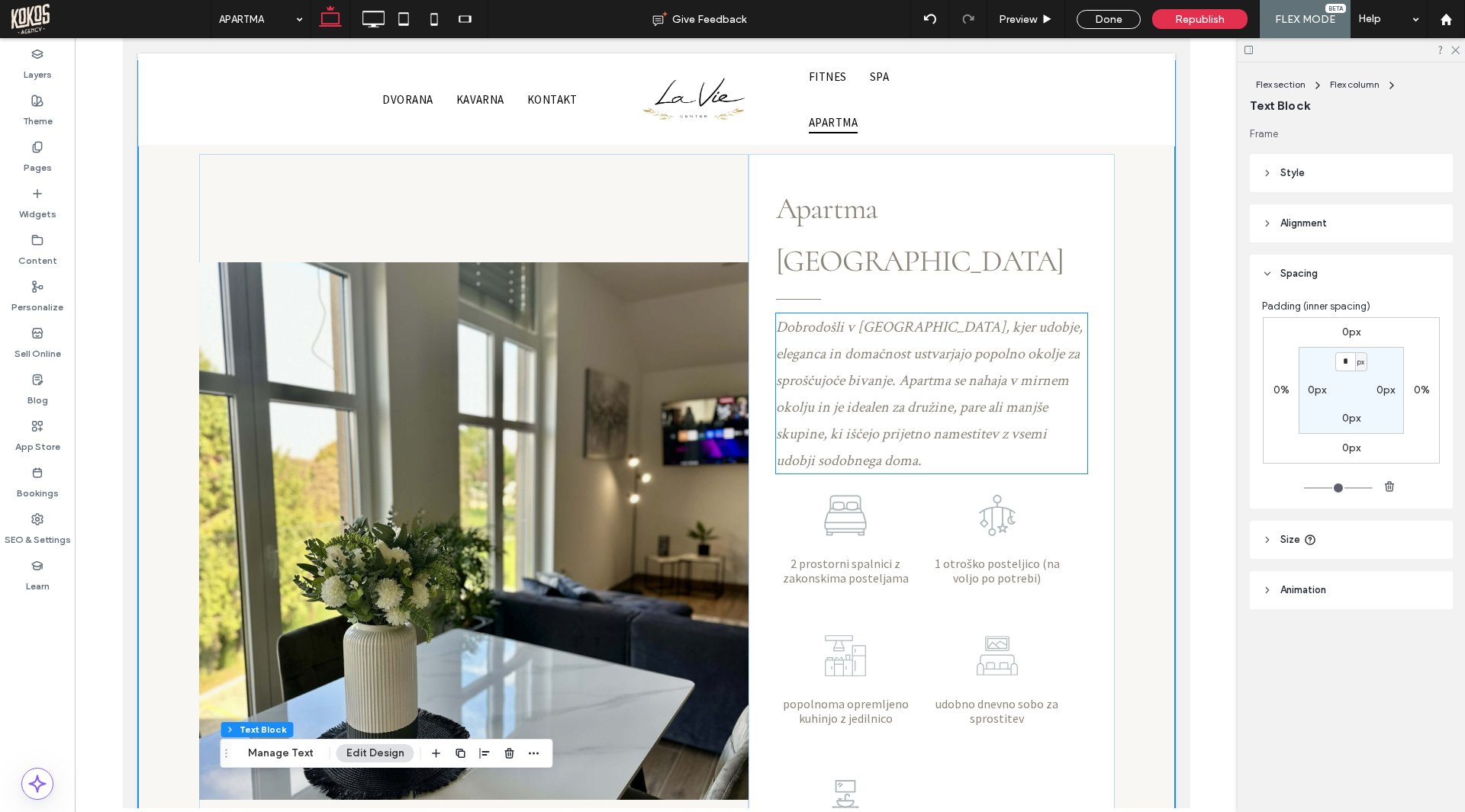
click at [956, 317] on span "Dobrodošli v [GEOGRAPHIC_DATA], kjer udobje, eleganca in domačnost ustvarjajo p…" at bounding box center [928, 393] width 307 height 153
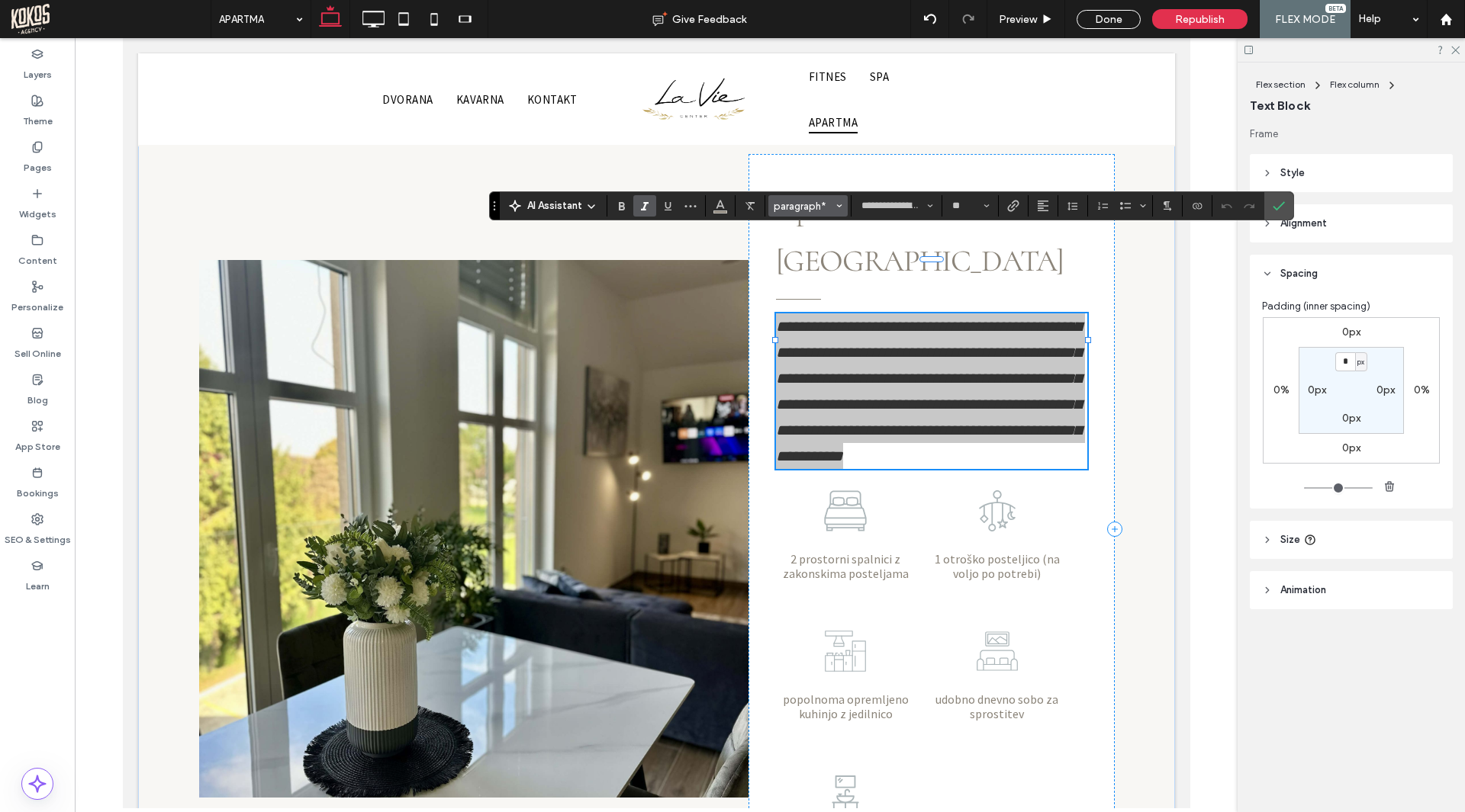
click at [820, 196] on button "paragraph*" at bounding box center [808, 206] width 79 height 21
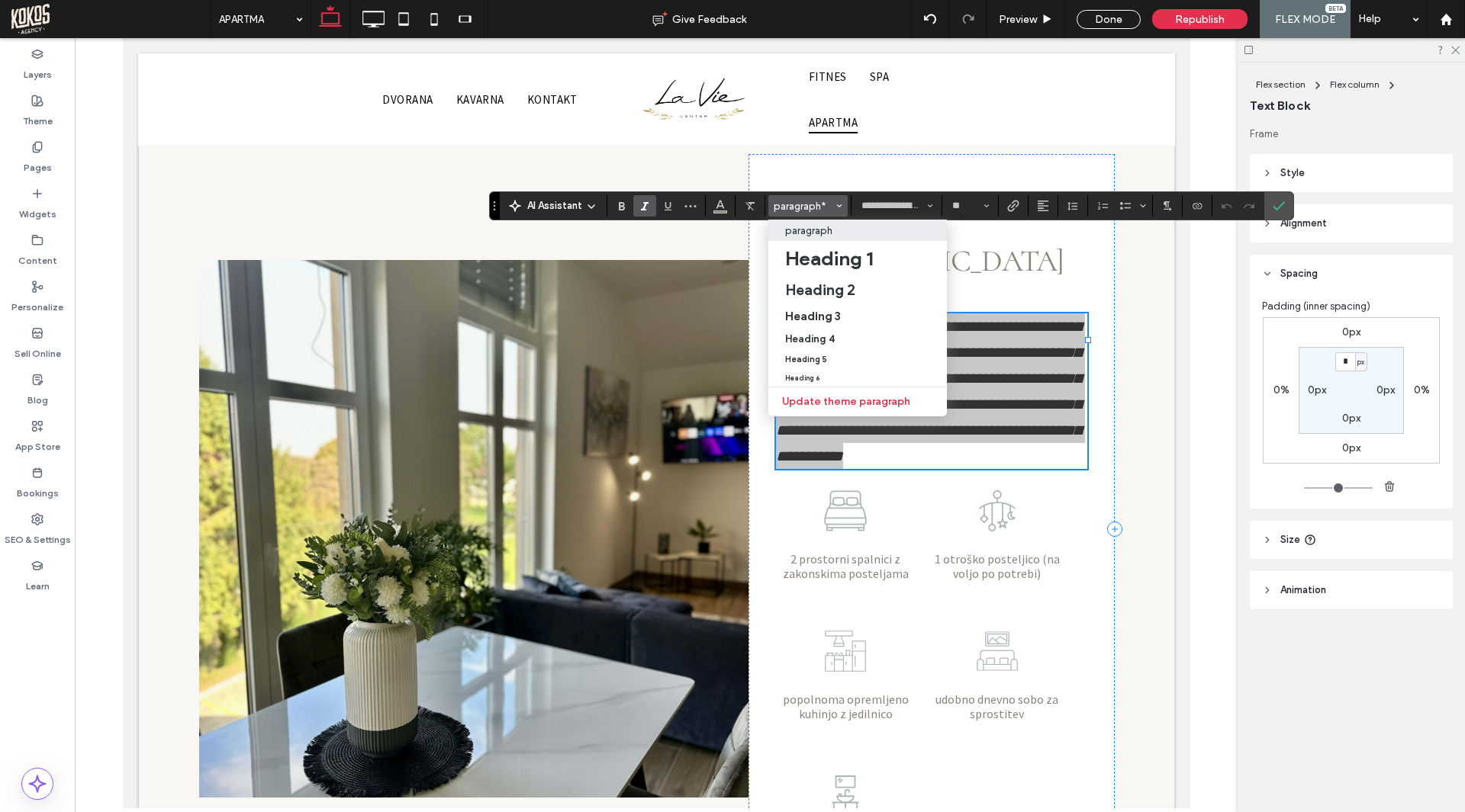
click at [829, 229] on p "paragraph" at bounding box center [808, 231] width 47 height 11
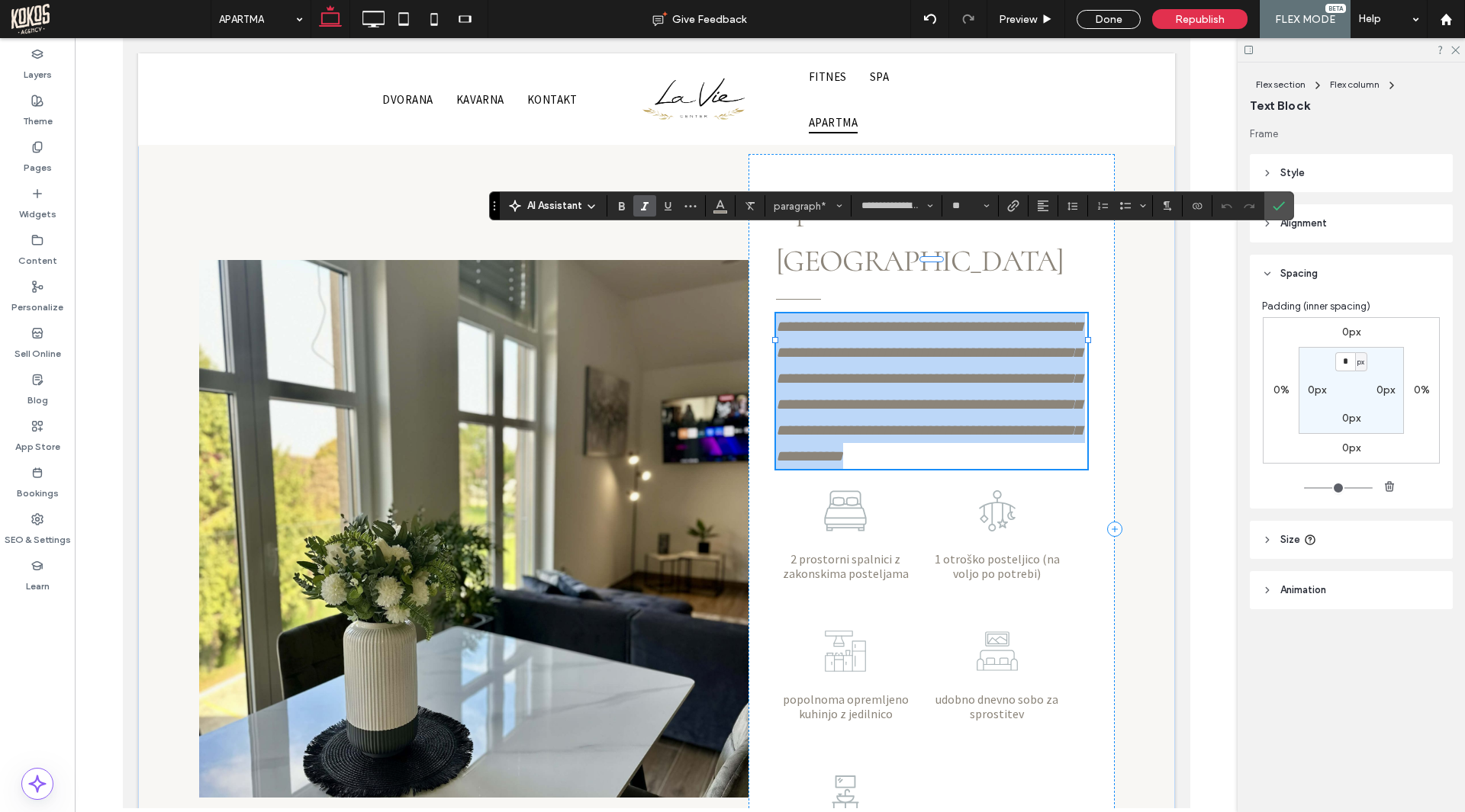
type input "**********"
type input "**"
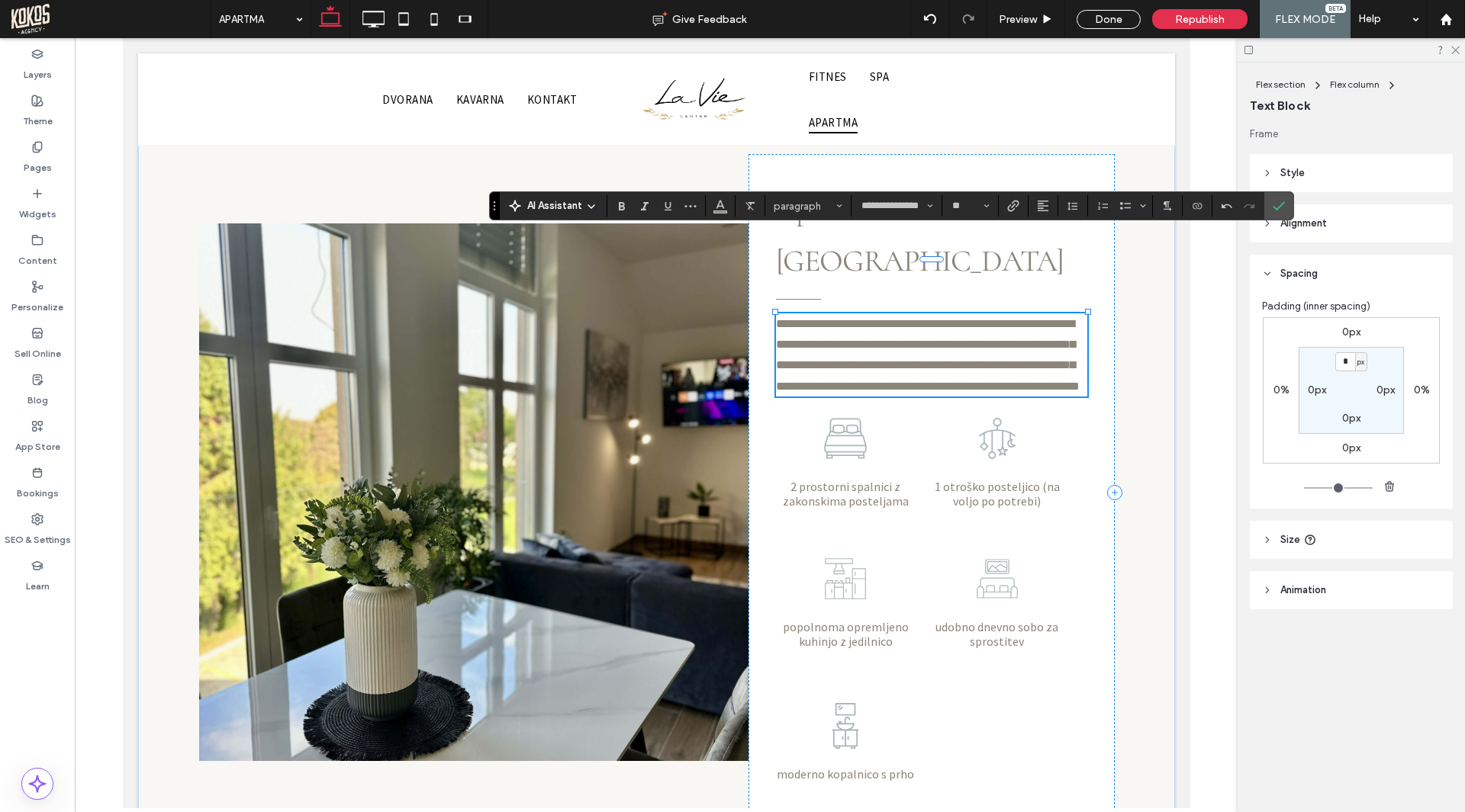
click at [943, 318] on span "**********" at bounding box center [926, 355] width 304 height 74
click at [960, 318] on span "**********" at bounding box center [926, 355] width 304 height 74
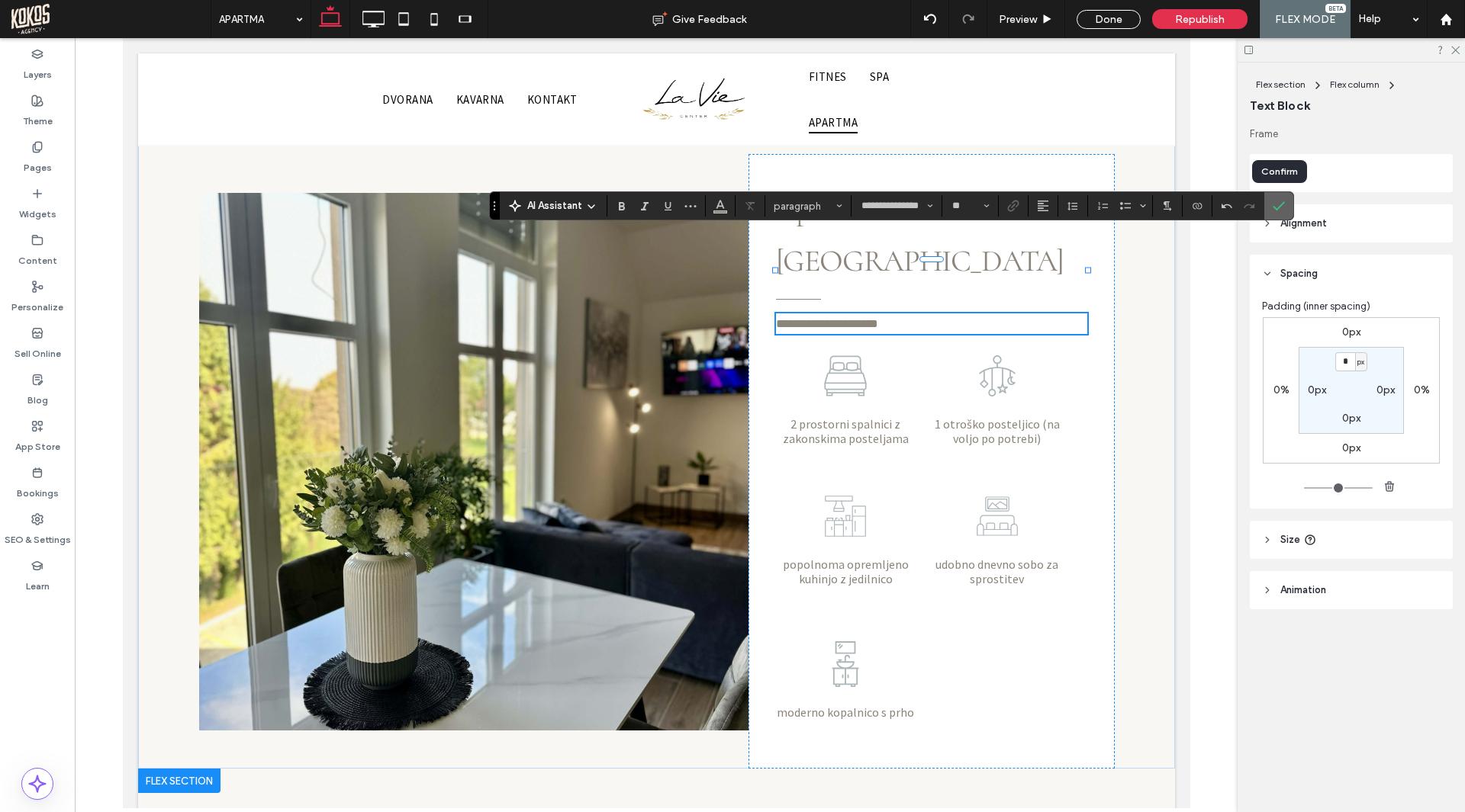
click at [1287, 201] on label "Confirm" at bounding box center [1279, 206] width 23 height 28
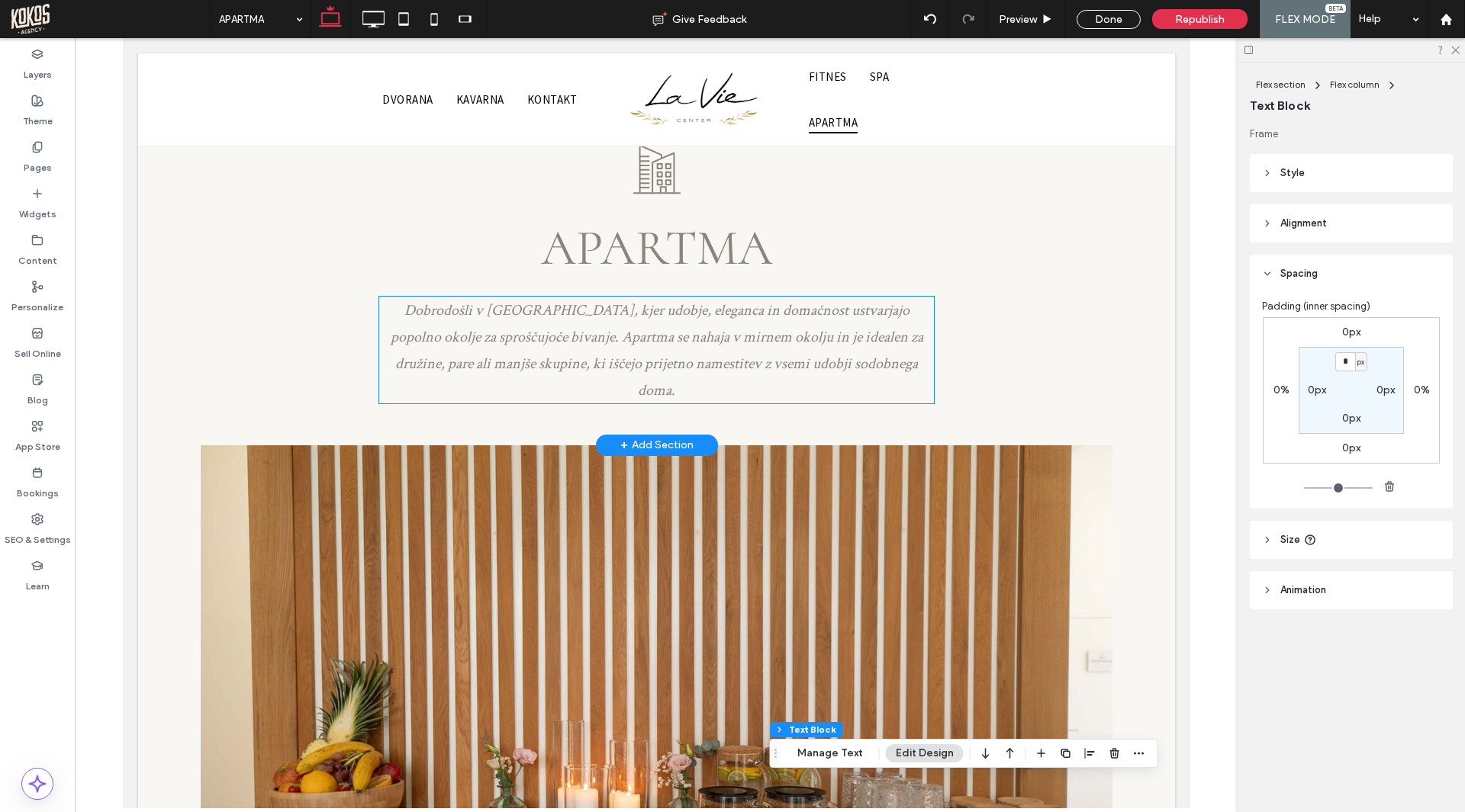
scroll to position [76, 0]
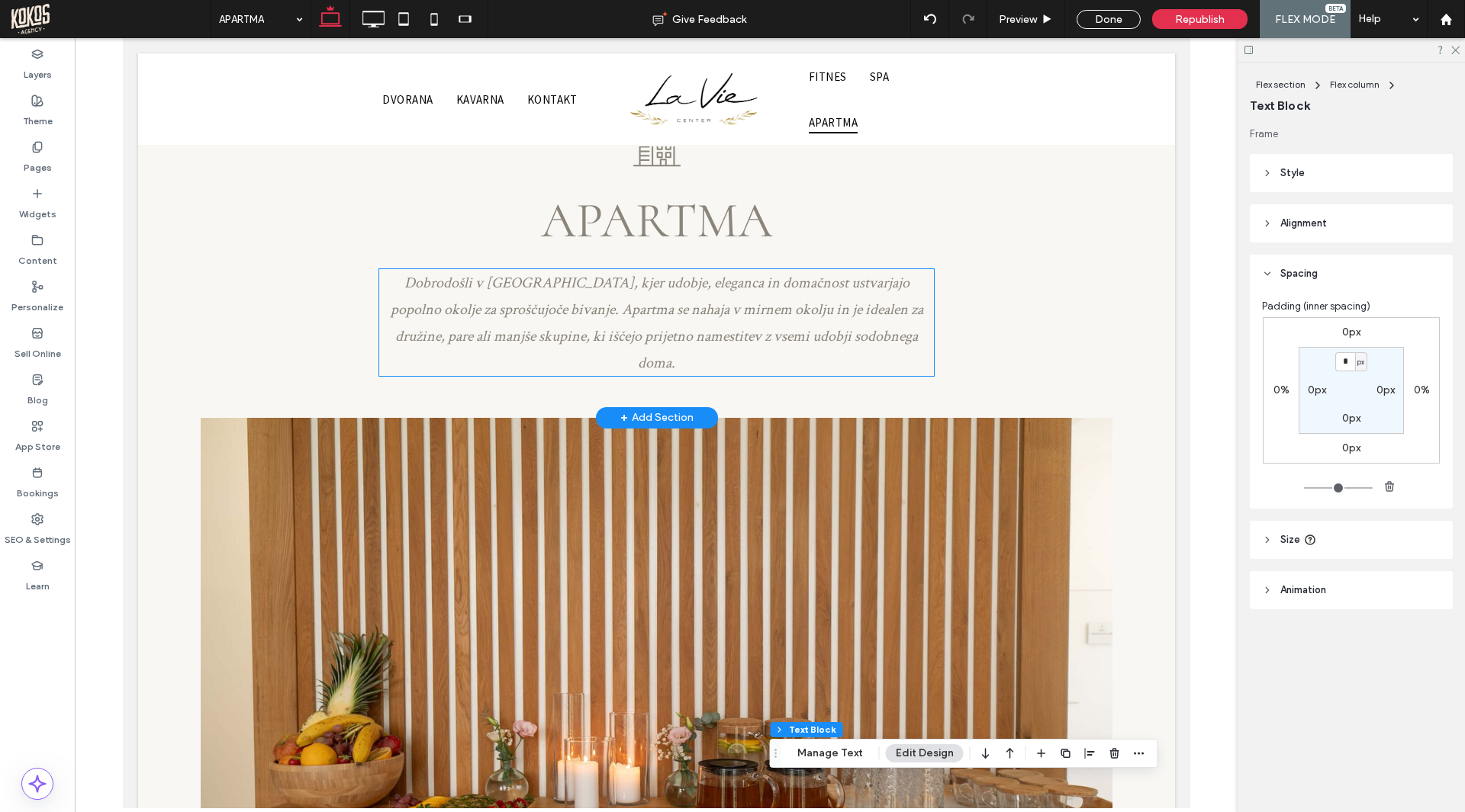
click at [723, 308] on span "Dobrodošli v [GEOGRAPHIC_DATA], kjer udobje, eleganca in domačnost ustvarjajo p…" at bounding box center [655, 322] width 532 height 100
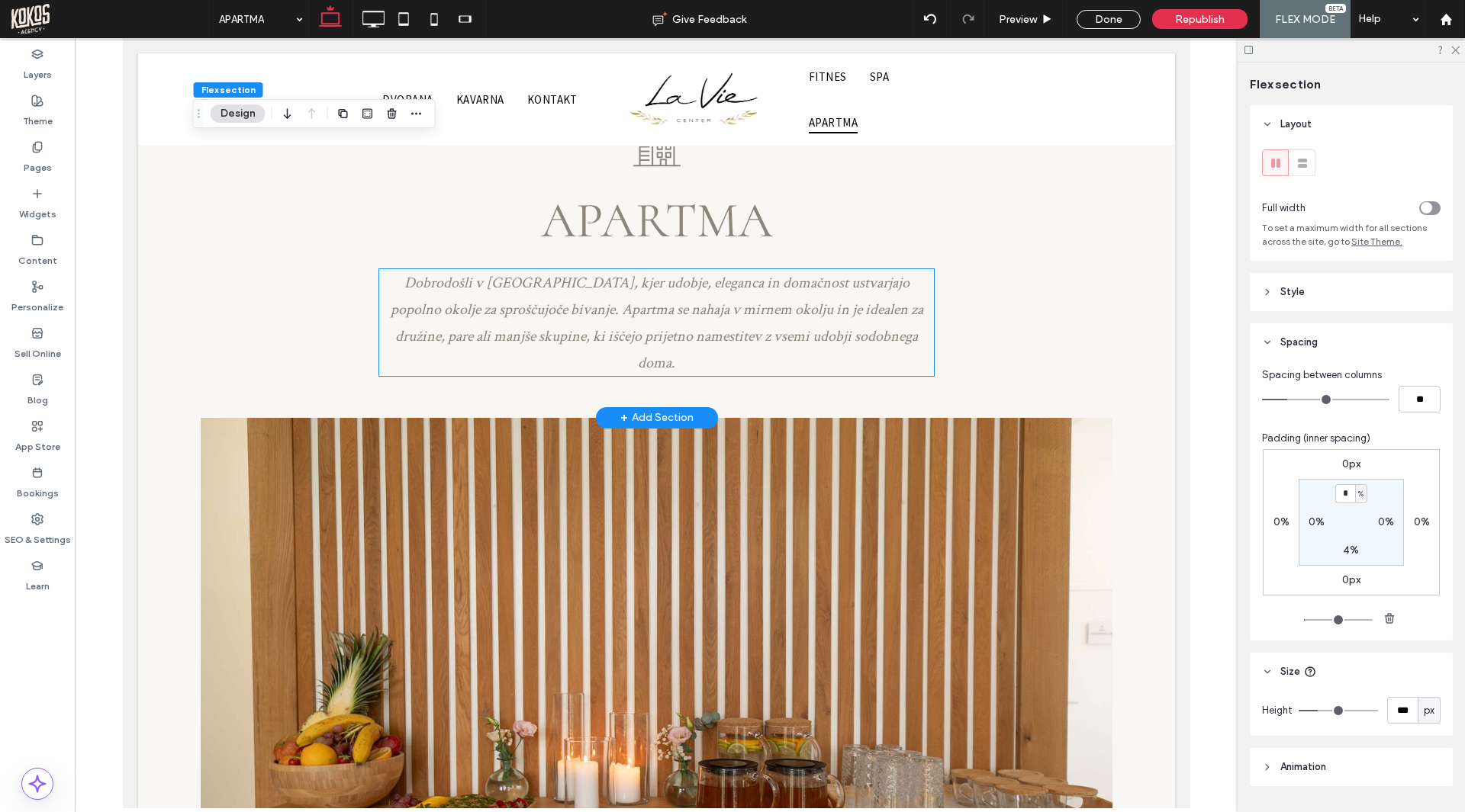
click at [723, 308] on span "Dobrodošli v [GEOGRAPHIC_DATA], kjer udobje, eleganca in domačnost ustvarjajo p…" at bounding box center [655, 322] width 532 height 100
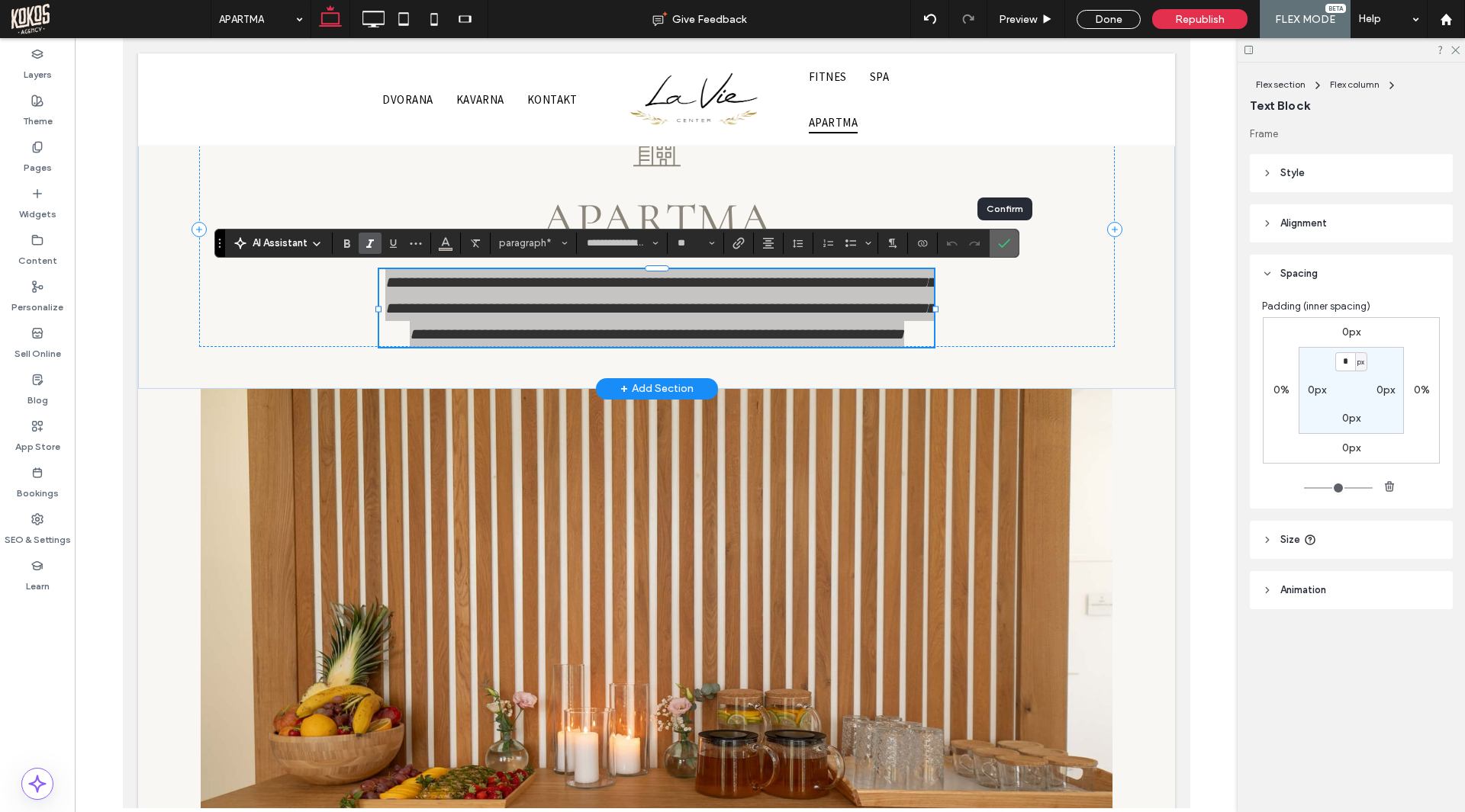
drag, startPoint x: 1010, startPoint y: 235, endPoint x: 858, endPoint y: 349, distance: 190.0
click at [1010, 235] on label "Confirm" at bounding box center [1003, 244] width 23 height 28
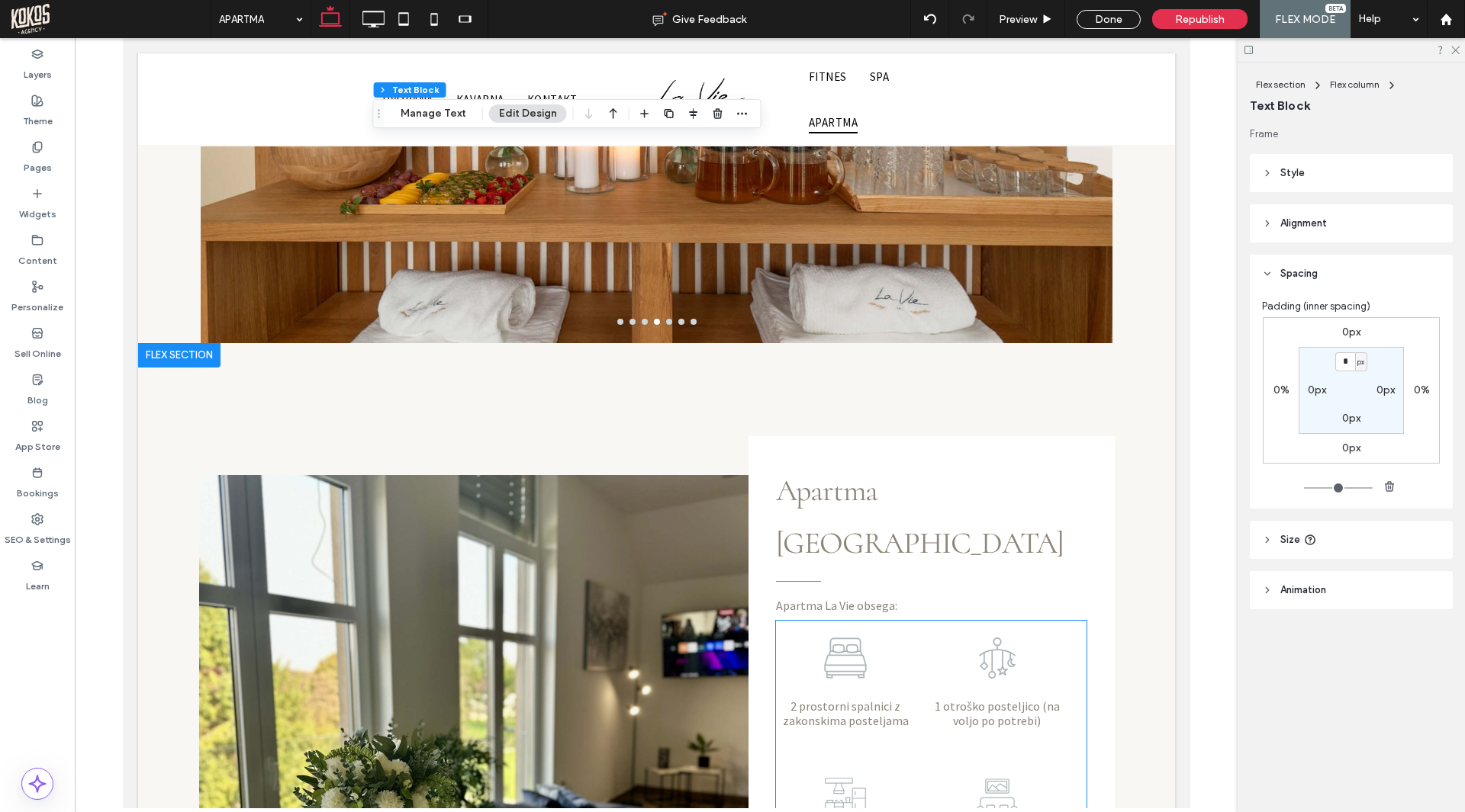
scroll to position [763, 0]
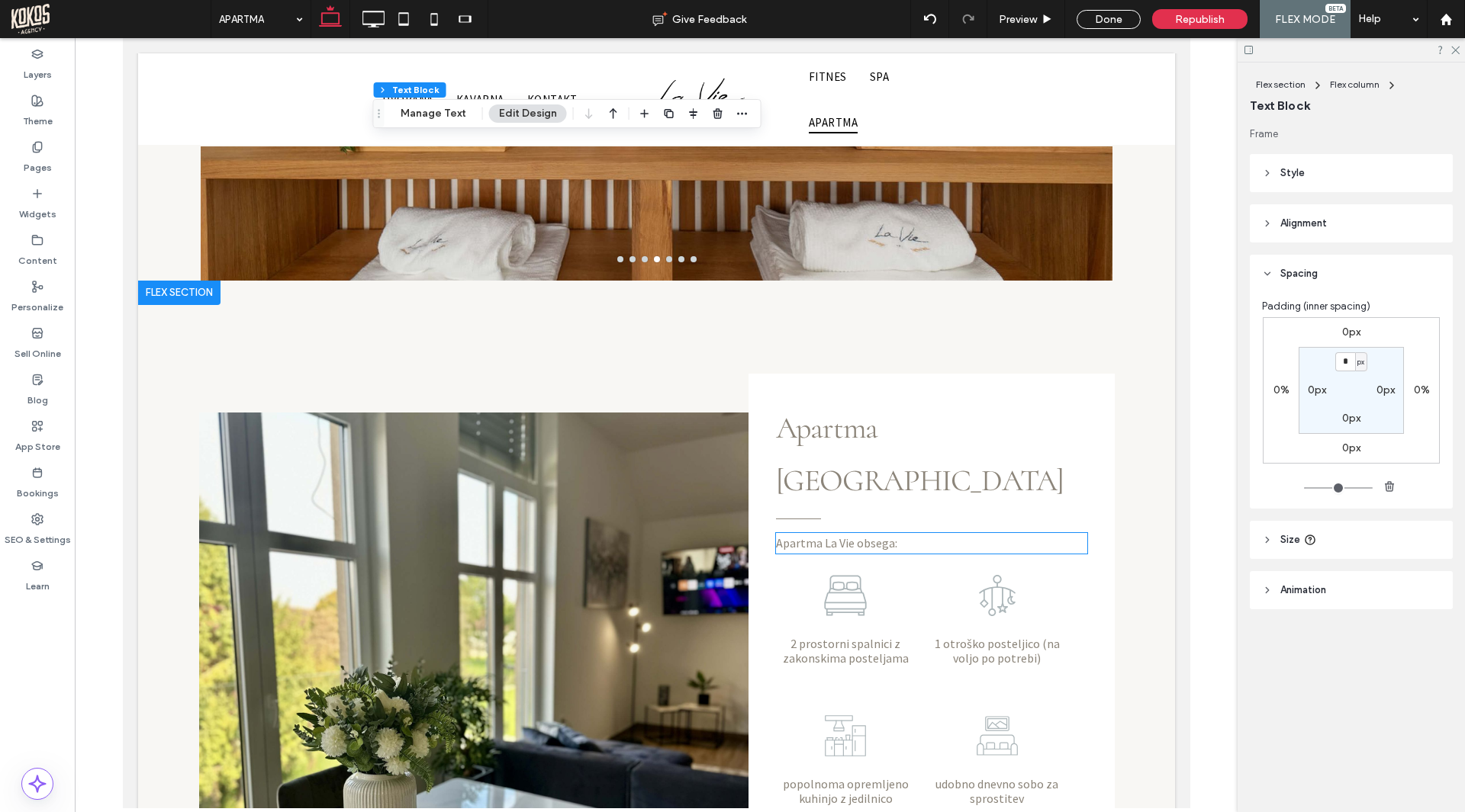
click at [809, 535] on span "Apartma La Vie obsega:" at bounding box center [836, 542] width 121 height 15
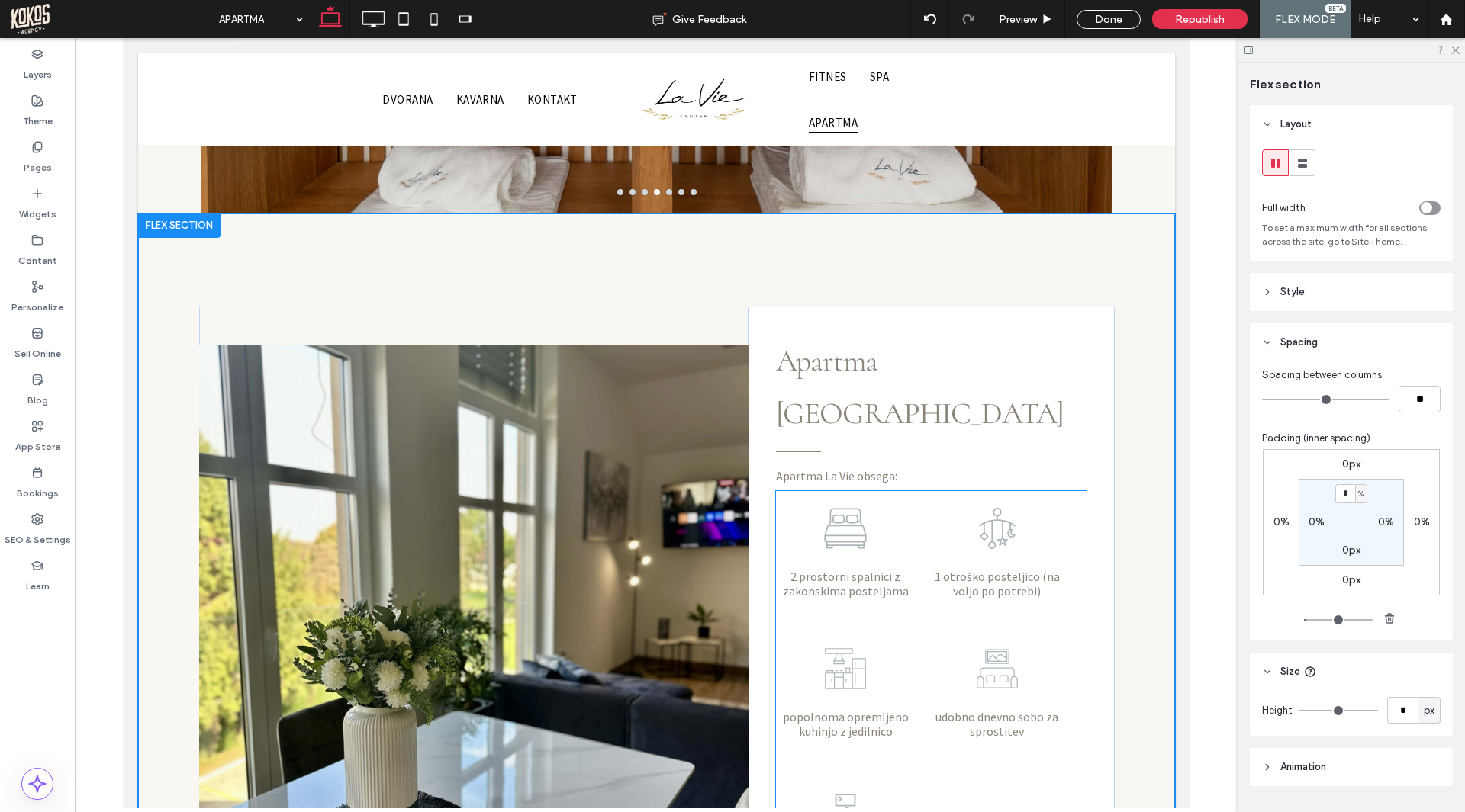
click at [809, 491] on div "2 prostorni spalnici z zakonskima posteljama" at bounding box center [845, 552] width 140 height 122
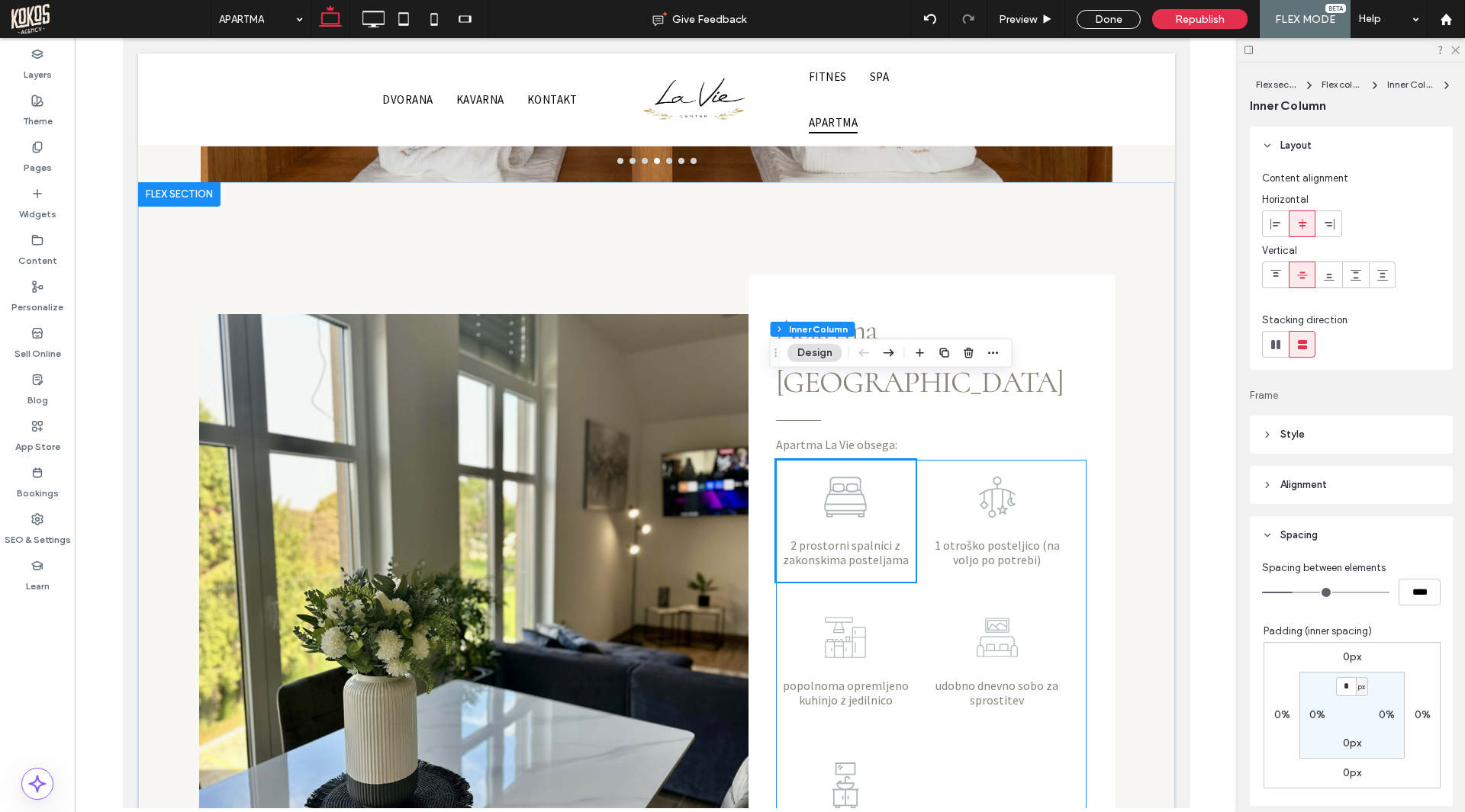
scroll to position [861, 0]
click at [1074, 342] on div "Apartma La Vie obsega: 2 prostorni spalnici z zakonskima posteljama 1 otroško p…" at bounding box center [931, 581] width 366 height 614
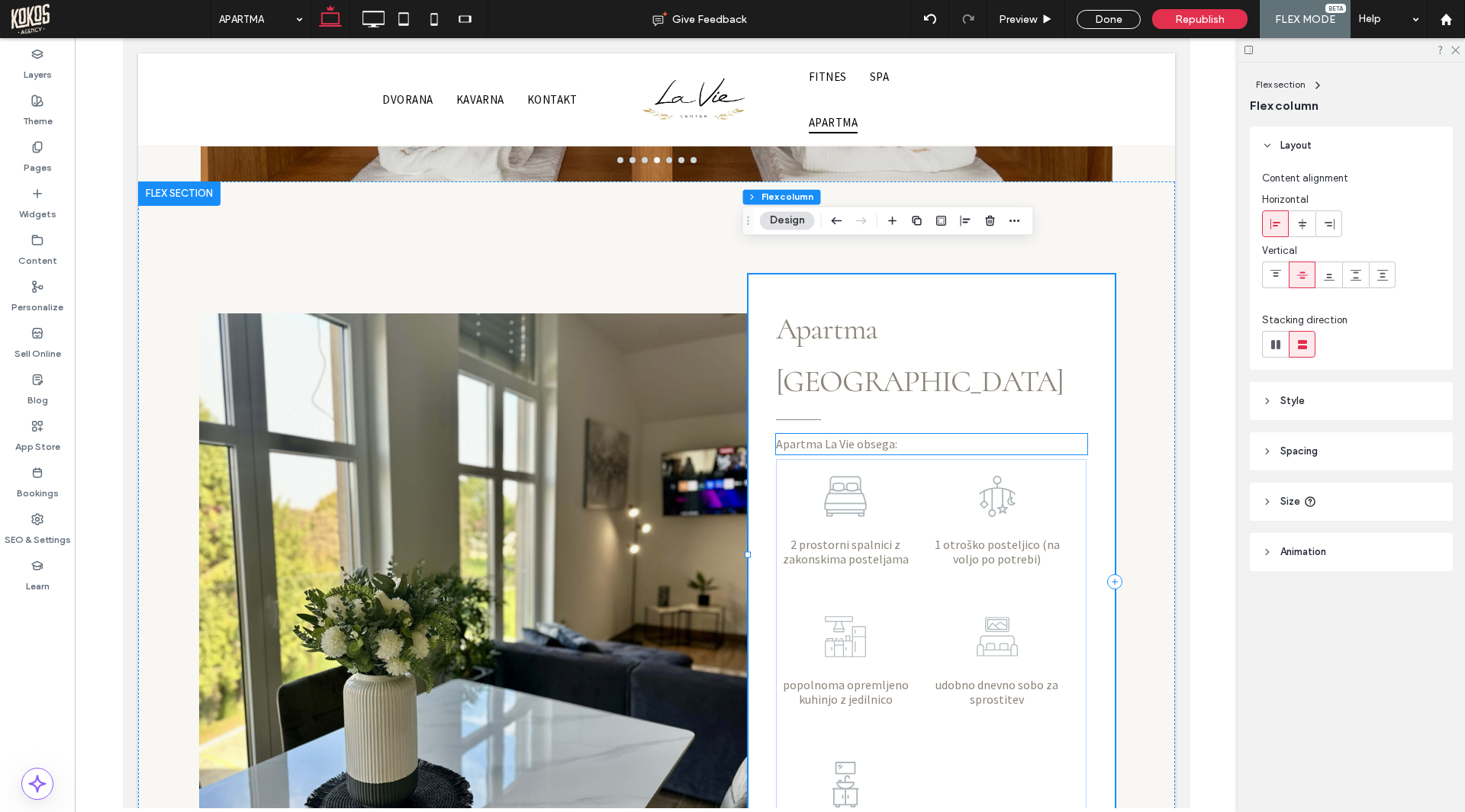
click at [847, 436] on span "Apartma La Vie obsega:" at bounding box center [836, 444] width 121 height 15
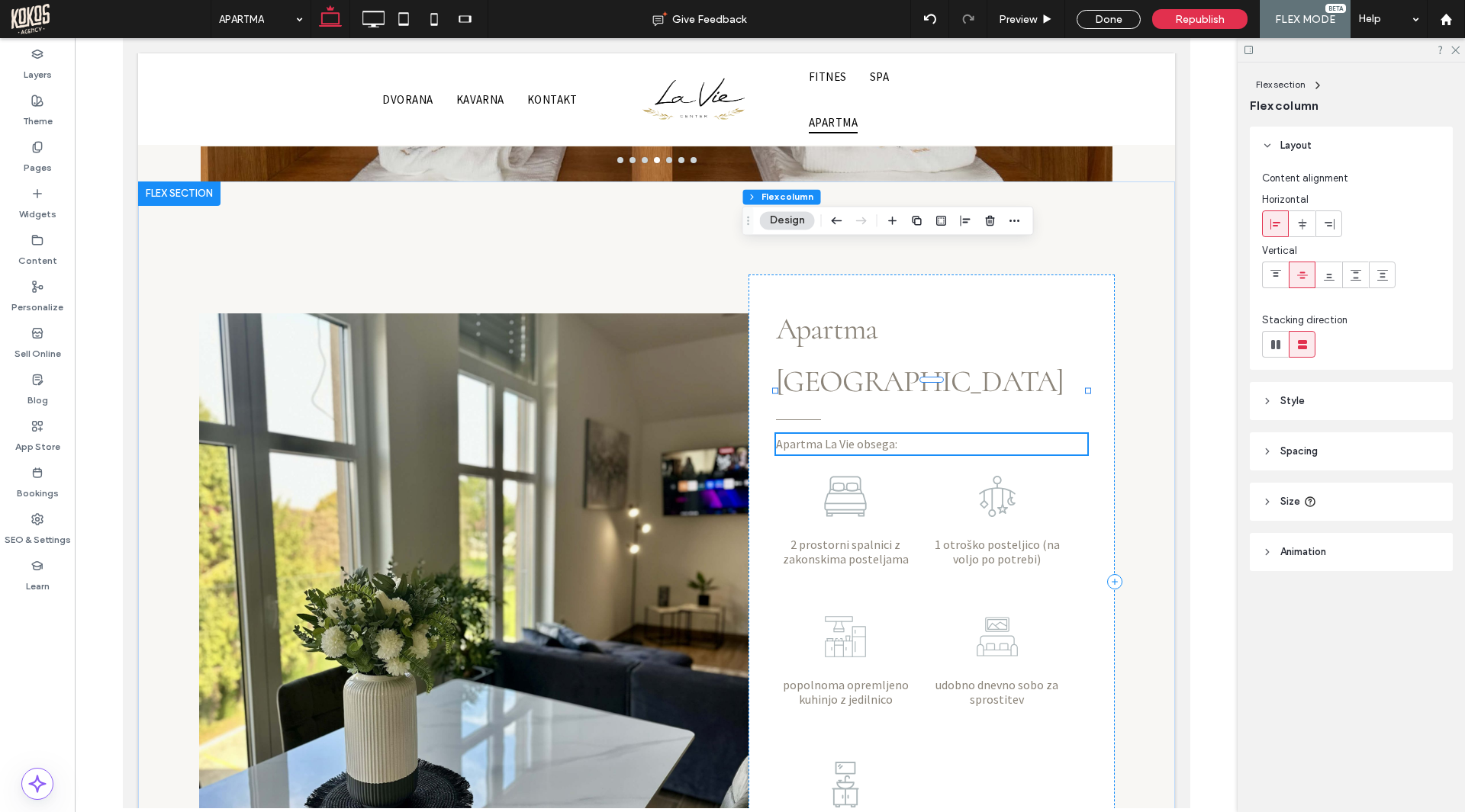
click at [847, 436] on span "Apartma La Vie obsega:" at bounding box center [836, 444] width 121 height 15
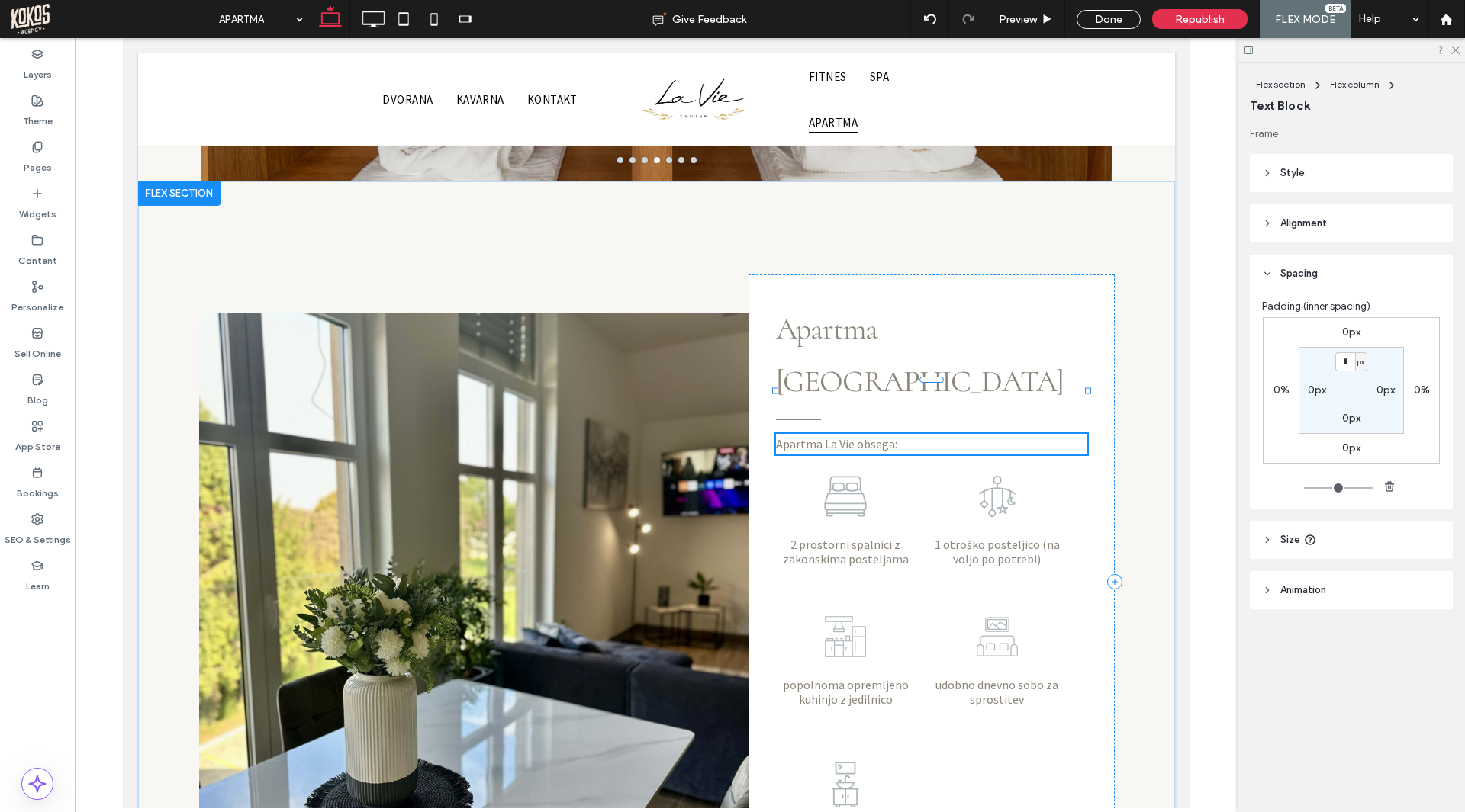
type input "**********"
type input "**"
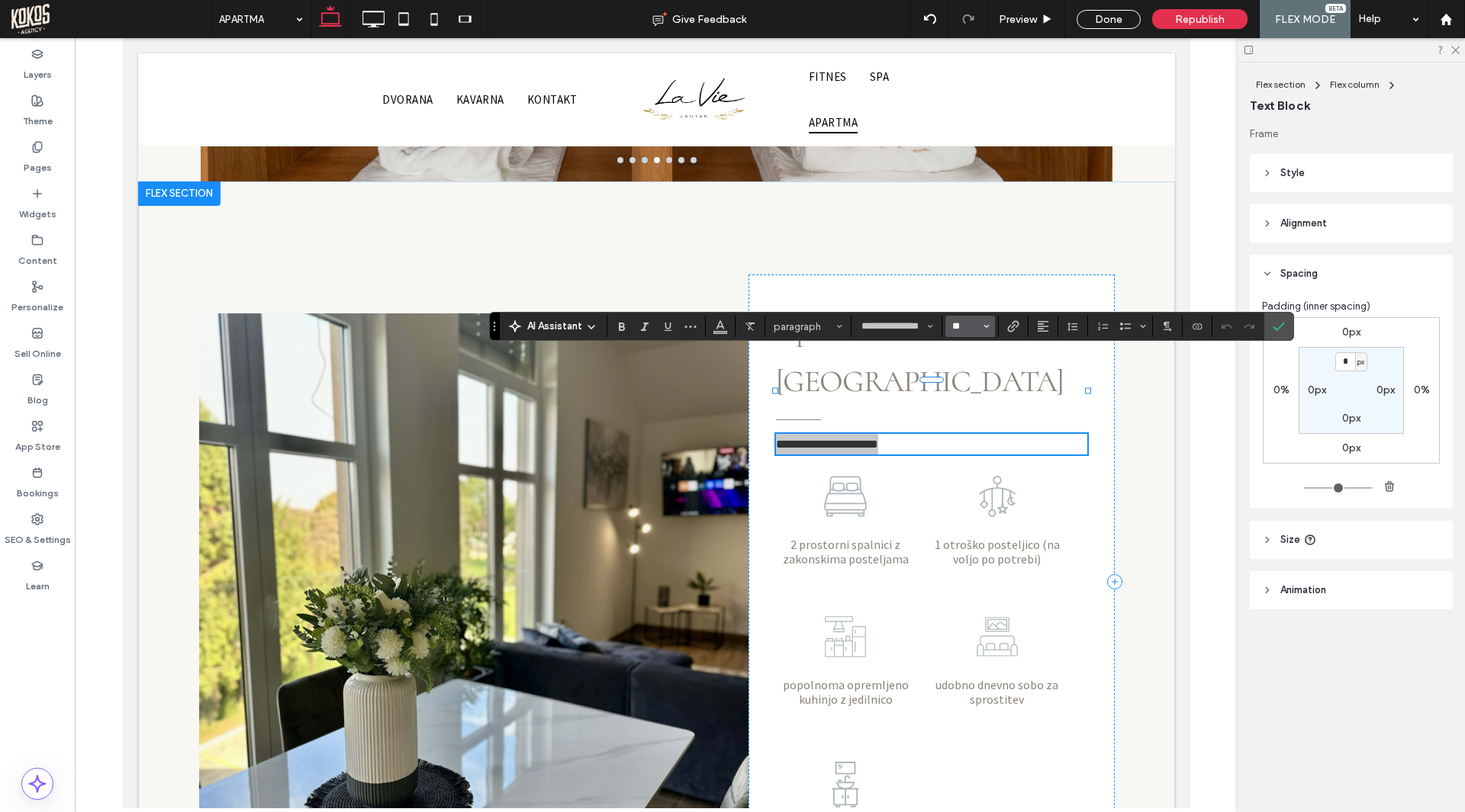
click at [971, 325] on input "**" at bounding box center [965, 326] width 30 height 12
type input "**"
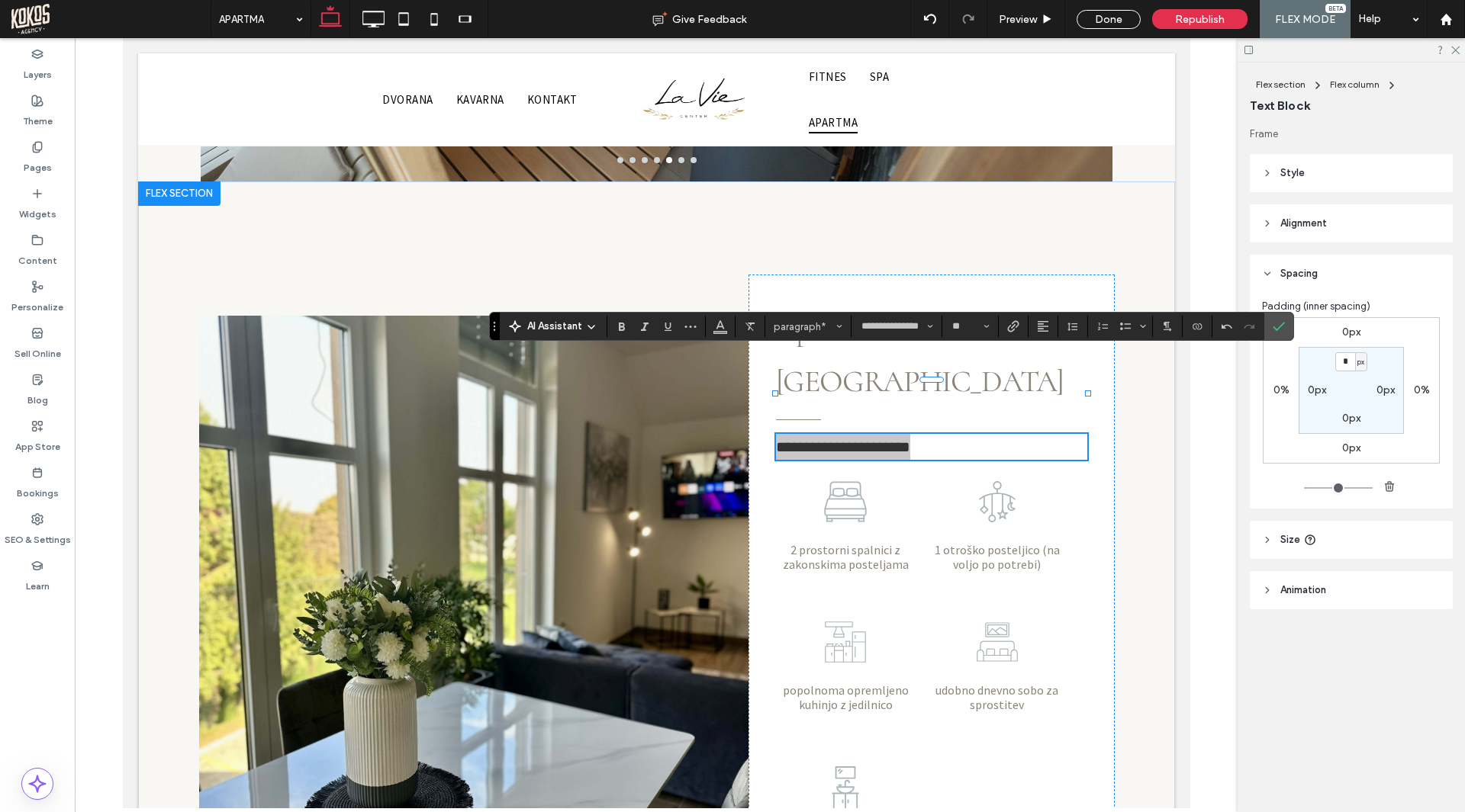
click at [1287, 320] on label "Confirm" at bounding box center [1279, 326] width 23 height 28
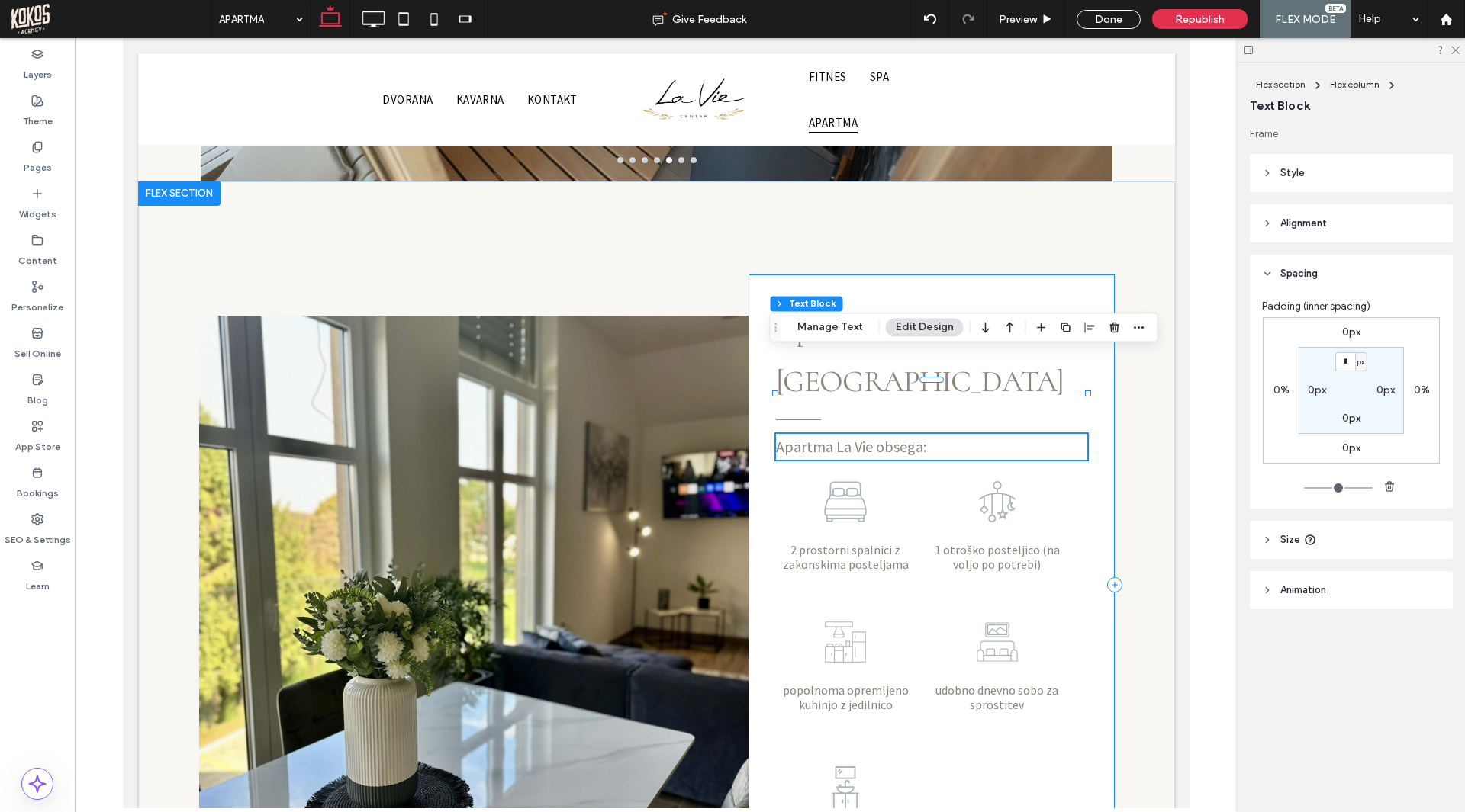
click at [1084, 397] on div "Apartma La Vie obsega: 2 prostorni spalnici z zakonskima posteljama 1 otroško p…" at bounding box center [931, 585] width 366 height 620
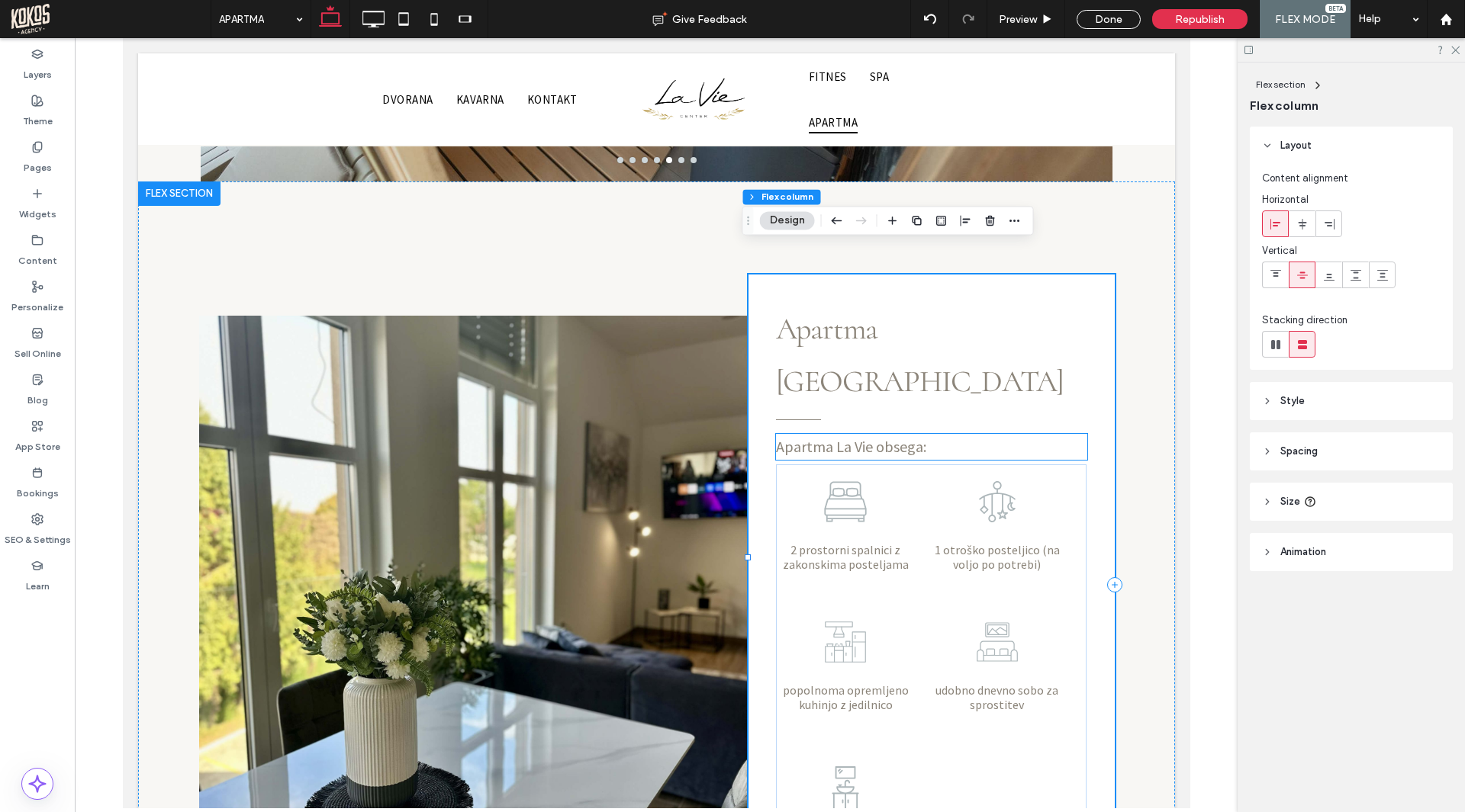
click at [878, 437] on span "Apartma La Vie obsega:" at bounding box center [850, 447] width 151 height 19
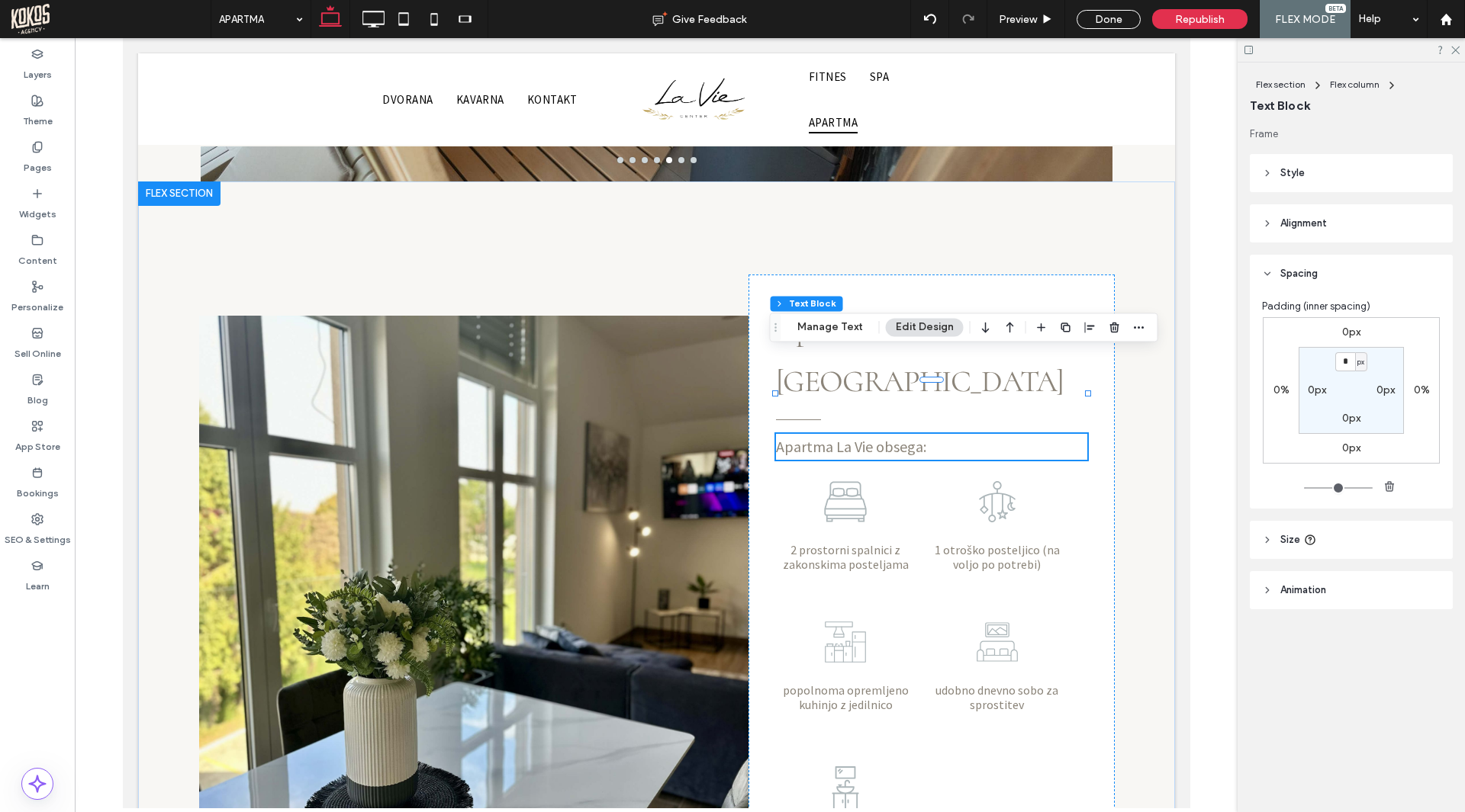
click at [1345, 444] on label "0px" at bounding box center [1351, 448] width 19 height 13
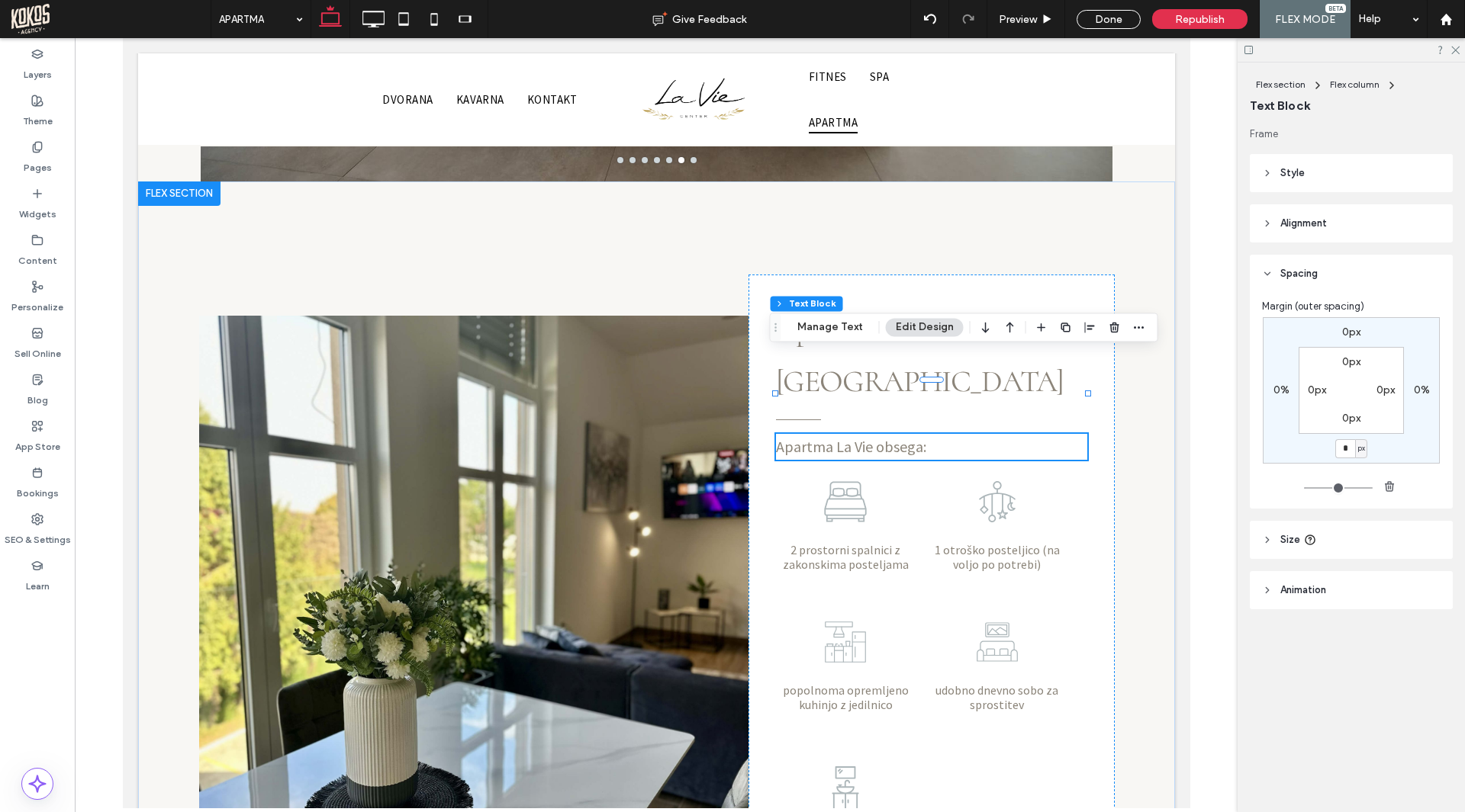
click at [1360, 444] on span "px" at bounding box center [1361, 448] width 6 height 15
click at [1356, 494] on span "%" at bounding box center [1355, 499] width 9 height 15
click at [1348, 448] on input "*" at bounding box center [1344, 449] width 19 height 19
type input "*"
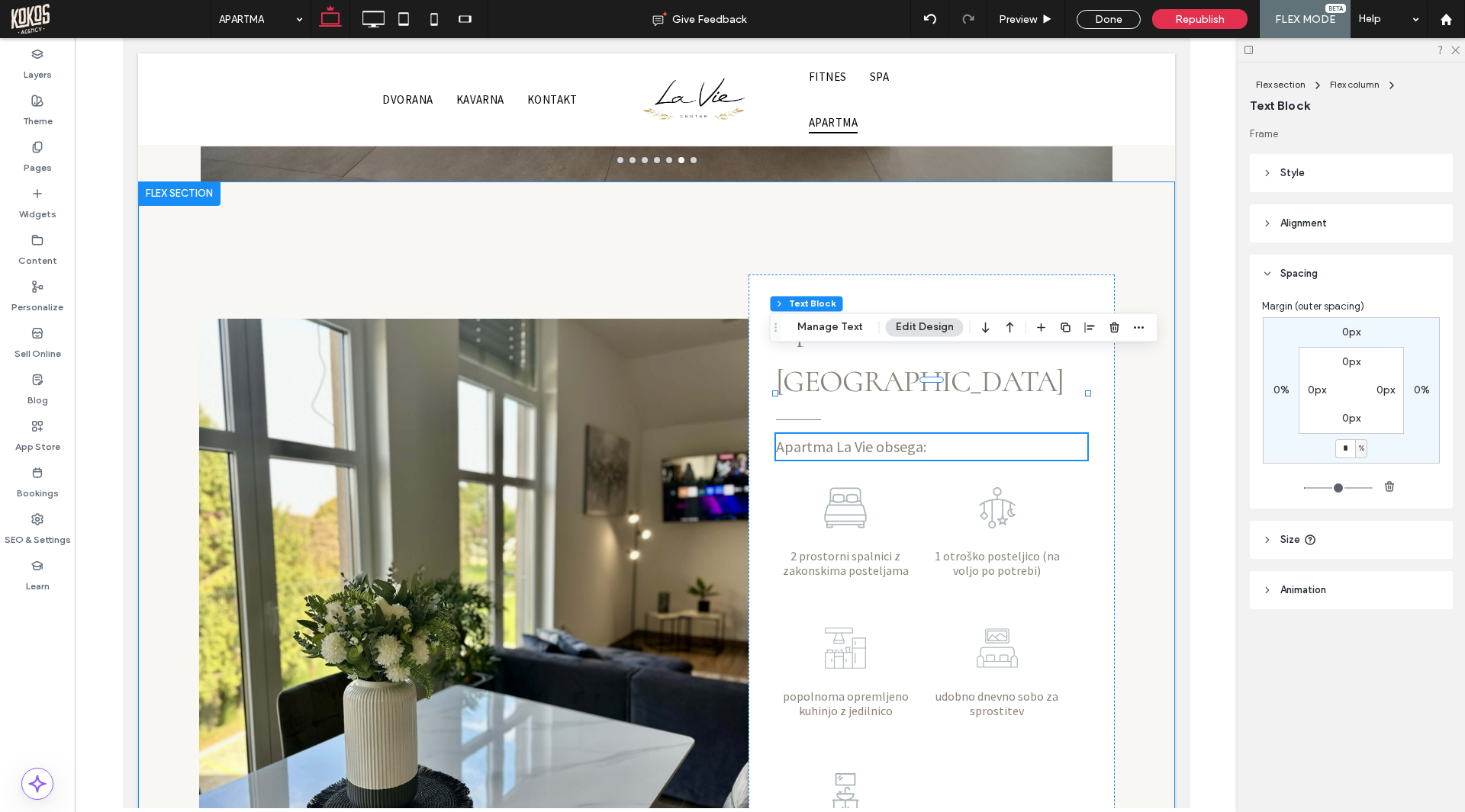
click at [1131, 451] on div "Apartma La Vie obsega: 2 prostorni spalnici z zakonskima posteljama 1 otroško p…" at bounding box center [656, 541] width 1037 height 719
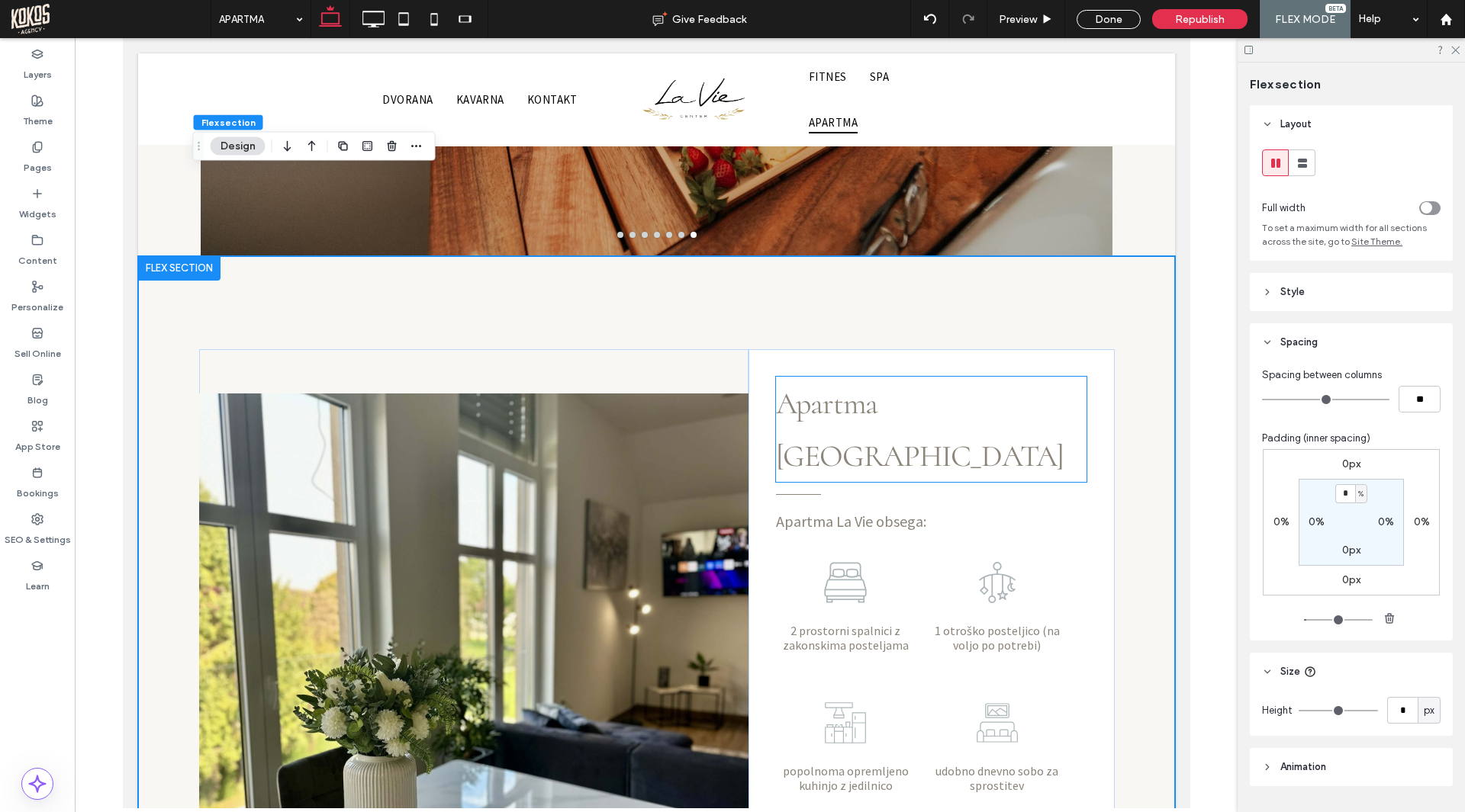
scroll to position [785, 0]
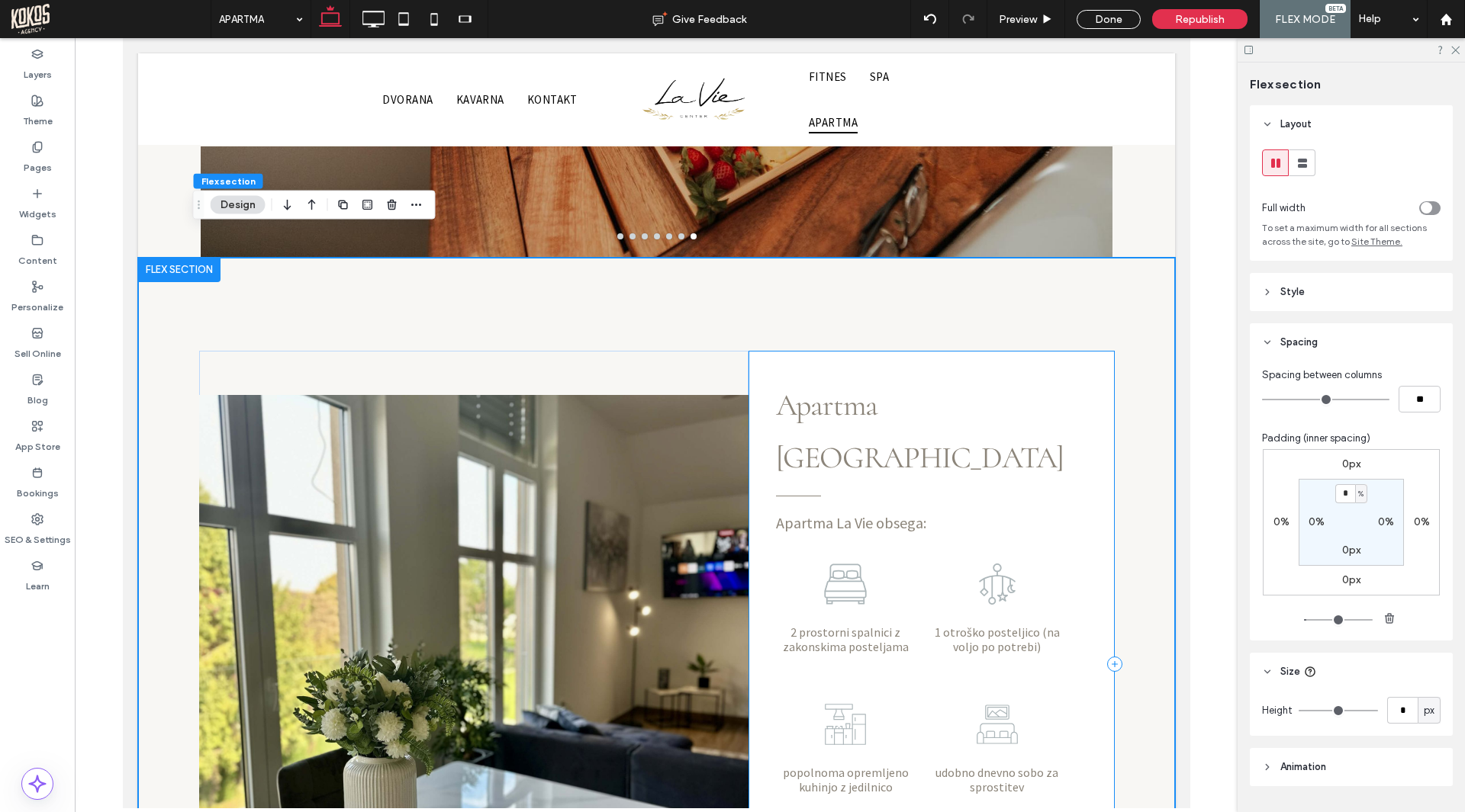
click at [816, 351] on div "Apartma La Vie obsega: 2 prostorni spalnici z zakonskima posteljama 1 otroško p…" at bounding box center [931, 663] width 366 height 626
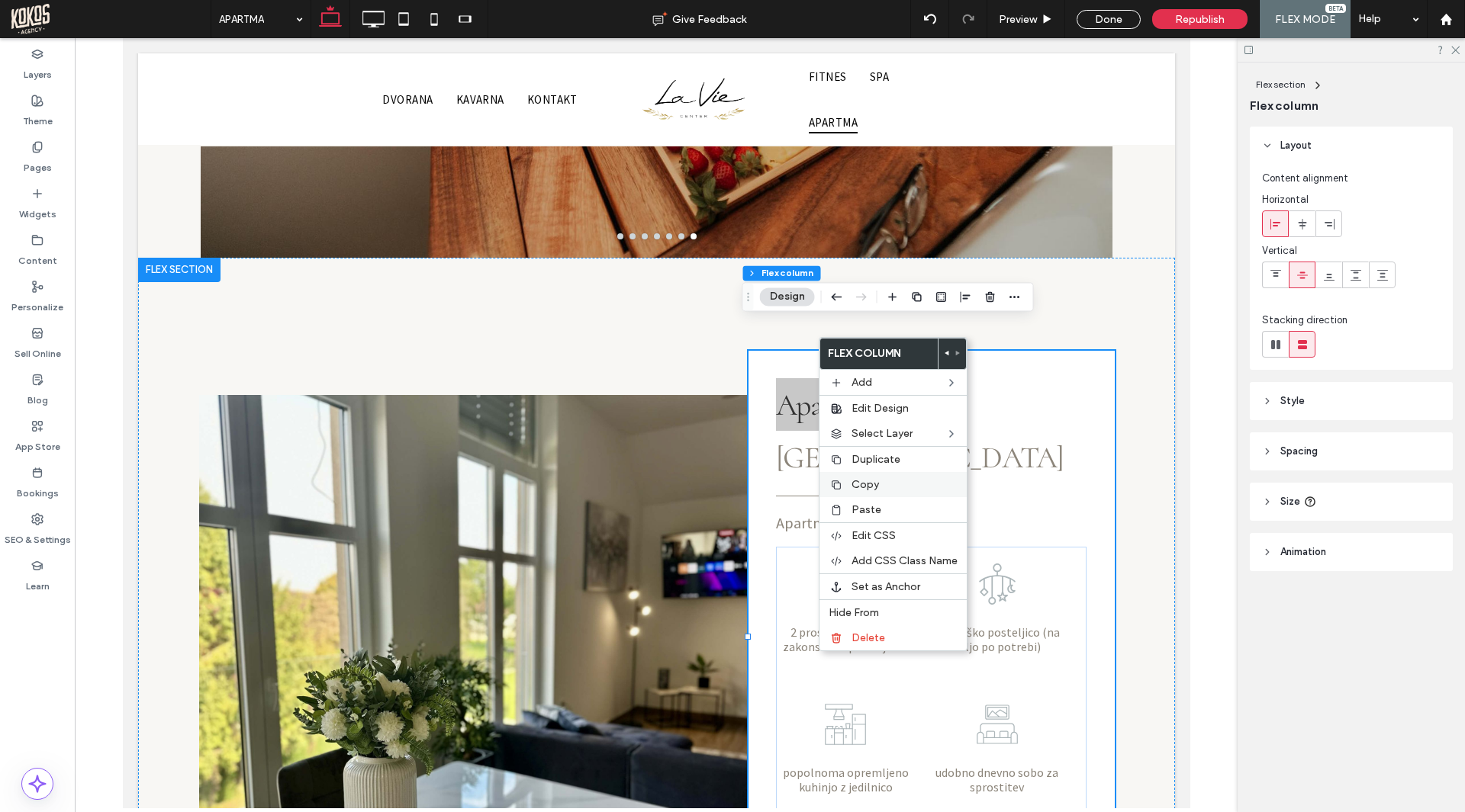
click at [872, 483] on span "Copy" at bounding box center [865, 485] width 28 height 13
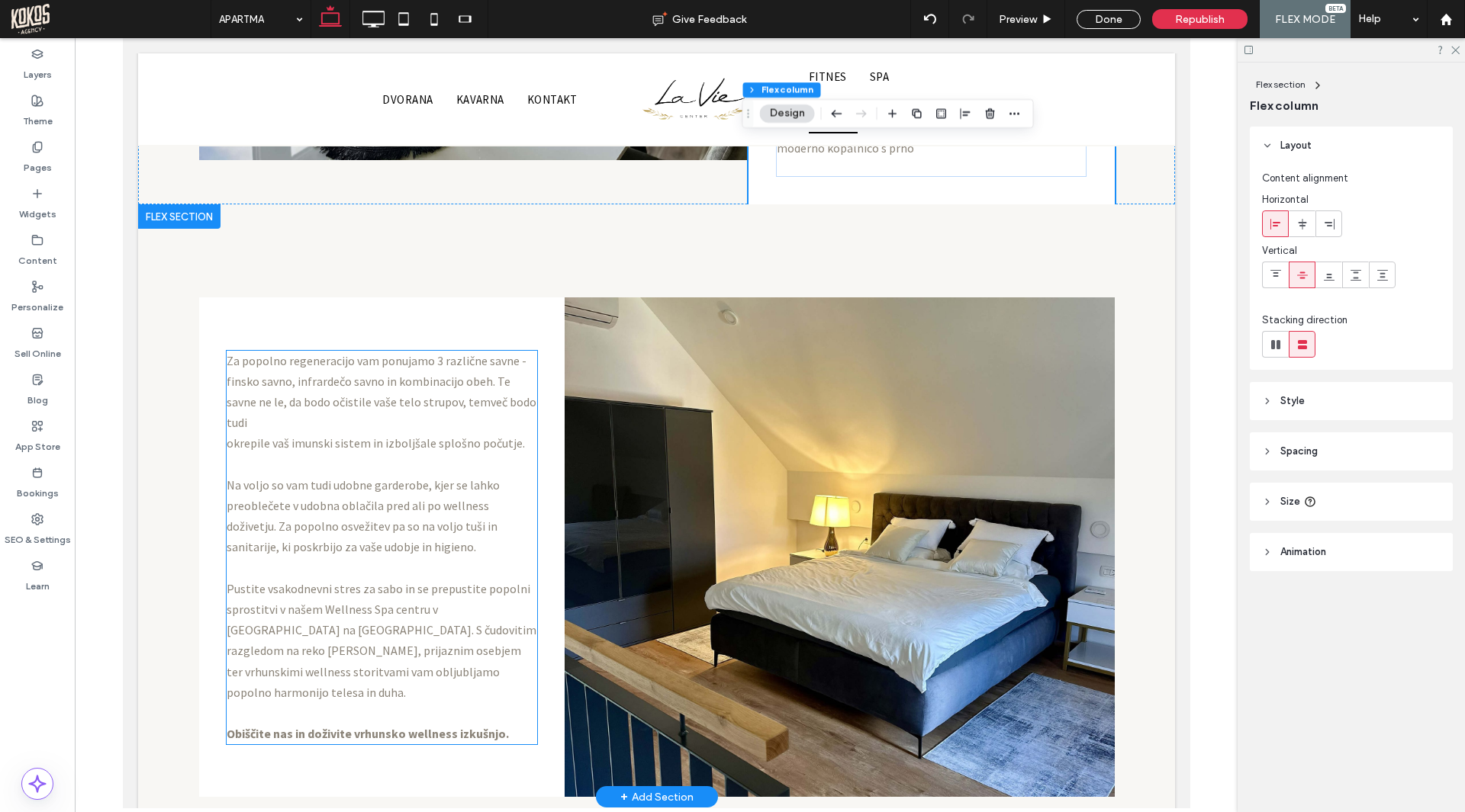
scroll to position [1624, 0]
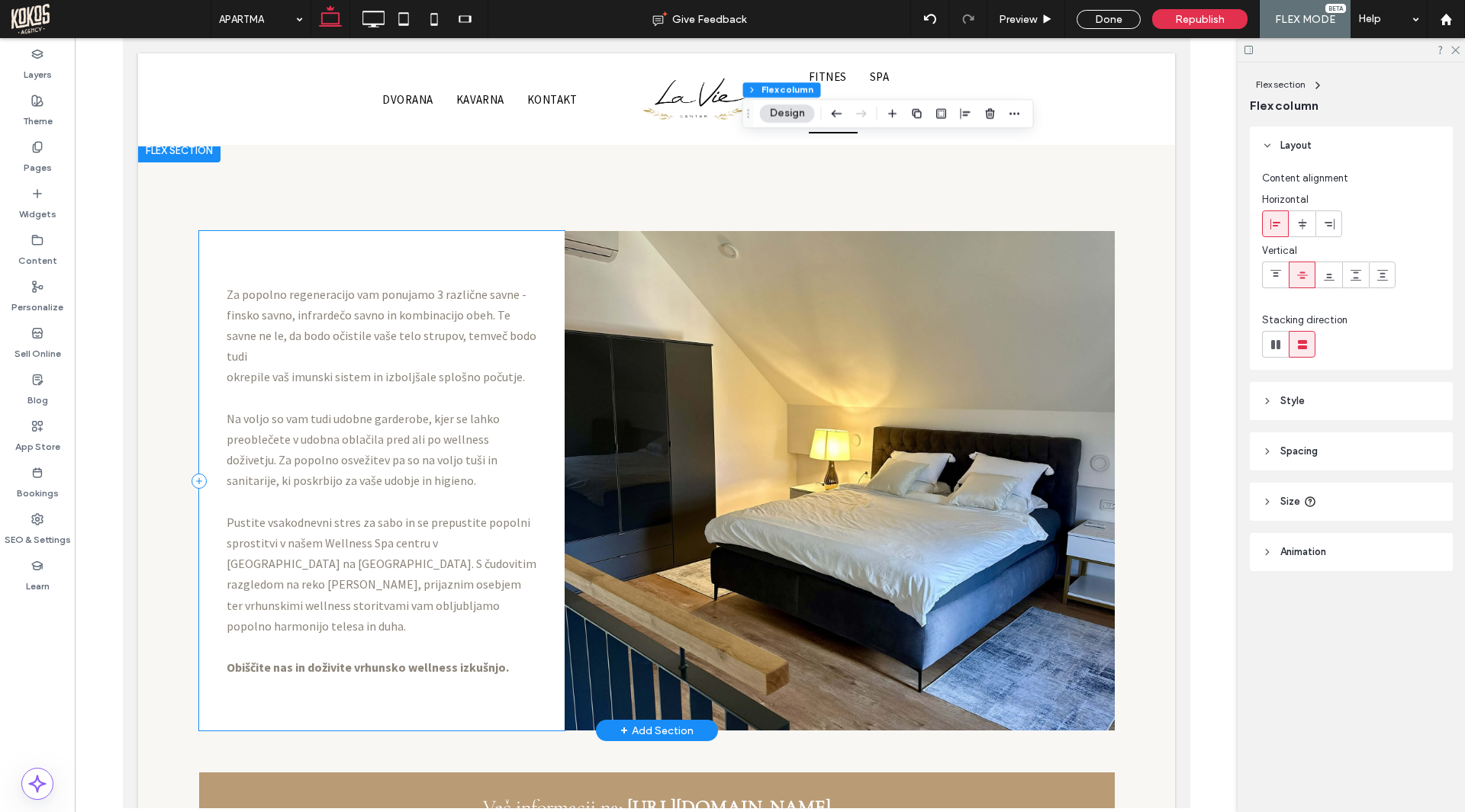
click at [440, 231] on div "Za popolno regeneracijo vam ponujamo 3 različne savne - finsko savno, infrardeč…" at bounding box center [381, 480] width 366 height 500
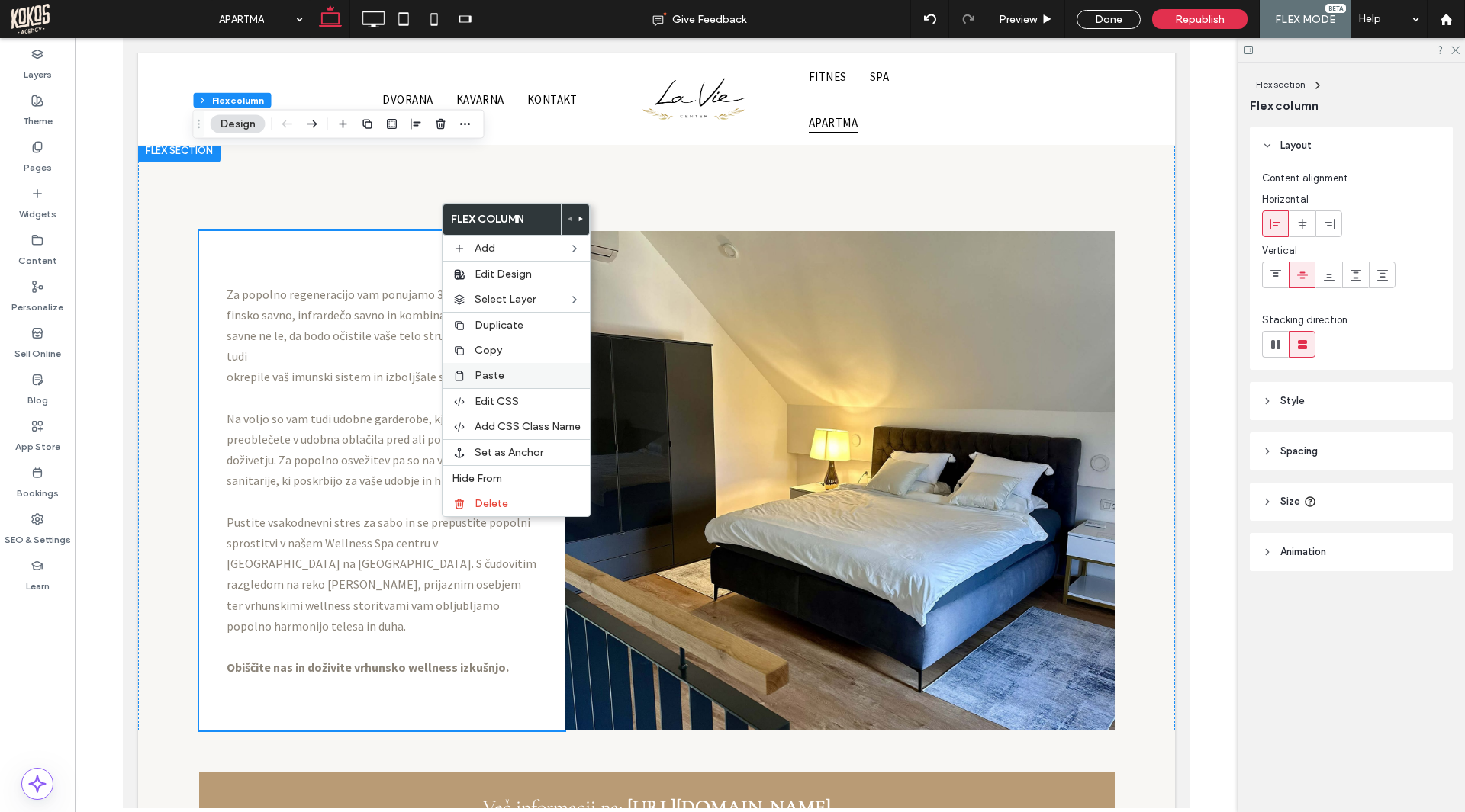
click at [497, 368] on div "Paste" at bounding box center [516, 375] width 147 height 25
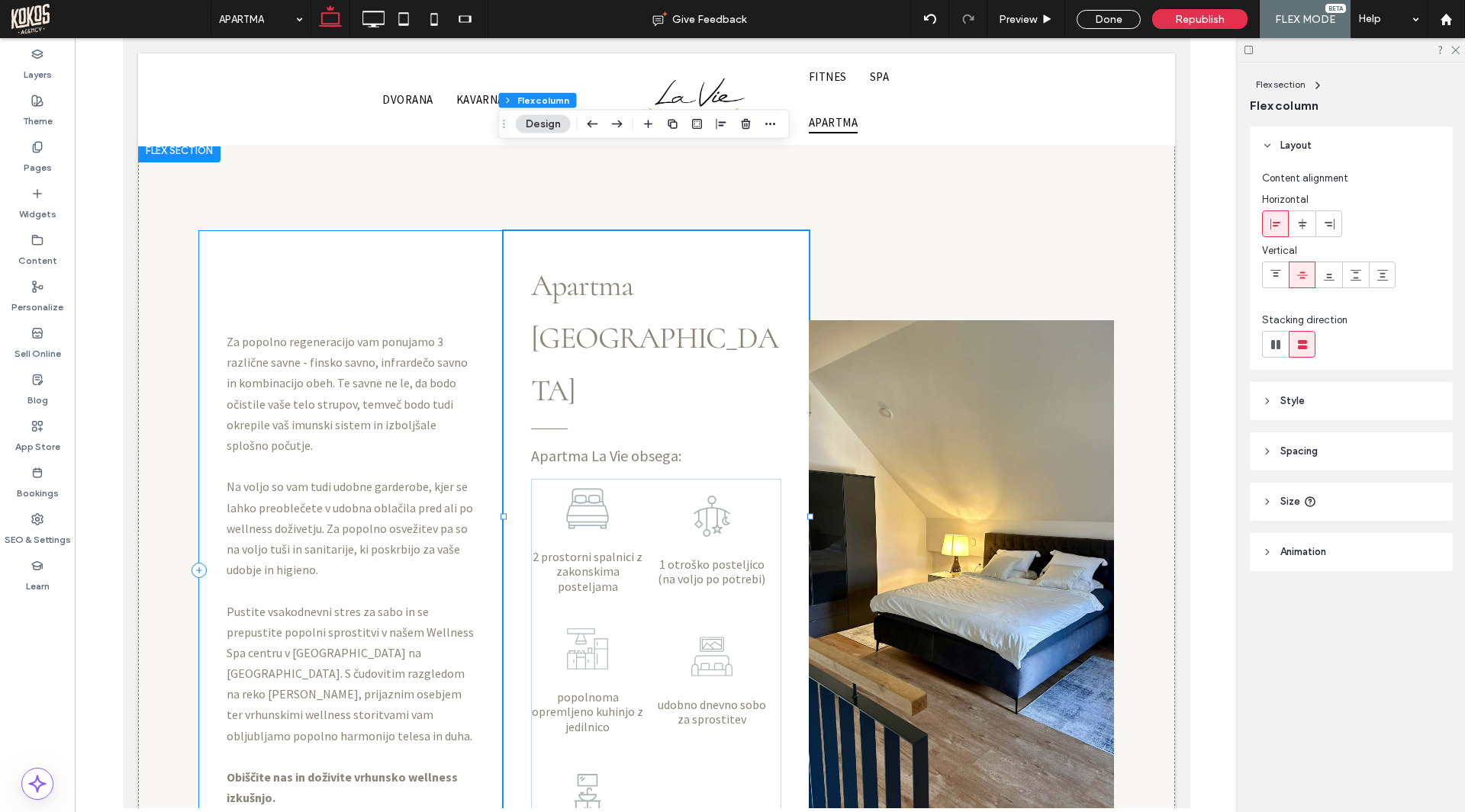
click at [402, 231] on div "Za popolno regeneracijo vam ponujamo 3 različne savne - finsko savno, infrardeč…" at bounding box center [351, 569] width 305 height 678
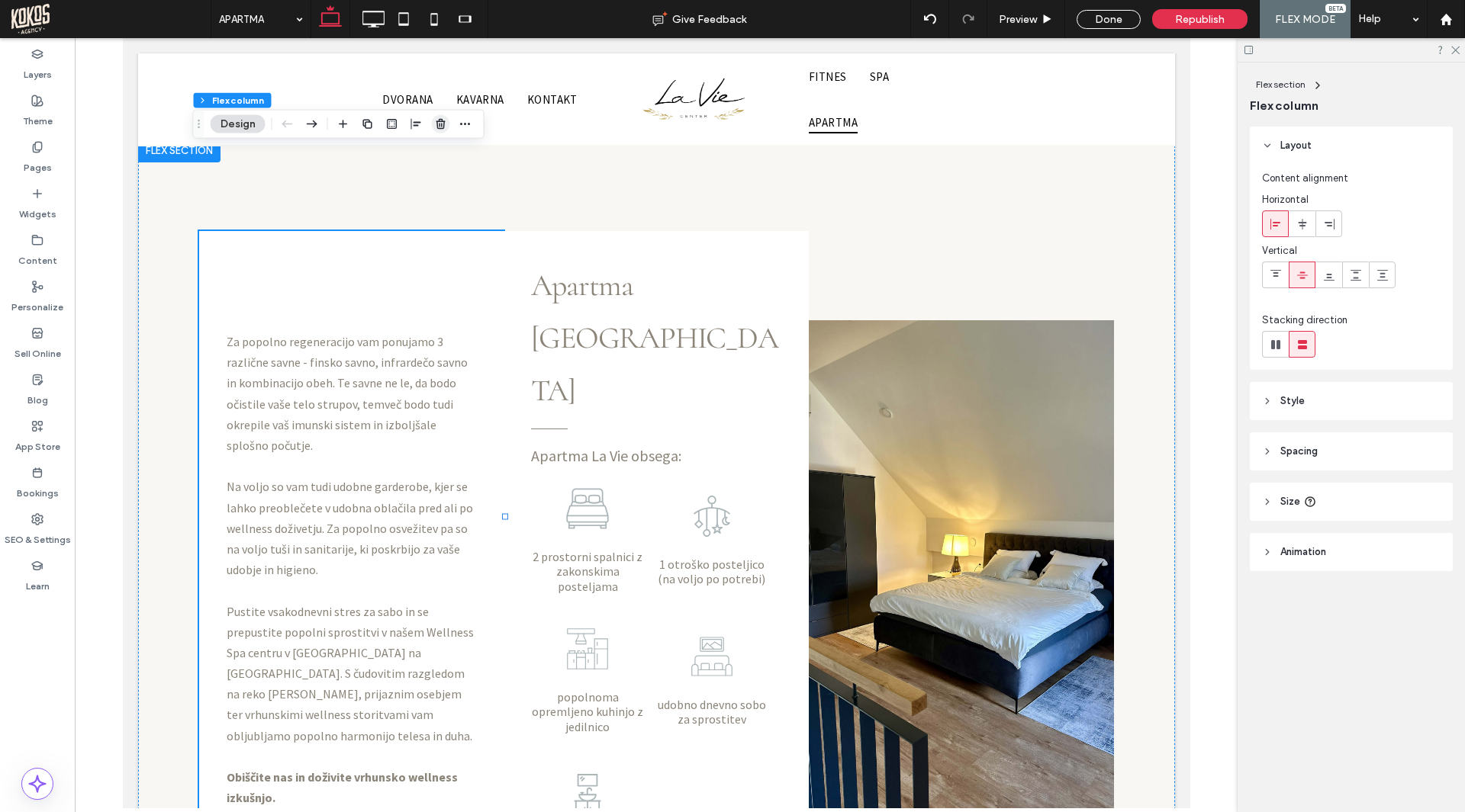
click at [440, 122] on icon "button" at bounding box center [441, 124] width 12 height 12
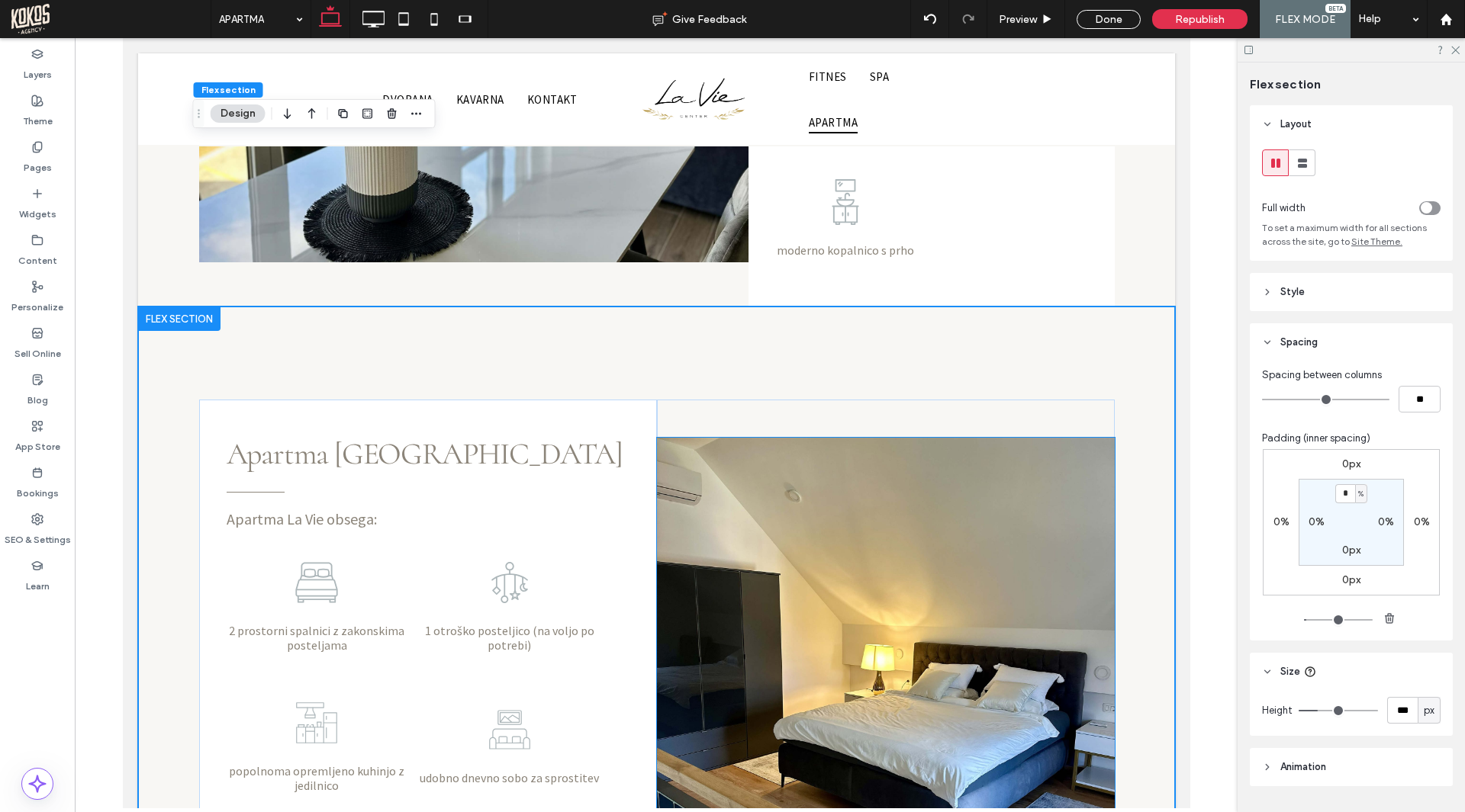
scroll to position [1243, 0]
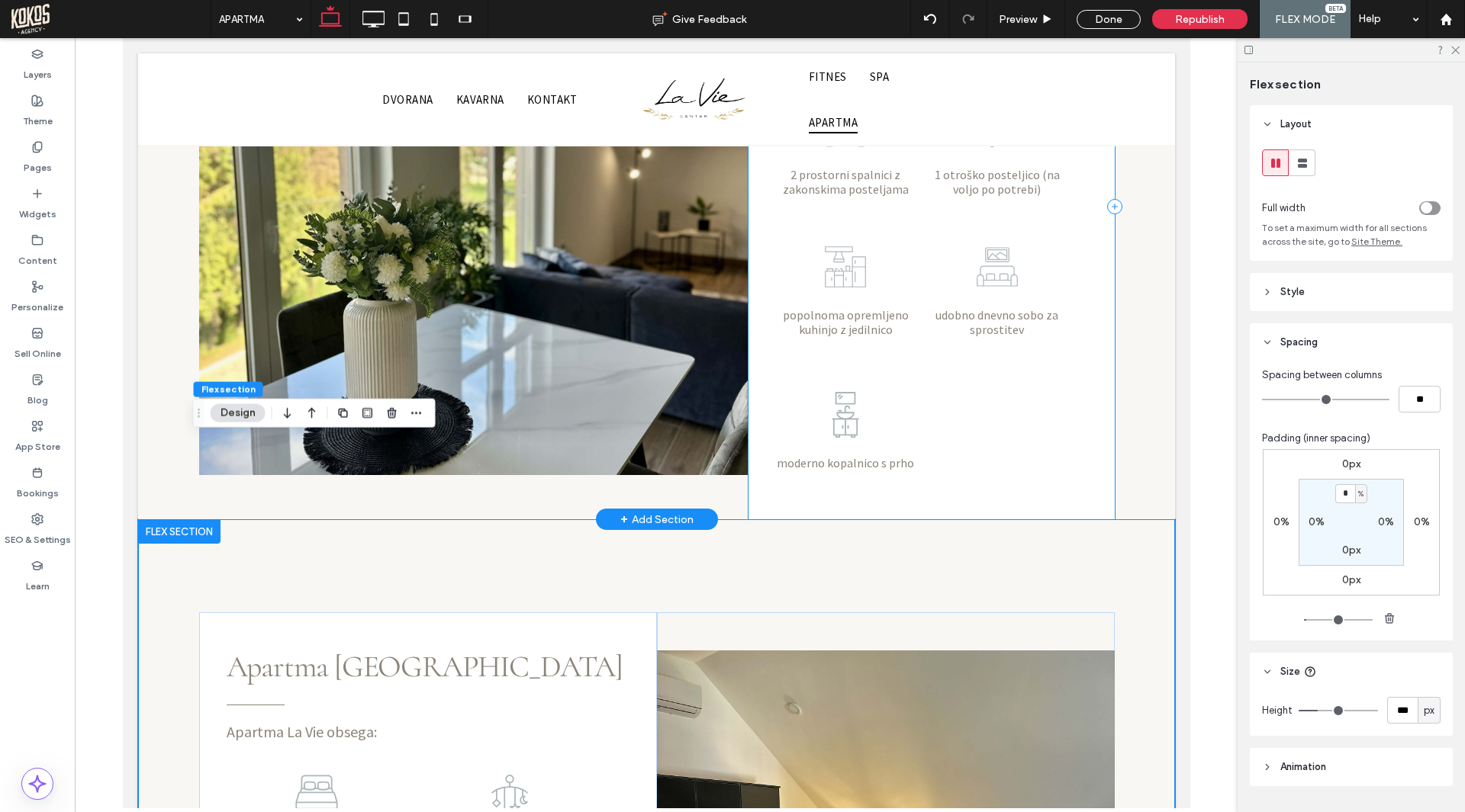
click at [760, 333] on div "Apartma La Vie obsega: 2 prostorni spalnici z zakonskima posteljama 1 otroško p…" at bounding box center [931, 206] width 366 height 626
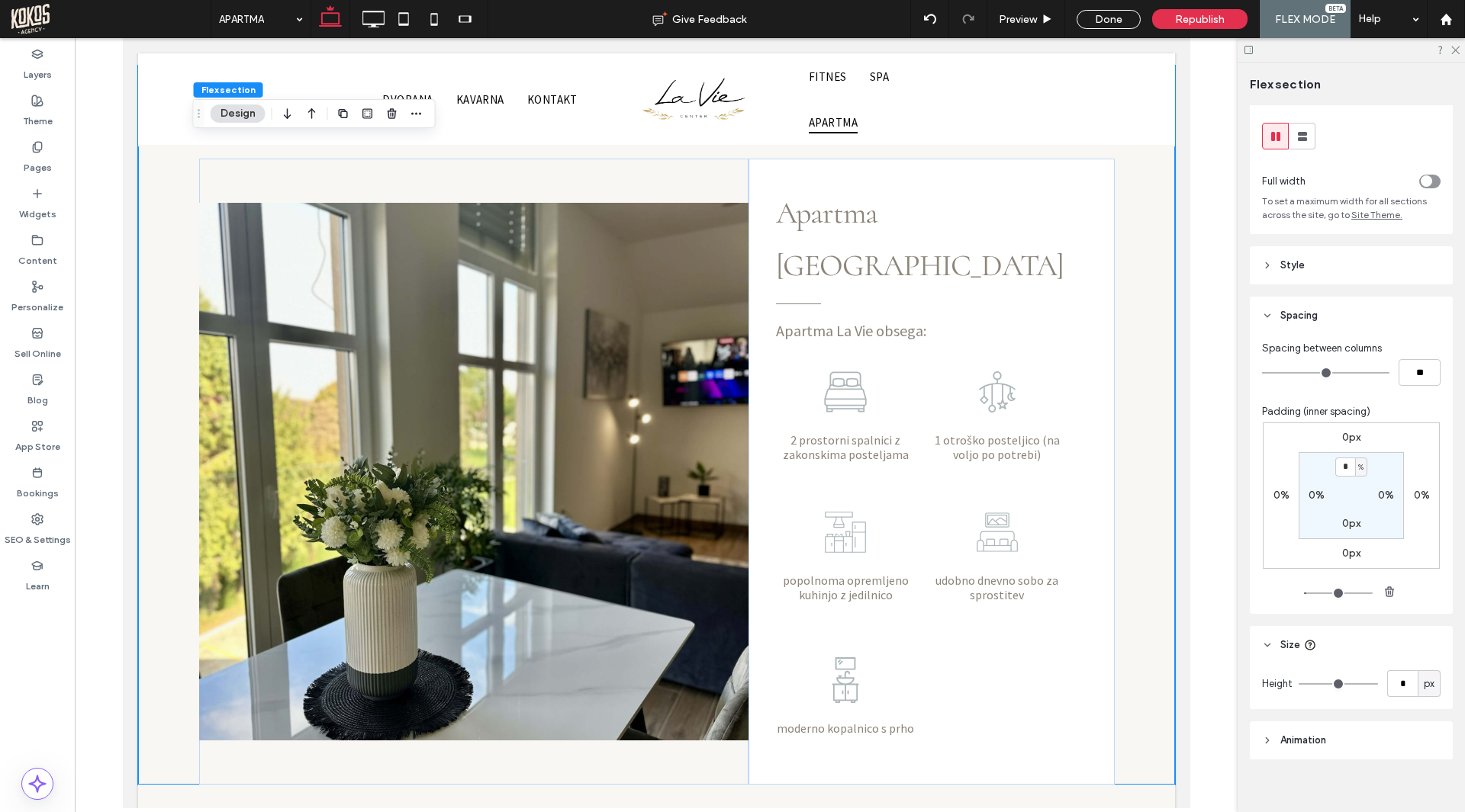
scroll to position [41, 0]
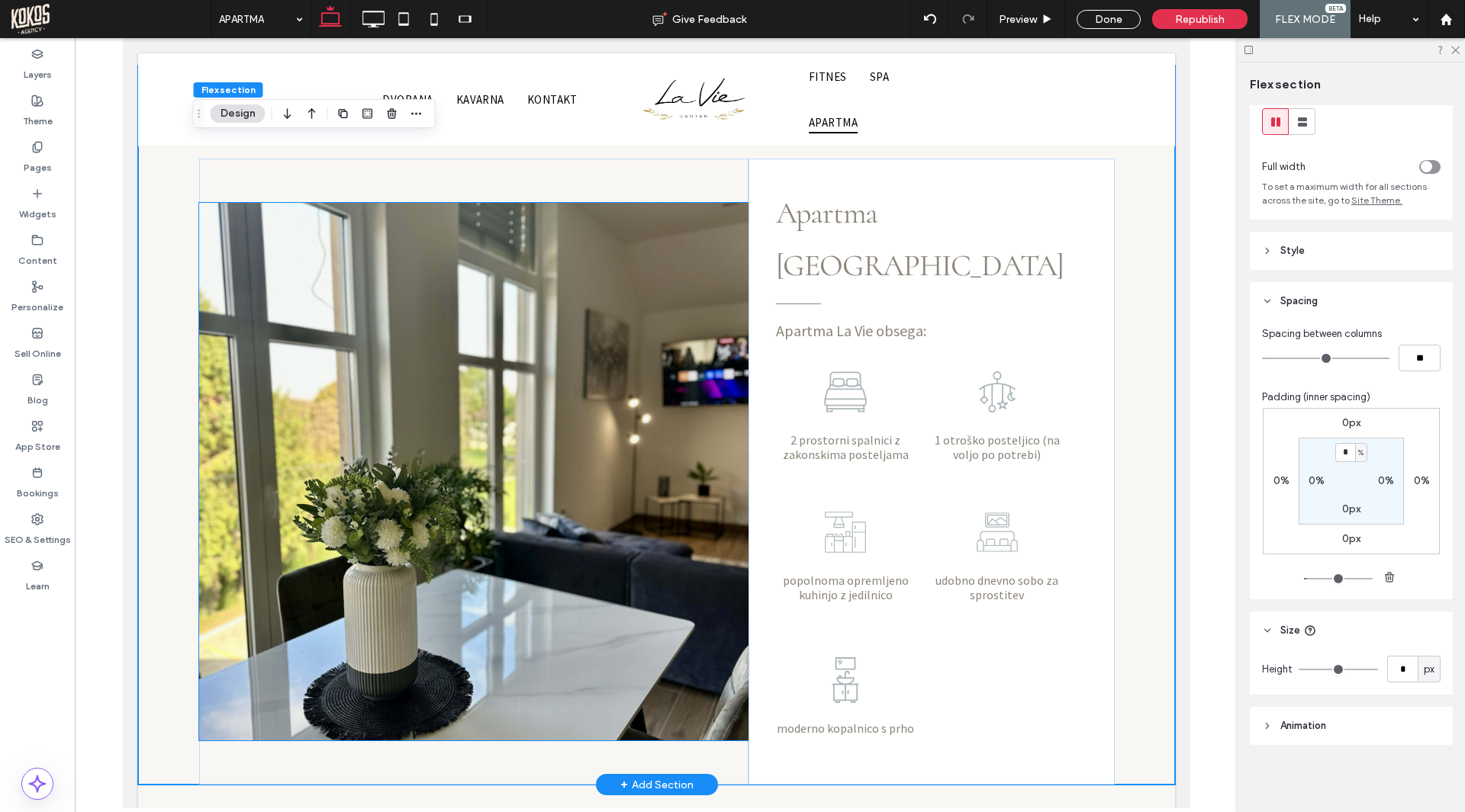
click at [480, 500] on img at bounding box center [473, 472] width 549 height 538
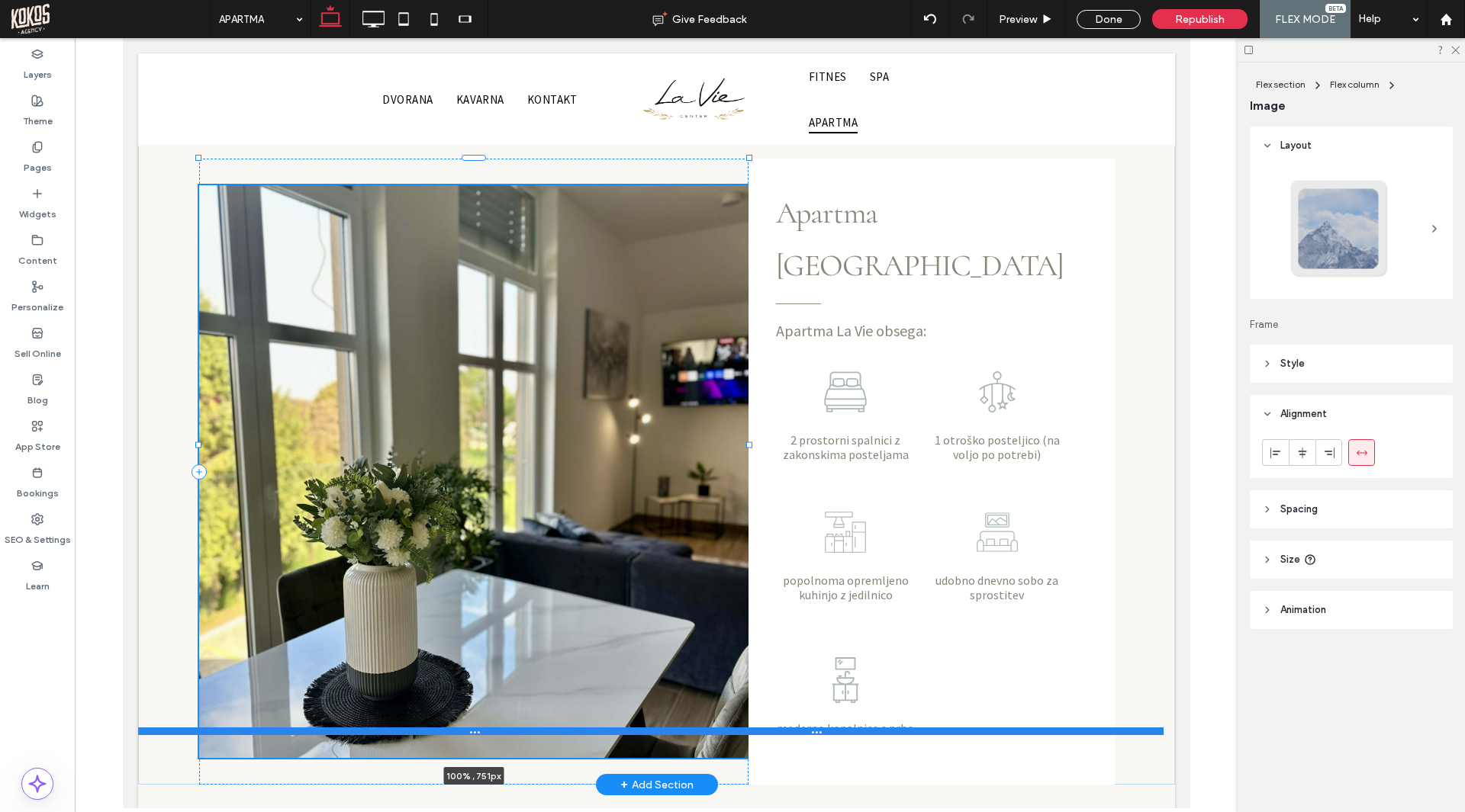
drag, startPoint x: 469, startPoint y: 688, endPoint x: 471, endPoint y: 705, distance: 17.1
click at [471, 705] on div "Apartma La Vie obsega: 2 prostorni spalnici z zakonskima posteljama 1 otroško p…" at bounding box center [656, 425] width 1037 height 719
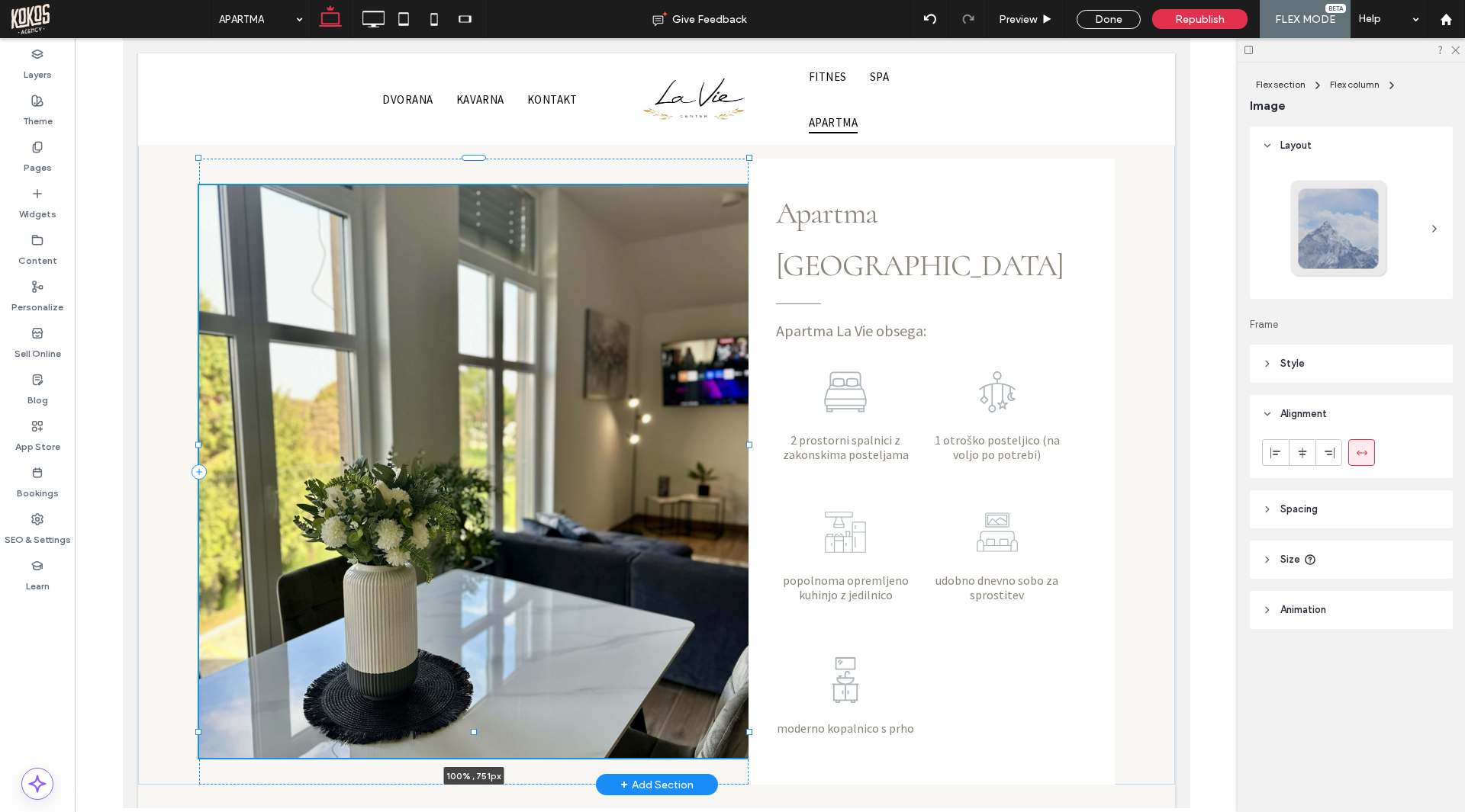
click at [471, 728] on div at bounding box center [650, 731] width 1025 height 7
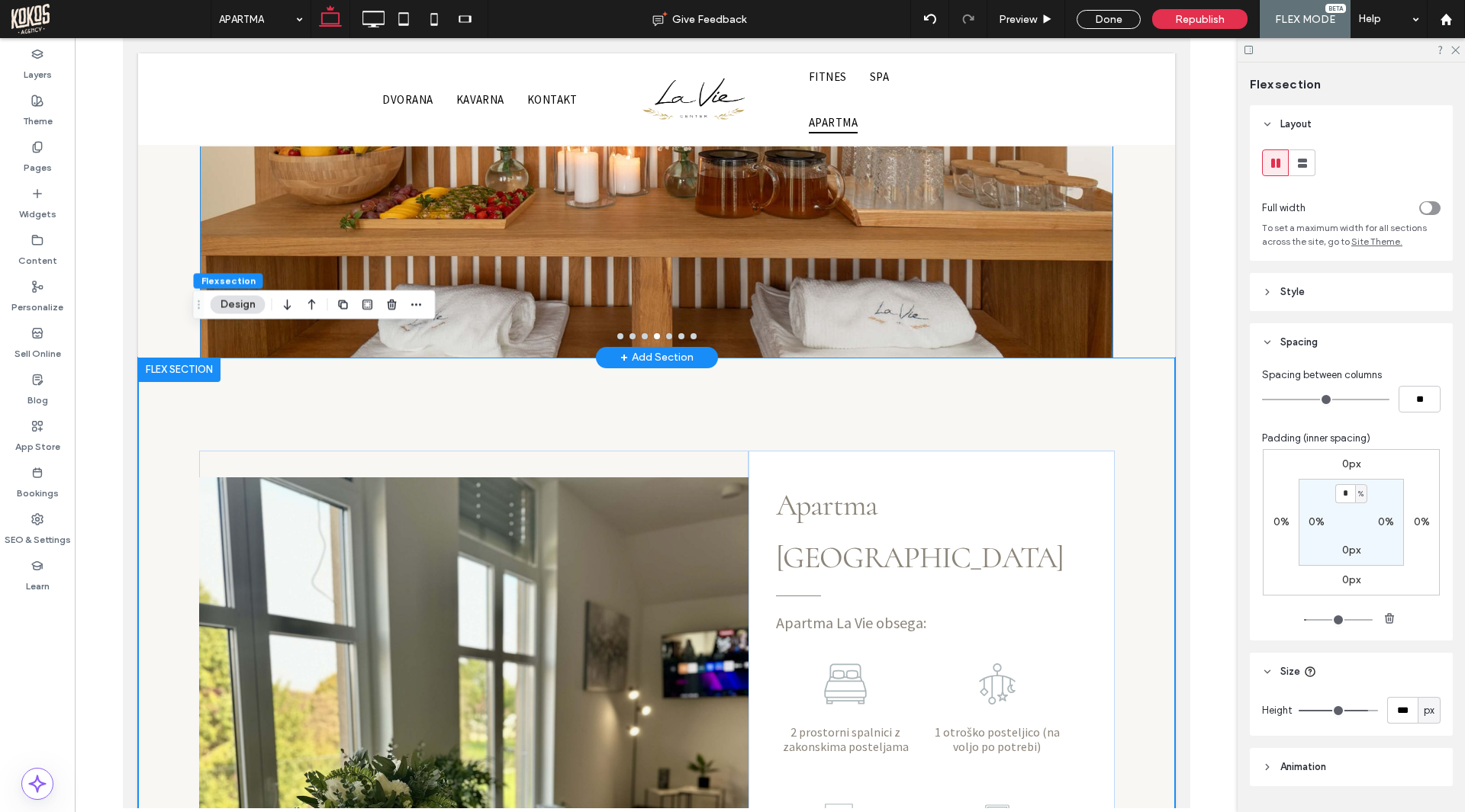
scroll to position [673, 0]
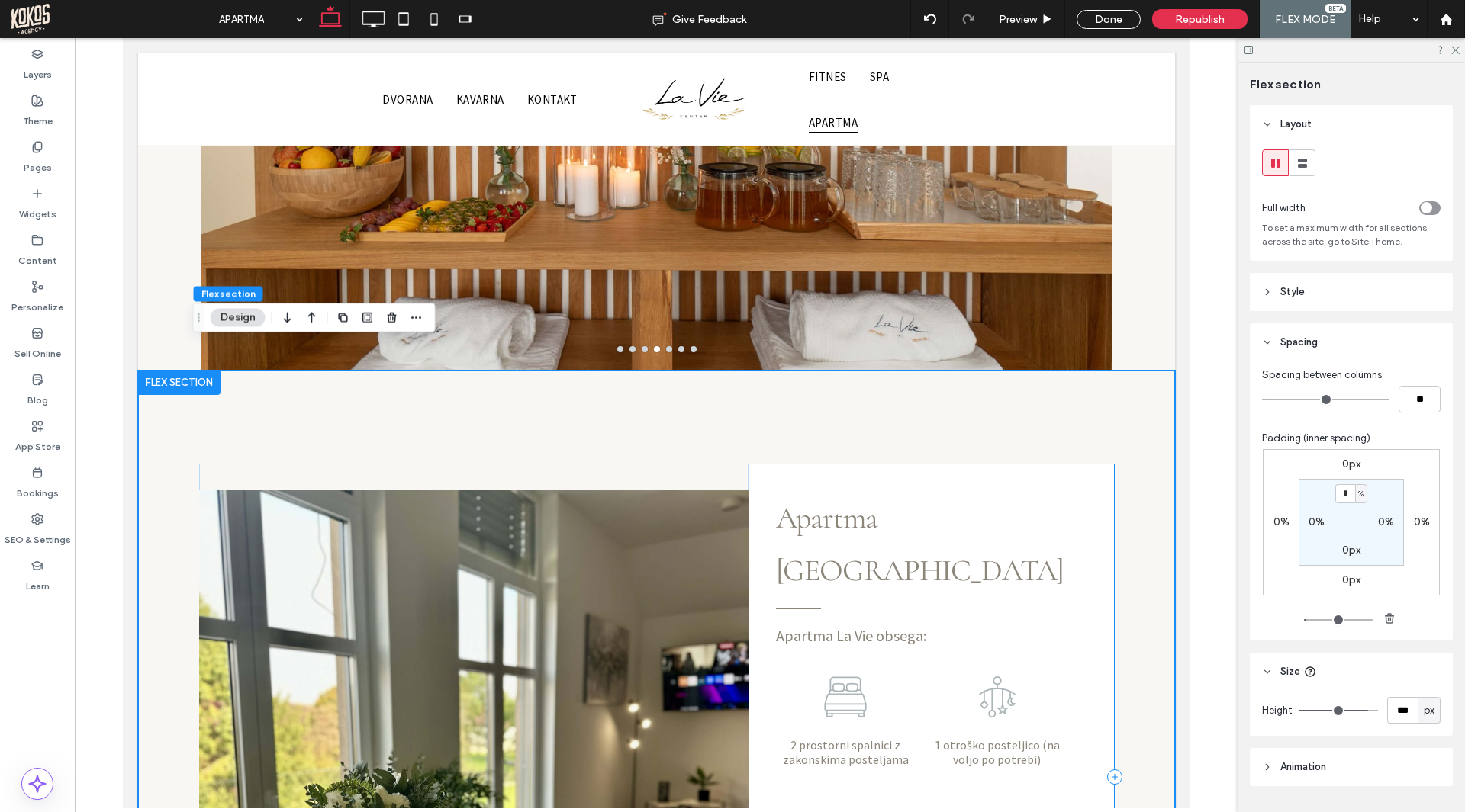
click at [1080, 464] on div "Apartma La Vie obsega: 2 prostorni spalnici z zakonskima posteljama 1 otroško p…" at bounding box center [931, 776] width 366 height 626
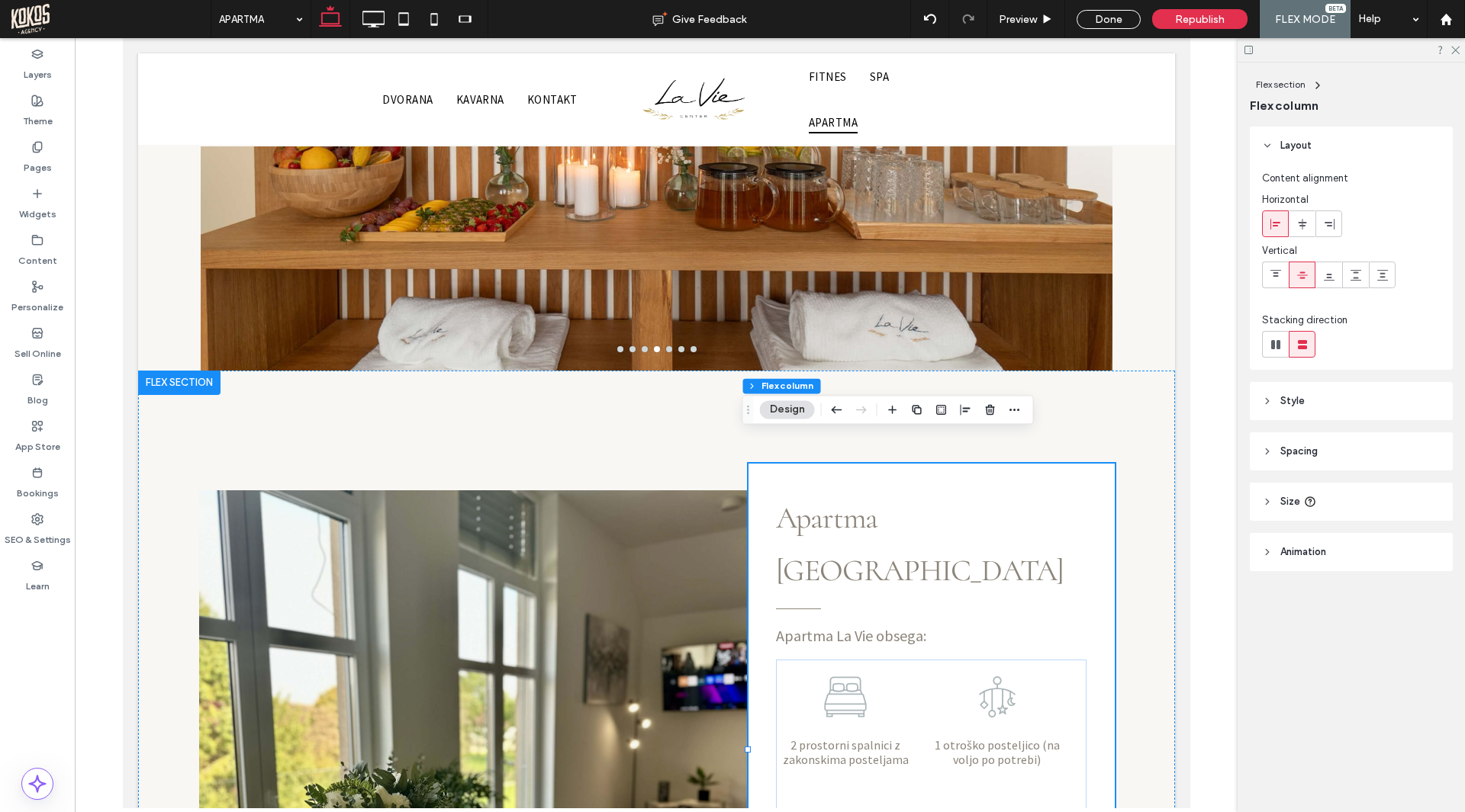
click at [1292, 451] on span "Spacing" at bounding box center [1299, 451] width 37 height 15
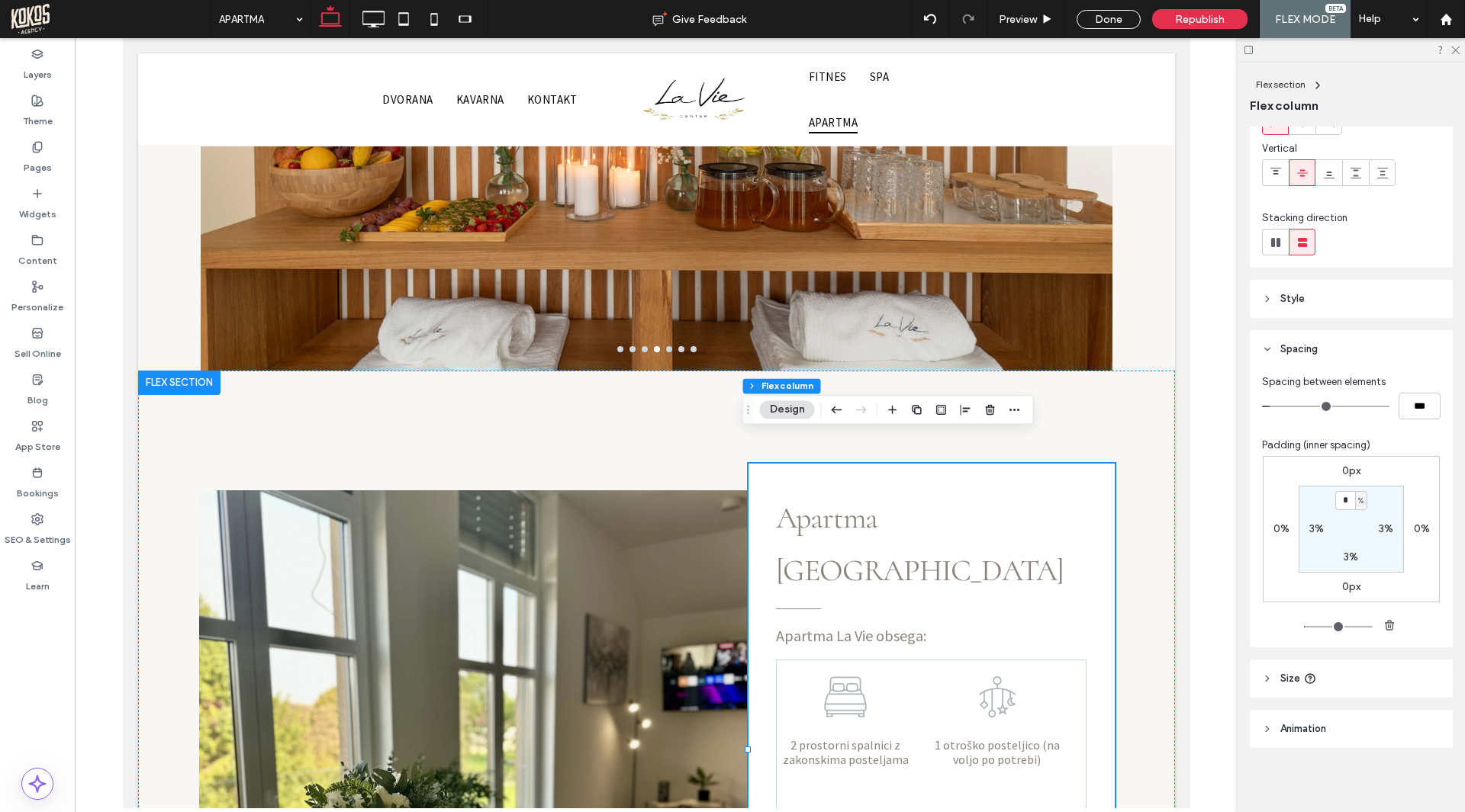
scroll to position [105, 0]
click at [1288, 677] on span "Size" at bounding box center [1290, 675] width 19 height 15
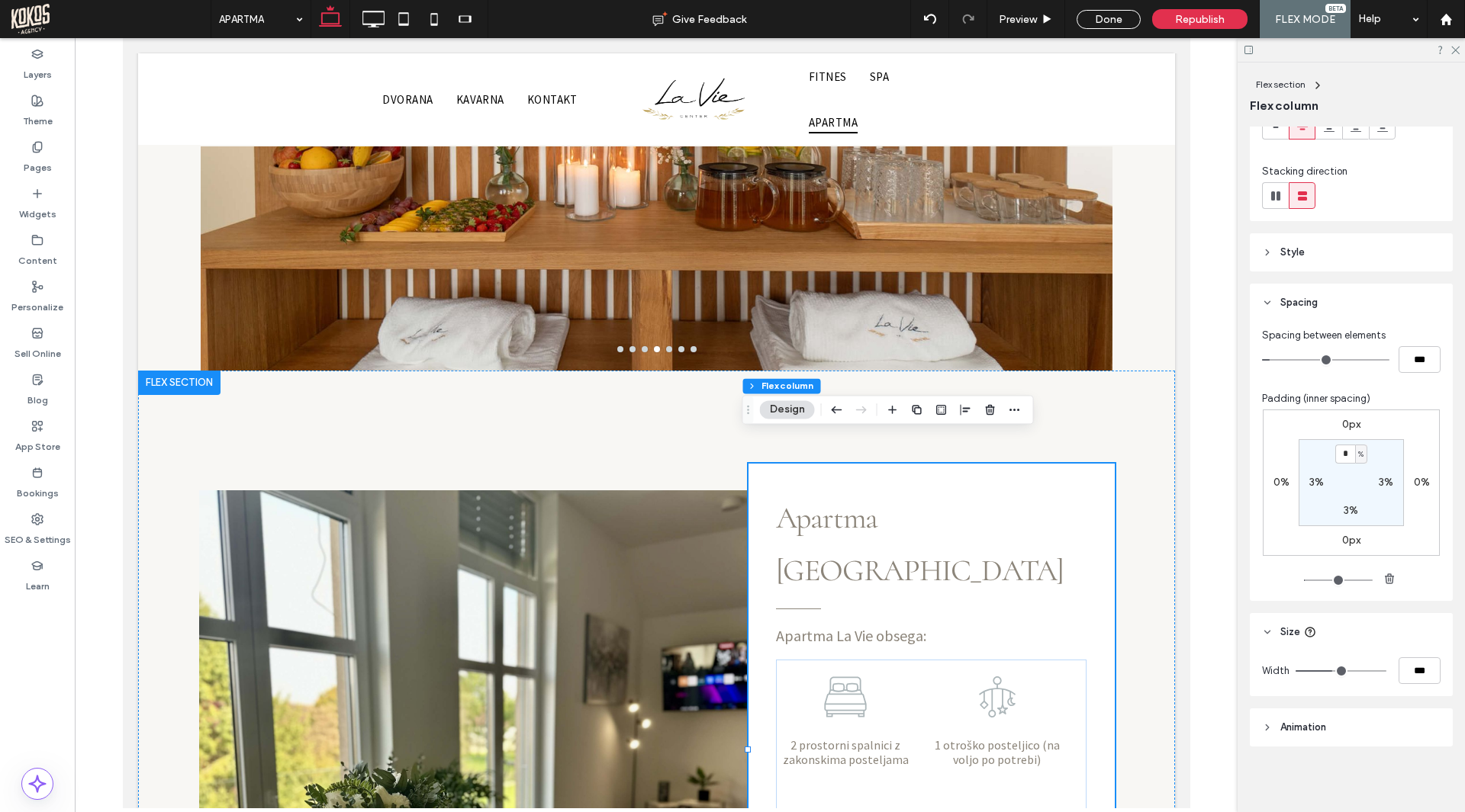
scroll to position [151, 0]
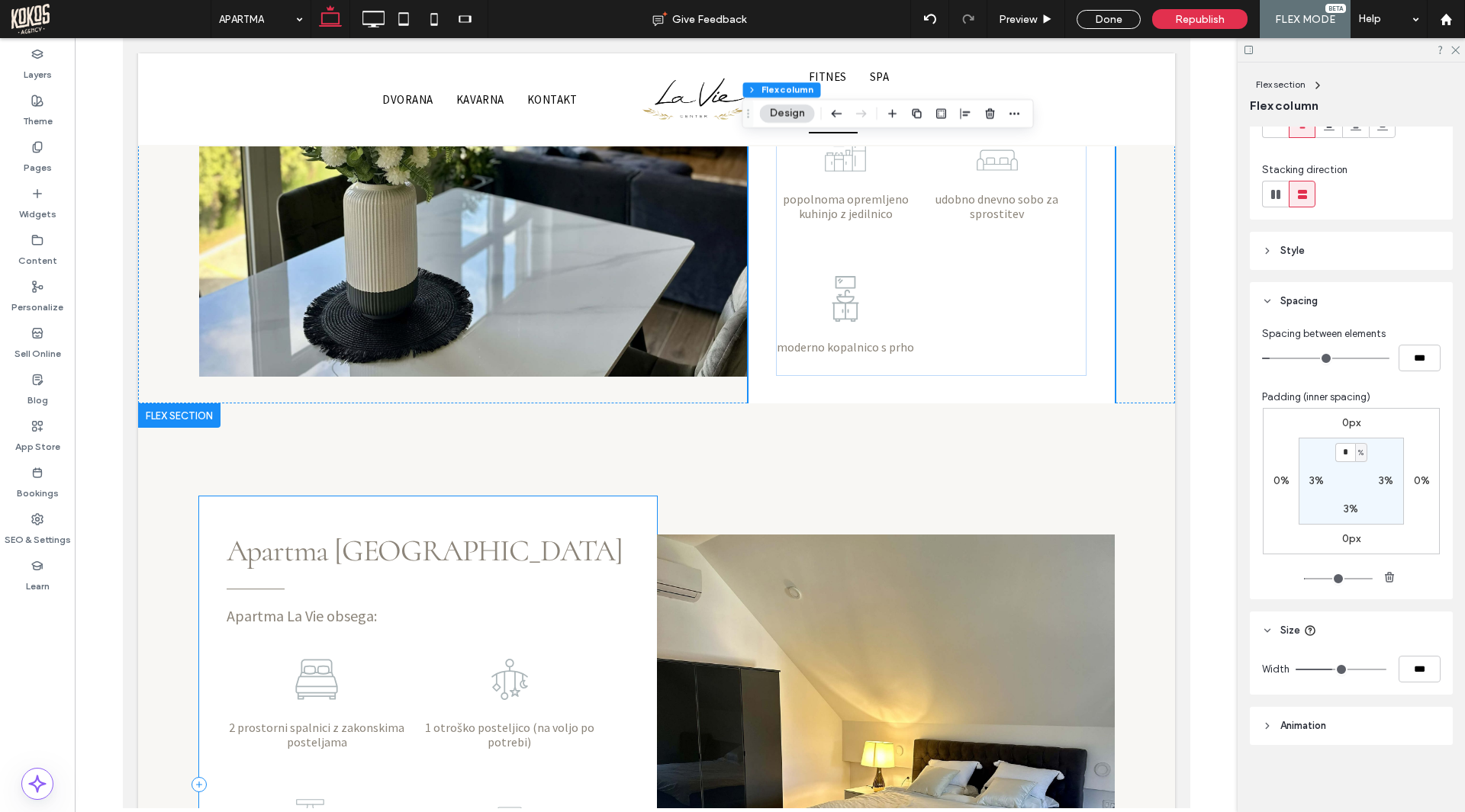
click at [571, 496] on div "Apartma La Vie obsega: 2 prostorni spalnici z zakonskima posteljama 1 otroško p…" at bounding box center [427, 784] width 458 height 576
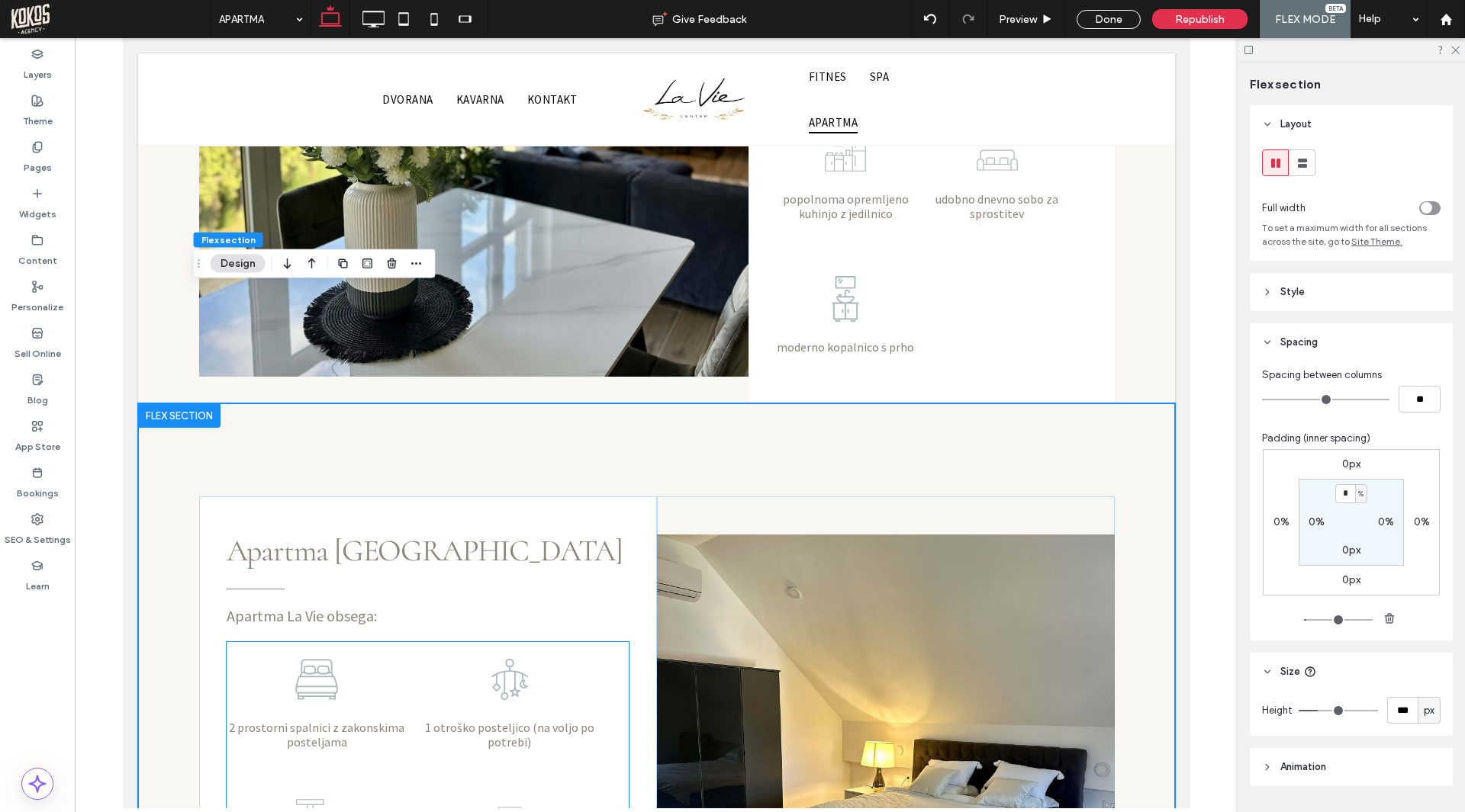
scroll to position [1541, 0]
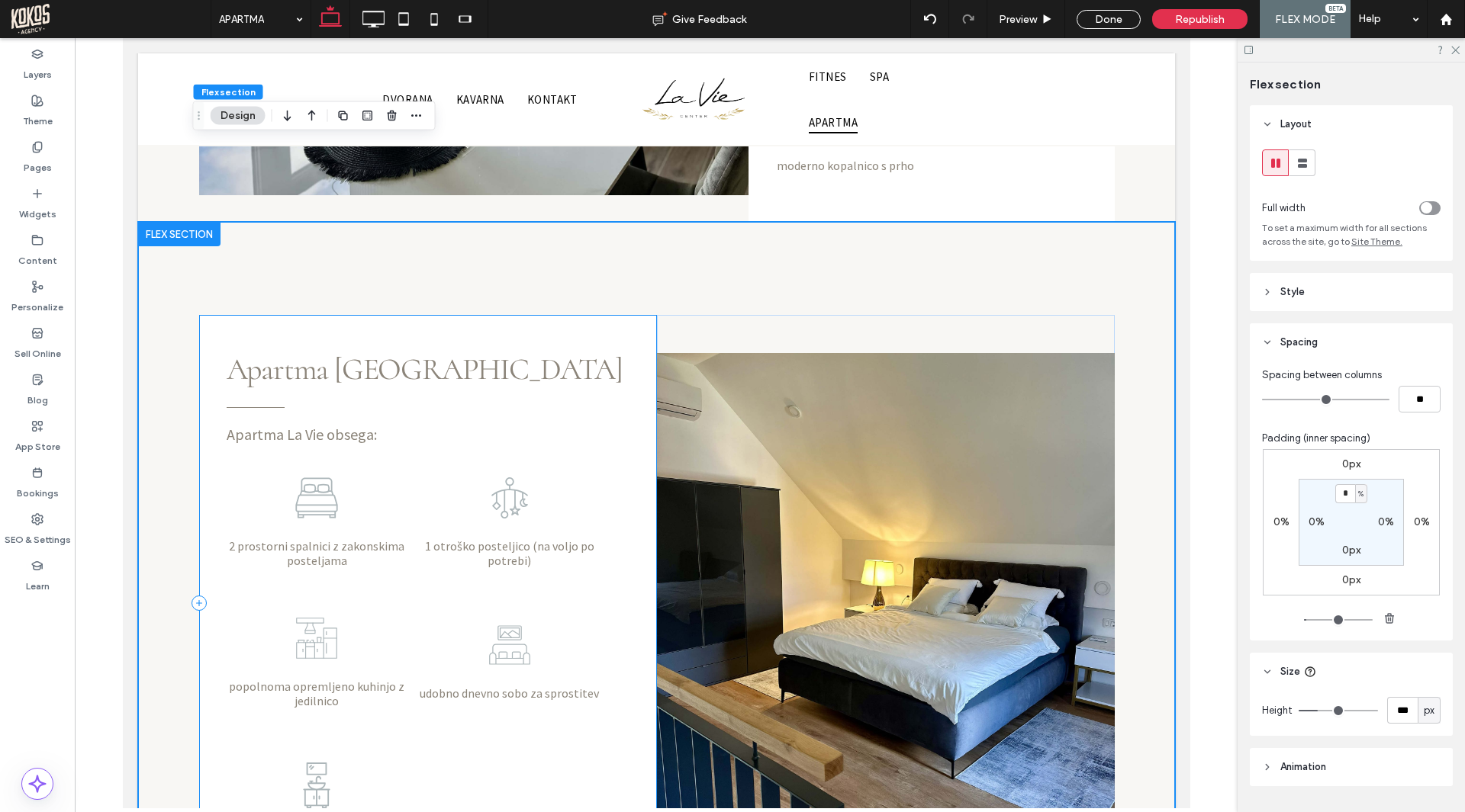
click at [626, 315] on div "Apartma La Vie obsega: 2 prostorni spalnici z zakonskima posteljama 1 otroško p…" at bounding box center [427, 602] width 458 height 576
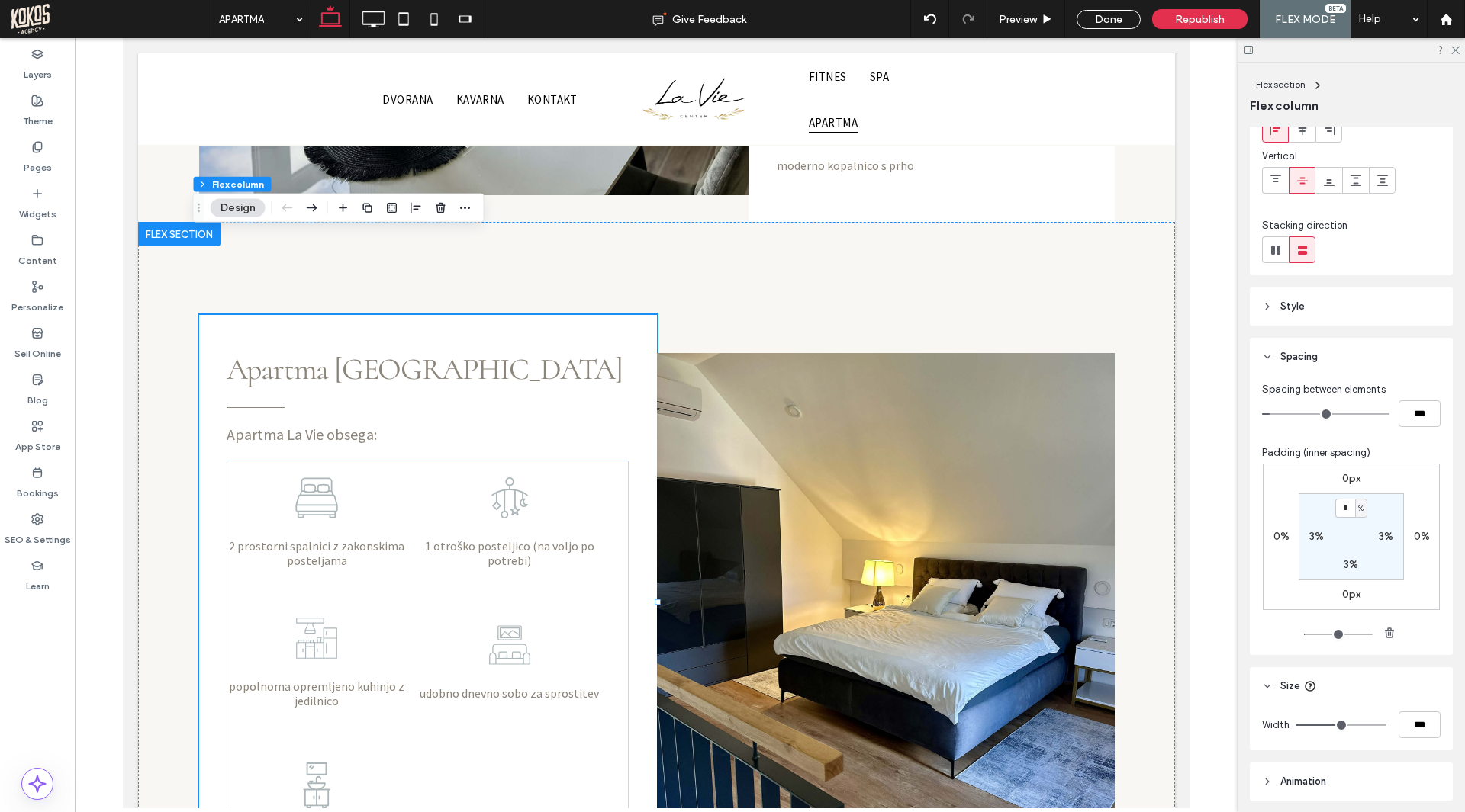
scroll to position [151, 0]
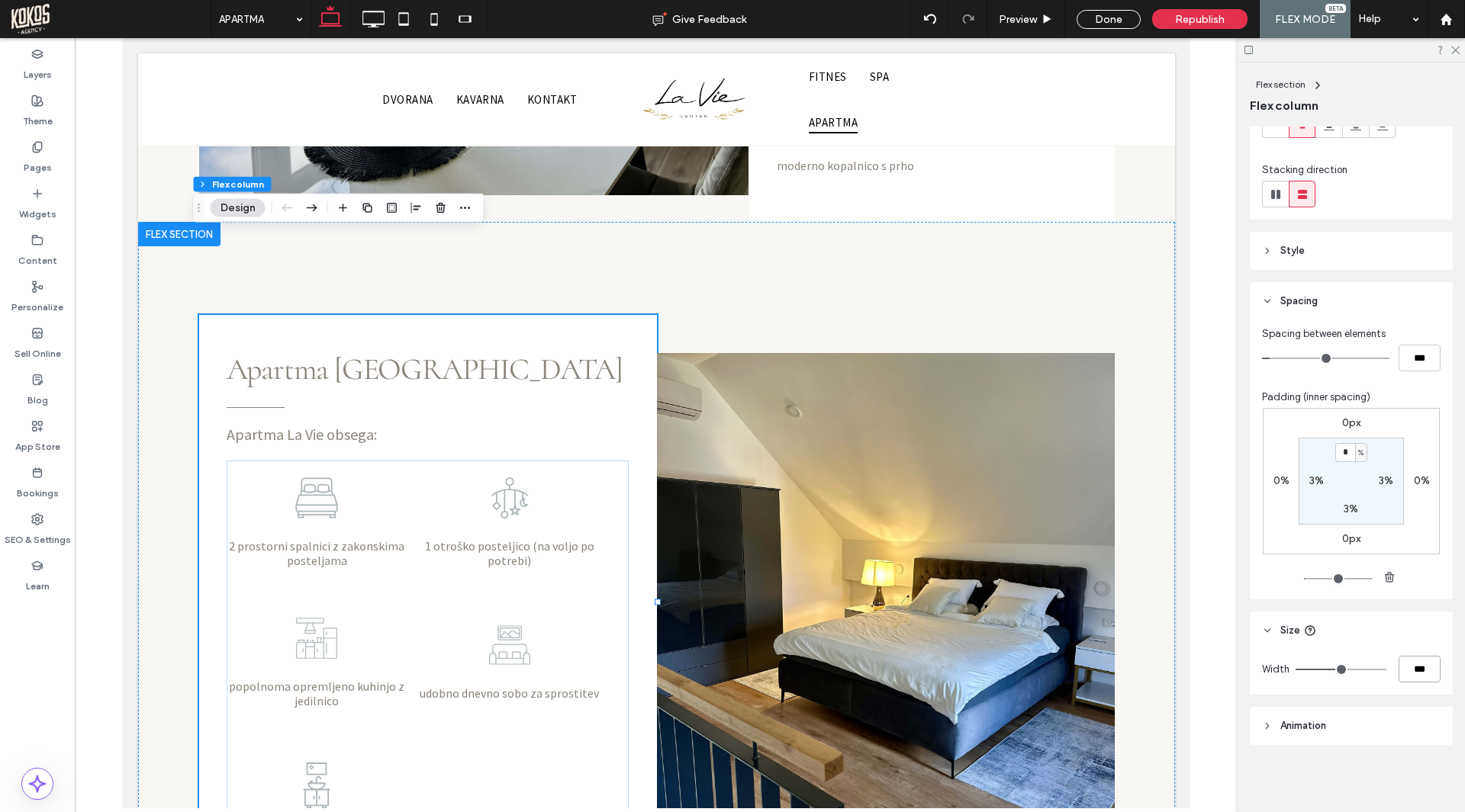
click at [1409, 671] on input "***" at bounding box center [1420, 669] width 42 height 27
type input "**"
type input "***"
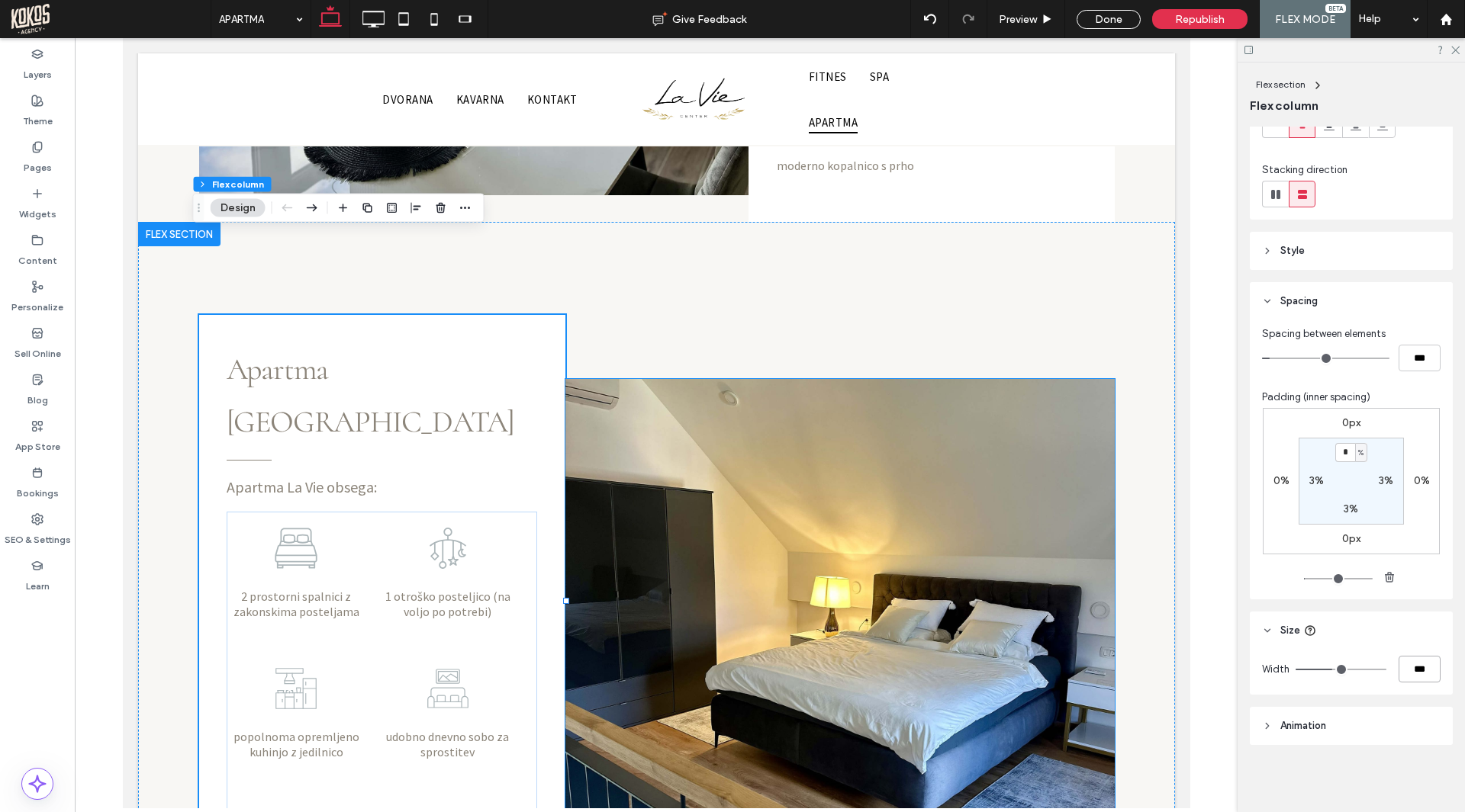
click at [781, 379] on img at bounding box center [839, 628] width 549 height 500
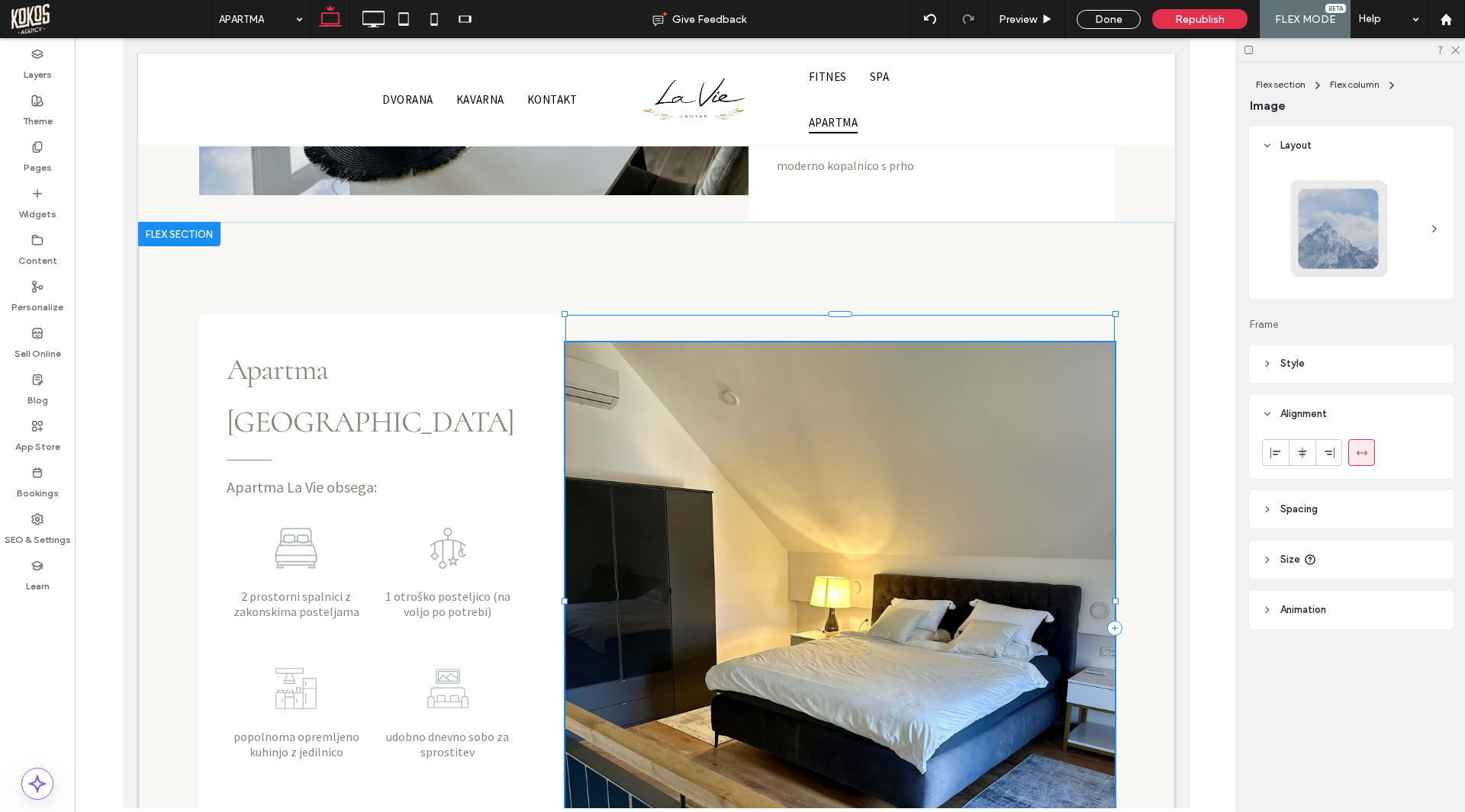
drag, startPoint x: 1109, startPoint y: 270, endPoint x: 1110, endPoint y: 232, distance: 38.0
click at [1111, 311] on div at bounding box center [1114, 314] width 6 height 6
type input "***"
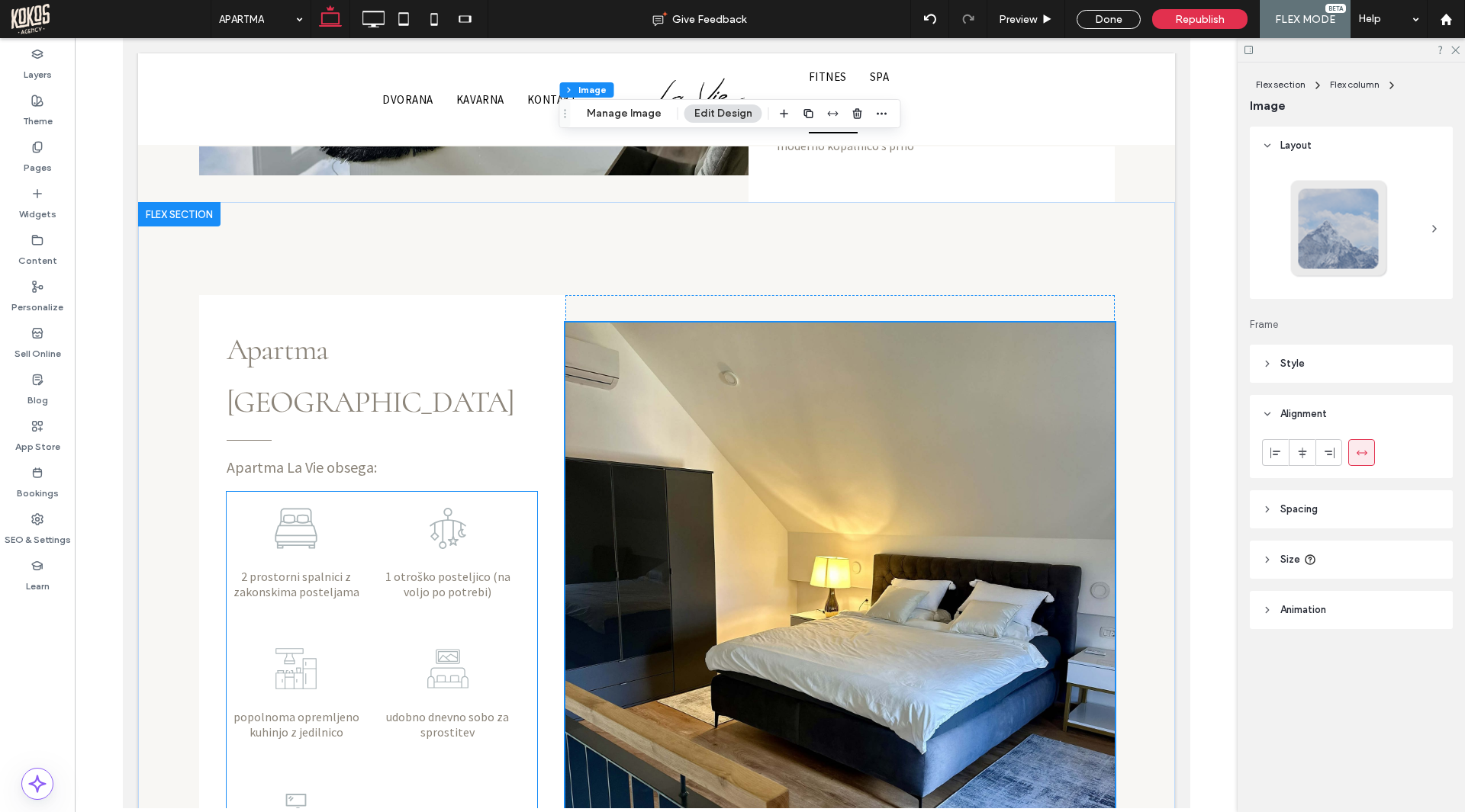
scroll to position [1541, 0]
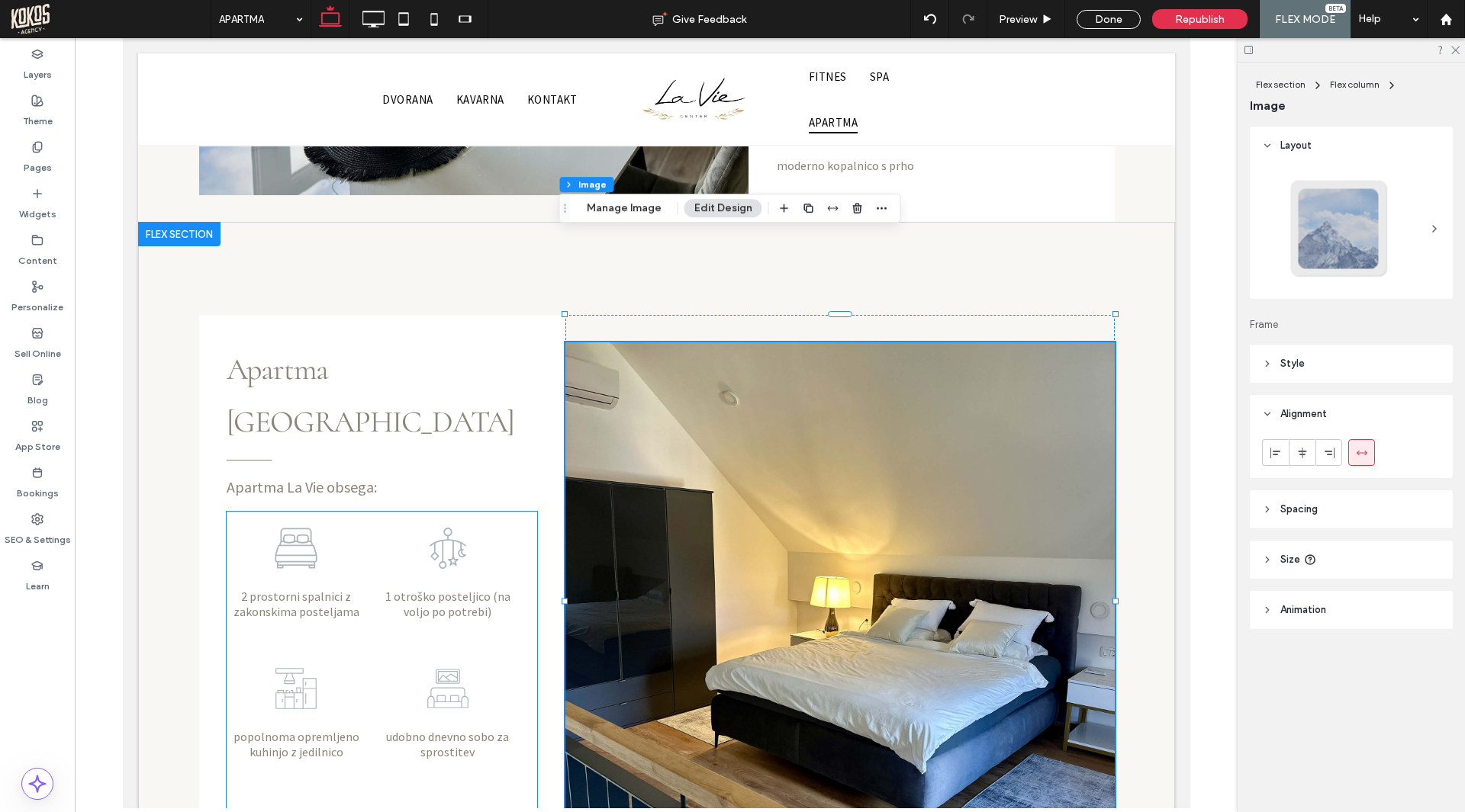
click at [322, 512] on div "2 prostorni spalnici z zakonskima posteljama" at bounding box center [296, 572] width 140 height 122
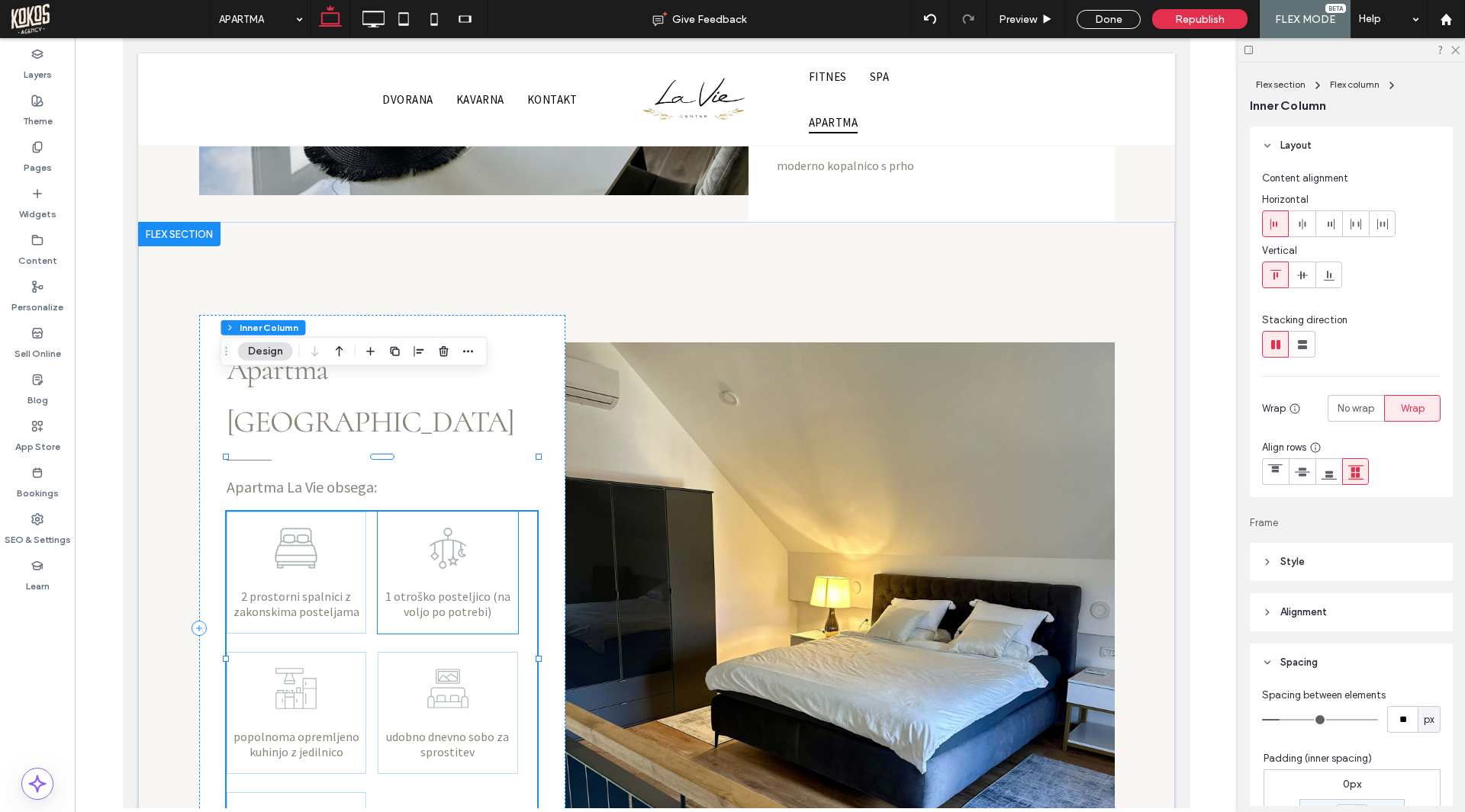
click at [424, 525] on icon at bounding box center [447, 548] width 46 height 46
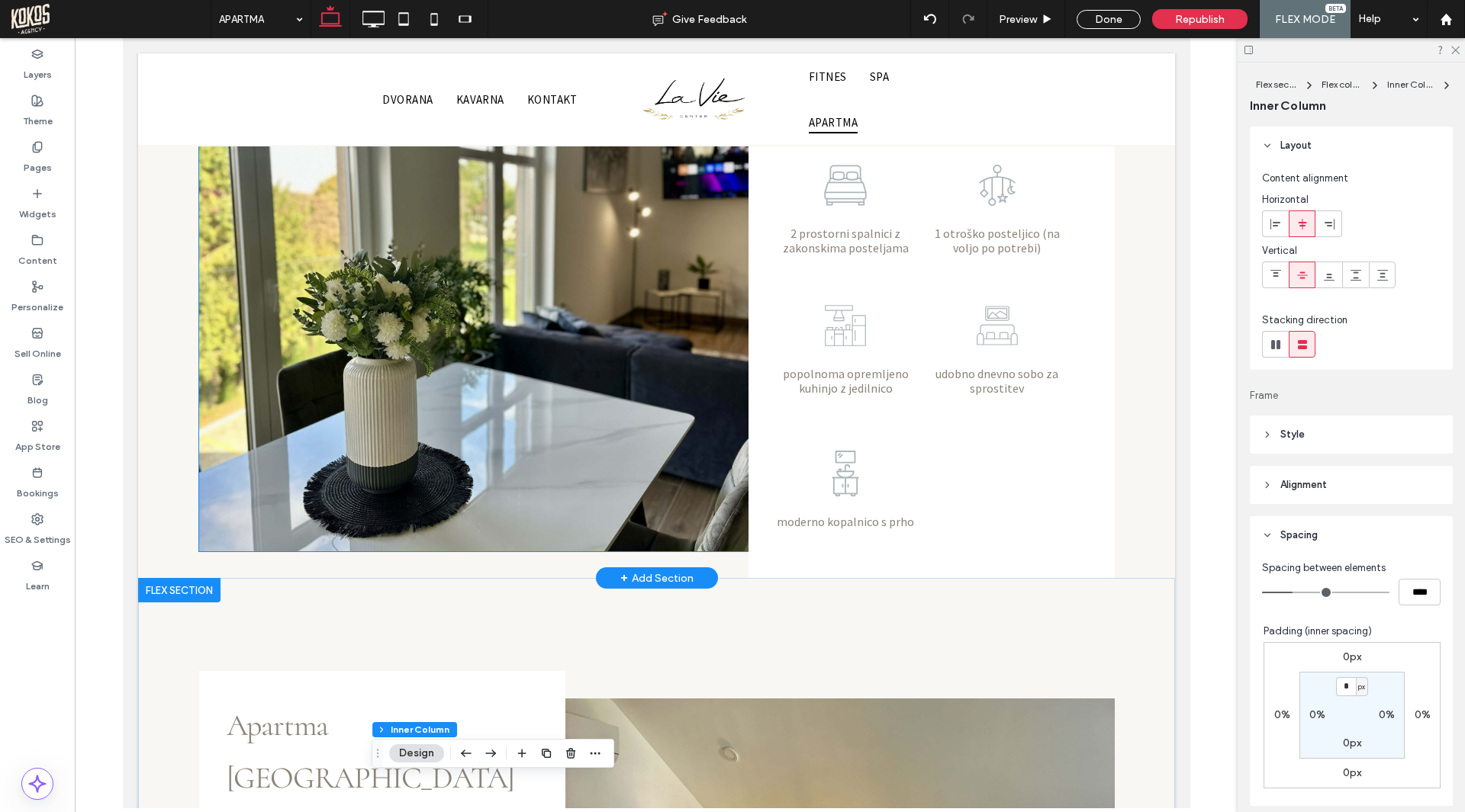
scroll to position [1388, 0]
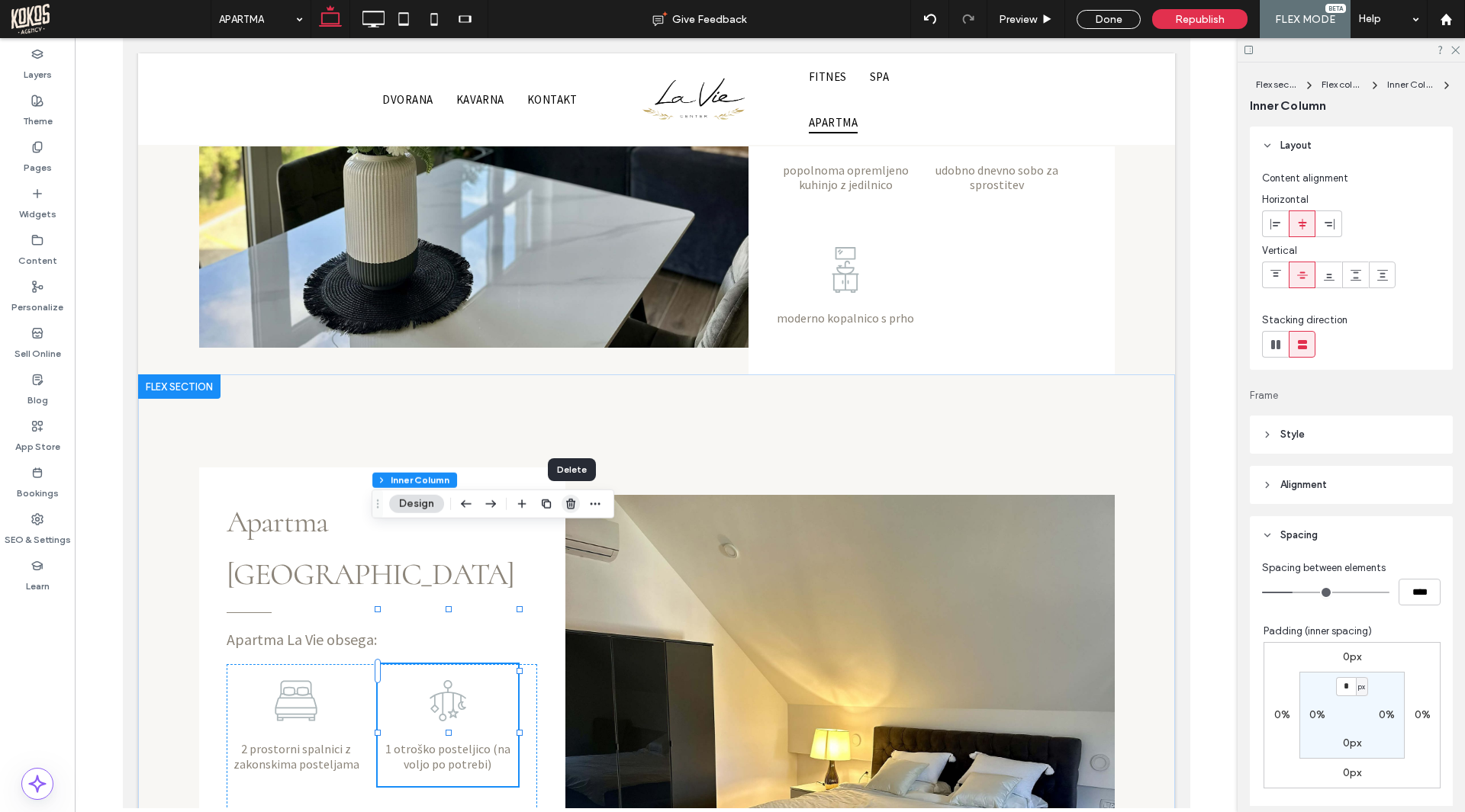
click at [573, 503] on use "button" at bounding box center [570, 504] width 9 height 10
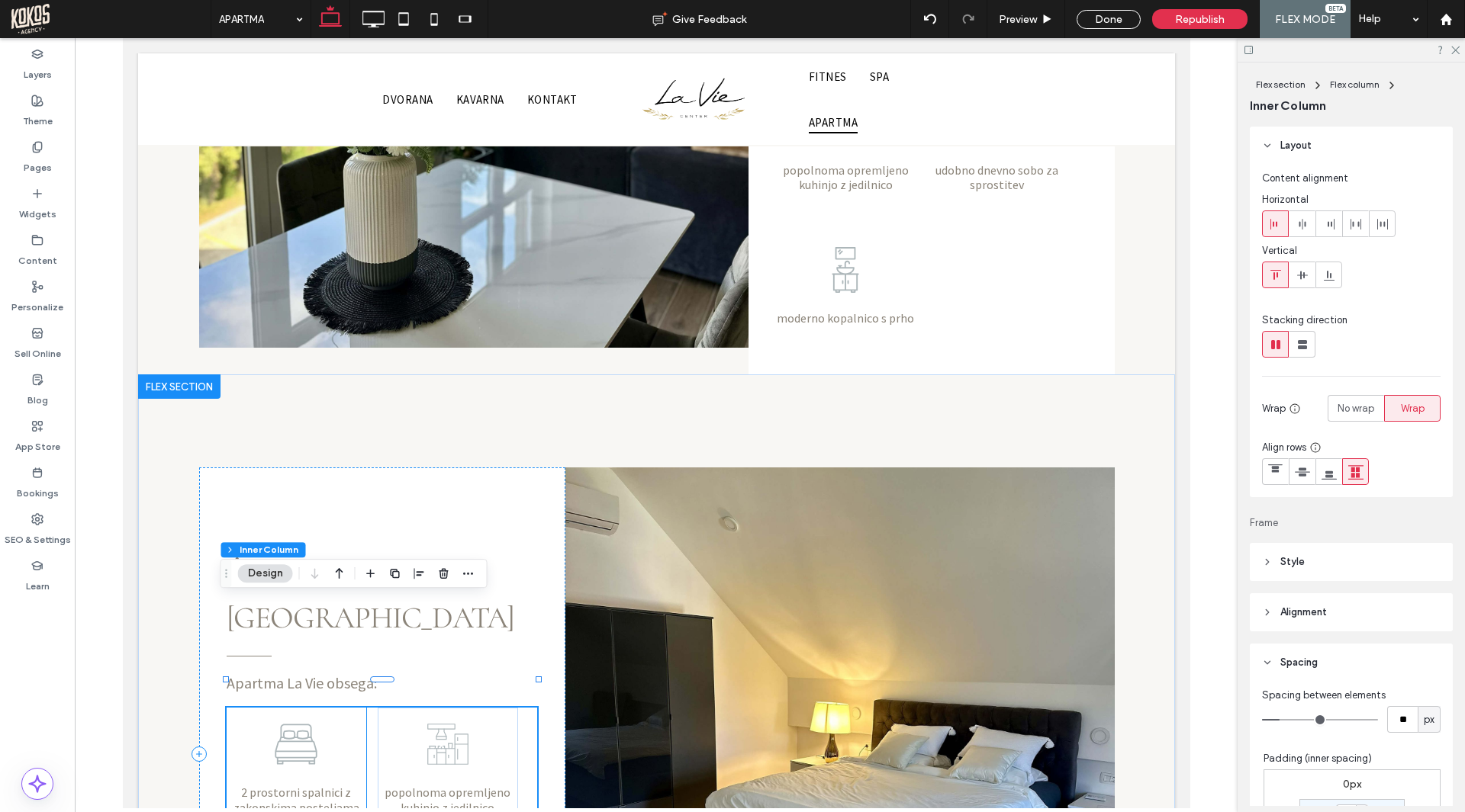
click at [321, 708] on div "2 prostorni spalnici z zakonskima posteljama" at bounding box center [296, 768] width 140 height 122
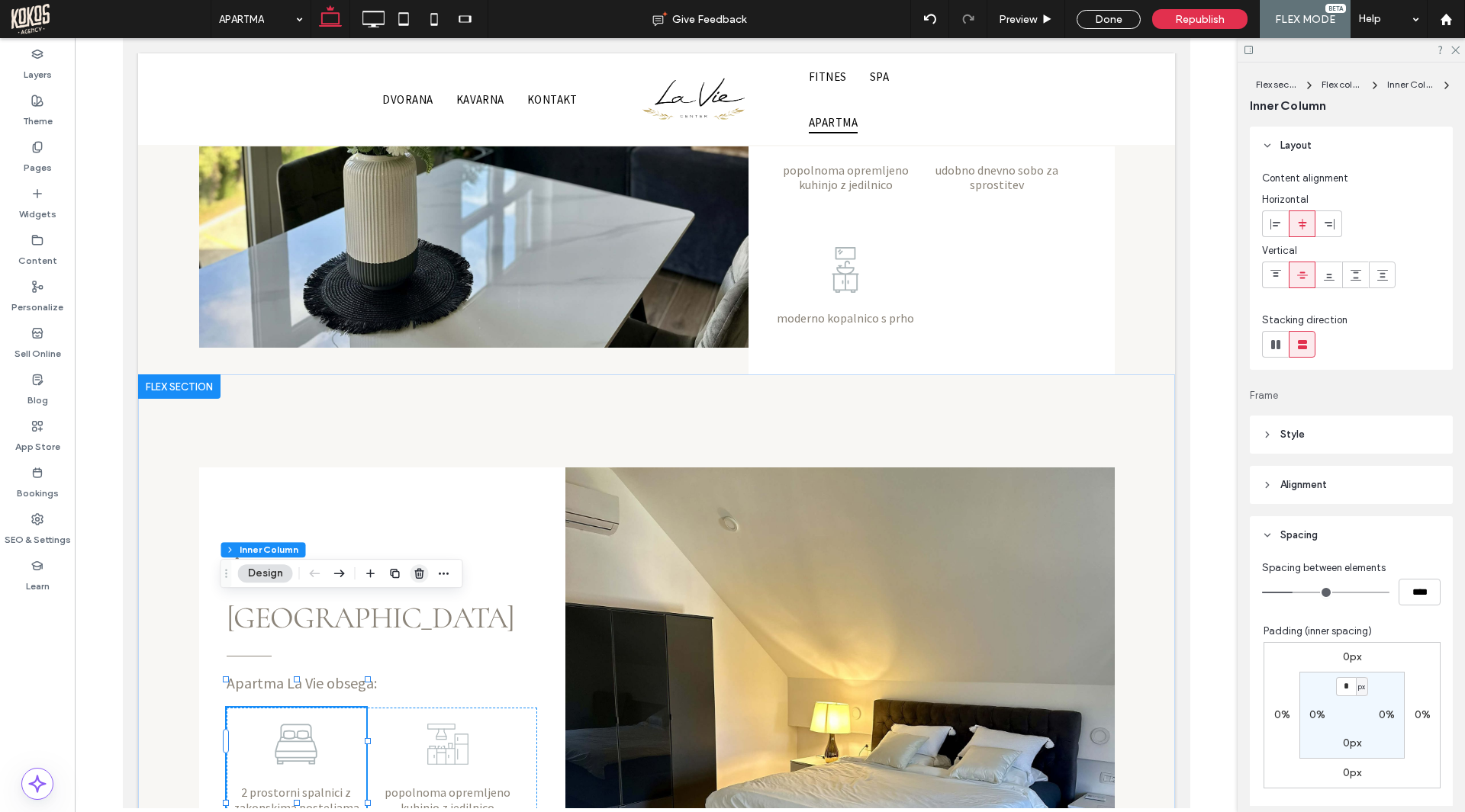
drag, startPoint x: 418, startPoint y: 571, endPoint x: 296, endPoint y: 533, distance: 127.8
click at [418, 572] on use "button" at bounding box center [418, 573] width 9 height 10
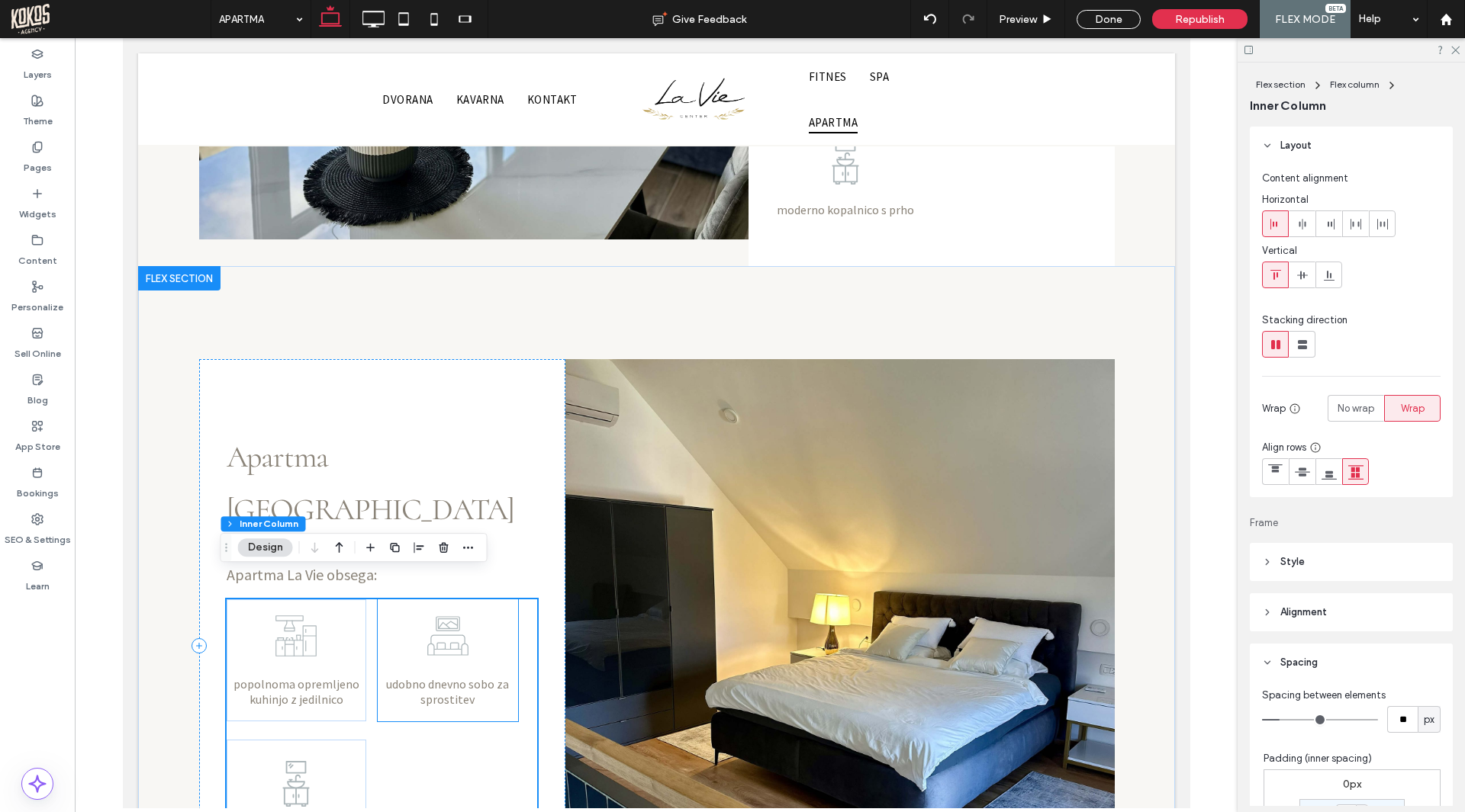
scroll to position [1693, 0]
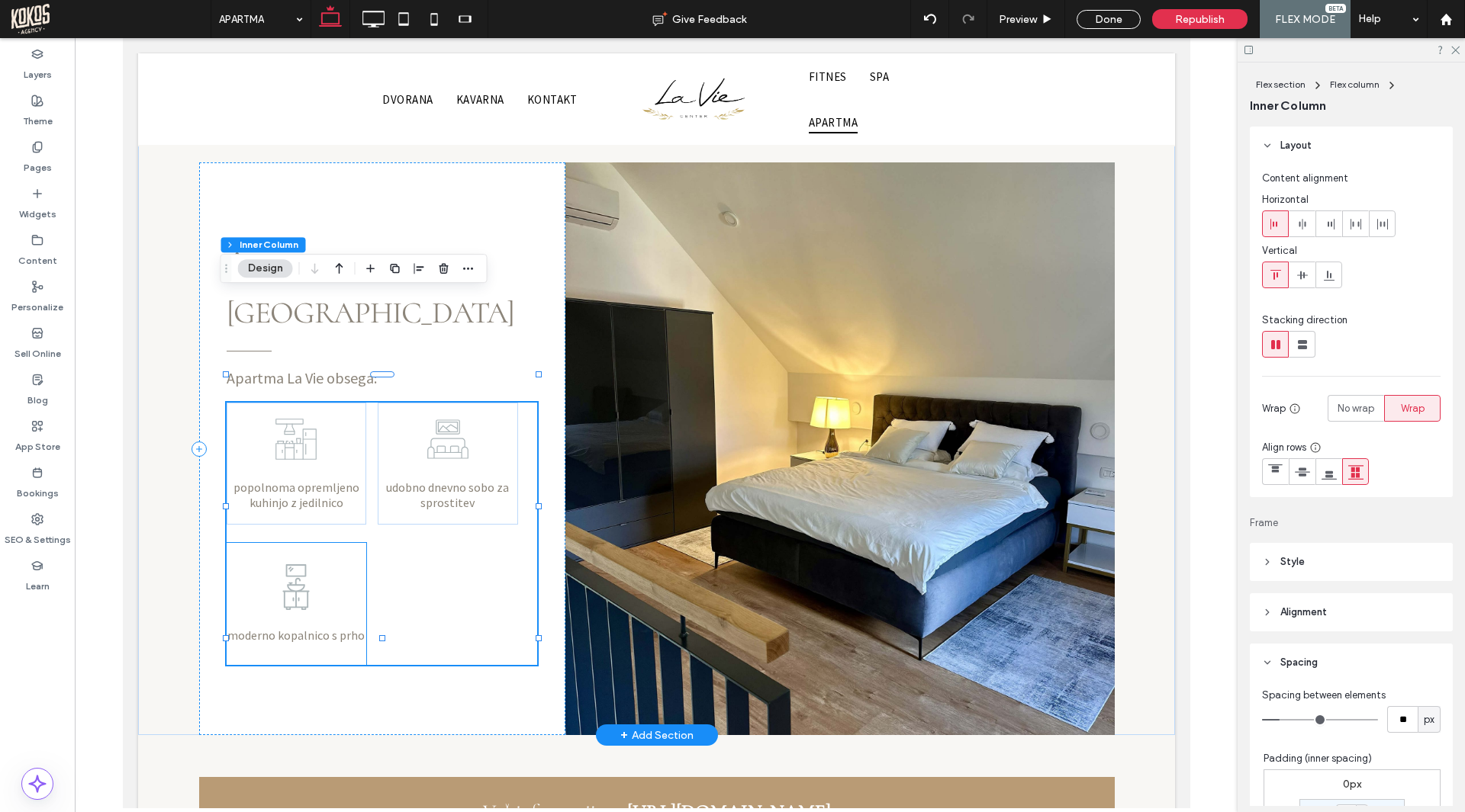
click at [335, 543] on div "moderno kopalnico s prho" at bounding box center [296, 604] width 140 height 122
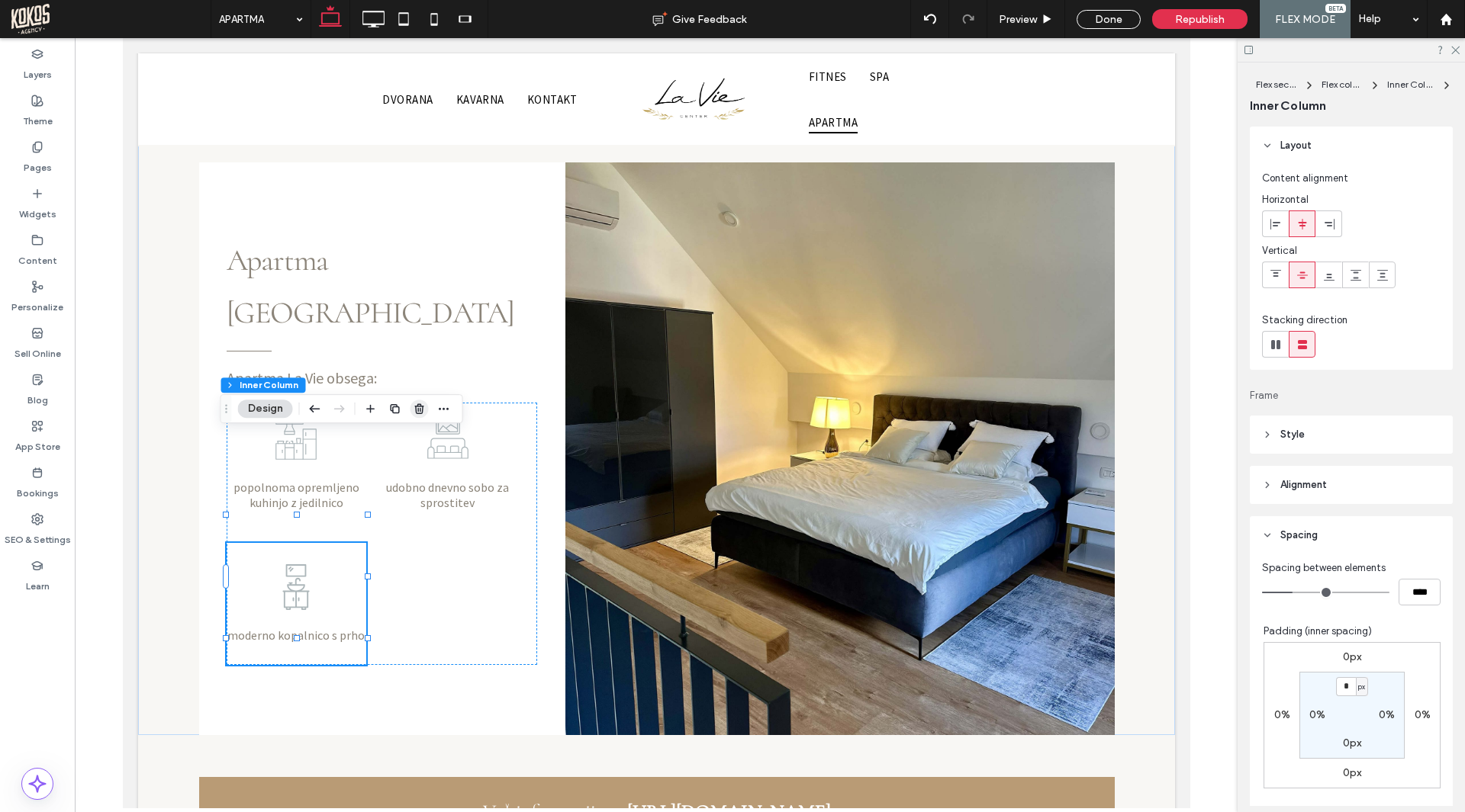
click at [417, 409] on icon "button" at bounding box center [419, 408] width 12 height 12
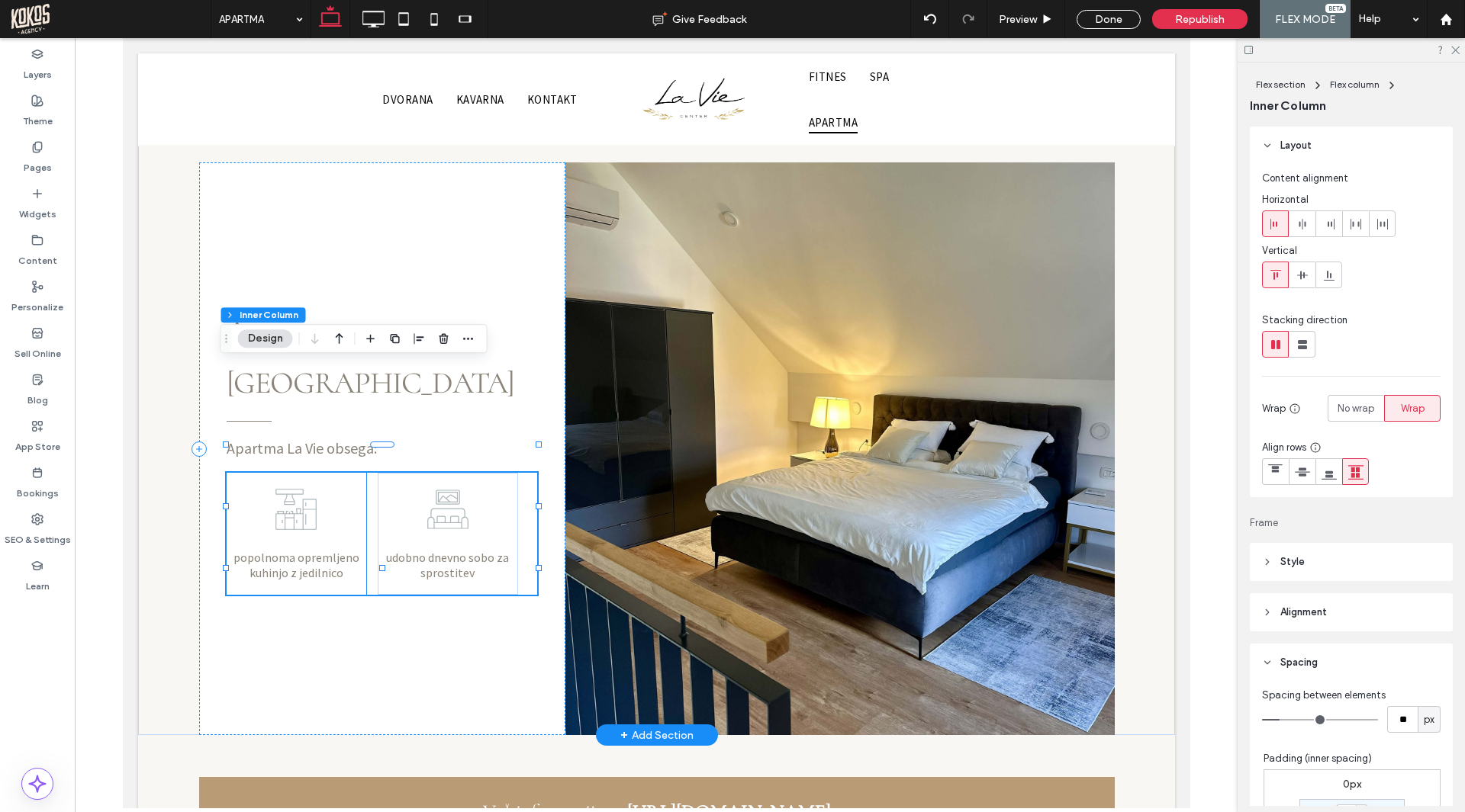
click at [335, 473] on div "popolnoma opremljeno kuhinjo z jedilnico" at bounding box center [296, 534] width 140 height 122
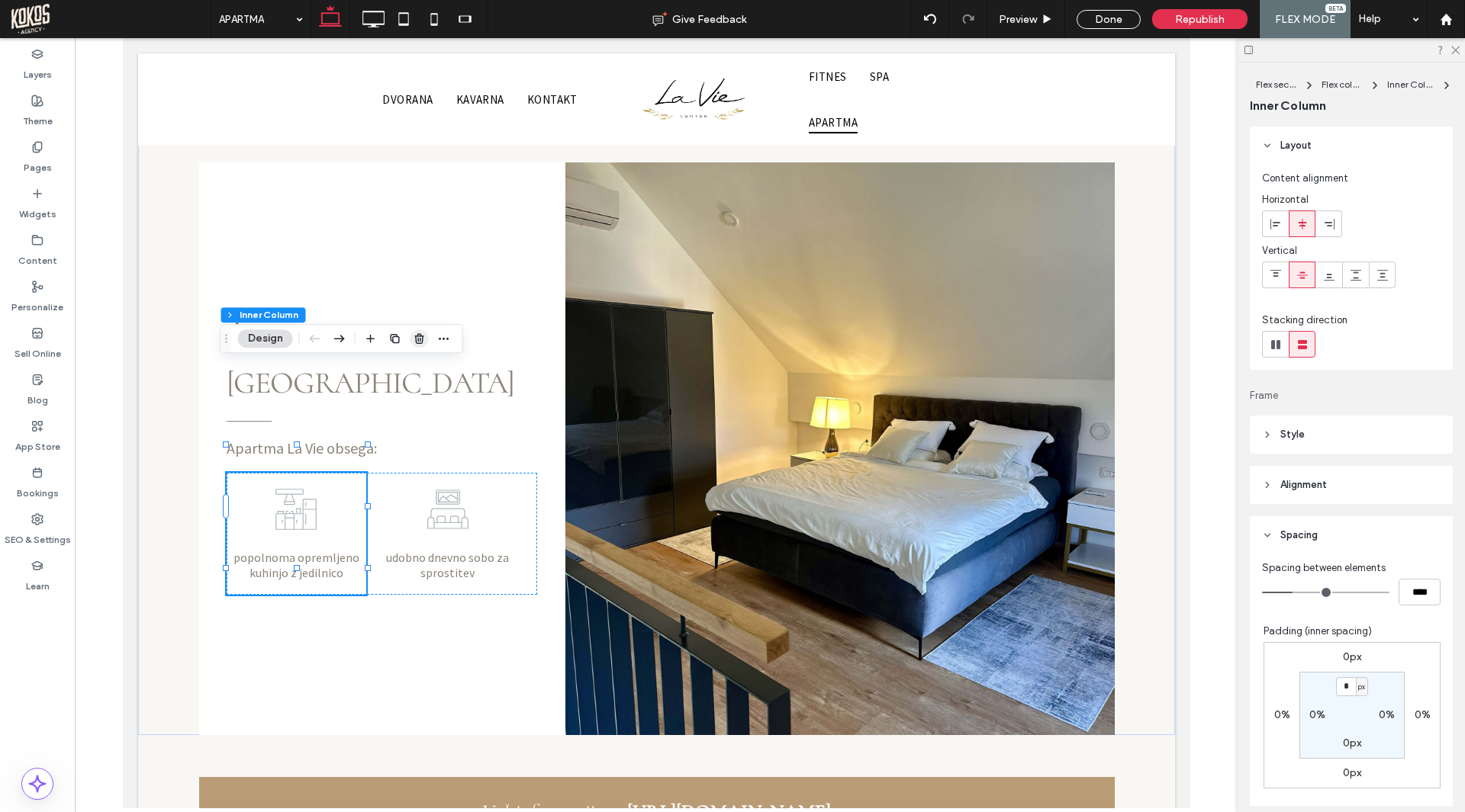
click at [416, 335] on icon "button" at bounding box center [419, 338] width 12 height 12
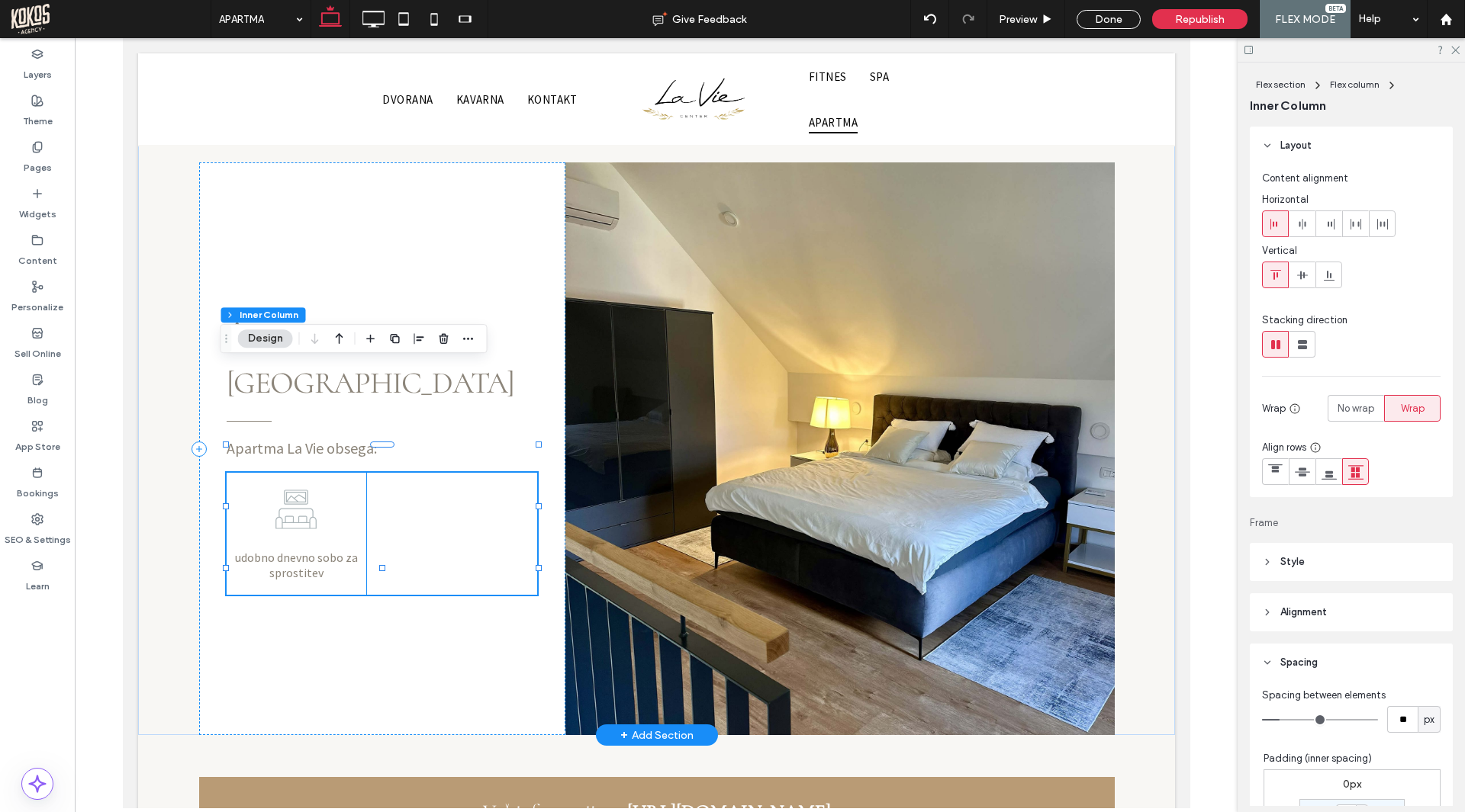
click at [325, 473] on div "udobno dnevno sobo za sprostitev" at bounding box center [296, 534] width 140 height 122
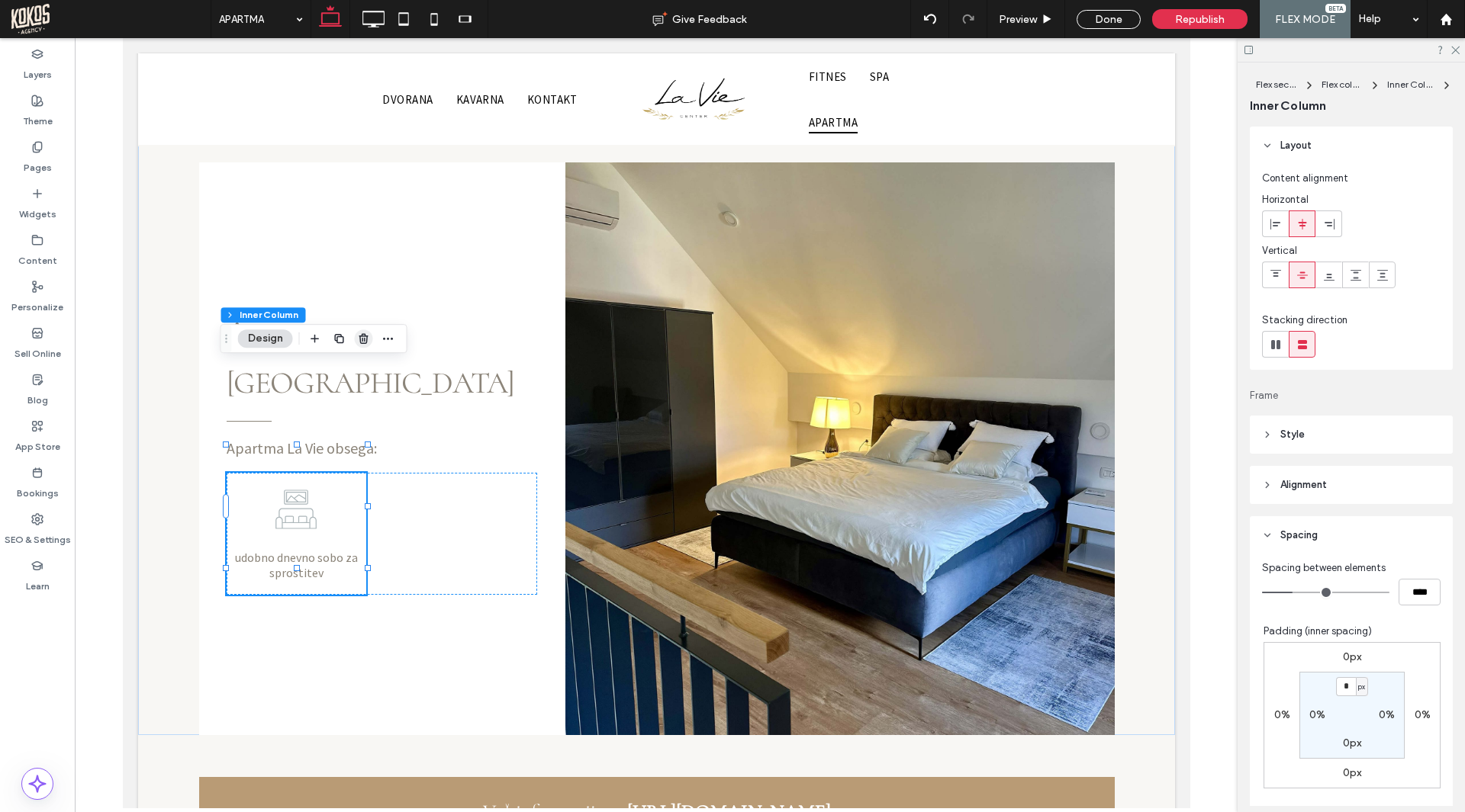
click at [358, 335] on icon "button" at bounding box center [364, 338] width 12 height 12
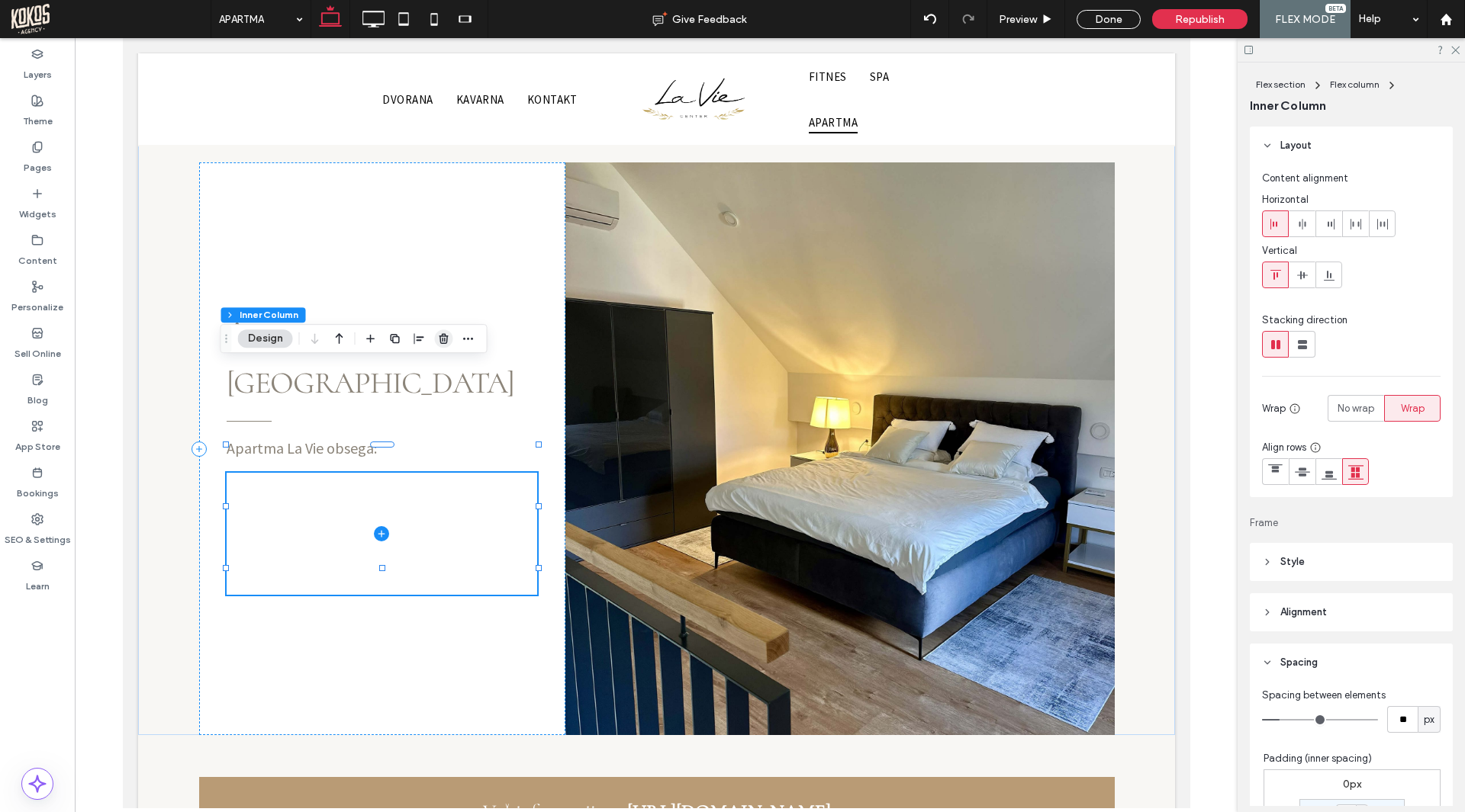
click at [444, 341] on icon "button" at bounding box center [444, 338] width 12 height 12
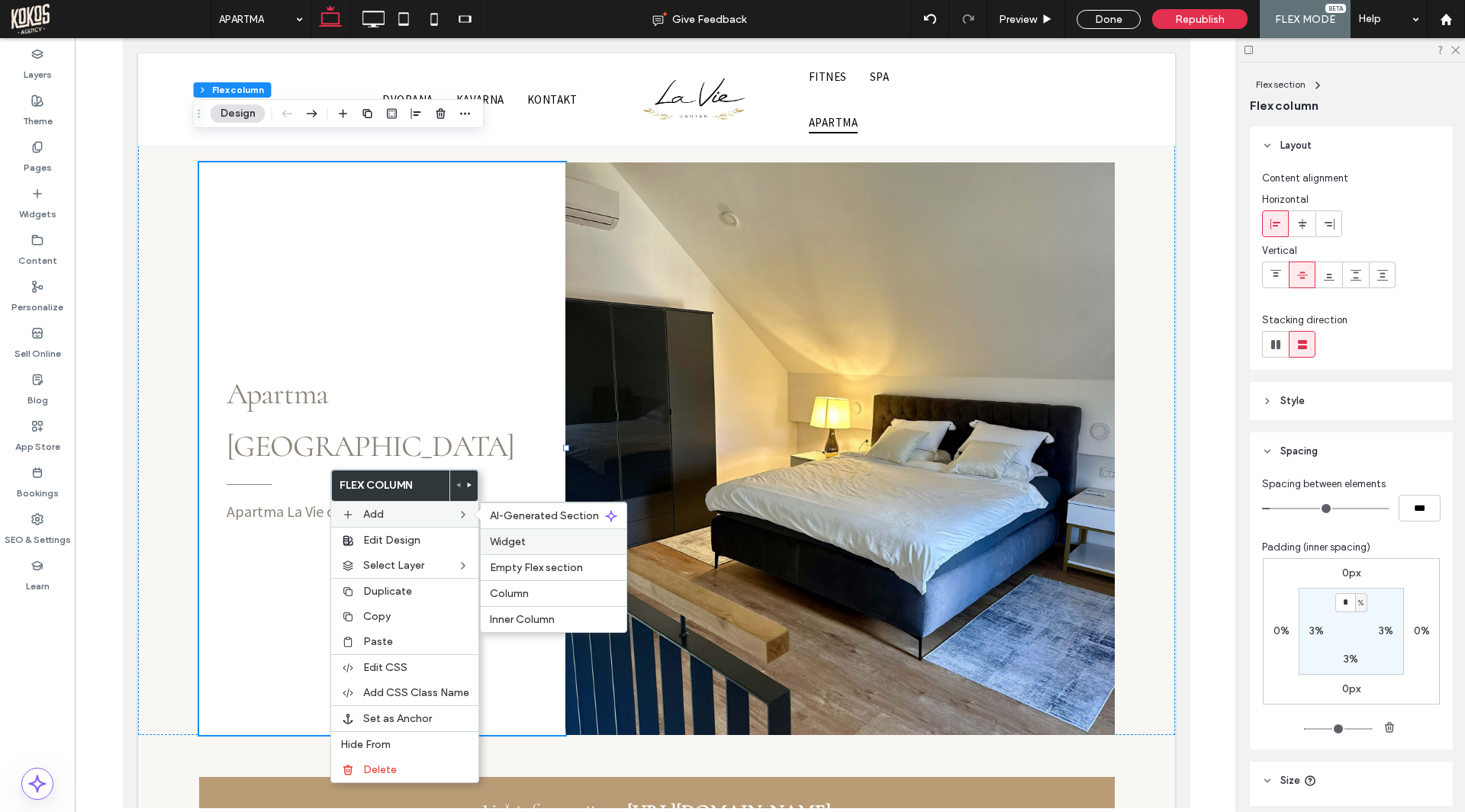
click at [526, 532] on div "Widget" at bounding box center [553, 542] width 146 height 26
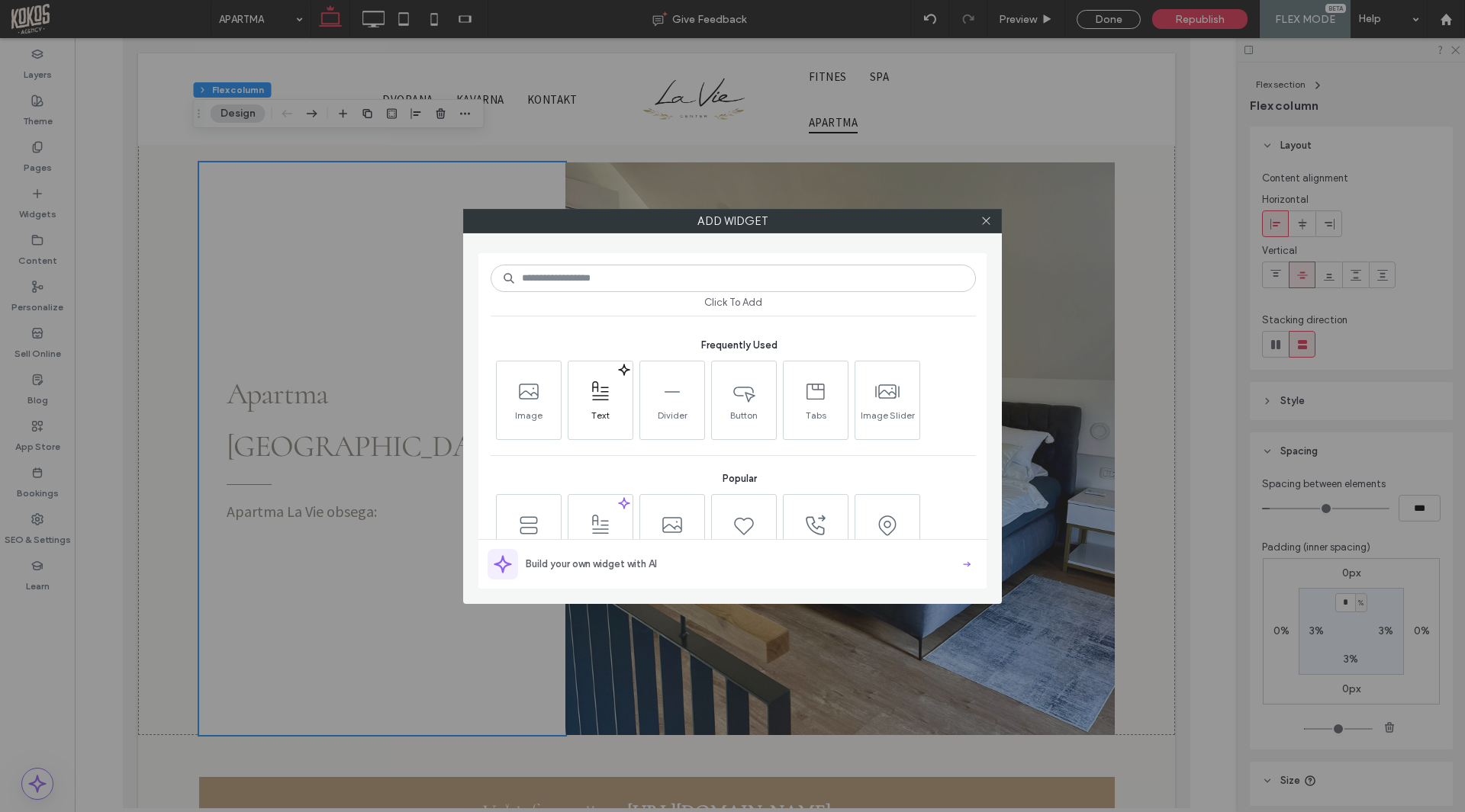
click at [607, 390] on icon at bounding box center [600, 392] width 24 height 24
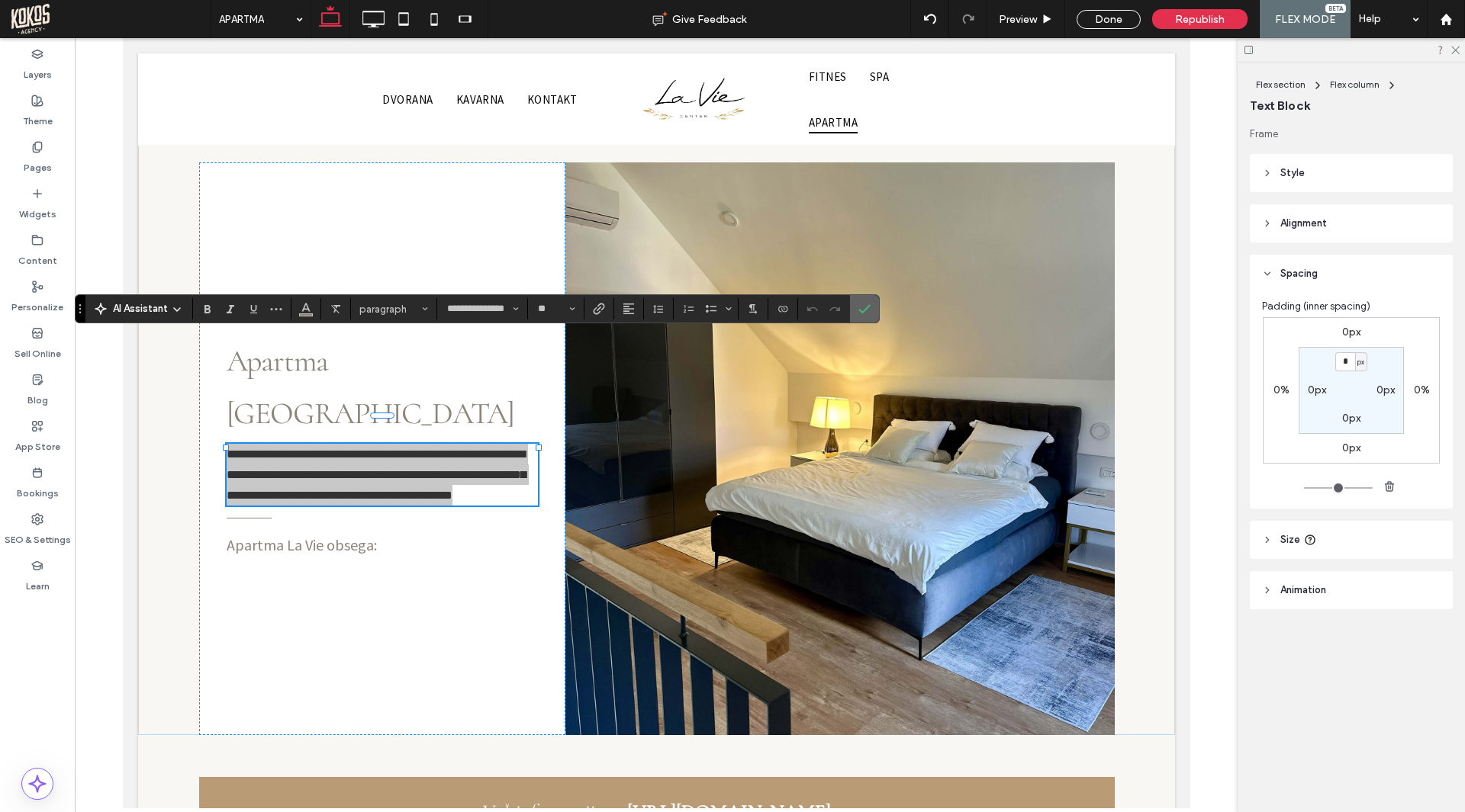
click at [863, 309] on icon "Confirm" at bounding box center [864, 308] width 12 height 12
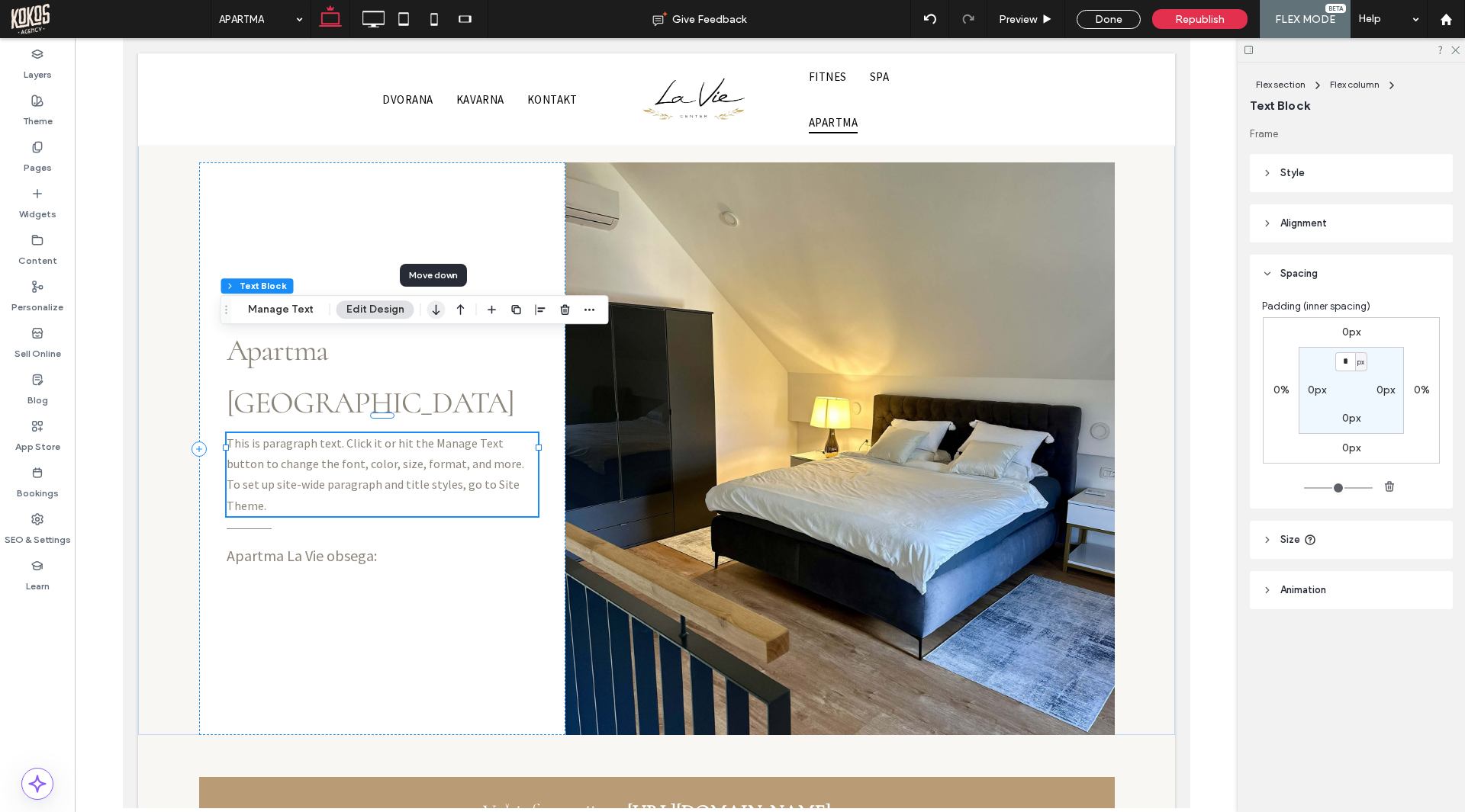
click at [438, 309] on icon "button" at bounding box center [436, 309] width 19 height 28
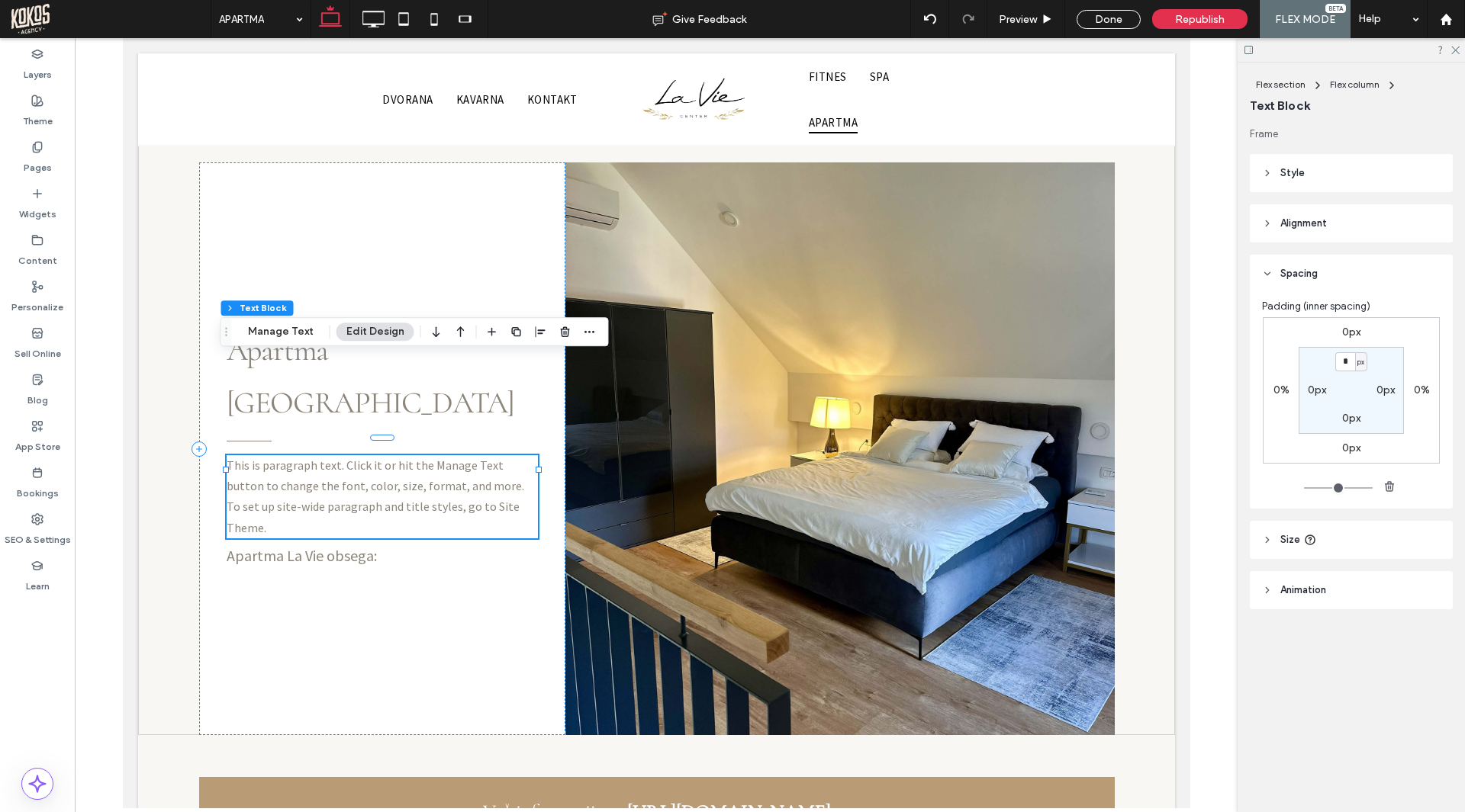
click at [432, 327] on use "button" at bounding box center [436, 331] width 6 height 11
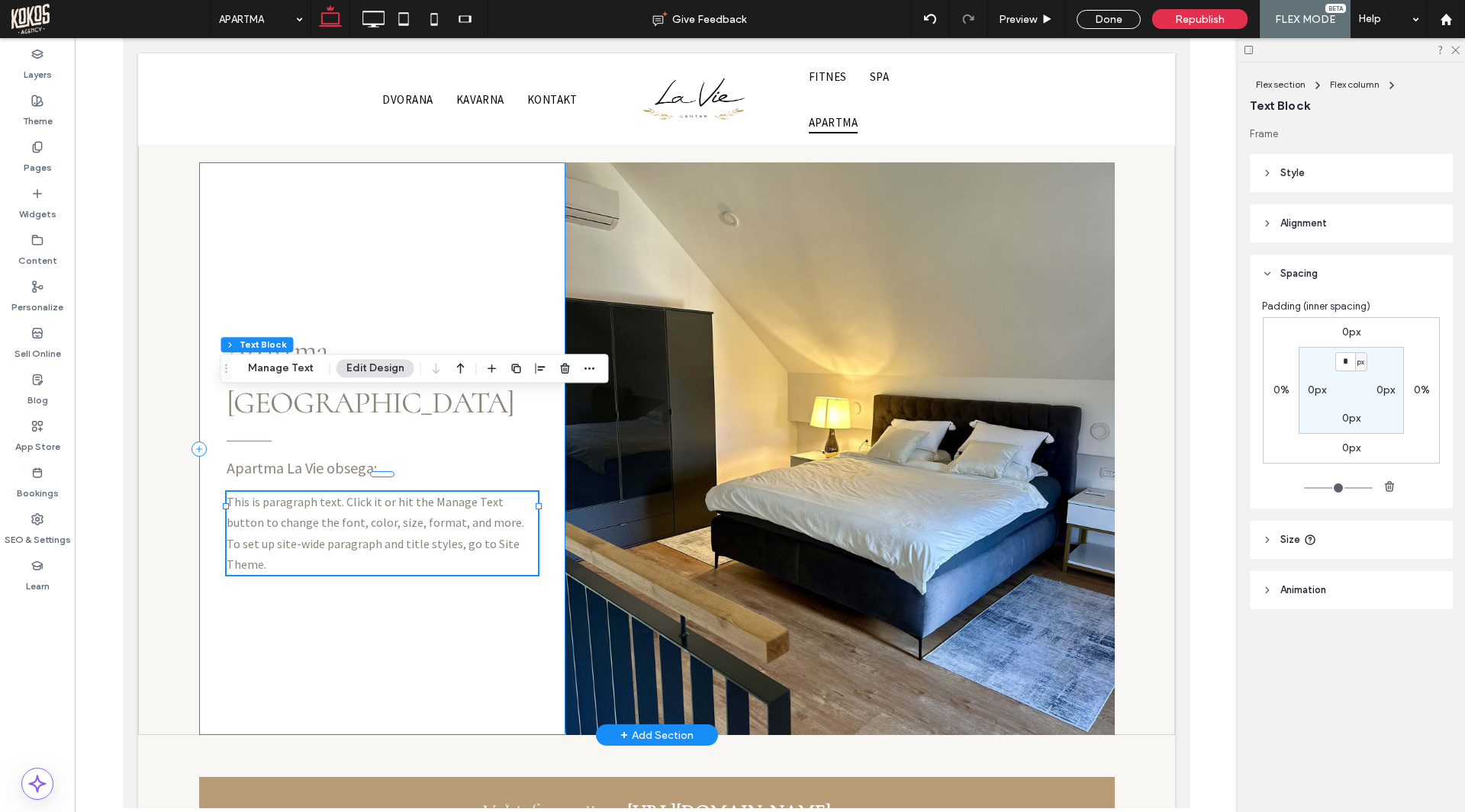
click at [381, 556] on div "Apartma La Vie obsega: Apartma [GEOGRAPHIC_DATA] This is paragraph text. Click …" at bounding box center [381, 449] width 366 height 572
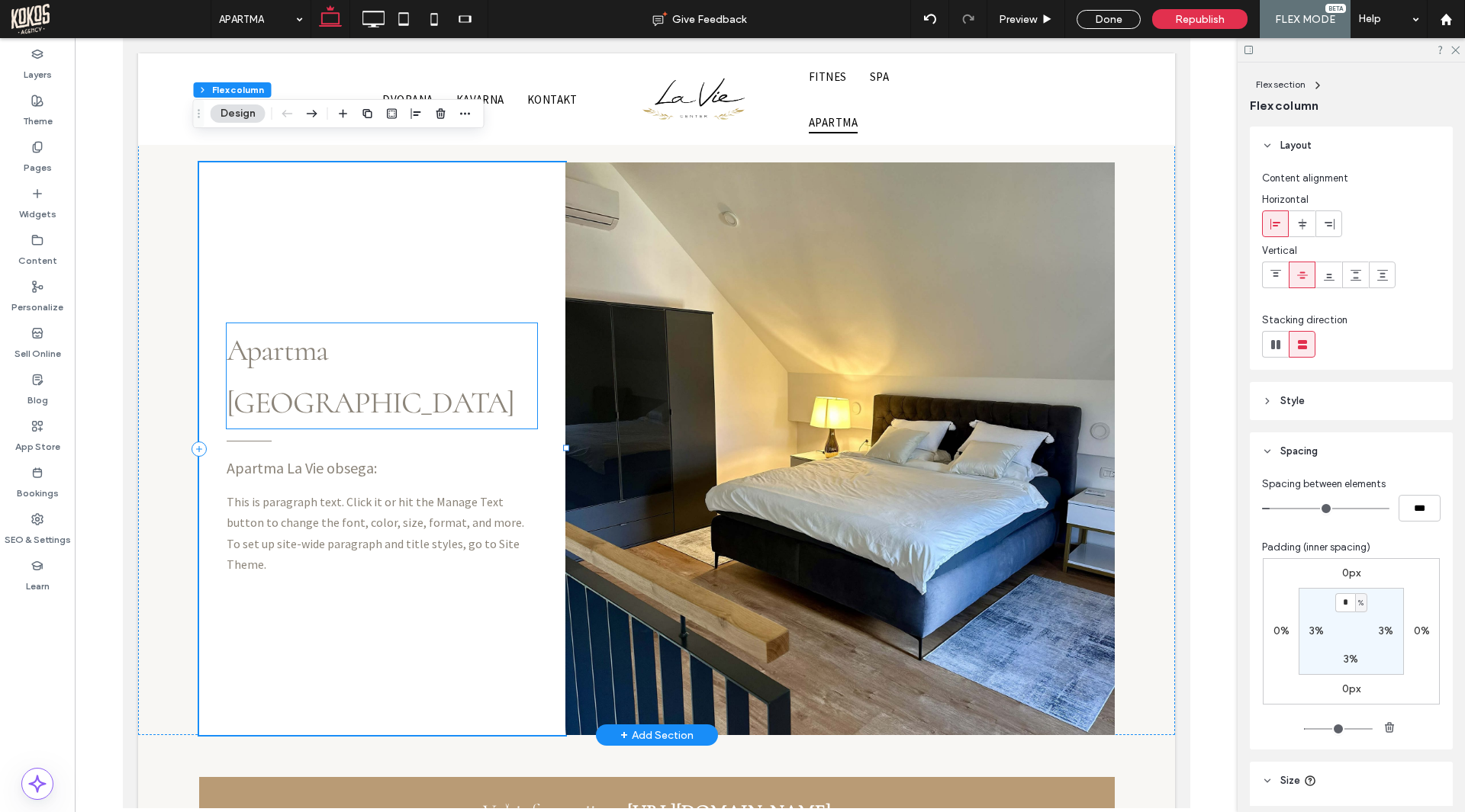
click at [339, 332] on span "Apartma [GEOGRAPHIC_DATA]" at bounding box center [370, 376] width 288 height 89
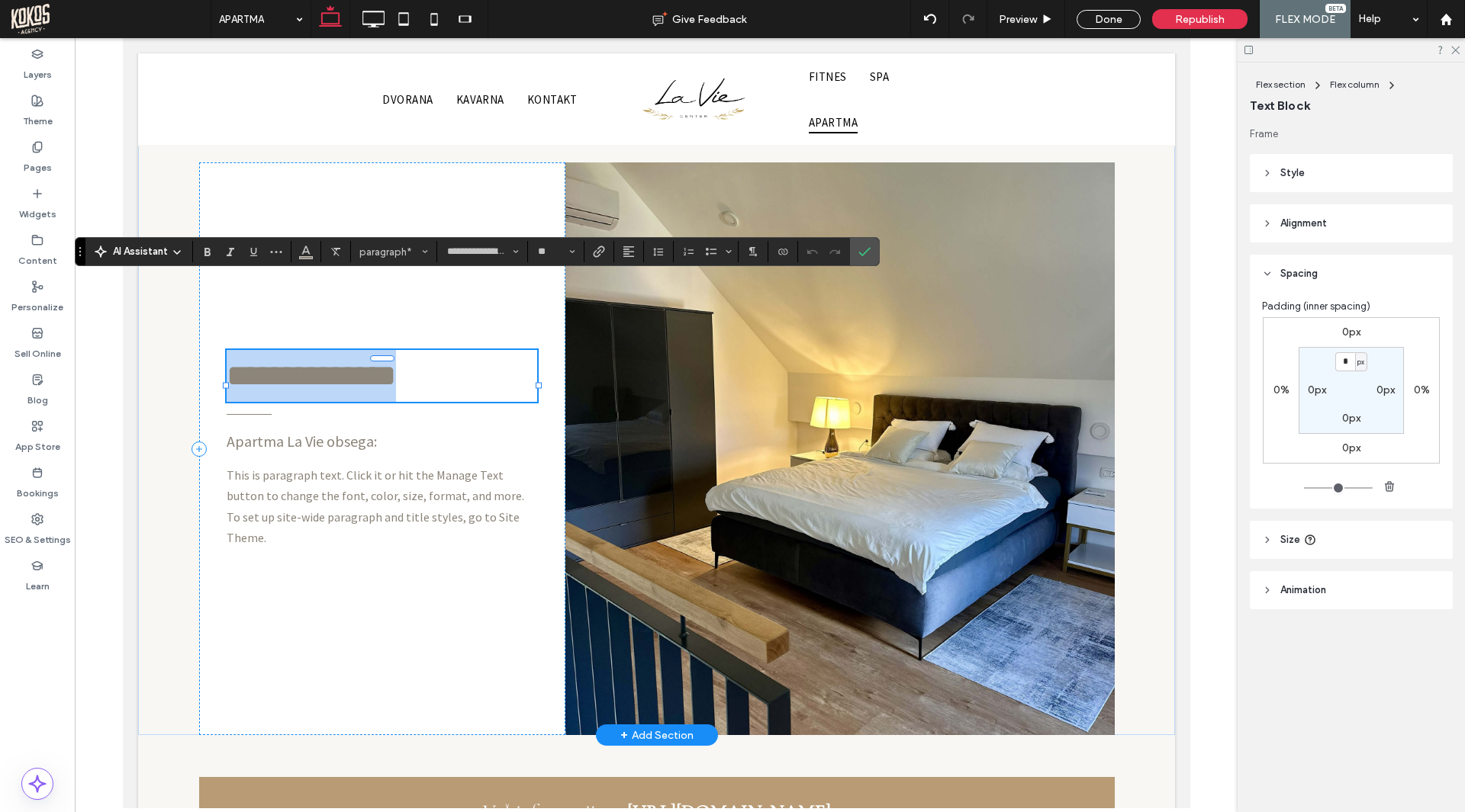
type input "**********"
type input "**"
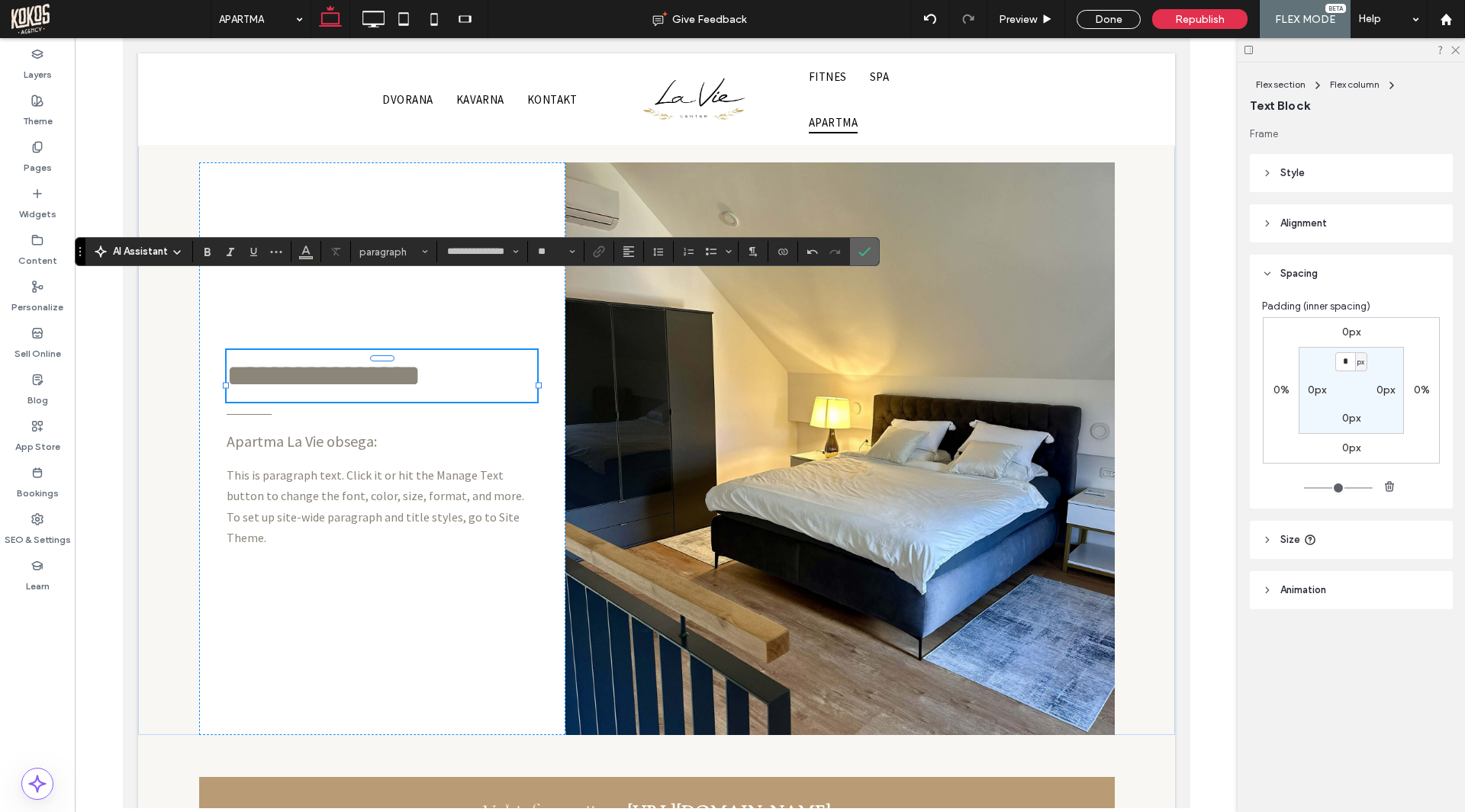
click at [862, 253] on icon "Confirm" at bounding box center [864, 251] width 12 height 12
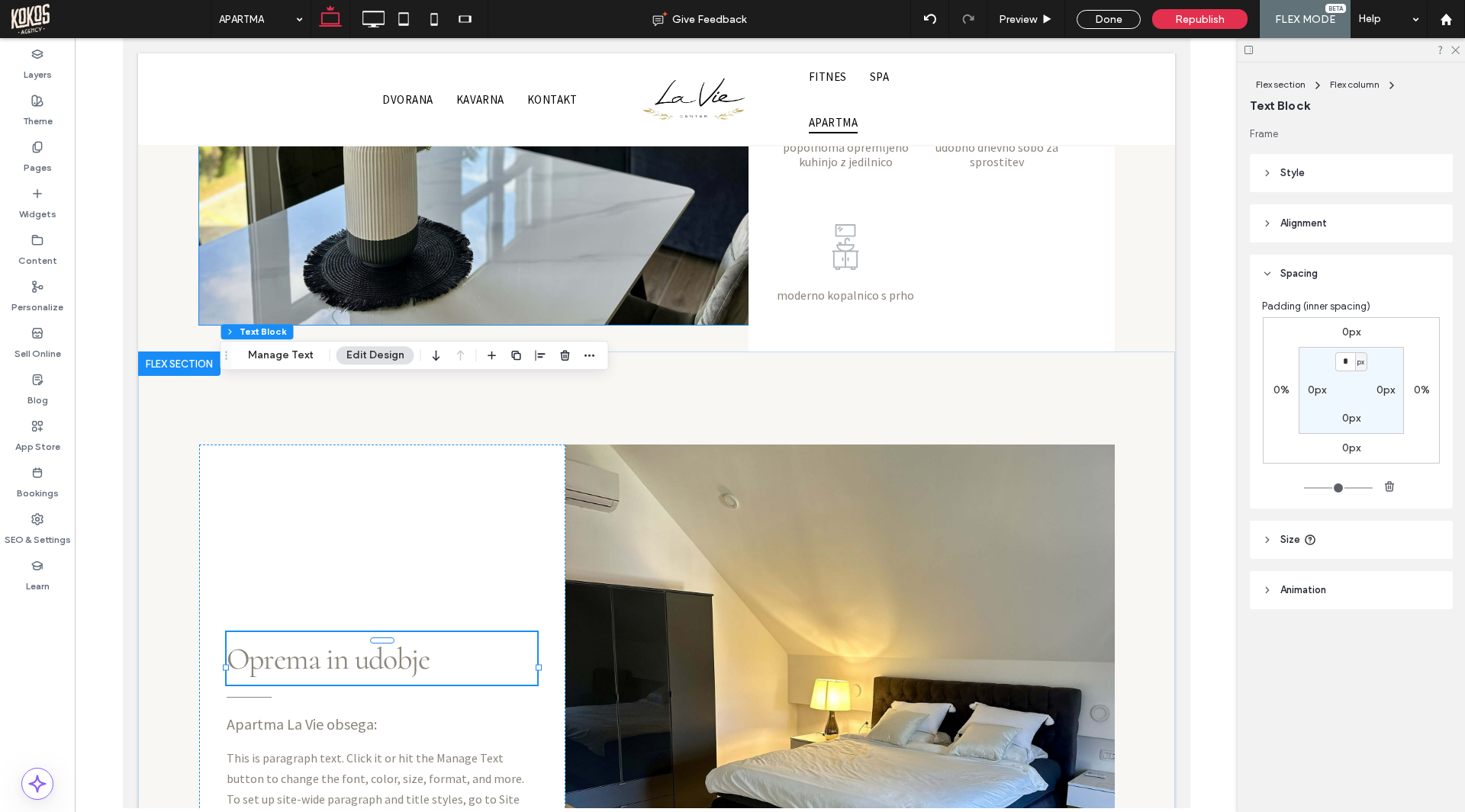
scroll to position [1617, 0]
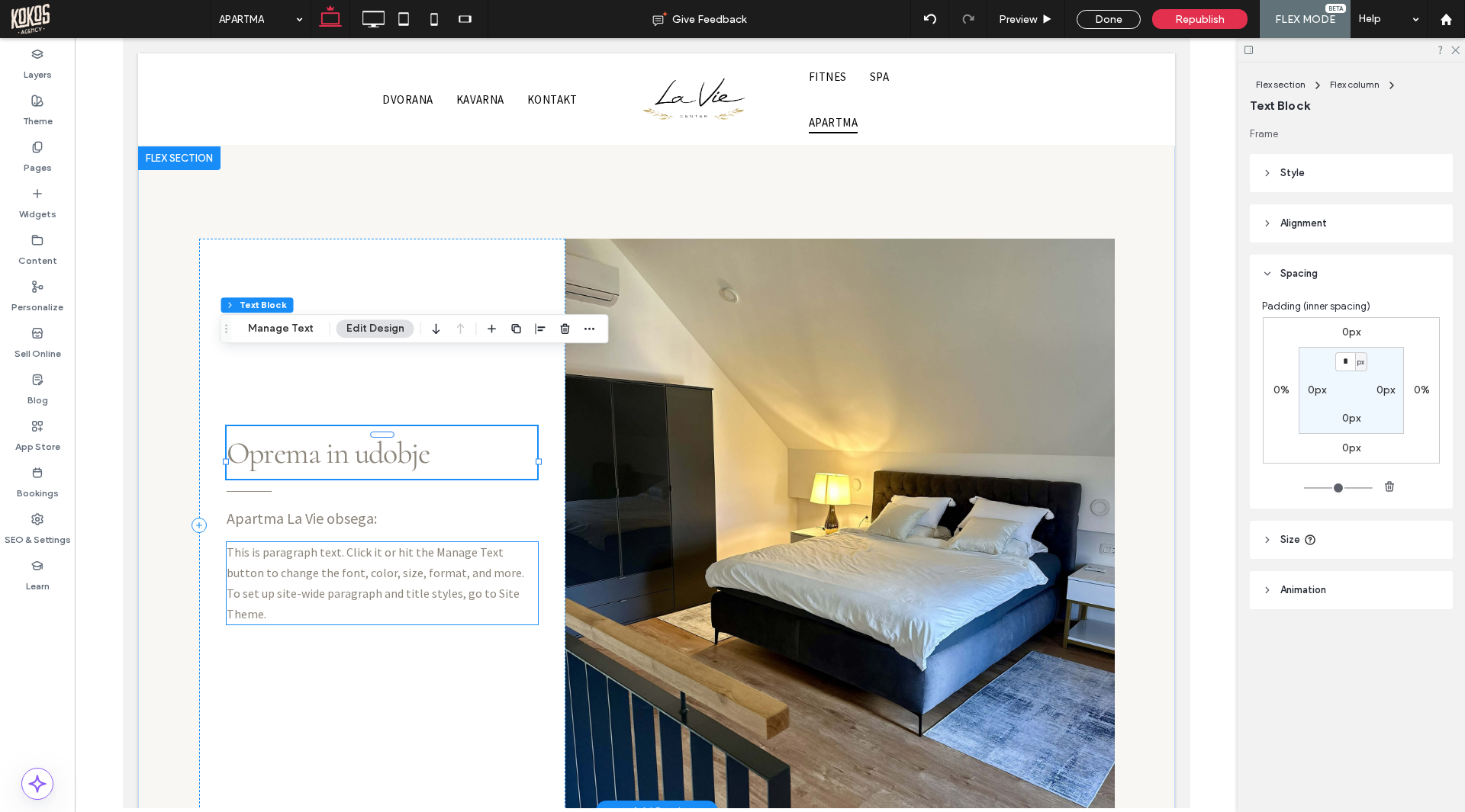
click at [421, 545] on span "This is paragraph text. Click it or hit the Manage Text button to change the fo…" at bounding box center [374, 584] width 297 height 78
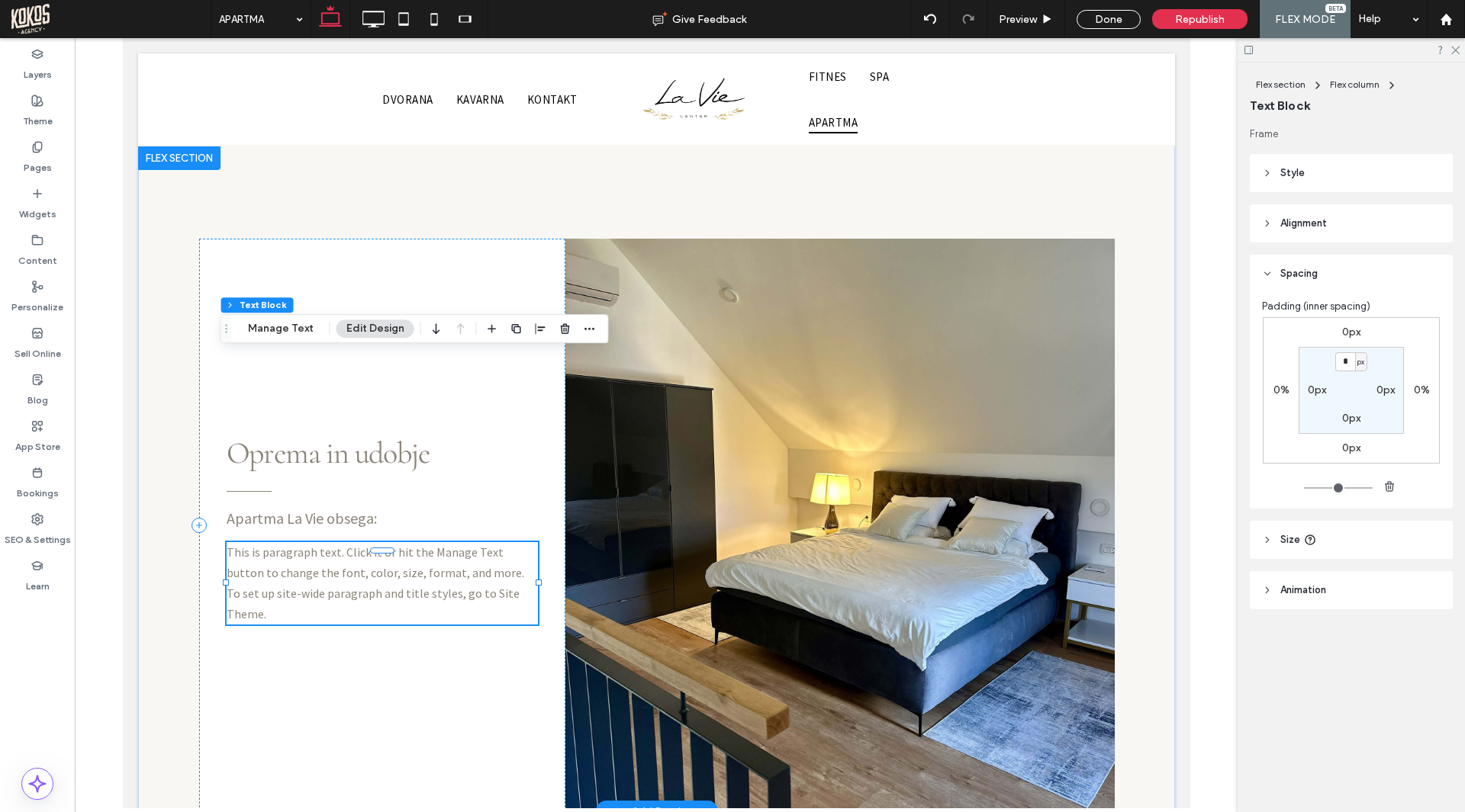
click at [421, 545] on span "This is paragraph text. Click it or hit the Manage Text button to change the fo…" at bounding box center [374, 584] width 297 height 78
type input "**********"
type input "**"
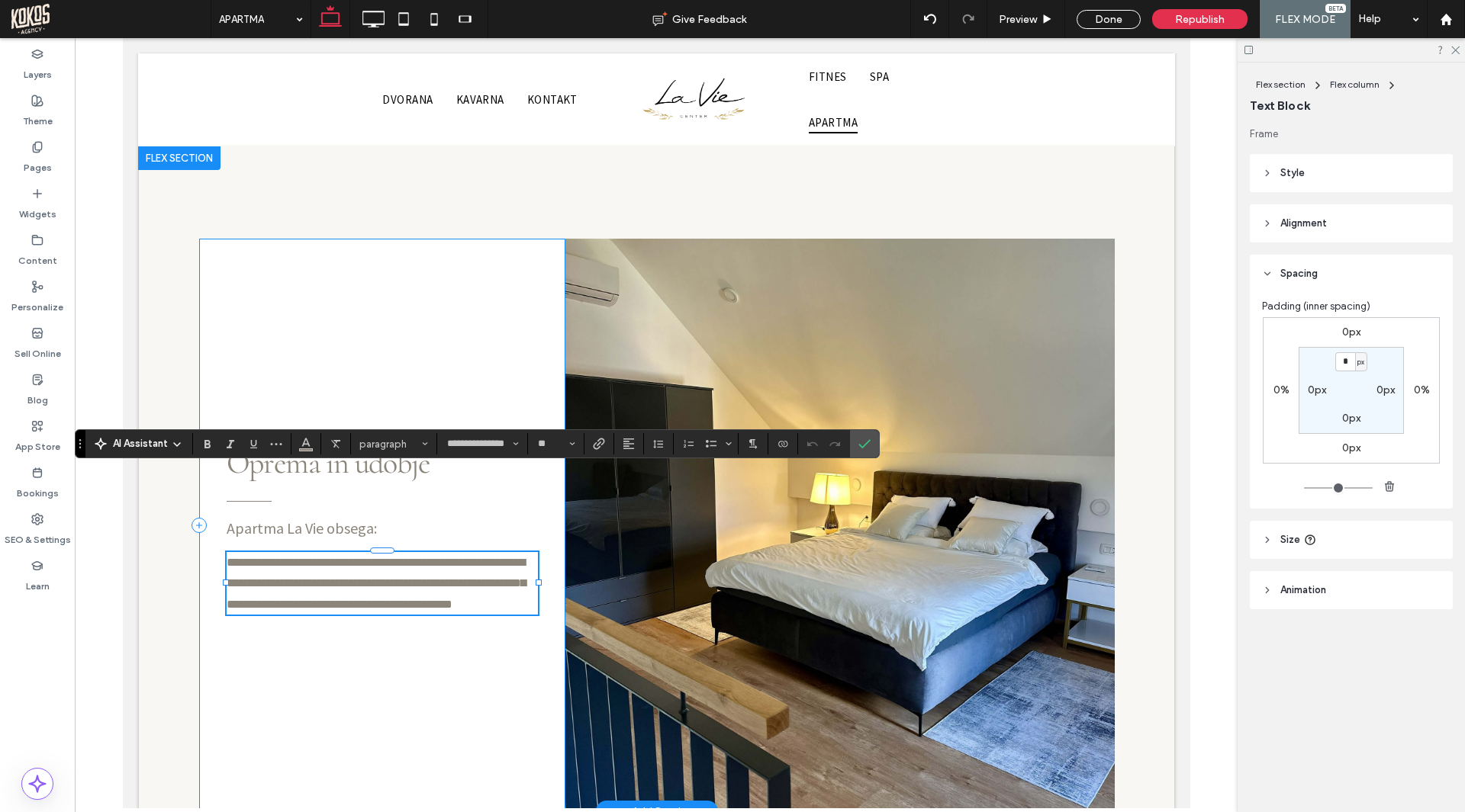
click at [309, 324] on div "**********" at bounding box center [381, 525] width 366 height 572
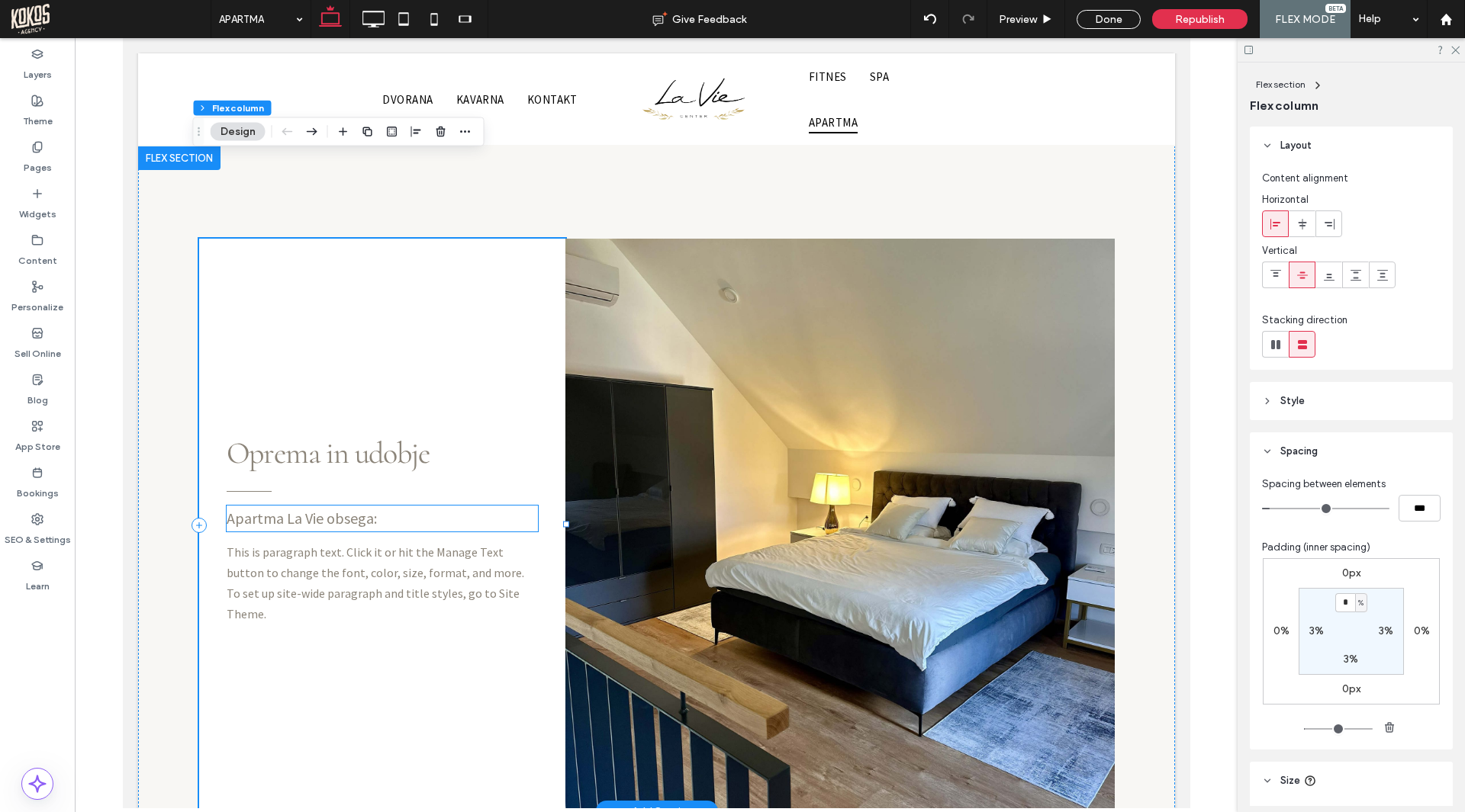
click at [275, 508] on span "Apartma La Vie obsega:" at bounding box center [301, 518] width 151 height 19
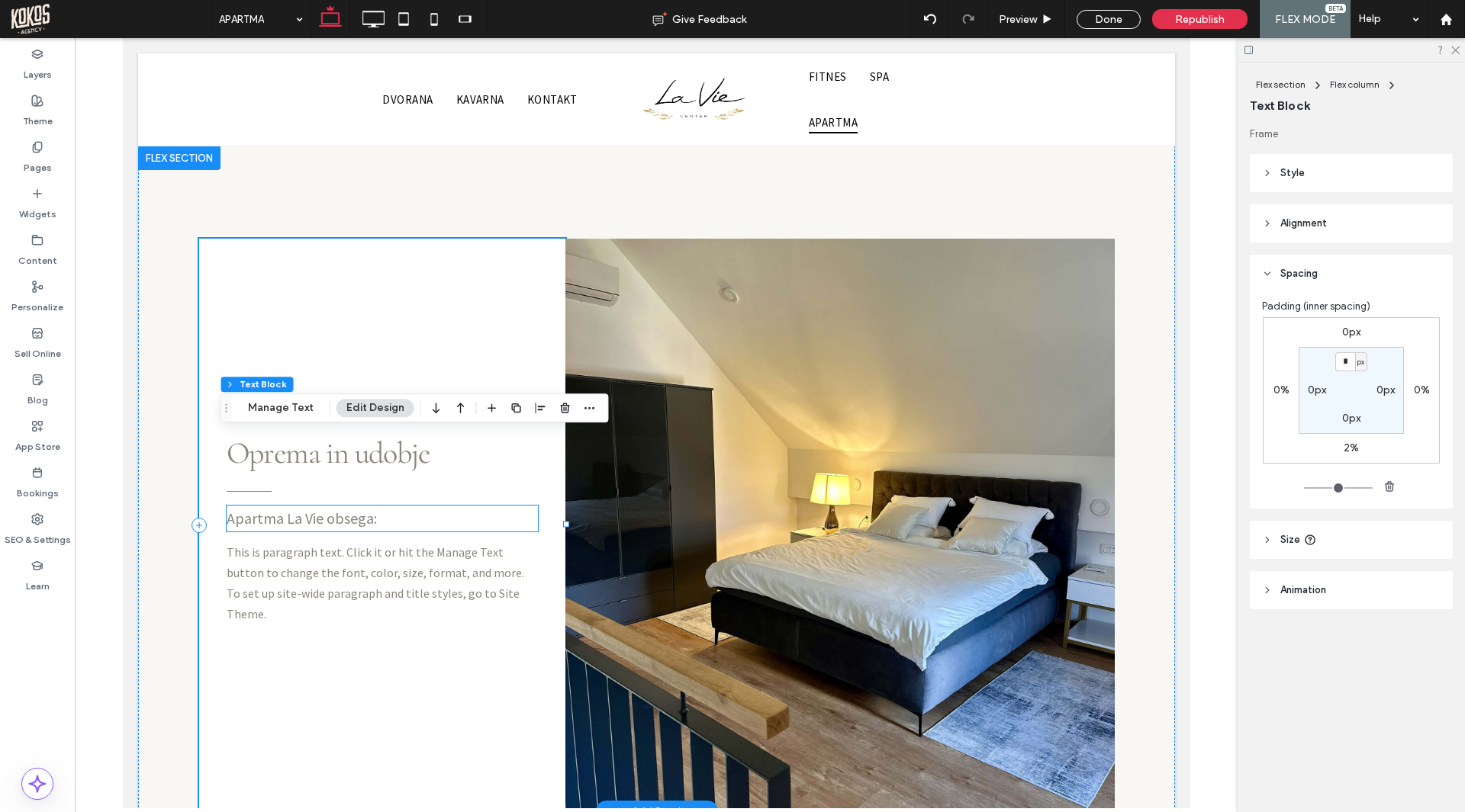
click at [275, 508] on span "Apartma La Vie obsega:" at bounding box center [301, 518] width 151 height 19
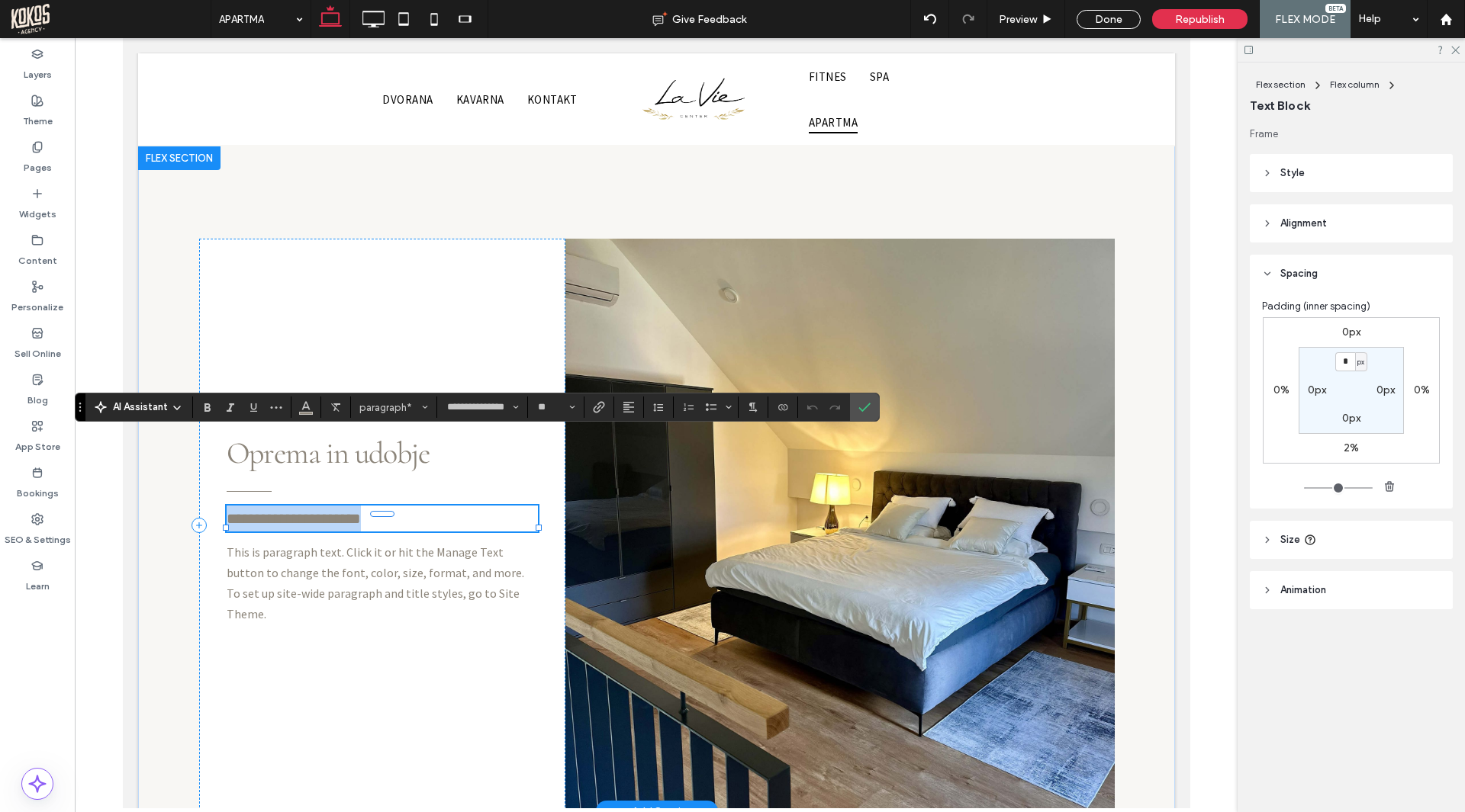
type input "**"
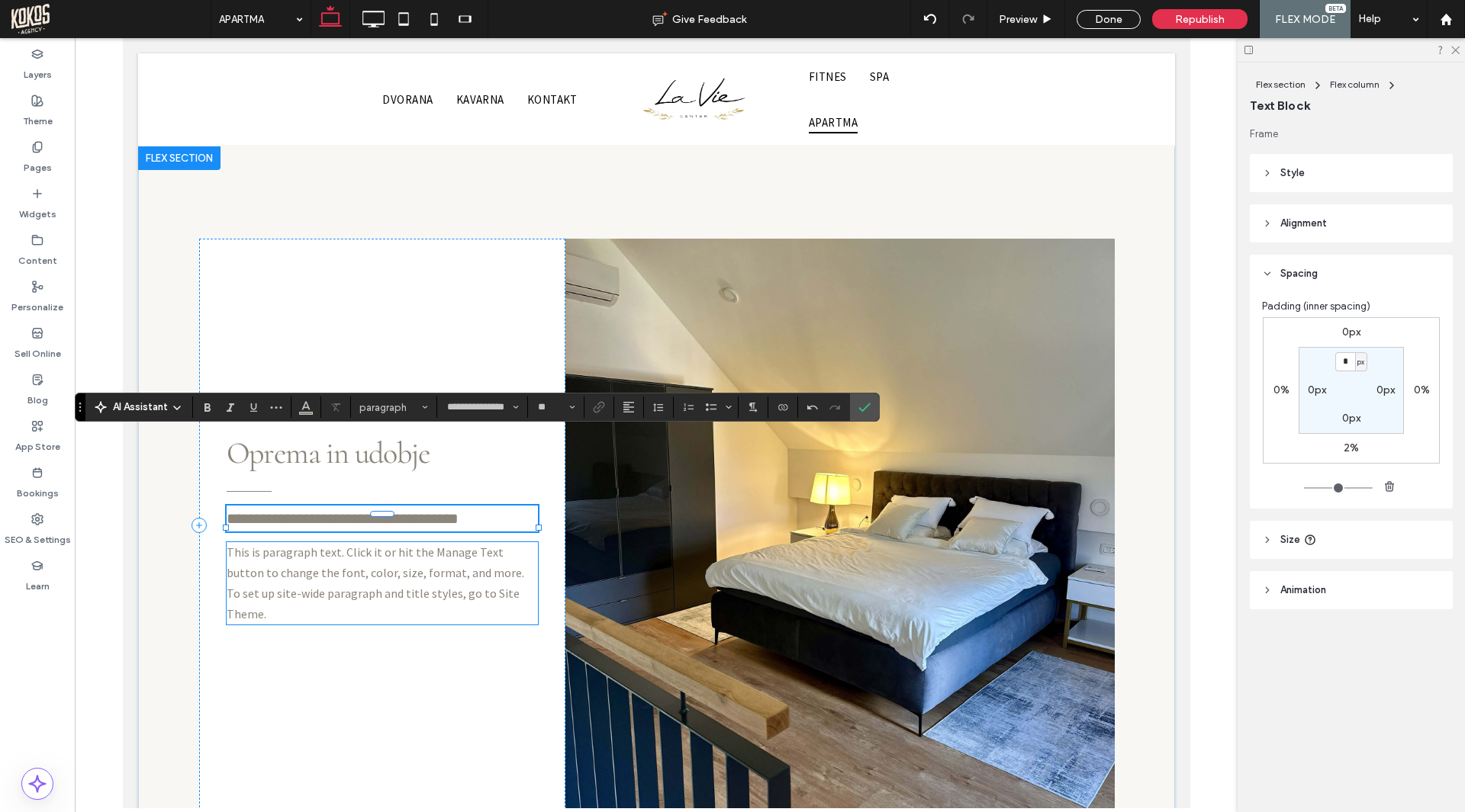
click at [320, 545] on span "This is paragraph text. Click it or hit the Manage Text button to change the fo…" at bounding box center [374, 584] width 297 height 78
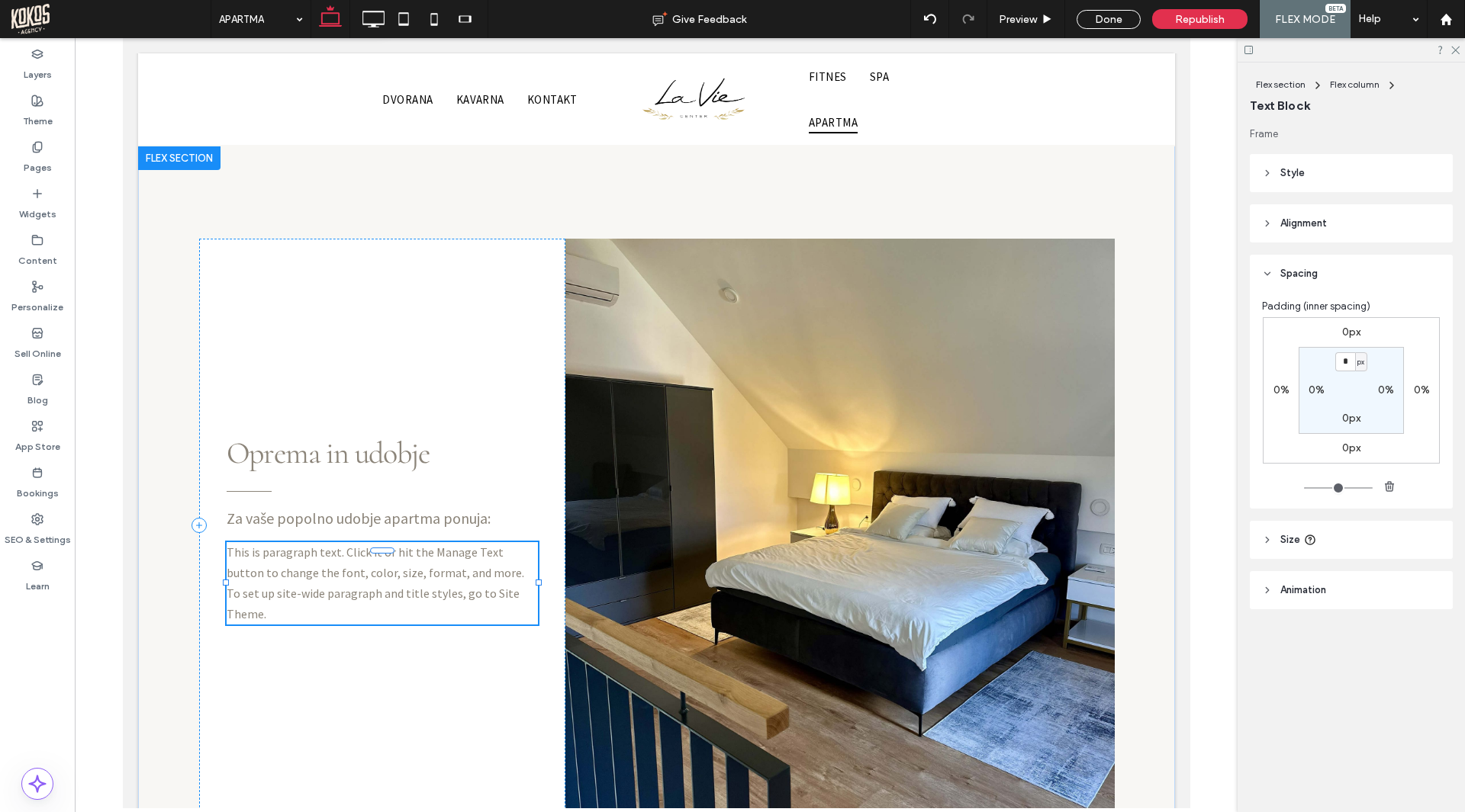
click at [320, 545] on span "This is paragraph text. Click it or hit the Manage Text button to change the fo…" at bounding box center [374, 584] width 297 height 78
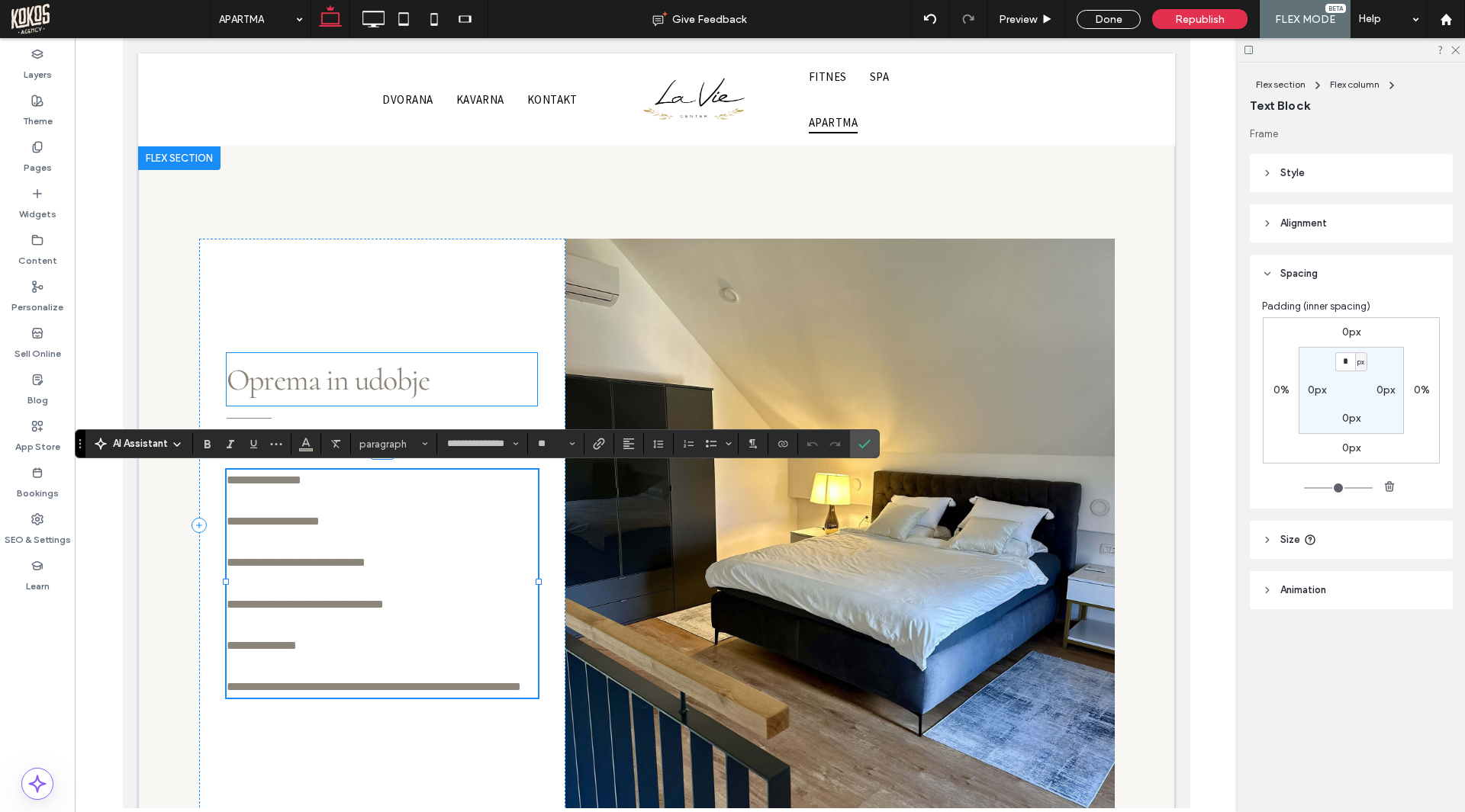
scroll to position [0, 0]
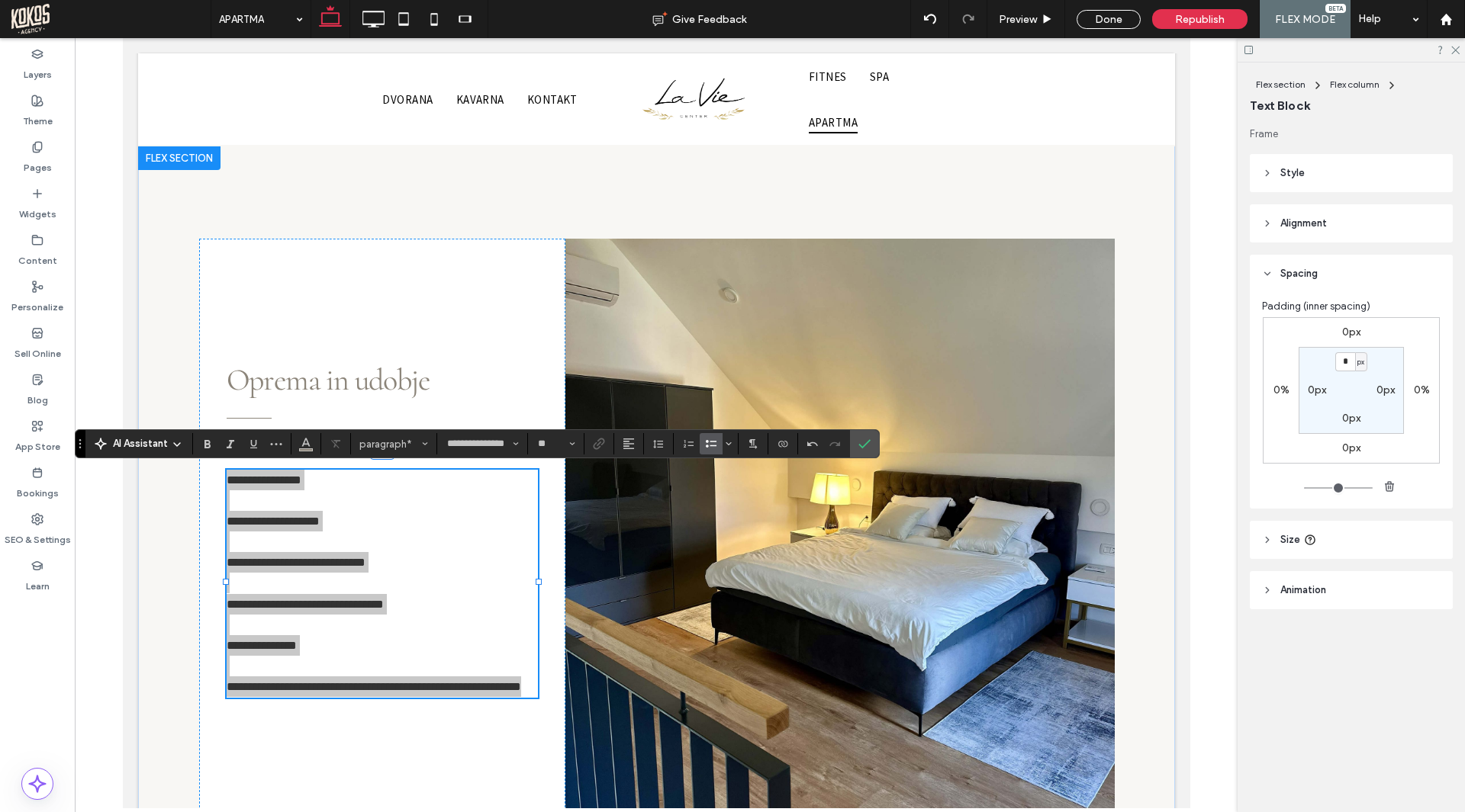
click at [715, 440] on icon "Bulleted List" at bounding box center [710, 444] width 12 height 12
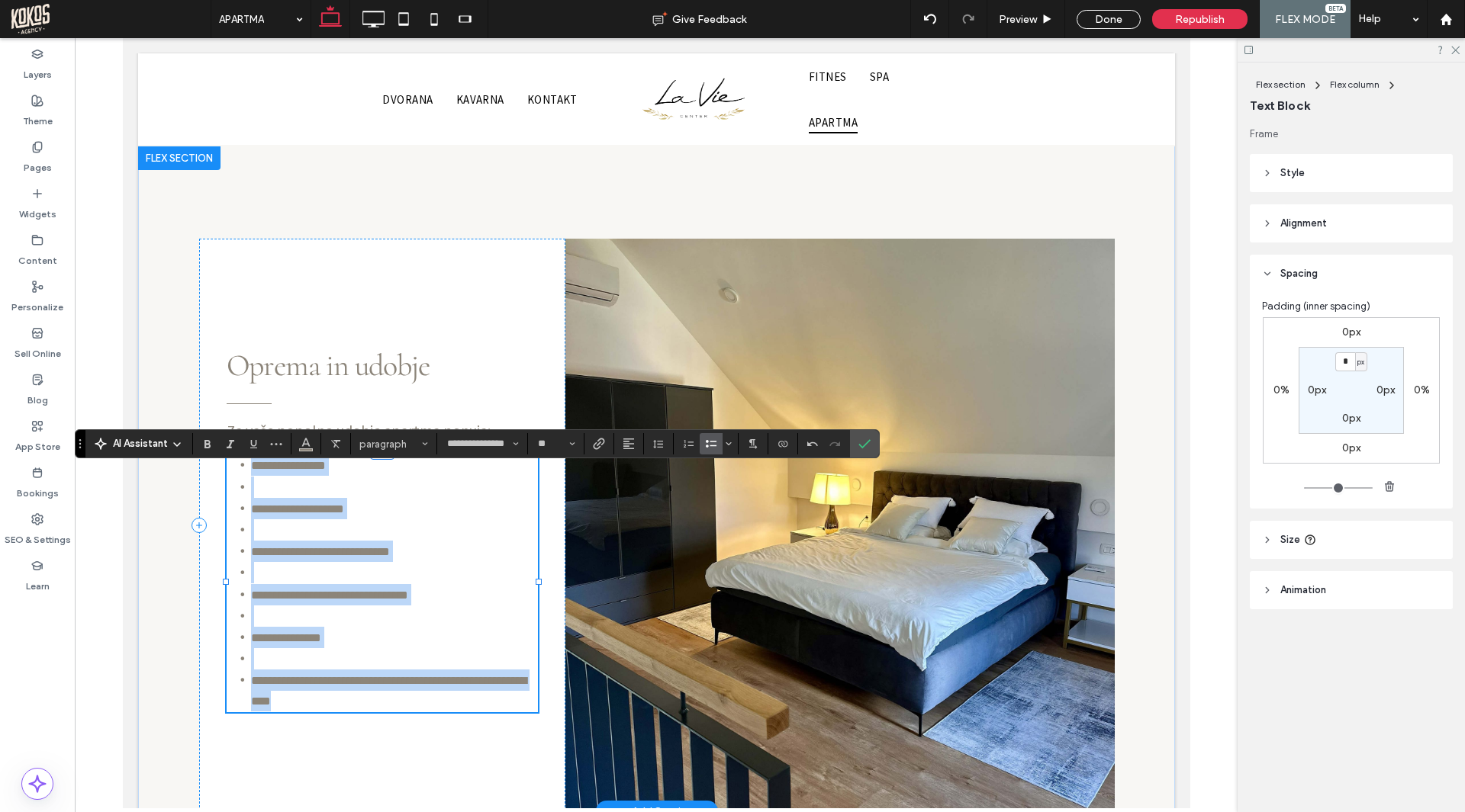
click at [256, 477] on li at bounding box center [394, 487] width 287 height 21
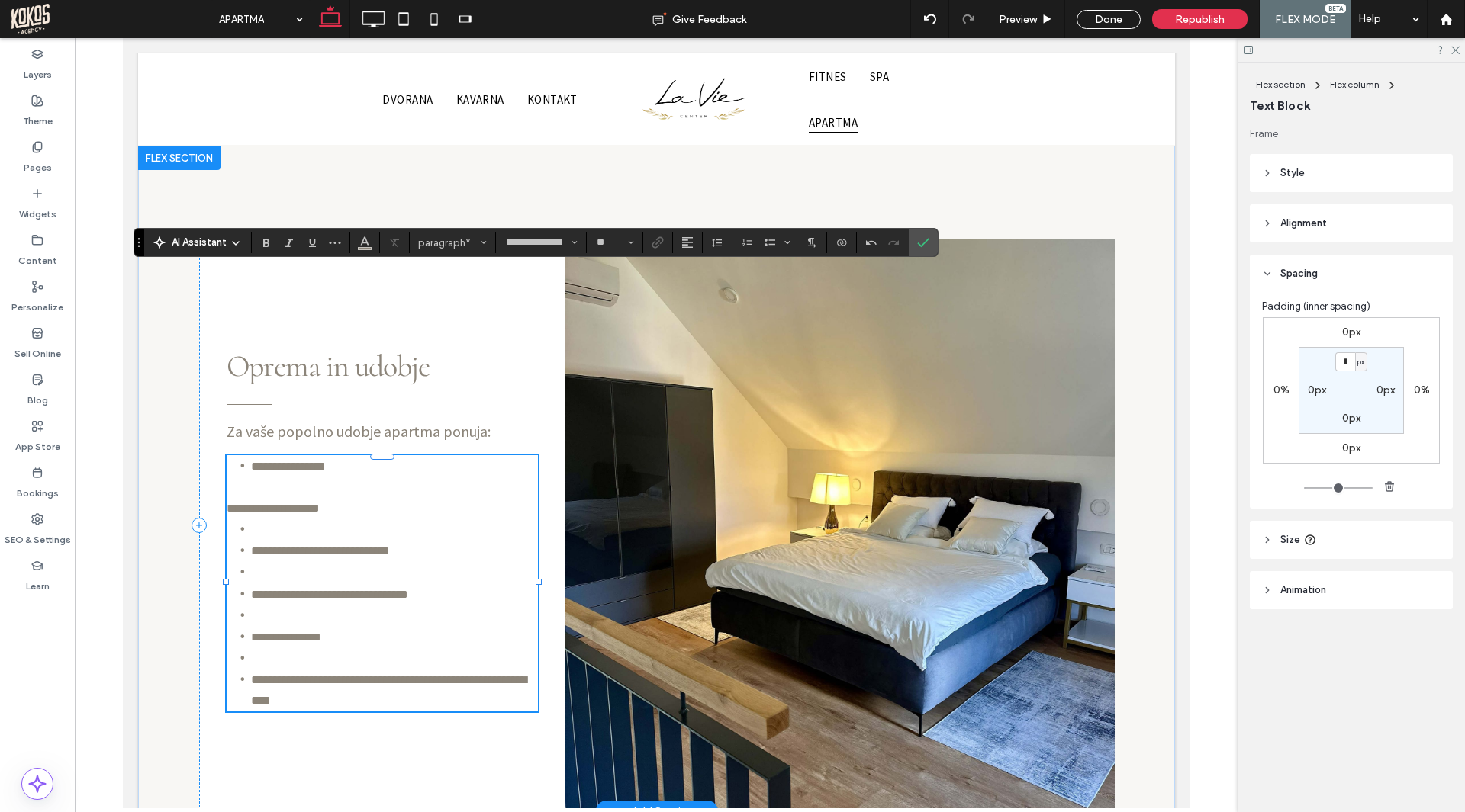
drag, startPoint x: 79, startPoint y: 443, endPoint x: 138, endPoint y: 242, distance: 209.5
click at [138, 242] on icon "Drag" at bounding box center [139, 242] width 3 height 9
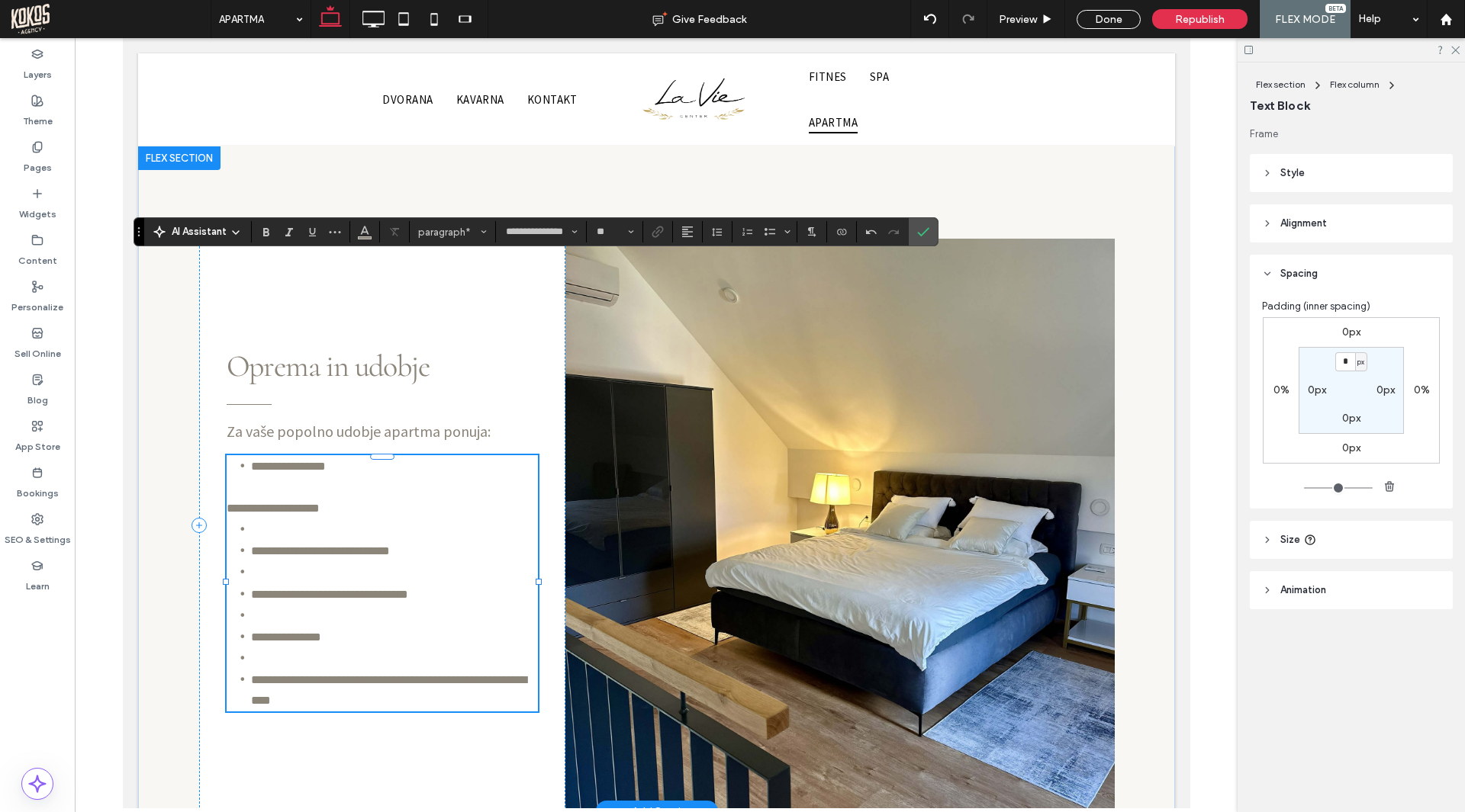
scroll to position [1627, 0]
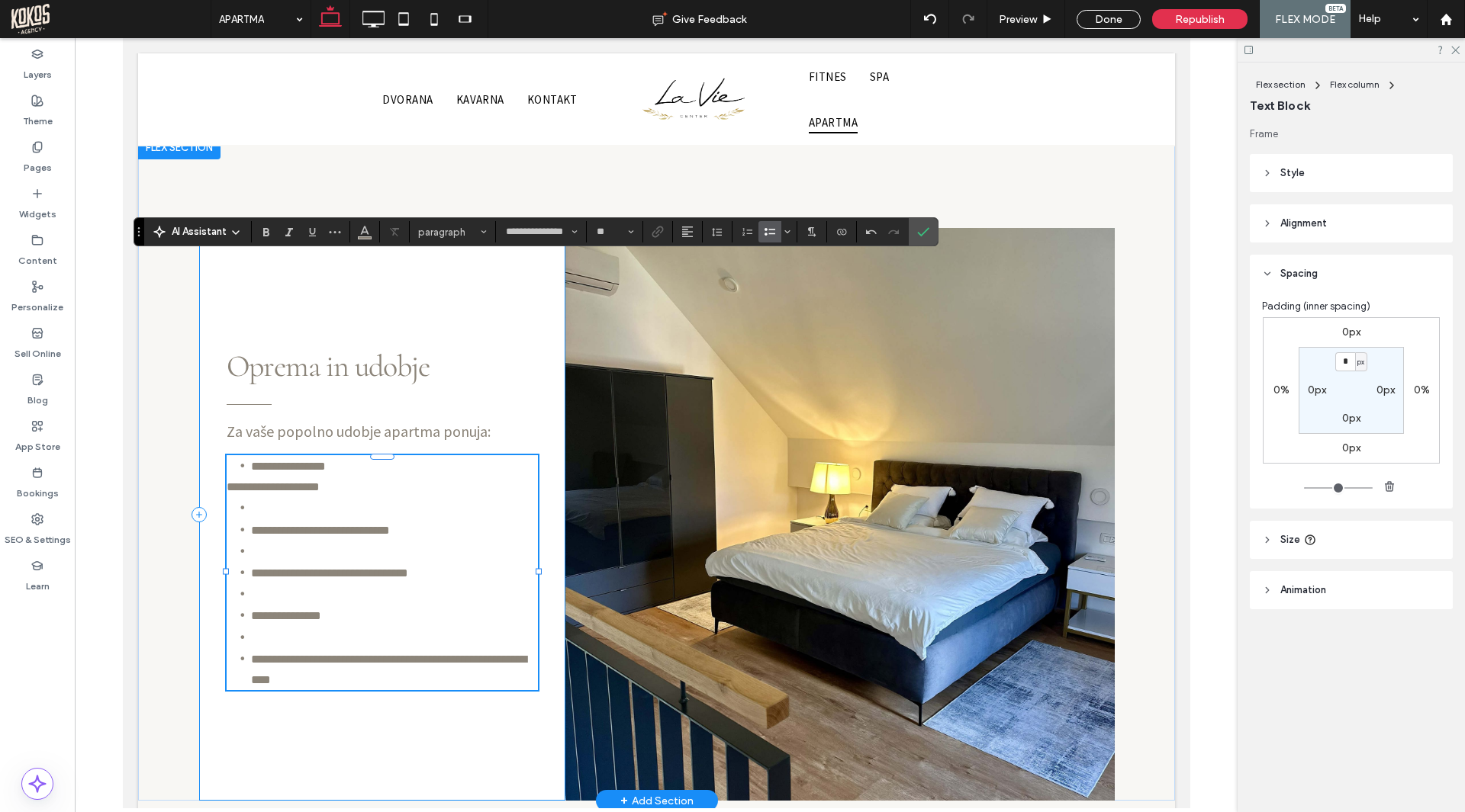
drag, startPoint x: 241, startPoint y: 426, endPoint x: 202, endPoint y: 422, distance: 39.2
click at [202, 422] on div "**********" at bounding box center [381, 514] width 366 height 572
click at [923, 232] on icon "Confirm" at bounding box center [922, 232] width 12 height 12
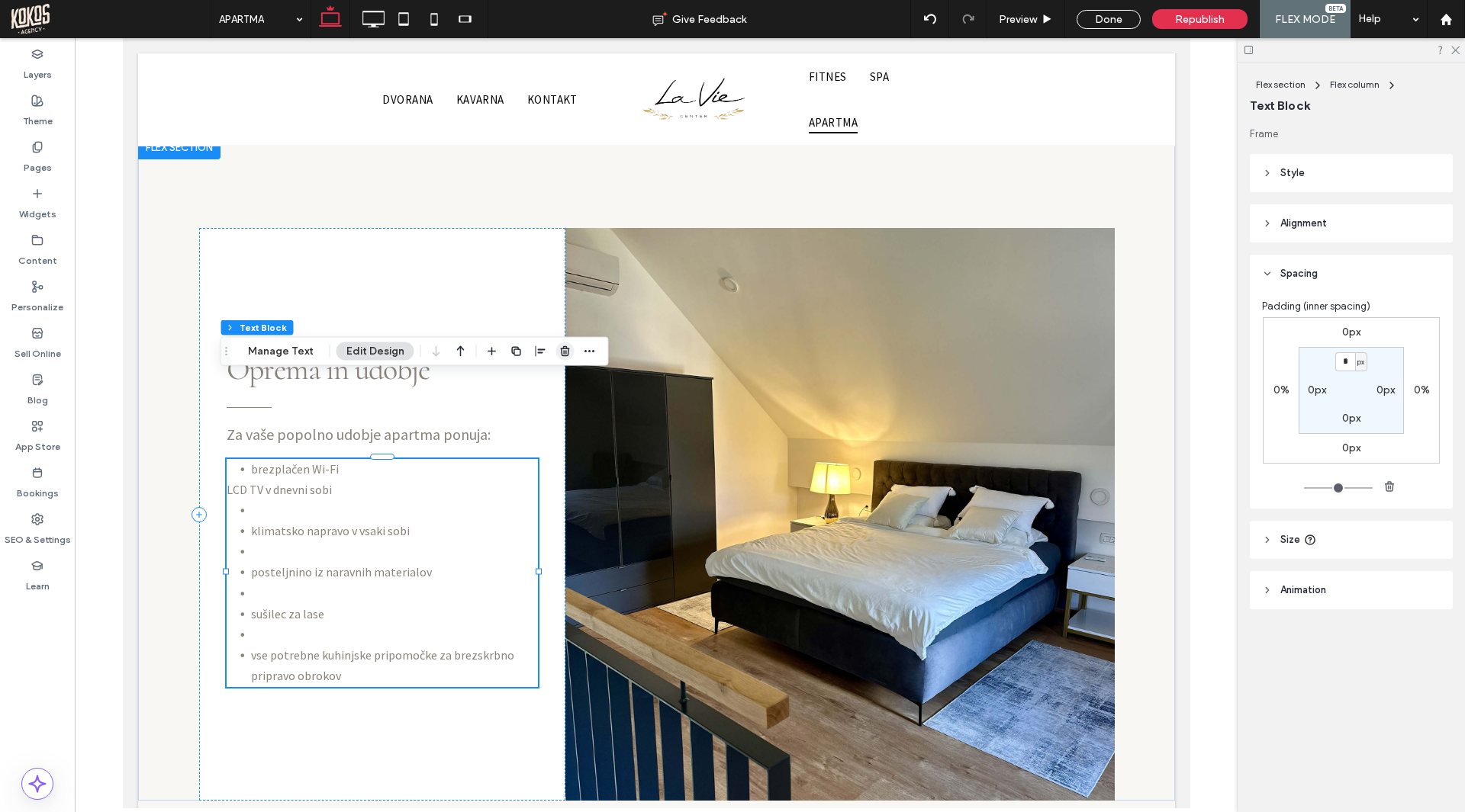
click at [560, 352] on use "button" at bounding box center [564, 351] width 9 height 10
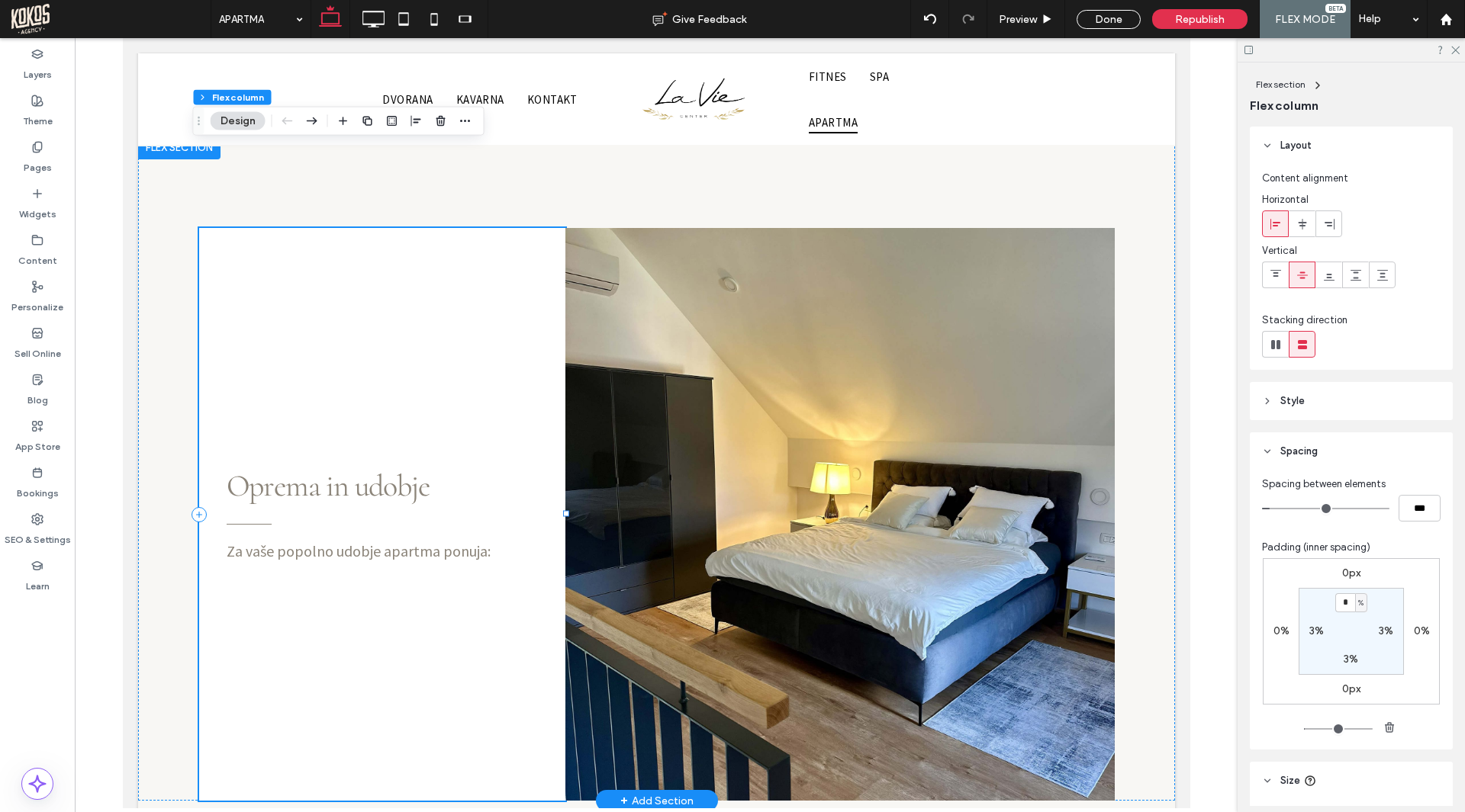
click at [322, 496] on div "Za vaše popolno udobje apartma ponuja: Oprema in udobje" at bounding box center [381, 514] width 366 height 572
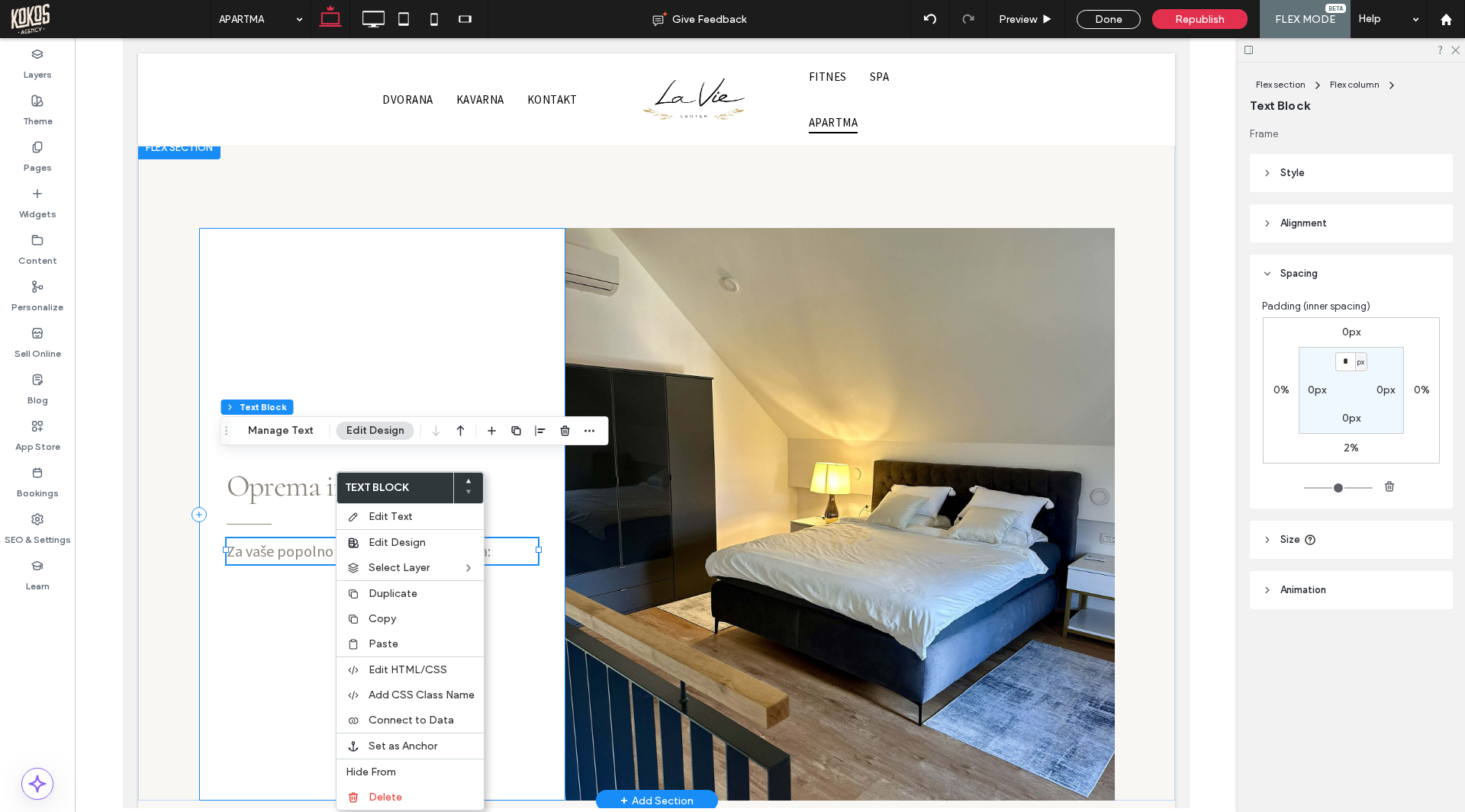
click at [277, 533] on div "Za vaše popolno udobje apartma ponuja: Oprema in udobje" at bounding box center [381, 514] width 366 height 572
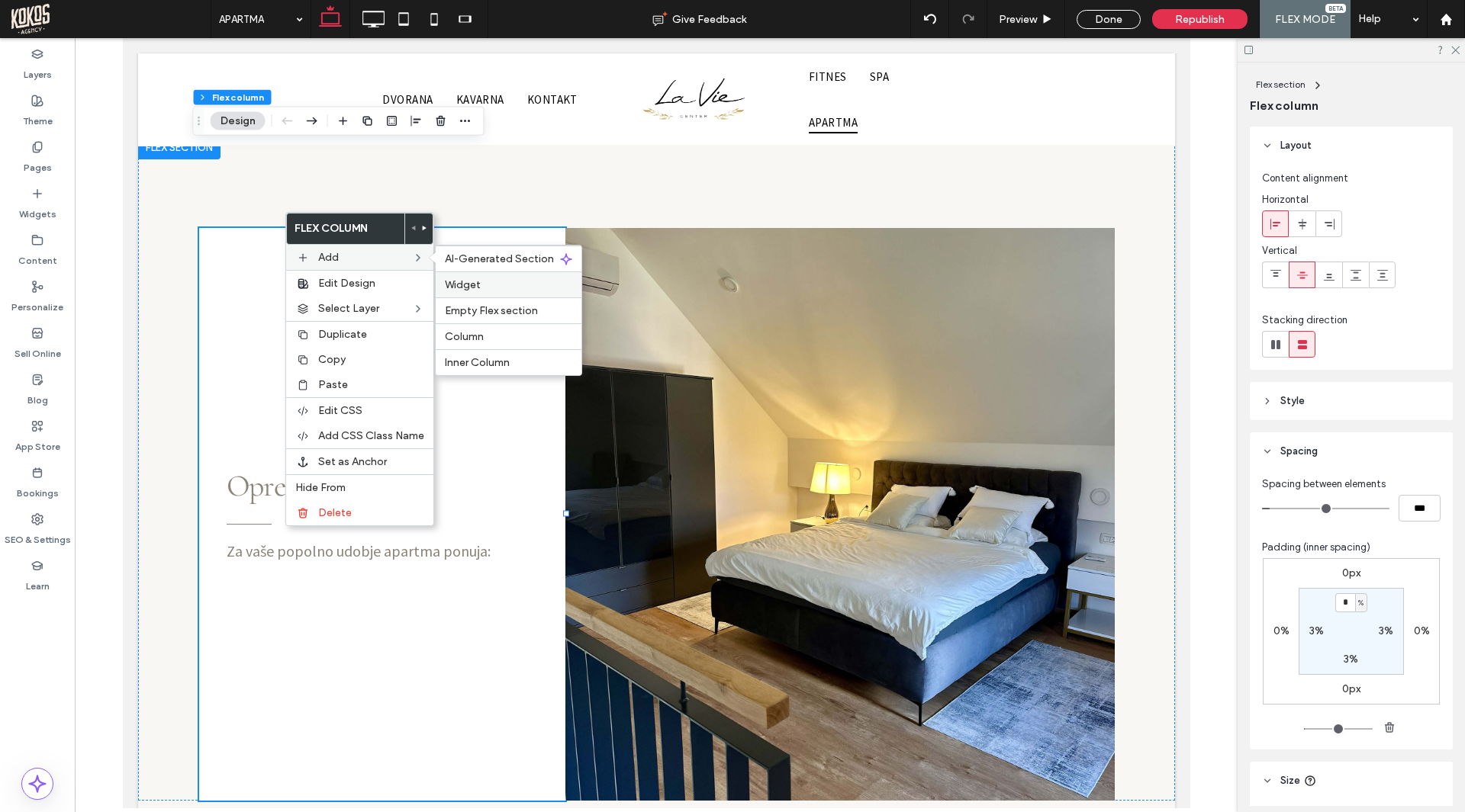
click at [505, 288] on label "Widget" at bounding box center [508, 285] width 127 height 13
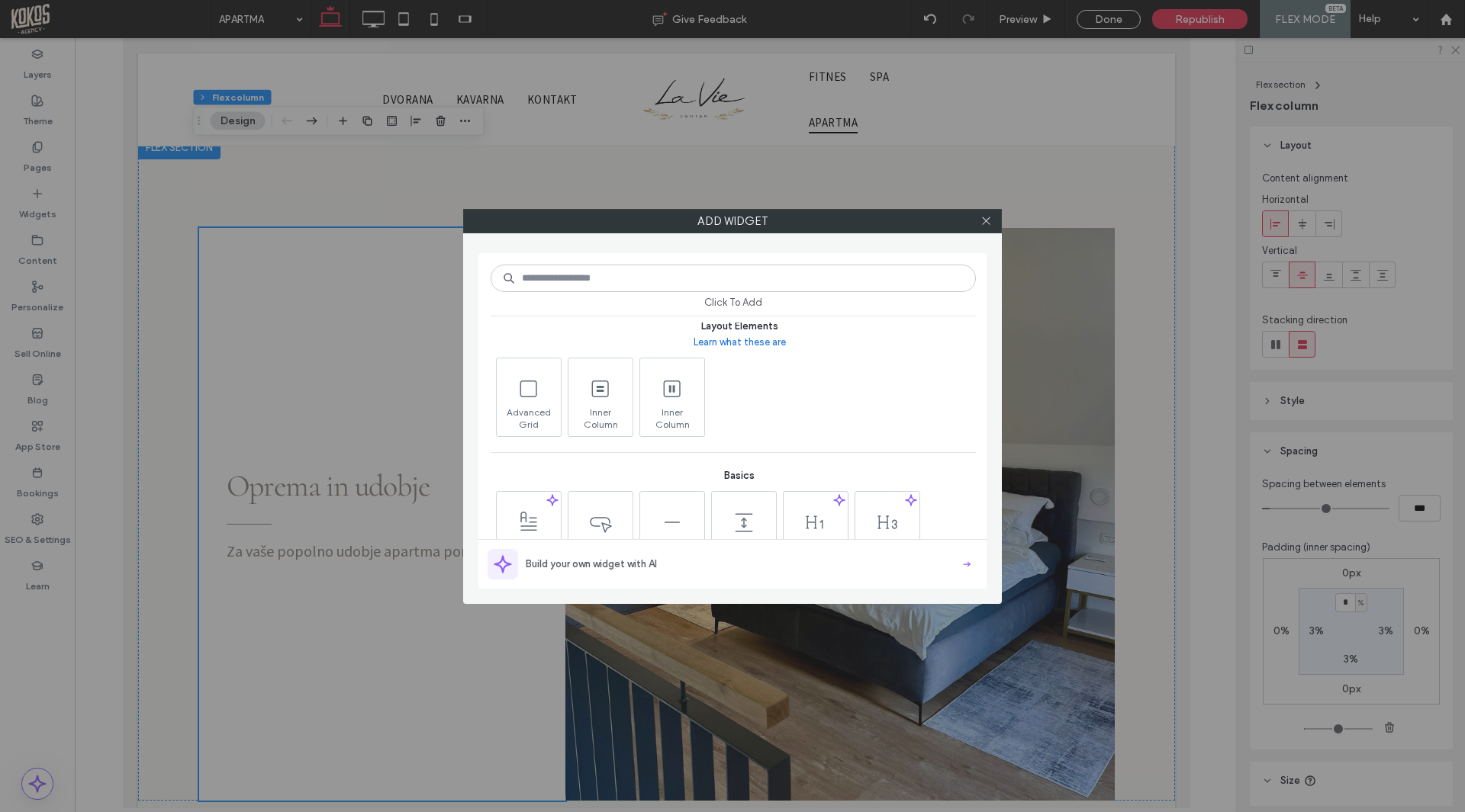
scroll to position [457, 0]
click at [676, 388] on icon at bounding box center [672, 388] width 24 height 24
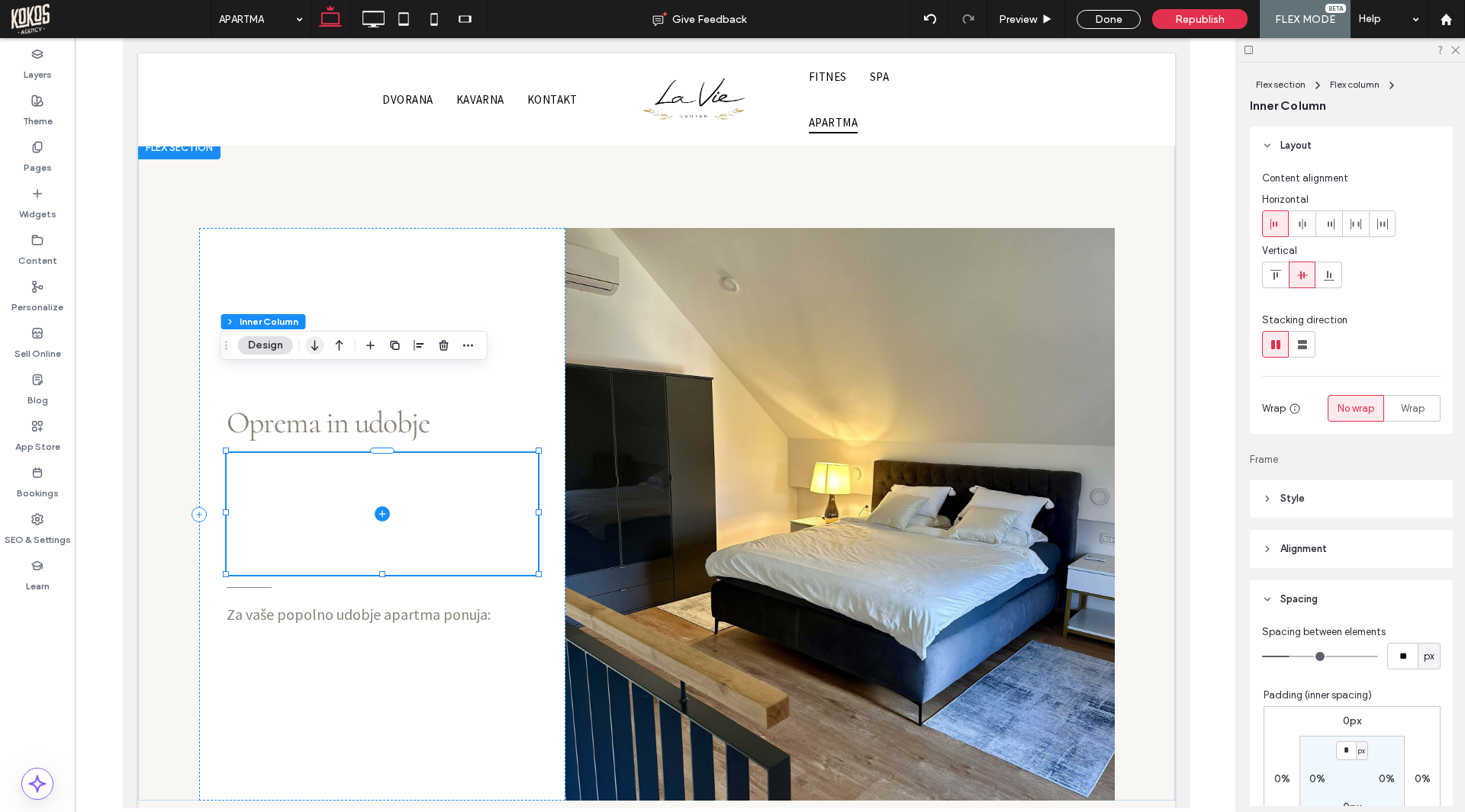
click at [317, 343] on icon "button" at bounding box center [315, 346] width 19 height 28
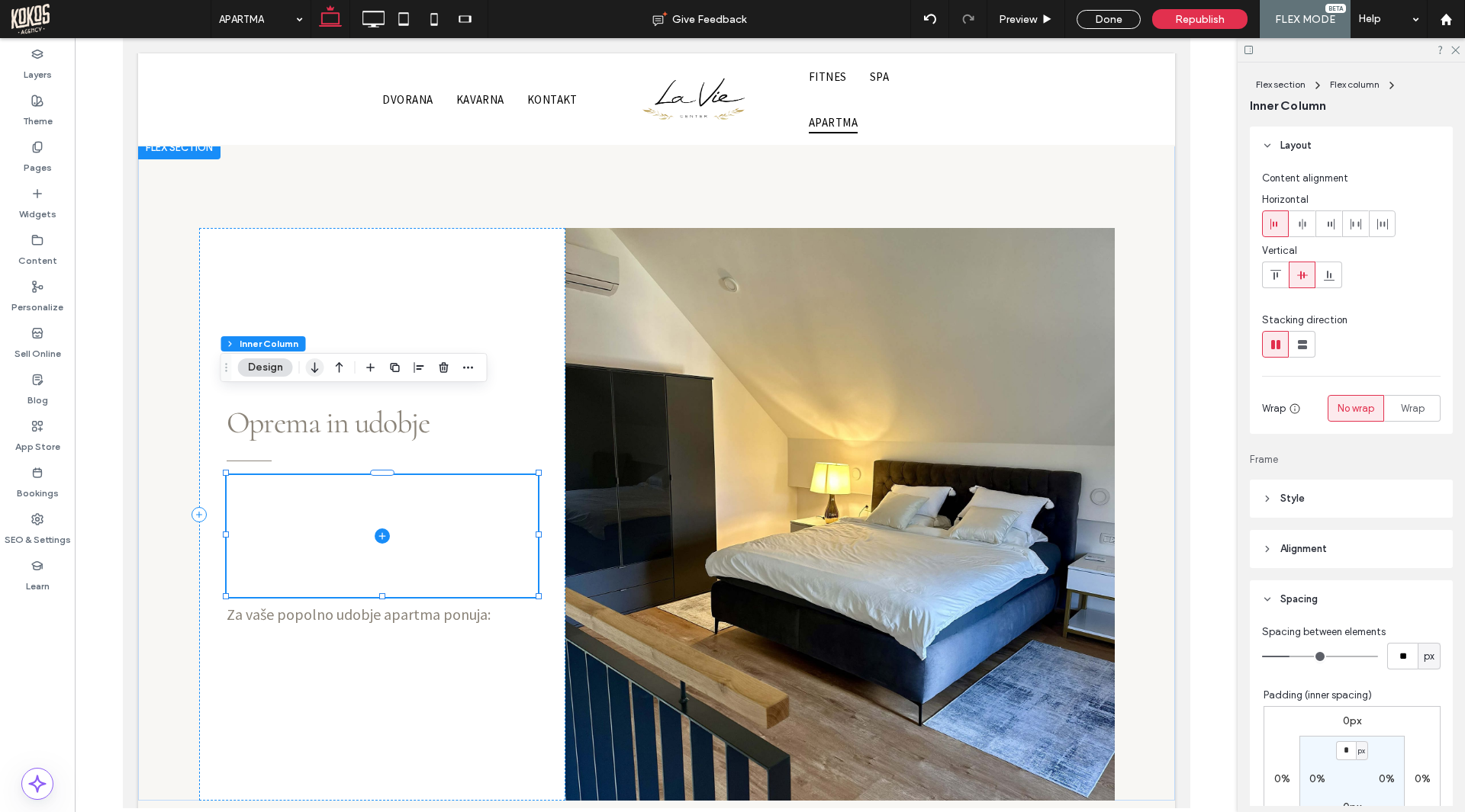
click at [317, 366] on icon "button" at bounding box center [315, 368] width 19 height 28
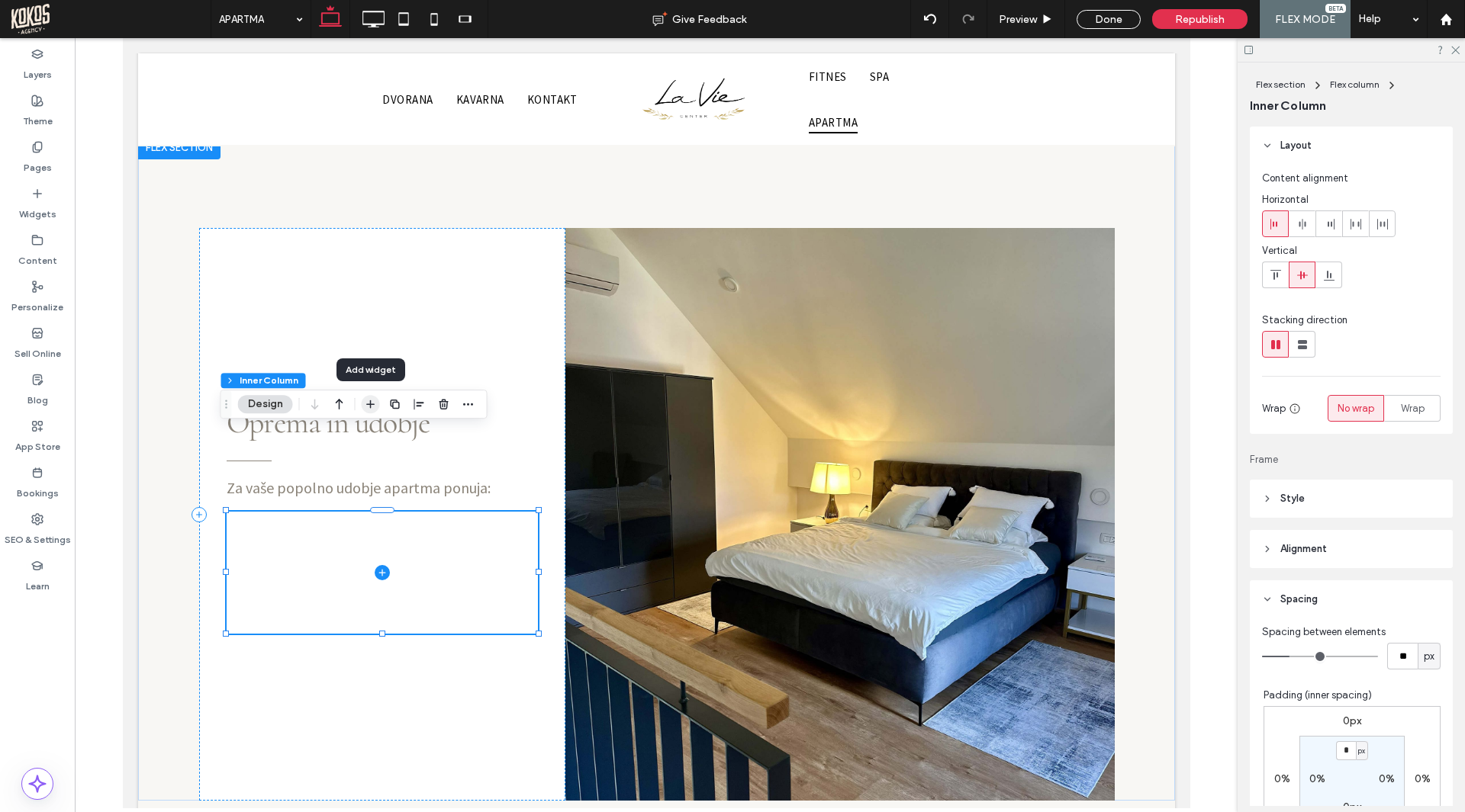
click at [375, 401] on icon "button" at bounding box center [370, 404] width 12 height 12
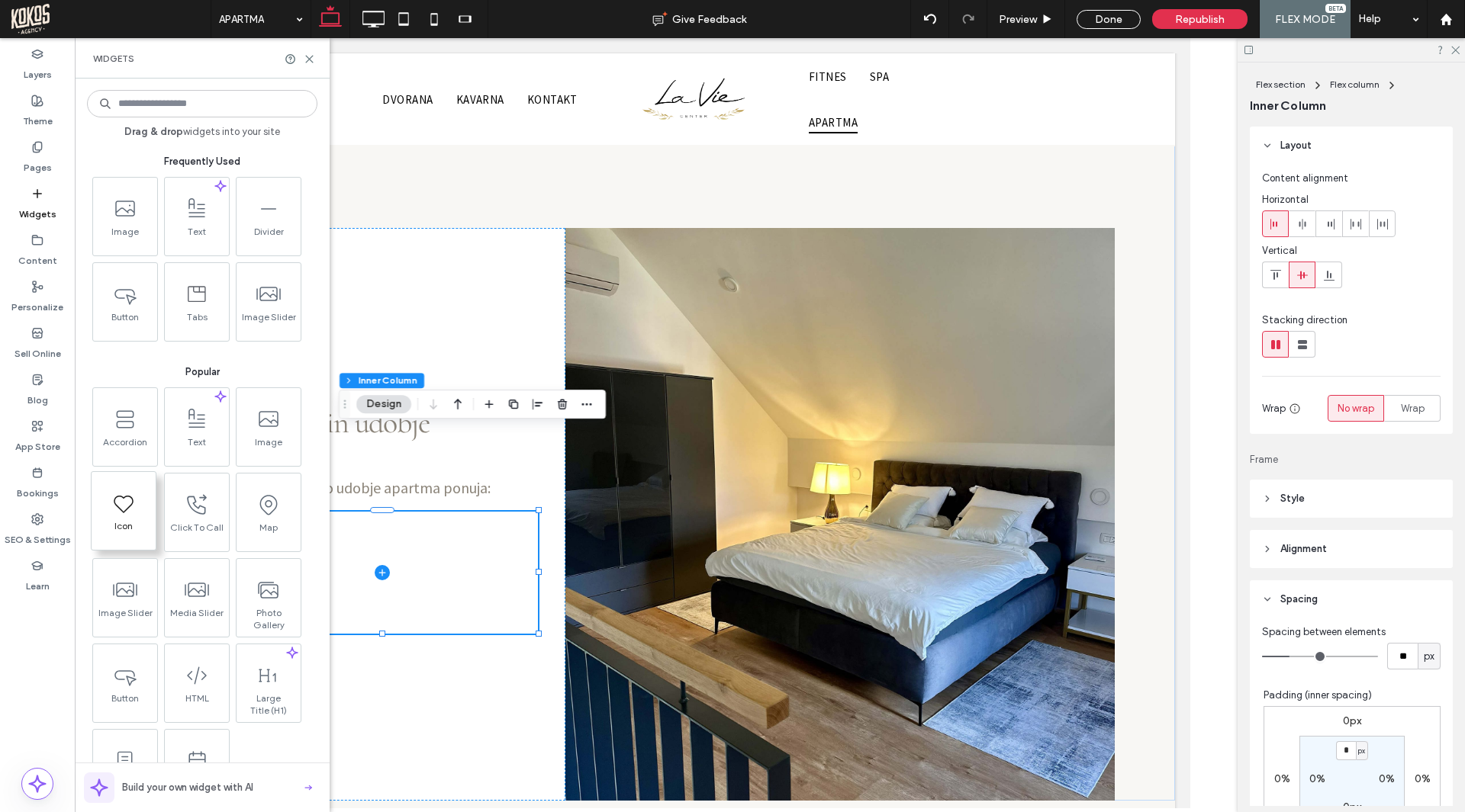
click at [122, 515] on icon at bounding box center [124, 504] width 24 height 24
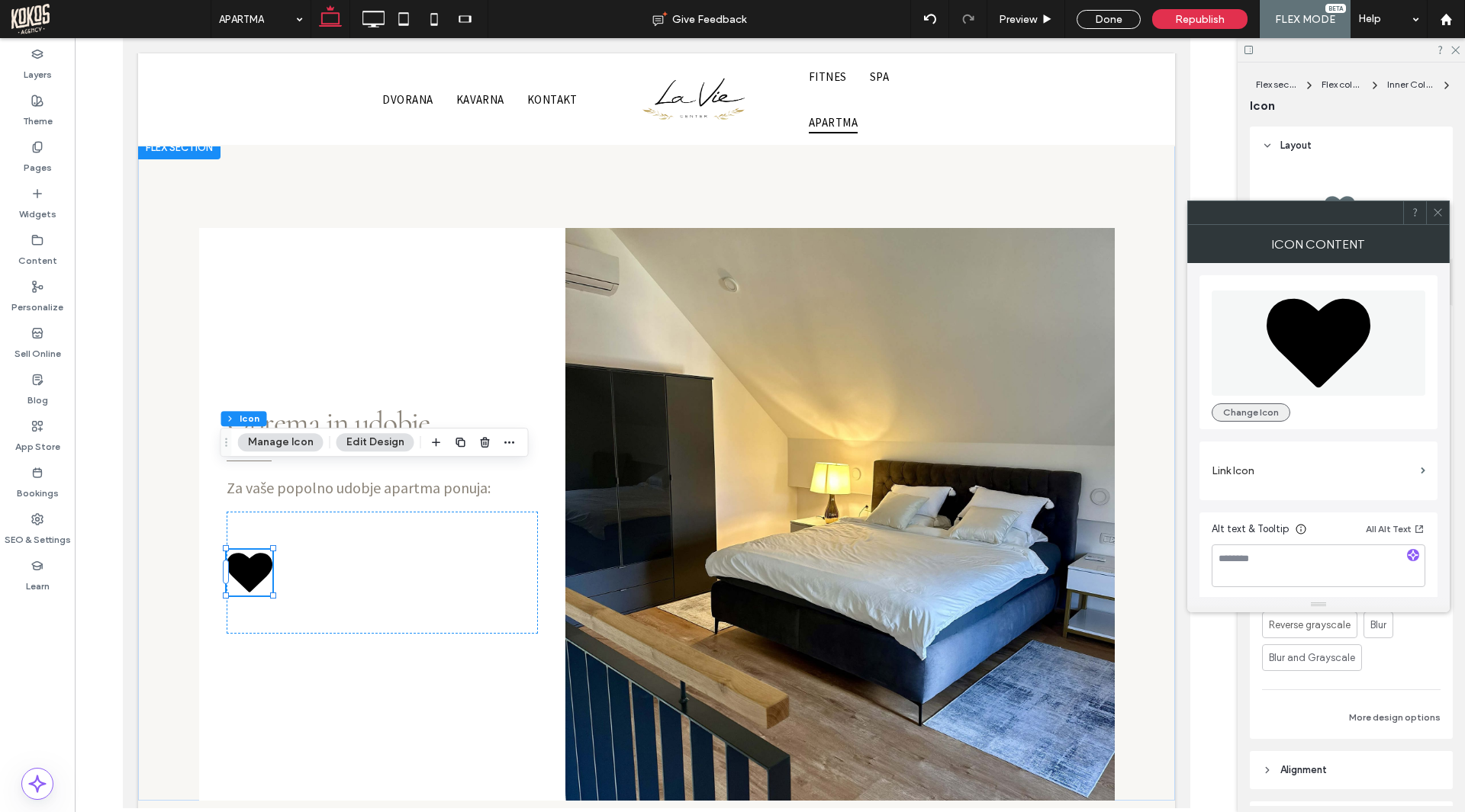
click at [1267, 410] on button "Change Icon" at bounding box center [1250, 412] width 79 height 19
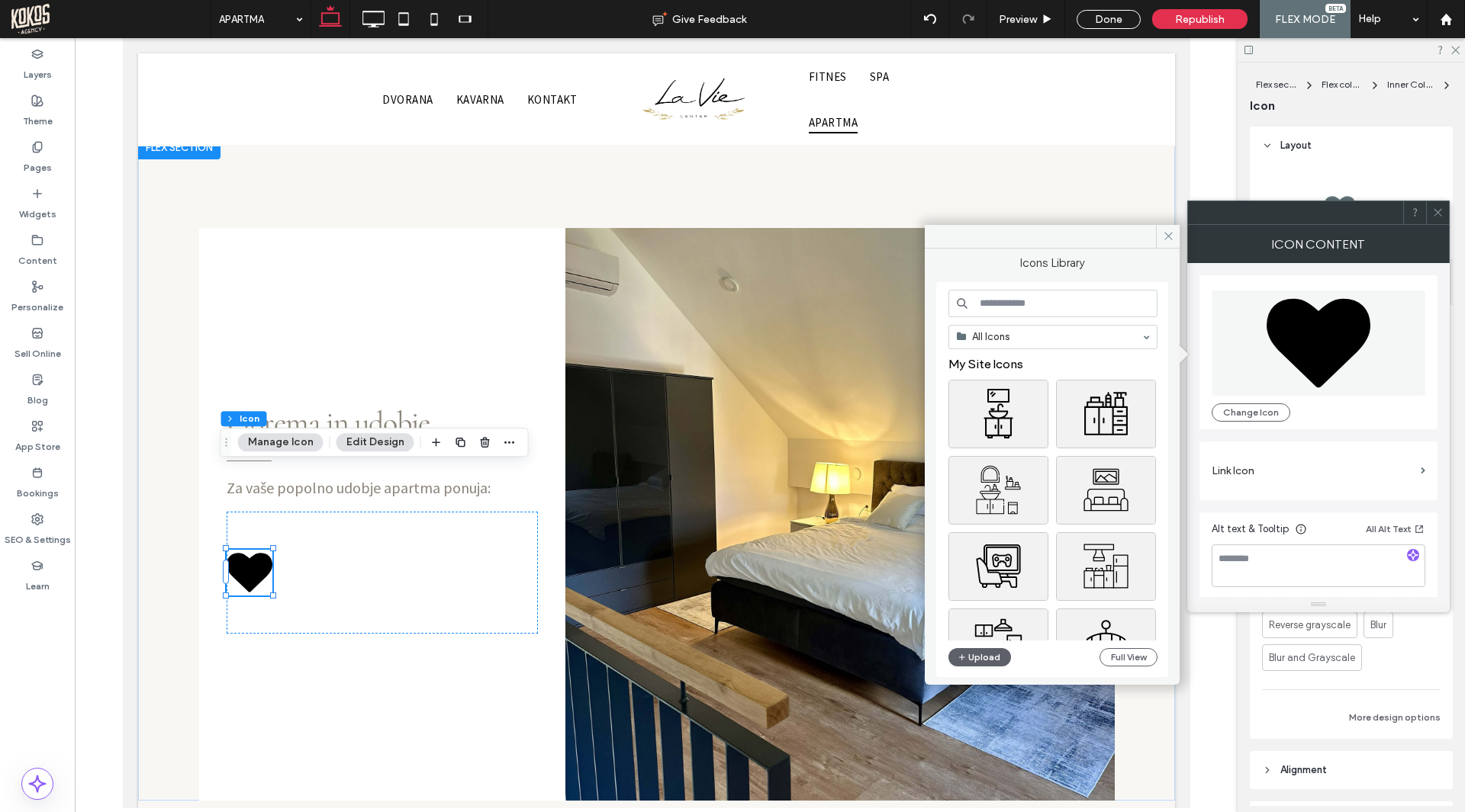
click at [1082, 312] on input at bounding box center [1053, 304] width 209 height 28
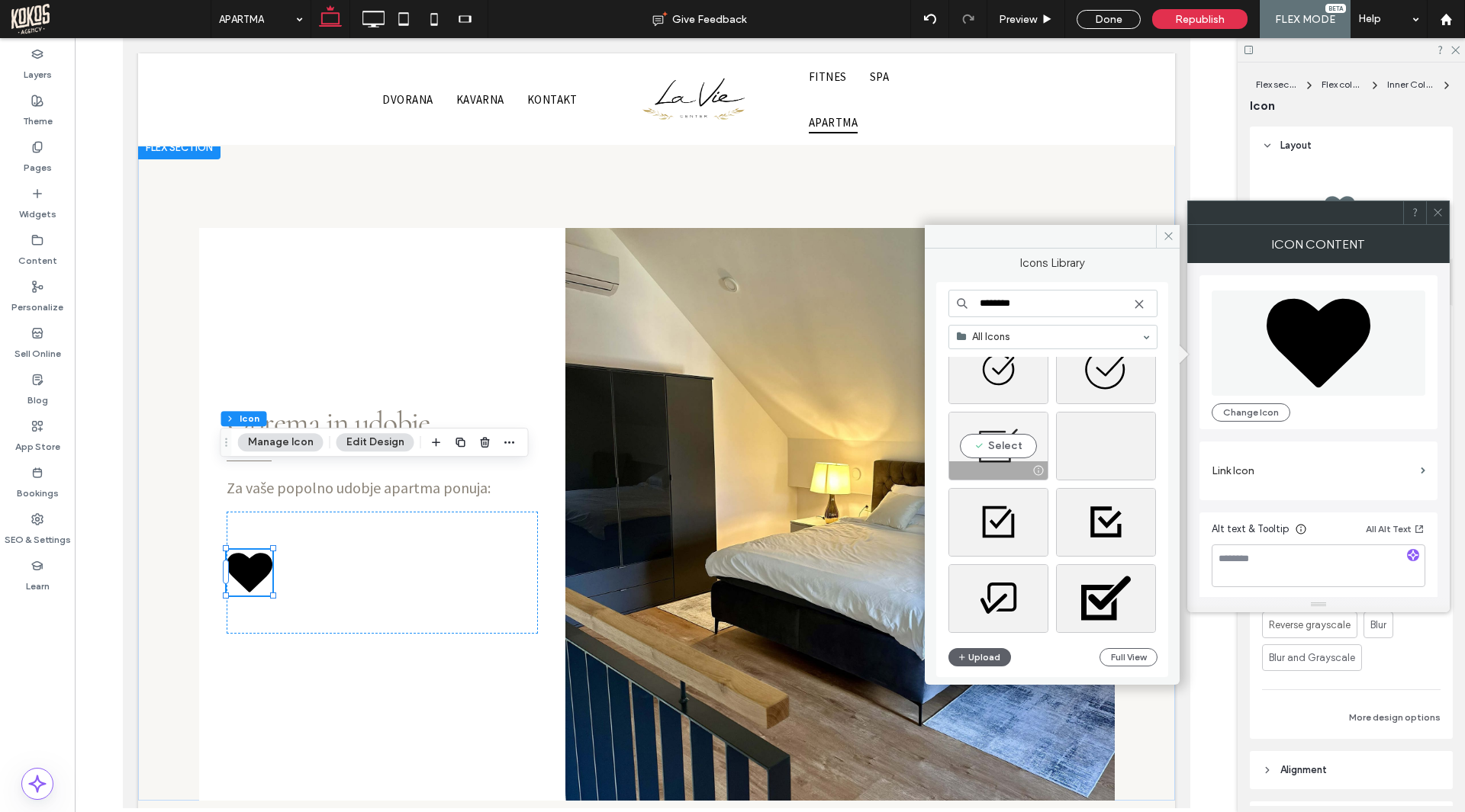
scroll to position [4162, 0]
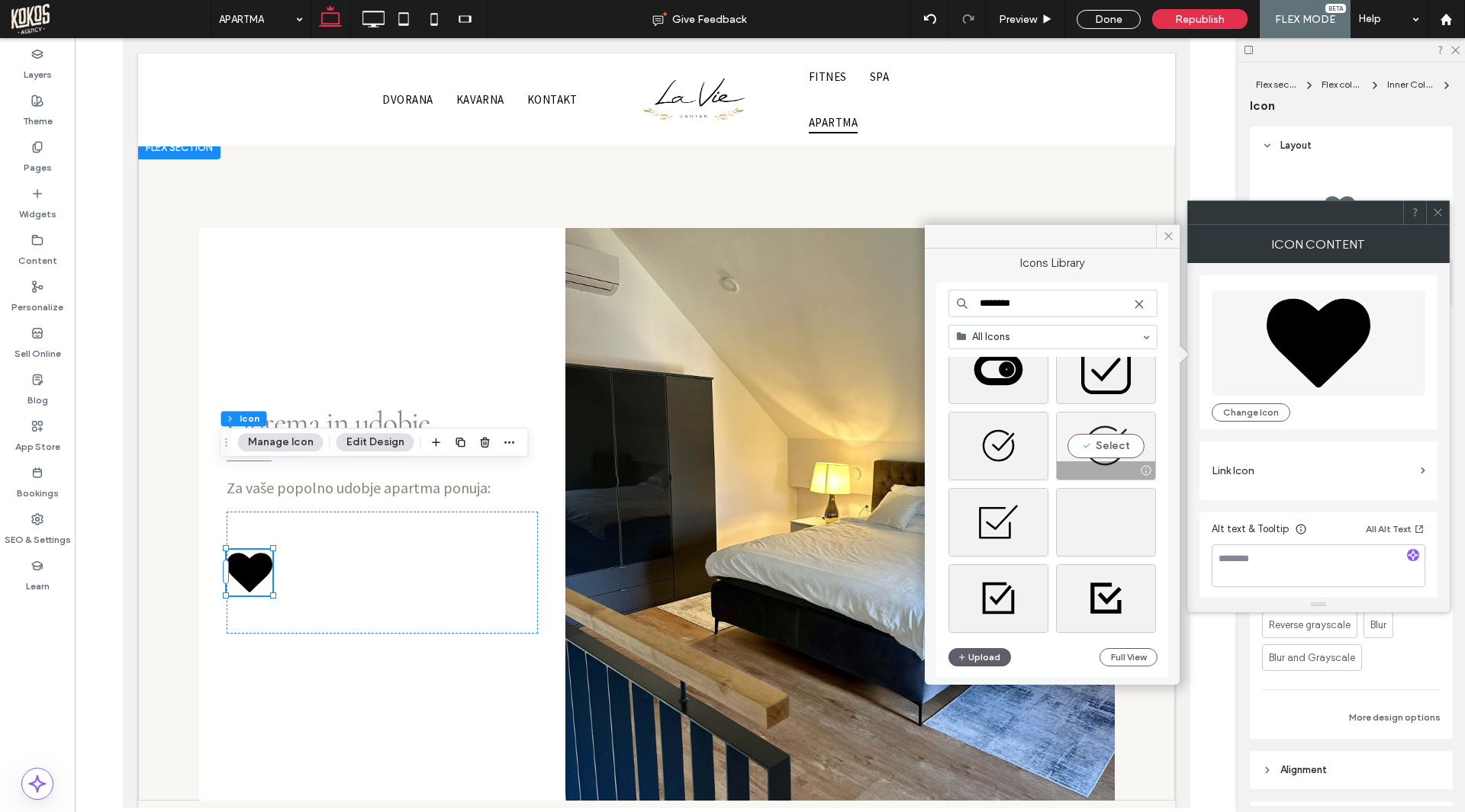
type input "********"
click at [1114, 441] on div "Select" at bounding box center [1105, 446] width 100 height 69
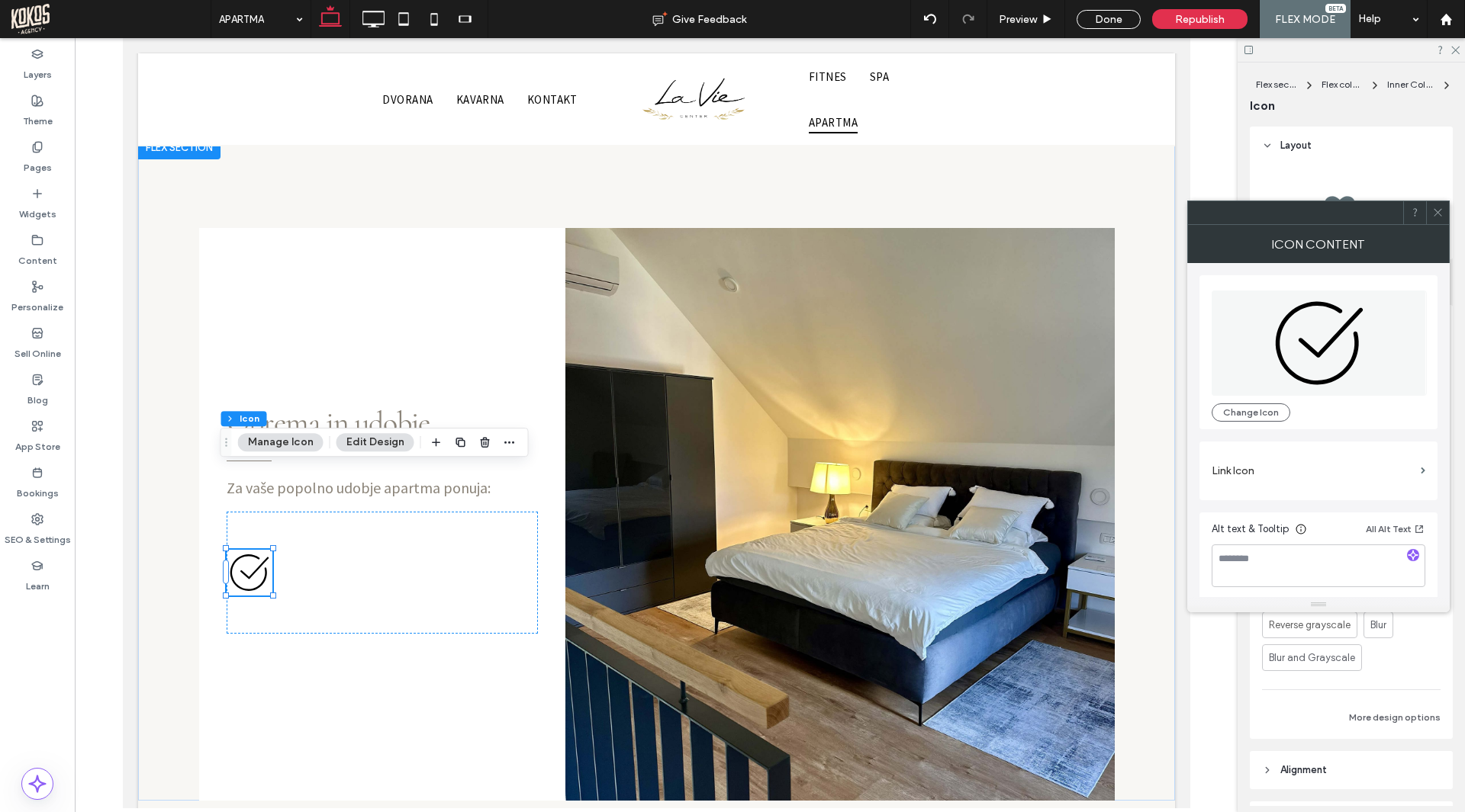
drag, startPoint x: 1440, startPoint y: 210, endPoint x: 1426, endPoint y: 210, distance: 14.0
click at [1434, 210] on icon at bounding box center [1437, 212] width 11 height 11
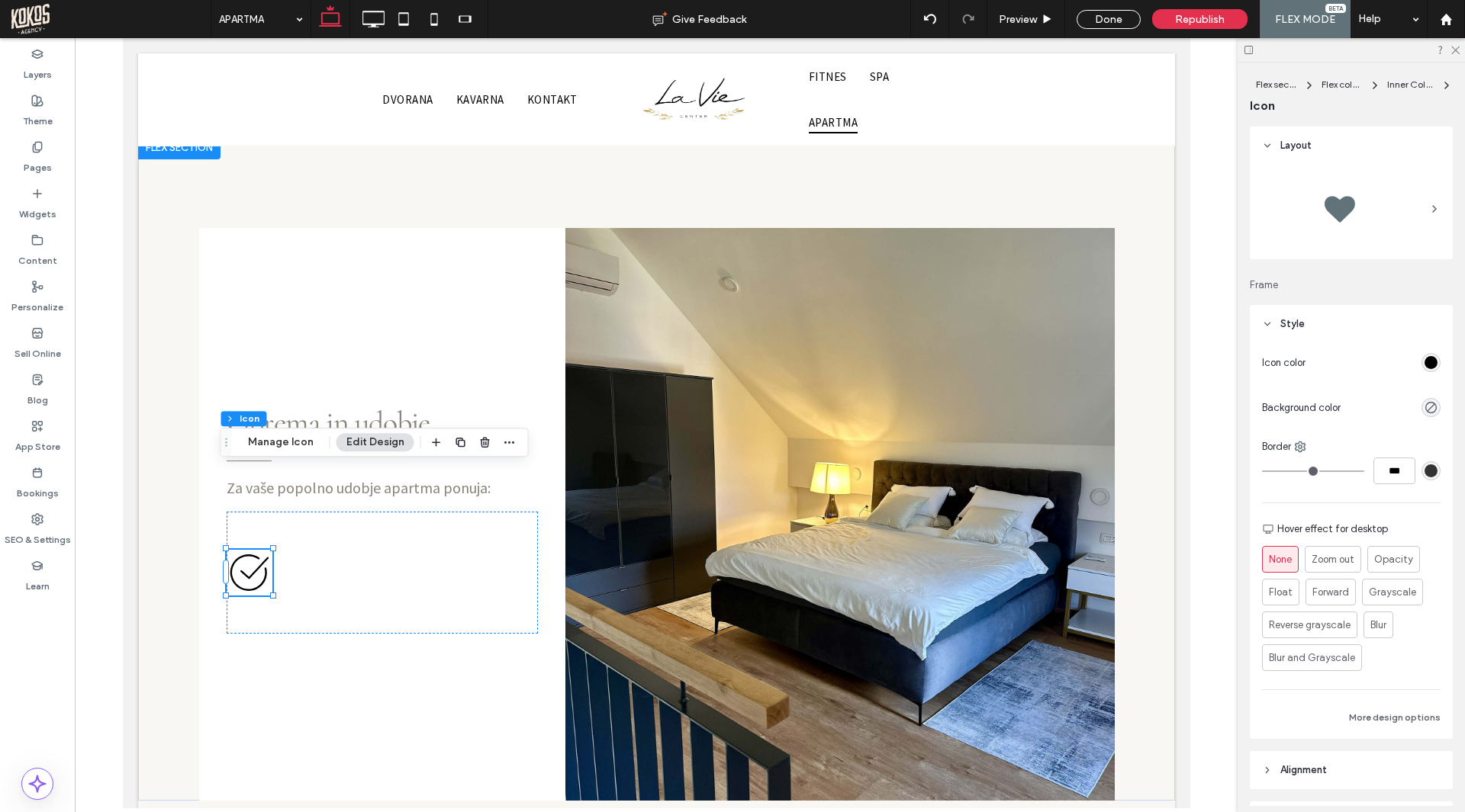
click at [1425, 358] on div "rgb(0, 0, 0)" at bounding box center [1431, 363] width 13 height 13
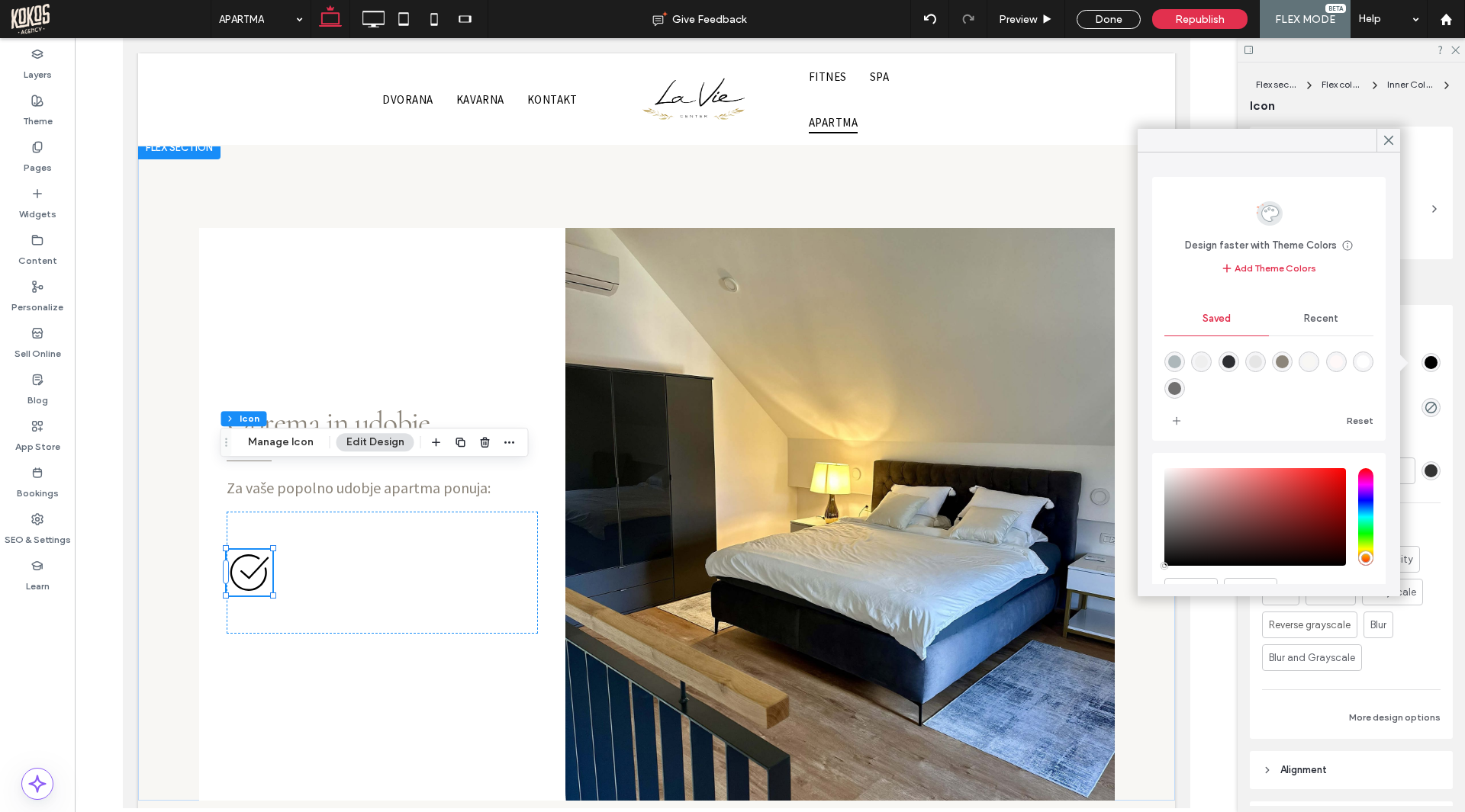
click at [1176, 356] on div "rgba(173,183,186,1)" at bounding box center [1174, 362] width 13 height 13
type input "*******"
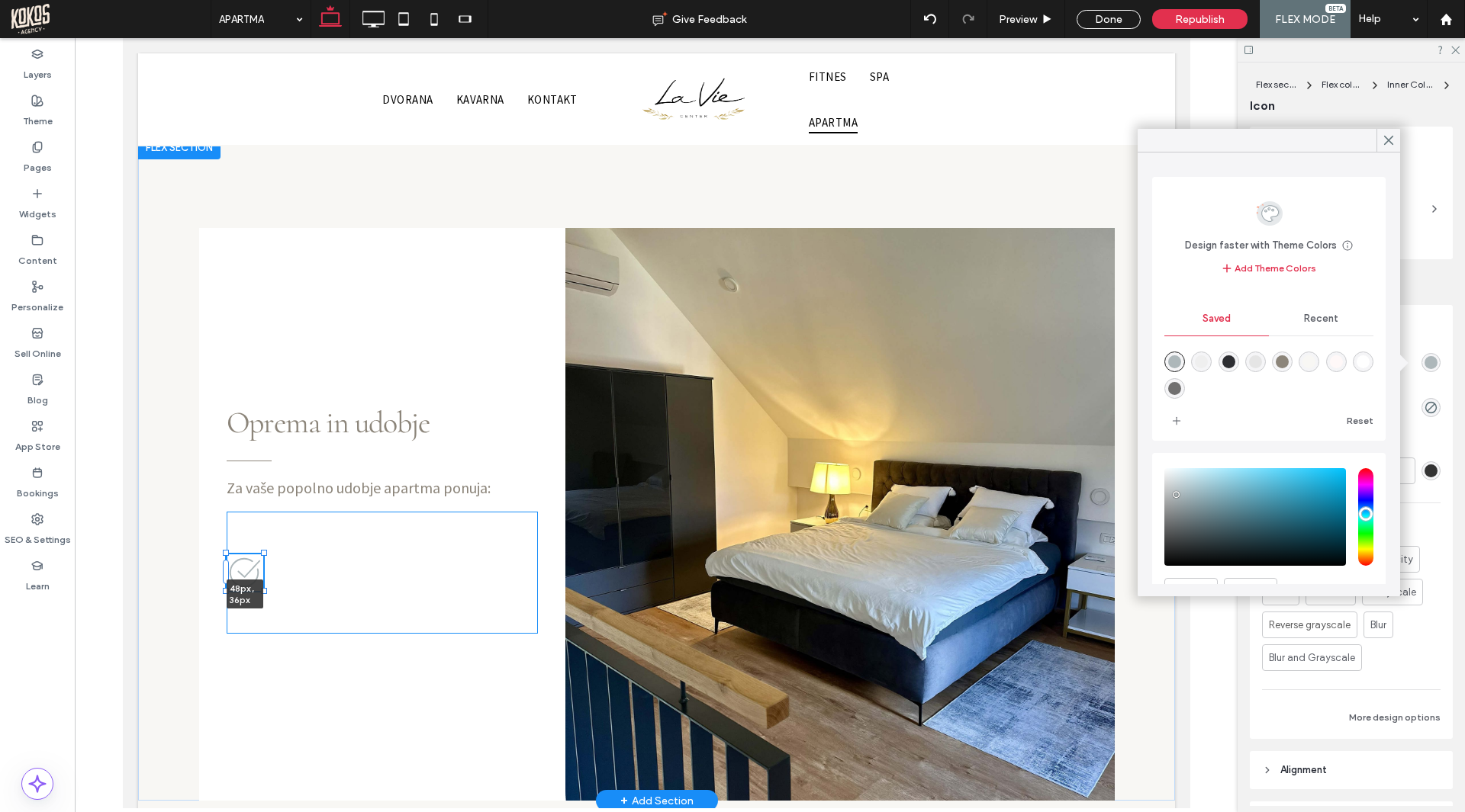
drag, startPoint x: 264, startPoint y: 514, endPoint x: 255, endPoint y: 505, distance: 12.7
click at [255, 505] on div "Za vaše popolno udobje apartma ponuja: Oprema in udobje 48px , 36px" at bounding box center [656, 468] width 915 height 665
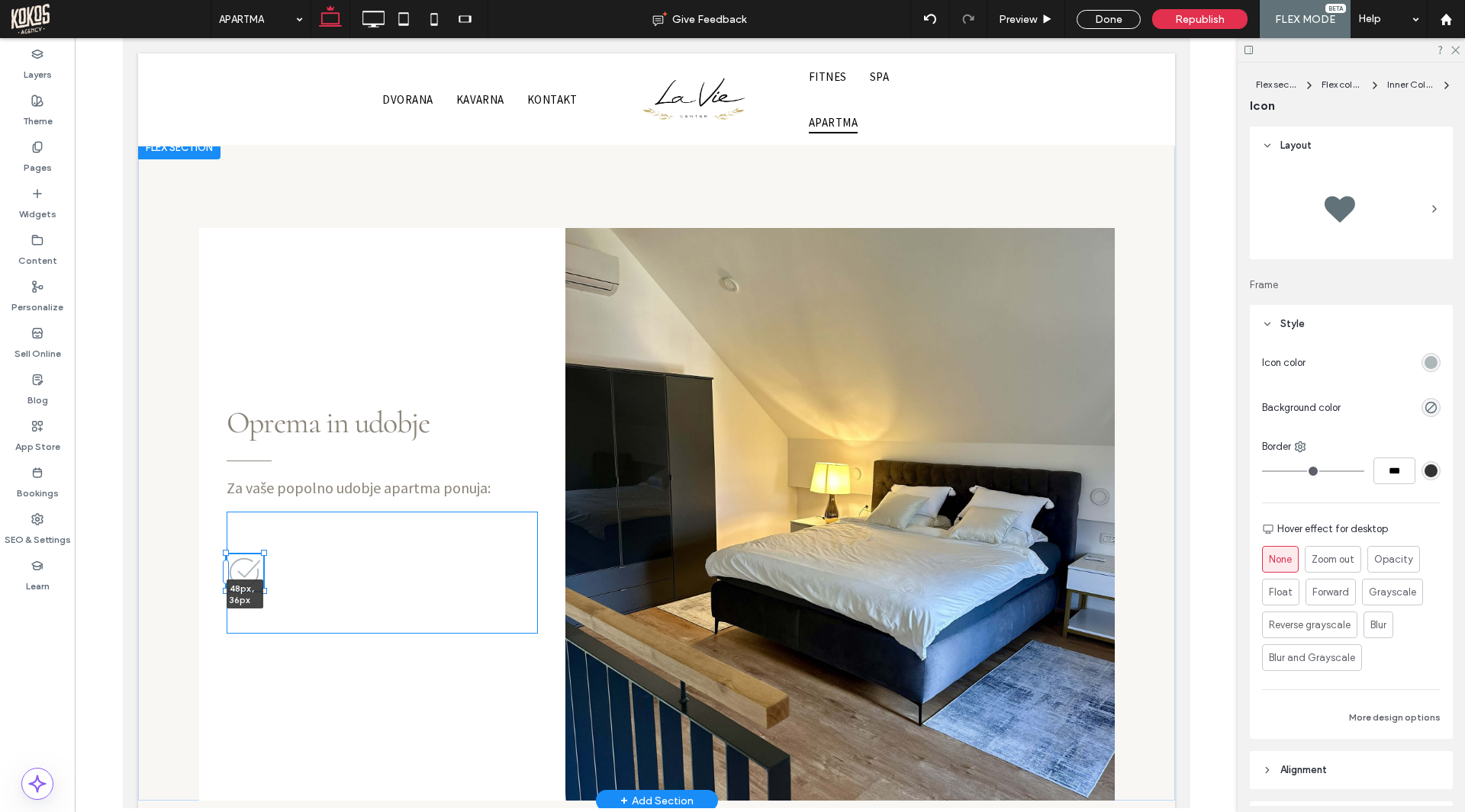
type input "**"
drag, startPoint x: 259, startPoint y: 510, endPoint x: 249, endPoint y: 506, distance: 10.8
click at [260, 588] on div at bounding box center [263, 591] width 6 height 6
type input "**"
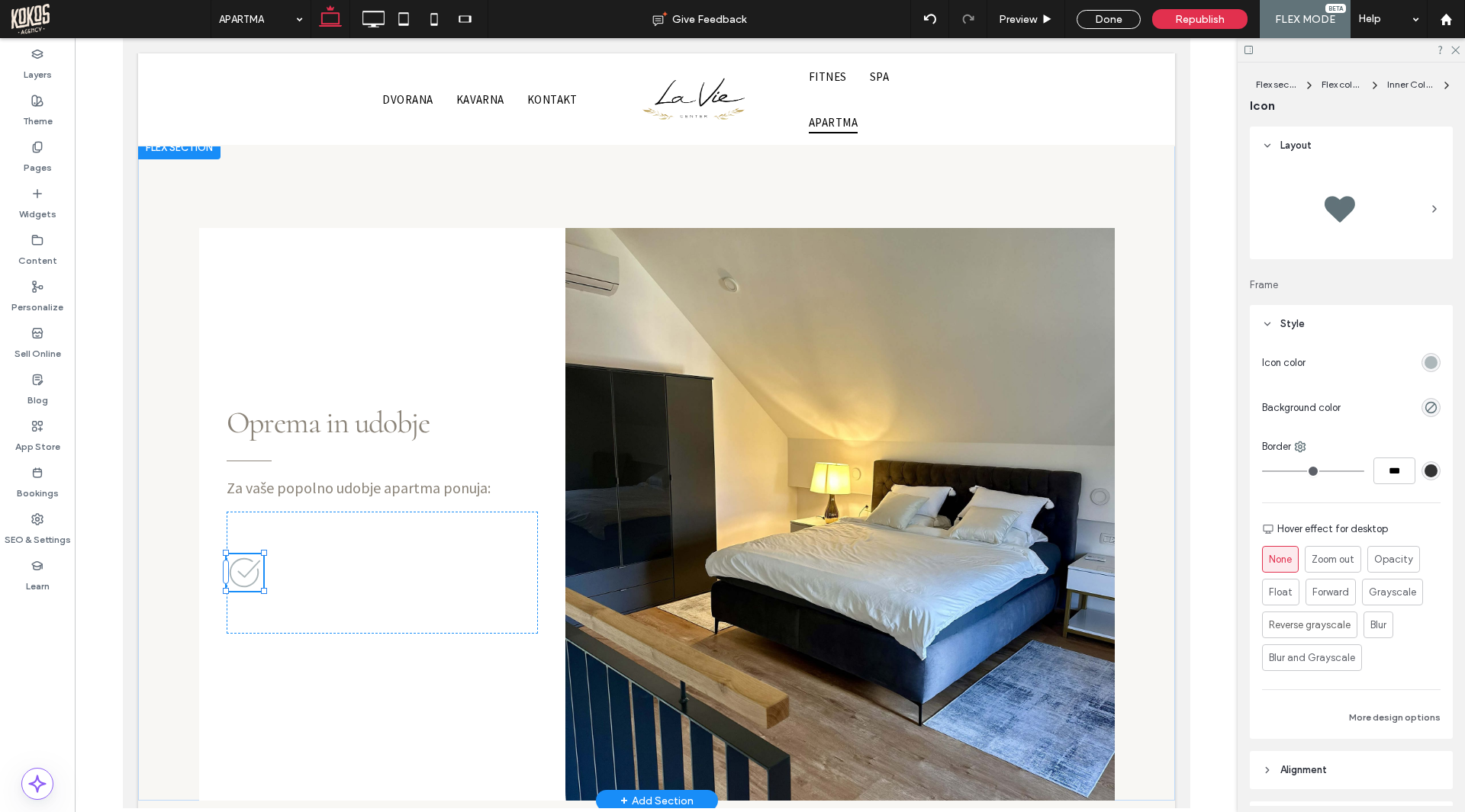
type input "**"
click at [251, 584] on div at bounding box center [254, 587] width 6 height 6
type input "**"
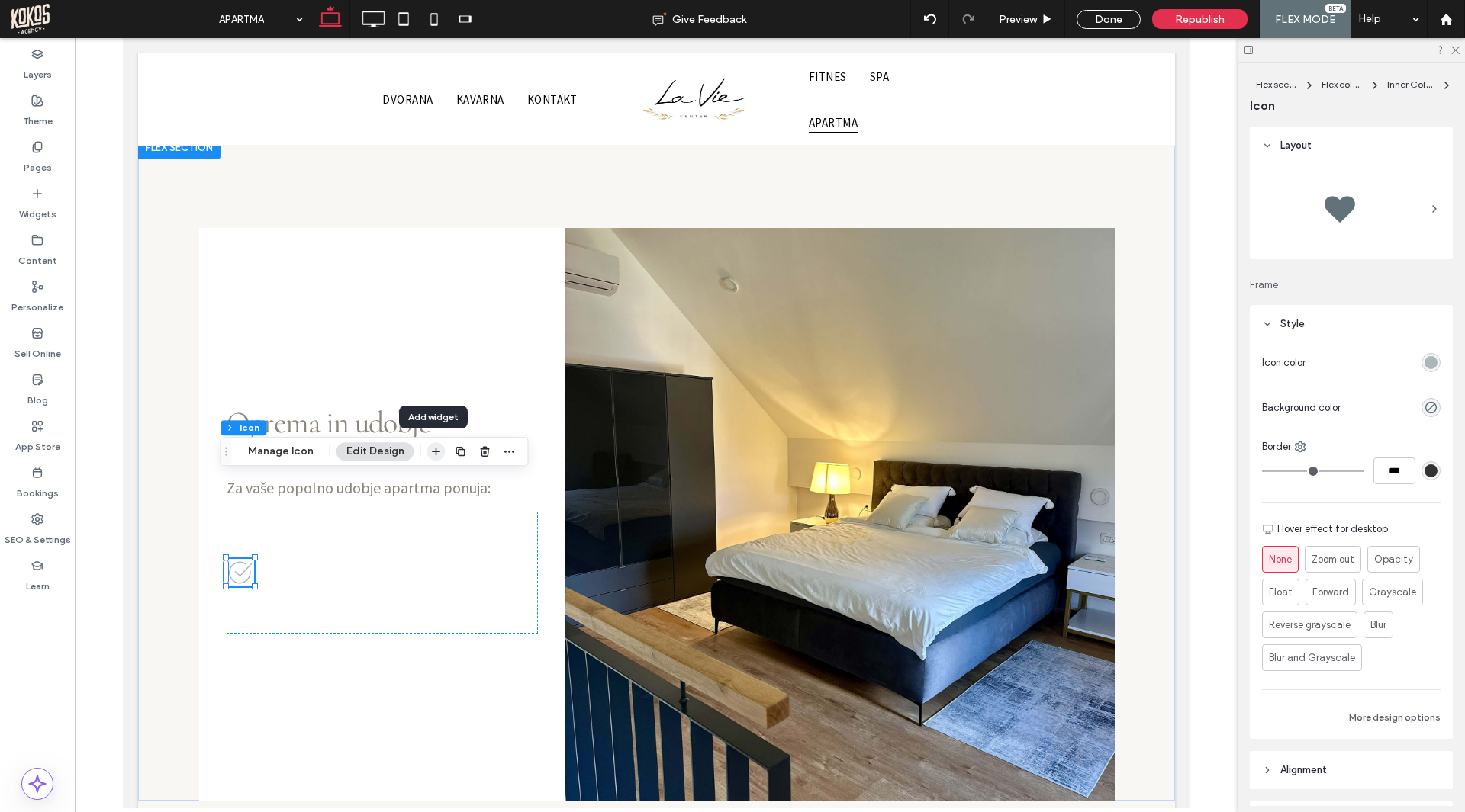
click at [435, 453] on icon "button" at bounding box center [436, 451] width 12 height 12
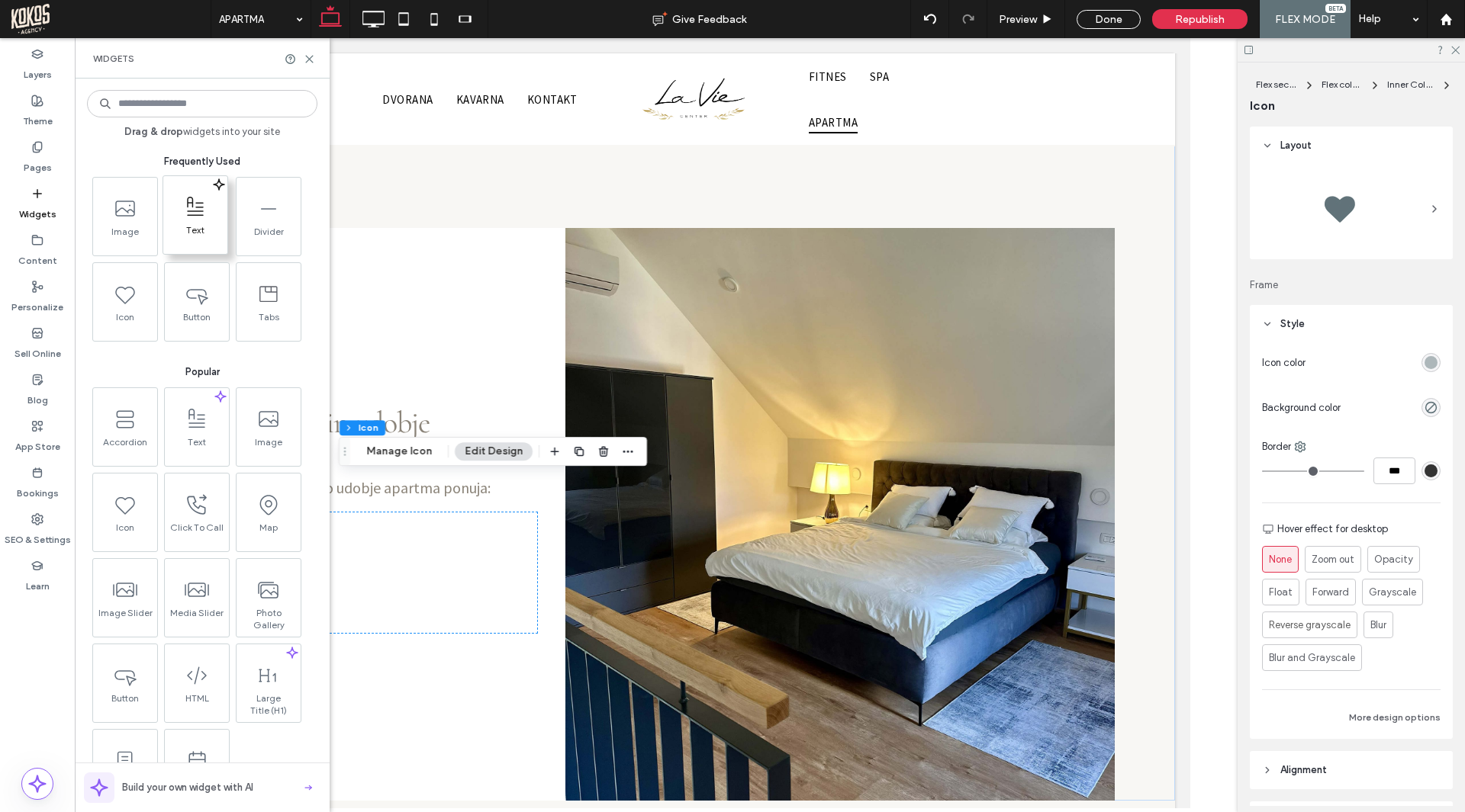
click at [200, 217] on icon at bounding box center [195, 207] width 24 height 24
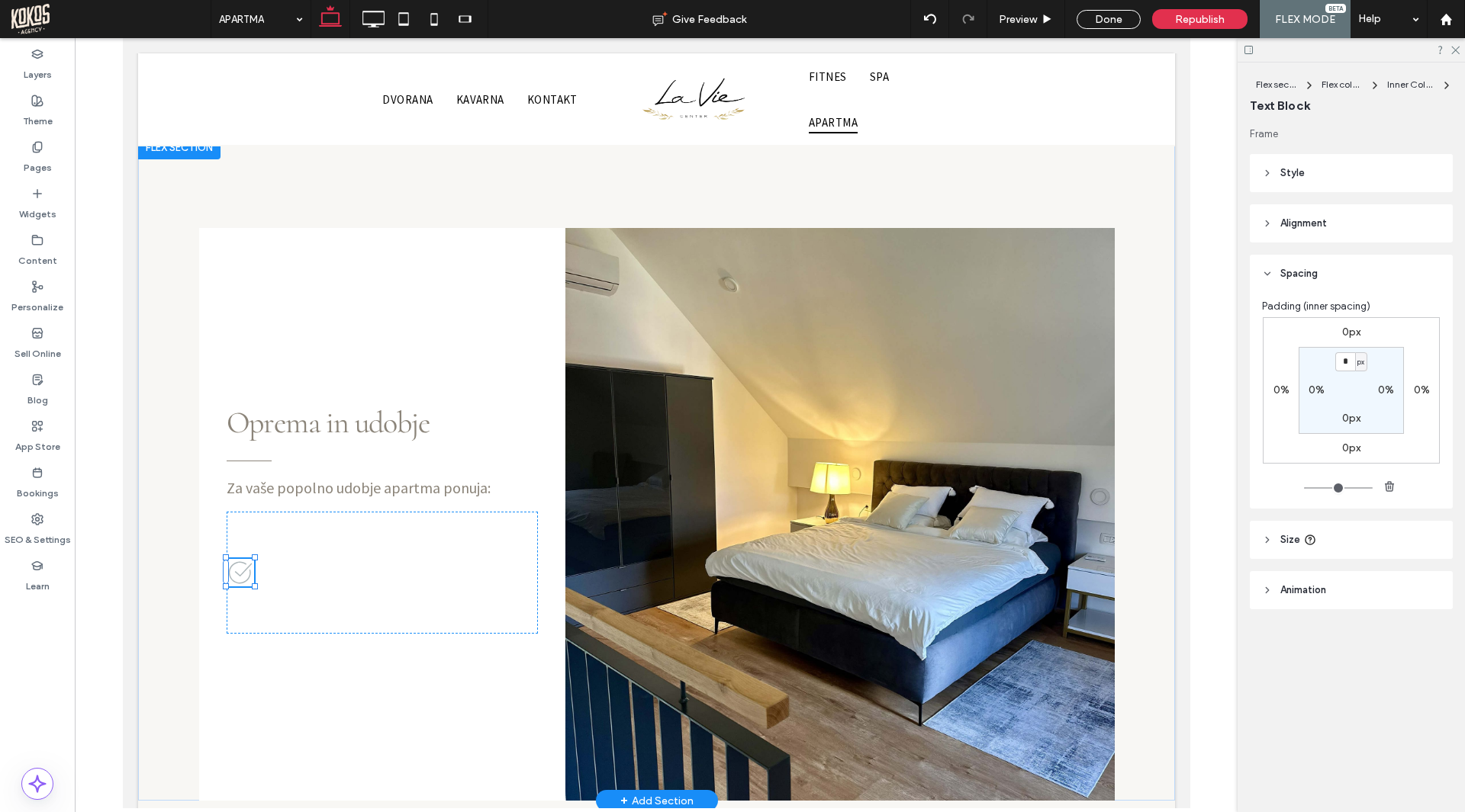
type input "**********"
type input "**"
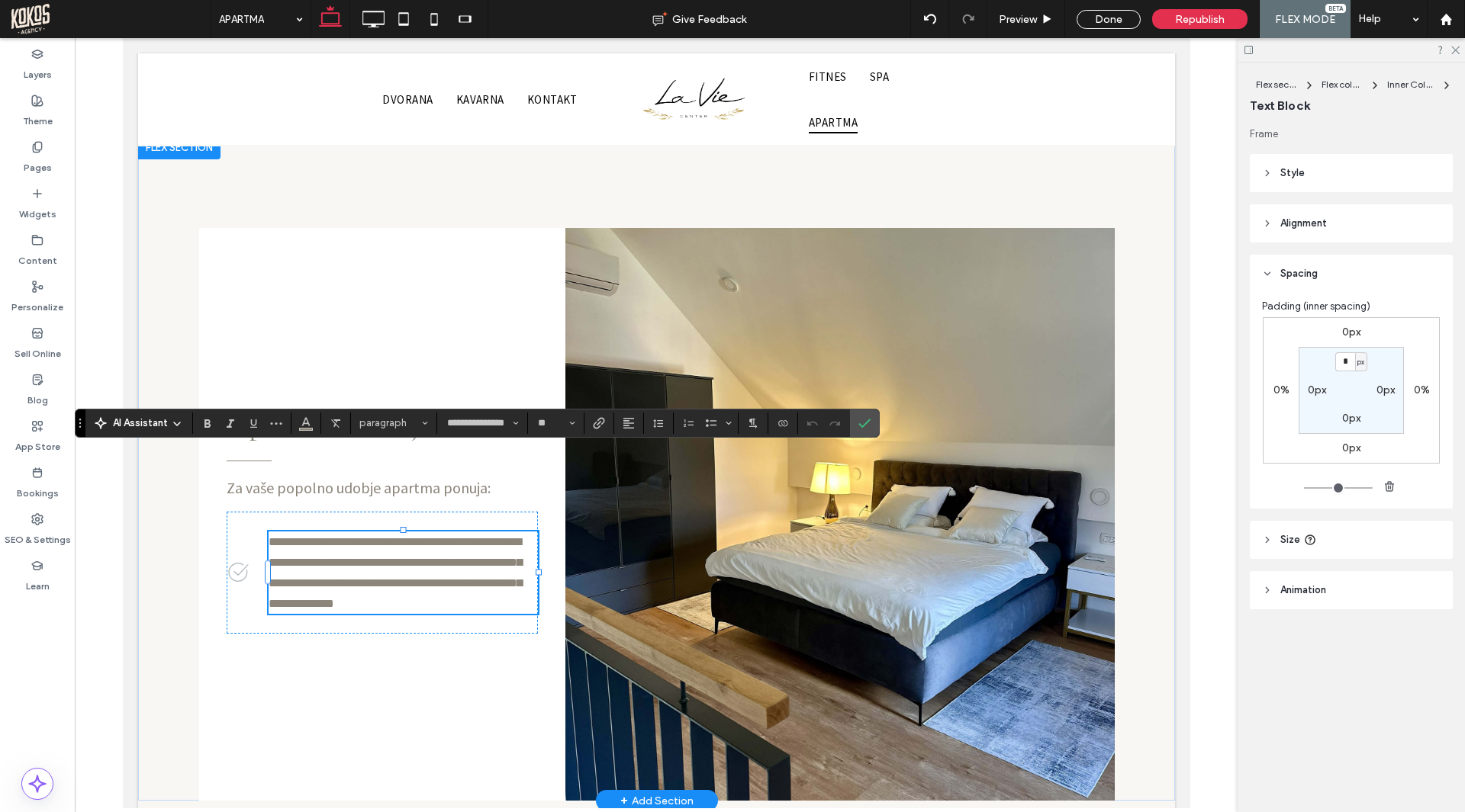
click at [349, 536] on span "**********" at bounding box center [394, 572] width 253 height 74
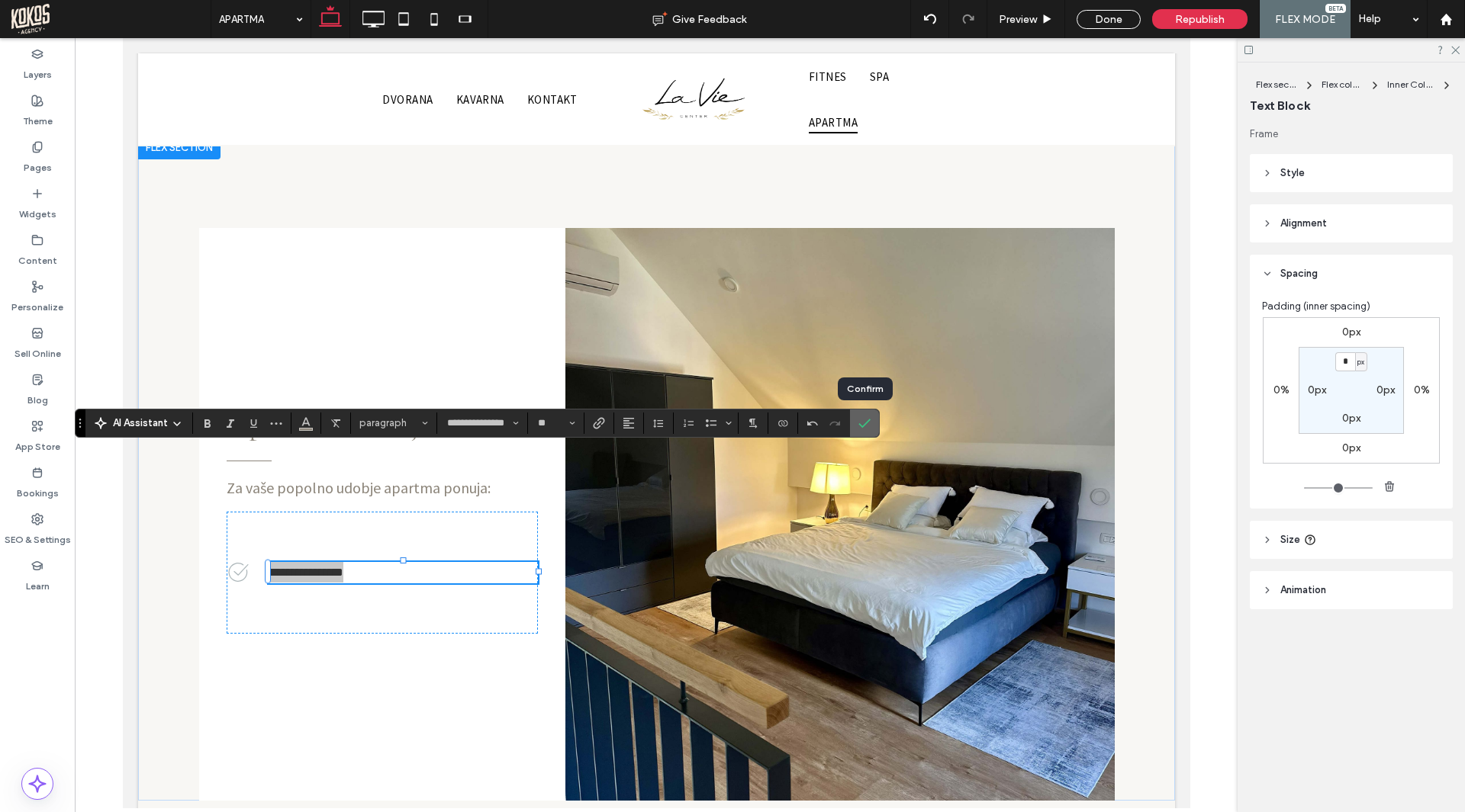
drag, startPoint x: 869, startPoint y: 423, endPoint x: 343, endPoint y: 465, distance: 527.7
click at [869, 423] on icon "Confirm" at bounding box center [864, 423] width 12 height 12
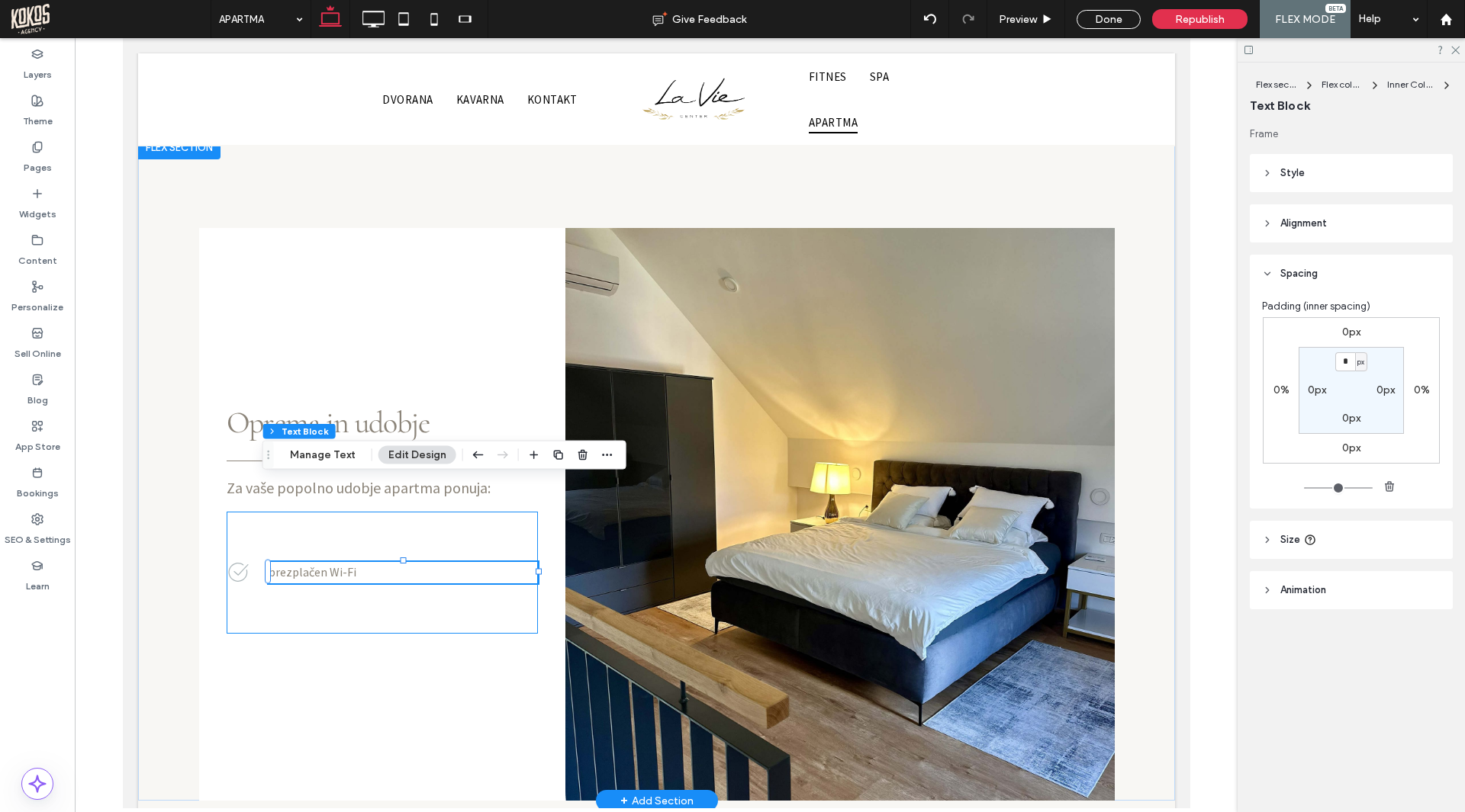
click at [413, 543] on div "brezplačen Wi-Fi" at bounding box center [381, 572] width 311 height 122
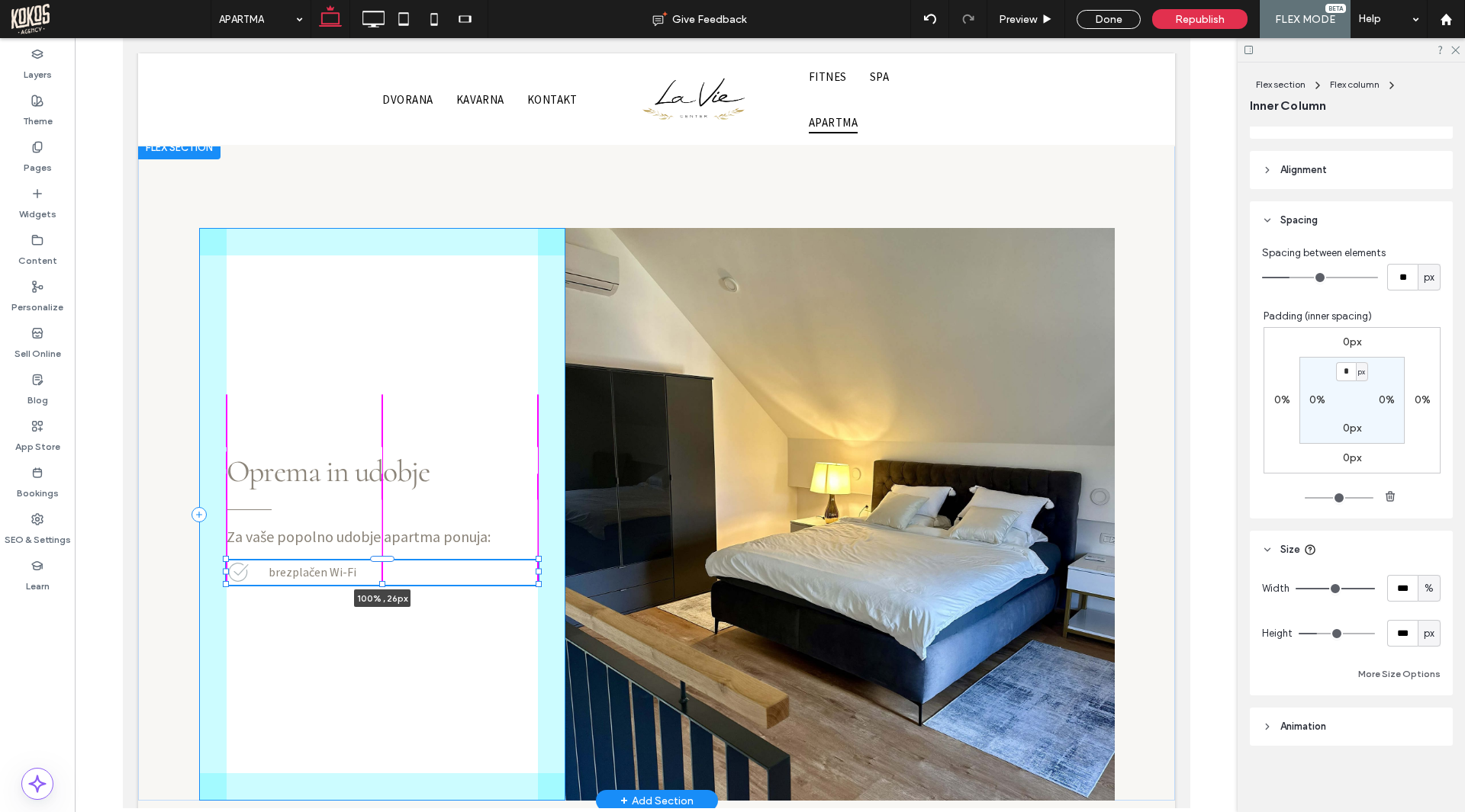
scroll to position [380, 0]
drag, startPoint x: 375, startPoint y: 545, endPoint x: 364, endPoint y: 469, distance: 76.8
click at [364, 469] on div "Za vaše popolno udobje apartma ponuja: Oprema in udobje brezplačen Wi-Fi 100% ,…" at bounding box center [656, 468] width 915 height 665
type input "**"
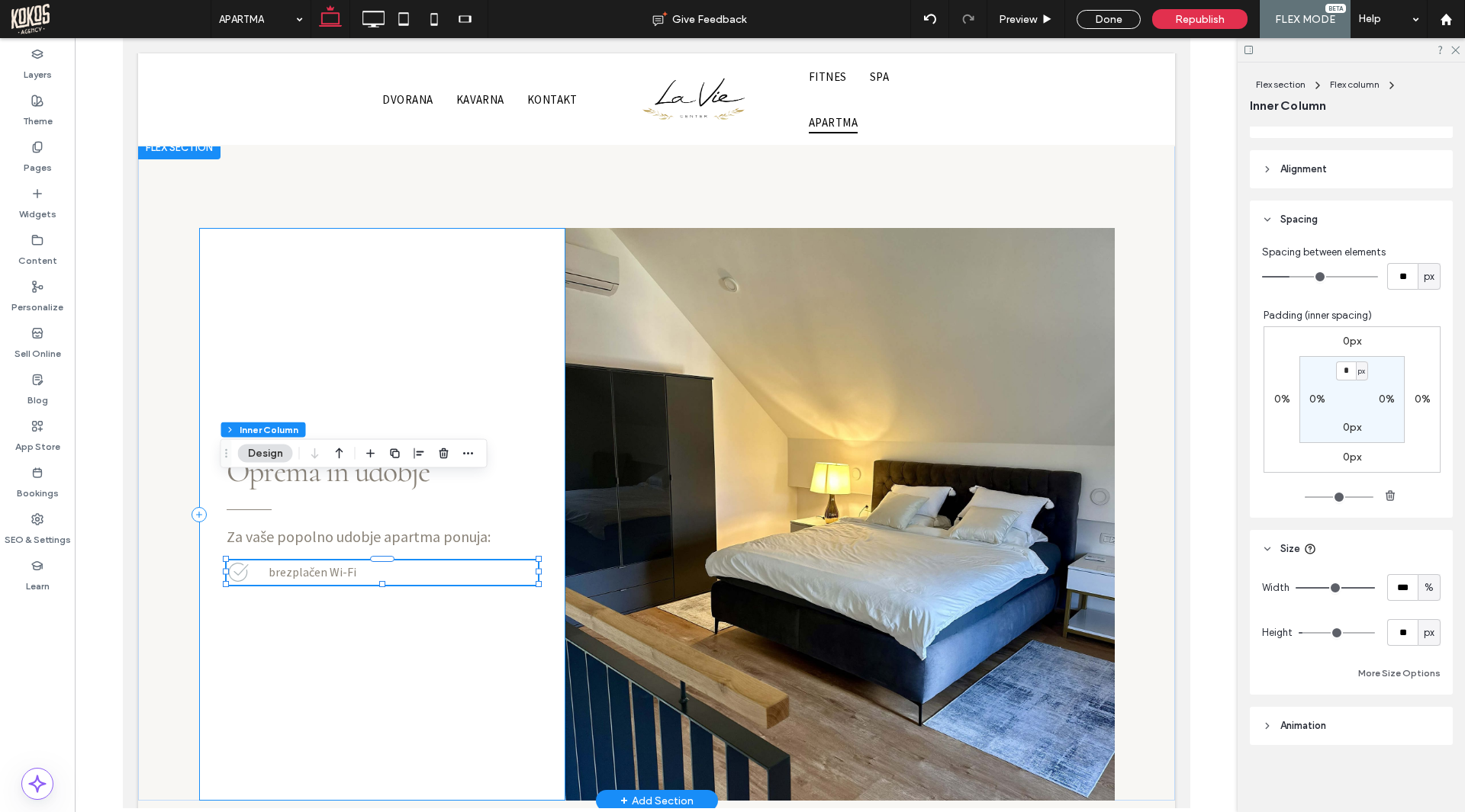
click at [505, 308] on div "Za vaše popolno udobje apartma ponuja: Oprema in udobje brezplačen Wi-Fi 100% ,…" at bounding box center [381, 514] width 366 height 572
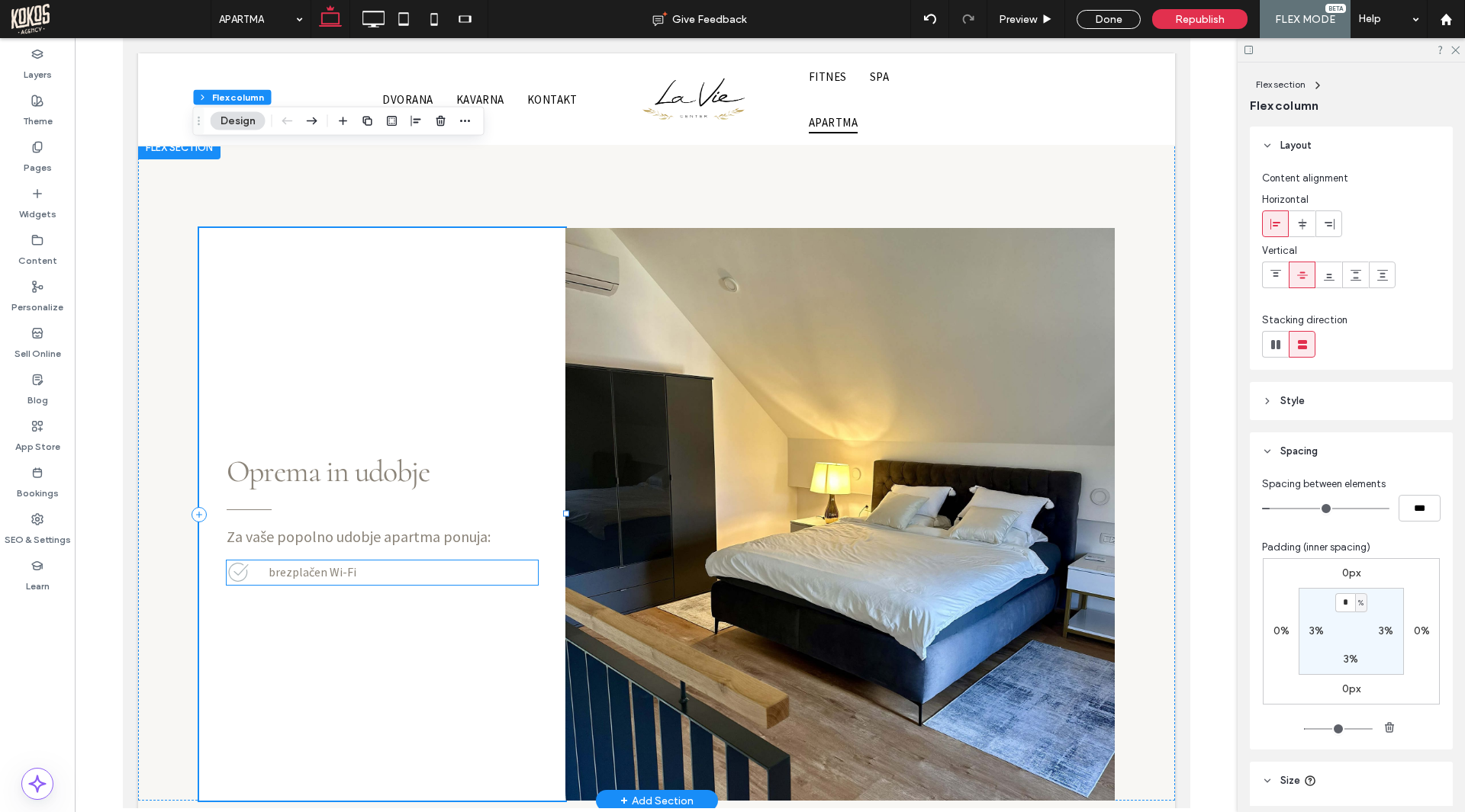
click at [385, 562] on p "brezplačen Wi-Fi" at bounding box center [402, 572] width 270 height 20
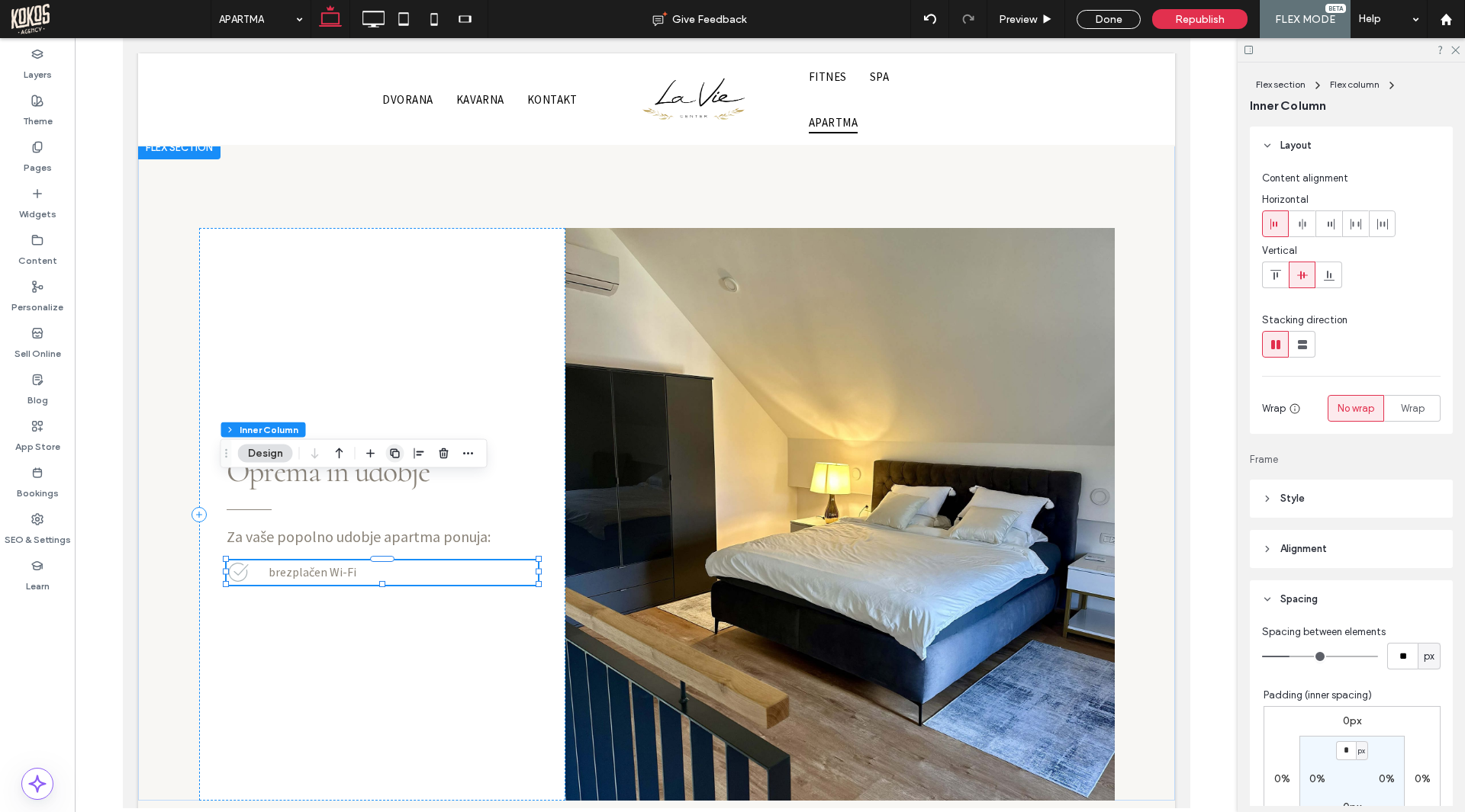
click at [395, 453] on icon "button" at bounding box center [394, 453] width 12 height 12
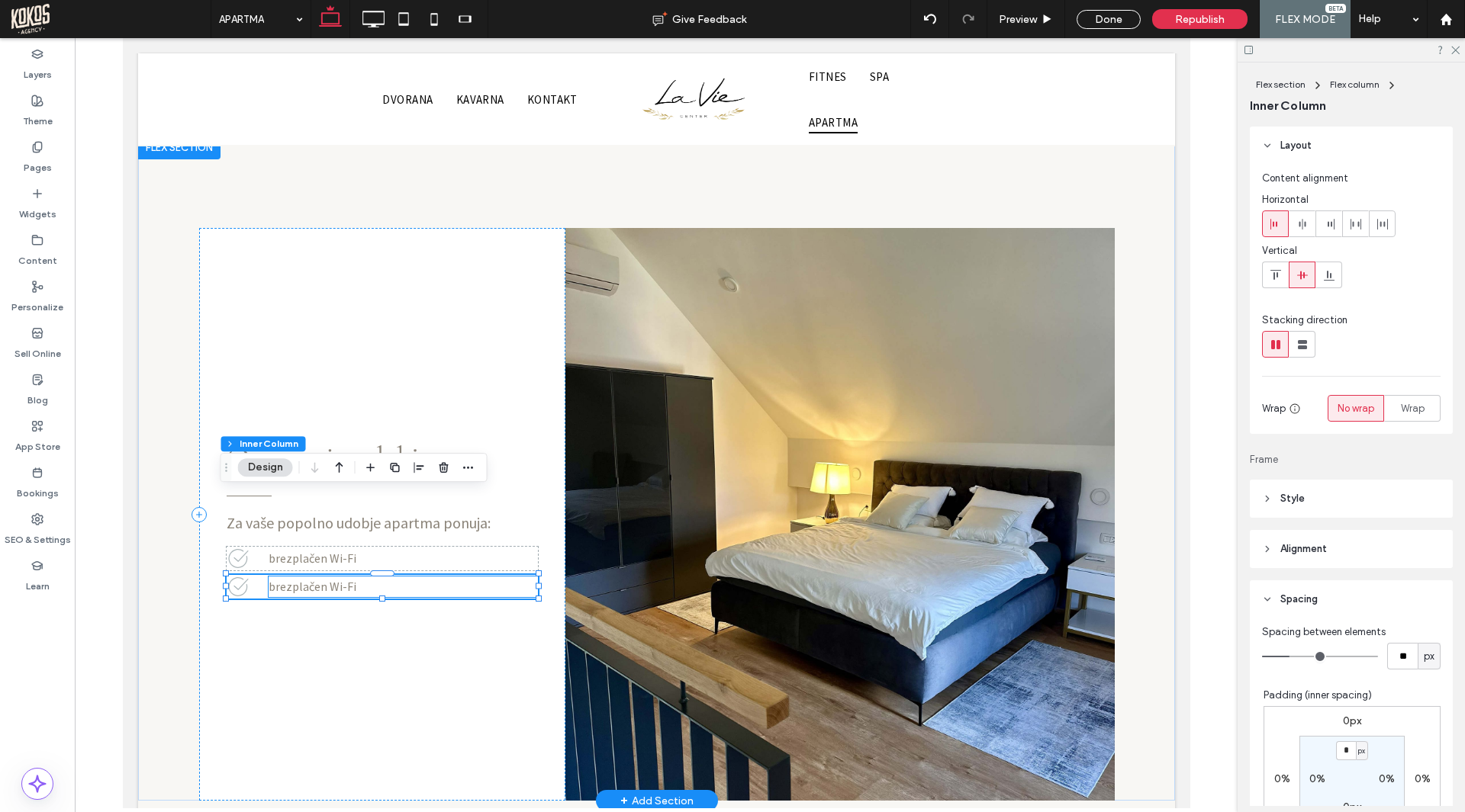
click at [300, 579] on span "brezplačen Wi-Fi" at bounding box center [312, 586] width 87 height 15
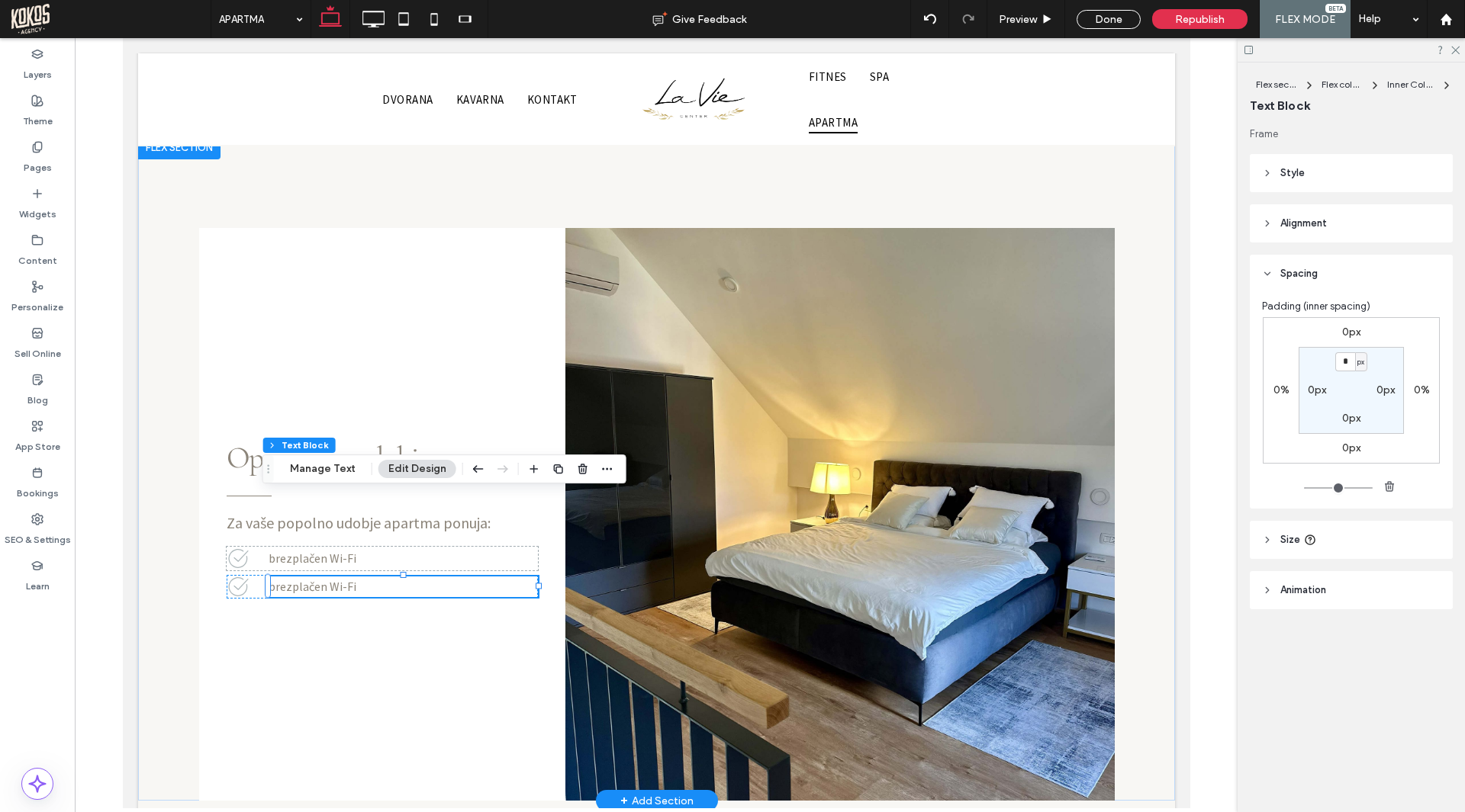
click at [300, 579] on span "brezplačen Wi-Fi" at bounding box center [312, 586] width 87 height 15
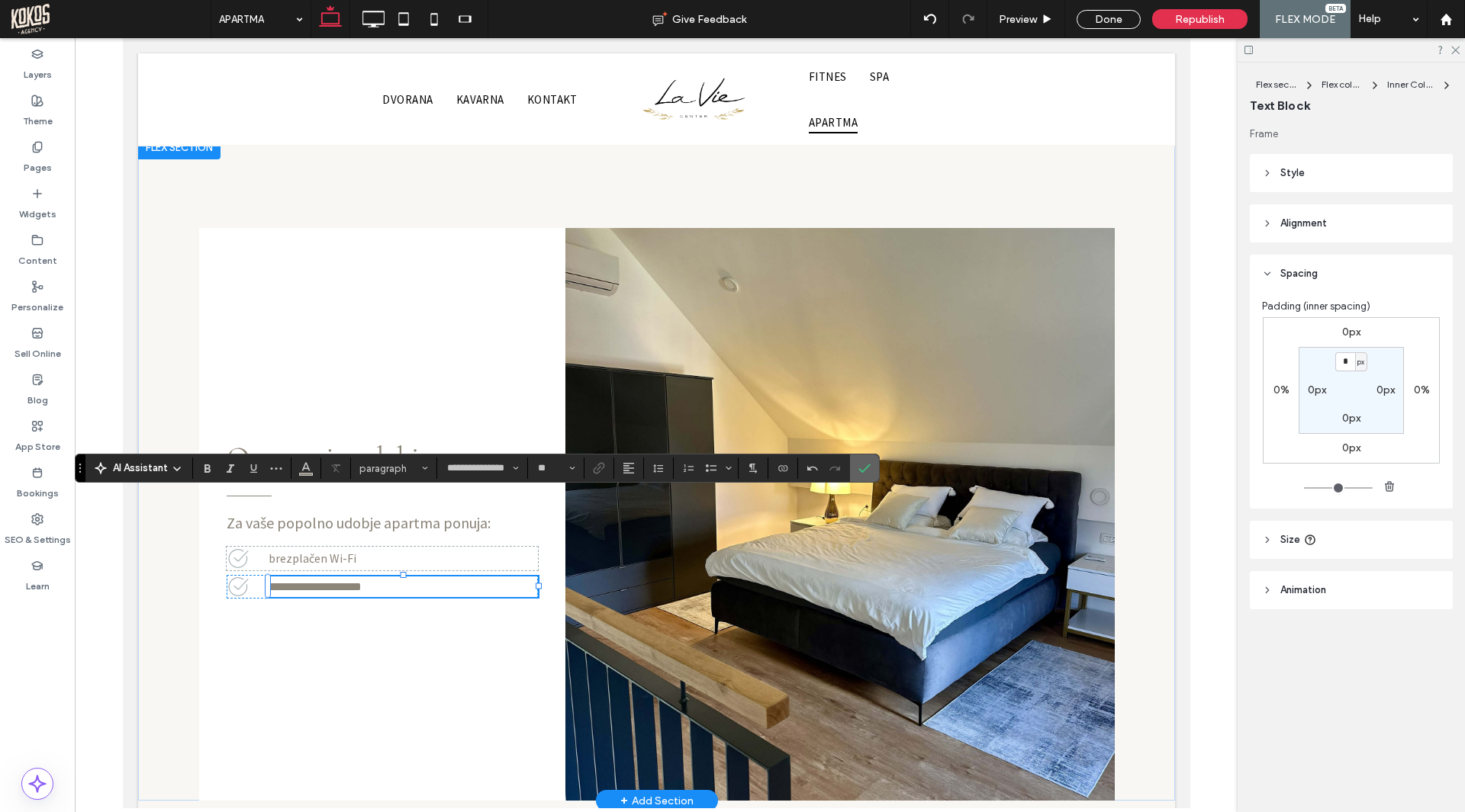
click at [862, 466] on icon "Confirm" at bounding box center [864, 468] width 12 height 12
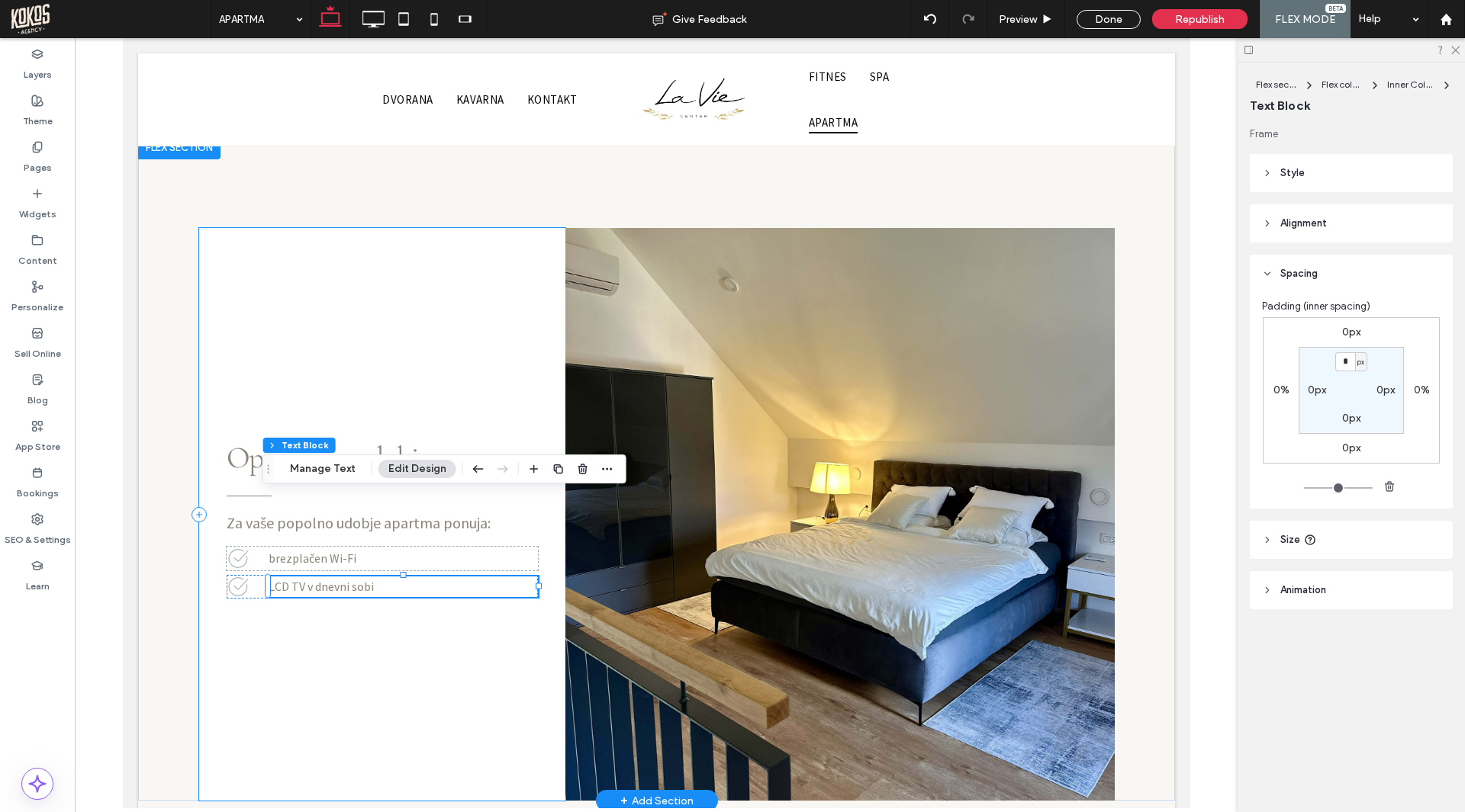
click at [468, 577] on div "Za vaše popolno udobje apartma ponuja: Oprema in udobje brezplačen Wi-Fi LCD TV…" at bounding box center [381, 514] width 366 height 572
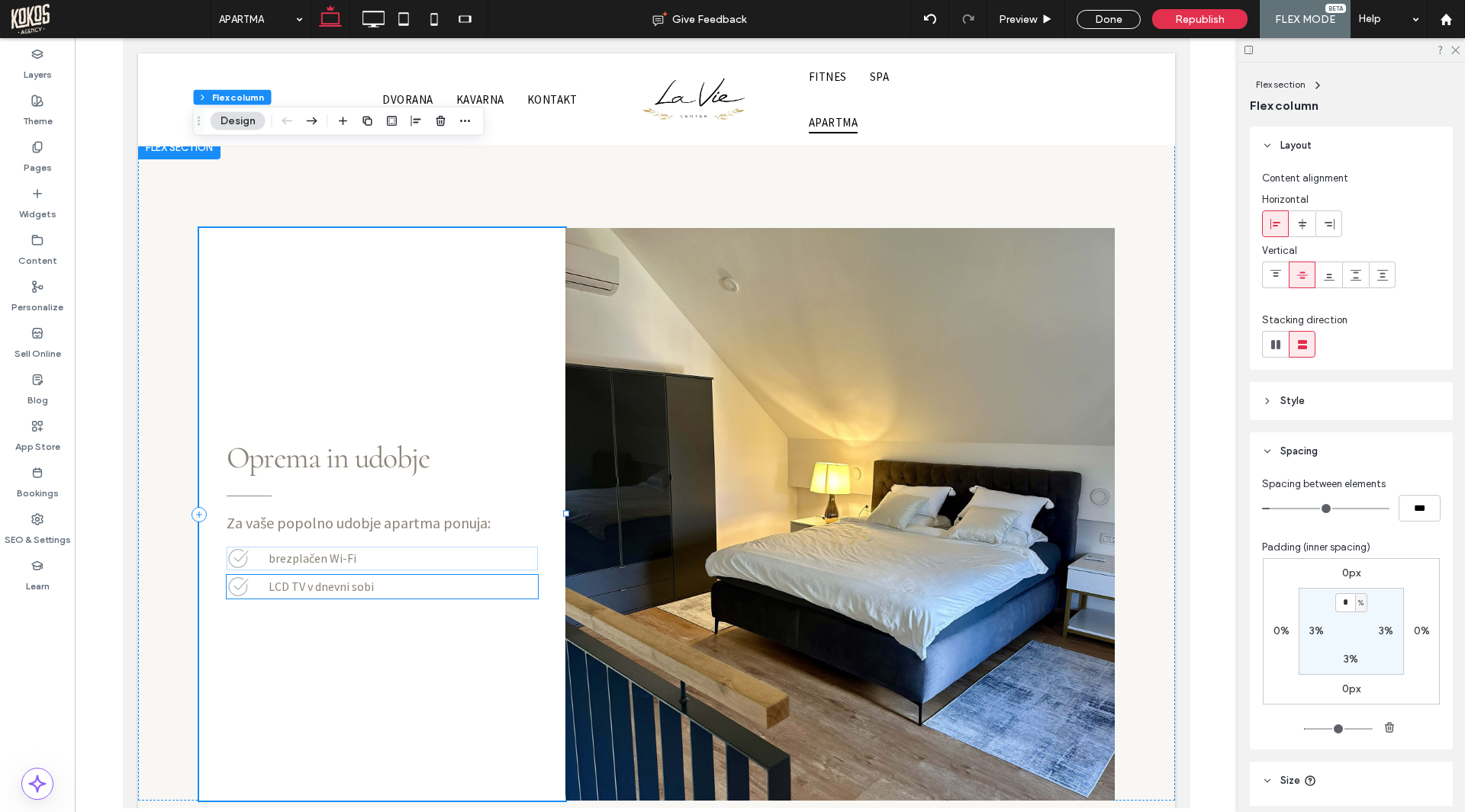
click at [466, 576] on p "LCD TV v dnevni sobi" at bounding box center [402, 586] width 270 height 20
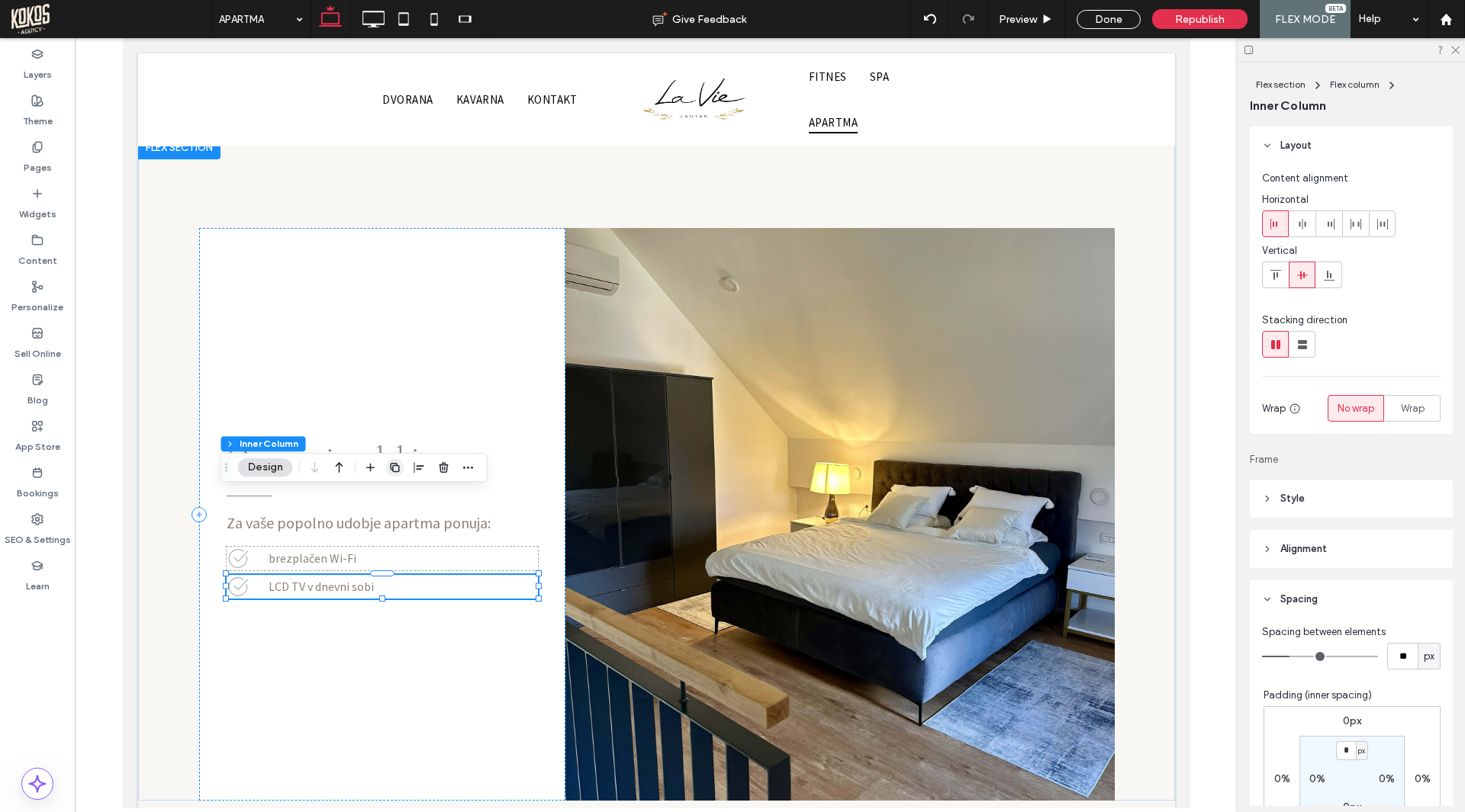
click at [395, 466] on use "button" at bounding box center [394, 467] width 9 height 9
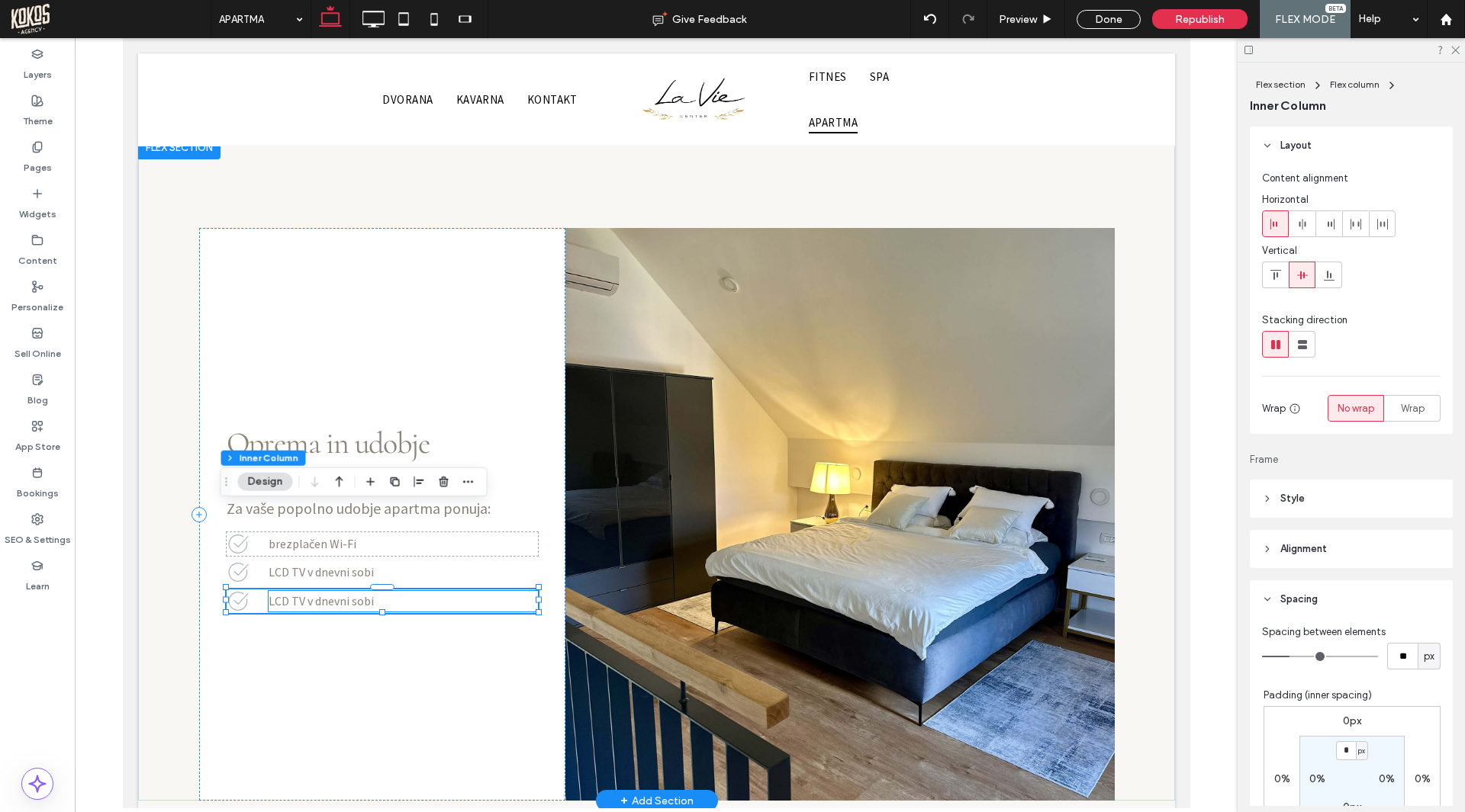
click at [293, 593] on span "LCD TV v dnevni sobi" at bounding box center [321, 601] width 105 height 15
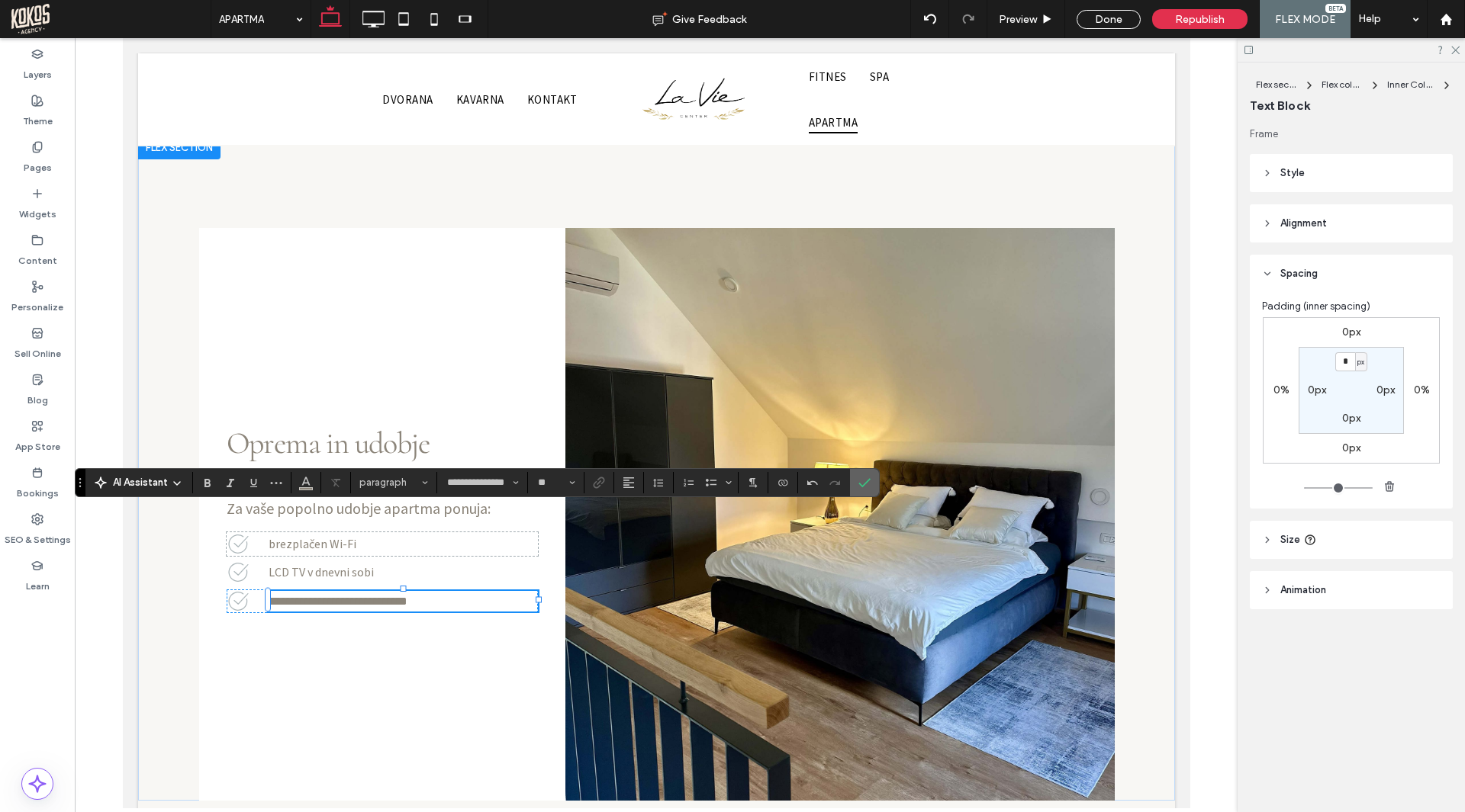
click at [870, 487] on icon "Confirm" at bounding box center [864, 483] width 12 height 12
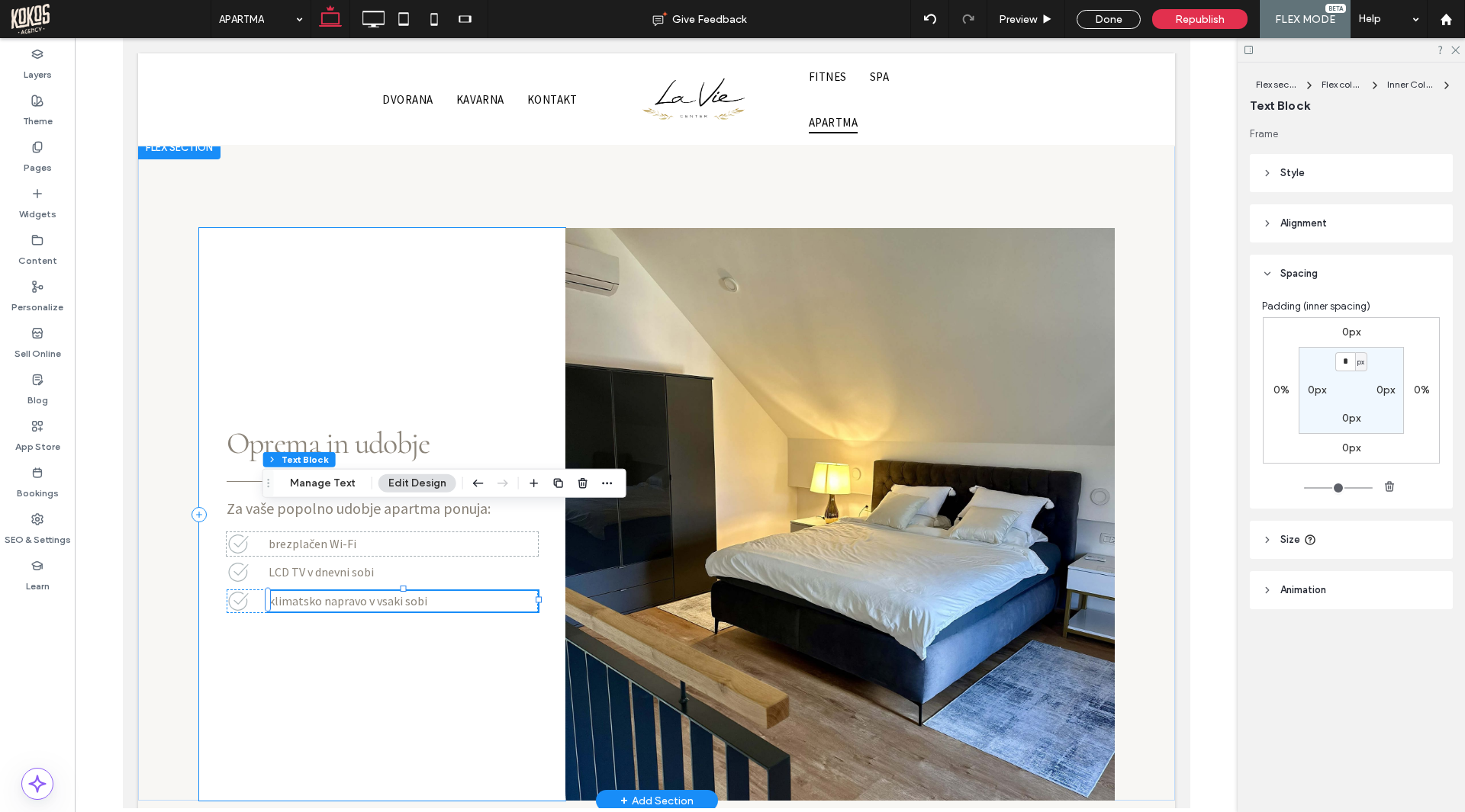
click at [332, 572] on div "Za vaše popolno udobje apartma ponuja: Oprema in udobje brezplačen Wi-Fi LCD TV…" at bounding box center [381, 514] width 366 height 572
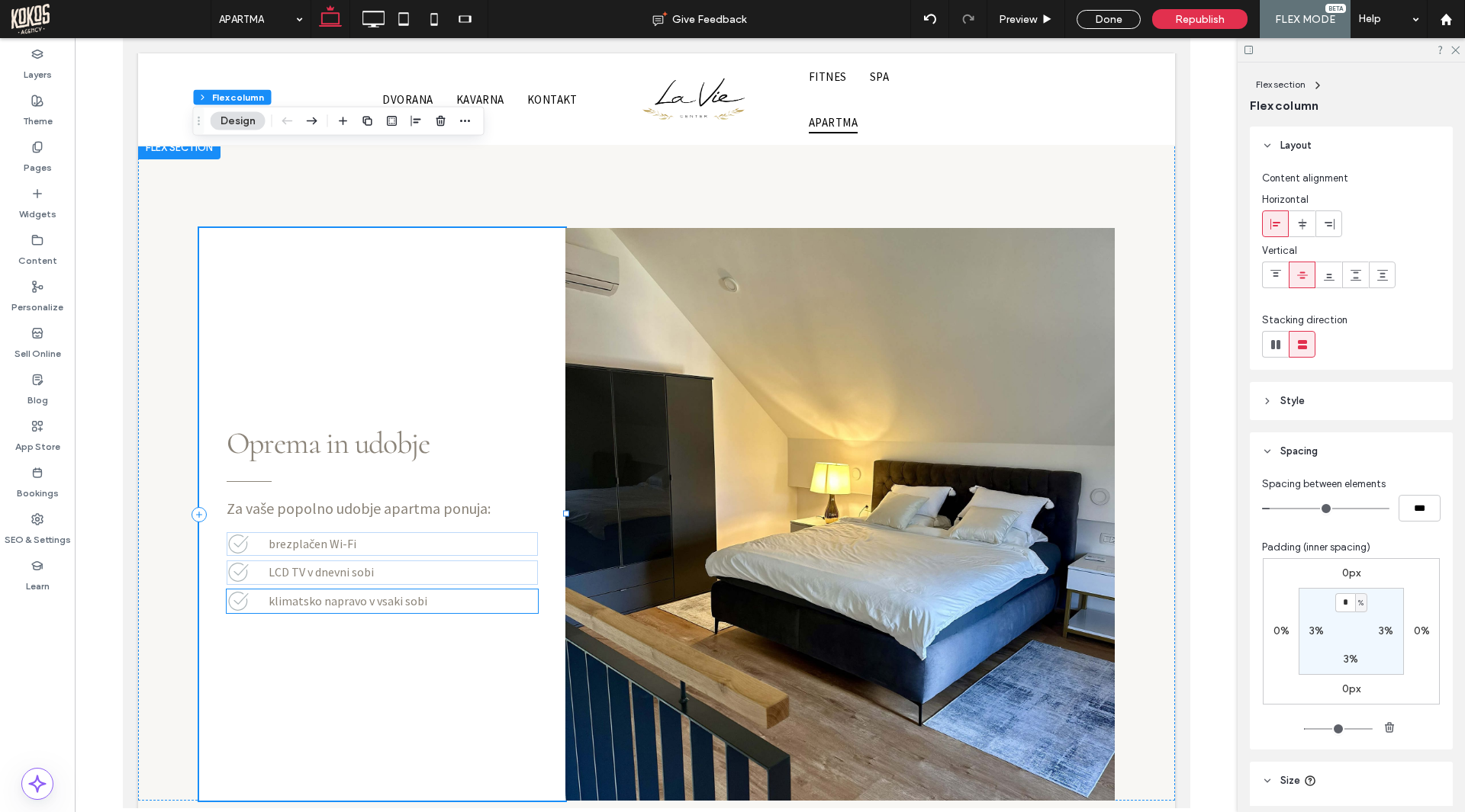
click at [250, 589] on div "klimatsko napravo v vsaki sobi" at bounding box center [381, 601] width 311 height 23
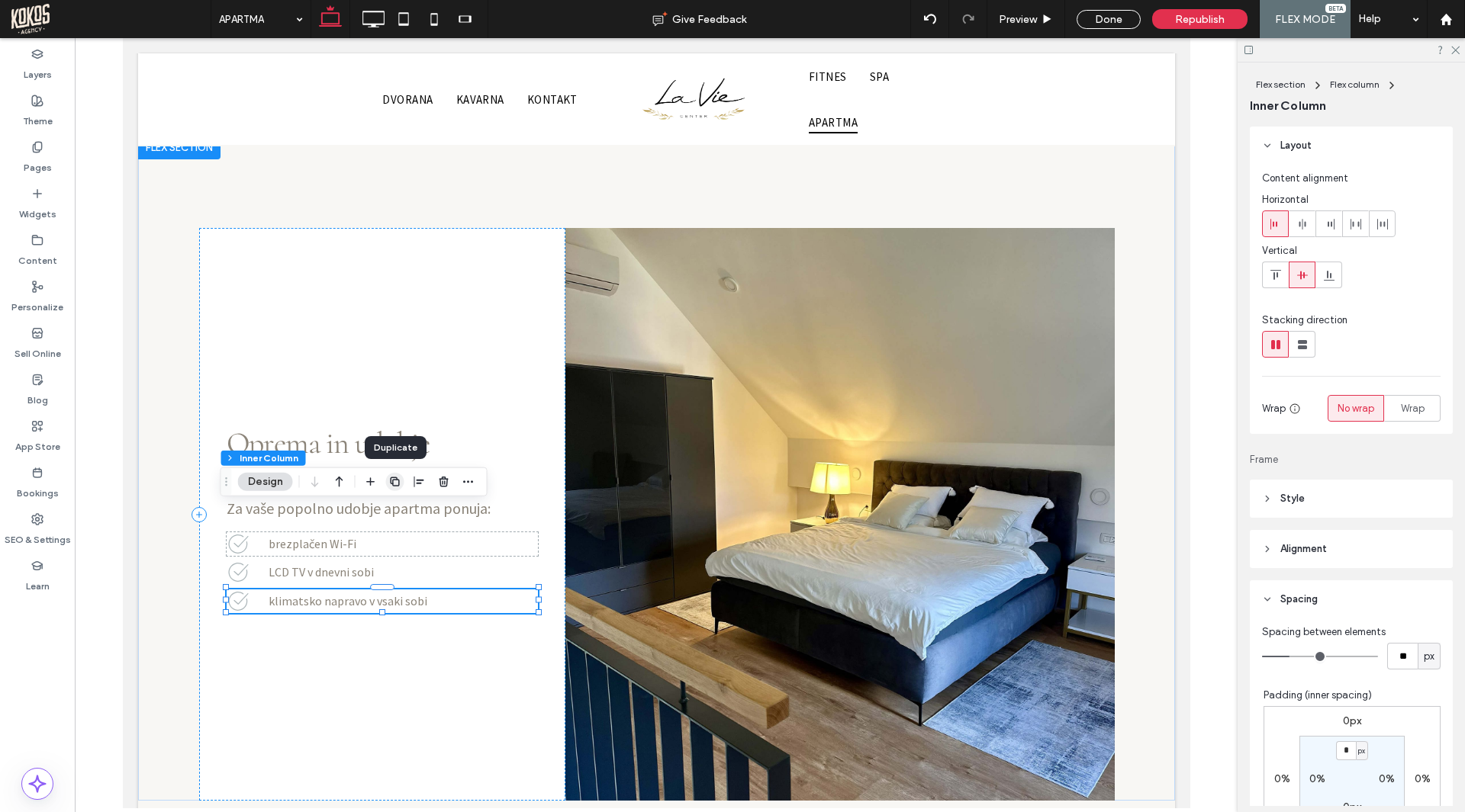
click at [393, 479] on icon "button" at bounding box center [394, 482] width 12 height 12
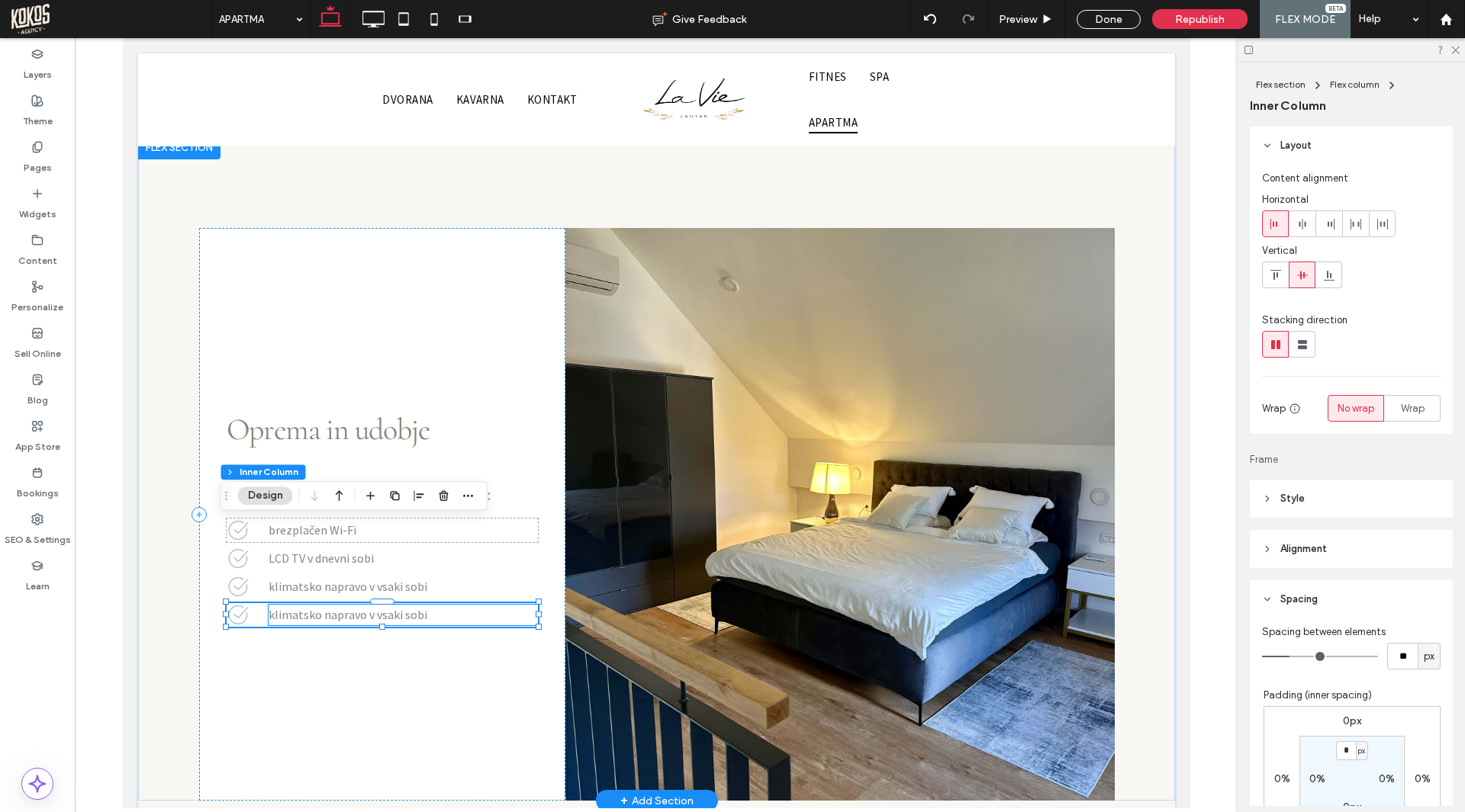
click at [398, 607] on span "klimatsko napravo v vsaki sobi" at bounding box center [347, 614] width 159 height 15
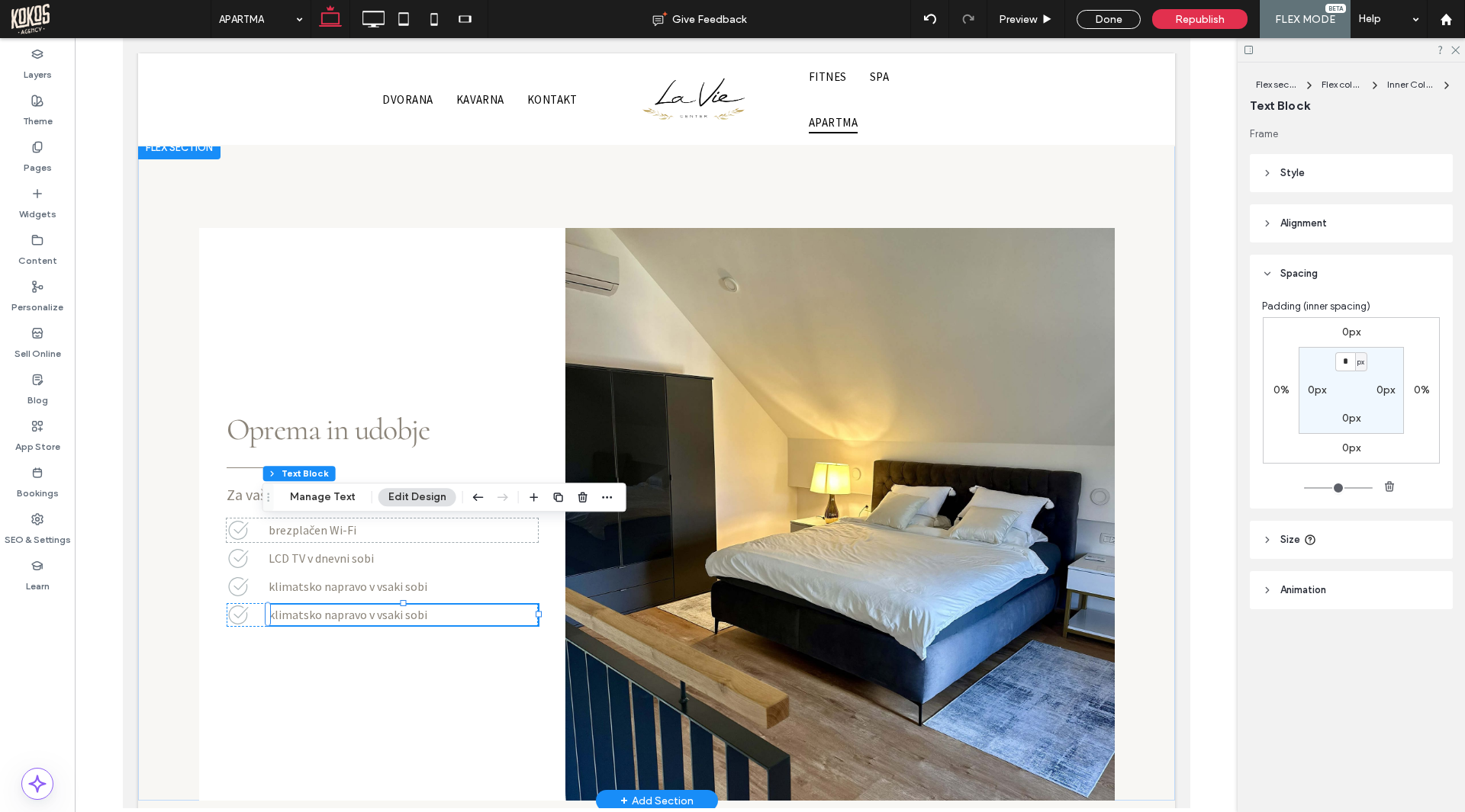
click at [398, 607] on span "klimatsko napravo v vsaki sobi" at bounding box center [347, 614] width 159 height 15
click at [398, 610] on span "**********" at bounding box center [337, 615] width 138 height 11
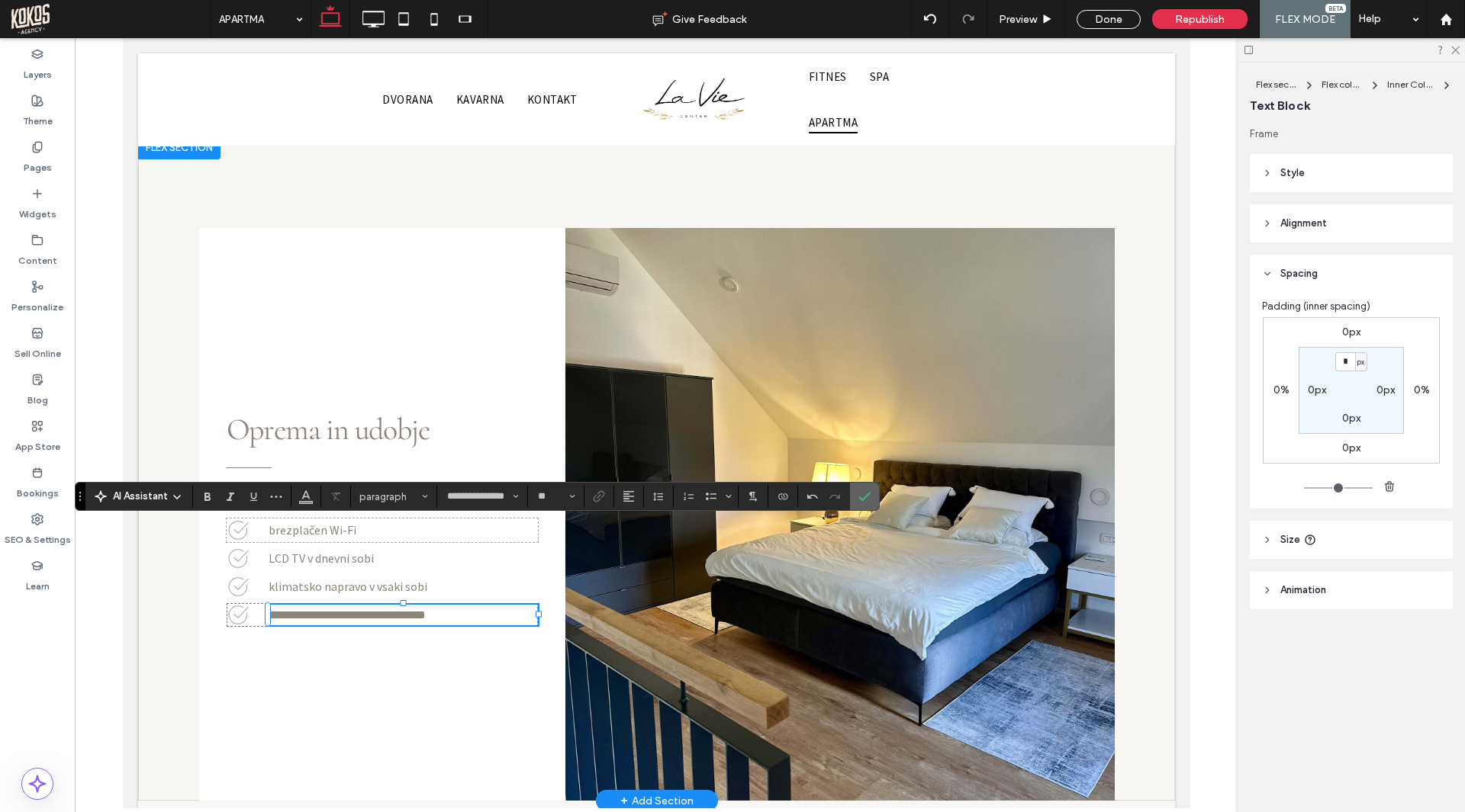
click at [867, 495] on use "Confirm" at bounding box center [865, 496] width 12 height 9
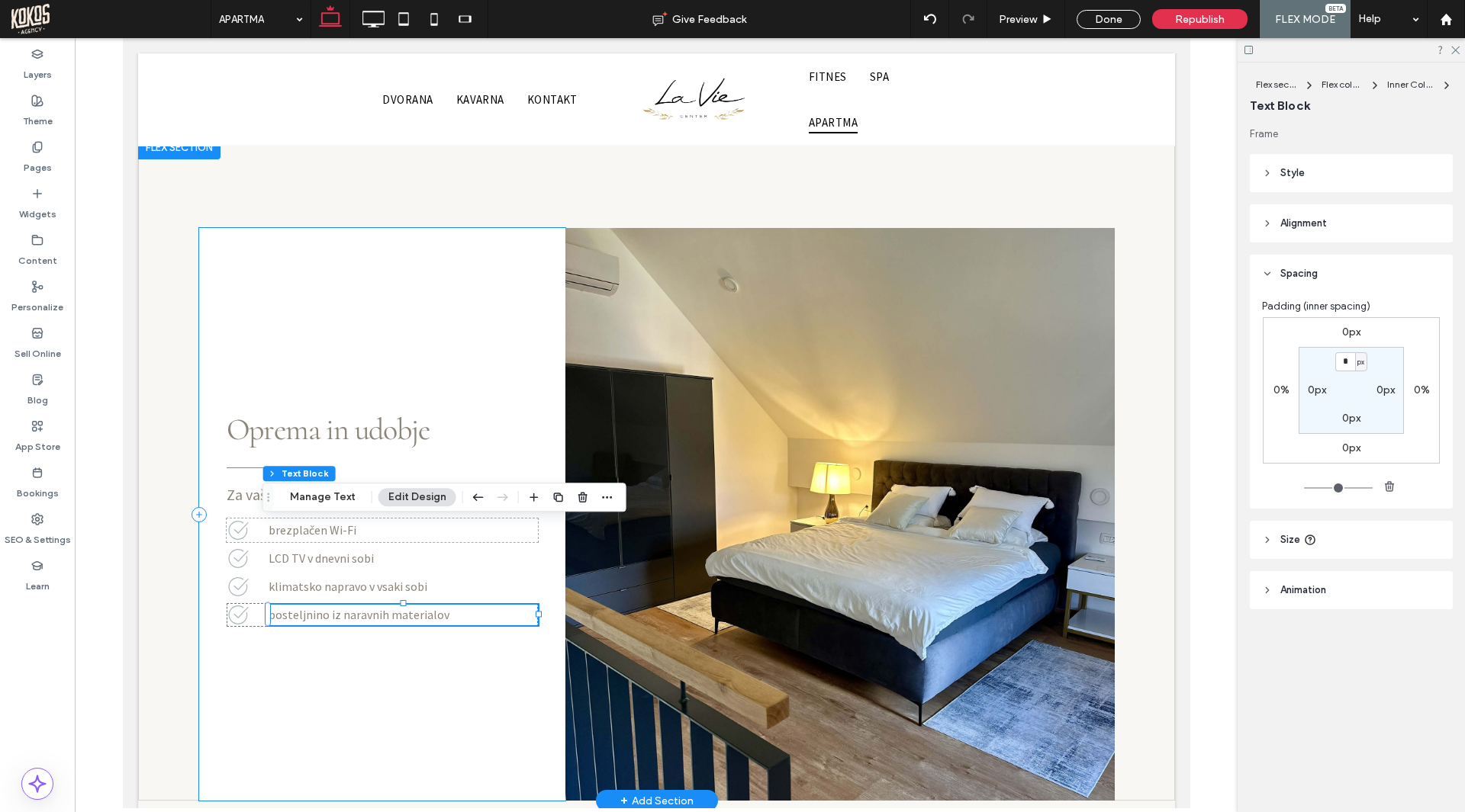
click at [467, 600] on div "Za vaše popolno udobje apartma ponuja: Oprema in udobje brezplačen Wi-Fi LCD TV…" at bounding box center [381, 514] width 366 height 572
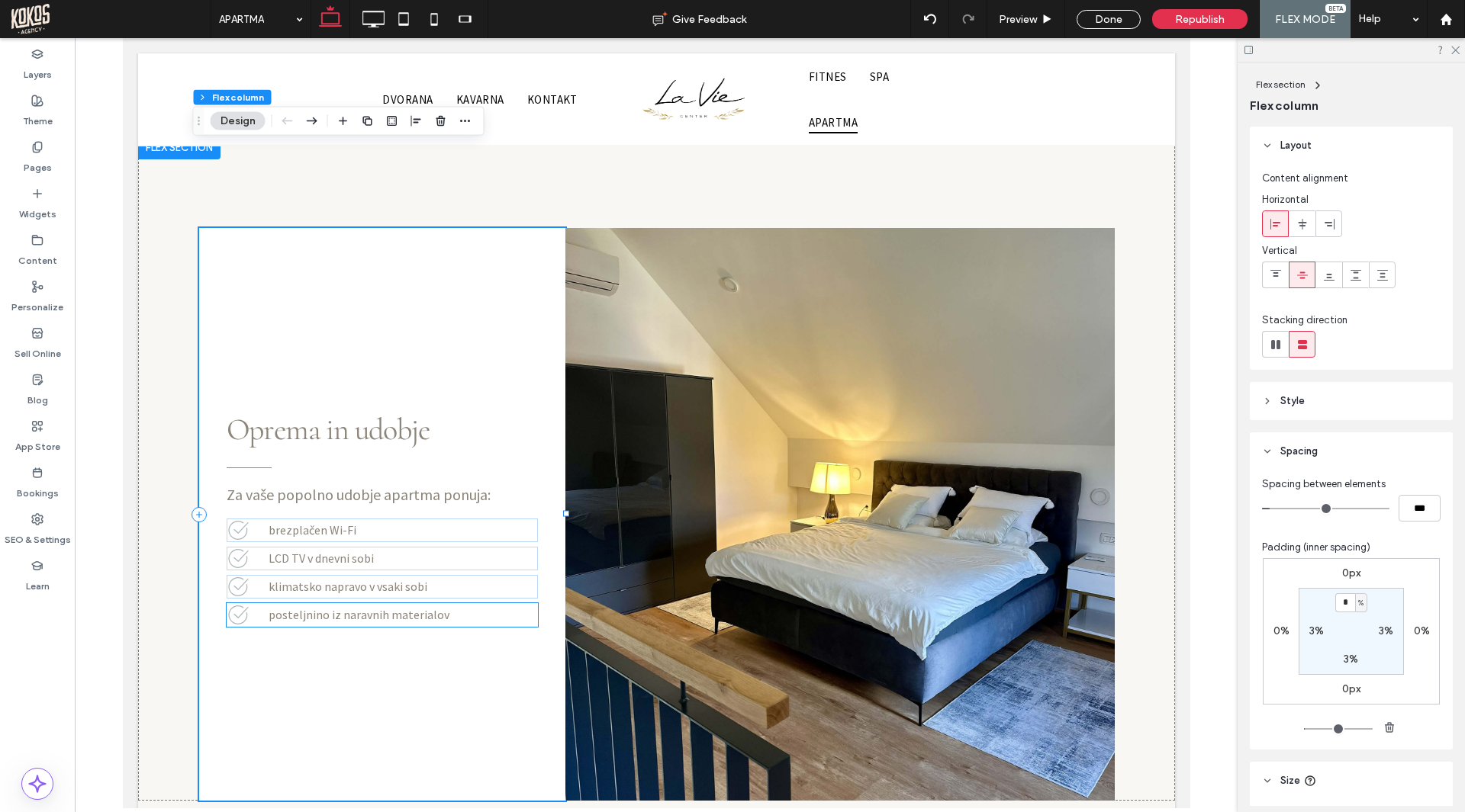
click at [256, 603] on div "posteljnino iz naravnih materialov" at bounding box center [381, 614] width 311 height 23
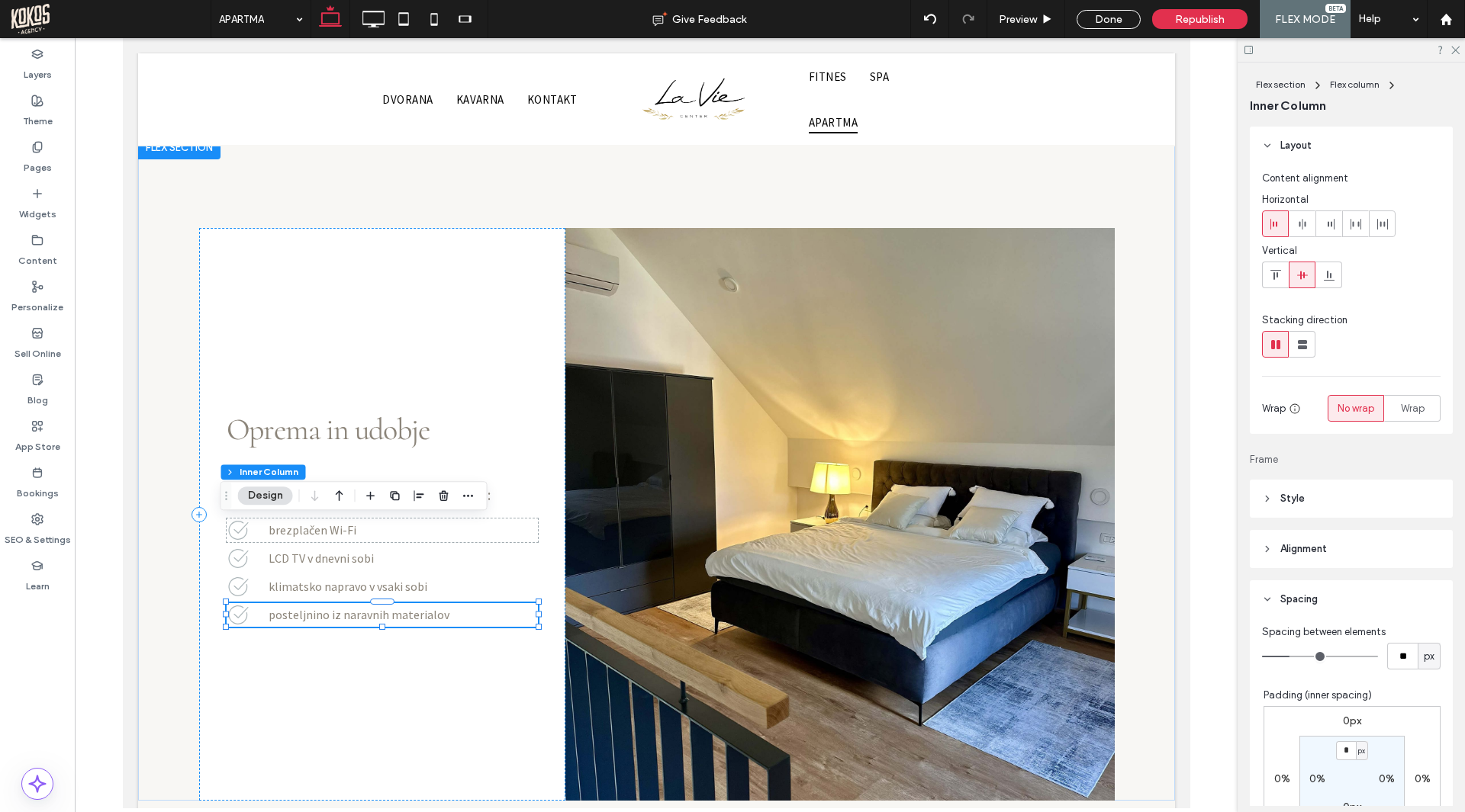
click at [394, 496] on icon "button" at bounding box center [394, 495] width 12 height 12
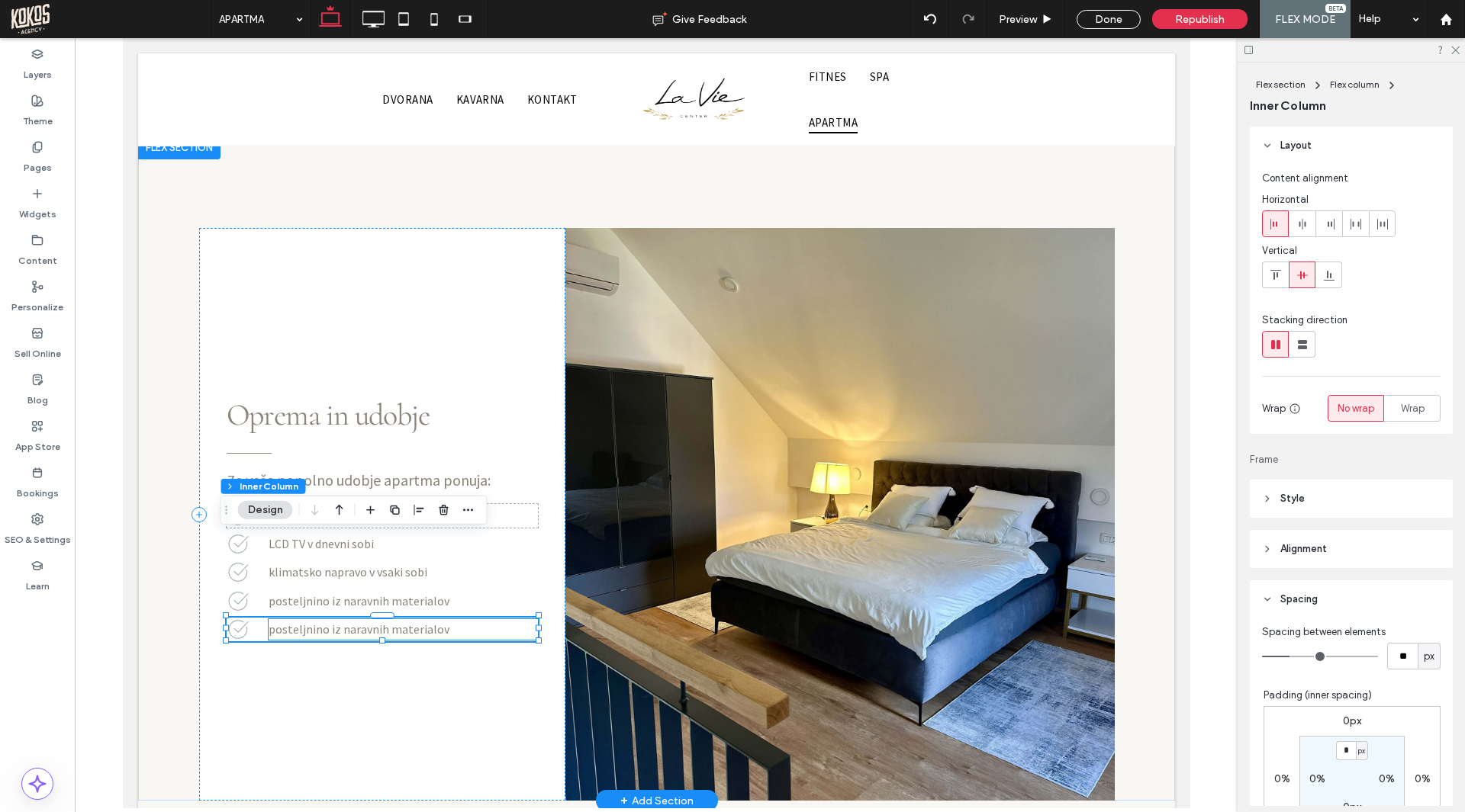
click at [328, 622] on span "posteljnino iz naravnih materialov" at bounding box center [358, 629] width 181 height 15
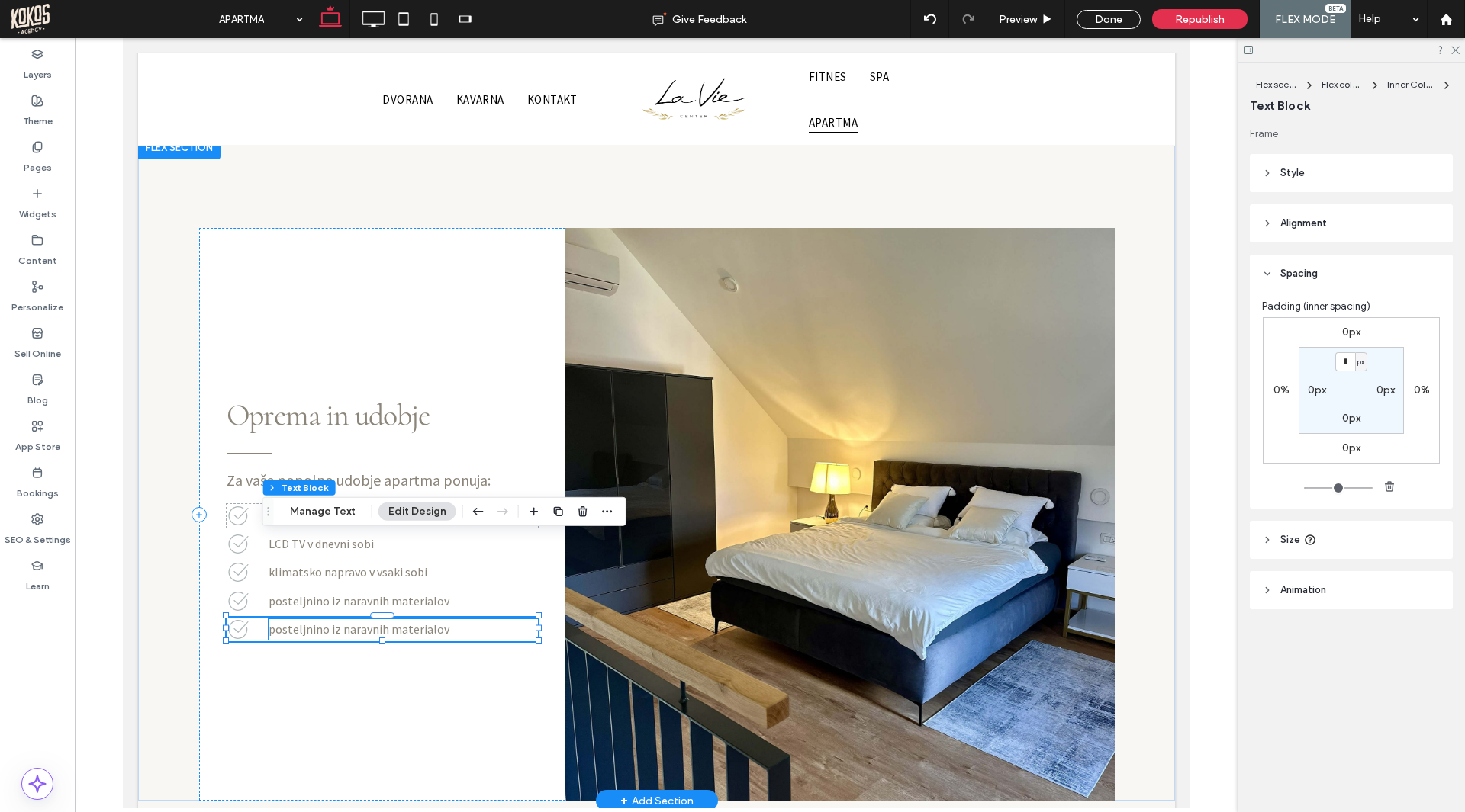
click at [328, 622] on span "posteljnino iz naravnih materialov" at bounding box center [358, 629] width 181 height 15
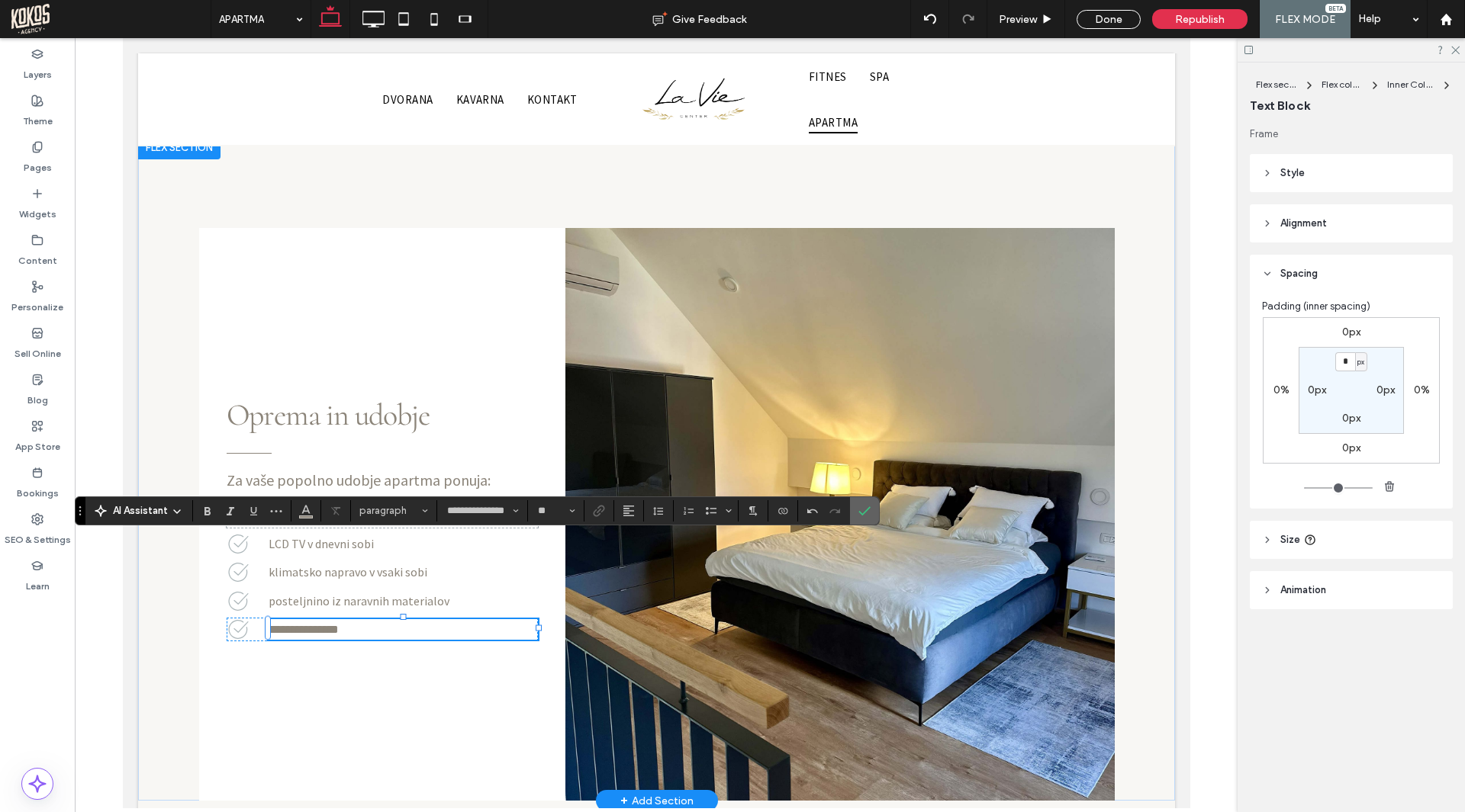
click at [862, 505] on icon "Confirm" at bounding box center [864, 511] width 12 height 12
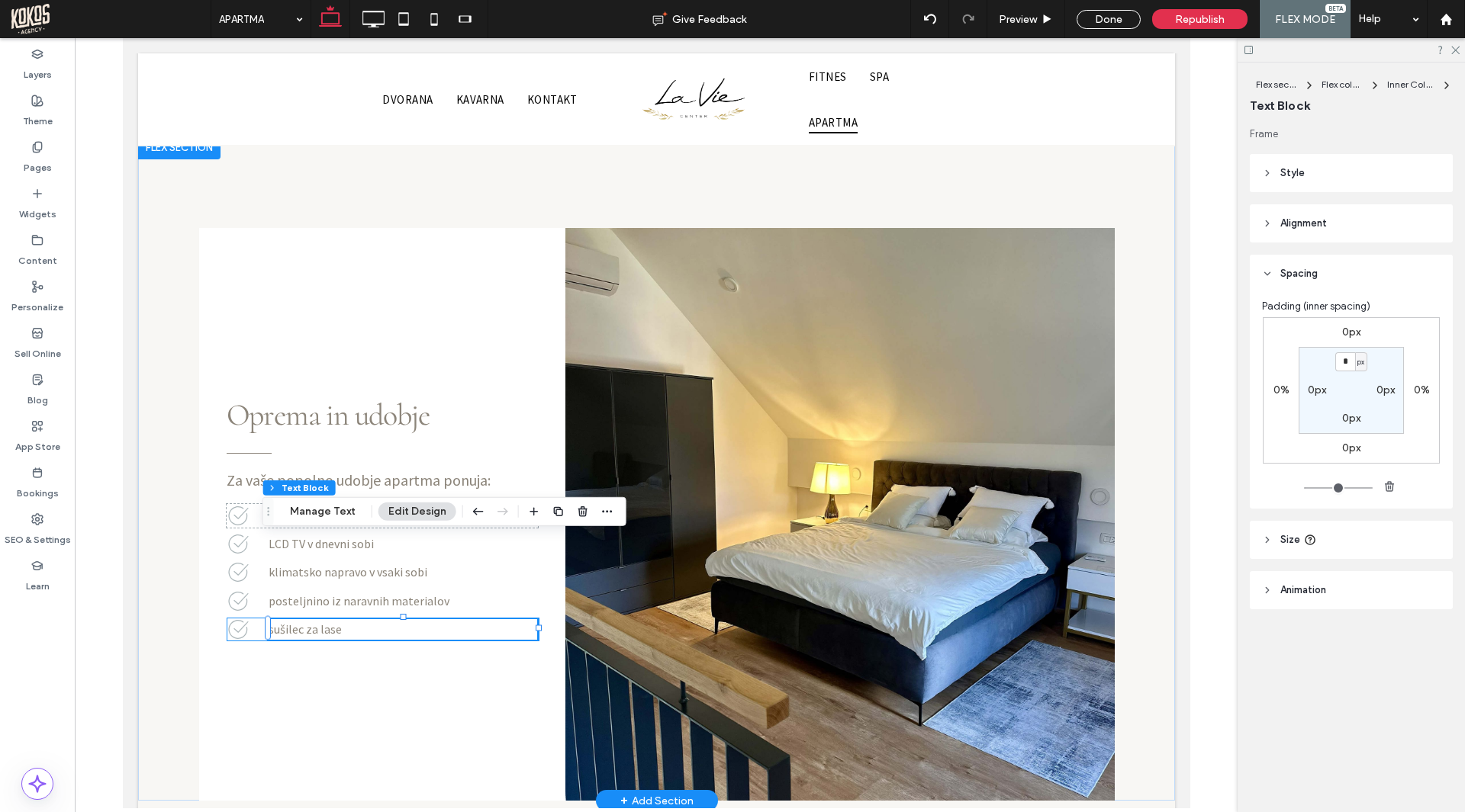
click at [248, 618] on div "sušilec za lase" at bounding box center [381, 629] width 311 height 23
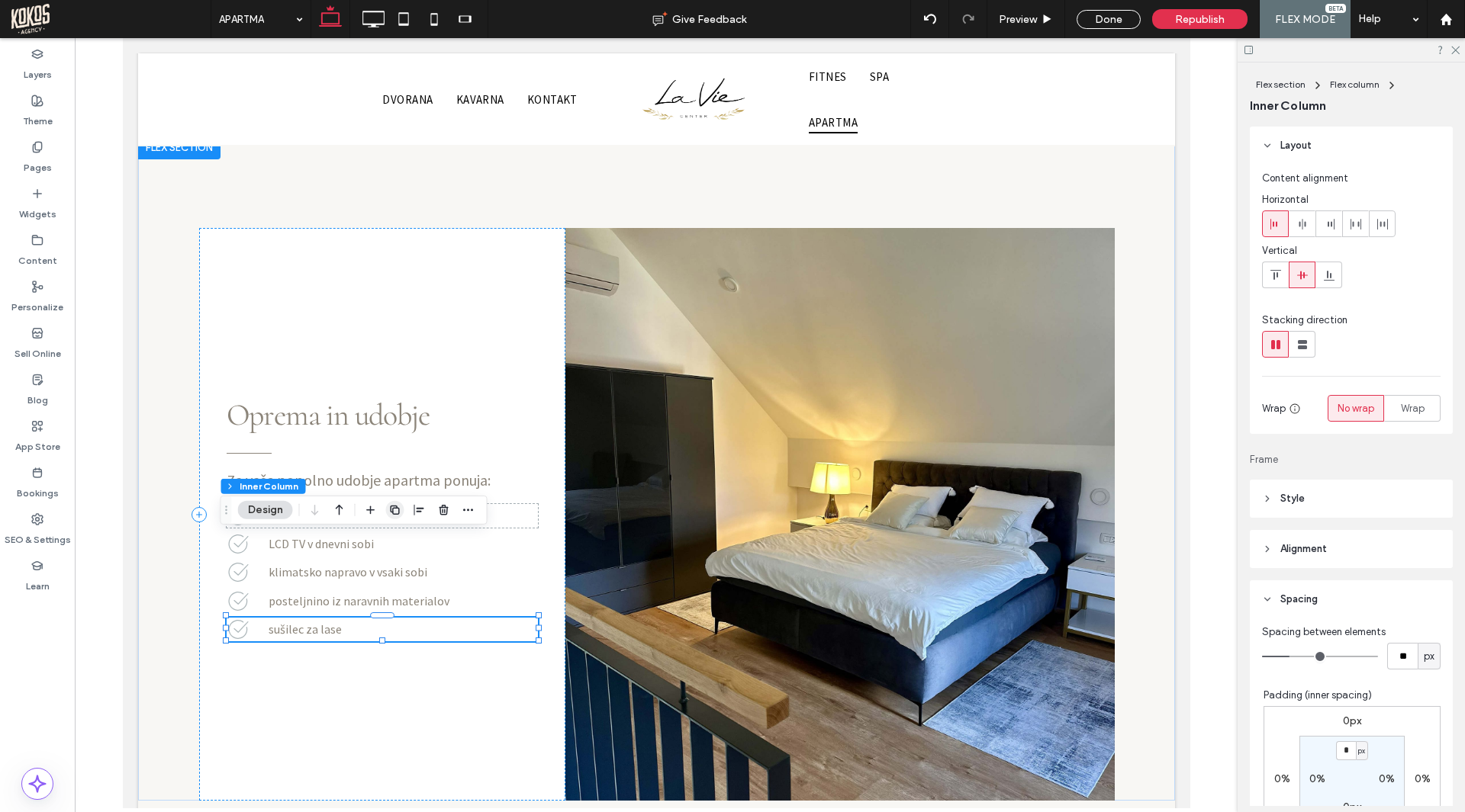
click at [400, 508] on icon "button" at bounding box center [394, 510] width 12 height 12
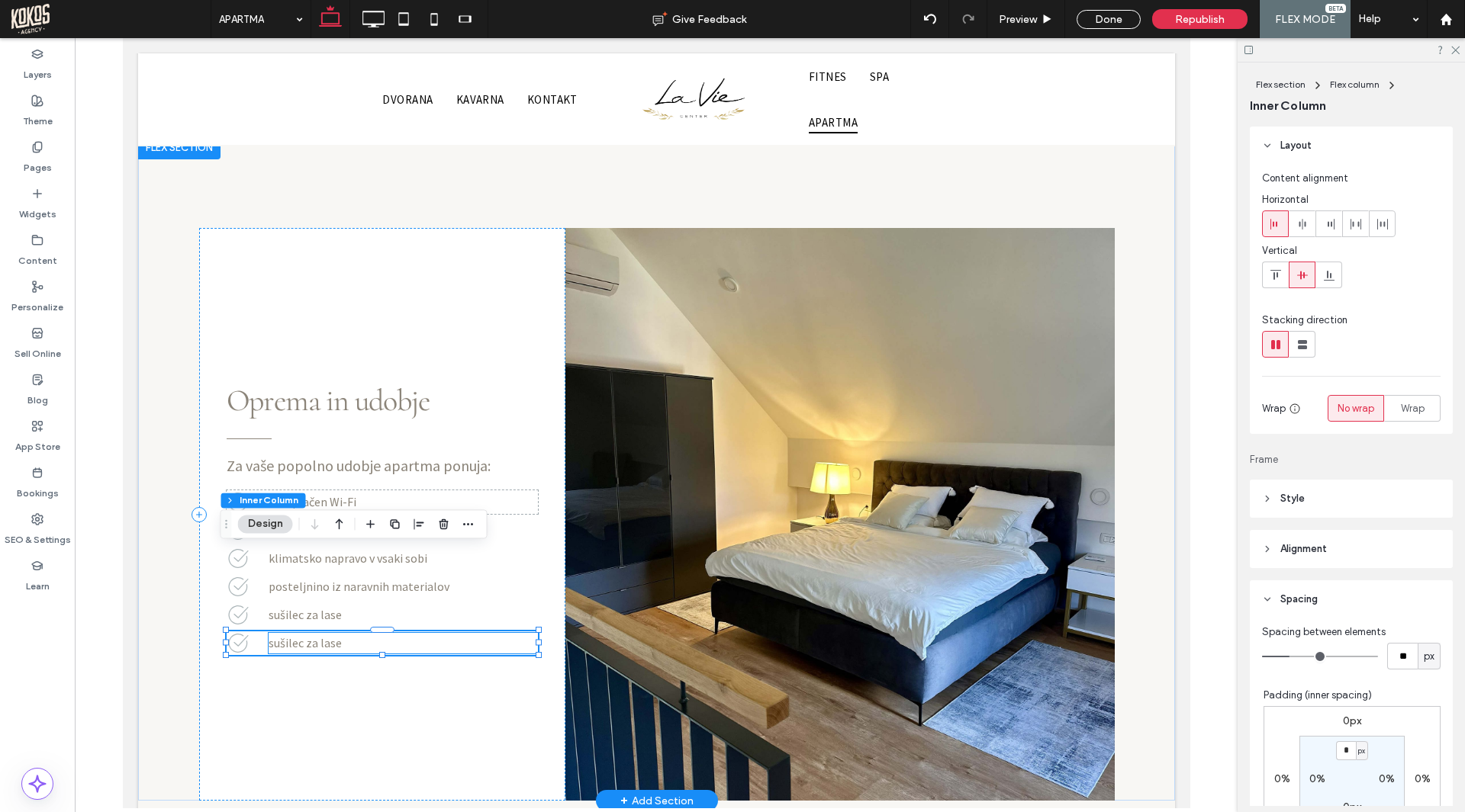
click at [288, 636] on span "sušilec za lase" at bounding box center [304, 643] width 73 height 15
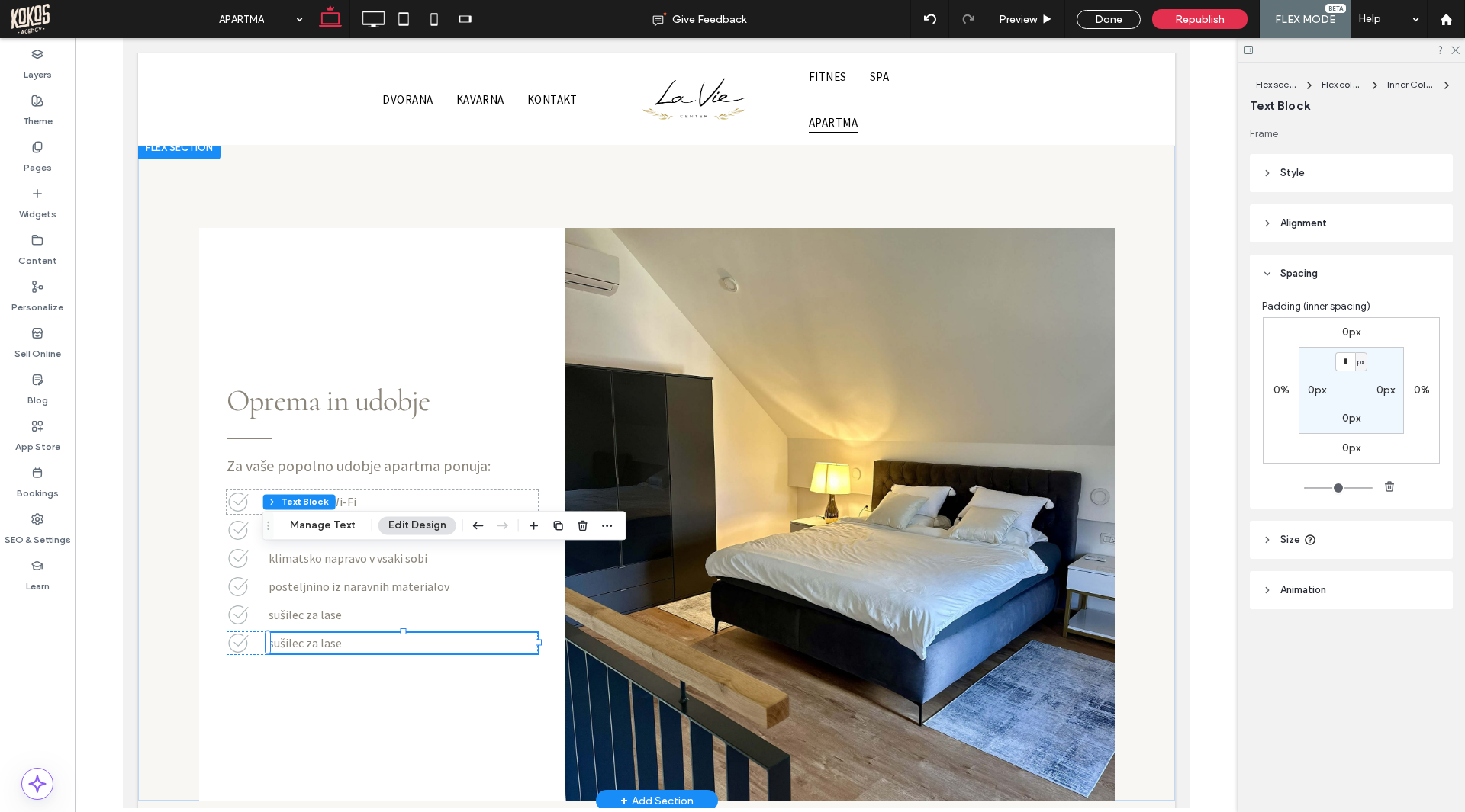
click at [288, 636] on span "sušilec za lase" at bounding box center [304, 643] width 73 height 15
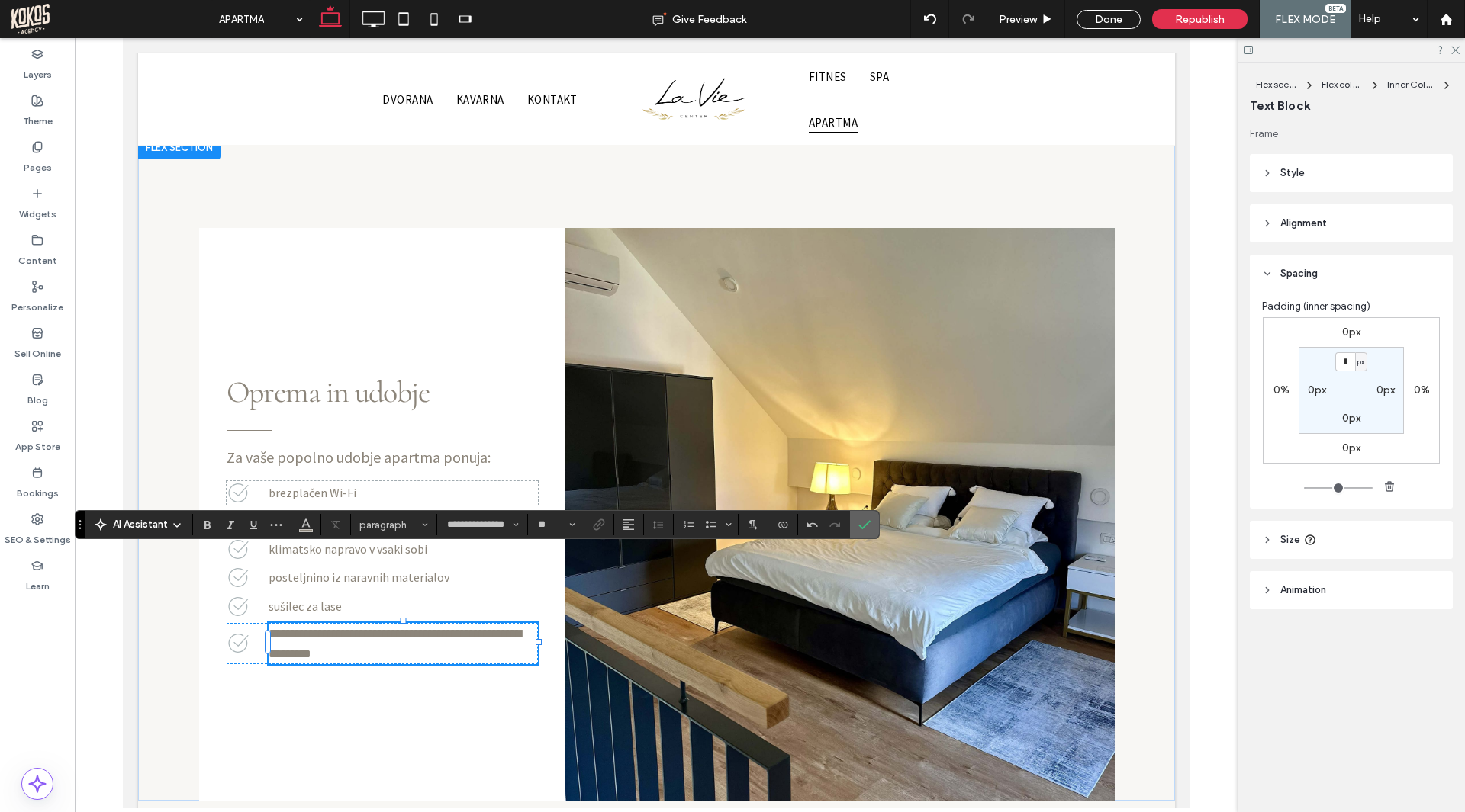
click at [858, 519] on icon "Confirm" at bounding box center [864, 525] width 12 height 12
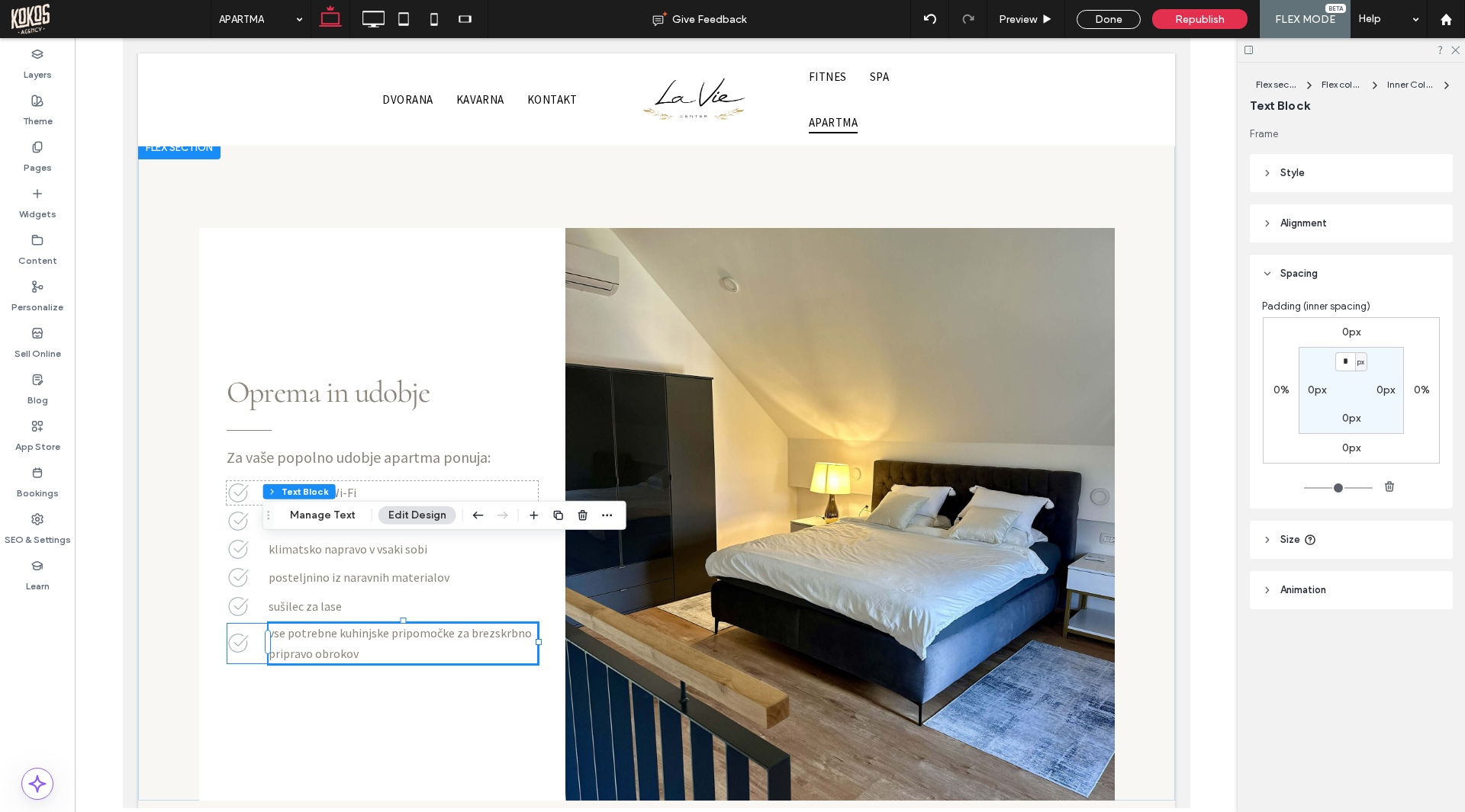
click at [239, 623] on div "vse potrebne kuhinjske pripomočke za brezskrbno pripravo obrokov" at bounding box center [381, 644] width 311 height 41
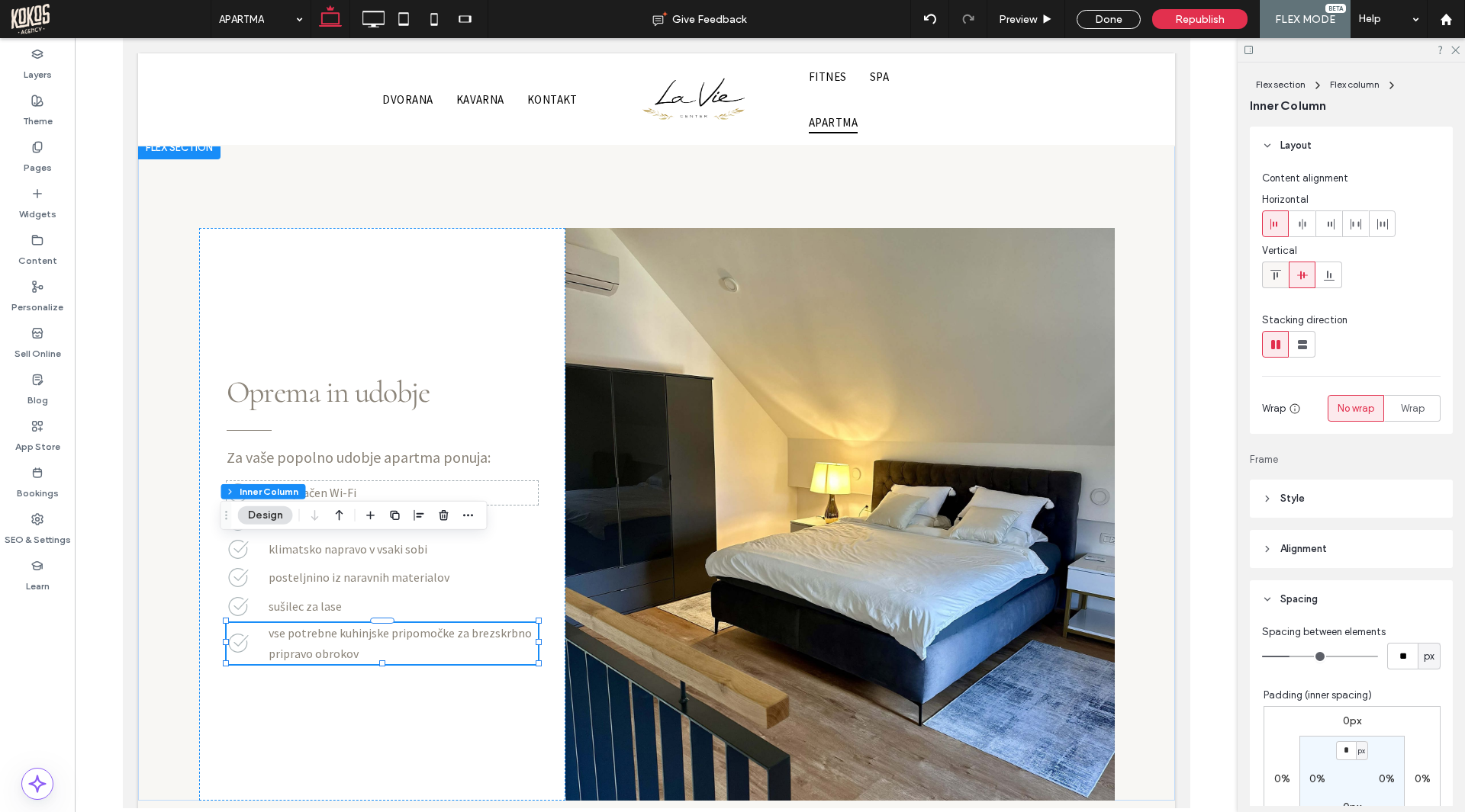
click at [1275, 270] on icon at bounding box center [1275, 275] width 12 height 12
click at [366, 631] on div "Za vaše popolno udobje apartma ponuja: Oprema in udobje brezplačen Wi-Fi LCD TV…" at bounding box center [381, 514] width 366 height 572
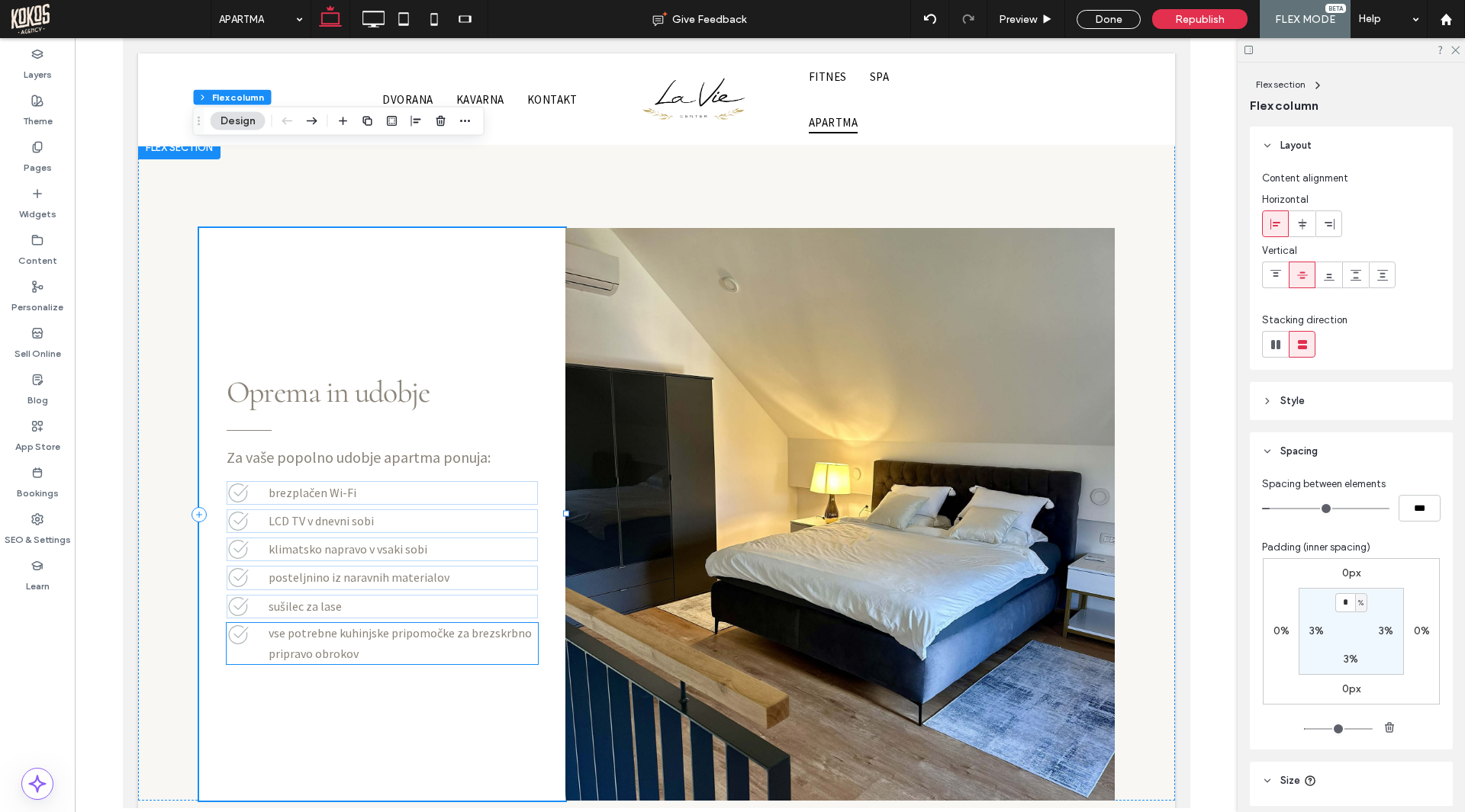
click at [303, 625] on span "vse potrebne kuhinjske pripomočke za brezskrbno pripravo obrokov" at bounding box center [399, 643] width 263 height 36
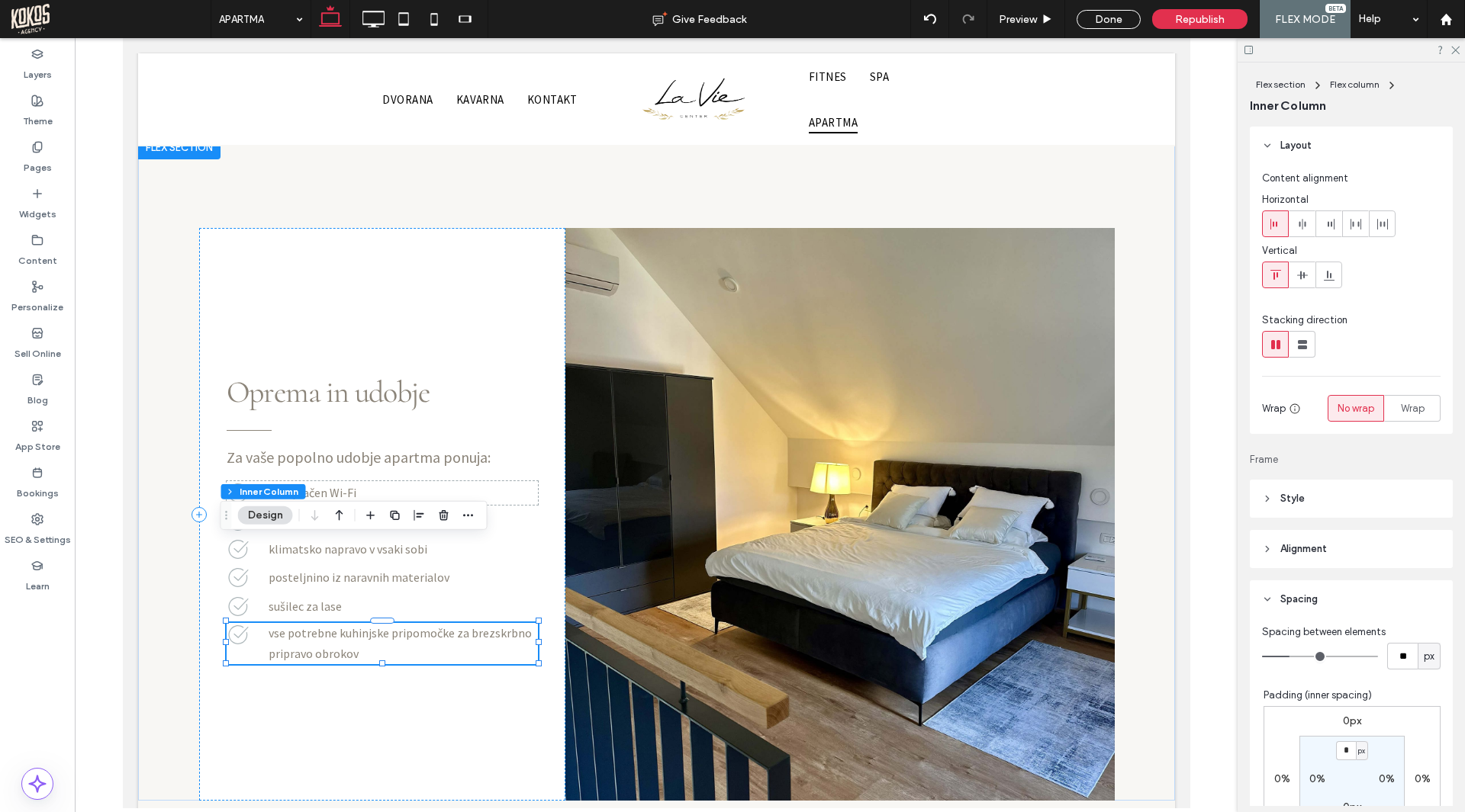
click at [303, 625] on span "vse potrebne kuhinjske pripomočke za brezskrbno pripravo obrokov" at bounding box center [399, 643] width 263 height 36
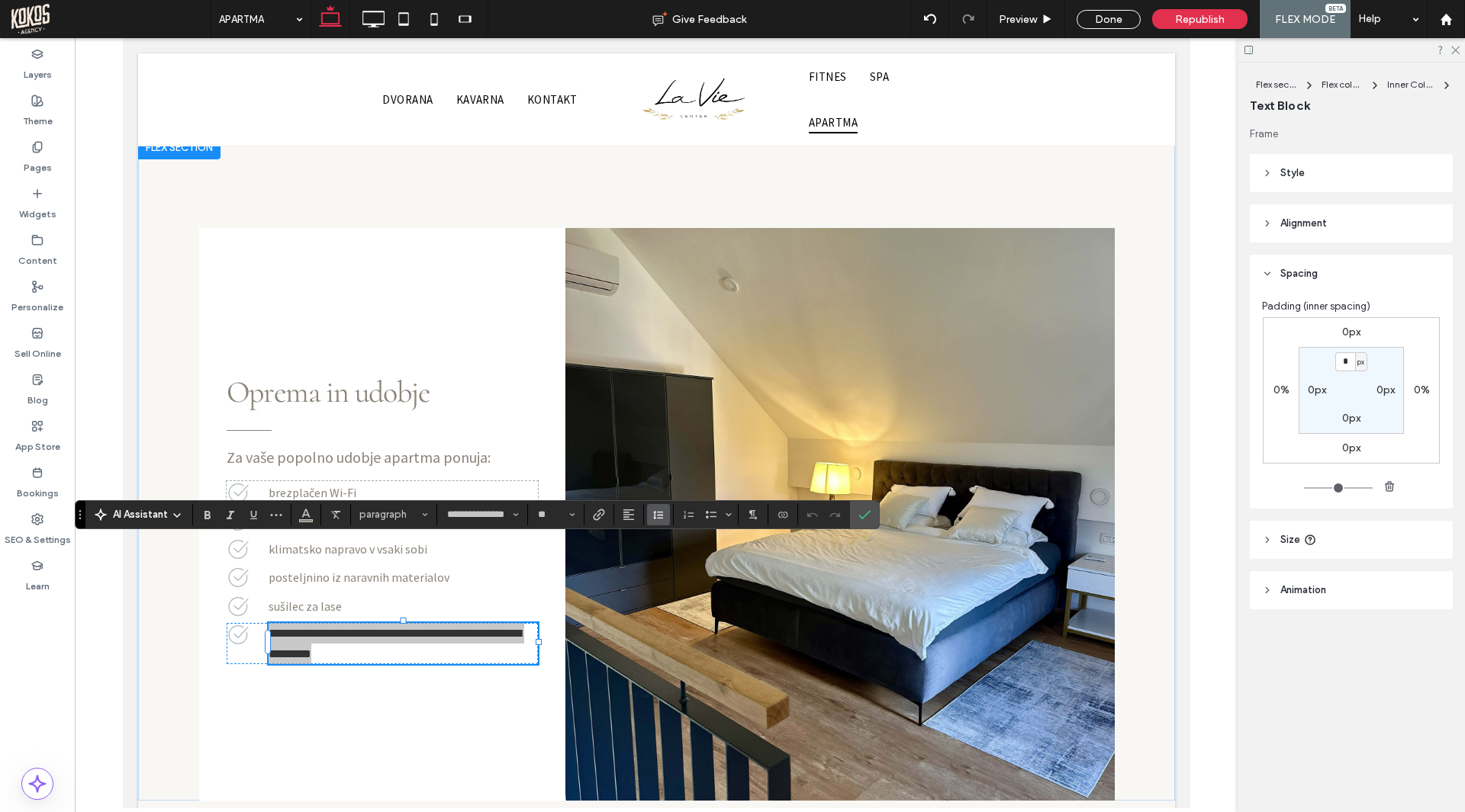
click at [654, 508] on icon "Line Height" at bounding box center [658, 514] width 12 height 12
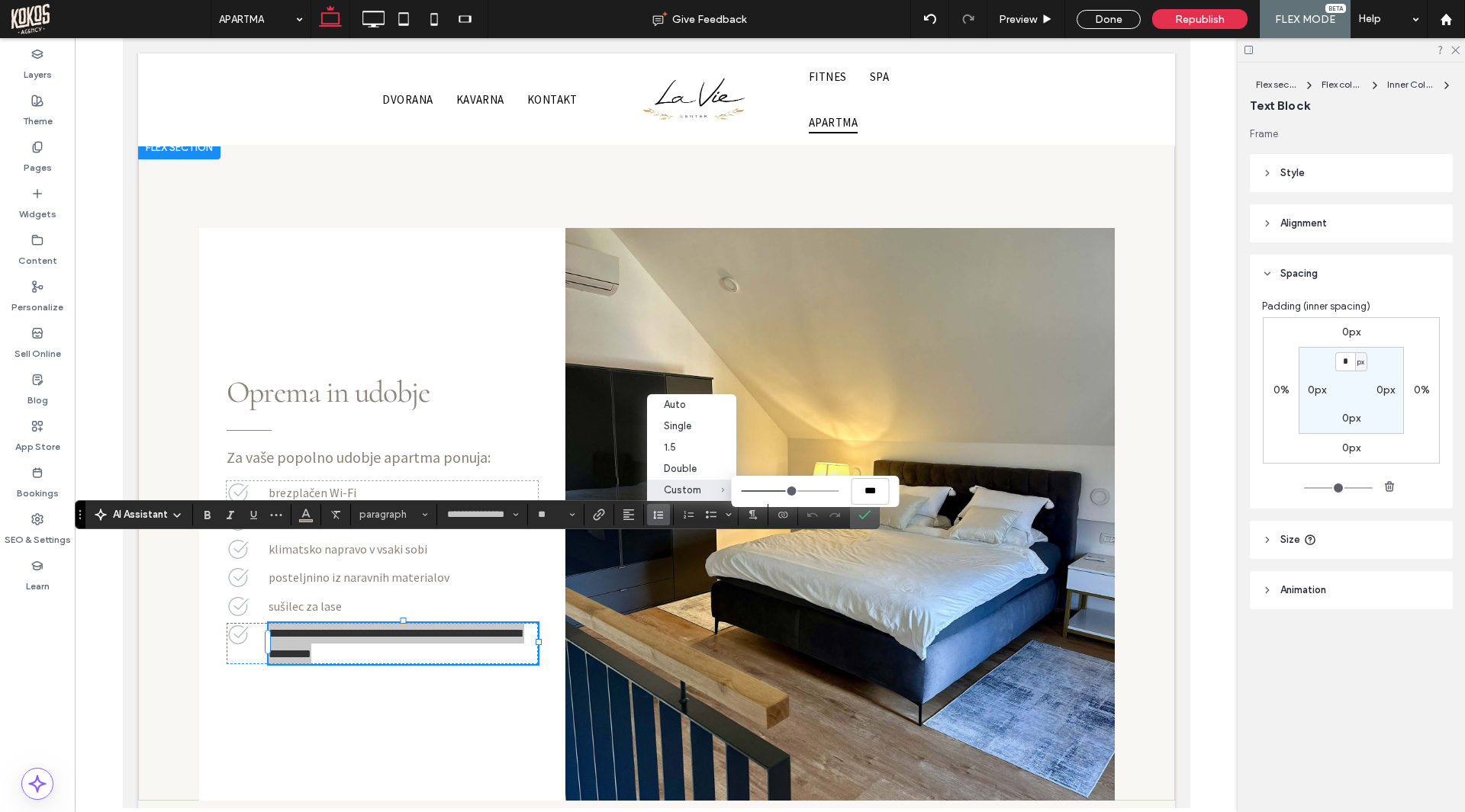
type input "***"
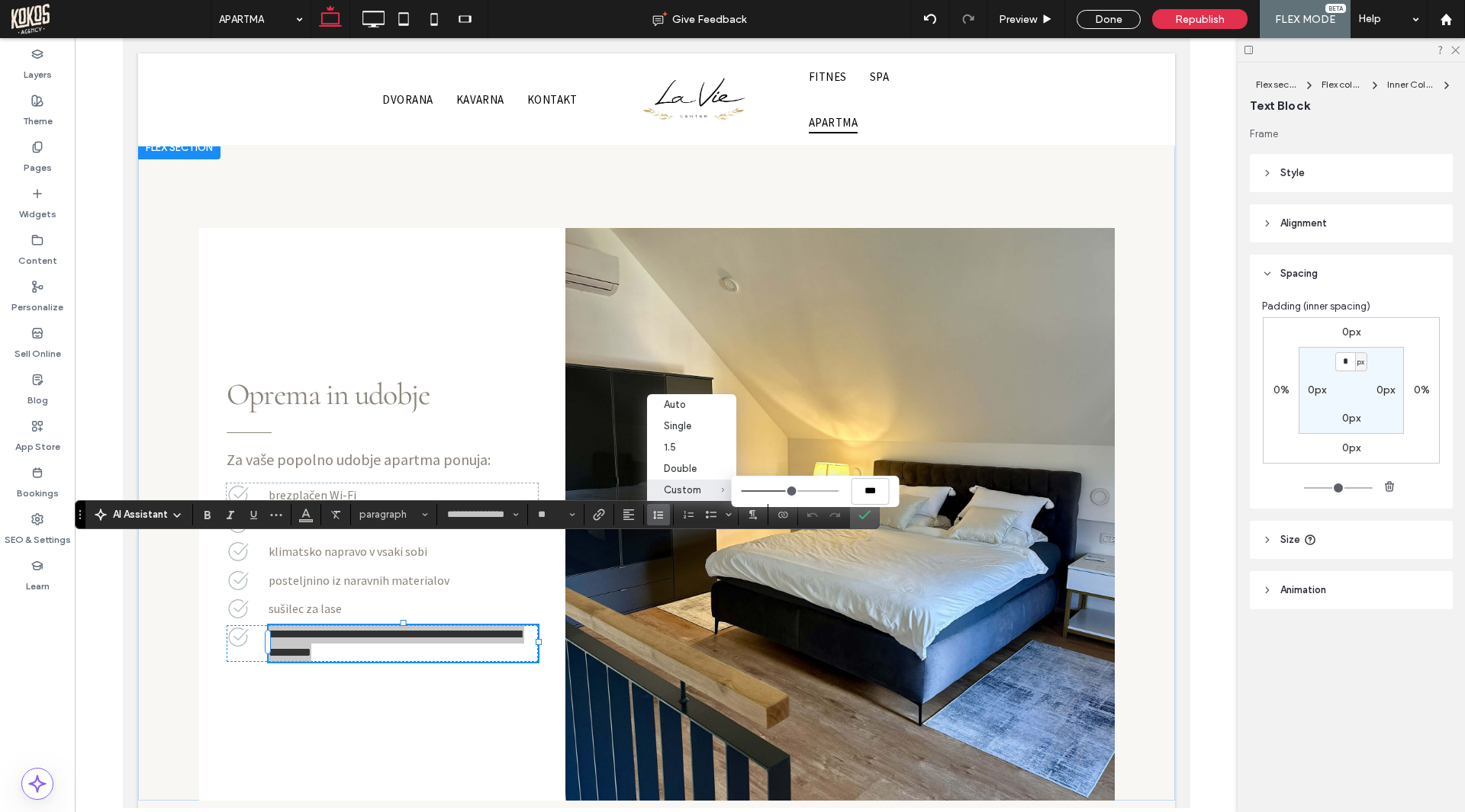
type input "***"
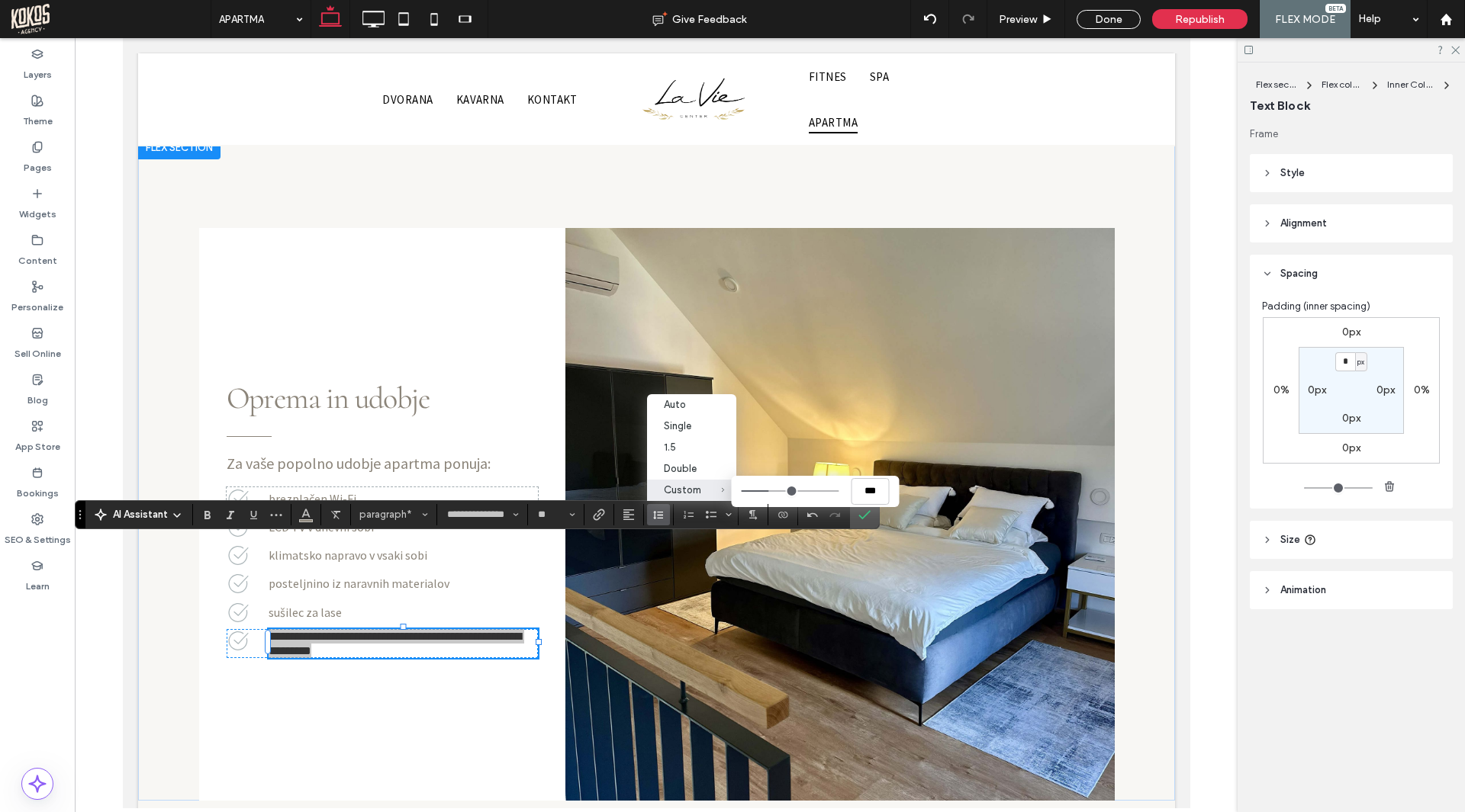
drag, startPoint x: 787, startPoint y: 488, endPoint x: 770, endPoint y: 490, distance: 17.1
type input "***"
click at [770, 491] on input "Custom ***" at bounding box center [790, 491] width 98 height 2
click at [867, 515] on use "Confirm" at bounding box center [865, 514] width 12 height 9
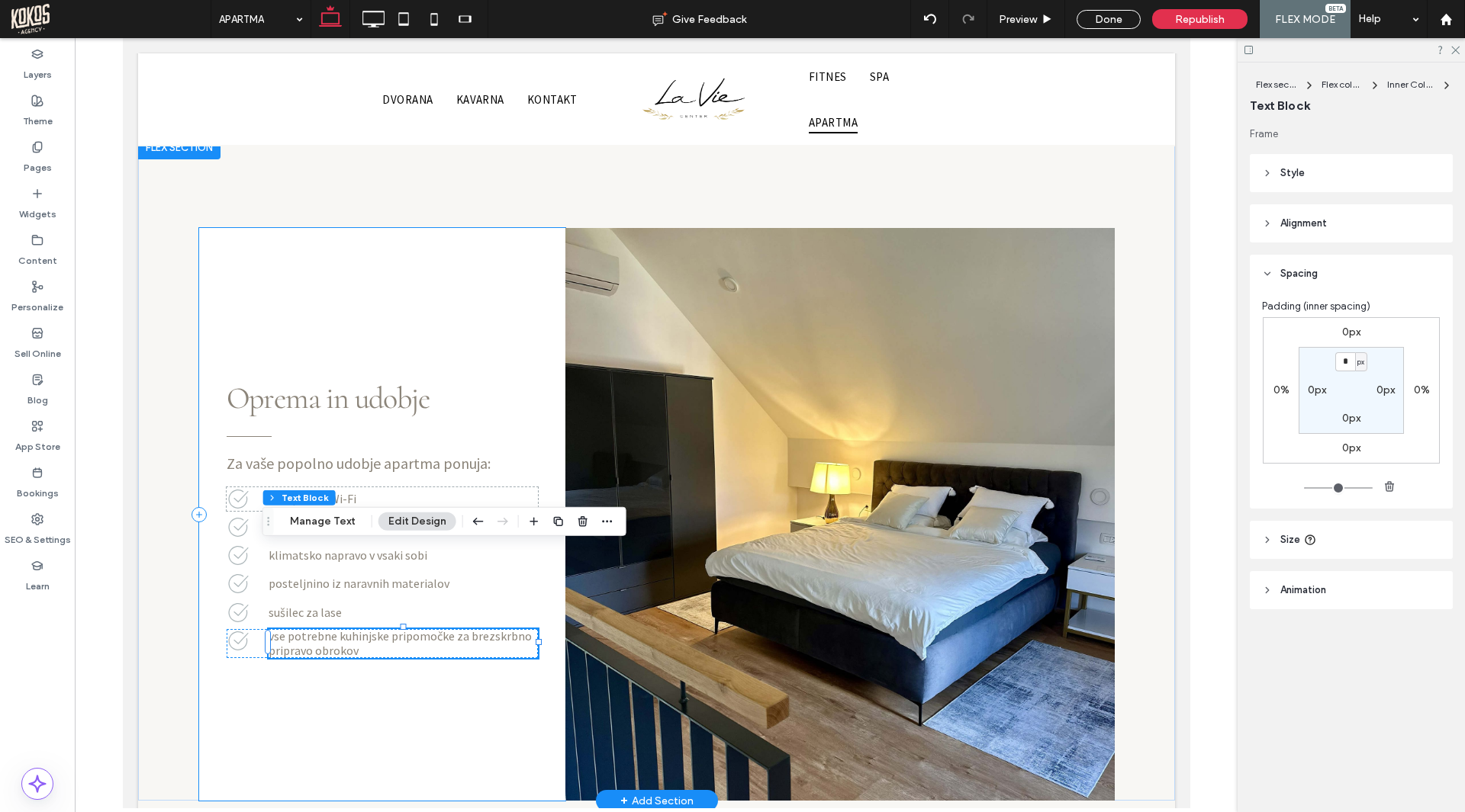
click at [499, 624] on div "Za vaše popolno udobje apartma ponuja: Oprema in udobje brezplačen Wi-Fi LCD TV…" at bounding box center [381, 514] width 366 height 572
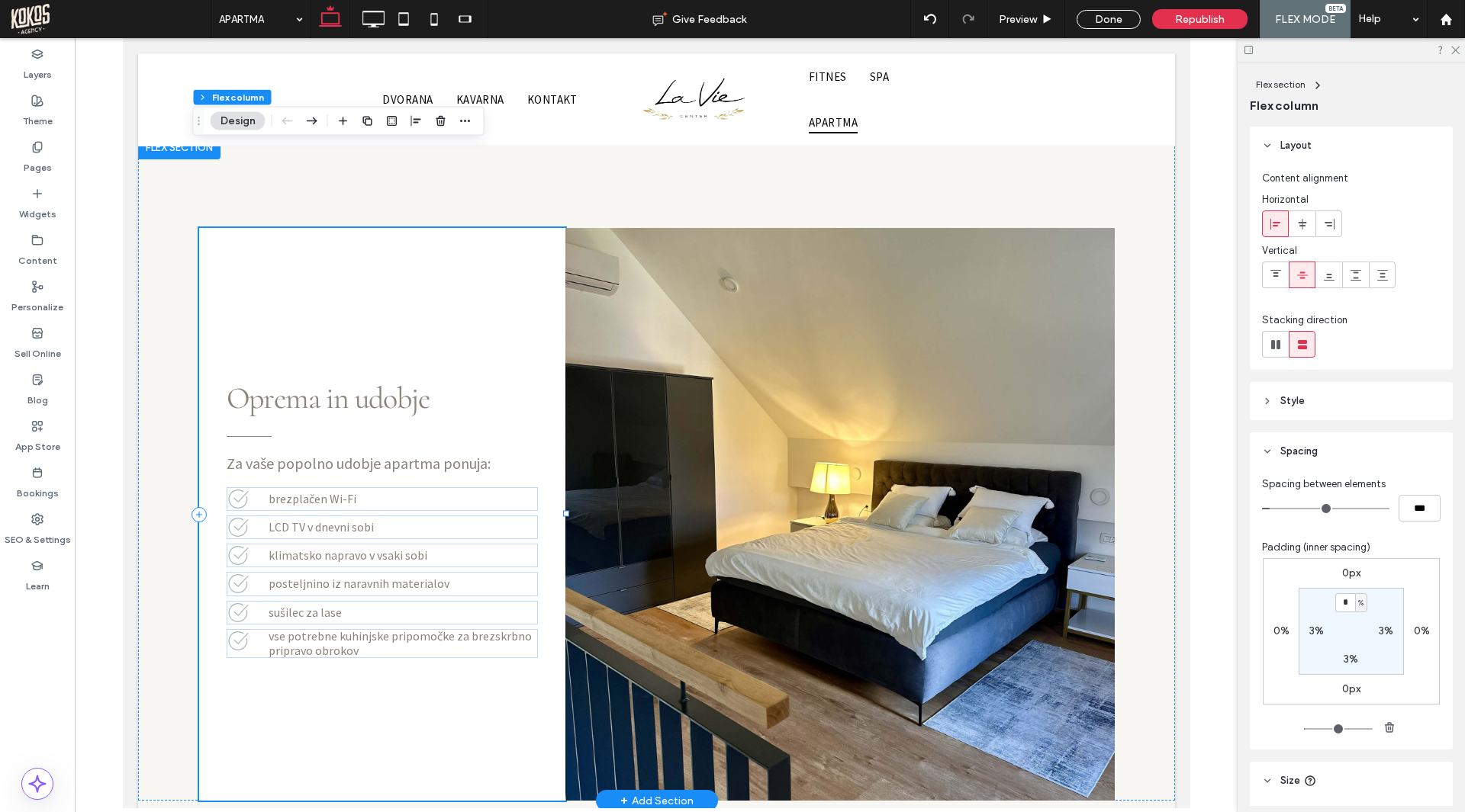
click at [451, 236] on div "Za vaše popolno udobje apartma ponuja: Oprema in udobje brezplačen Wi-Fi LCD TV…" at bounding box center [381, 514] width 366 height 572
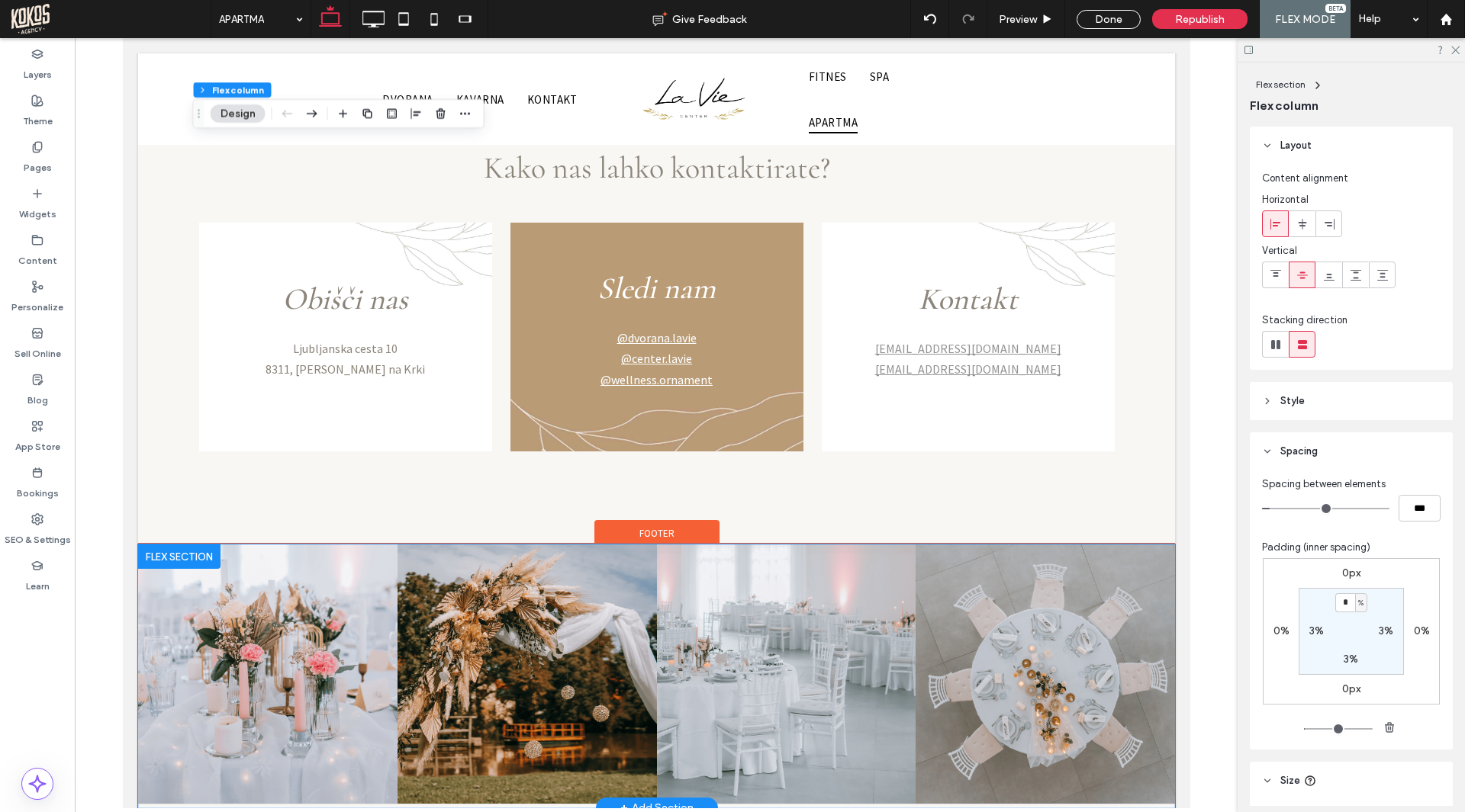
scroll to position [2542, 0]
click at [228, 545] on link at bounding box center [267, 674] width 259 height 259
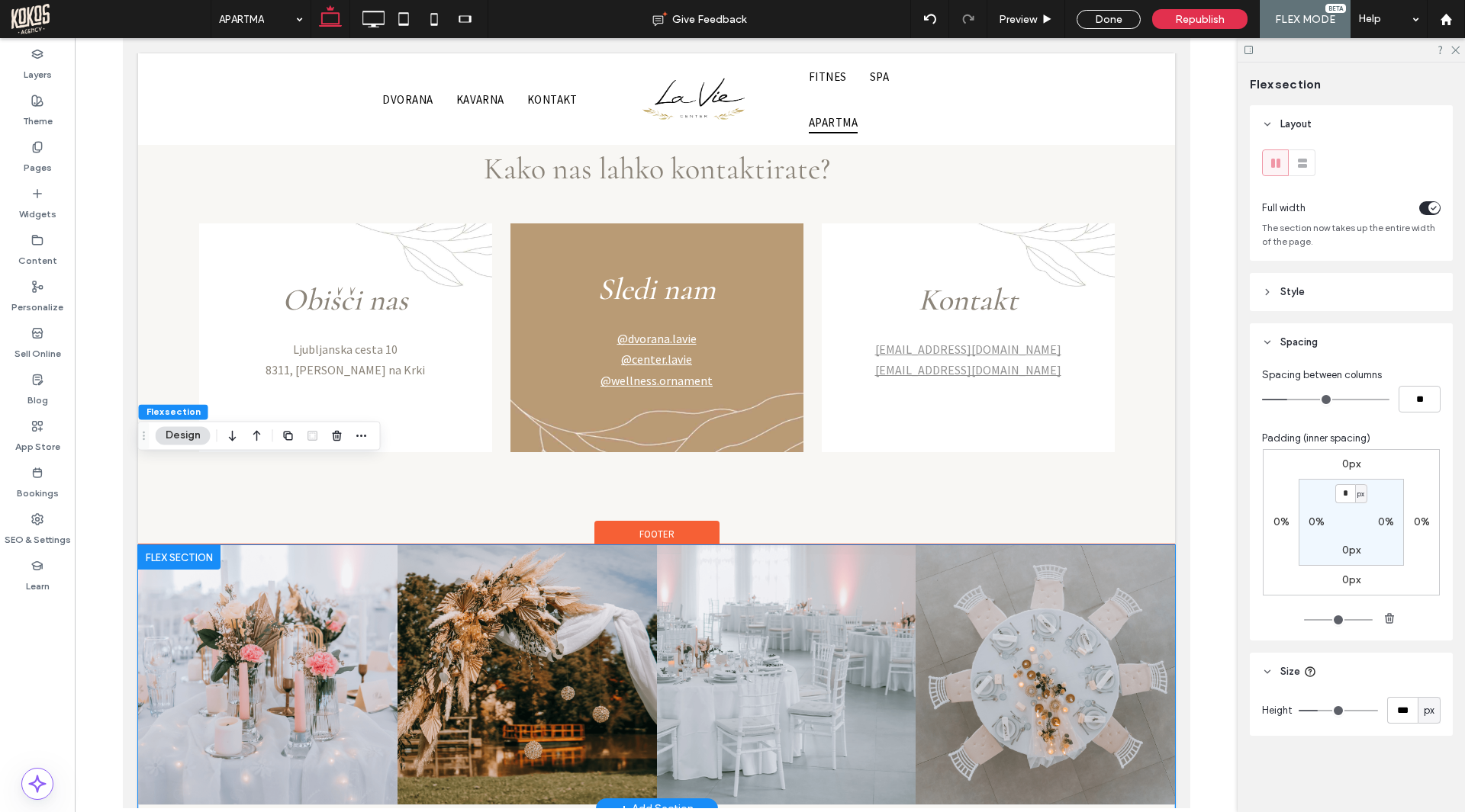
click at [248, 545] on link at bounding box center [267, 674] width 259 height 259
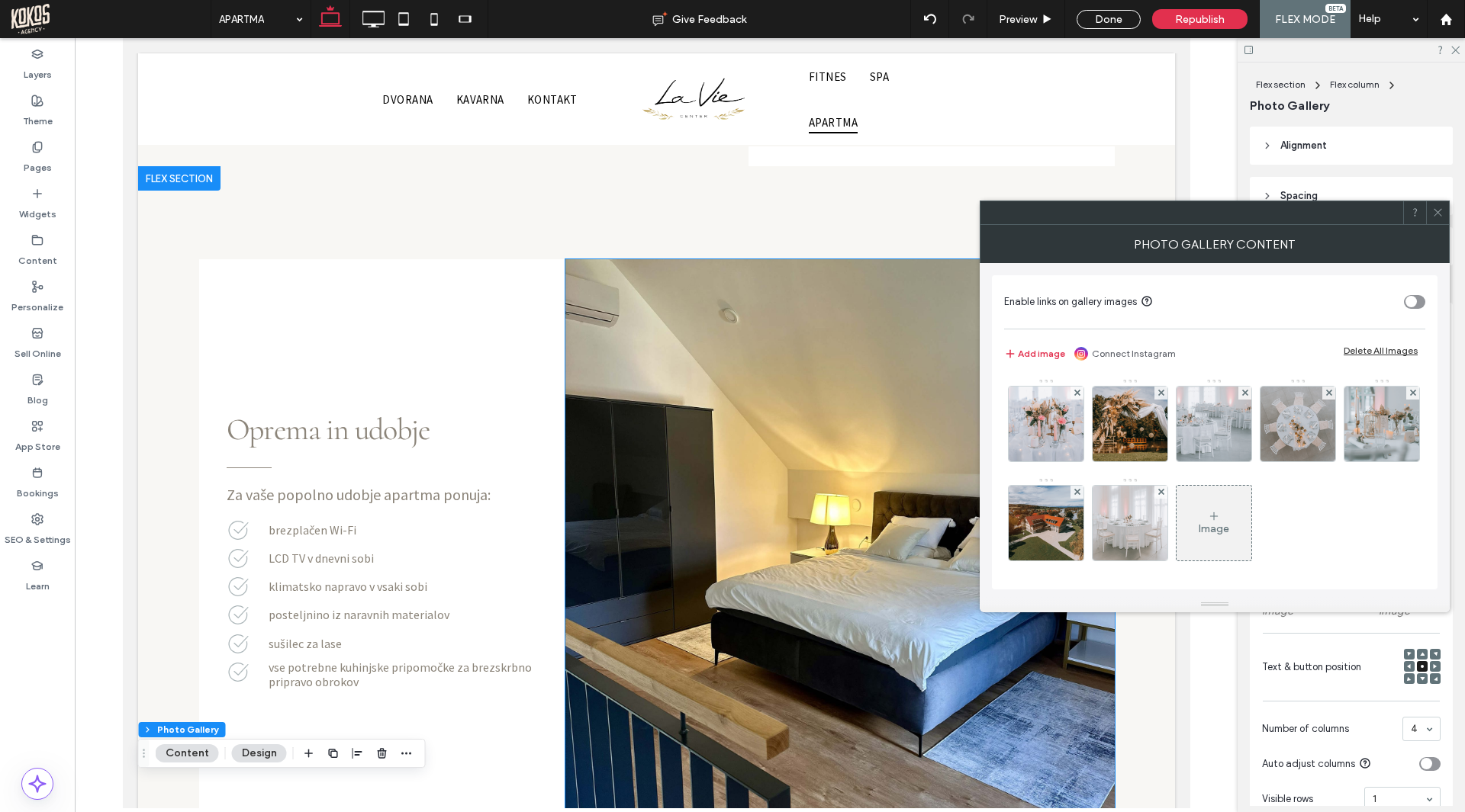
scroll to position [1932, 0]
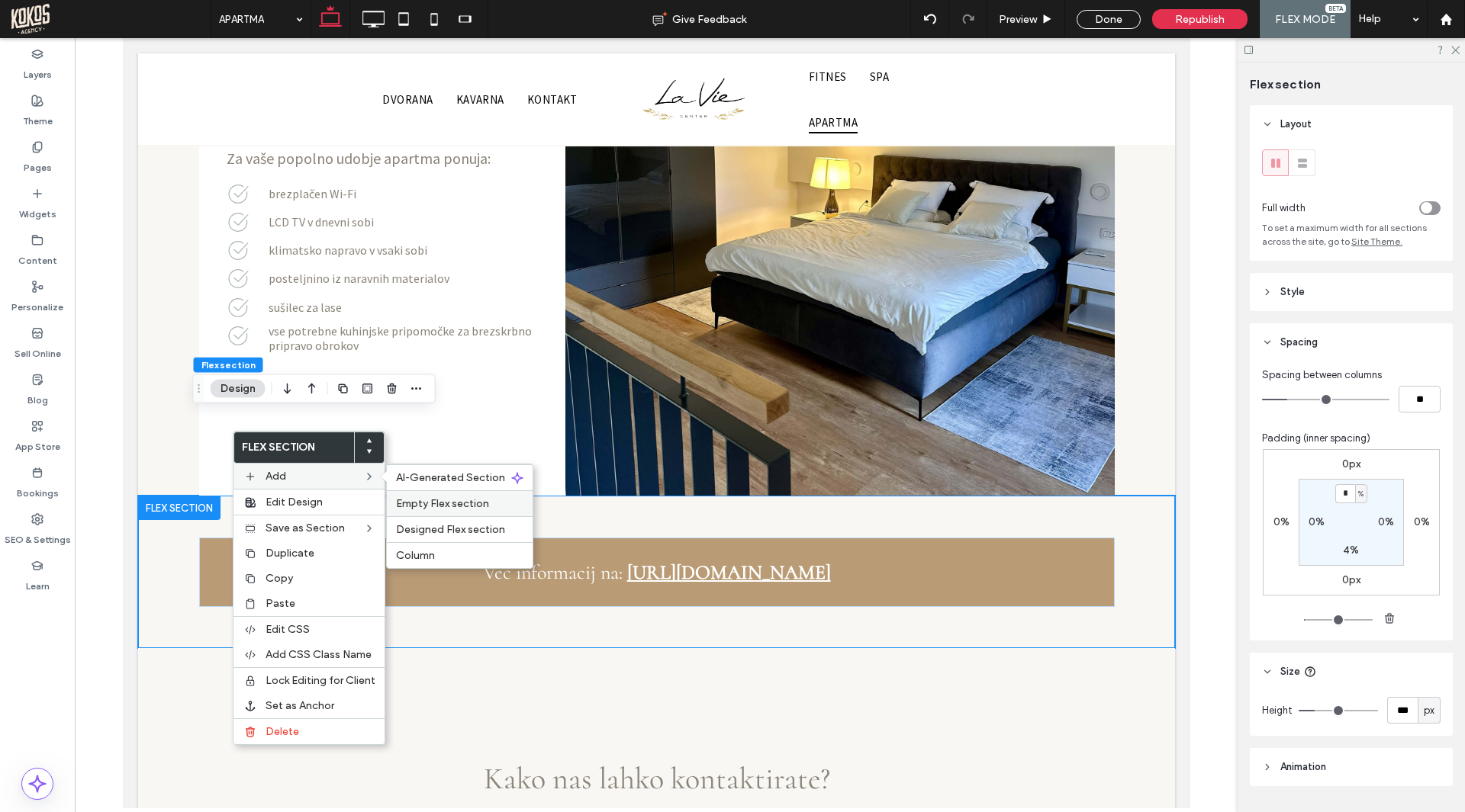
click at [459, 504] on span "Empty Flex section" at bounding box center [442, 504] width 93 height 13
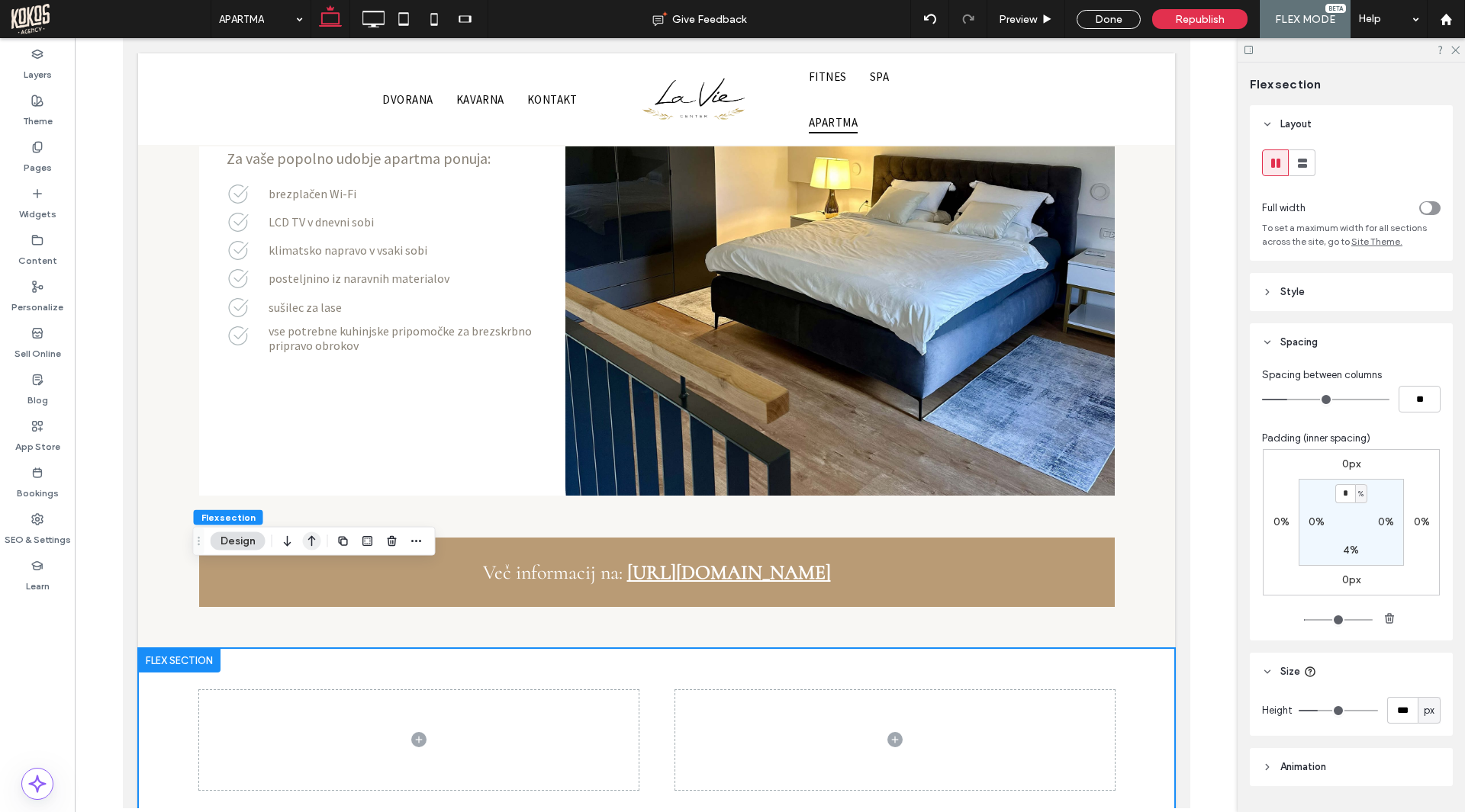
click at [317, 542] on icon "button" at bounding box center [312, 542] width 19 height 28
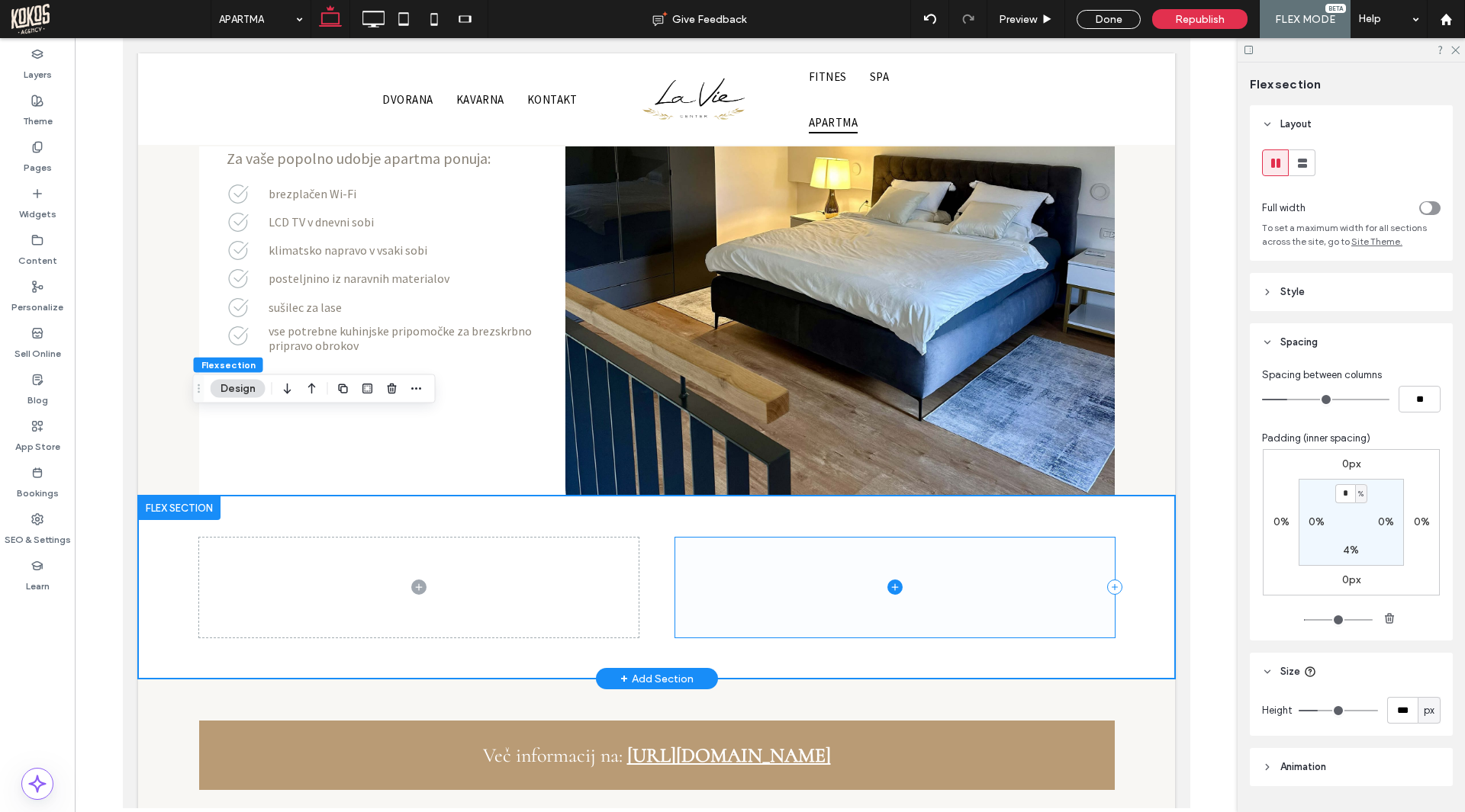
click at [1071, 538] on span at bounding box center [894, 587] width 440 height 100
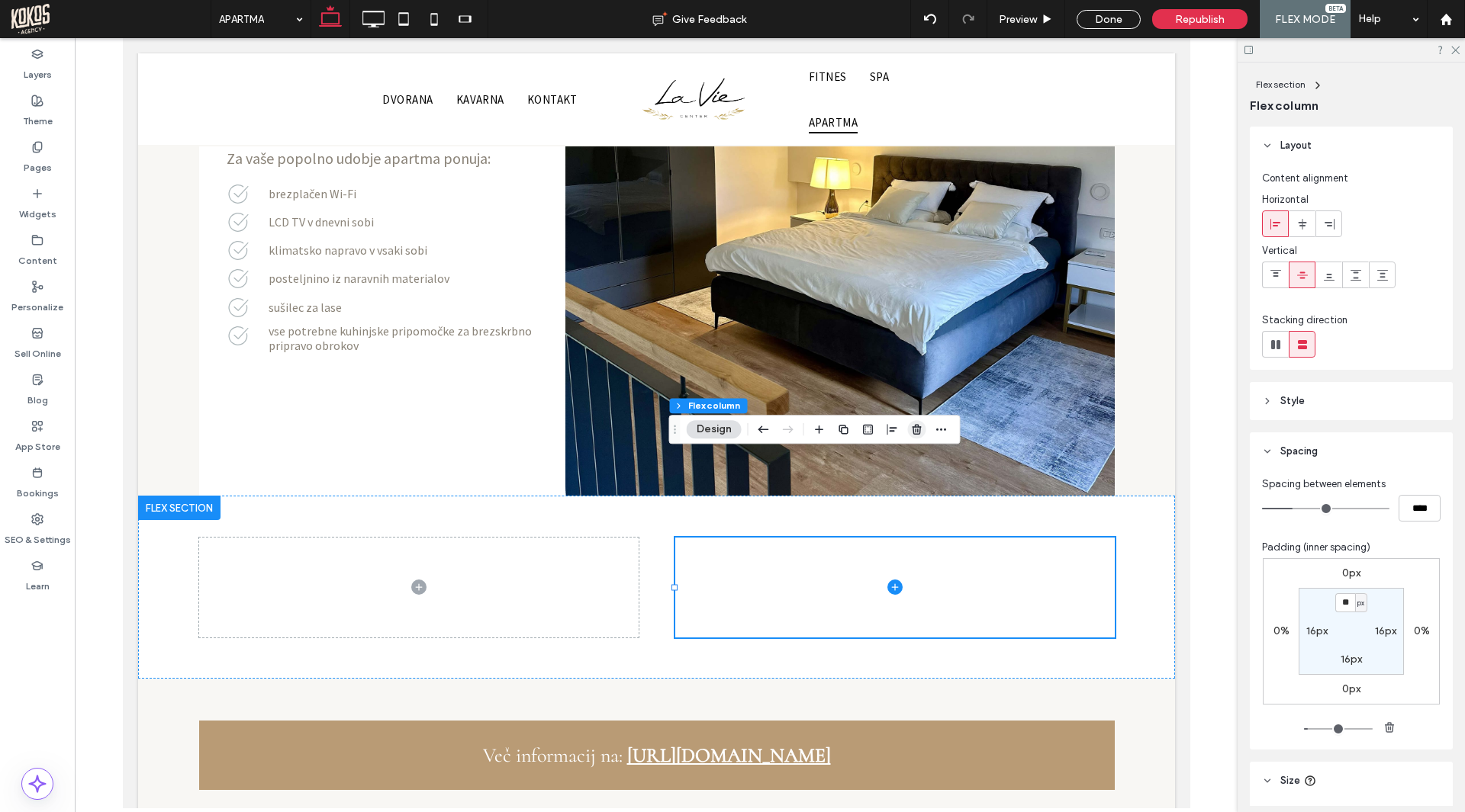
click at [912, 427] on icon "button" at bounding box center [917, 429] width 12 height 12
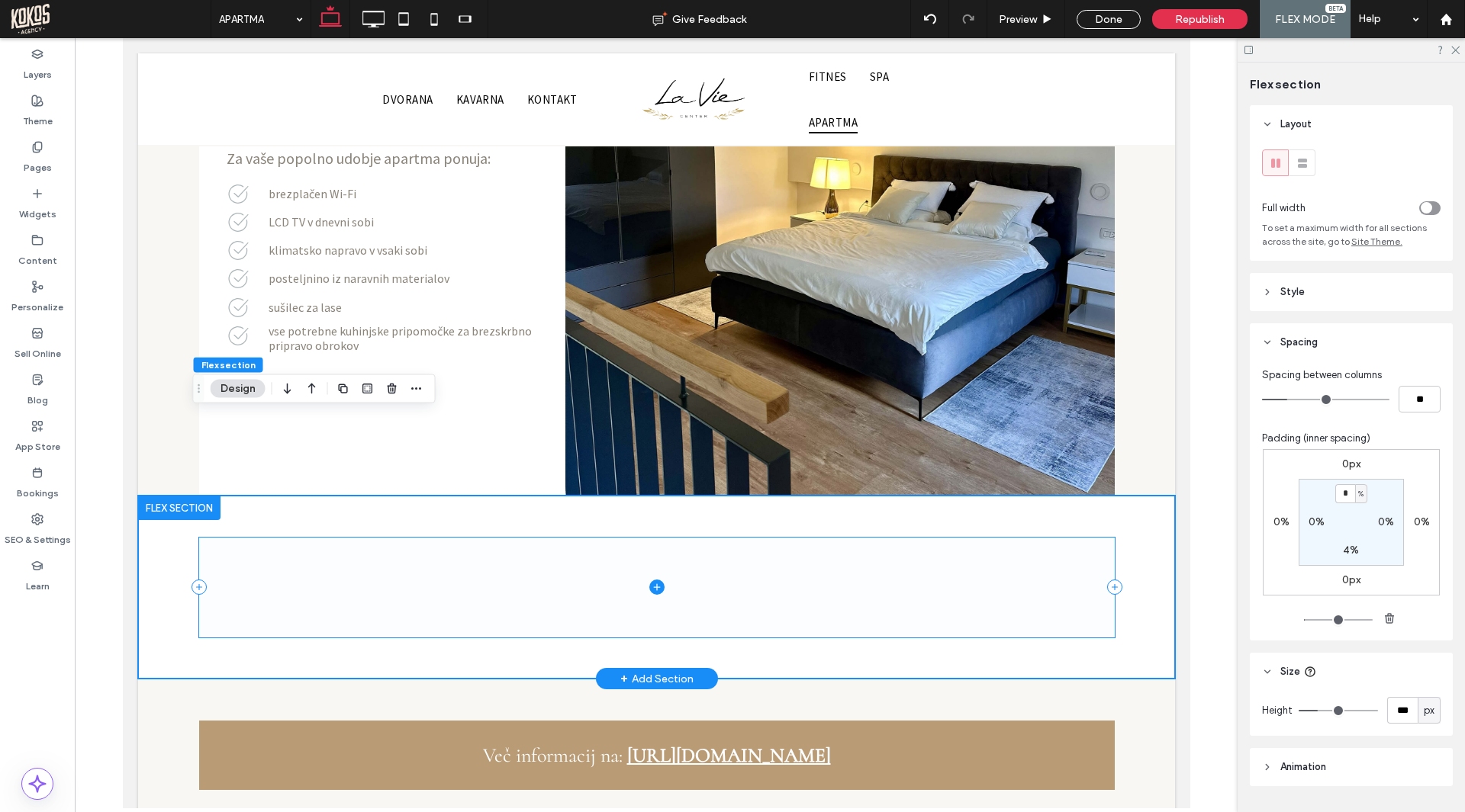
click at [652, 587] on icon at bounding box center [655, 587] width 6 height 1
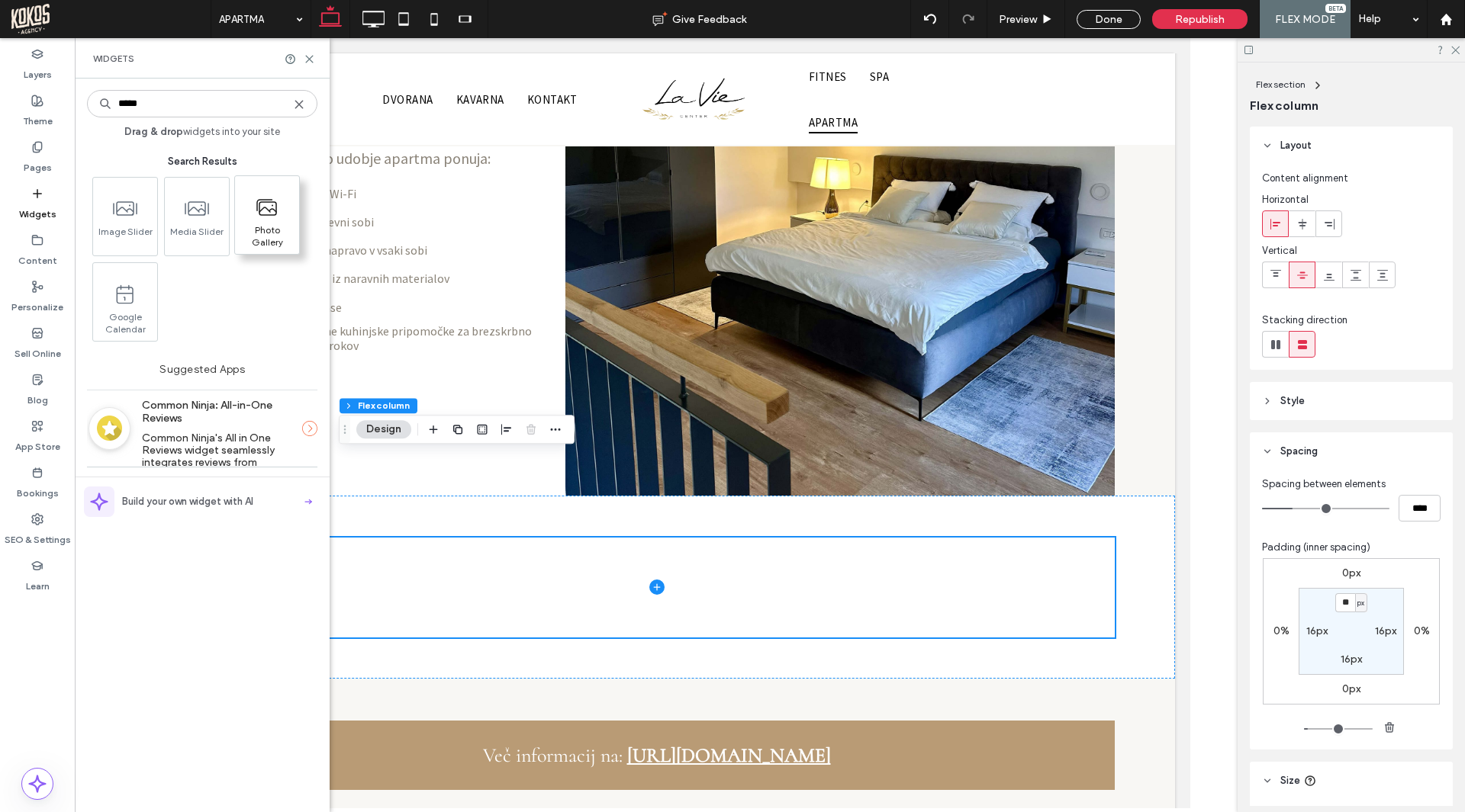
type input "*****"
click at [265, 215] on use at bounding box center [266, 207] width 19 height 15
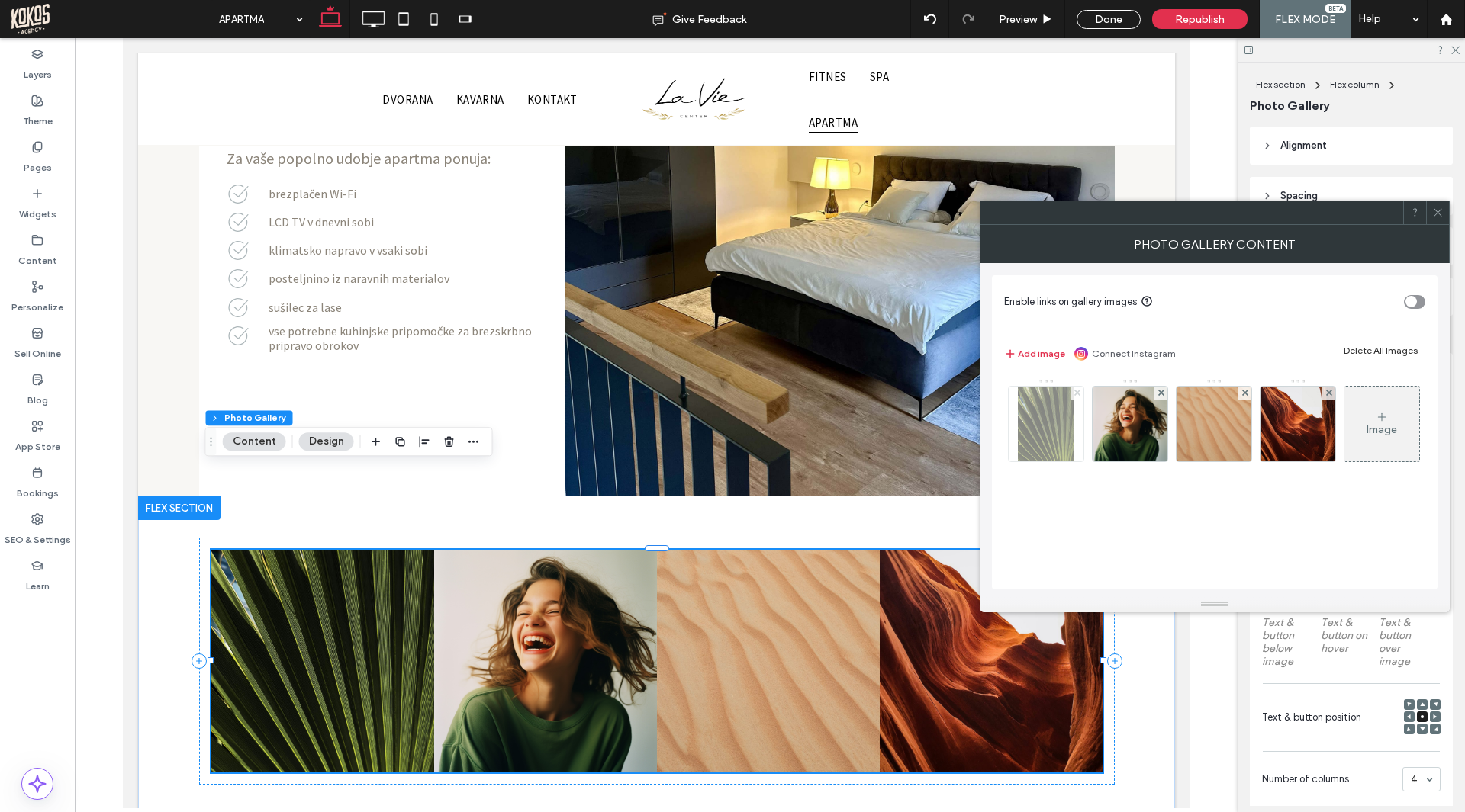
click at [1076, 393] on use at bounding box center [1076, 393] width 6 height 6
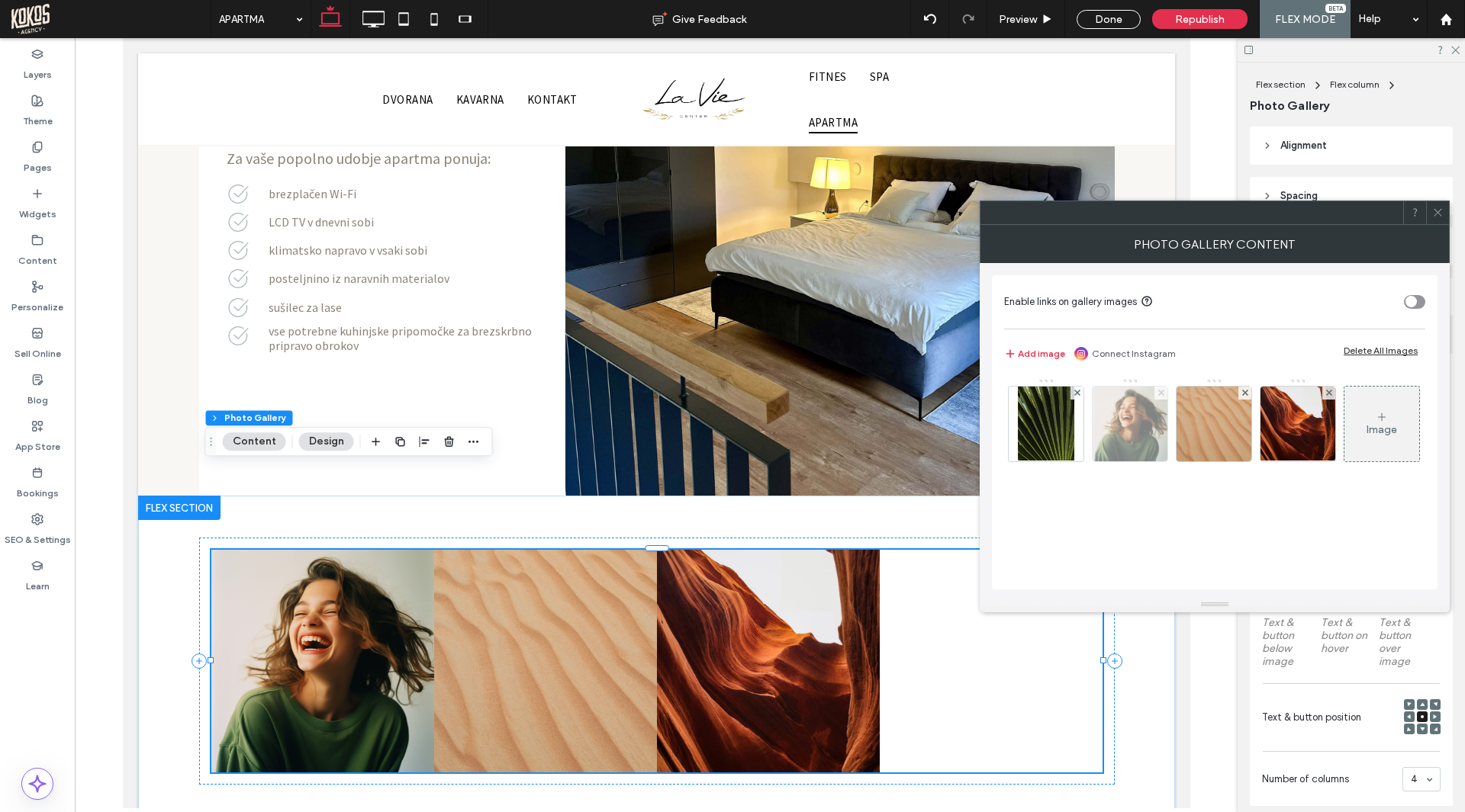
click at [1157, 393] on use at bounding box center [1161, 393] width 6 height 6
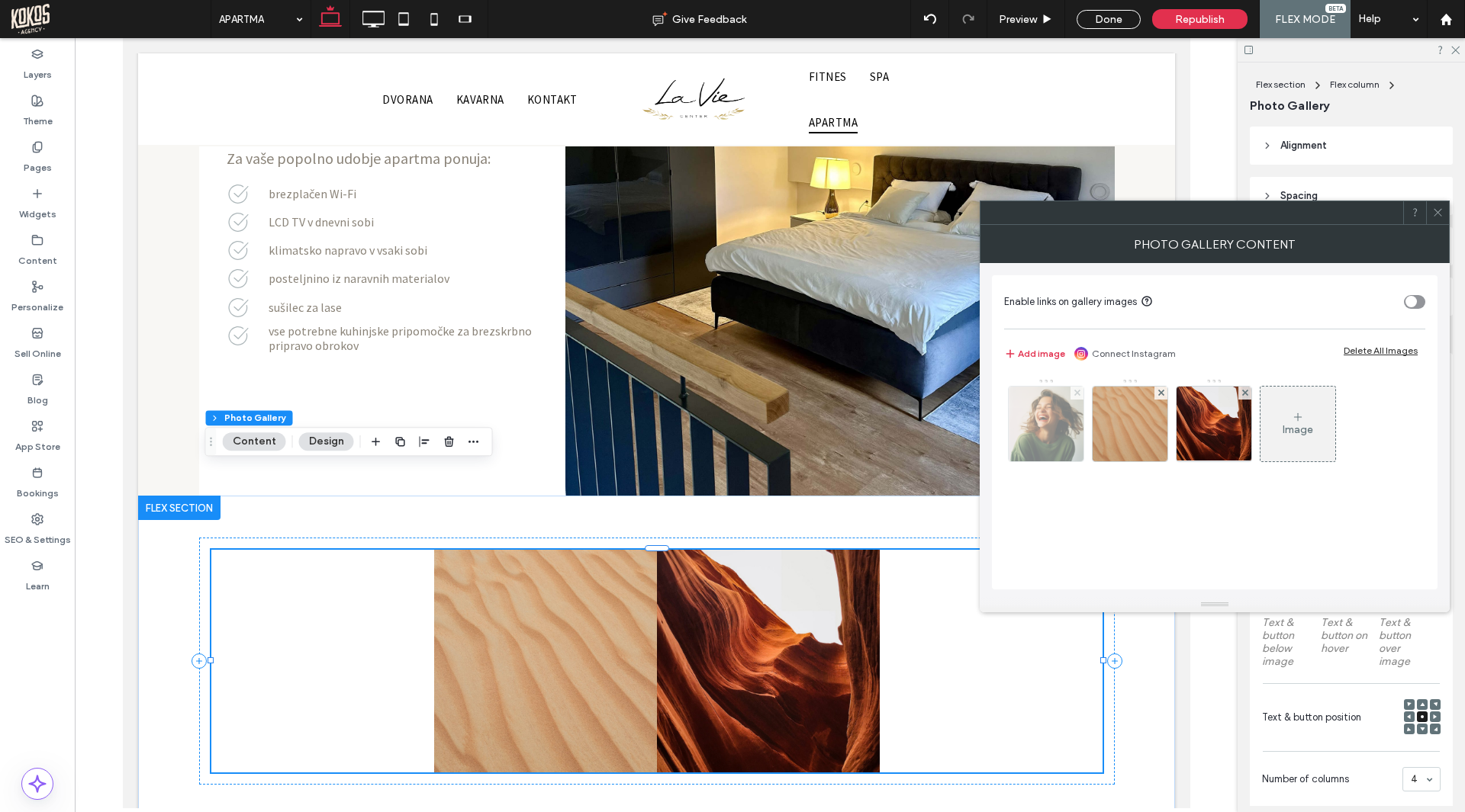
click at [1077, 393] on use at bounding box center [1076, 393] width 6 height 6
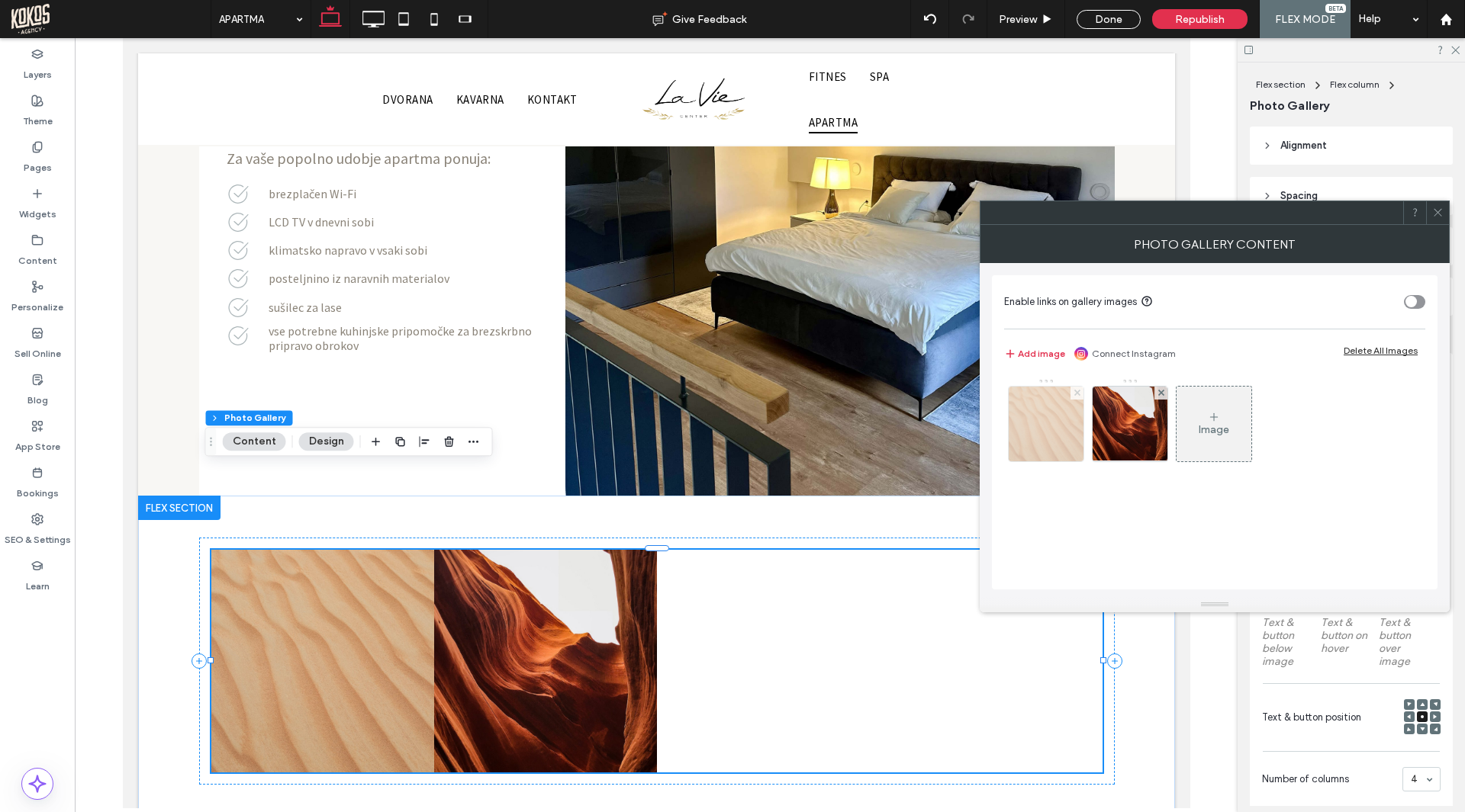
click at [1077, 393] on use at bounding box center [1076, 393] width 6 height 6
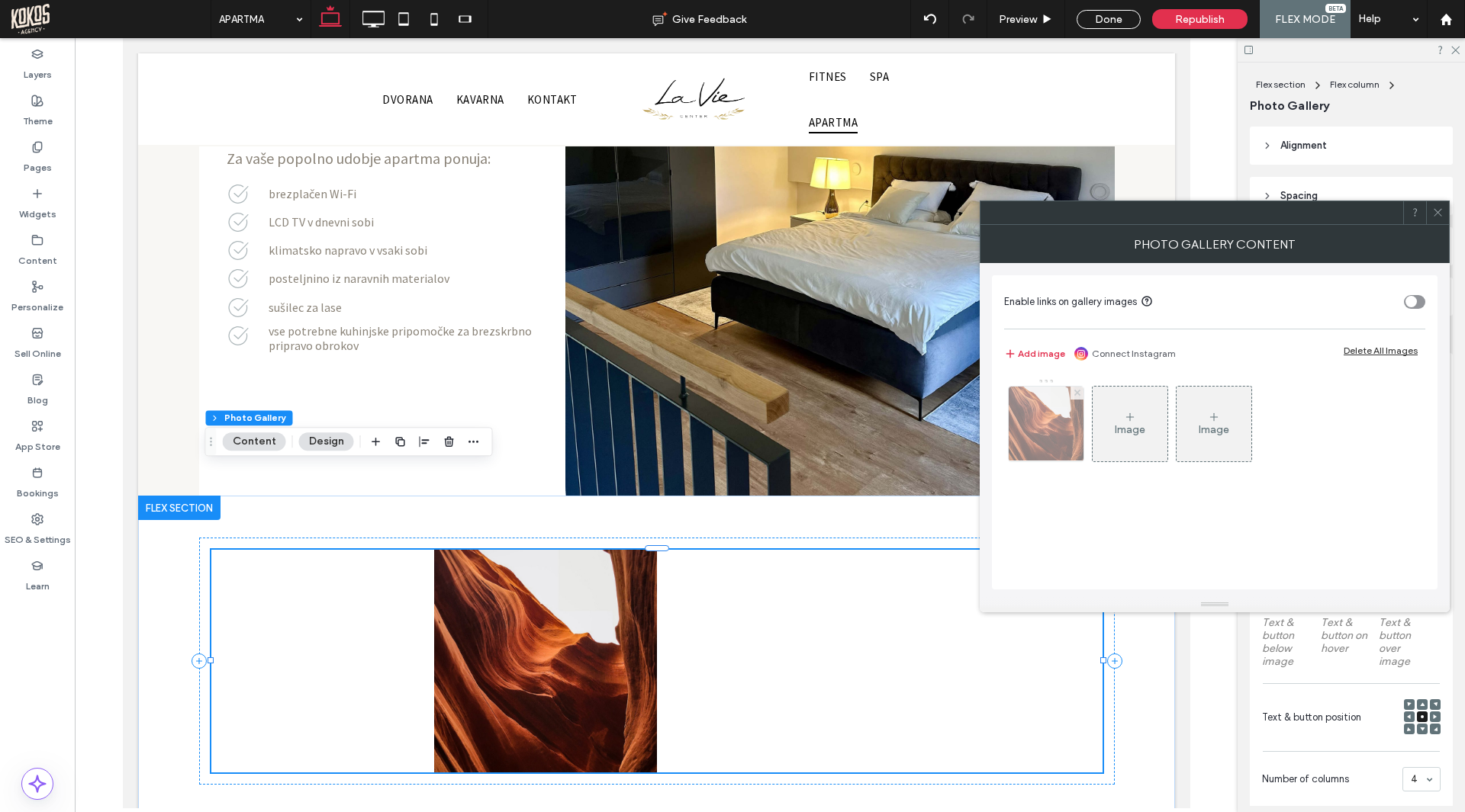
click at [1077, 394] on icon at bounding box center [1077, 393] width 6 height 6
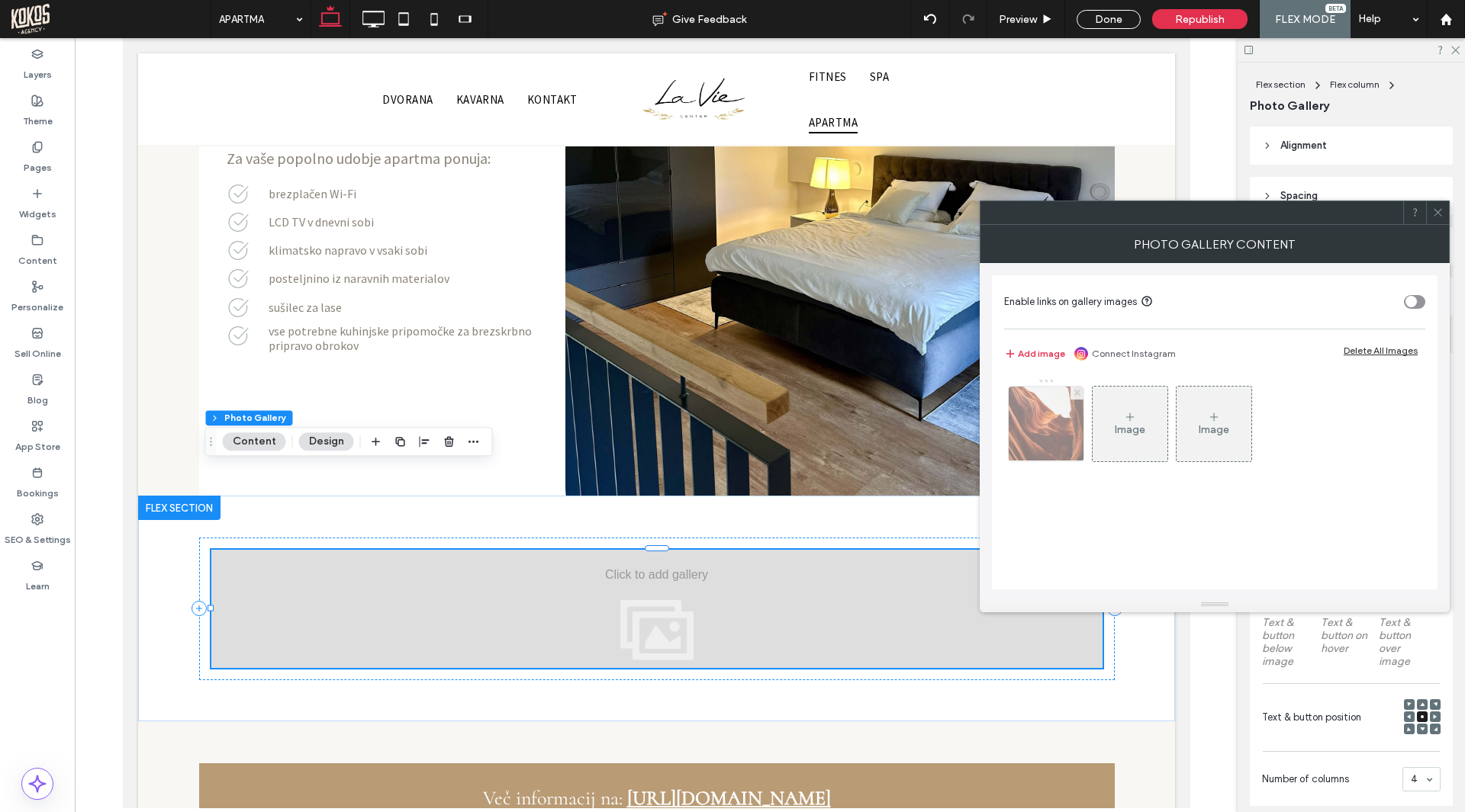
click at [1077, 394] on icon at bounding box center [1077, 393] width 6 height 6
click at [1092, 394] on div "Image" at bounding box center [1130, 423] width 75 height 72
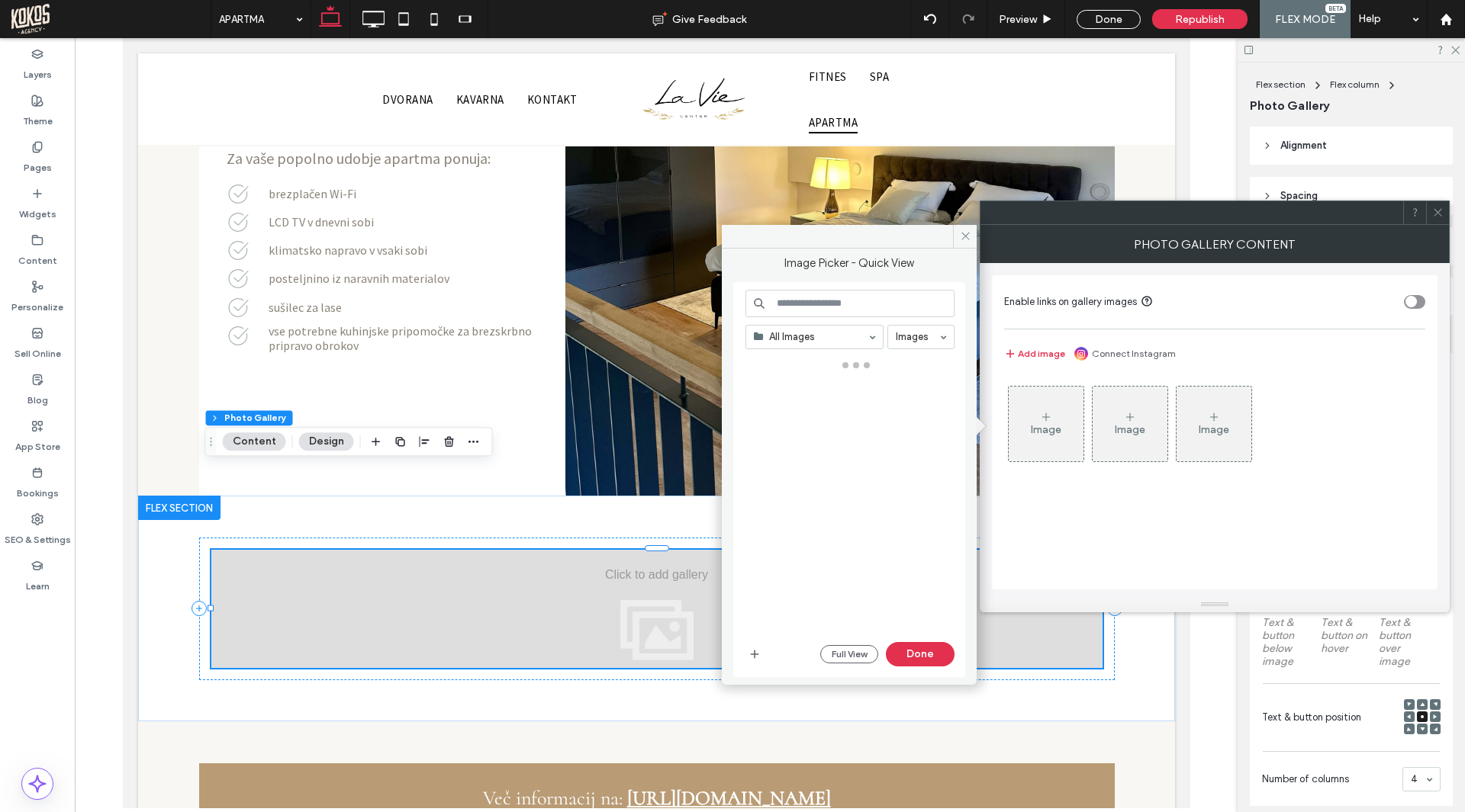
click at [1047, 428] on div "Image" at bounding box center [1046, 430] width 31 height 13
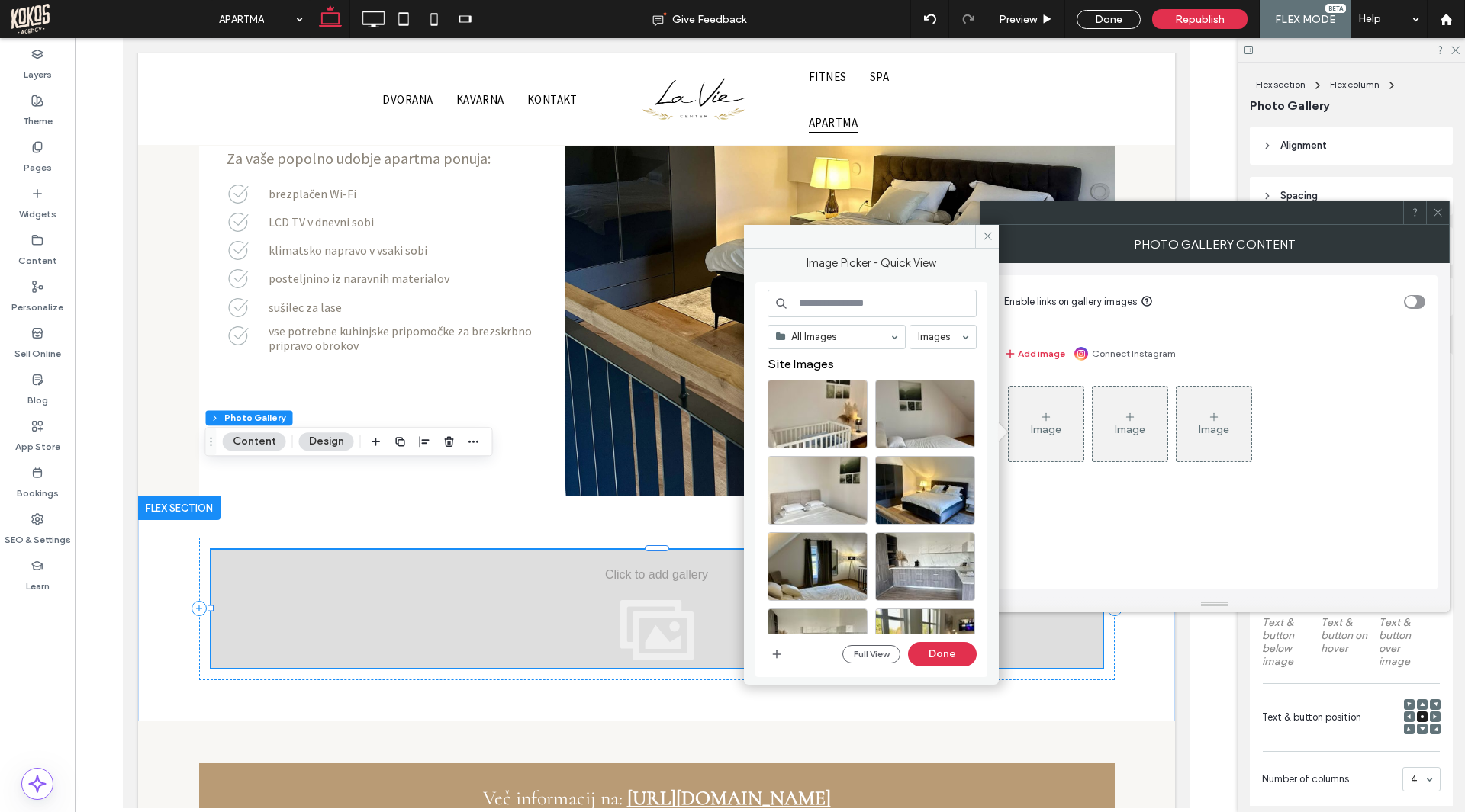
click at [1037, 440] on div "Image" at bounding box center [1046, 423] width 75 height 72
click at [1057, 421] on div "Image" at bounding box center [1046, 423] width 75 height 72
click at [1037, 435] on div "Image" at bounding box center [1046, 430] width 31 height 13
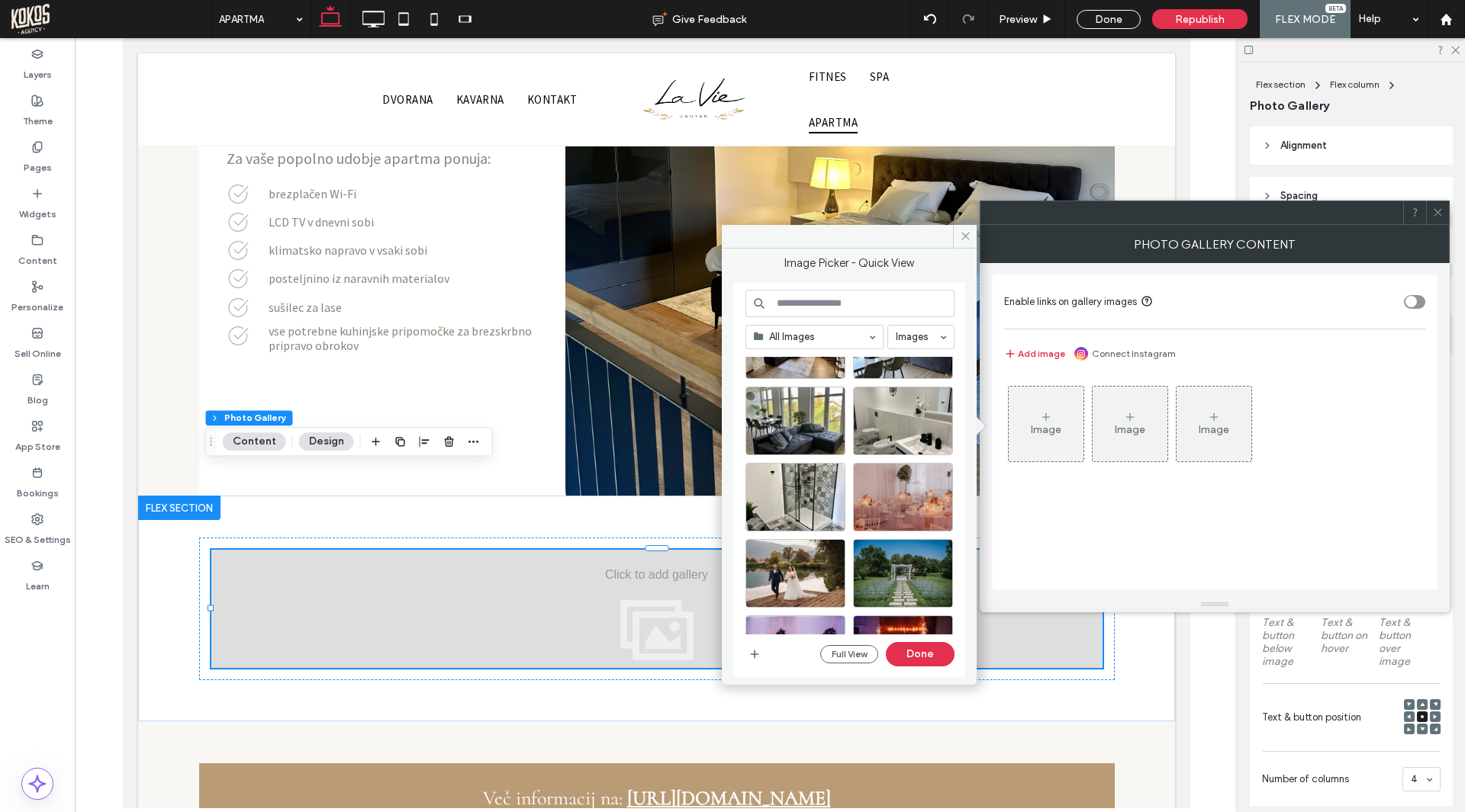
scroll to position [457, 0]
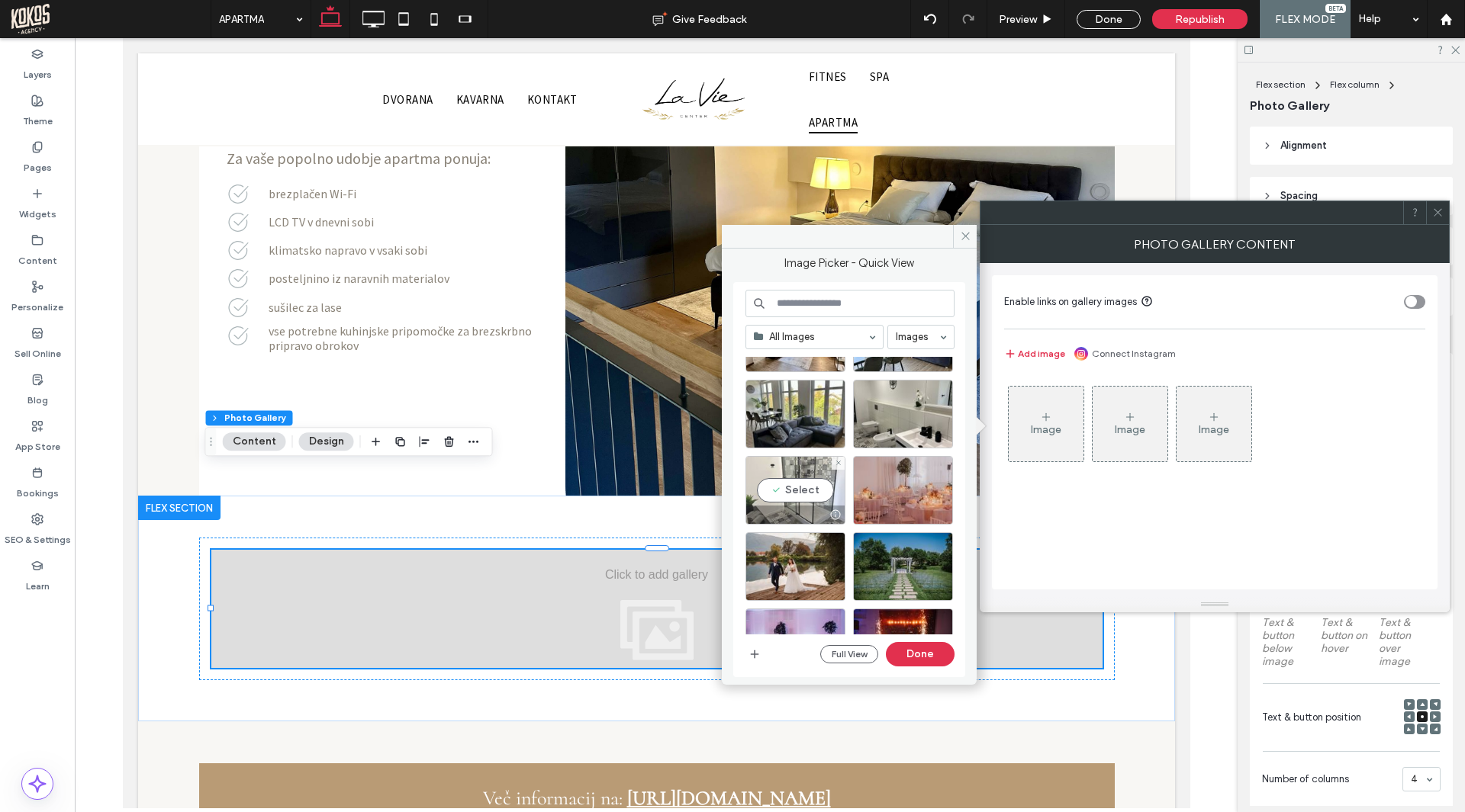
click at [803, 504] on div "Select" at bounding box center [794, 490] width 100 height 69
click at [937, 417] on div "Select" at bounding box center [902, 414] width 100 height 69
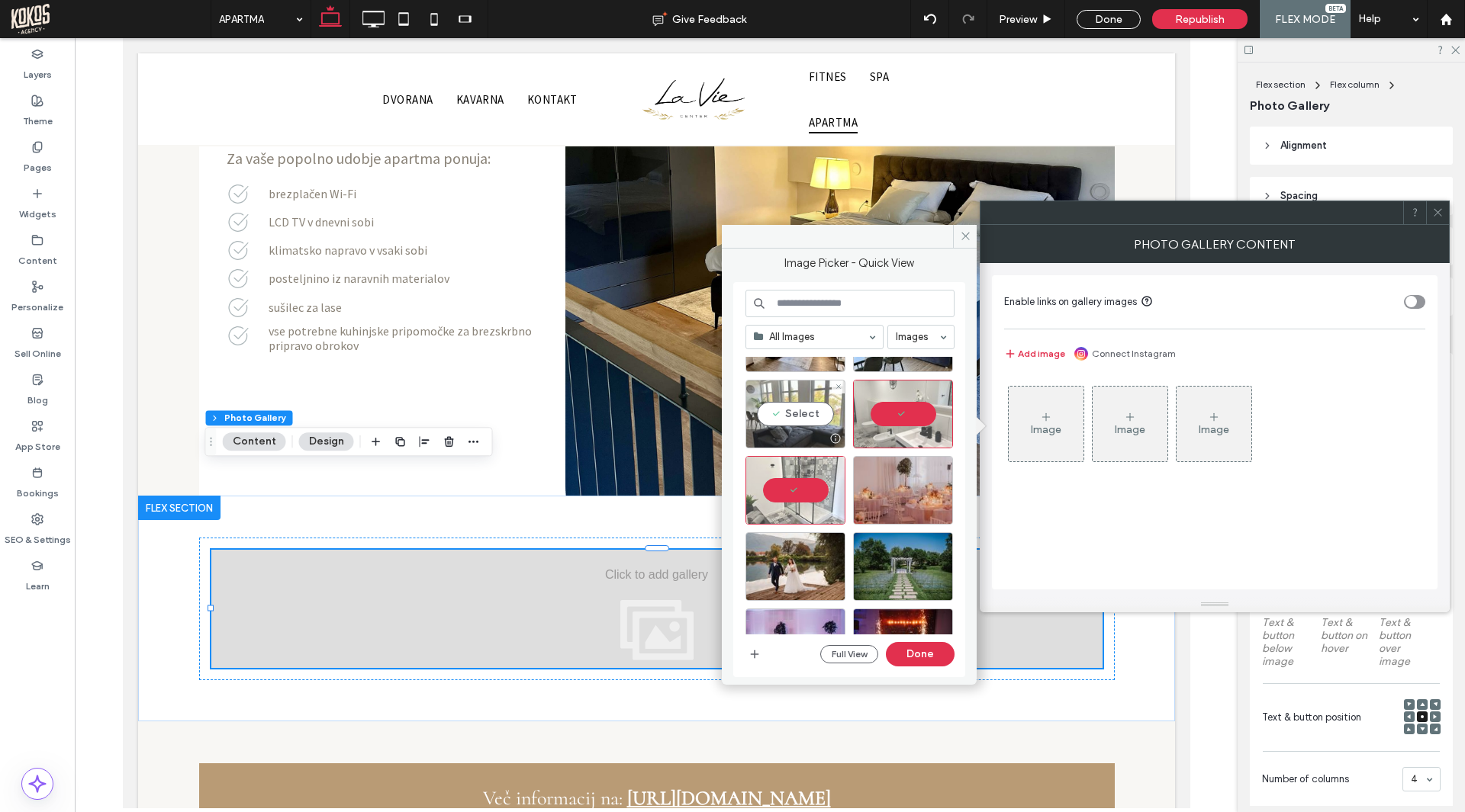
click at [829, 410] on div "Select" at bounding box center [794, 414] width 100 height 69
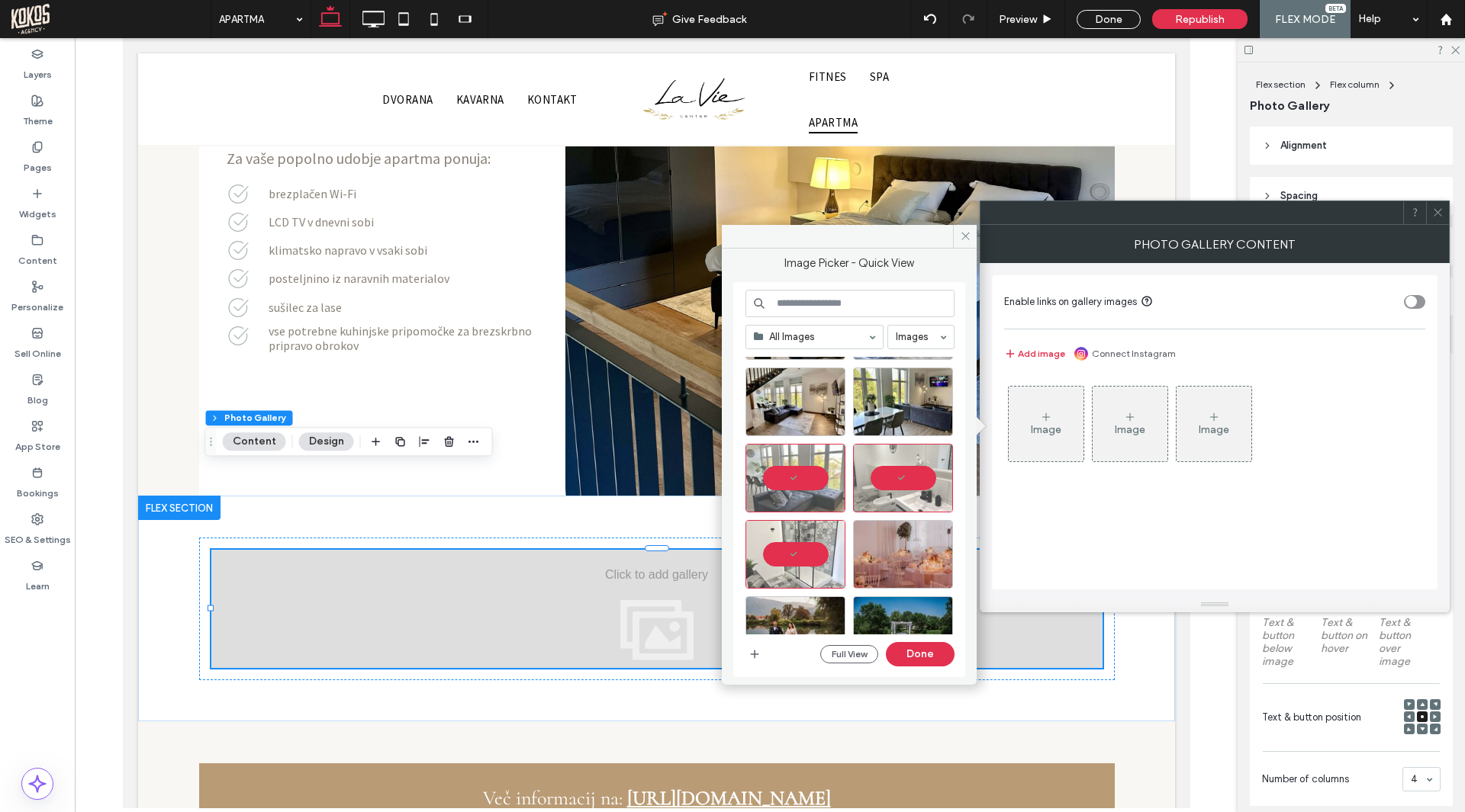
scroll to position [305, 0]
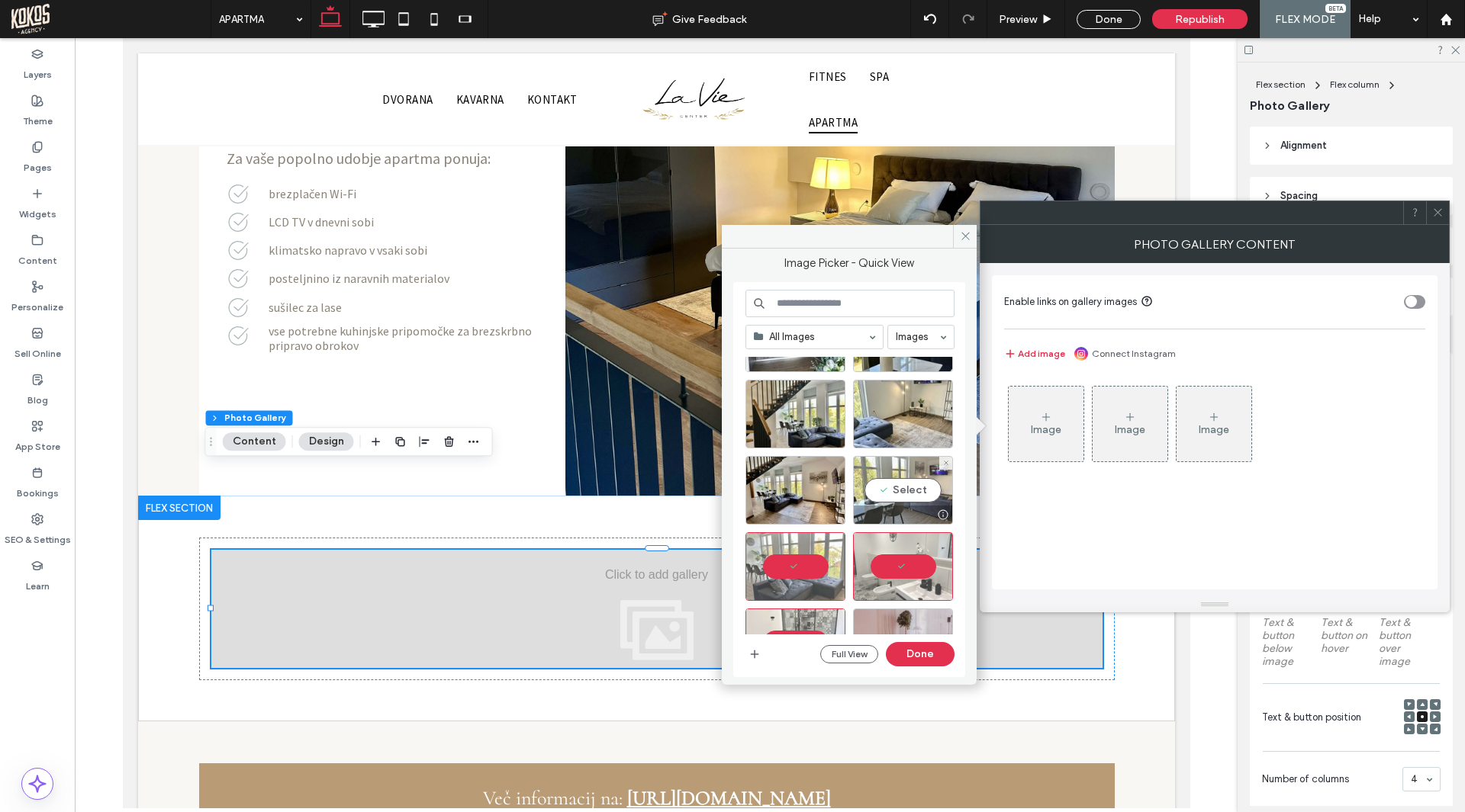
click at [922, 485] on div "Select" at bounding box center [902, 490] width 100 height 69
click at [800, 483] on div "Select" at bounding box center [794, 490] width 100 height 69
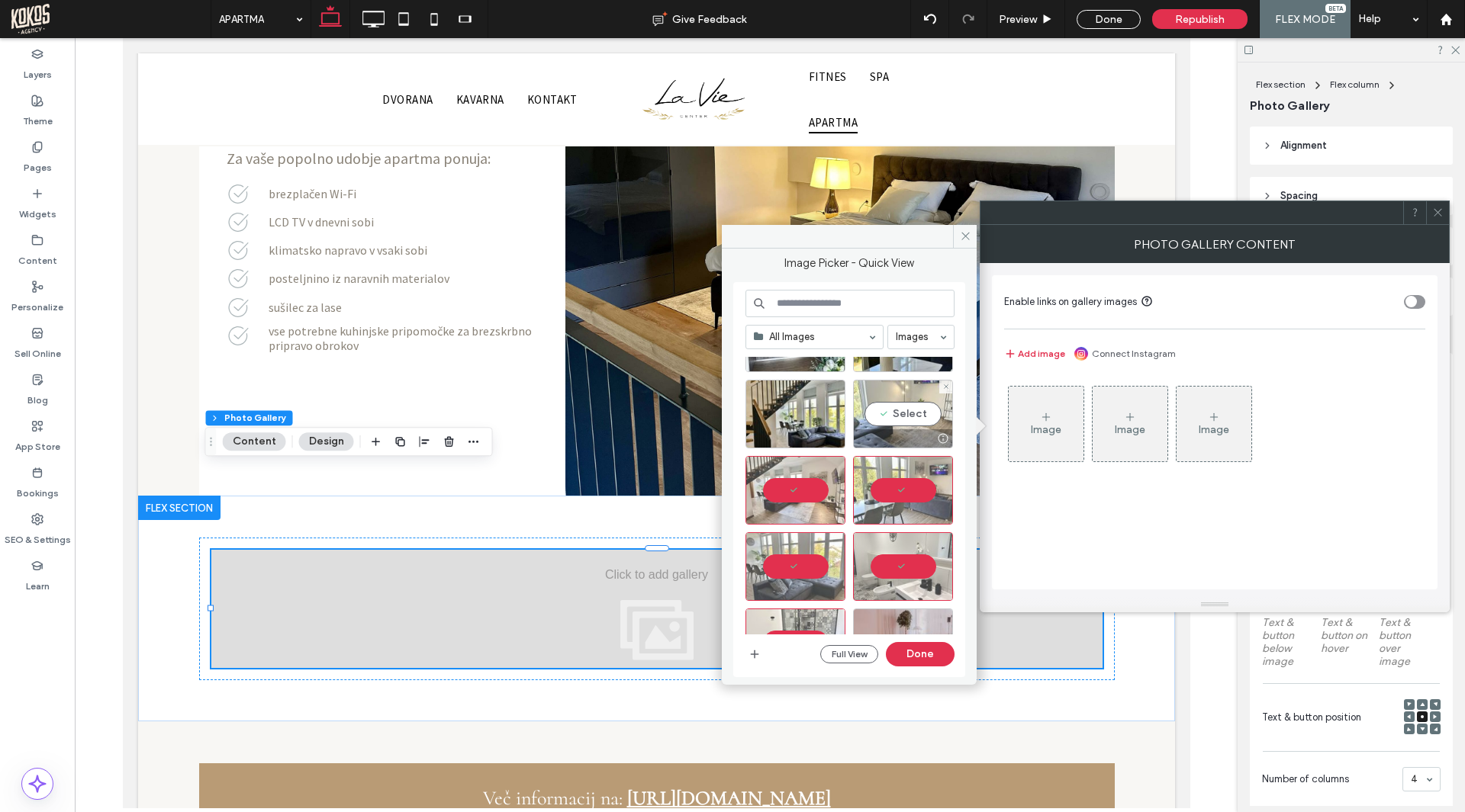
click at [887, 420] on div "Select" at bounding box center [902, 414] width 100 height 69
click at [815, 421] on div "Select" at bounding box center [794, 414] width 100 height 69
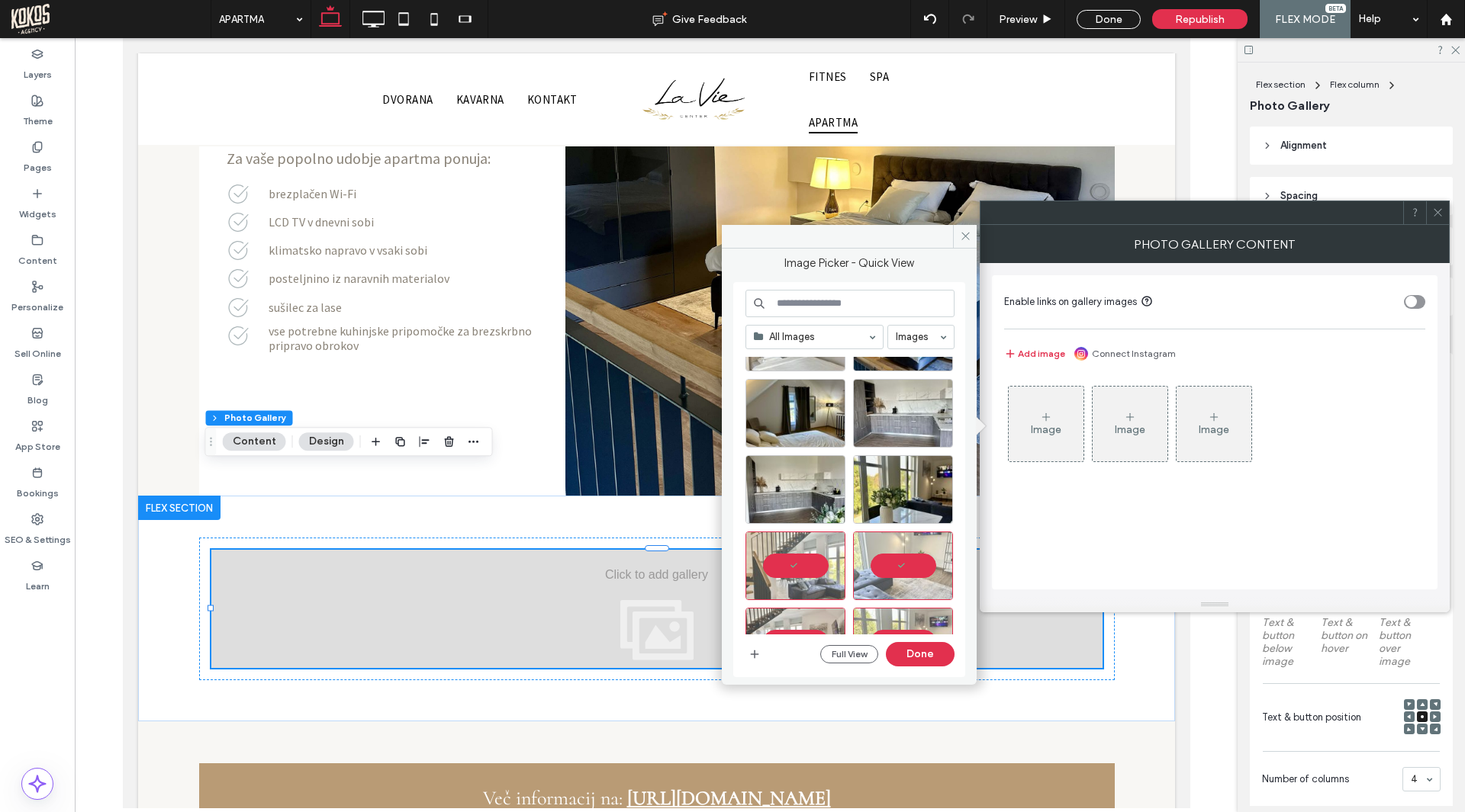
scroll to position [152, 0]
click at [914, 474] on div "Select" at bounding box center [902, 490] width 100 height 69
click at [819, 485] on div "Select" at bounding box center [794, 490] width 100 height 69
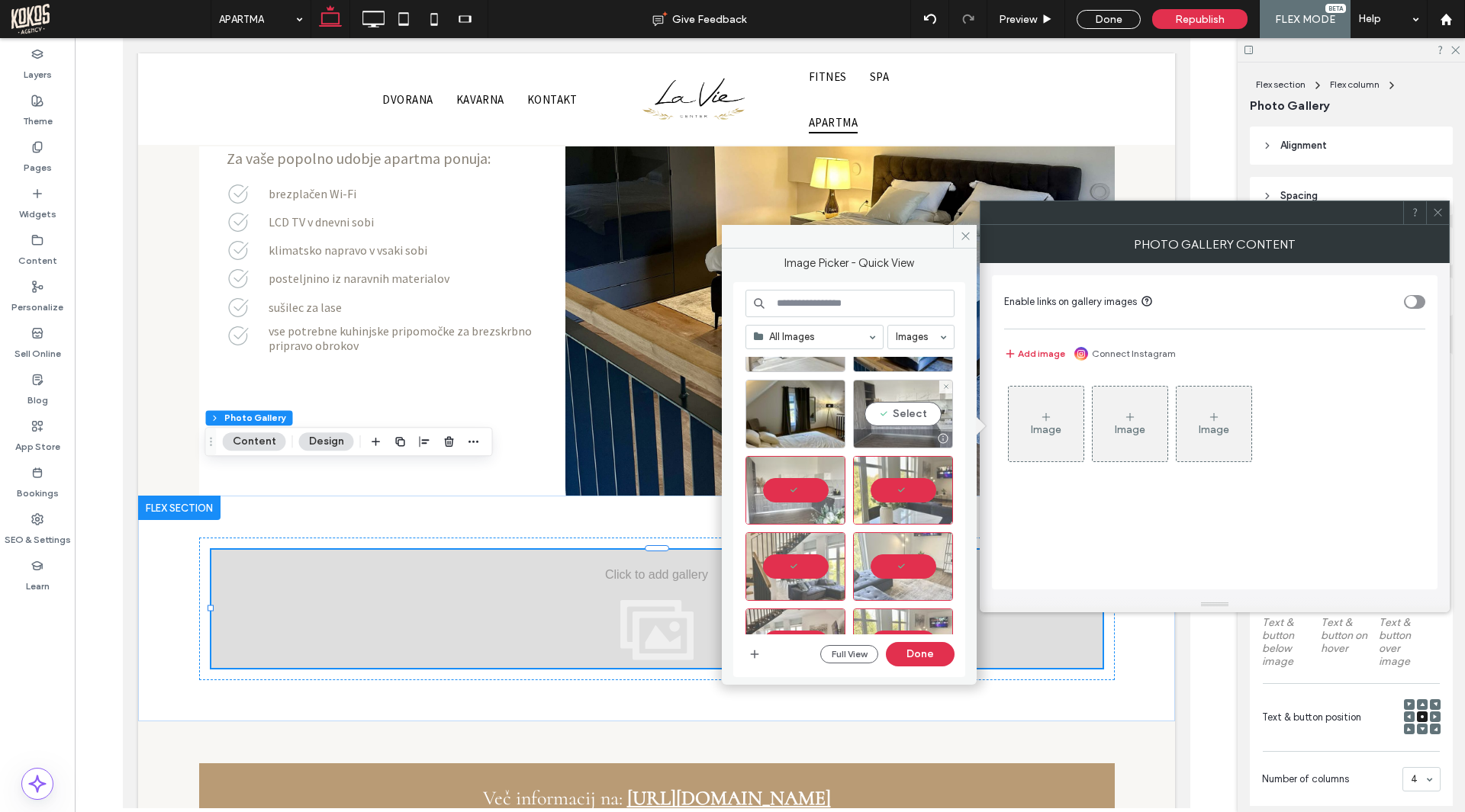
click at [877, 414] on div "Select" at bounding box center [902, 414] width 100 height 69
click at [802, 417] on div "Select" at bounding box center [794, 414] width 100 height 69
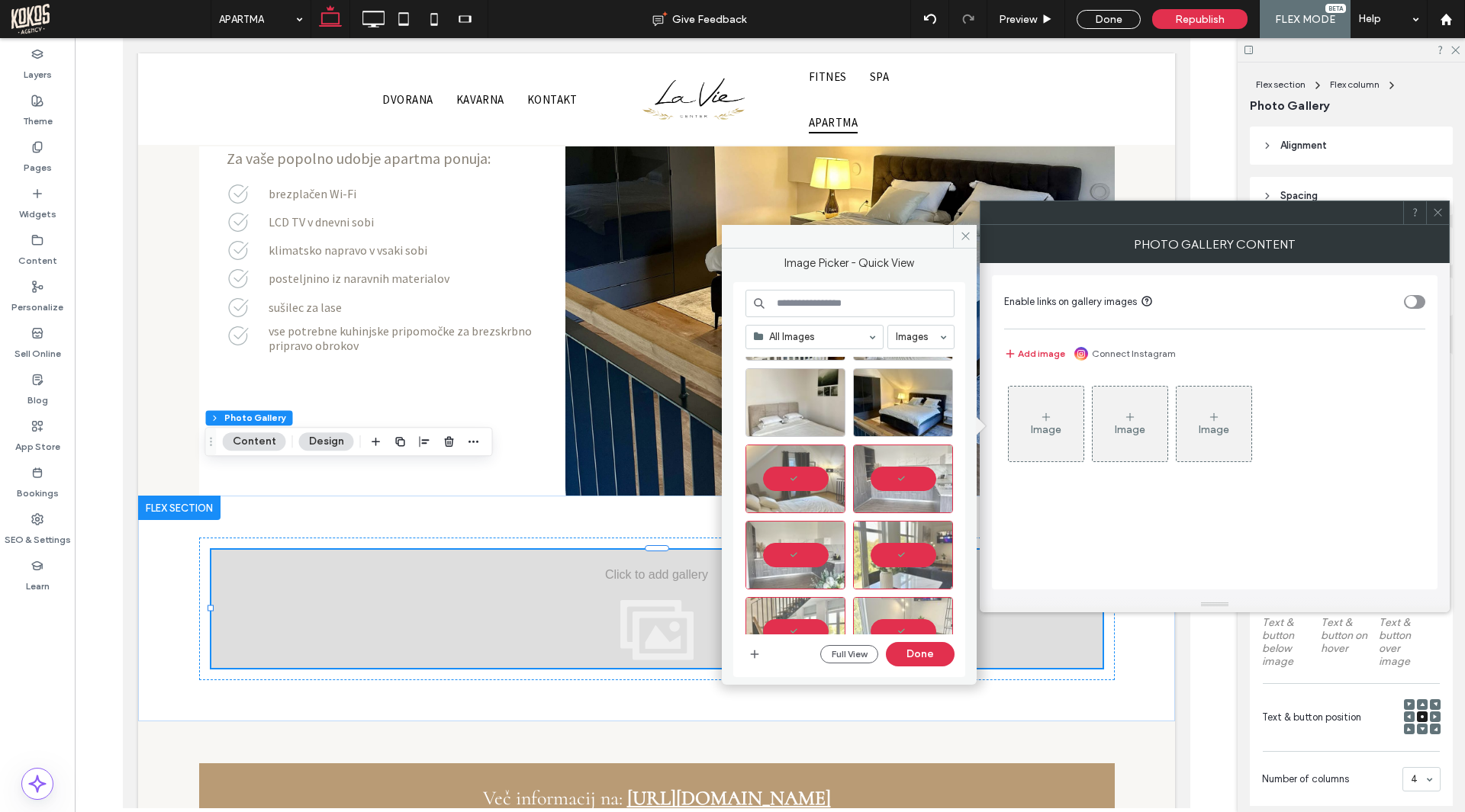
scroll to position [0, 0]
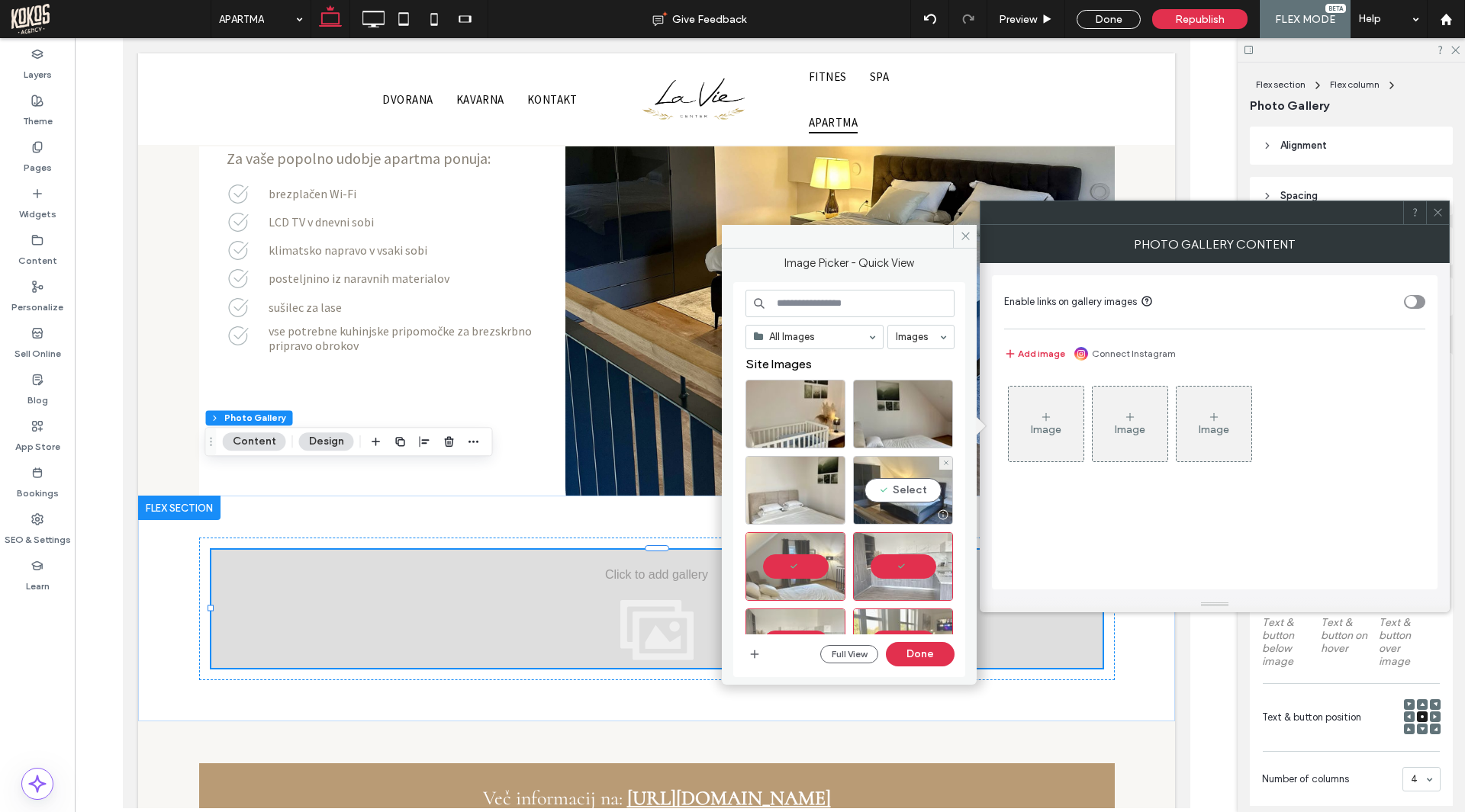
click at [912, 493] on div "Select" at bounding box center [902, 490] width 100 height 69
click at [806, 489] on div "Select" at bounding box center [794, 490] width 100 height 69
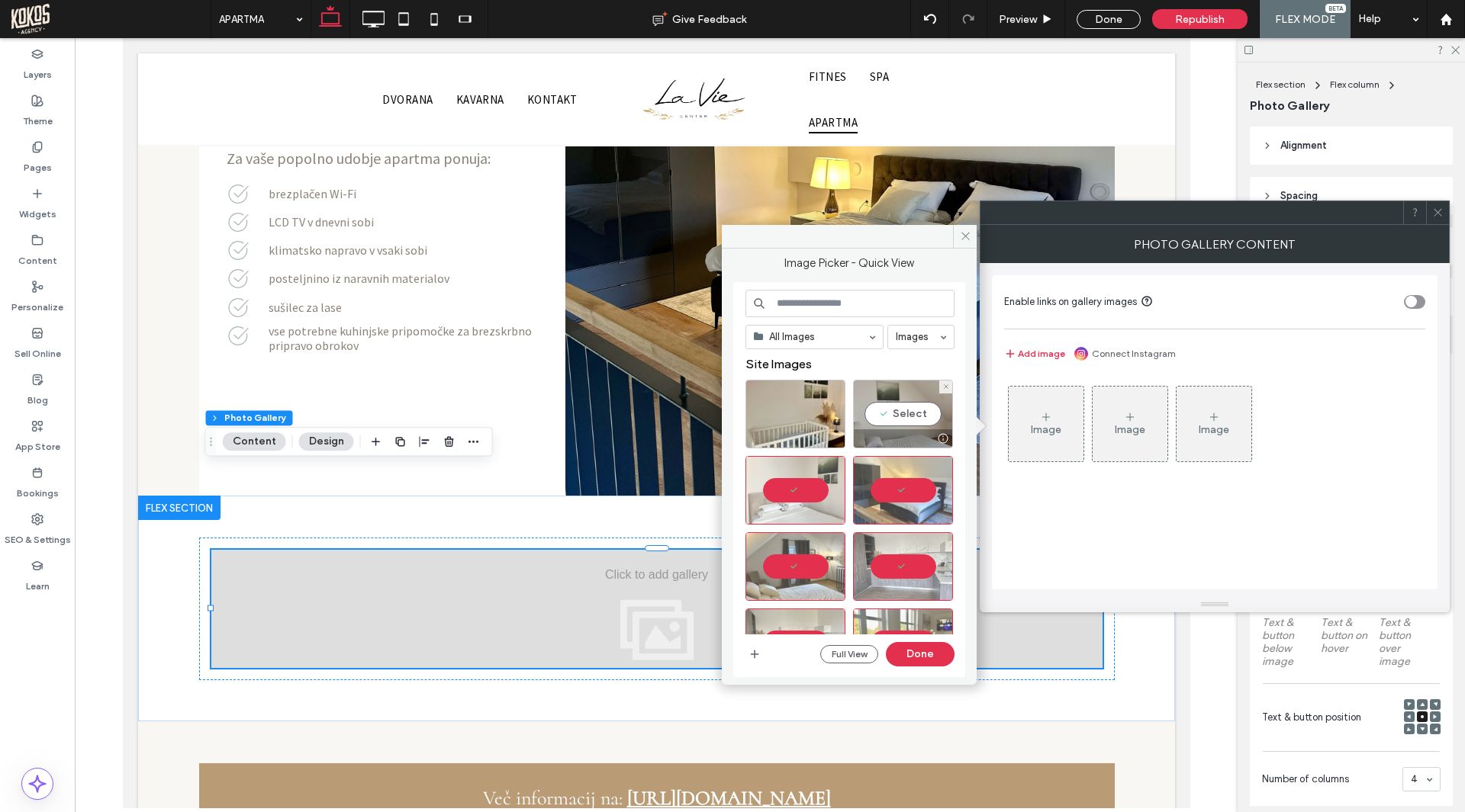
click at [901, 418] on div "Select" at bounding box center [902, 414] width 100 height 69
click at [791, 416] on div "Select" at bounding box center [794, 414] width 100 height 69
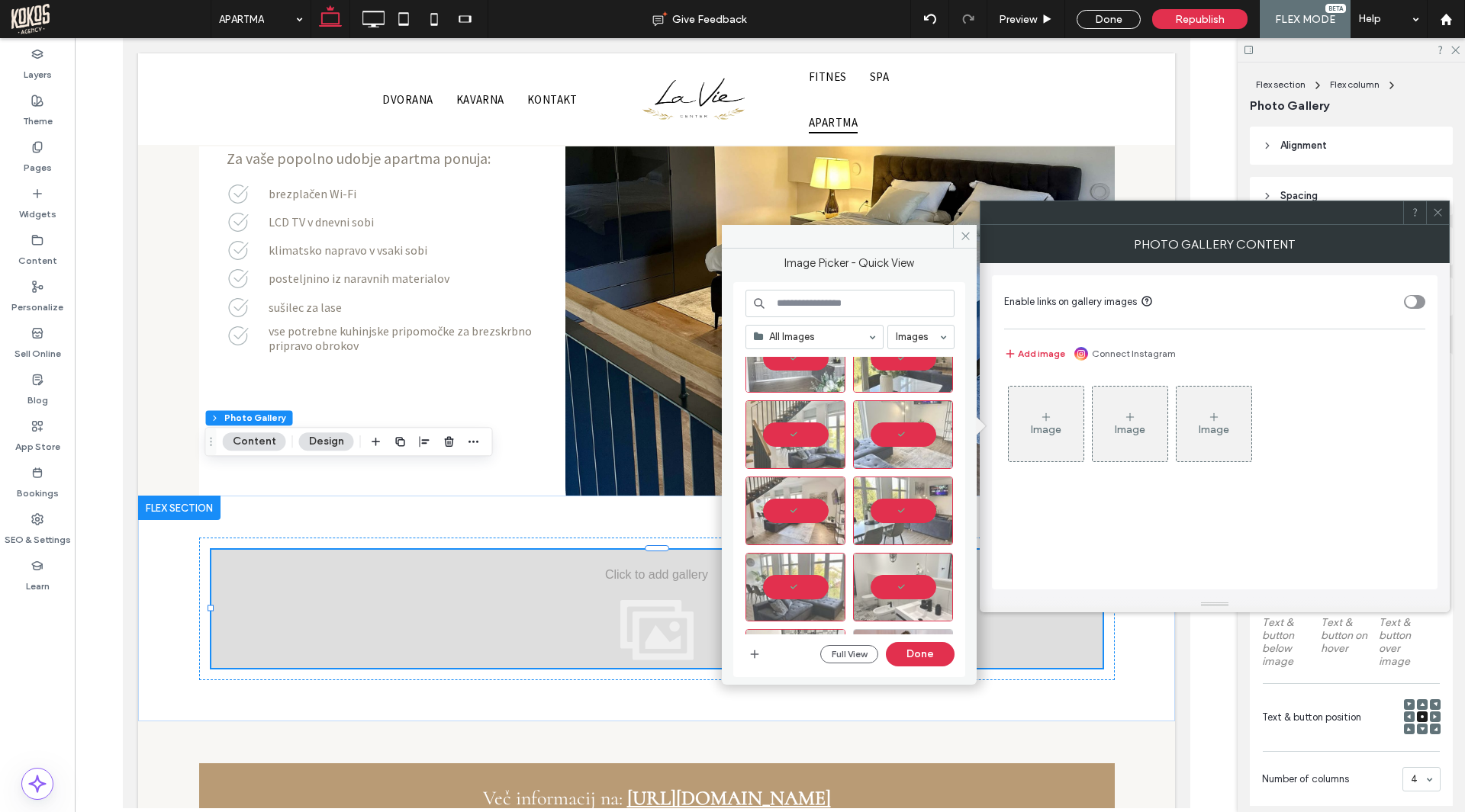
scroll to position [305, 0]
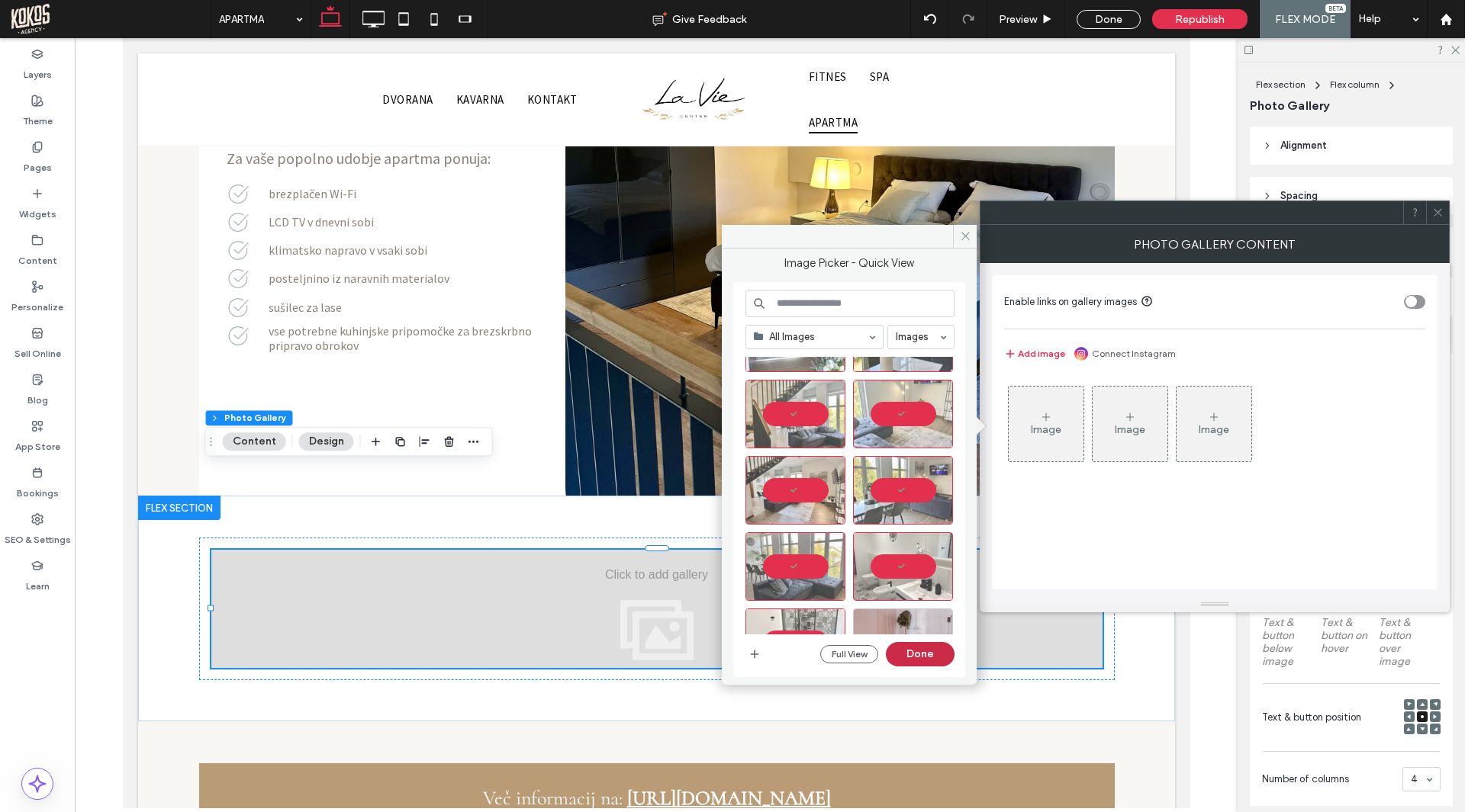
click at [927, 659] on button "Done" at bounding box center [920, 654] width 69 height 24
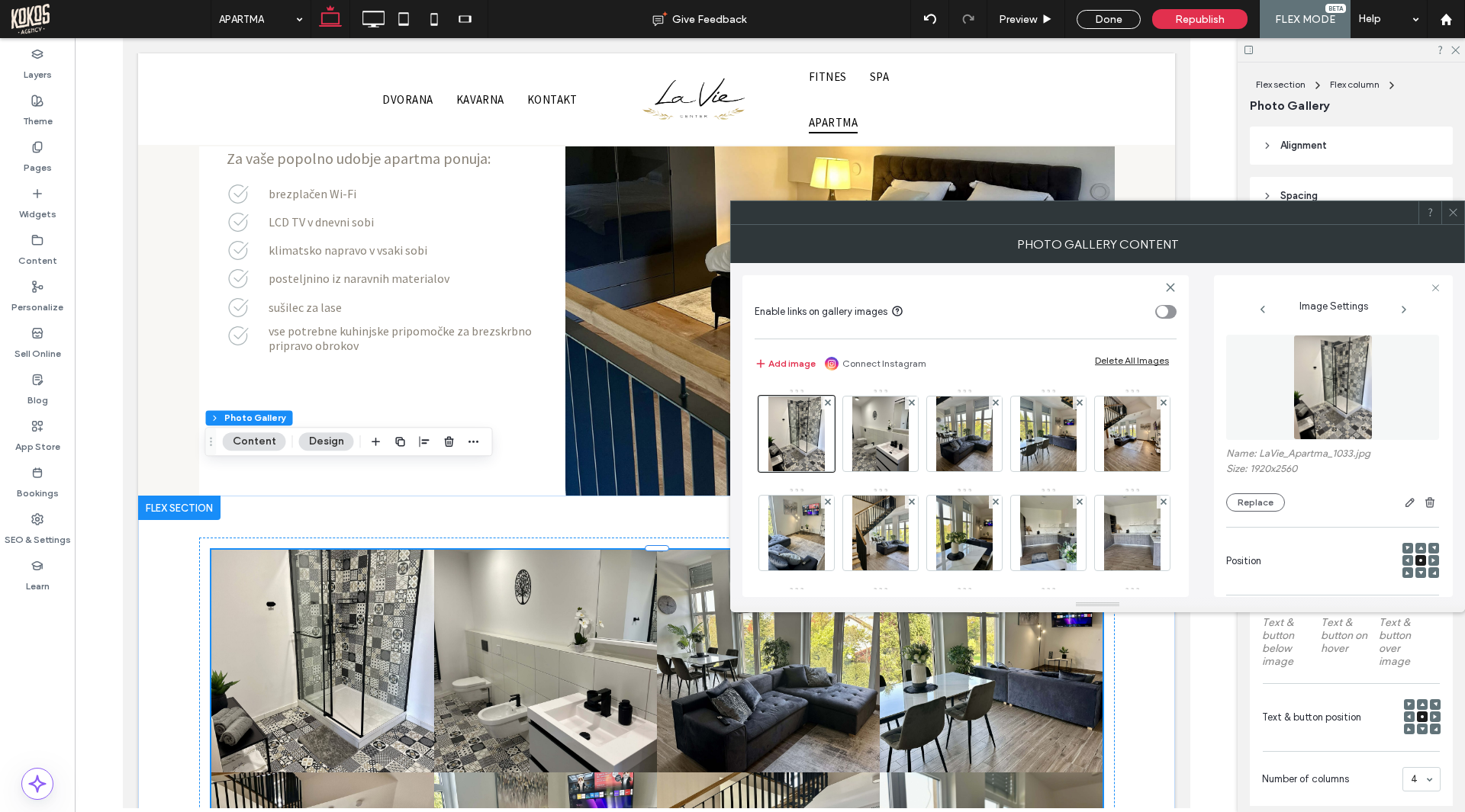
click at [1451, 215] on use at bounding box center [1452, 212] width 7 height 7
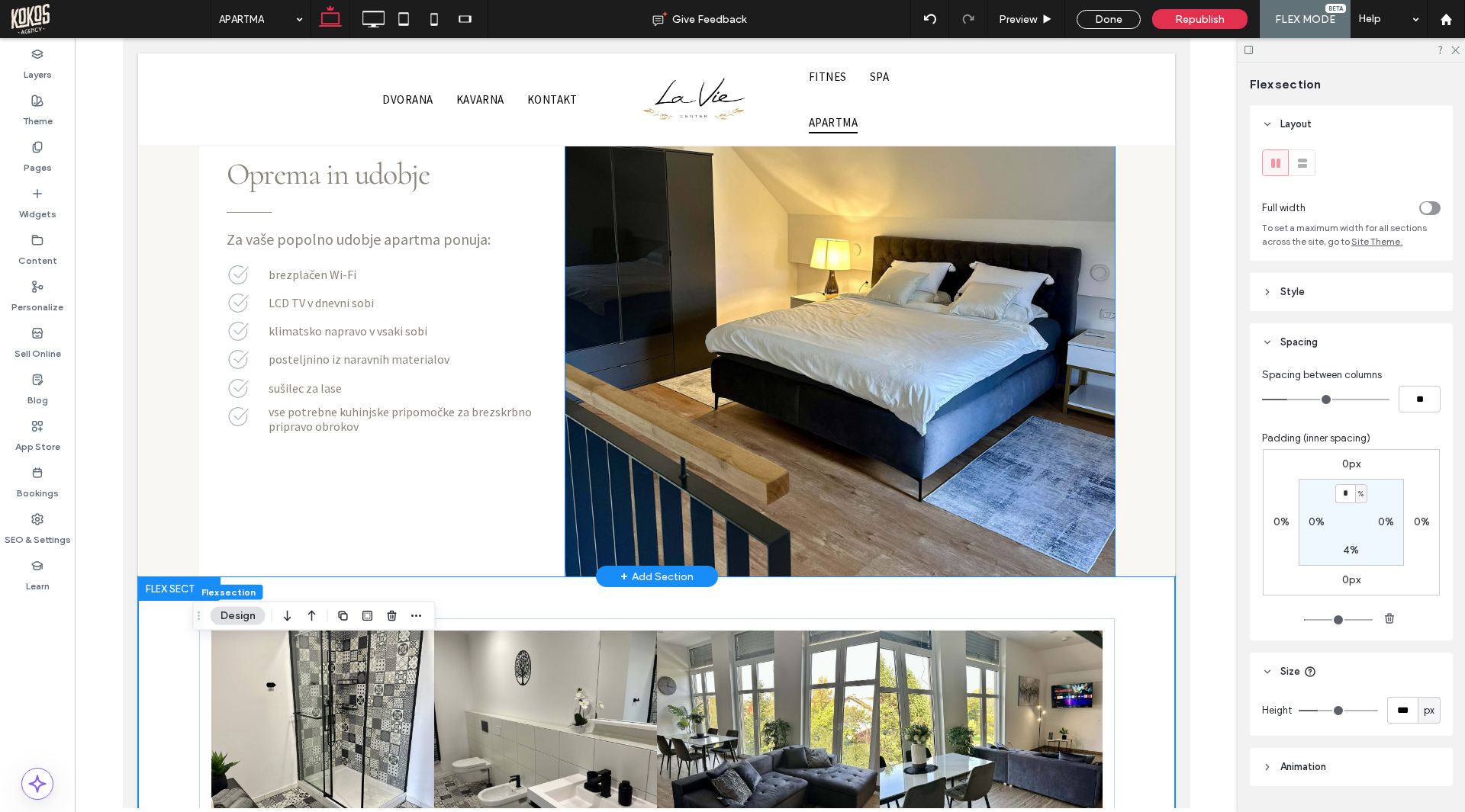
scroll to position [2009, 0]
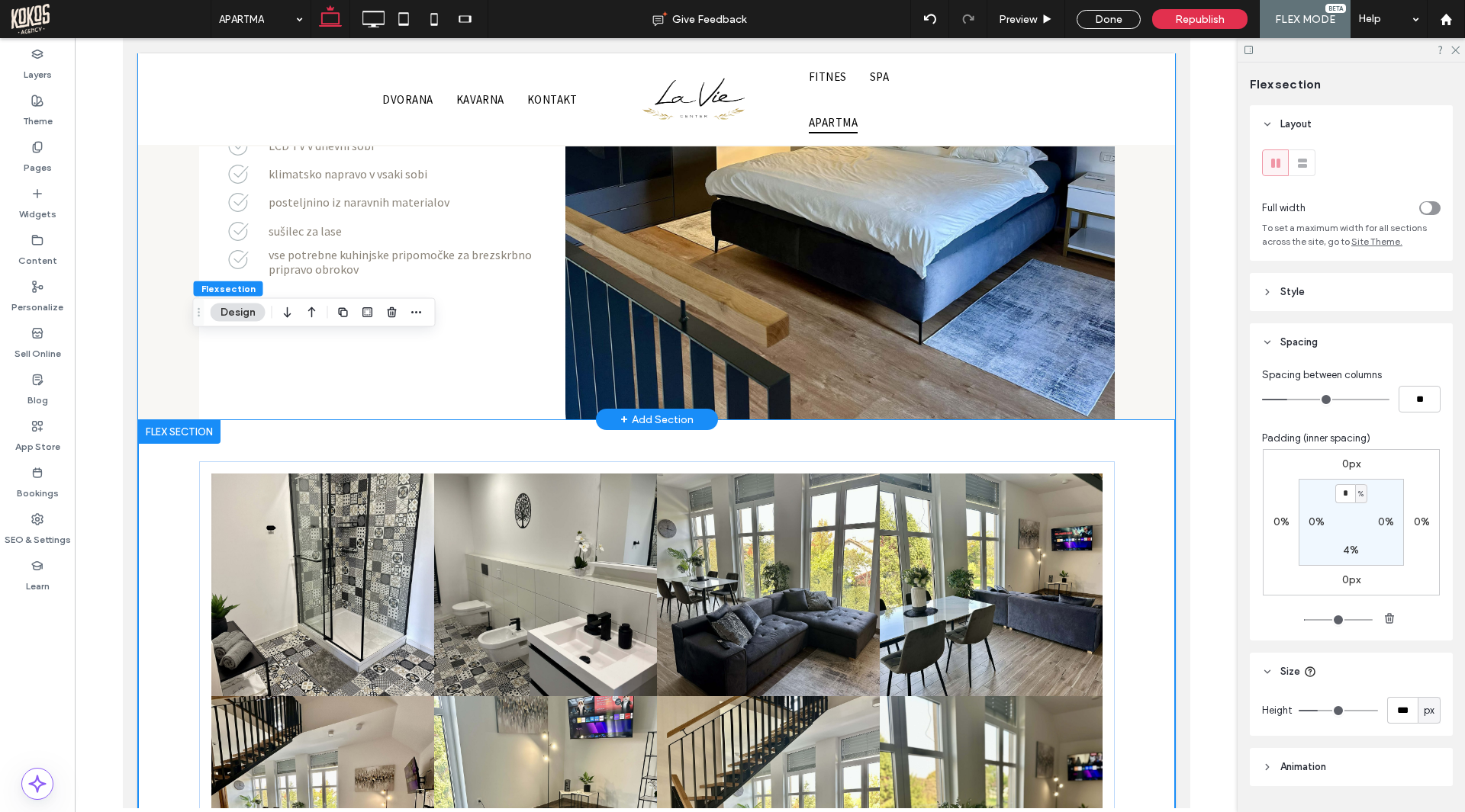
click at [1143, 323] on div "Za vaše popolno udobje apartma ponuja: Oprema in udobje brezplačen Wi-Fi LCD TV…" at bounding box center [656, 87] width 1037 height 665
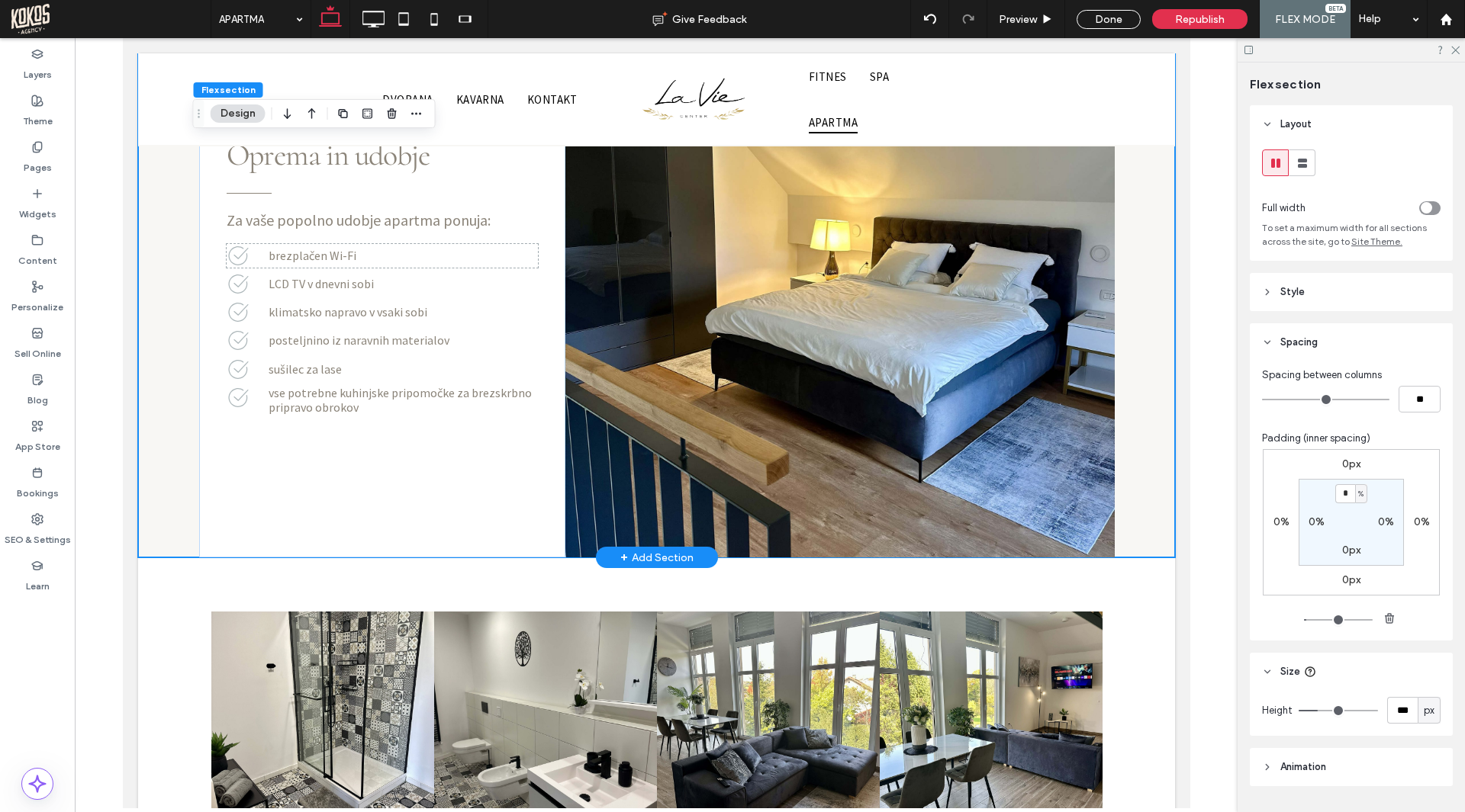
scroll to position [1872, 0]
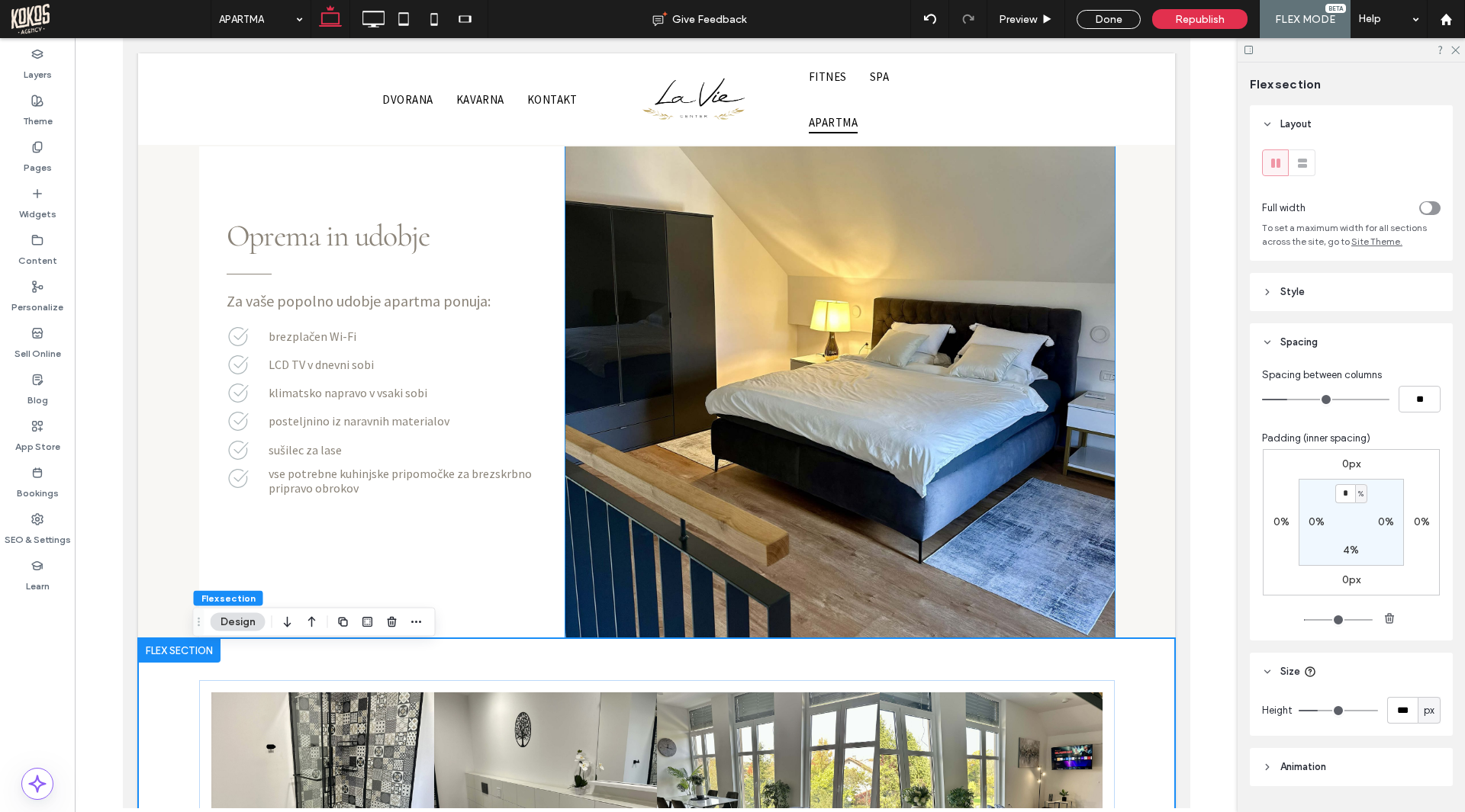
scroll to position [1927, 0]
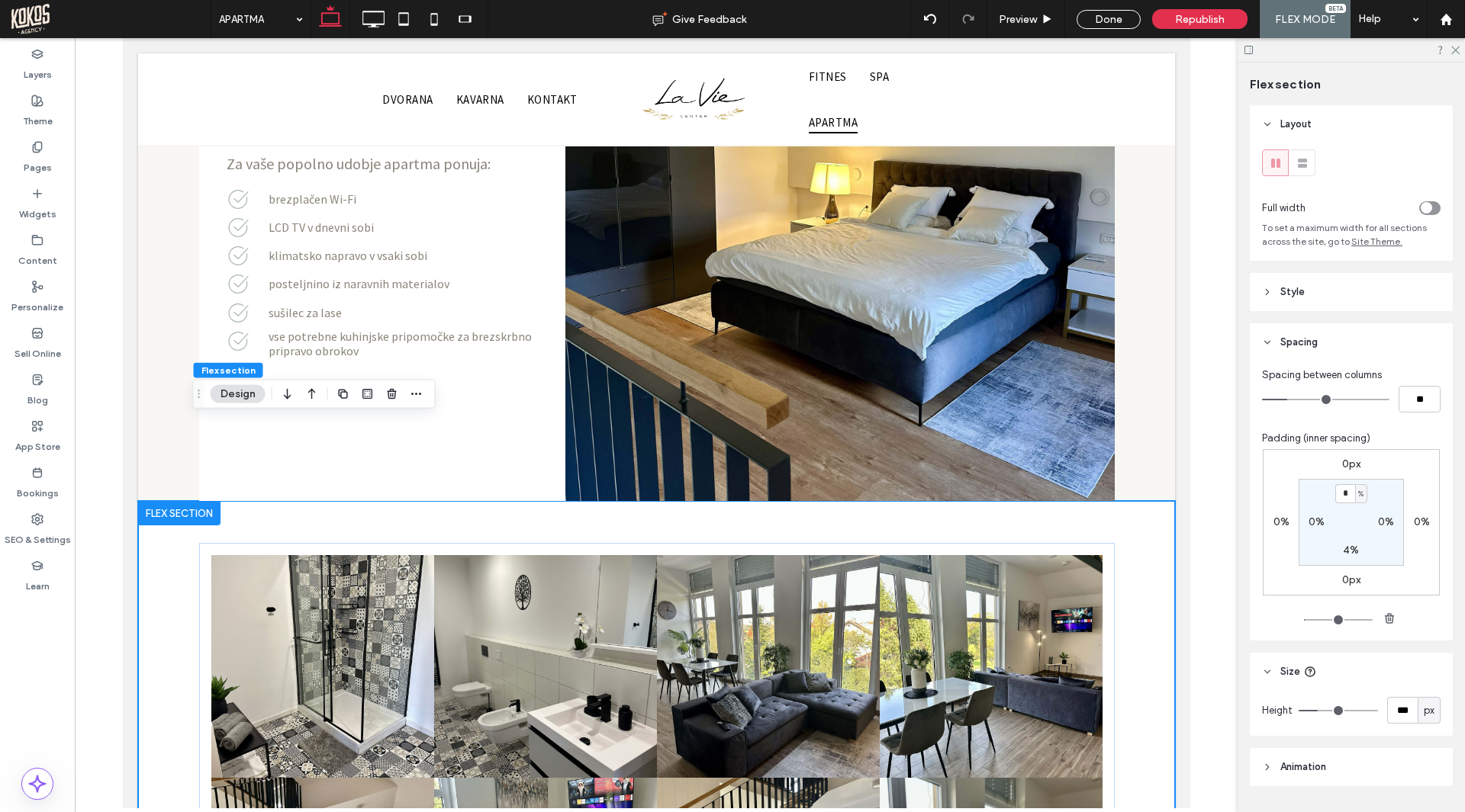
type input "*"
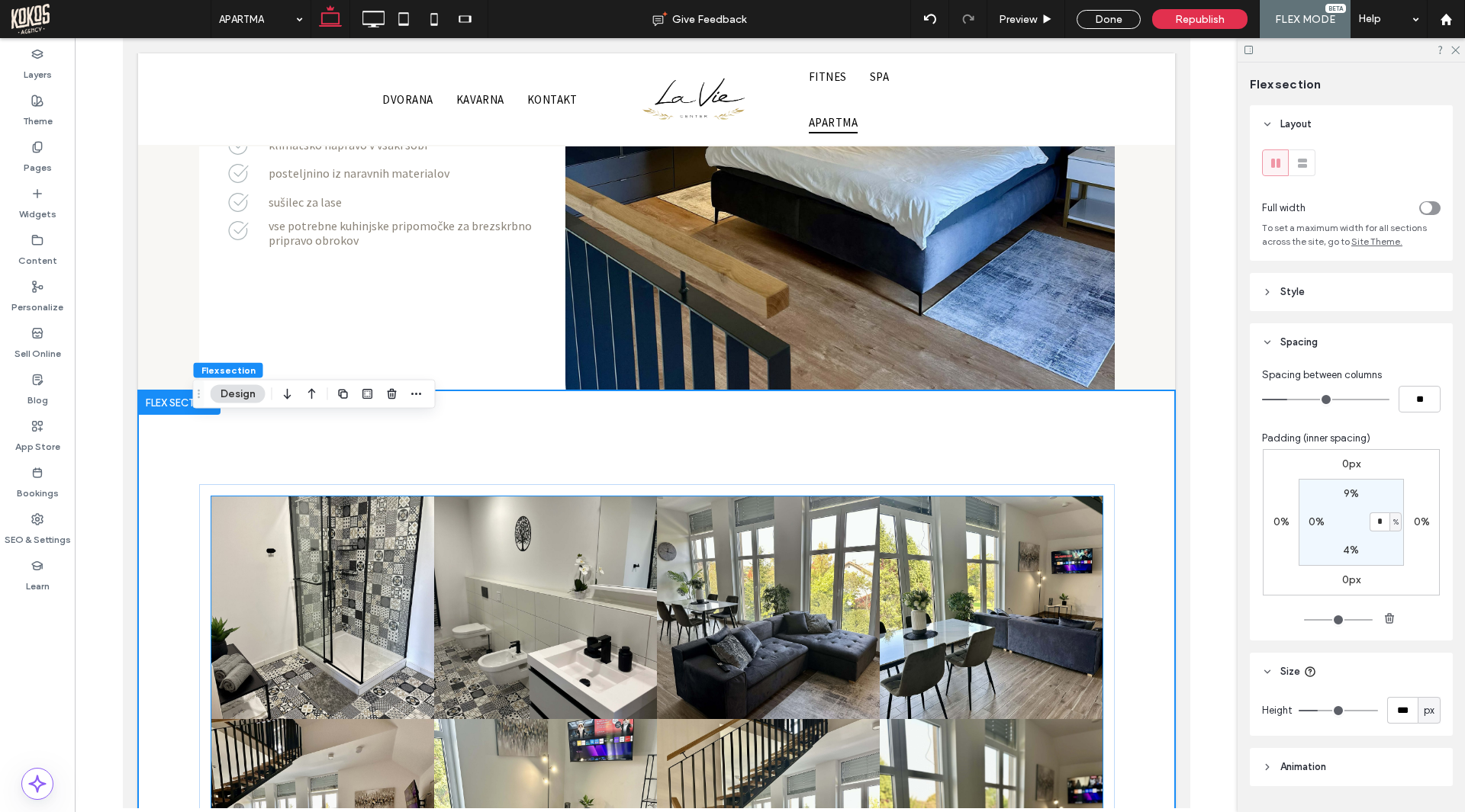
scroll to position [2156, 0]
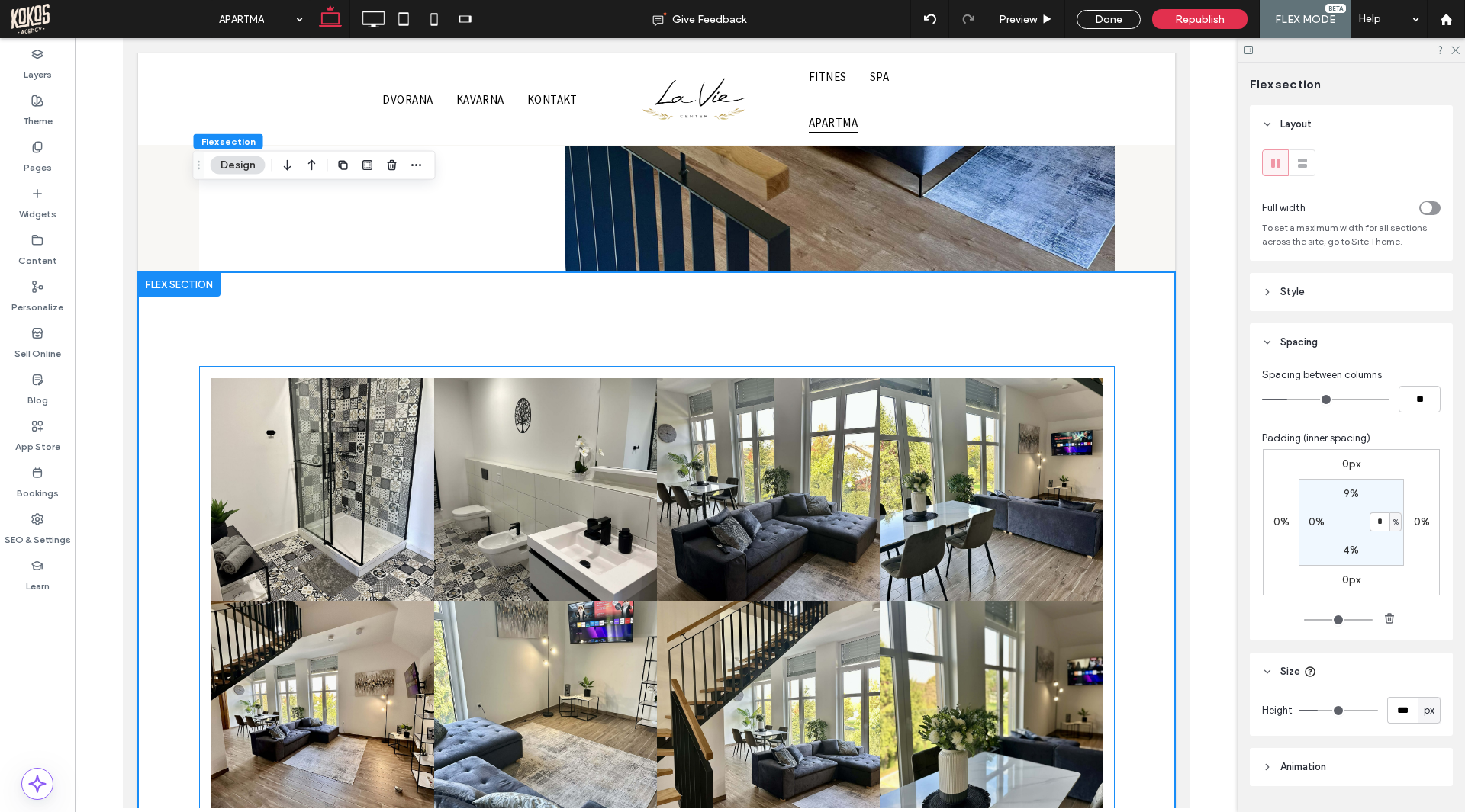
click at [1101, 432] on div "Button Button Button Button Button Button Button Button Button Button Button Bu…" at bounding box center [656, 823] width 915 height 915
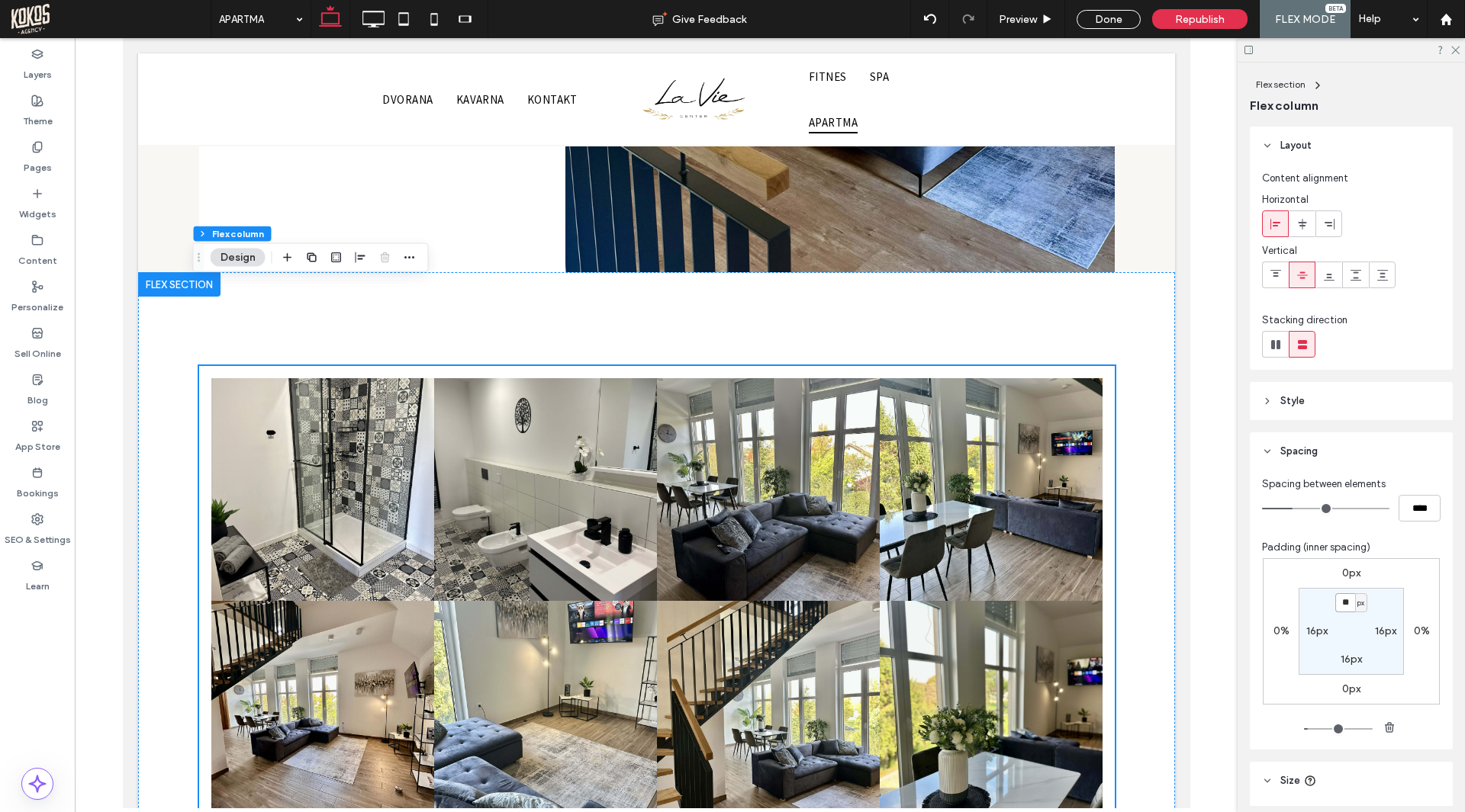
click at [1345, 607] on input "**" at bounding box center [1344, 603] width 19 height 19
type input "*"
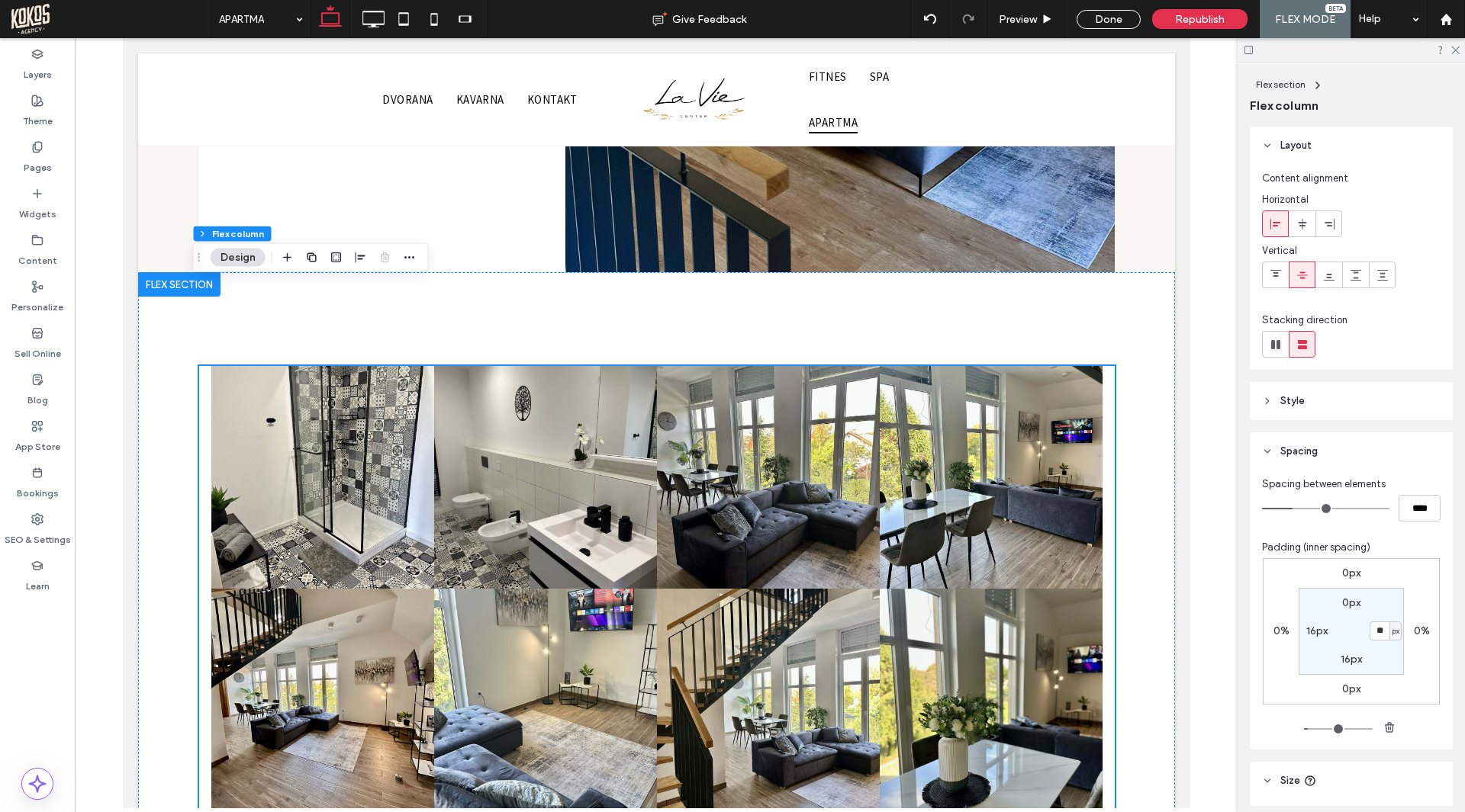
type input "*"
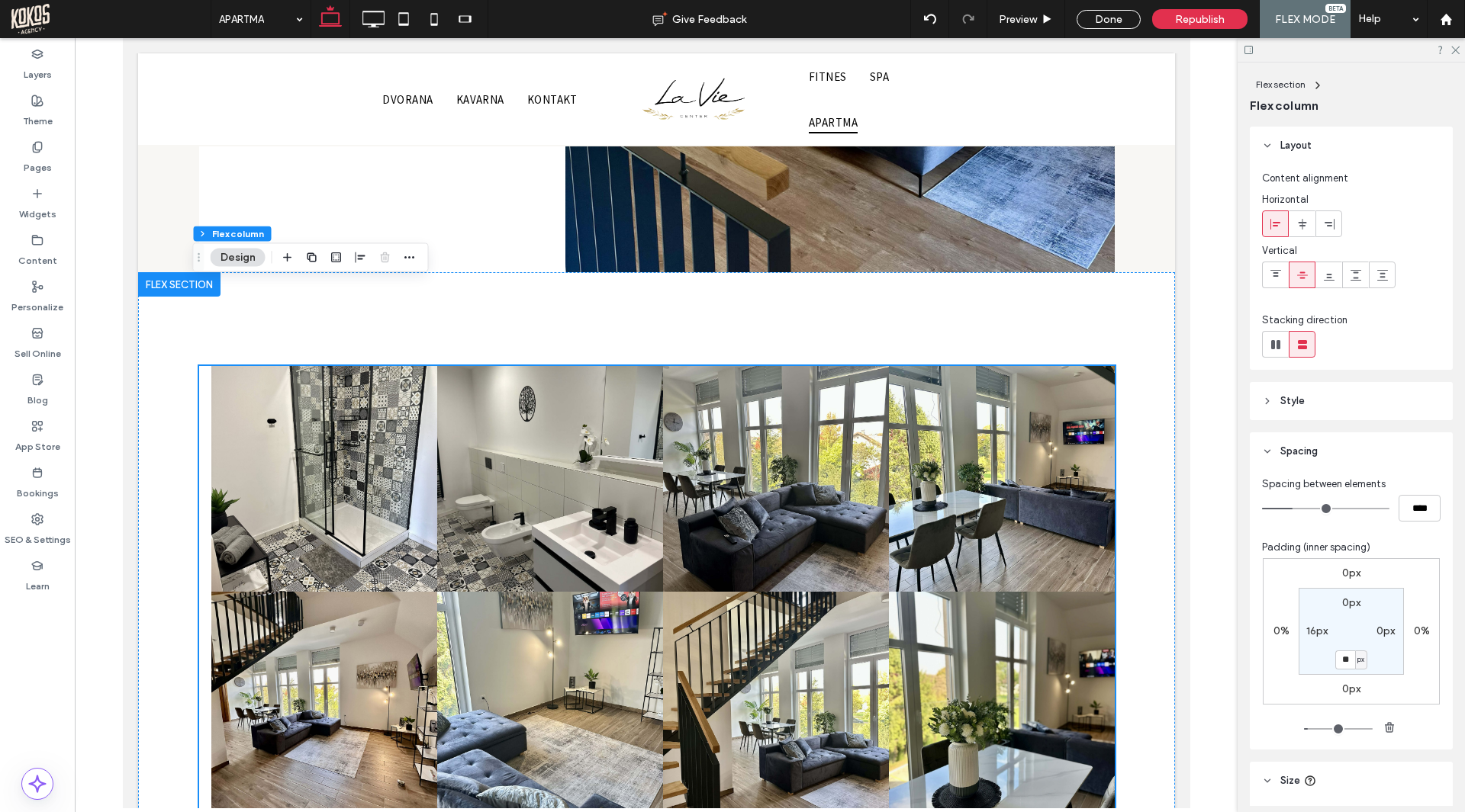
type input "*"
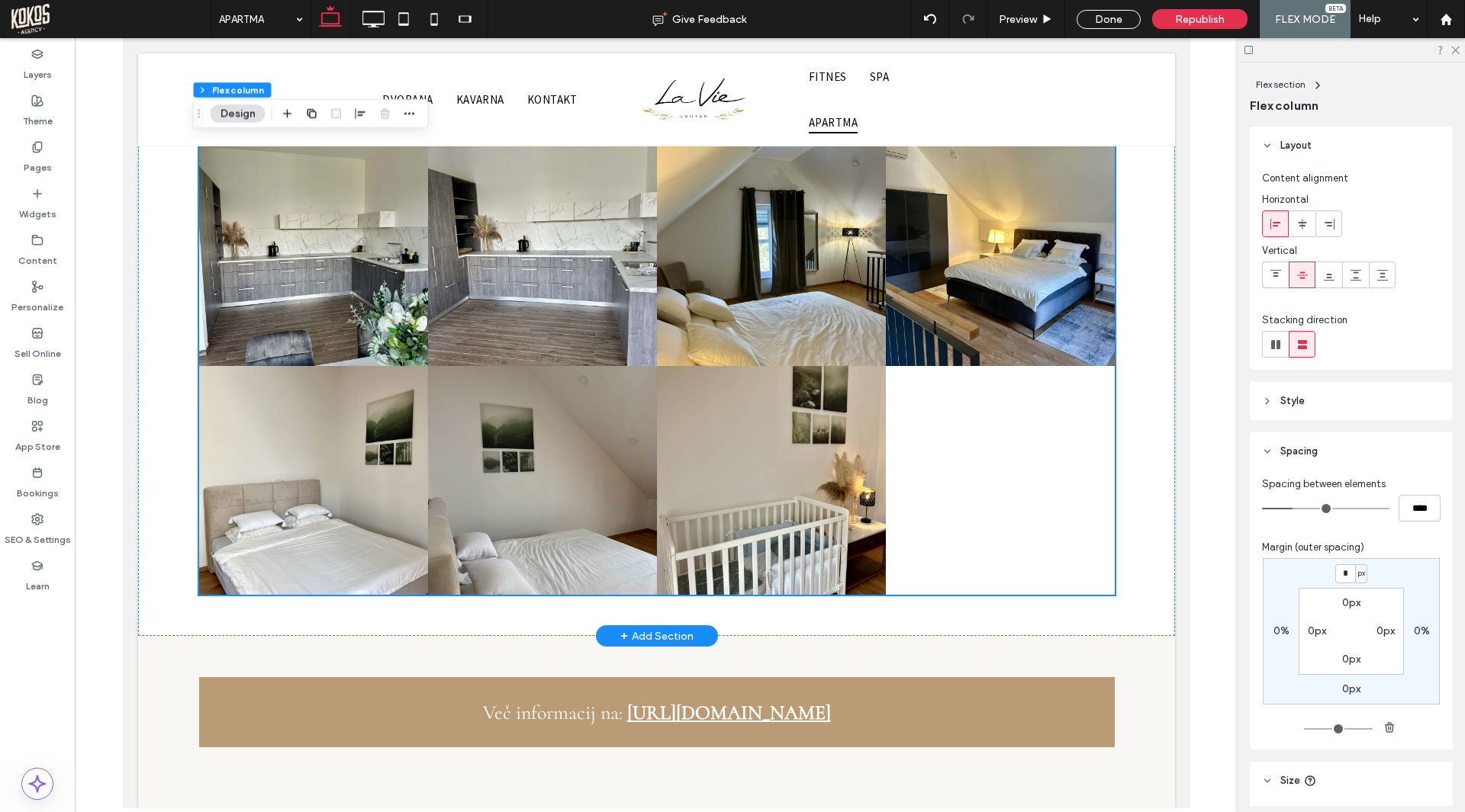
scroll to position [3147, 0]
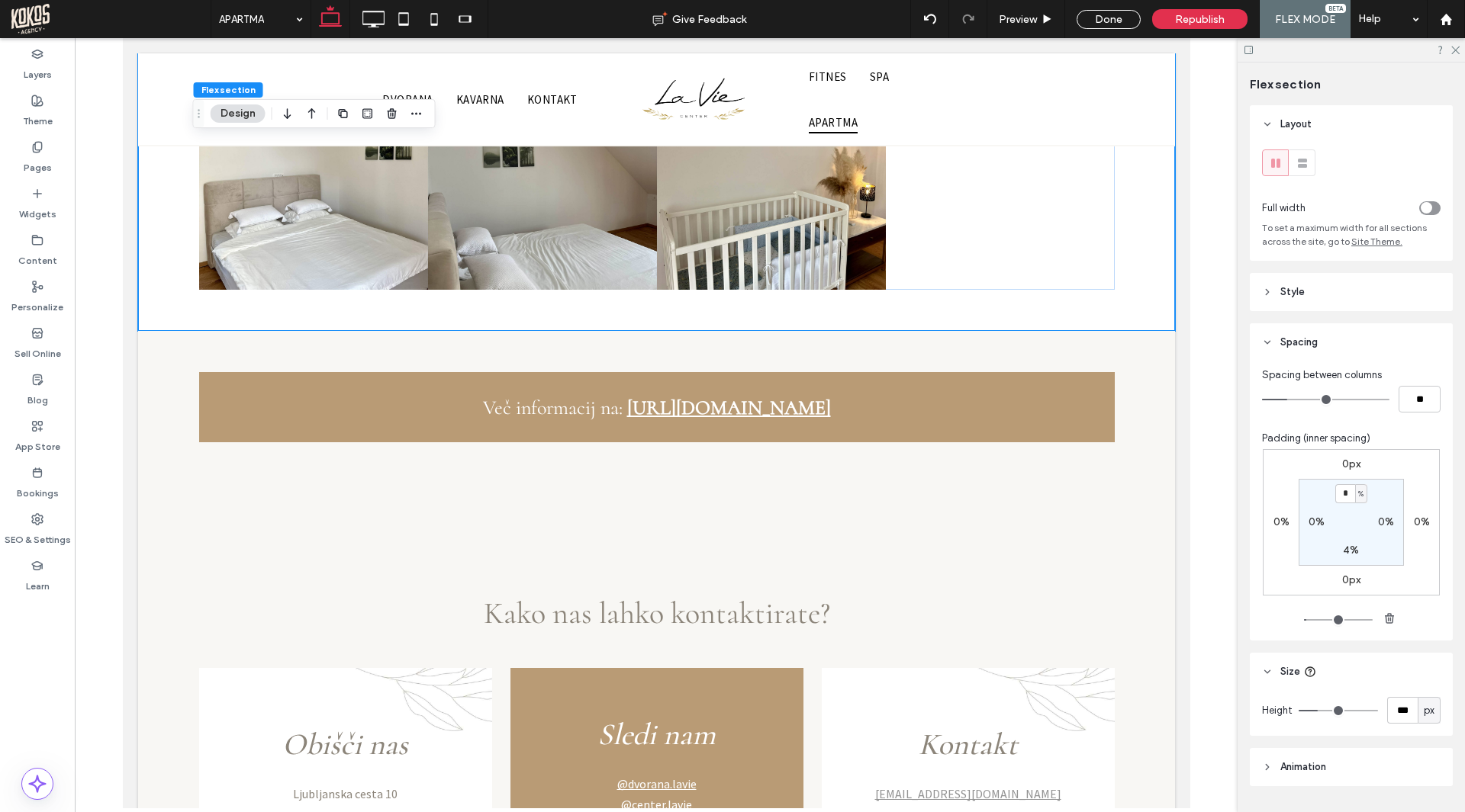
click at [1351, 551] on label "4%" at bounding box center [1351, 551] width 16 height 13
type input "*"
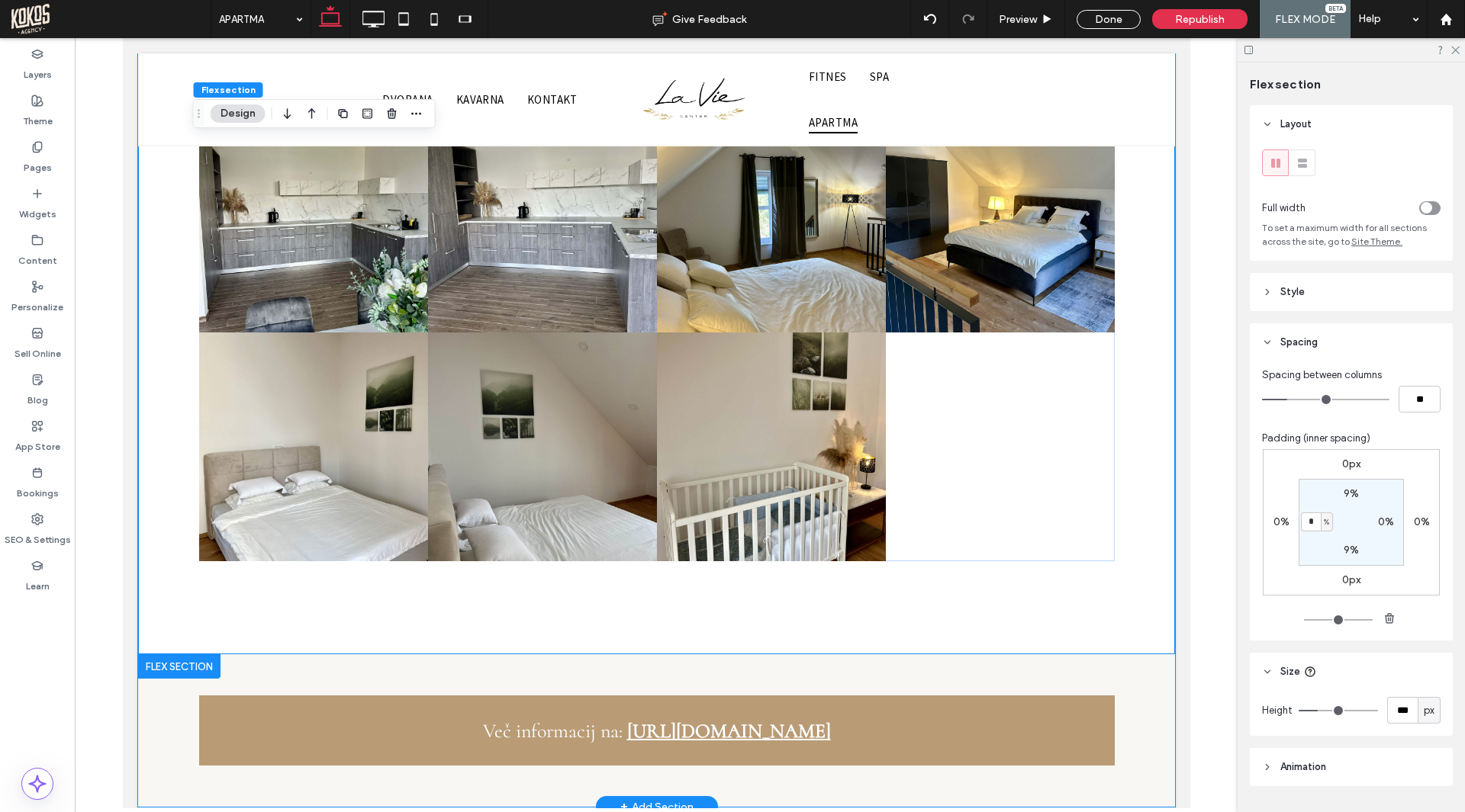
scroll to position [3071, 0]
